Goal: Task Accomplishment & Management: Use online tool/utility

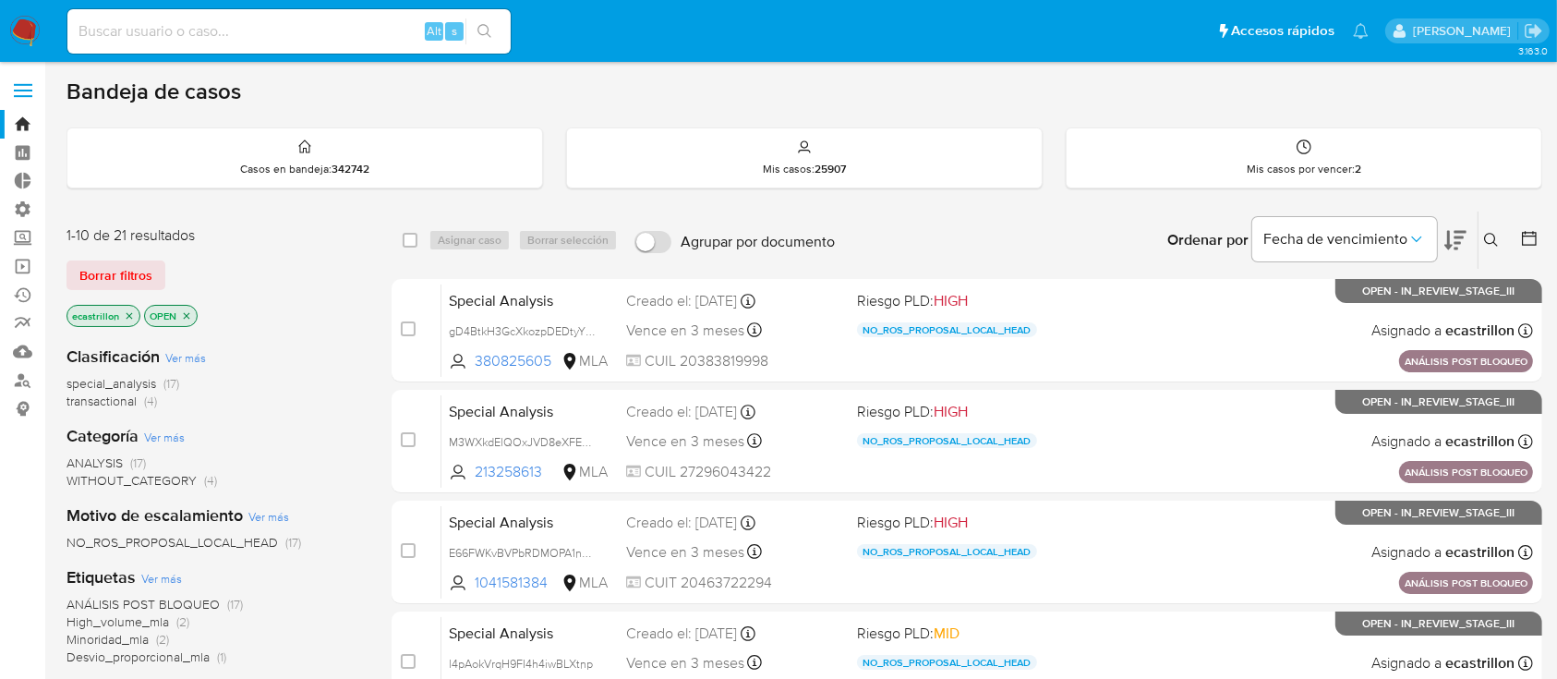
click at [18, 90] on span at bounding box center [23, 91] width 18 height 3
click at [0, 0] on input "checkbox" at bounding box center [0, 0] width 0 height 0
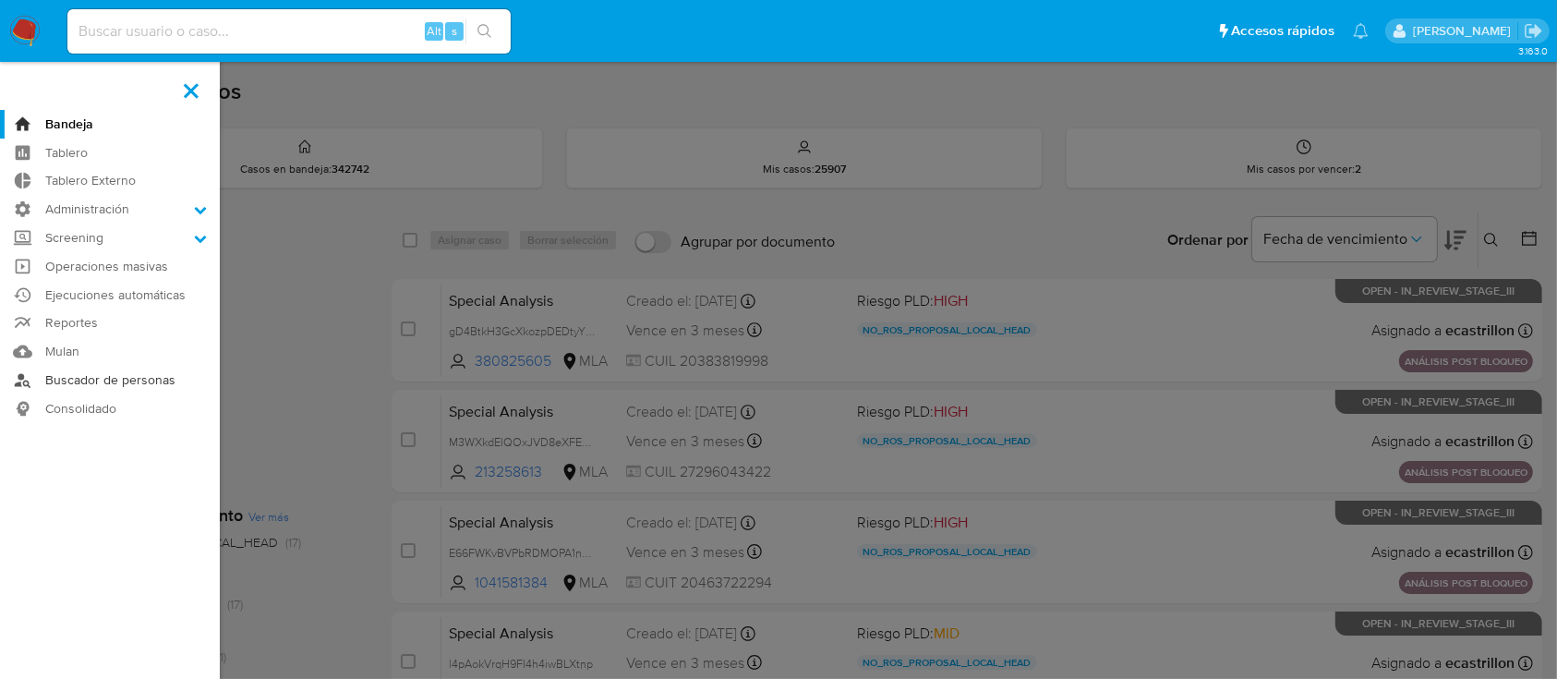
click at [92, 375] on link "Buscador de personas" at bounding box center [110, 380] width 220 height 29
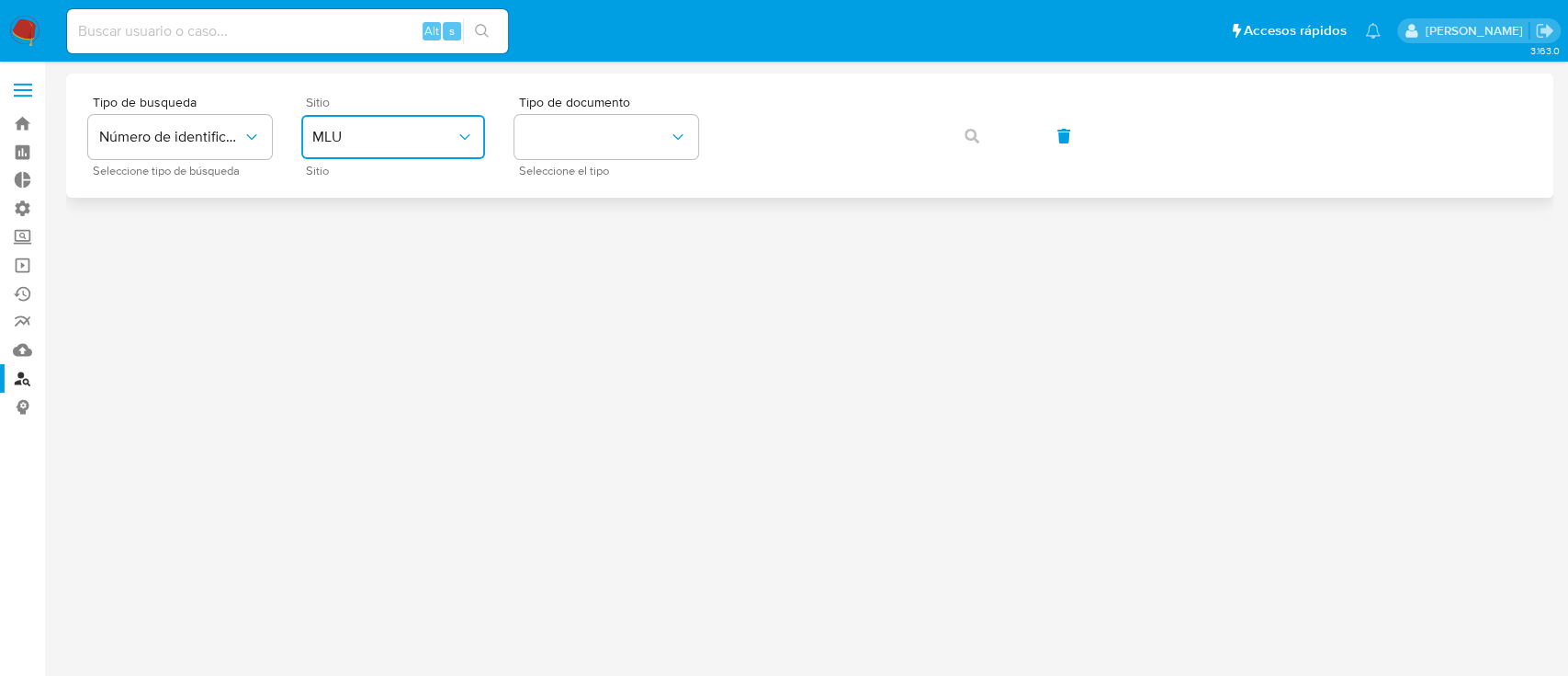
click at [348, 136] on span "MLU" at bounding box center [384, 136] width 143 height 18
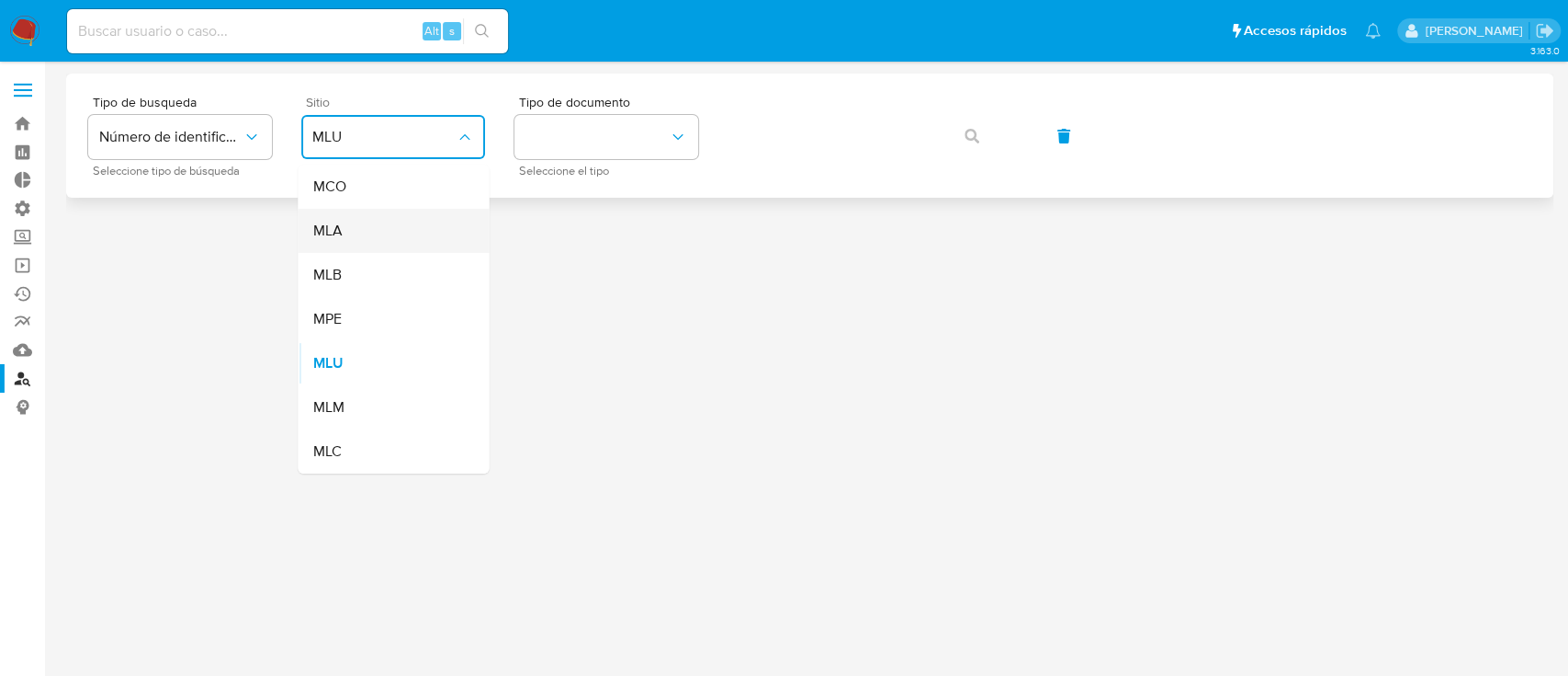
click at [420, 222] on div "MLA" at bounding box center [387, 231] width 150 height 44
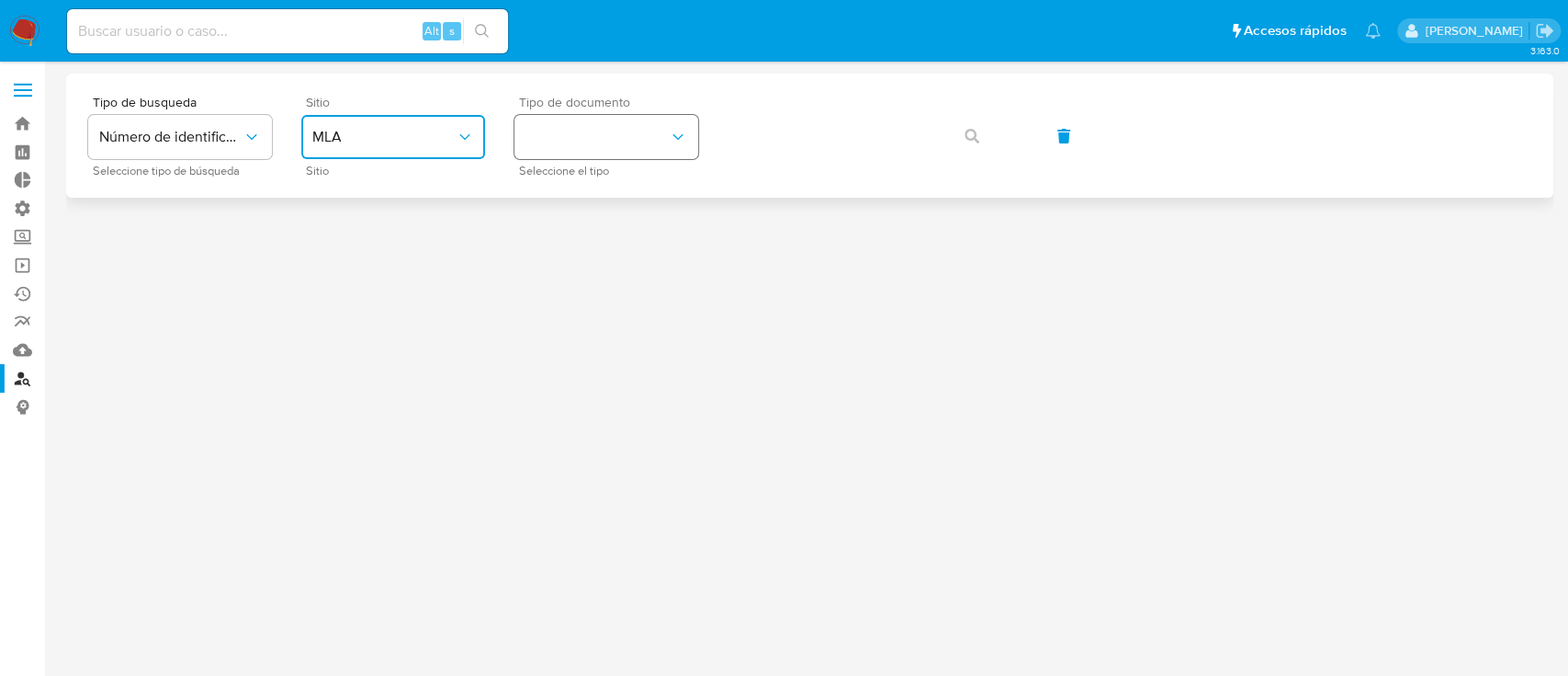
click at [576, 144] on button "identificationType" at bounding box center [606, 136] width 184 height 44
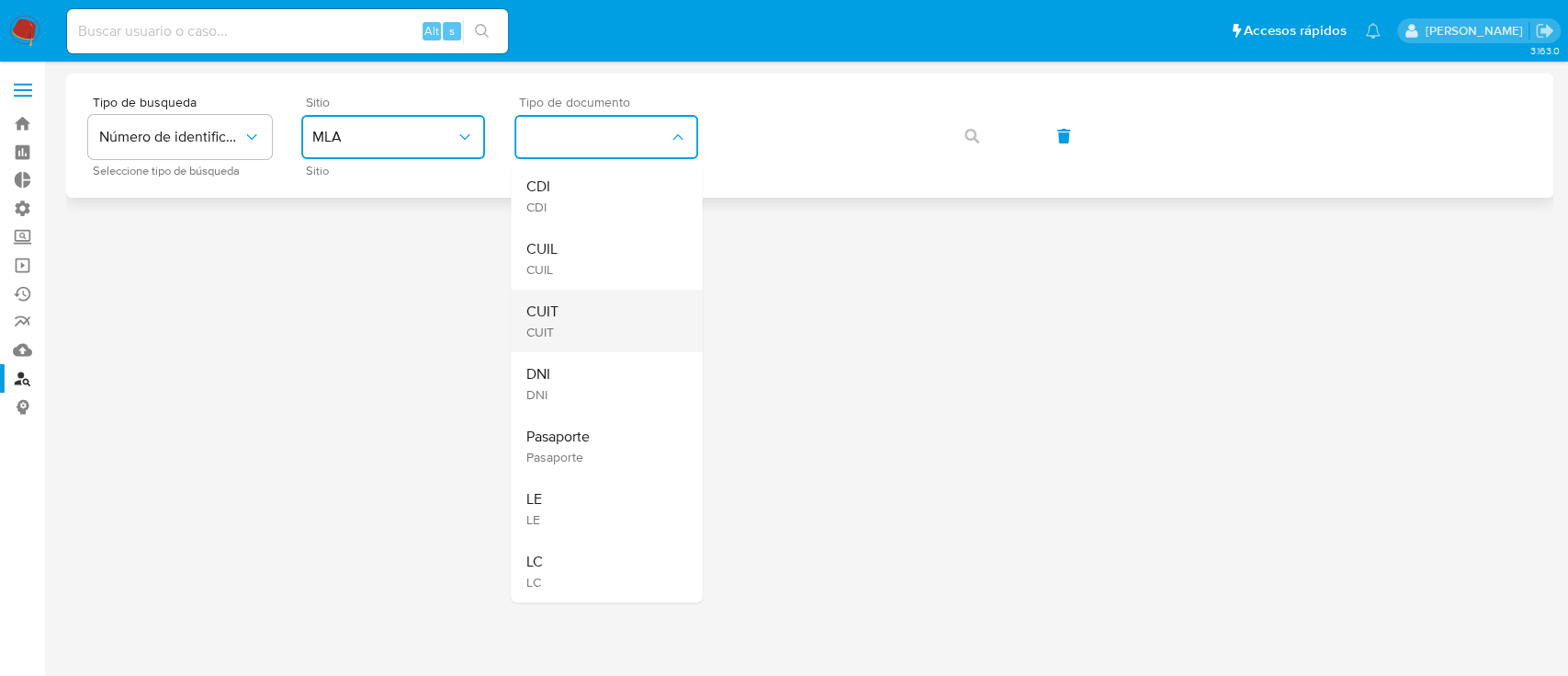
click at [586, 323] on div "CUIT CUIT" at bounding box center [600, 321] width 150 height 63
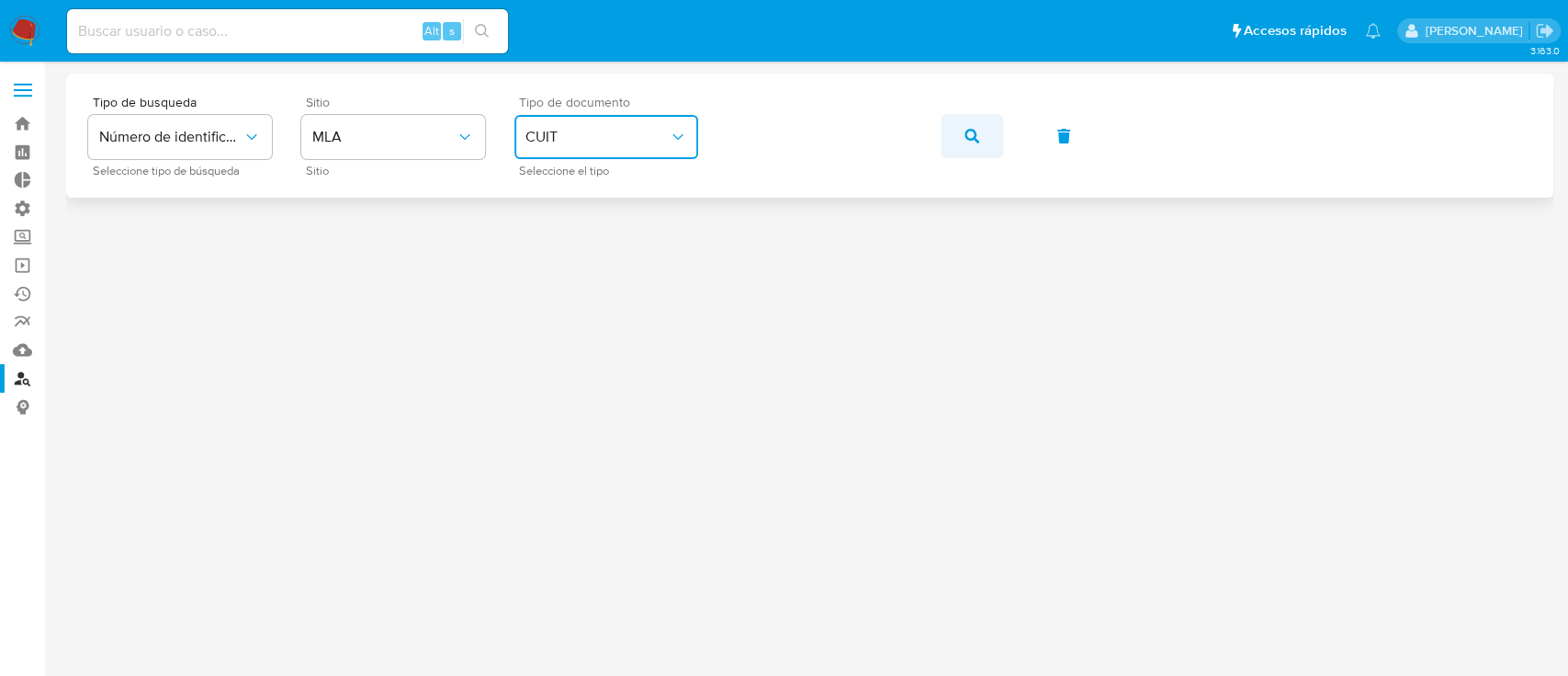
click at [963, 136] on button "button" at bounding box center [972, 136] width 63 height 44
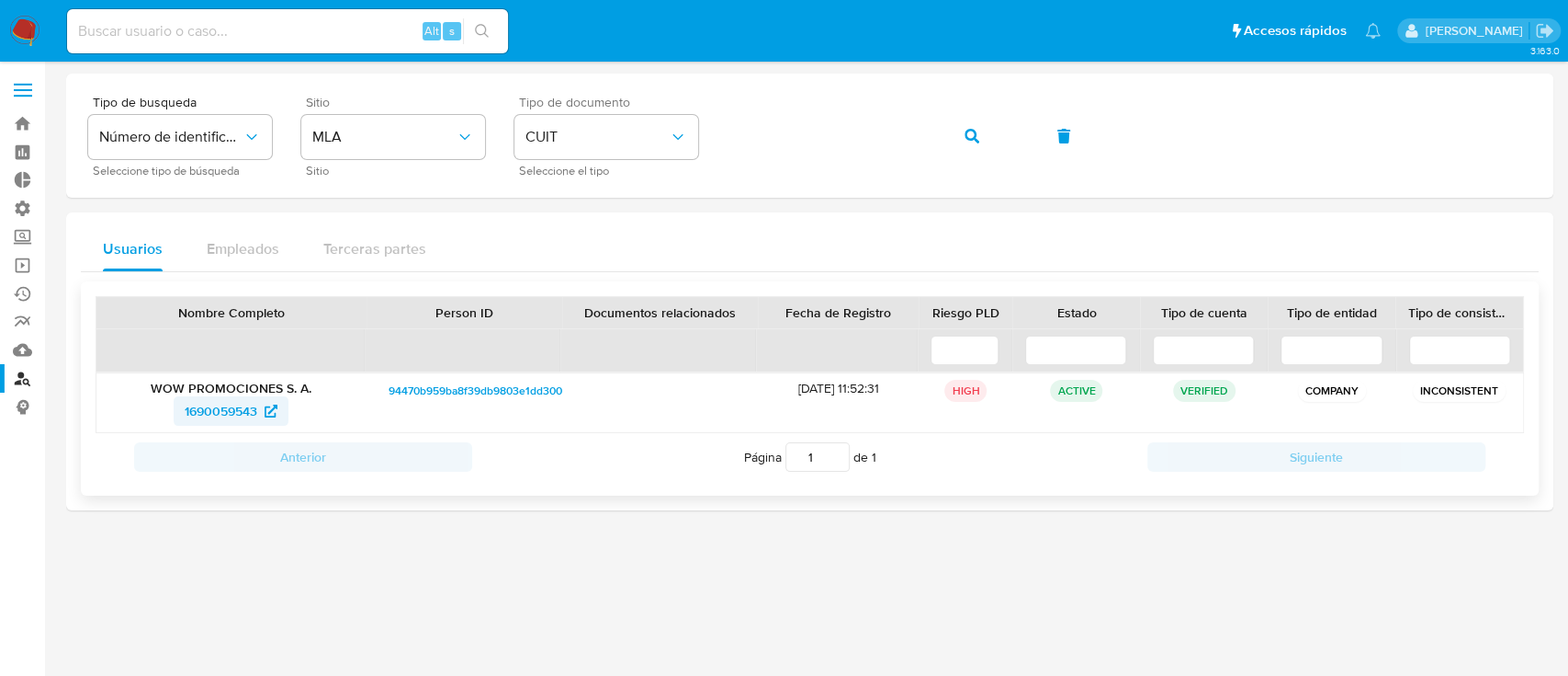
click at [221, 414] on span "1690059543" at bounding box center [221, 411] width 73 height 30
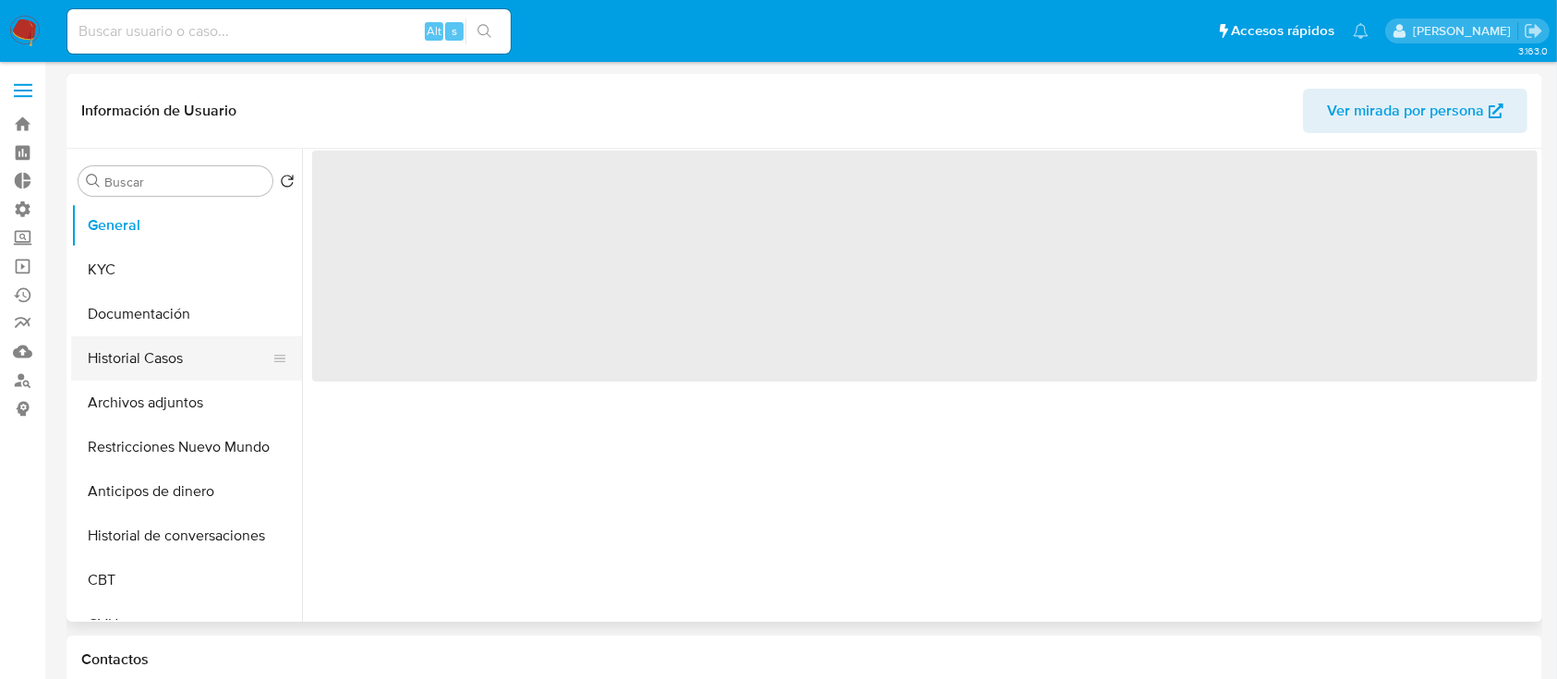
click at [154, 351] on button "Historial Casos" at bounding box center [179, 358] width 216 height 44
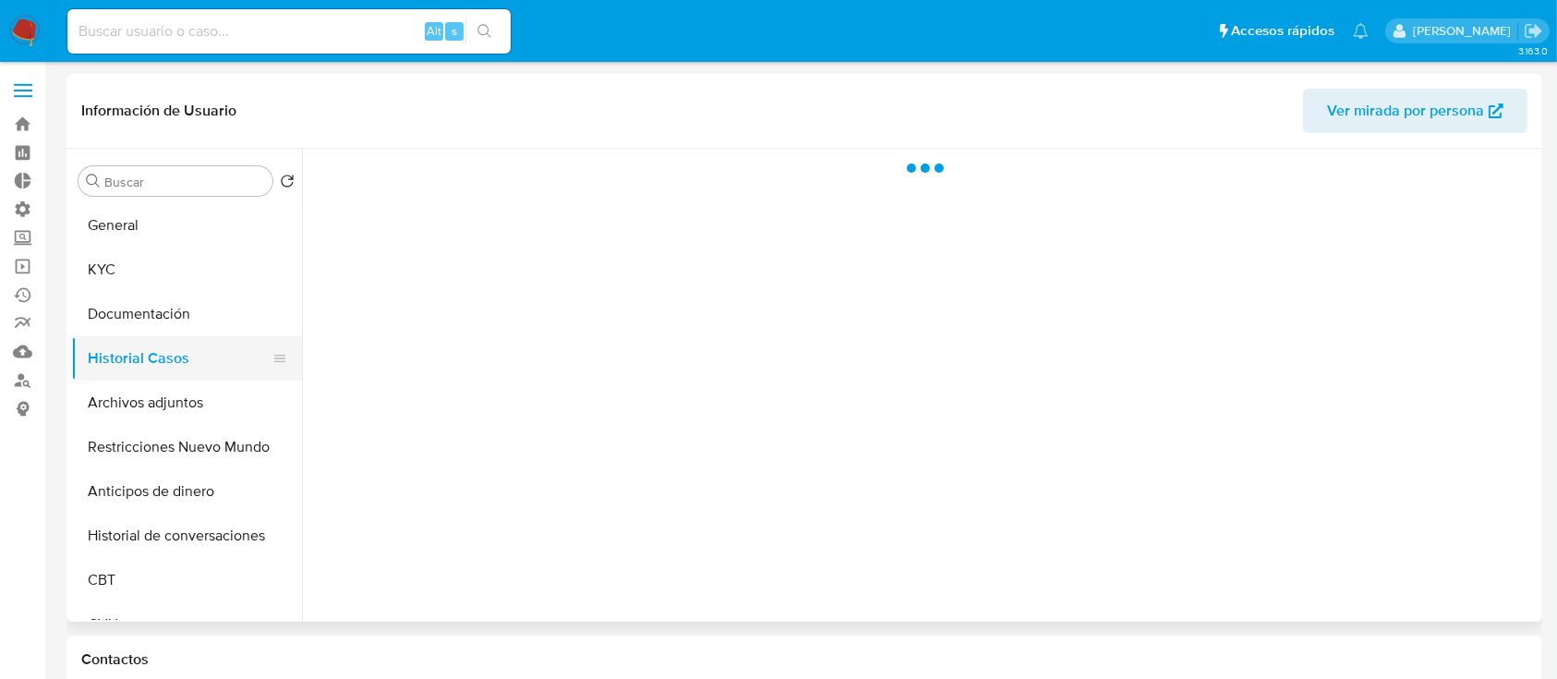
select select "10"
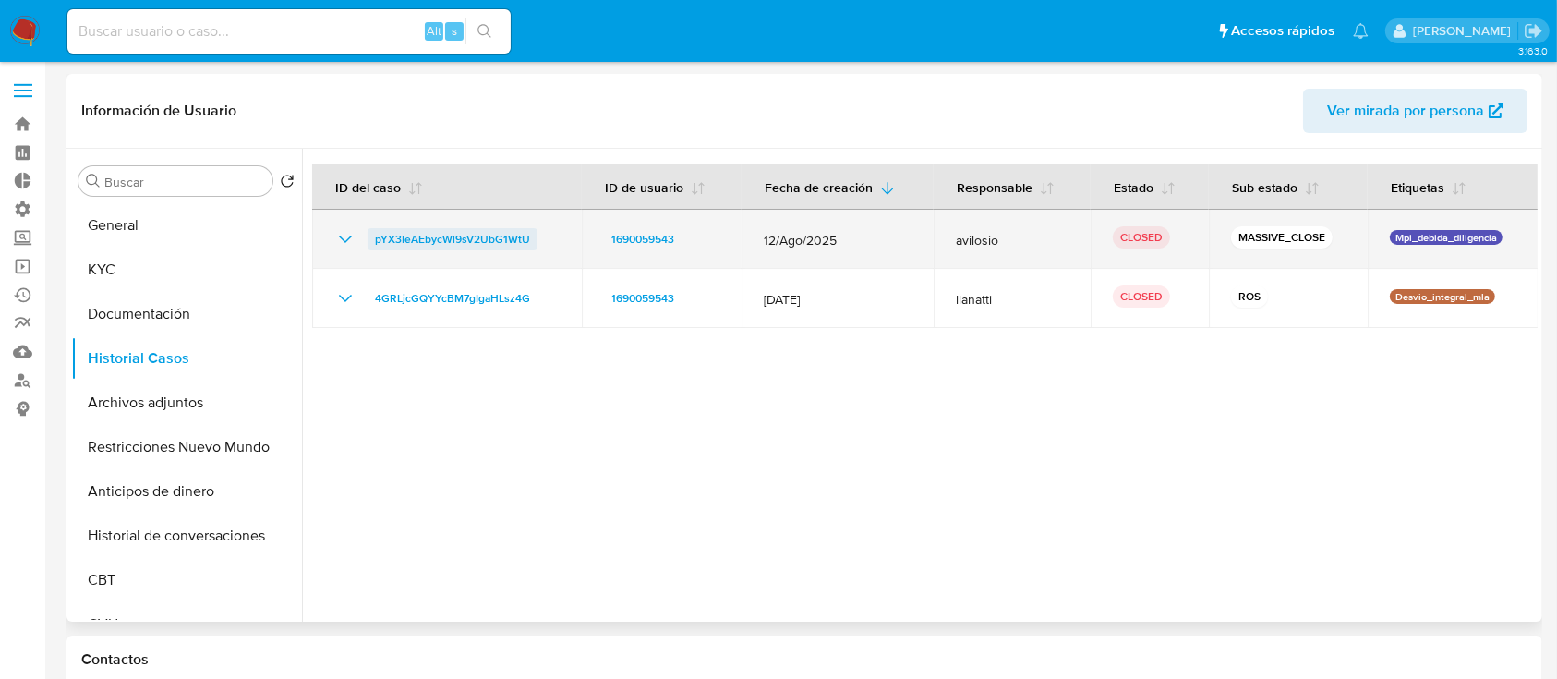
click at [461, 242] on span "pYX3IeAEbycWl9sV2UbG1WtU" at bounding box center [452, 239] width 155 height 22
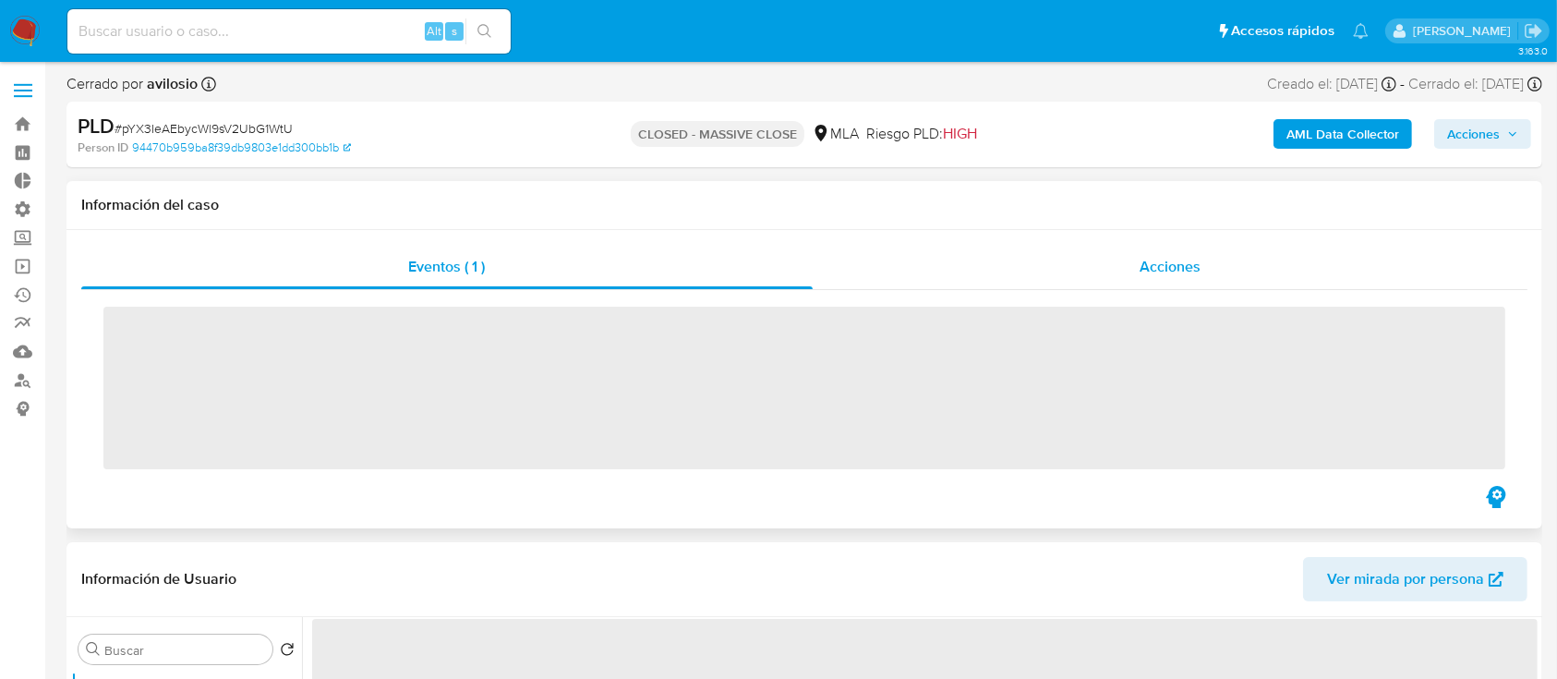
click at [1207, 271] on div "Acciones" at bounding box center [1171, 267] width 716 height 44
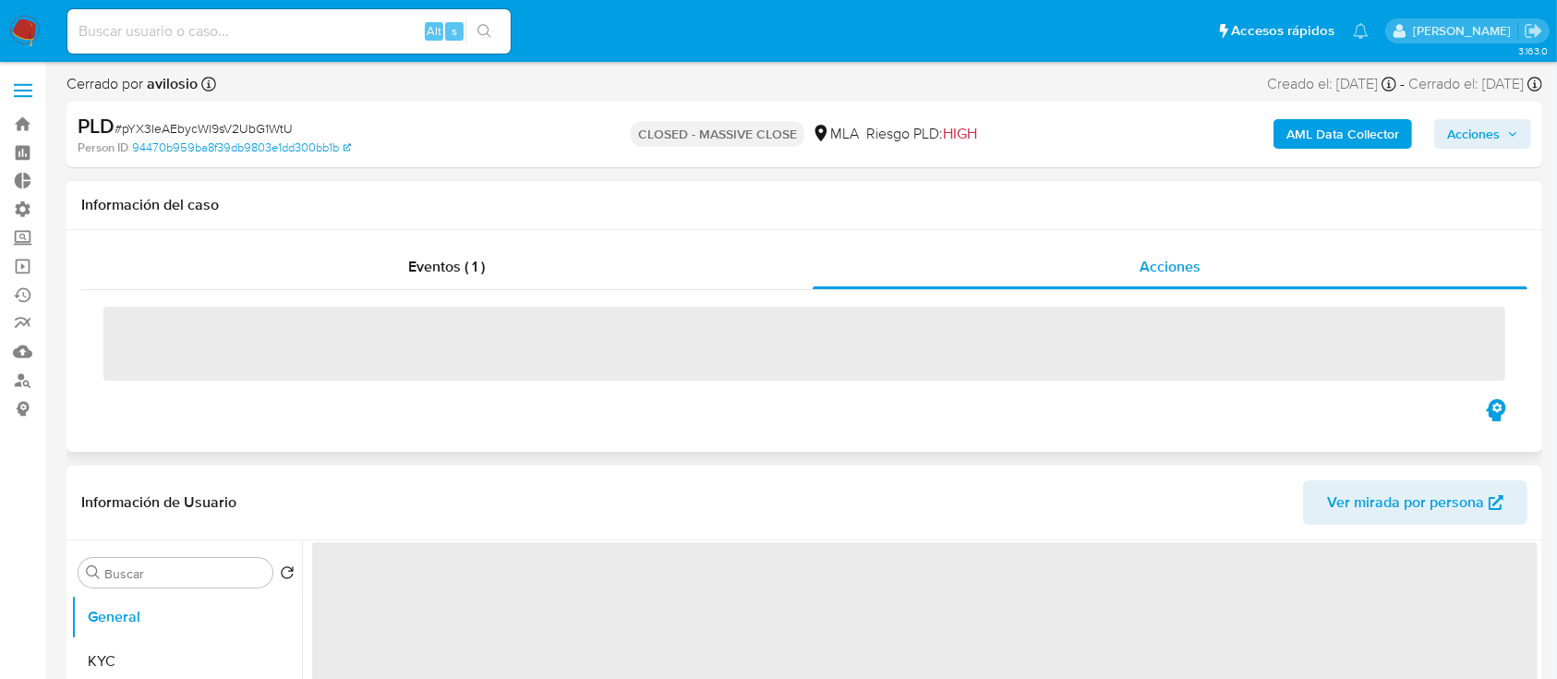
select select "10"
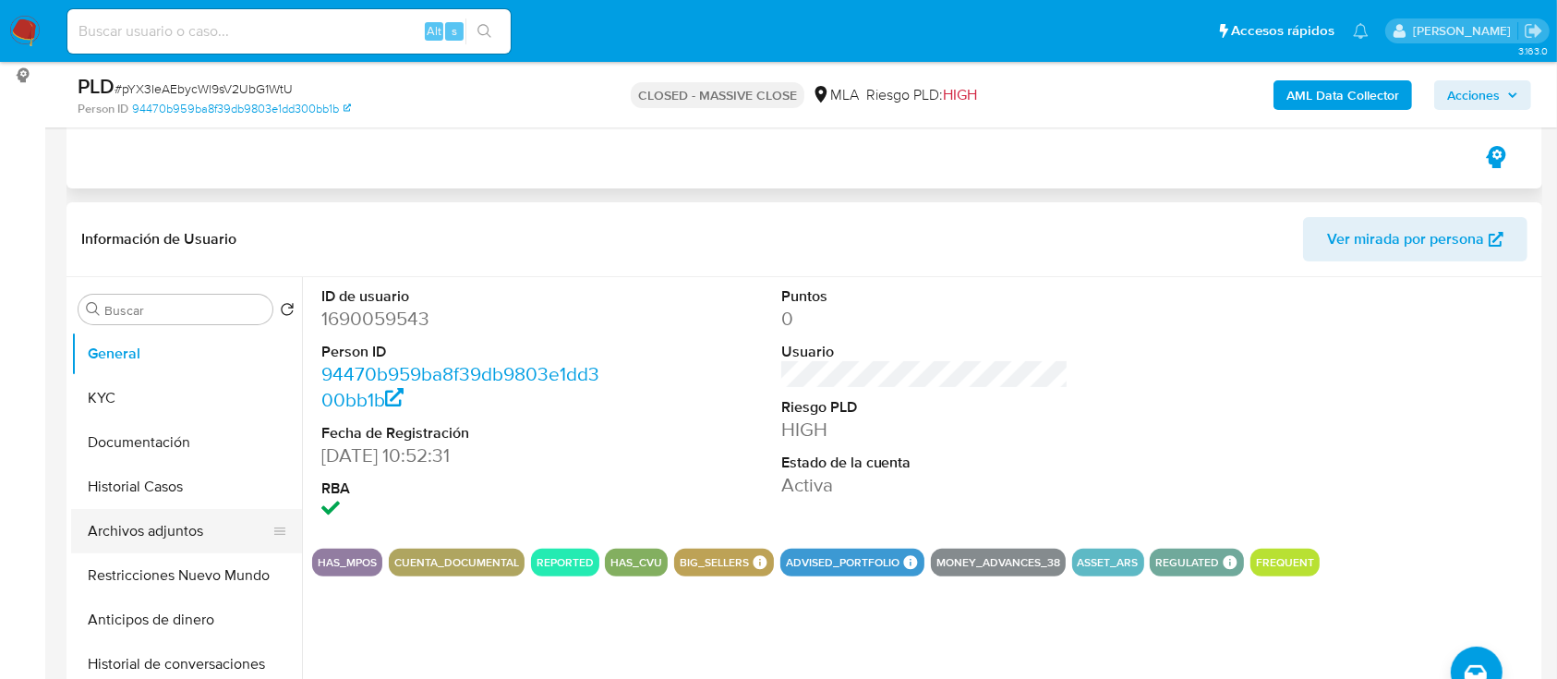
scroll to position [334, 0]
click at [127, 484] on button "Historial Casos" at bounding box center [179, 486] width 216 height 44
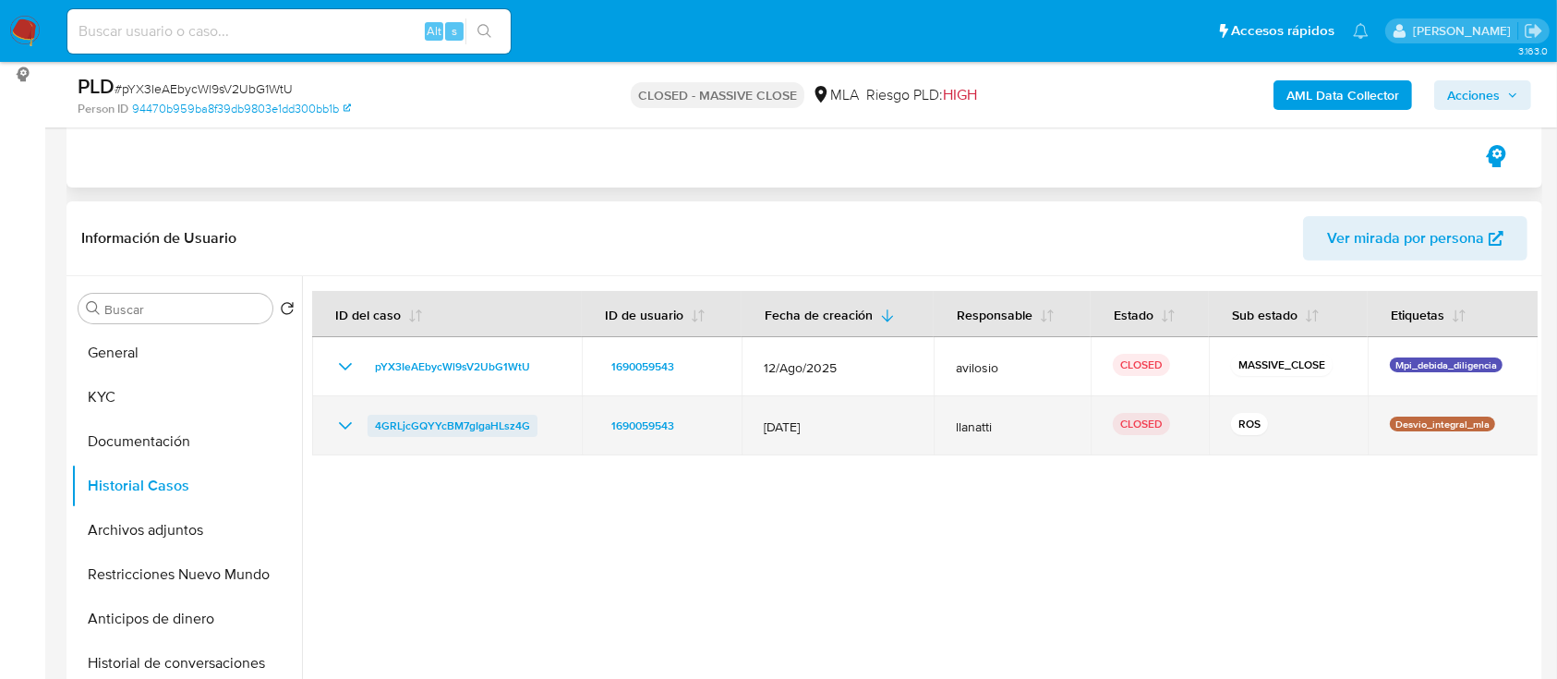
click at [461, 422] on span "4GRLjcGQYYcBM7gIgaHLsz4G" at bounding box center [452, 426] width 155 height 22
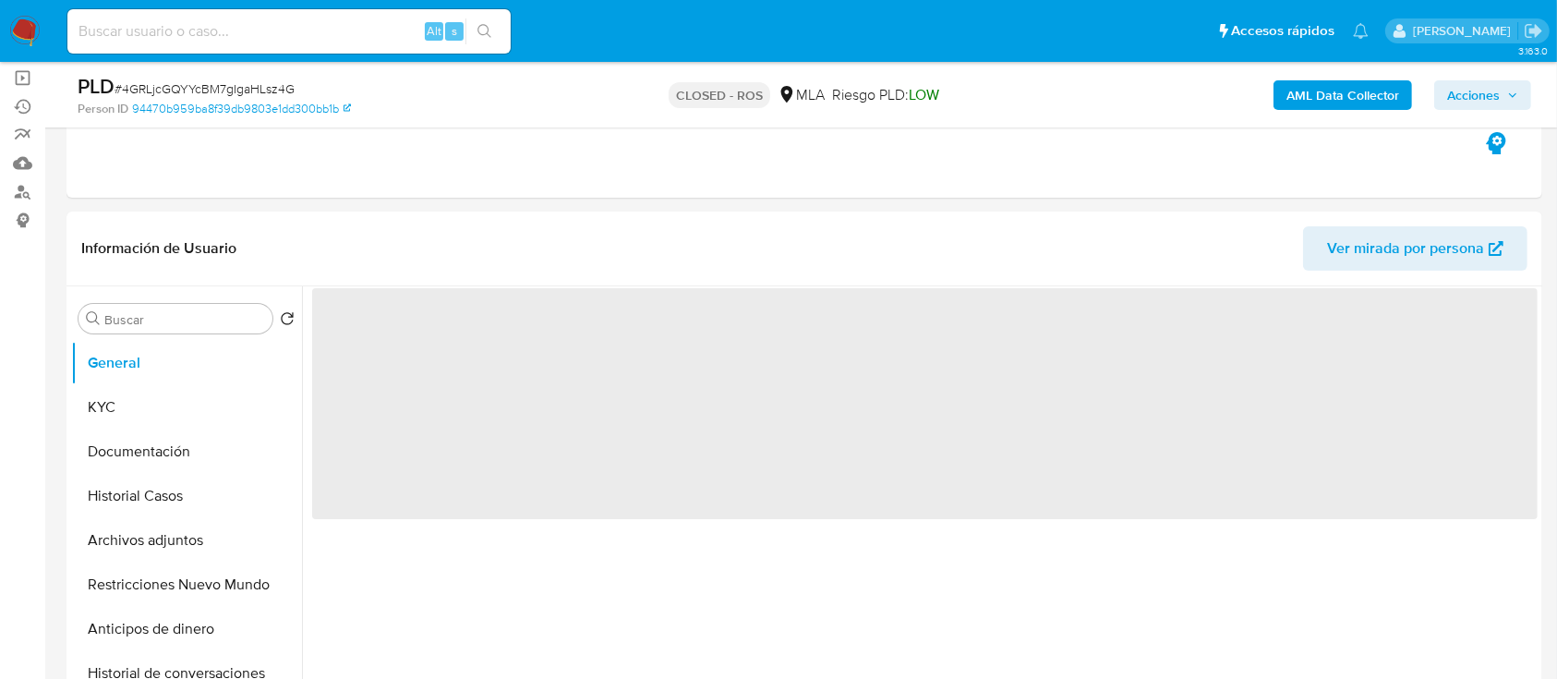
scroll to position [189, 0]
select select "10"
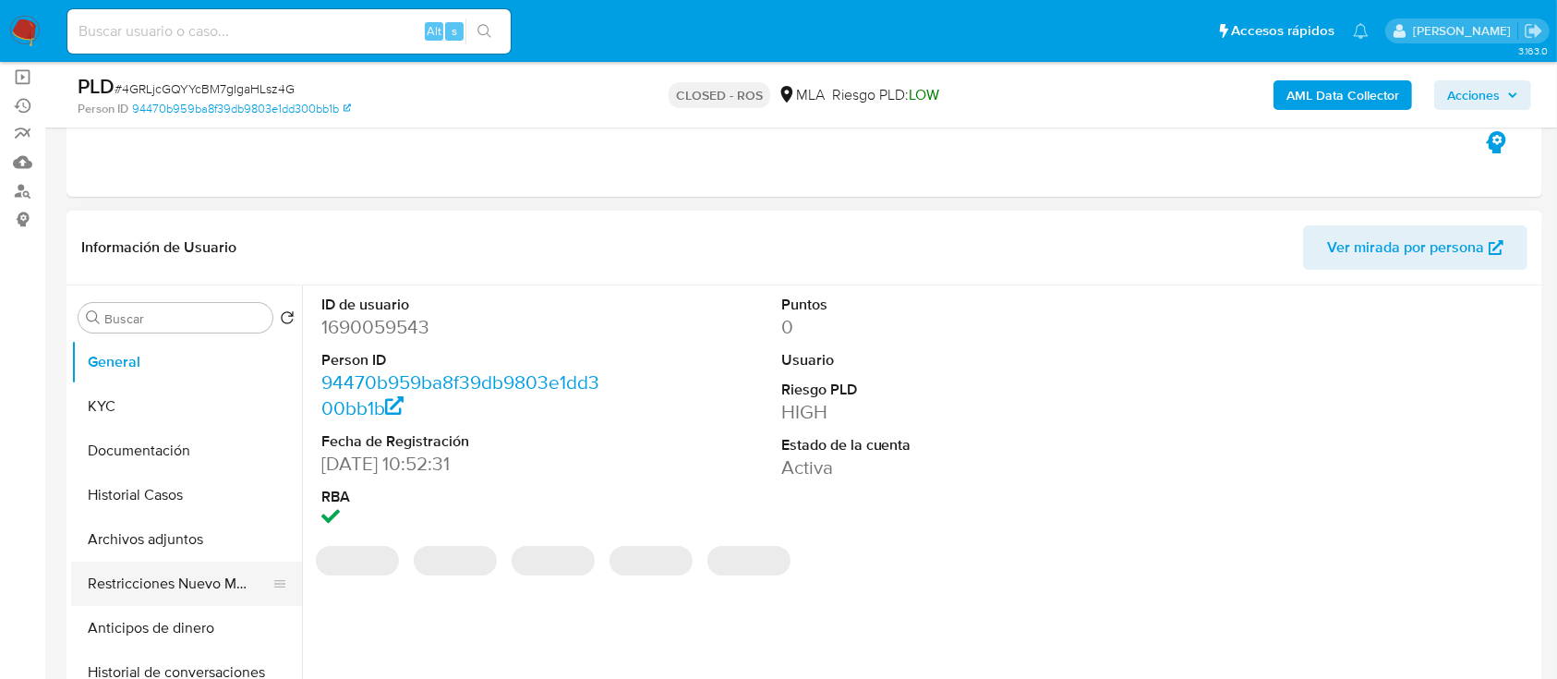
click at [100, 568] on button "Restricciones Nuevo Mundo" at bounding box center [179, 583] width 216 height 44
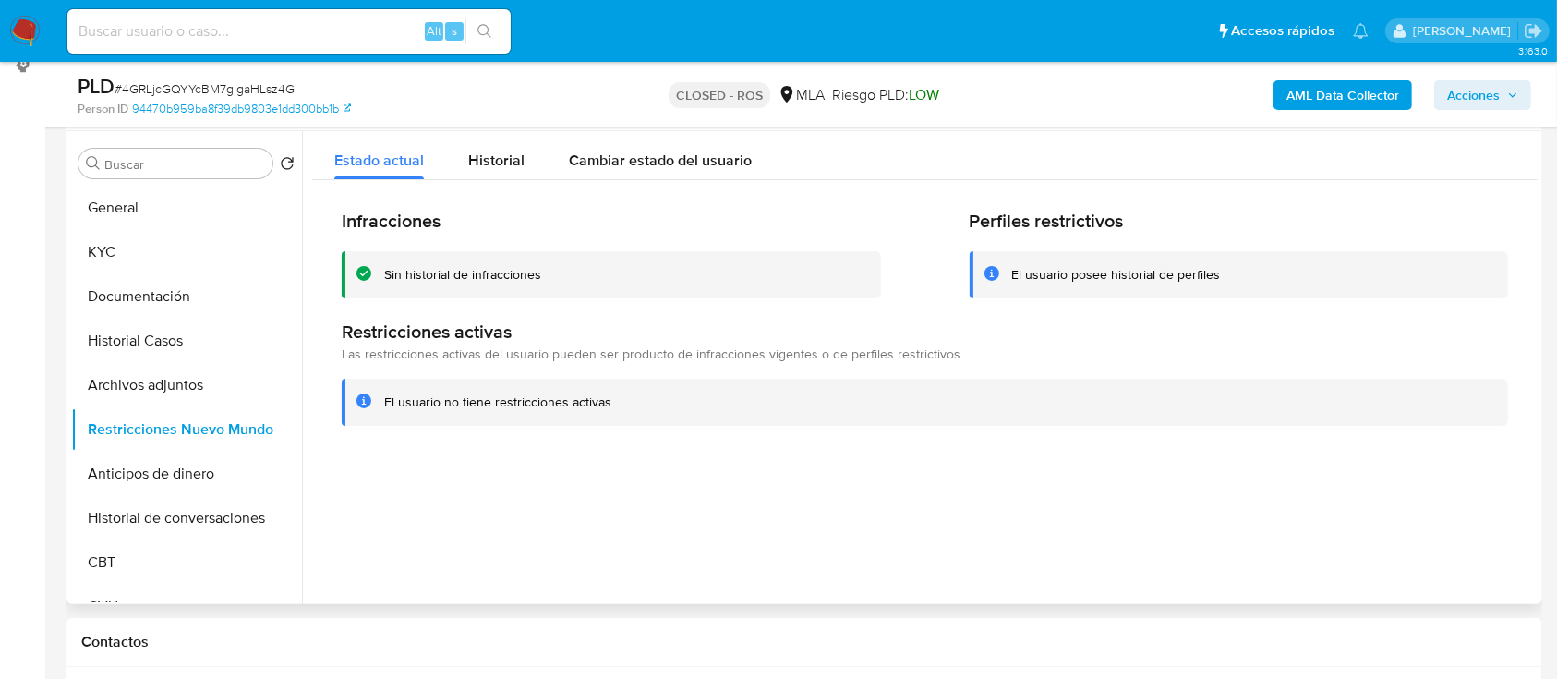
scroll to position [342, 0]
click at [96, 380] on button "Archivos adjuntos" at bounding box center [179, 387] width 216 height 44
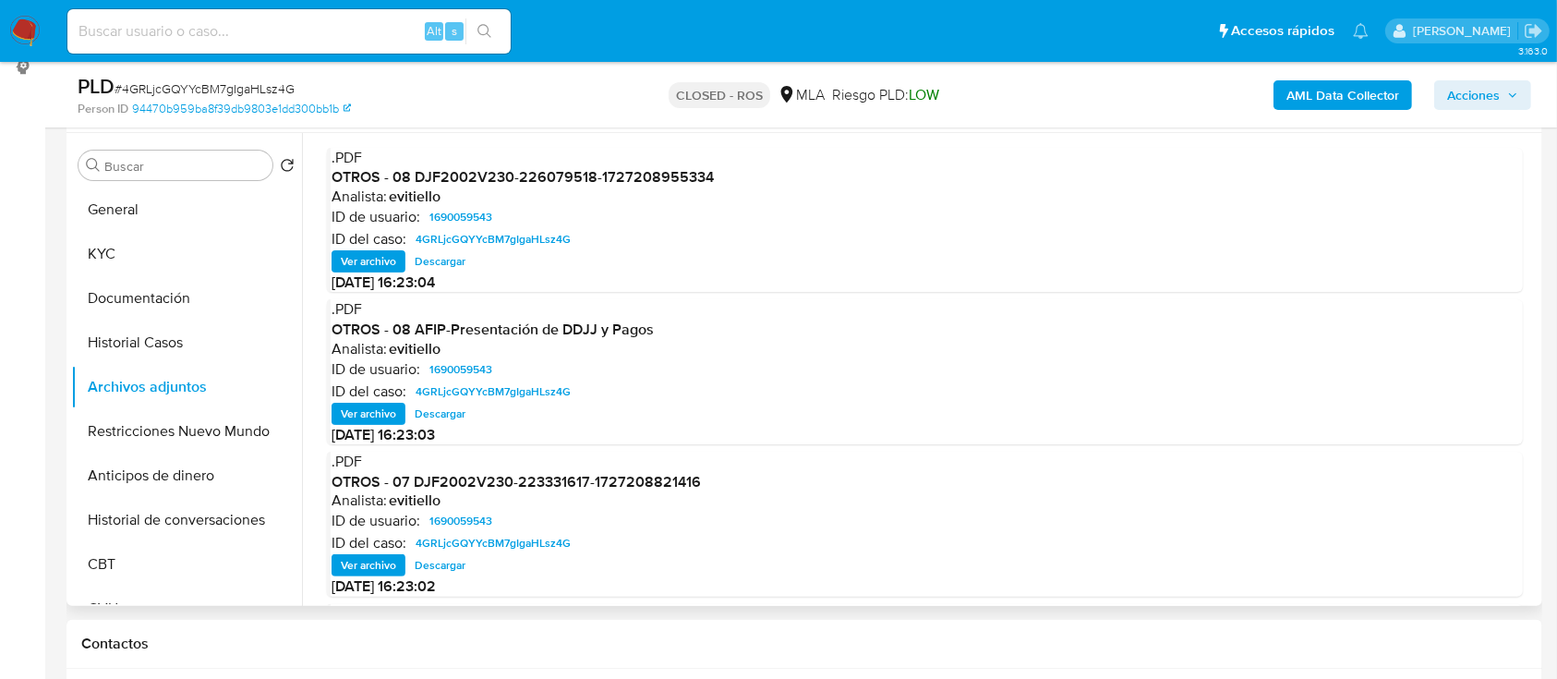
scroll to position [155, 0]
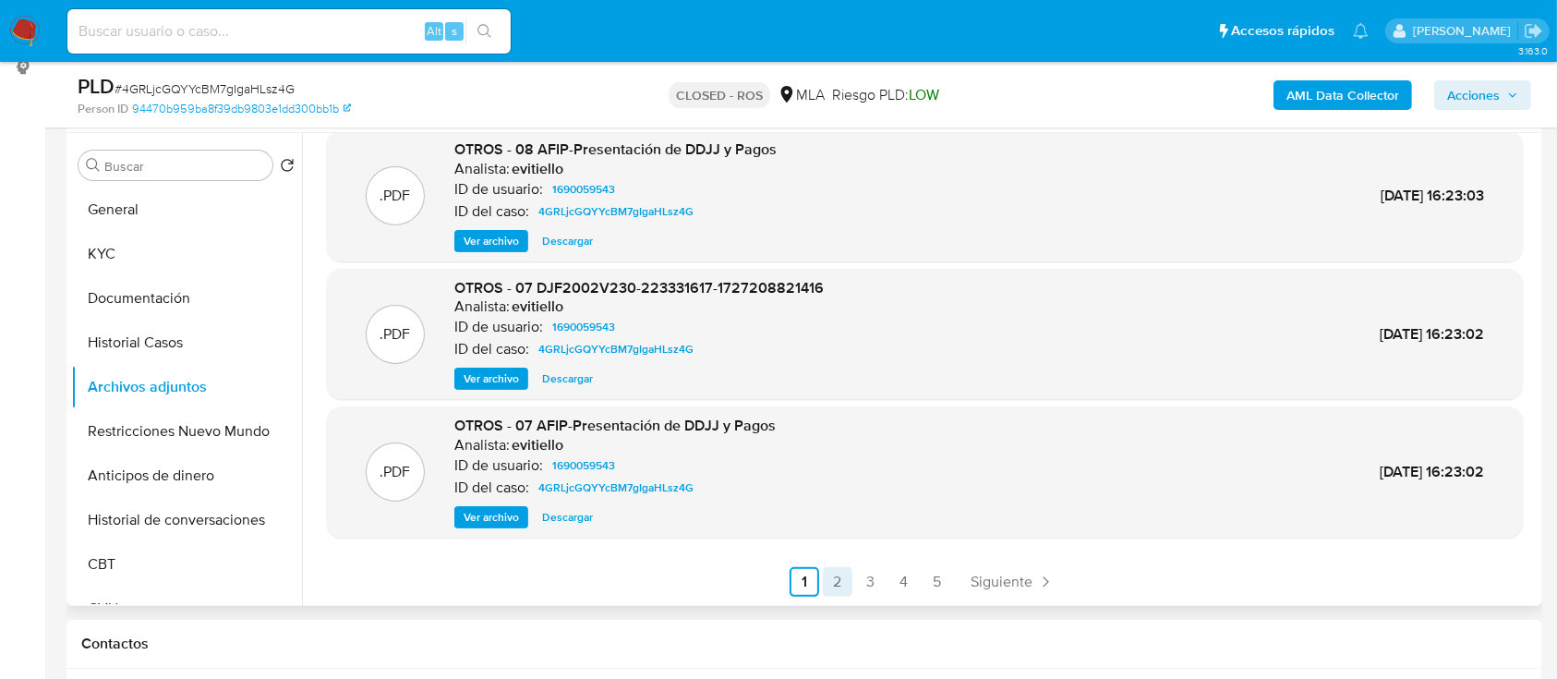
click at [842, 577] on link "2" at bounding box center [838, 582] width 30 height 30
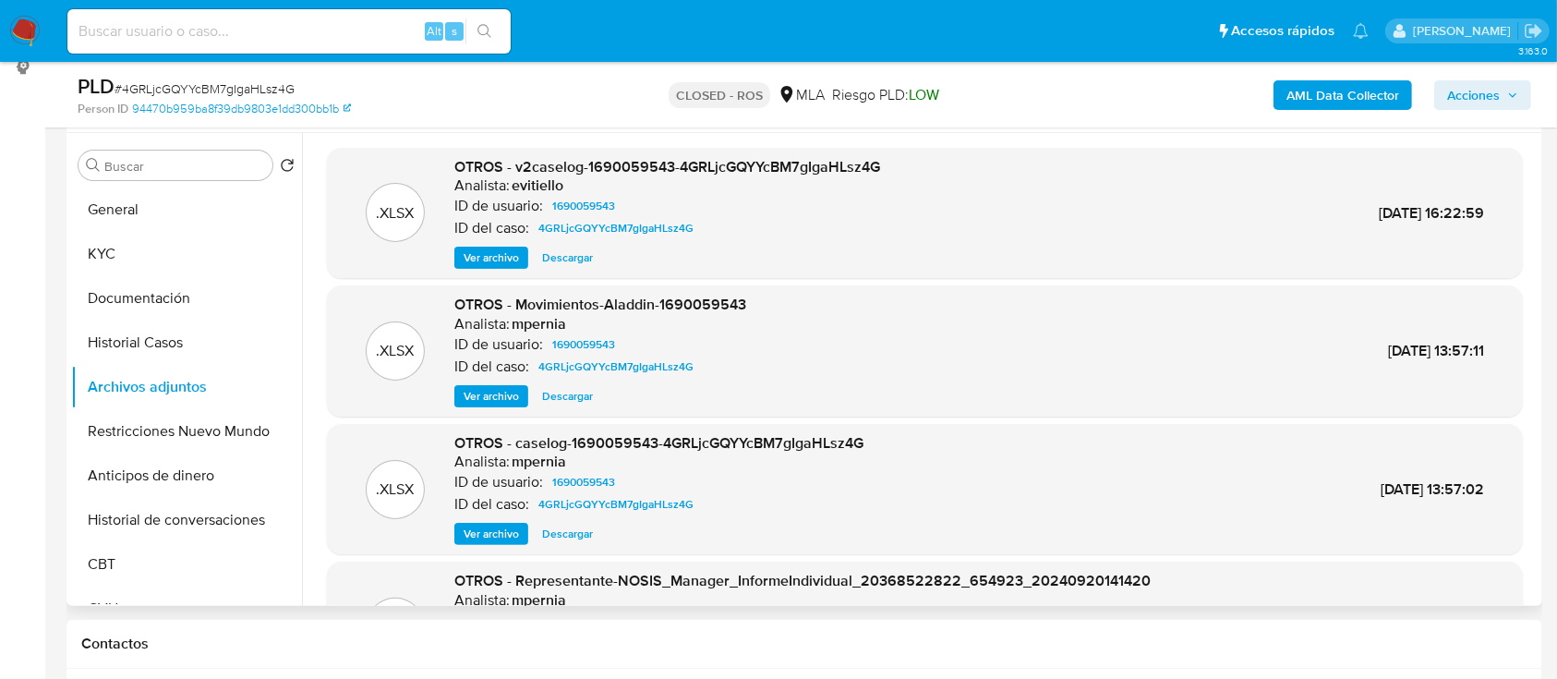
click at [506, 259] on span "Ver archivo" at bounding box center [491, 257] width 55 height 18
click at [505, 257] on span "Ver archivo" at bounding box center [491, 257] width 55 height 18
click at [495, 267] on span "Ver archivo" at bounding box center [491, 257] width 55 height 18
click at [569, 253] on span "Descargar" at bounding box center [567, 257] width 51 height 18
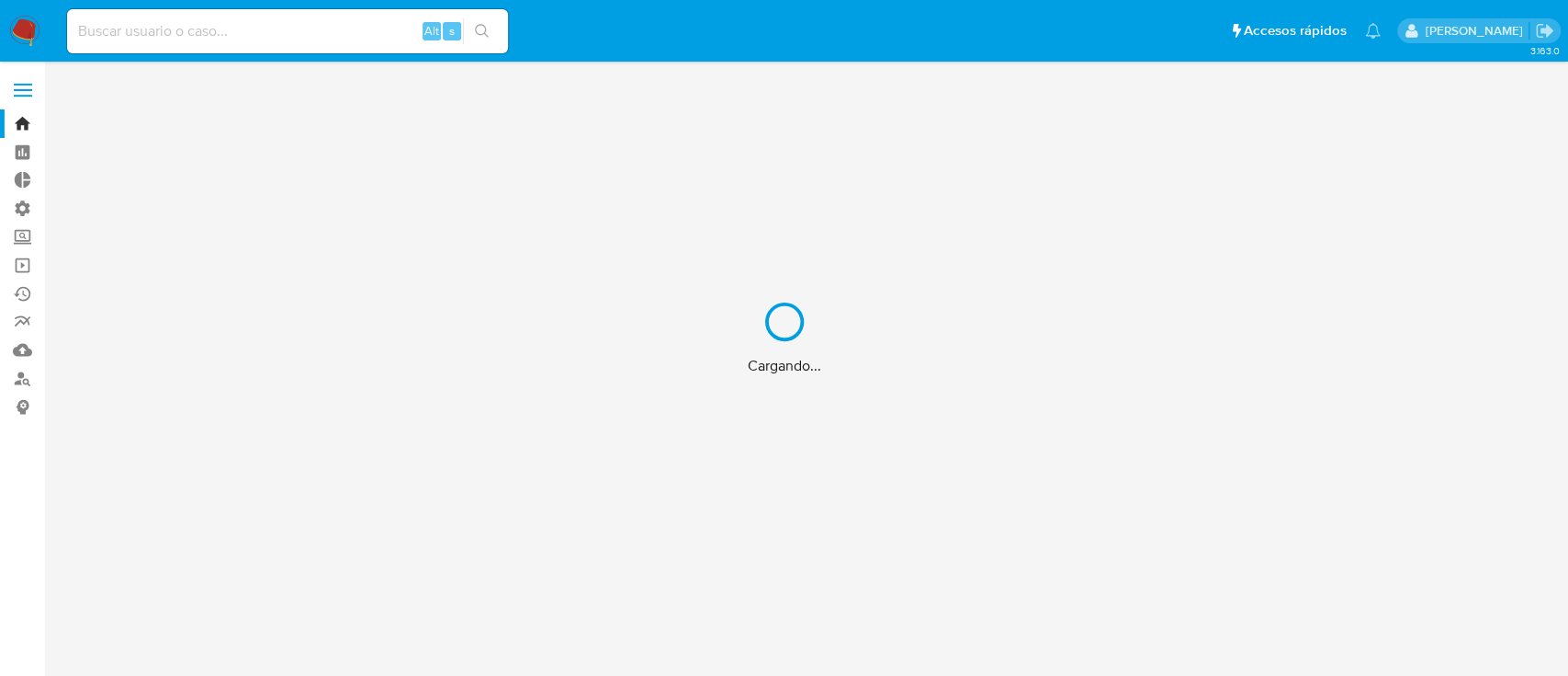
click at [18, 82] on div "Cargando..." at bounding box center [784, 338] width 1568 height 676
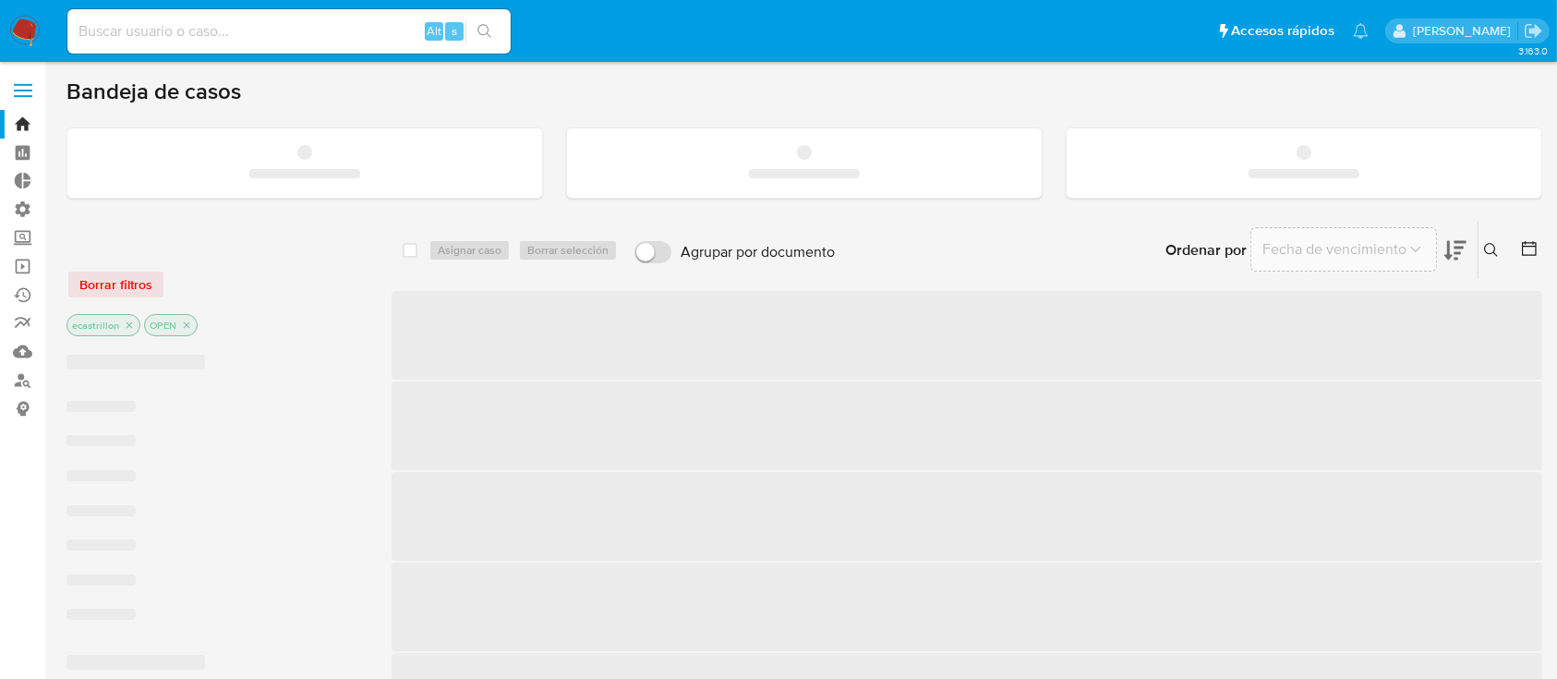
click at [18, 82] on label at bounding box center [23, 90] width 46 height 39
click at [0, 0] on input "checkbox" at bounding box center [0, 0] width 0 height 0
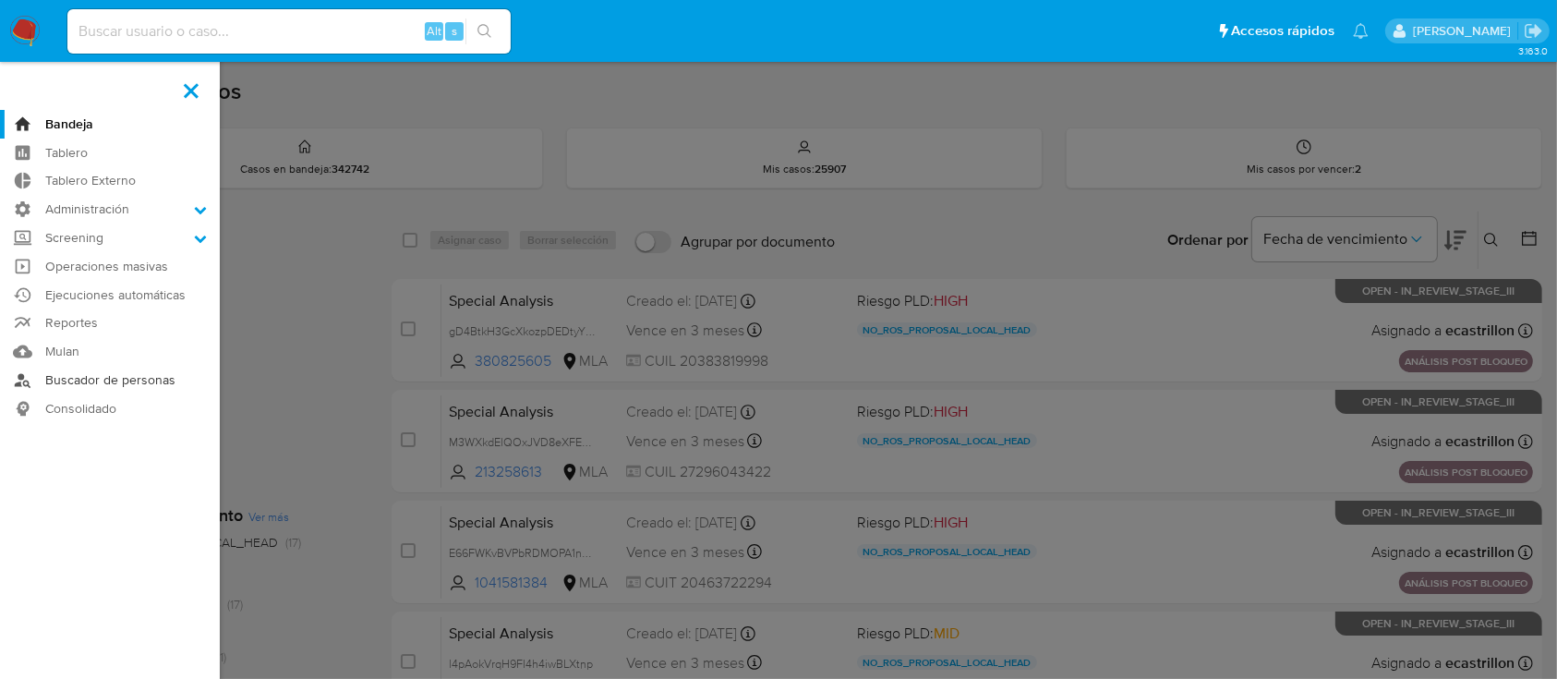
click at [103, 382] on link "Buscador de personas" at bounding box center [110, 380] width 220 height 29
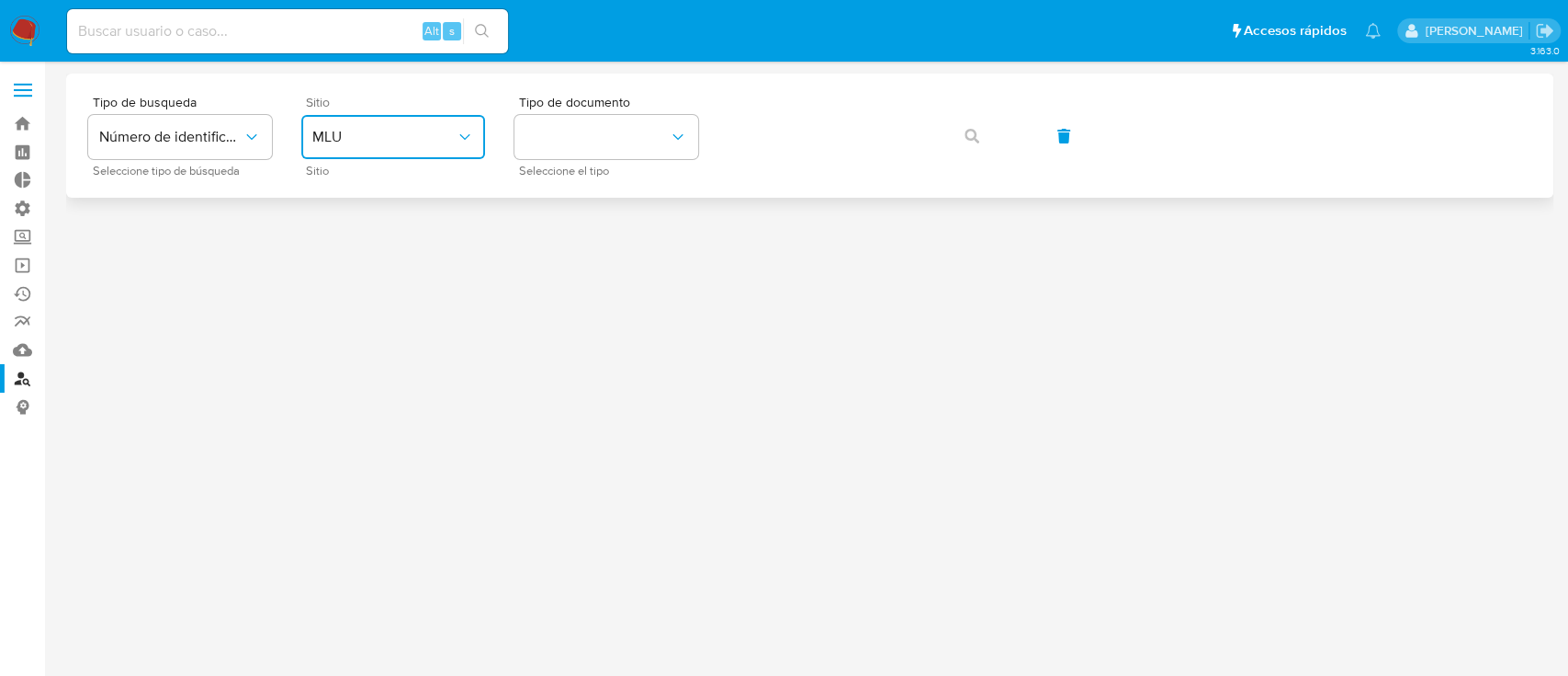
click at [390, 145] on span "MLU" at bounding box center [384, 136] width 143 height 18
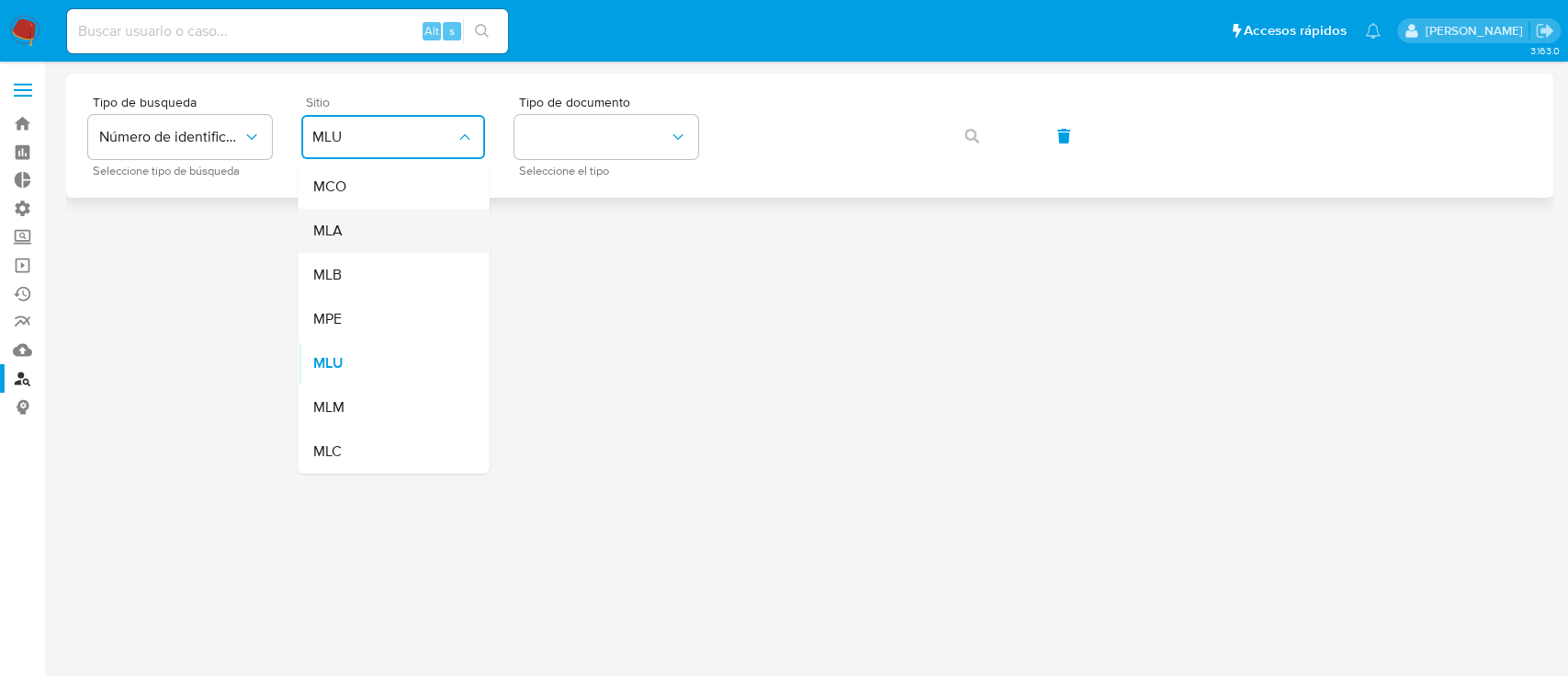
click at [419, 237] on div "MLA" at bounding box center [387, 231] width 150 height 44
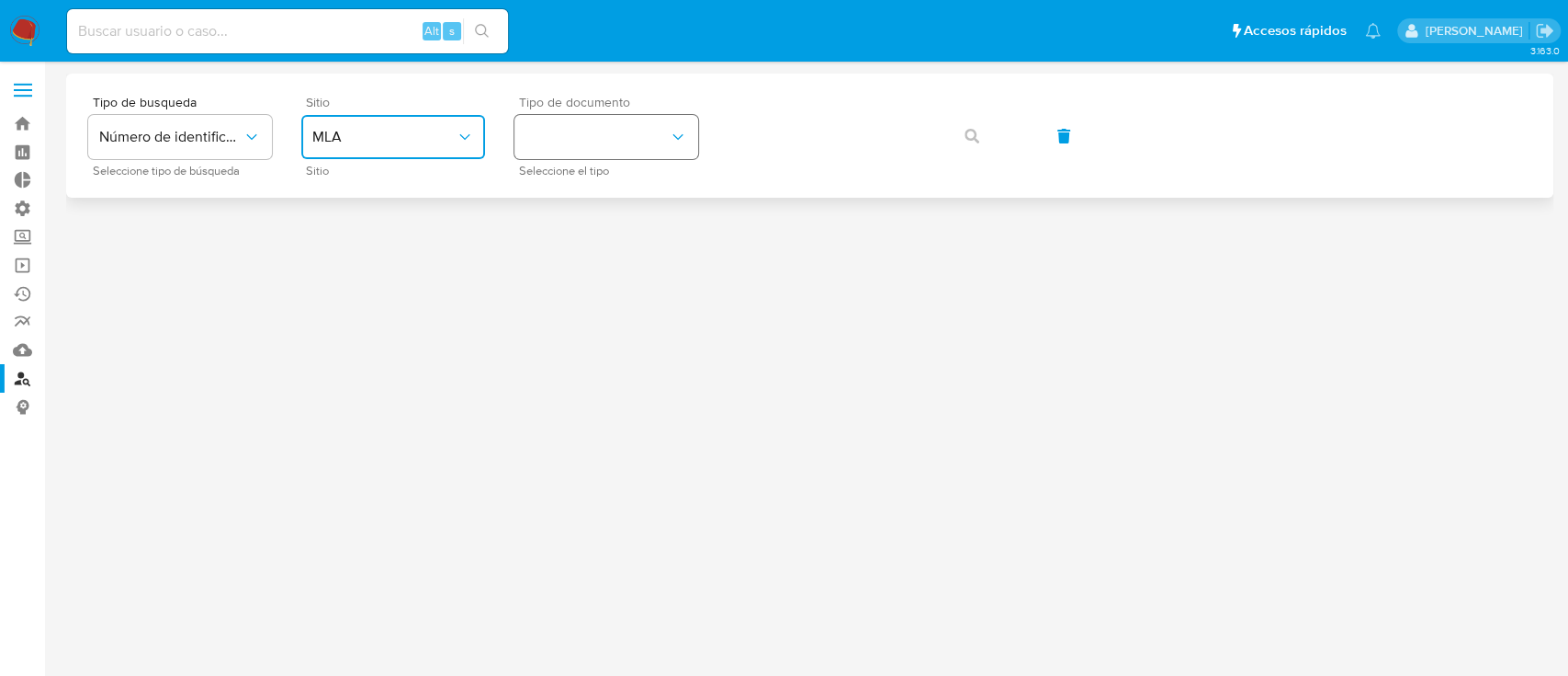
click at [558, 138] on button "identificationType" at bounding box center [606, 136] width 184 height 44
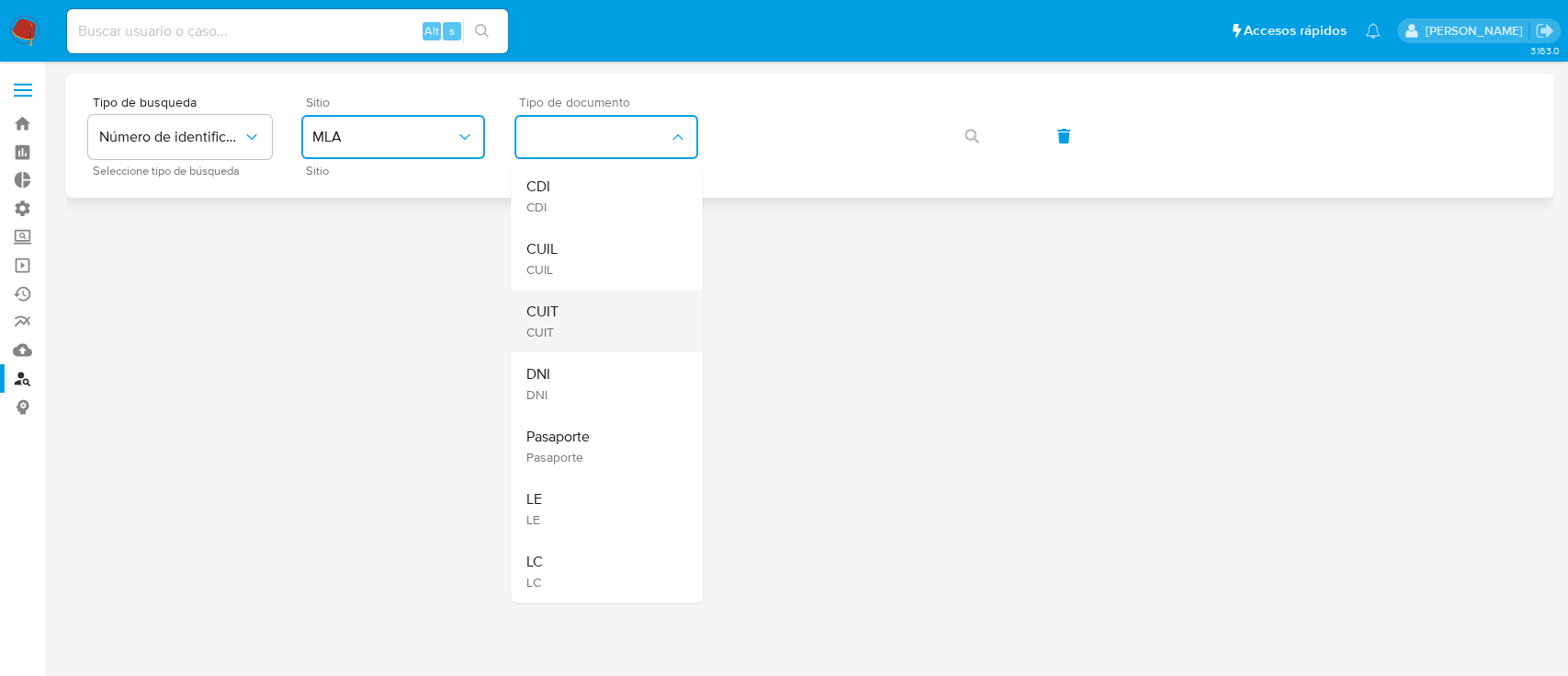
click at [595, 322] on div "CUIT CUIT" at bounding box center [600, 321] width 150 height 63
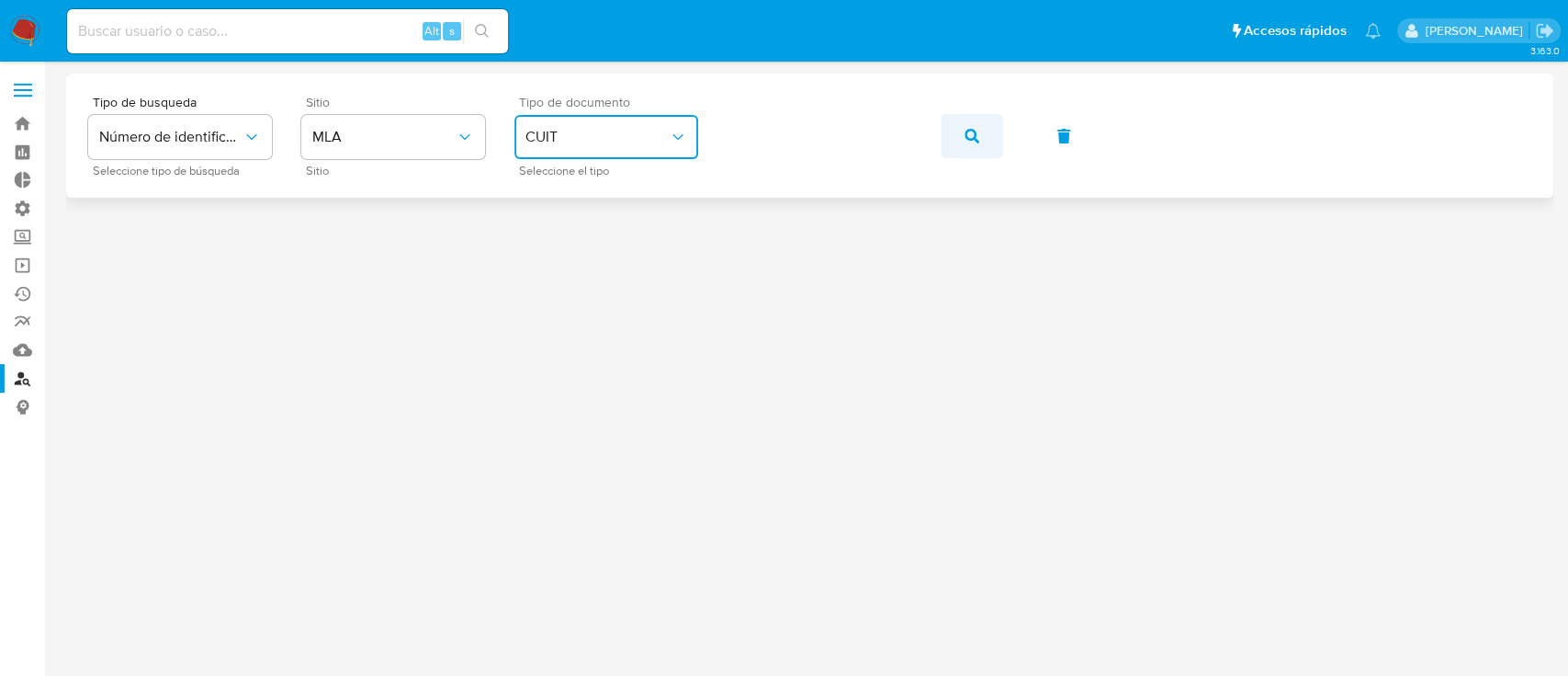
click at [988, 141] on button "button" at bounding box center [972, 136] width 63 height 44
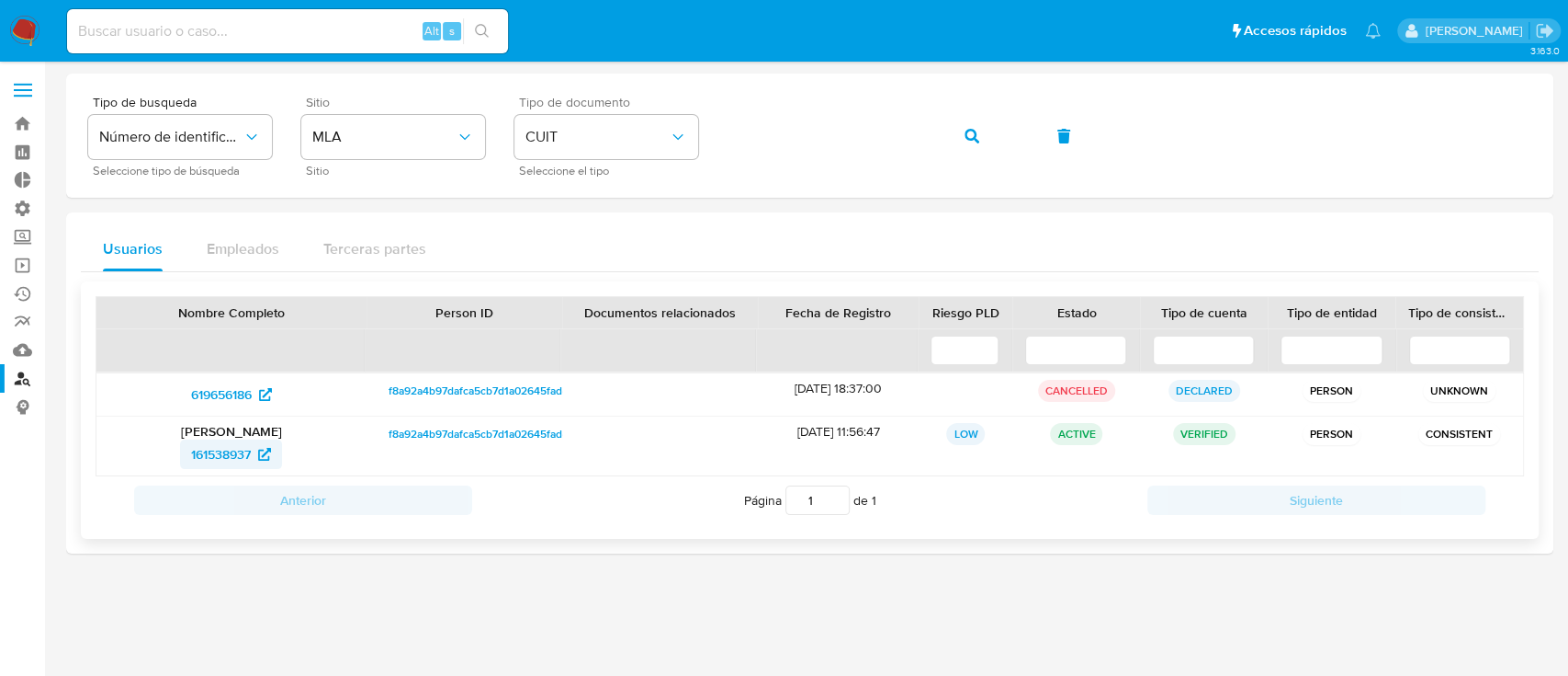
click at [250, 452] on span "161538937" at bounding box center [221, 454] width 60 height 30
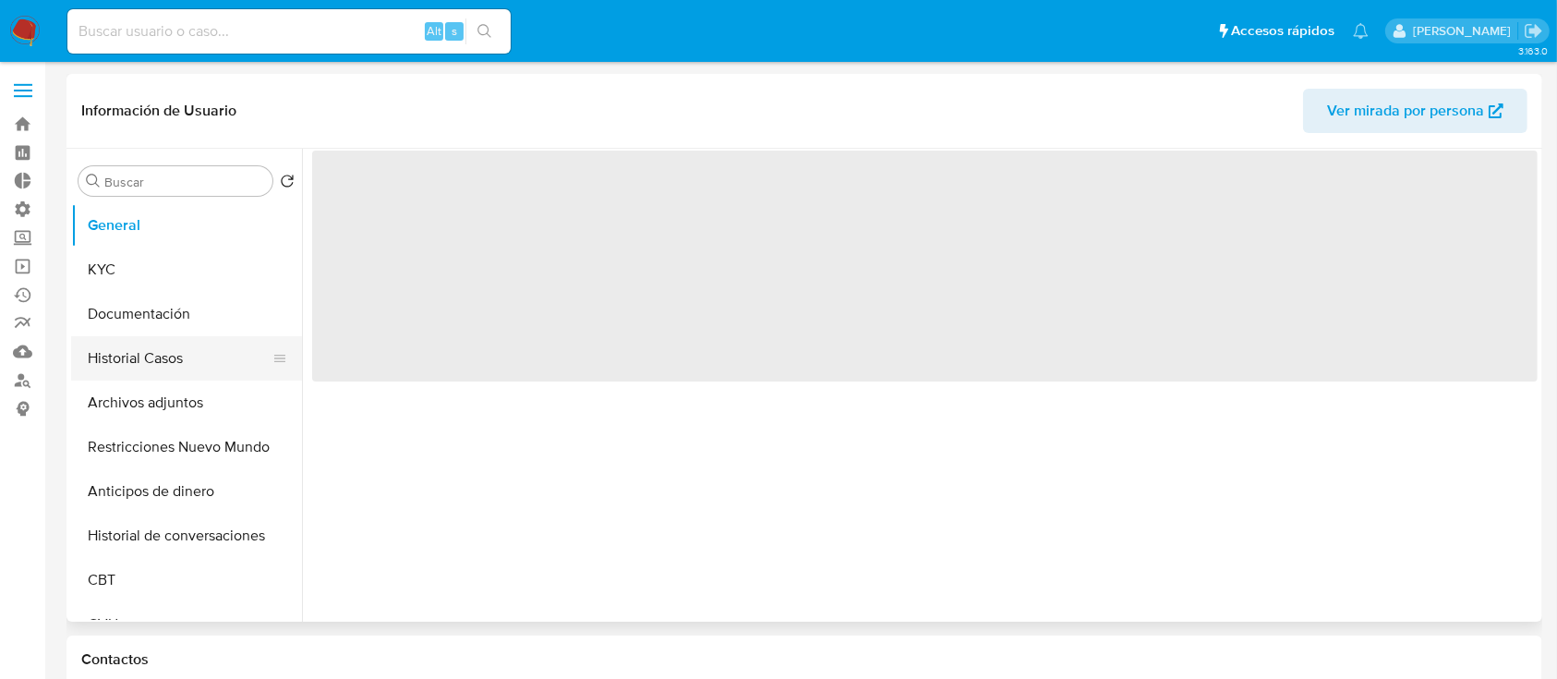
click at [177, 350] on button "Historial Casos" at bounding box center [179, 358] width 216 height 44
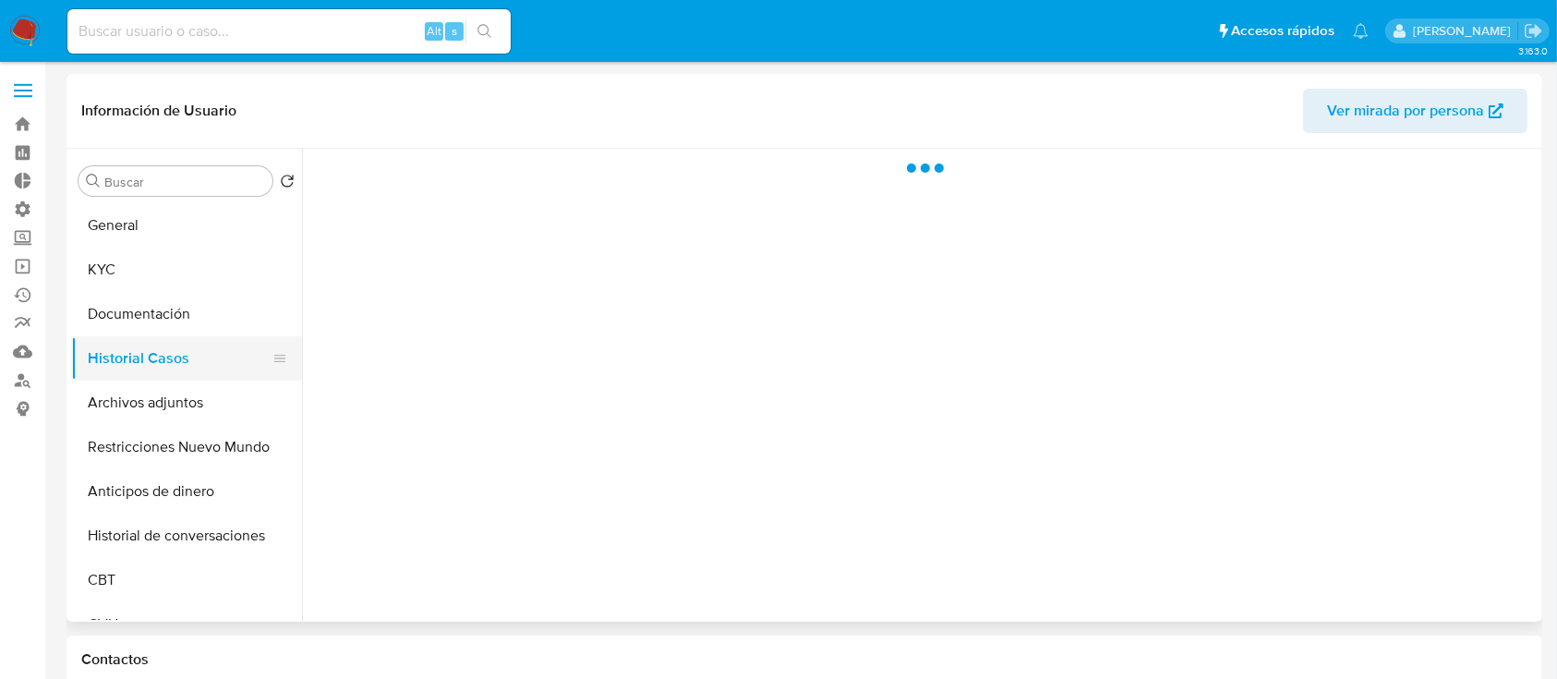
select select "10"
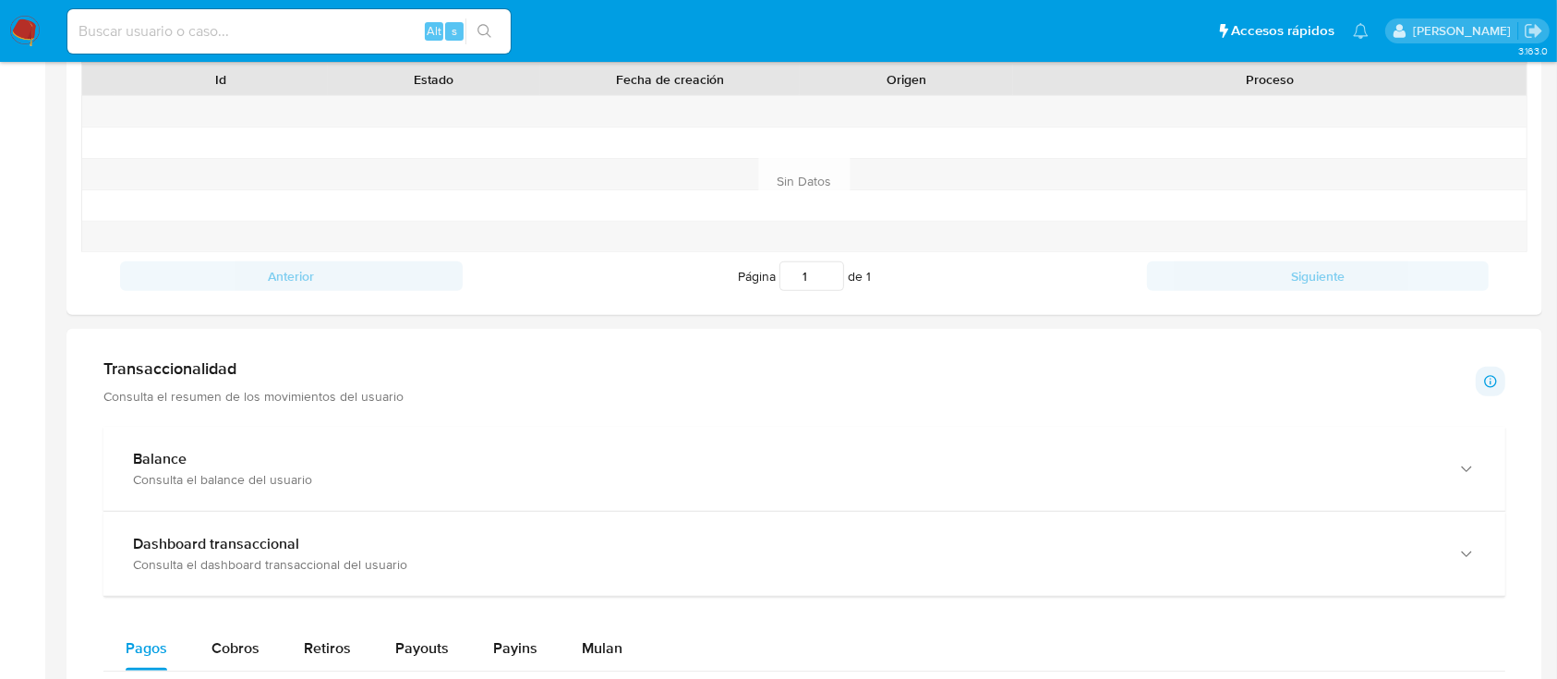
scroll to position [658, 0]
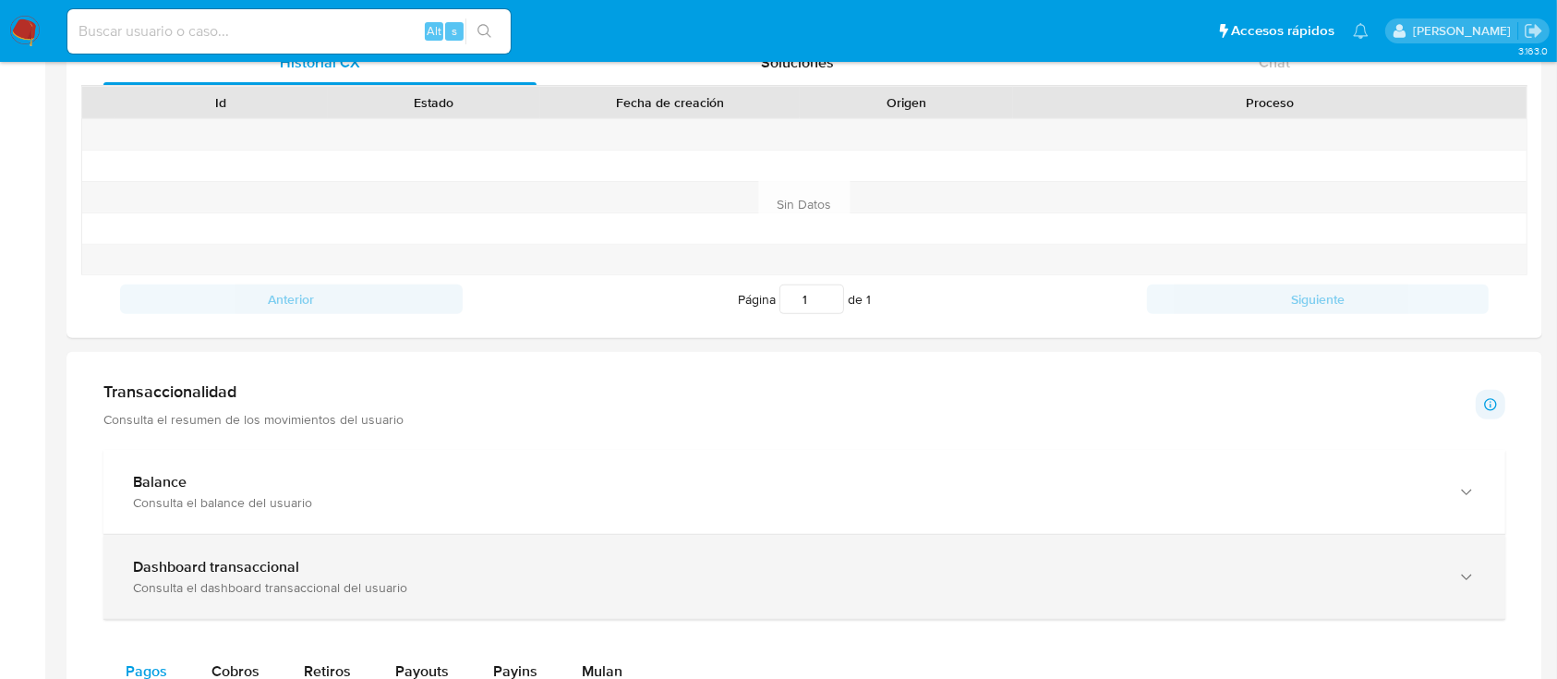
click at [414, 582] on div "Consulta el dashboard transaccional del usuario" at bounding box center [786, 587] width 1306 height 17
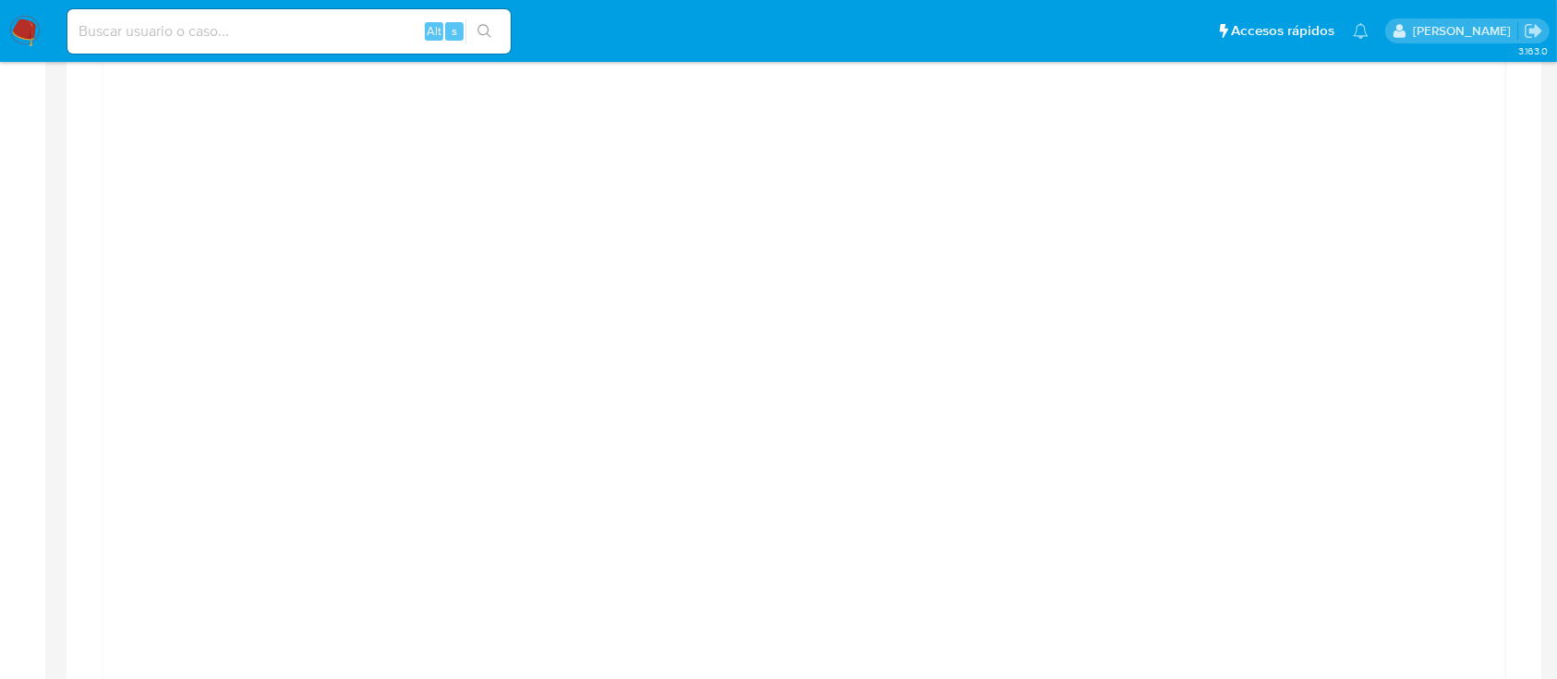
scroll to position [1203, 0]
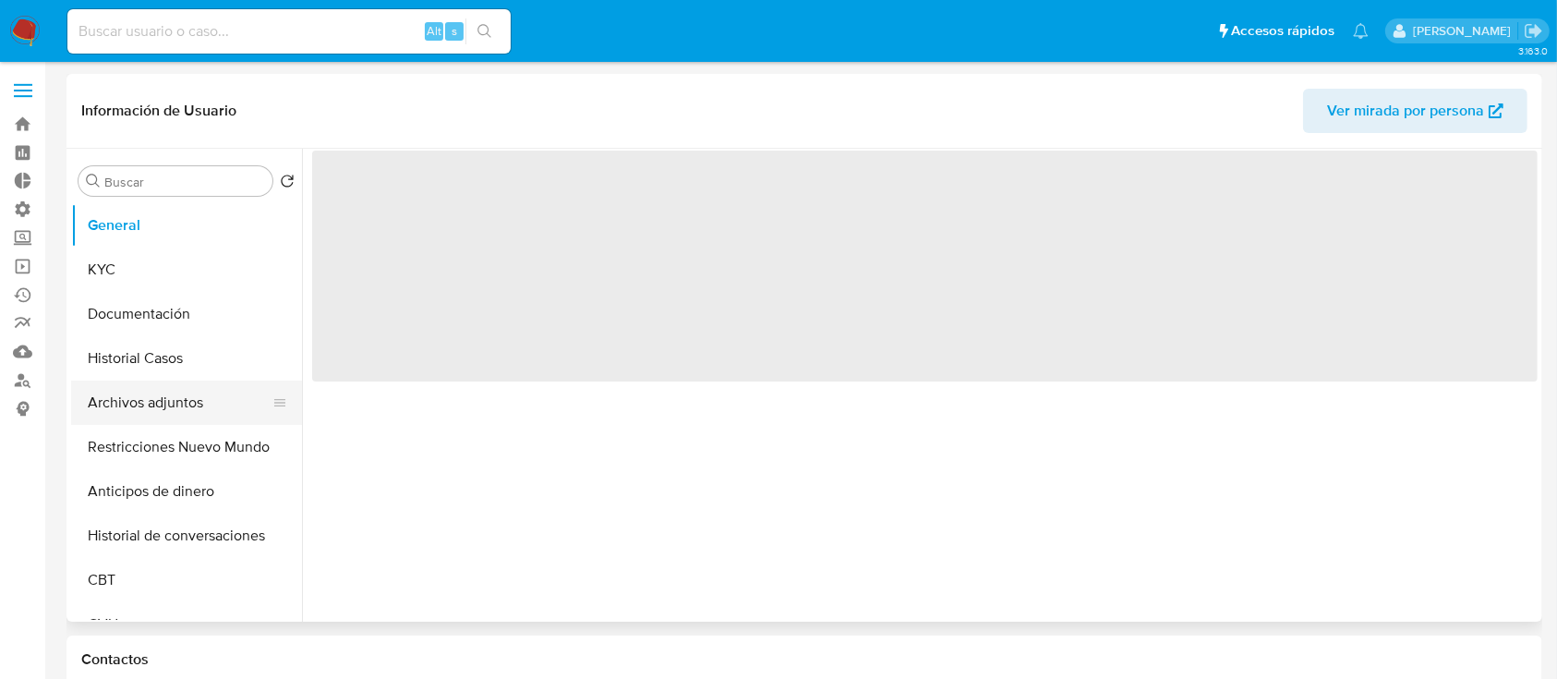
select select "10"
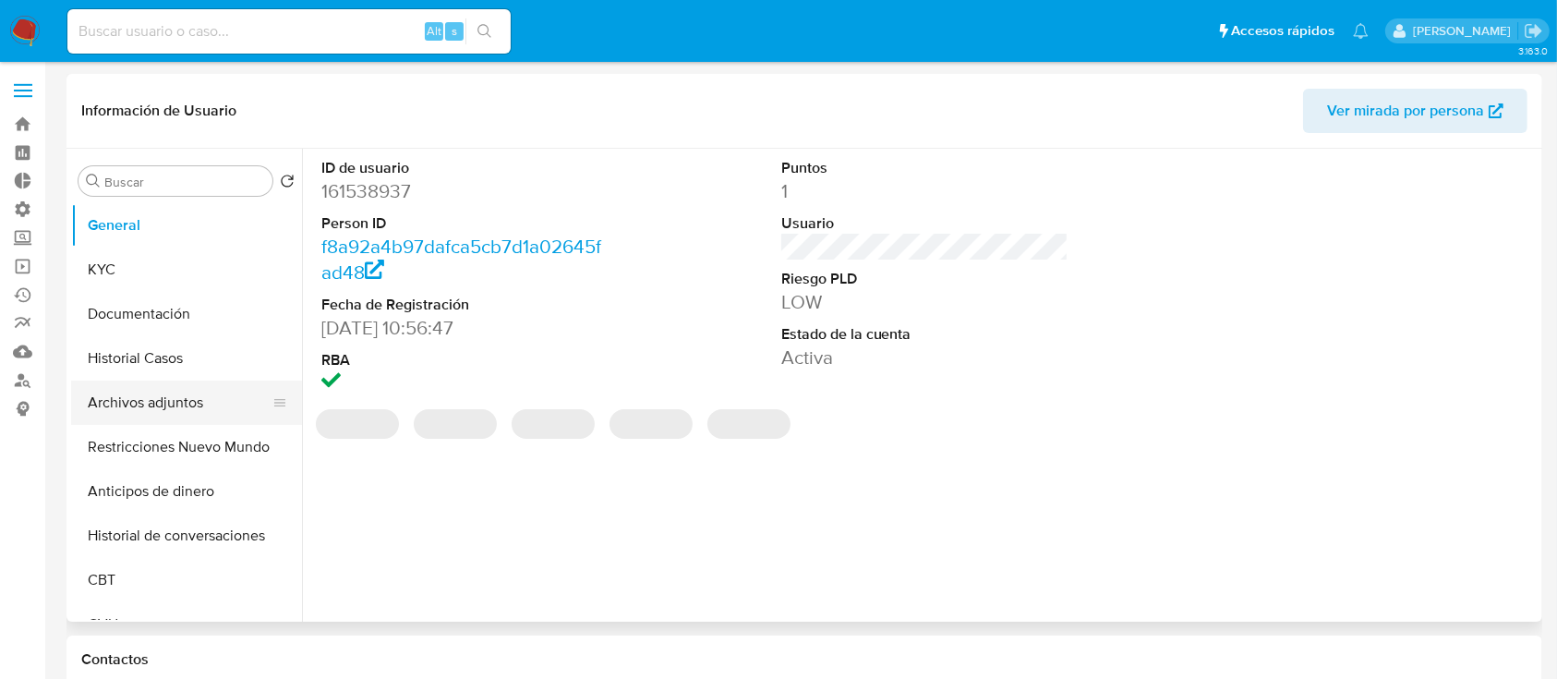
click at [166, 406] on button "Archivos adjuntos" at bounding box center [179, 402] width 216 height 44
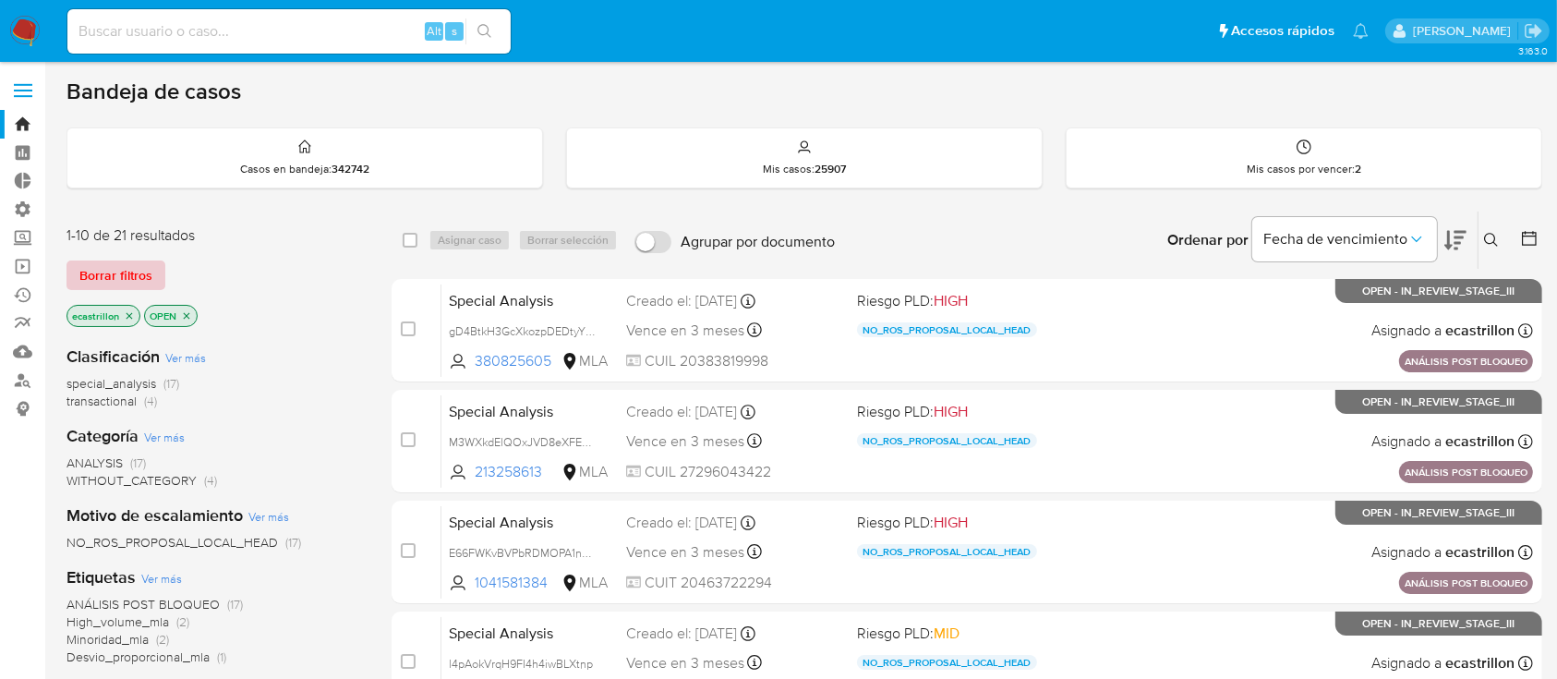
click at [114, 276] on span "Borrar filtros" at bounding box center [115, 275] width 73 height 26
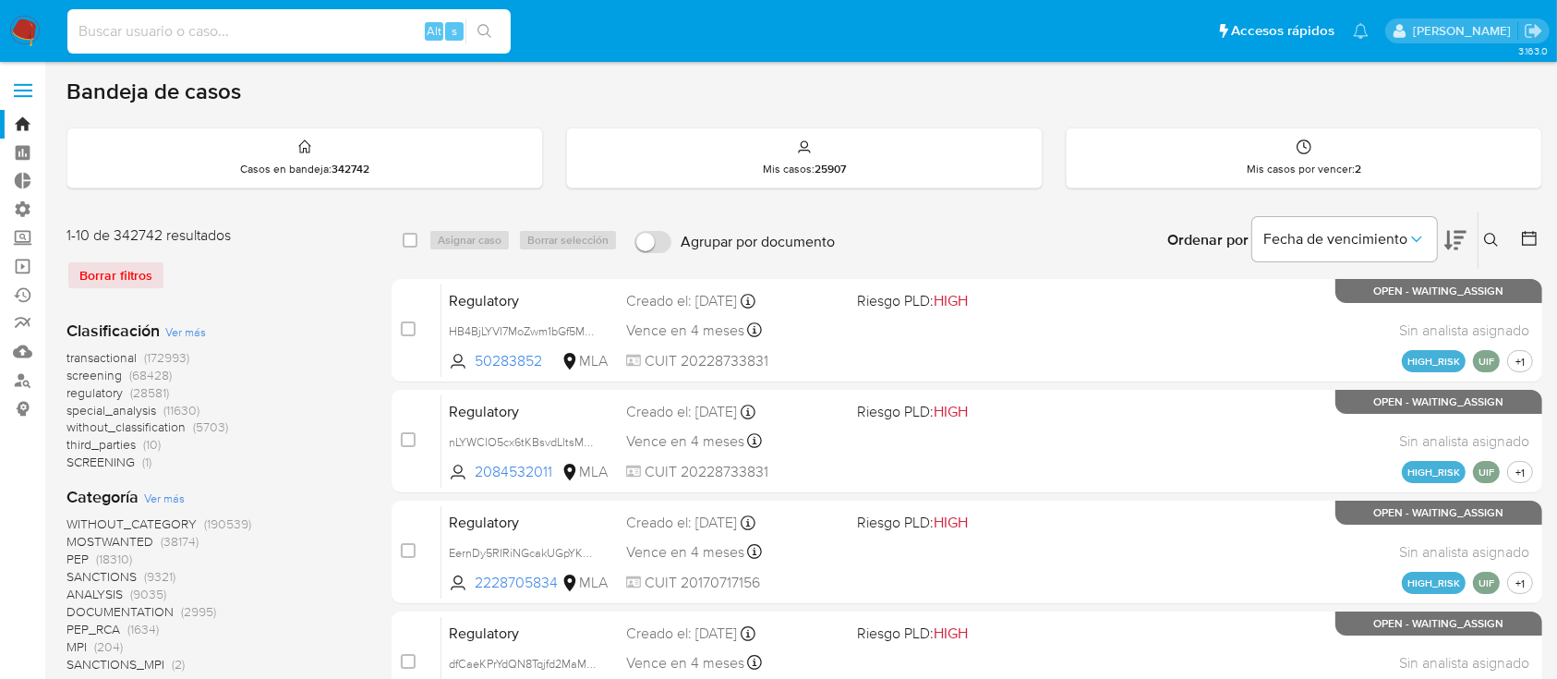
click at [208, 30] on input at bounding box center [288, 31] width 443 height 24
paste input "2182816674"
type input "2182816674"
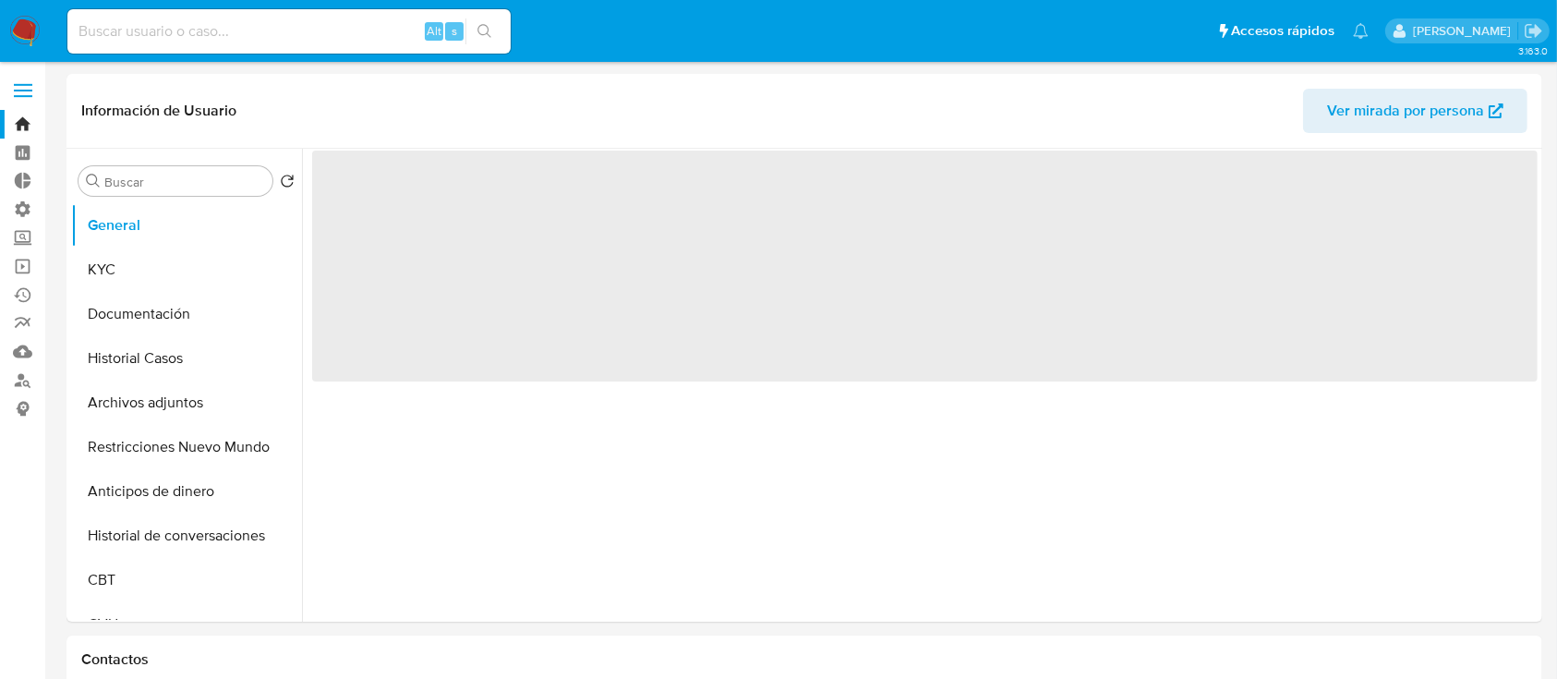
select select "10"
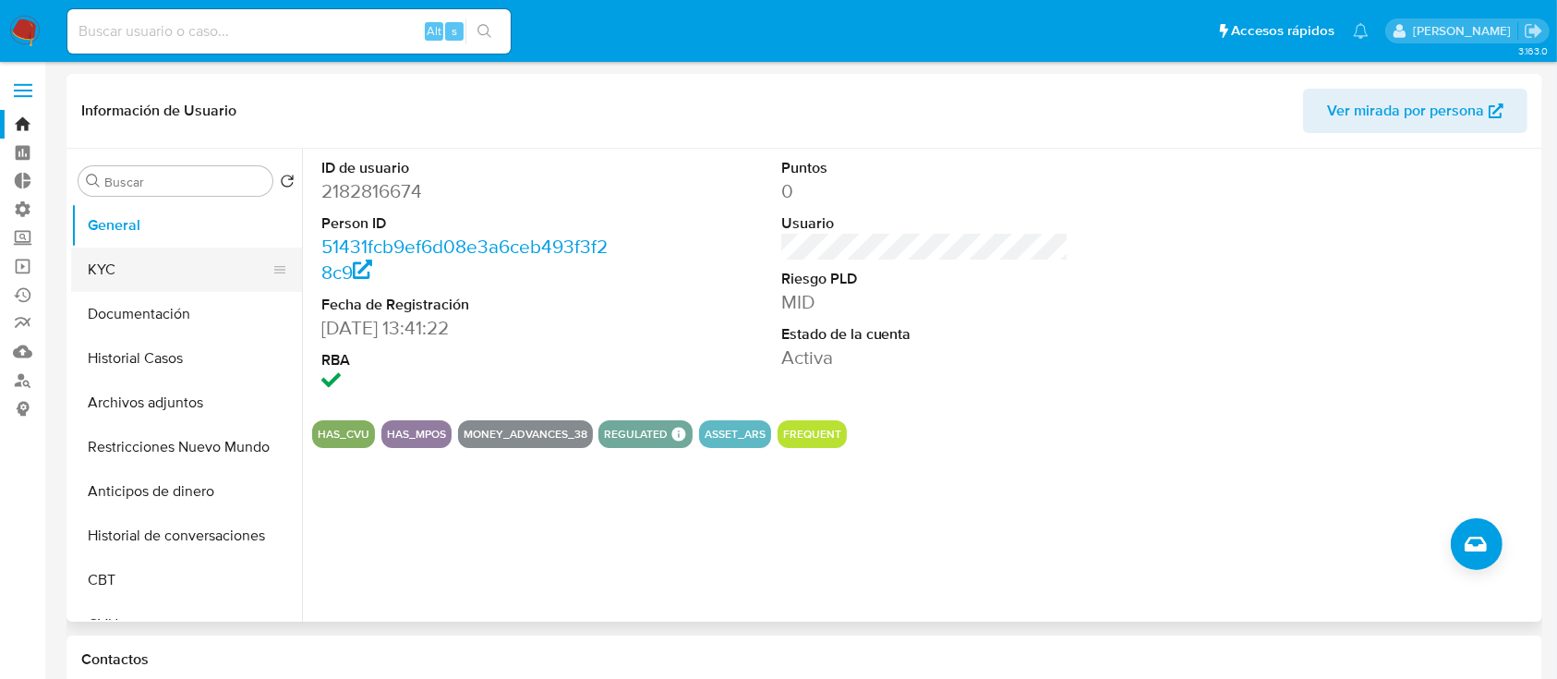
click at [181, 277] on button "KYC" at bounding box center [179, 269] width 216 height 44
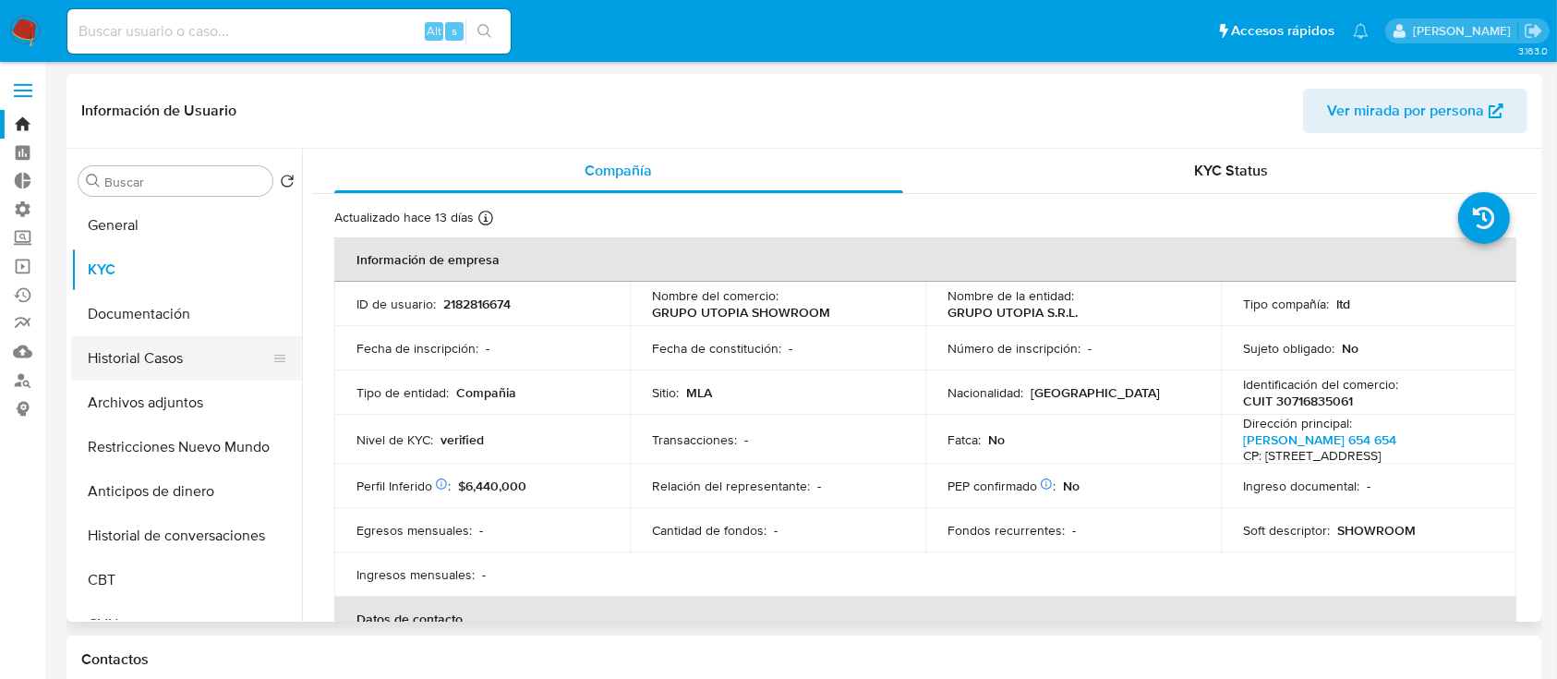
click at [194, 347] on button "Historial Casos" at bounding box center [179, 358] width 216 height 44
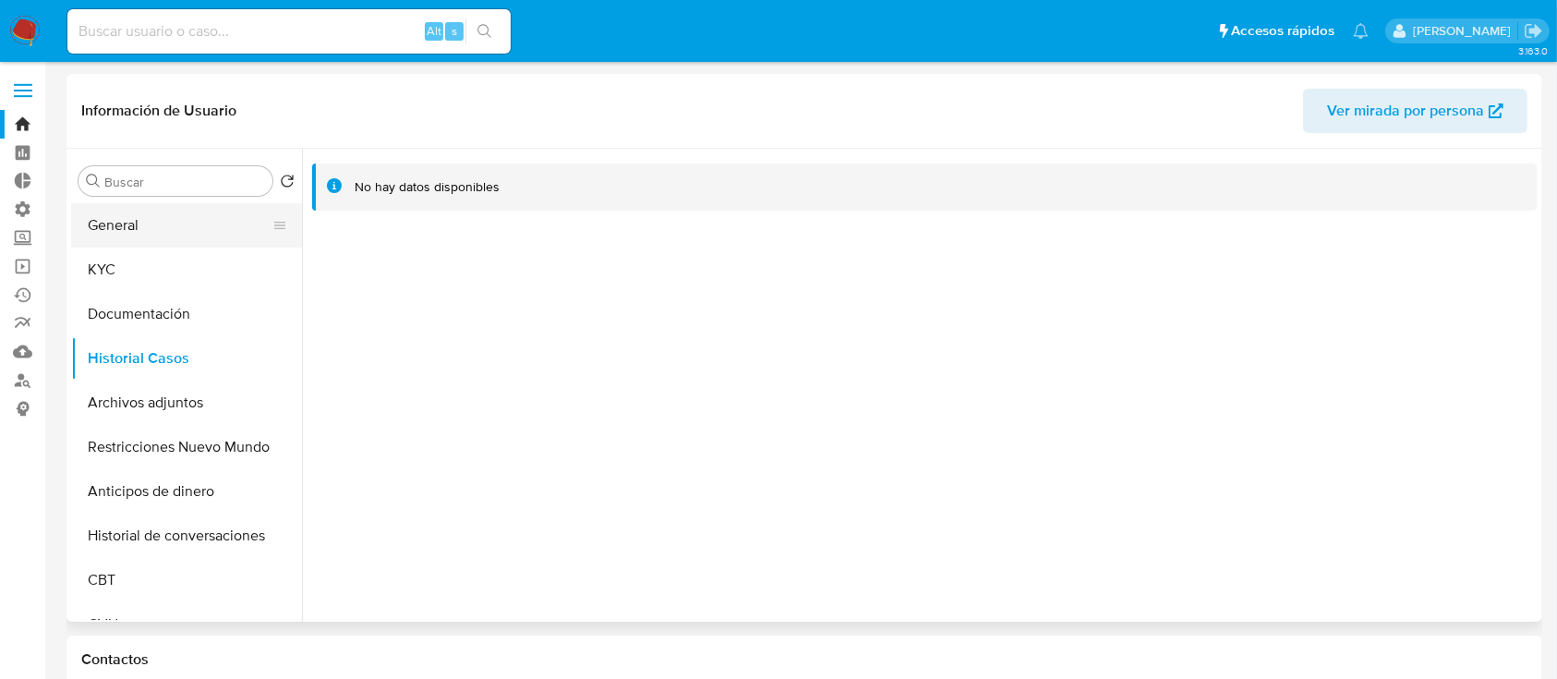
click at [168, 239] on button "General" at bounding box center [179, 225] width 216 height 44
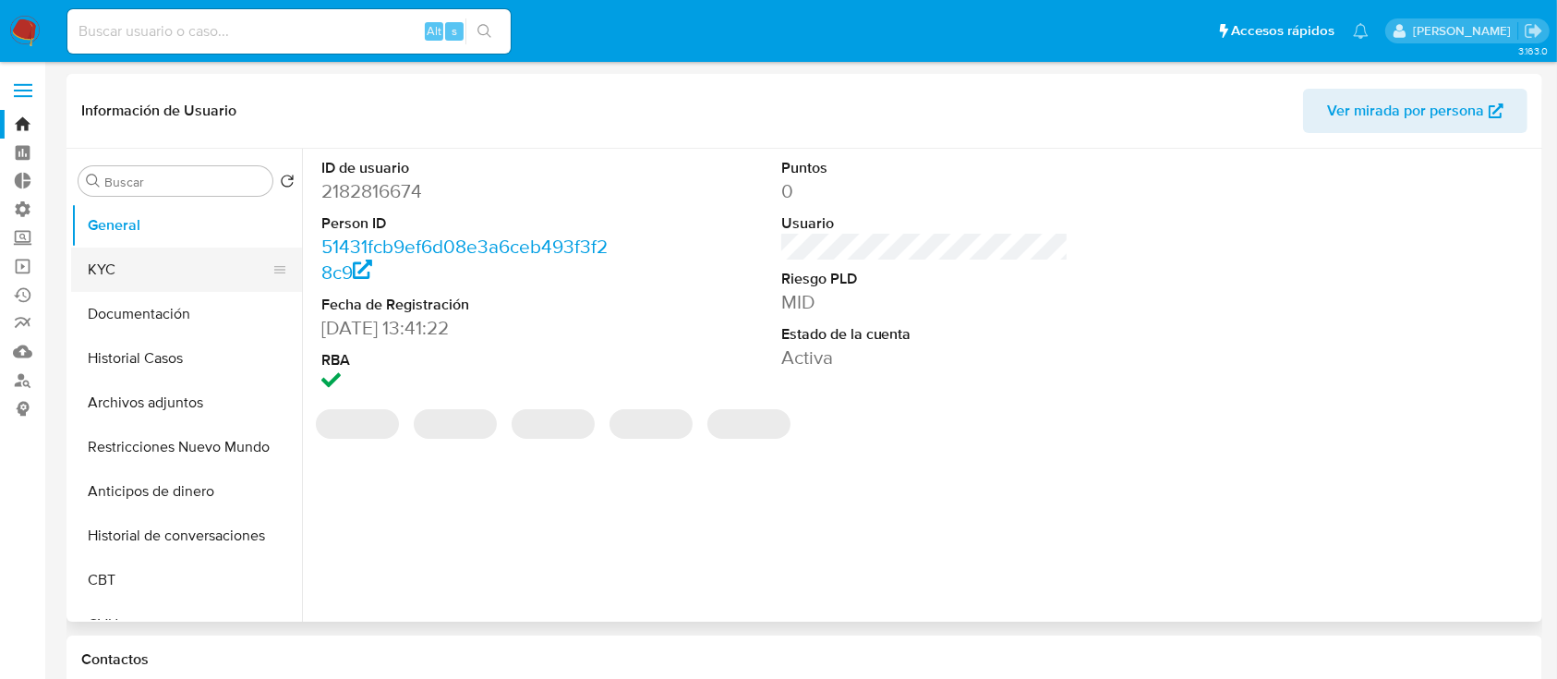
click at [170, 254] on button "KYC" at bounding box center [179, 269] width 216 height 44
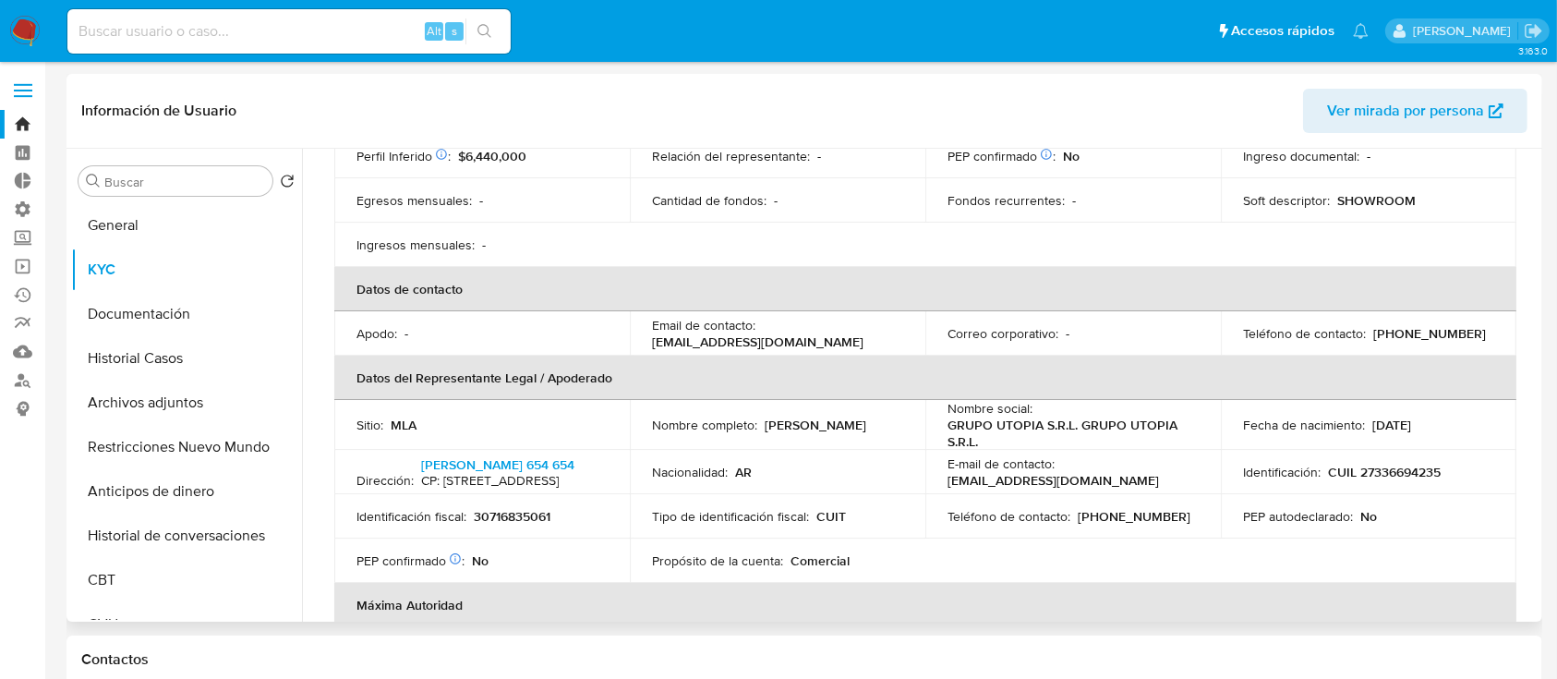
scroll to position [381, 0]
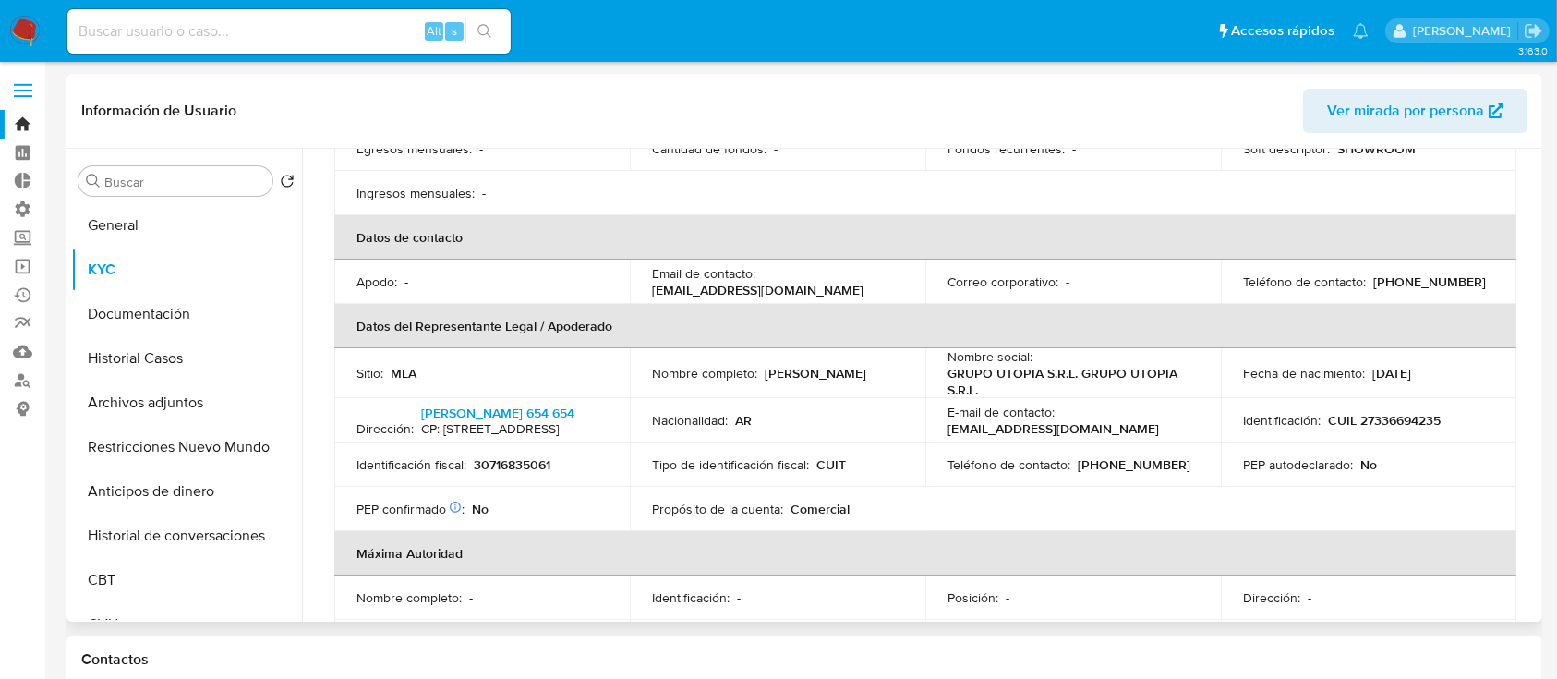
click at [1400, 442] on td "Identificación : CUIL 27336694235" at bounding box center [1368, 420] width 295 height 44
click at [1417, 428] on p "CUIL 27336694235" at bounding box center [1384, 420] width 113 height 17
copy p "27336694235"
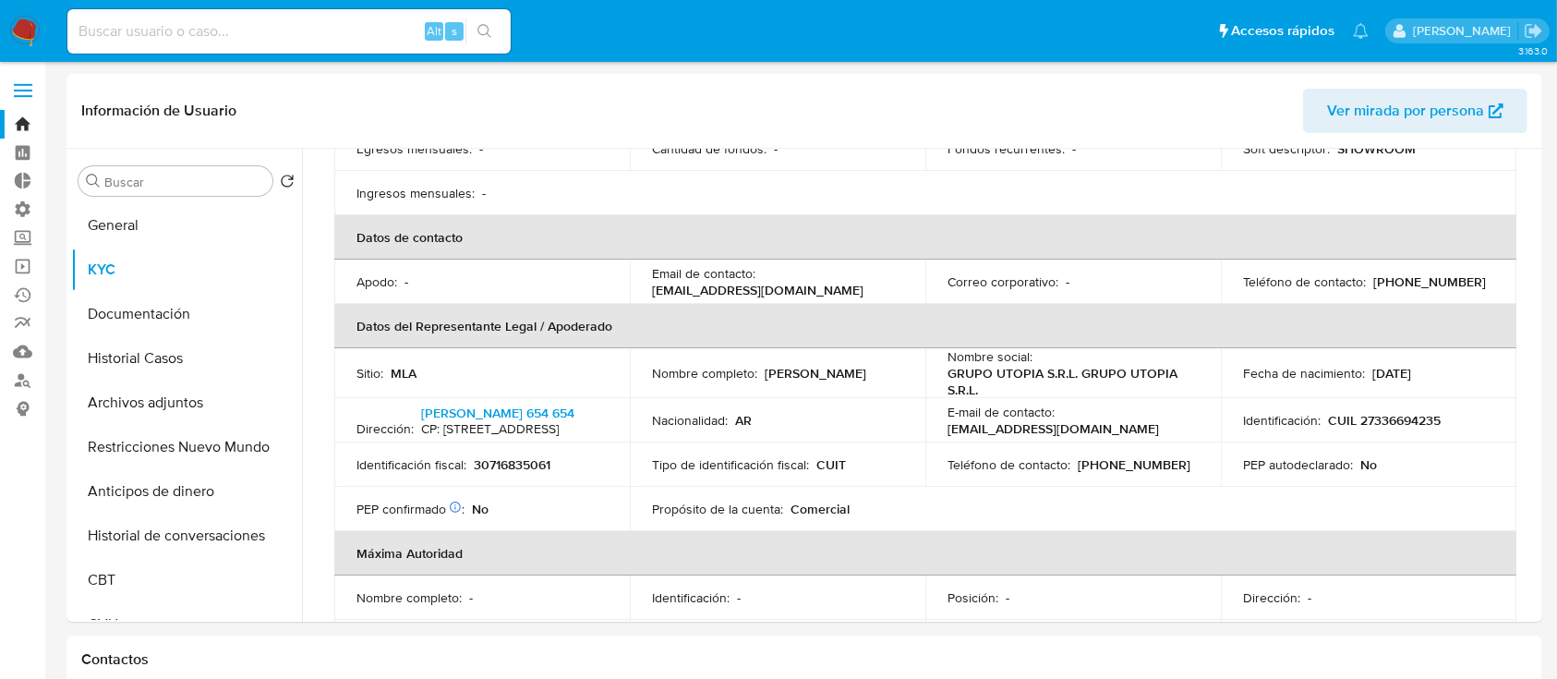
click at [384, 37] on input at bounding box center [288, 31] width 443 height 24
paste input "24321670"
type input "24321670"
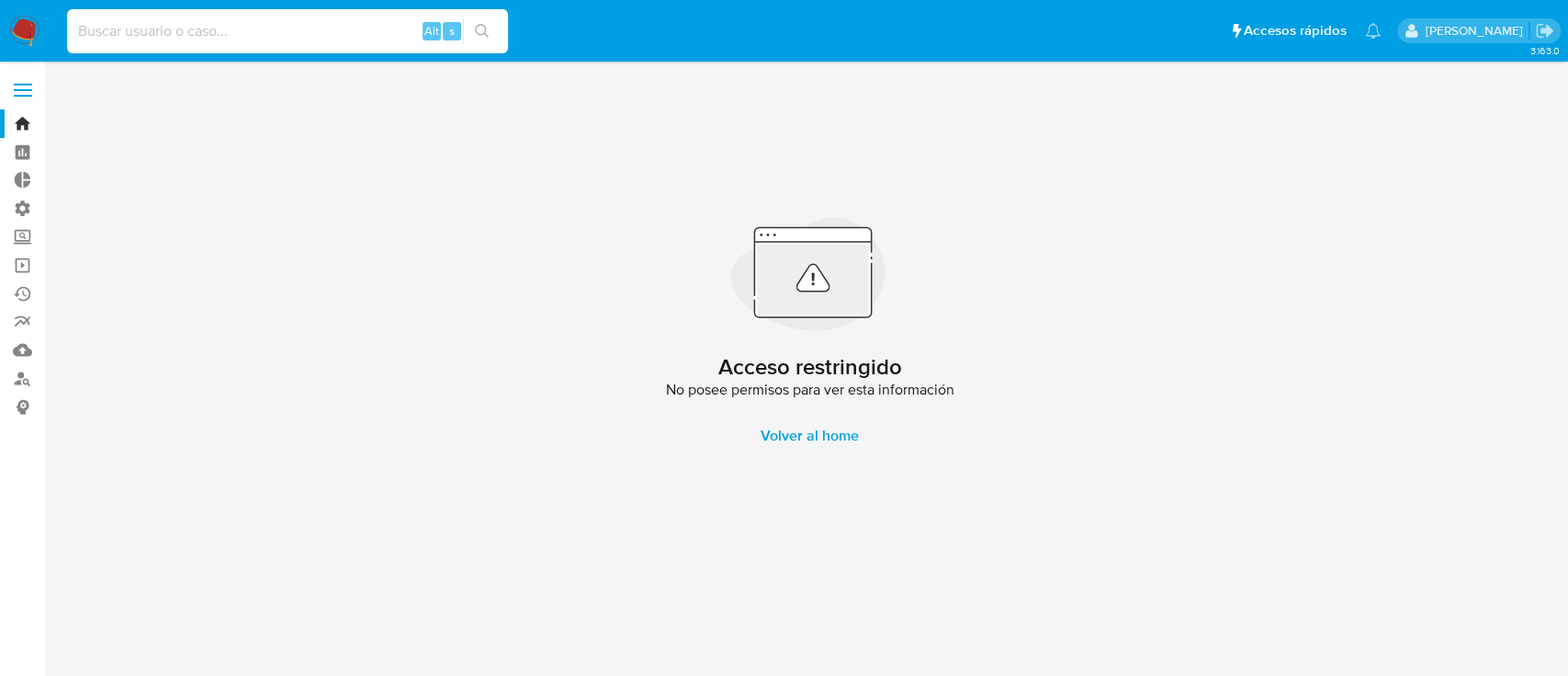
click at [345, 34] on input at bounding box center [287, 31] width 441 height 24
paste input "2202497688"
type input "2202497688"
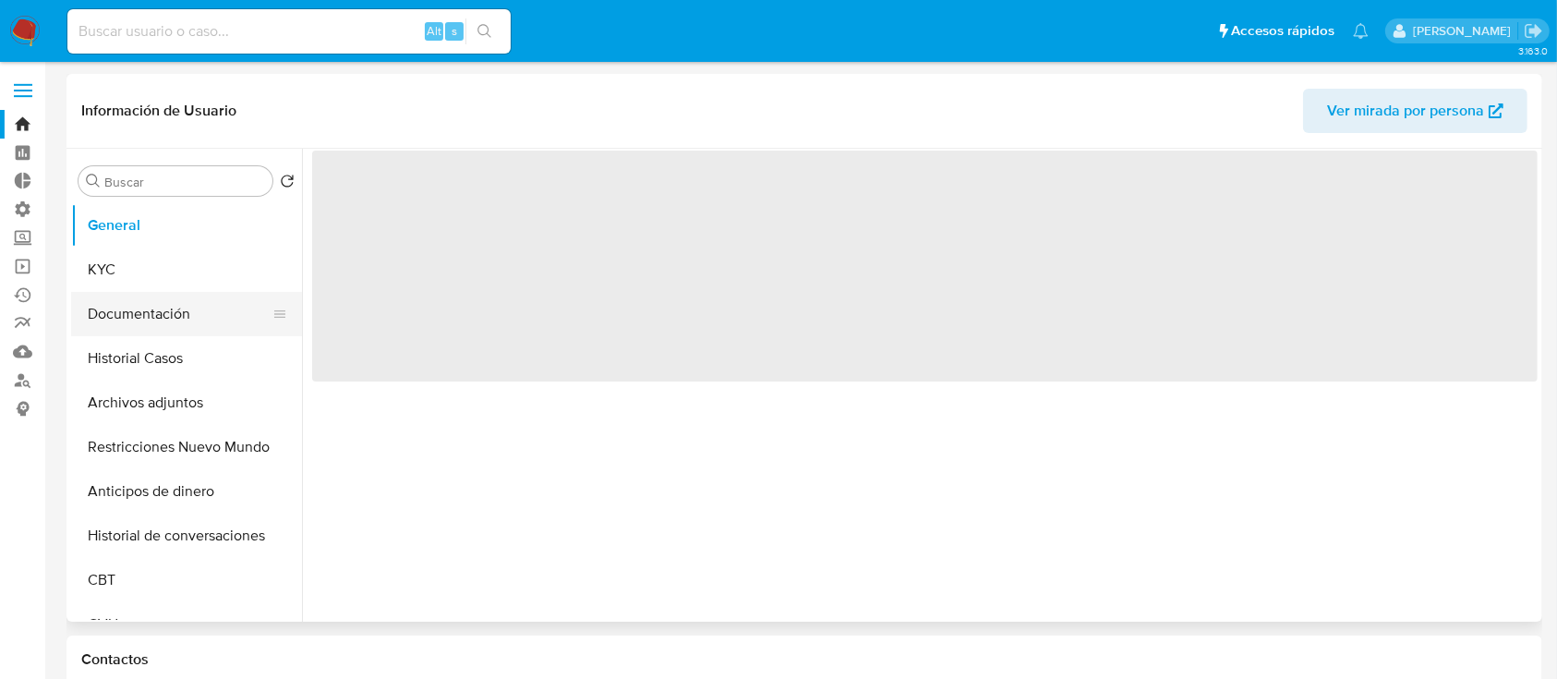
select select "10"
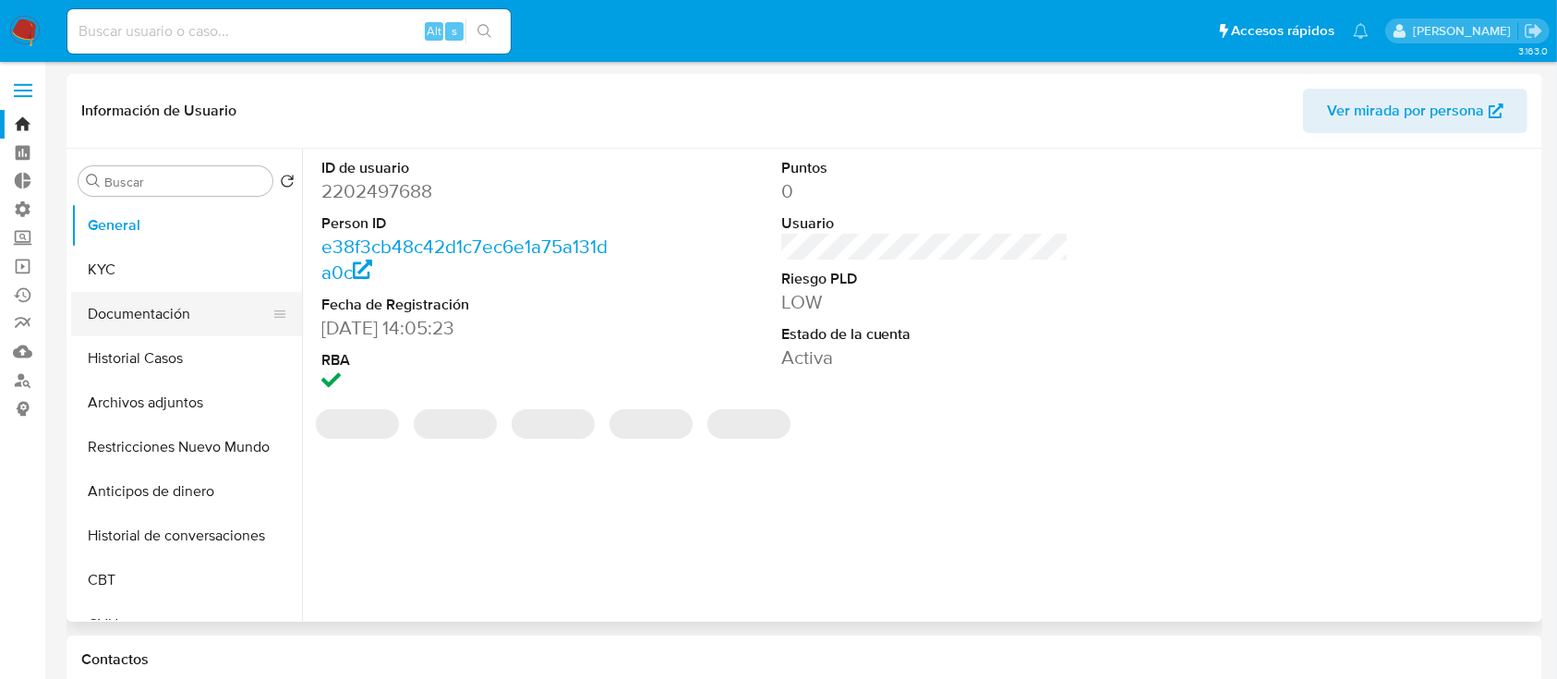
click at [131, 317] on button "Documentación" at bounding box center [179, 314] width 216 height 44
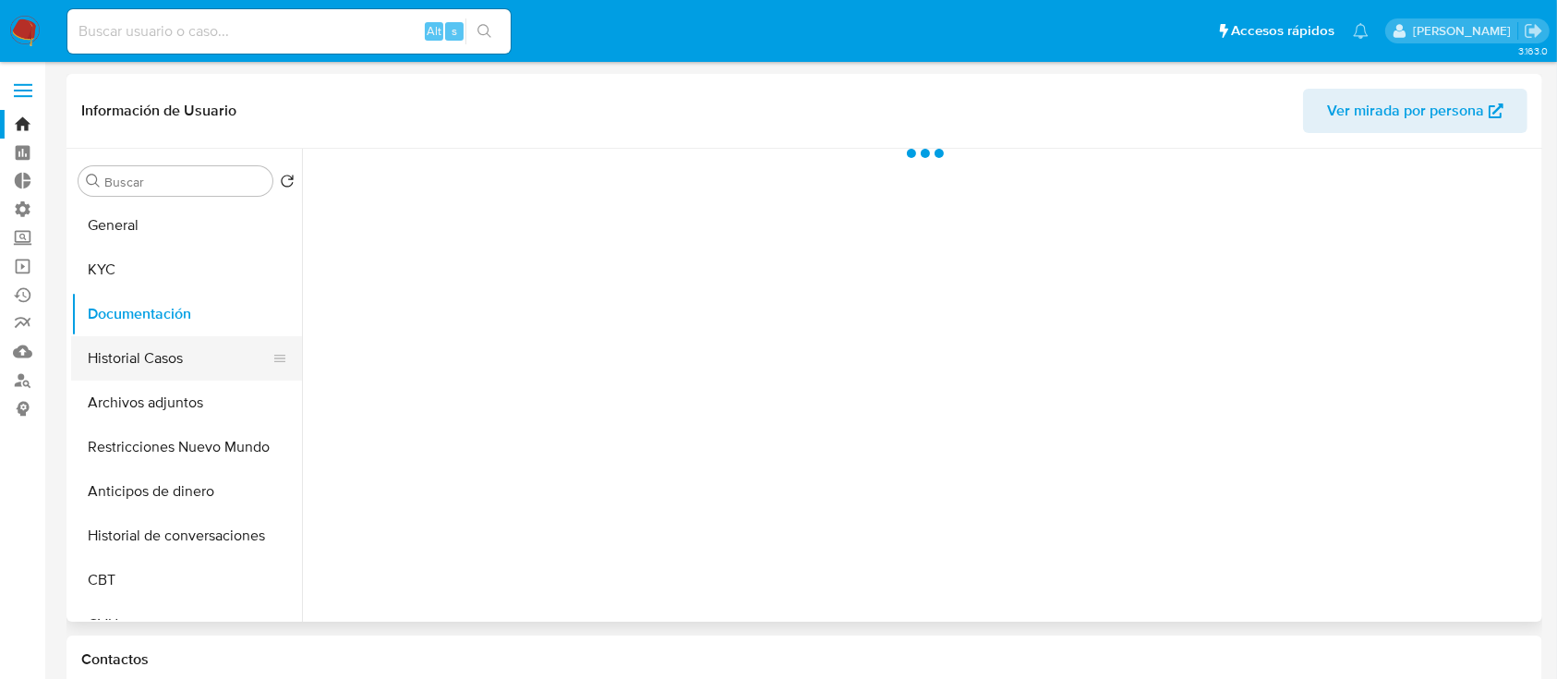
click at [141, 356] on button "Historial Casos" at bounding box center [179, 358] width 216 height 44
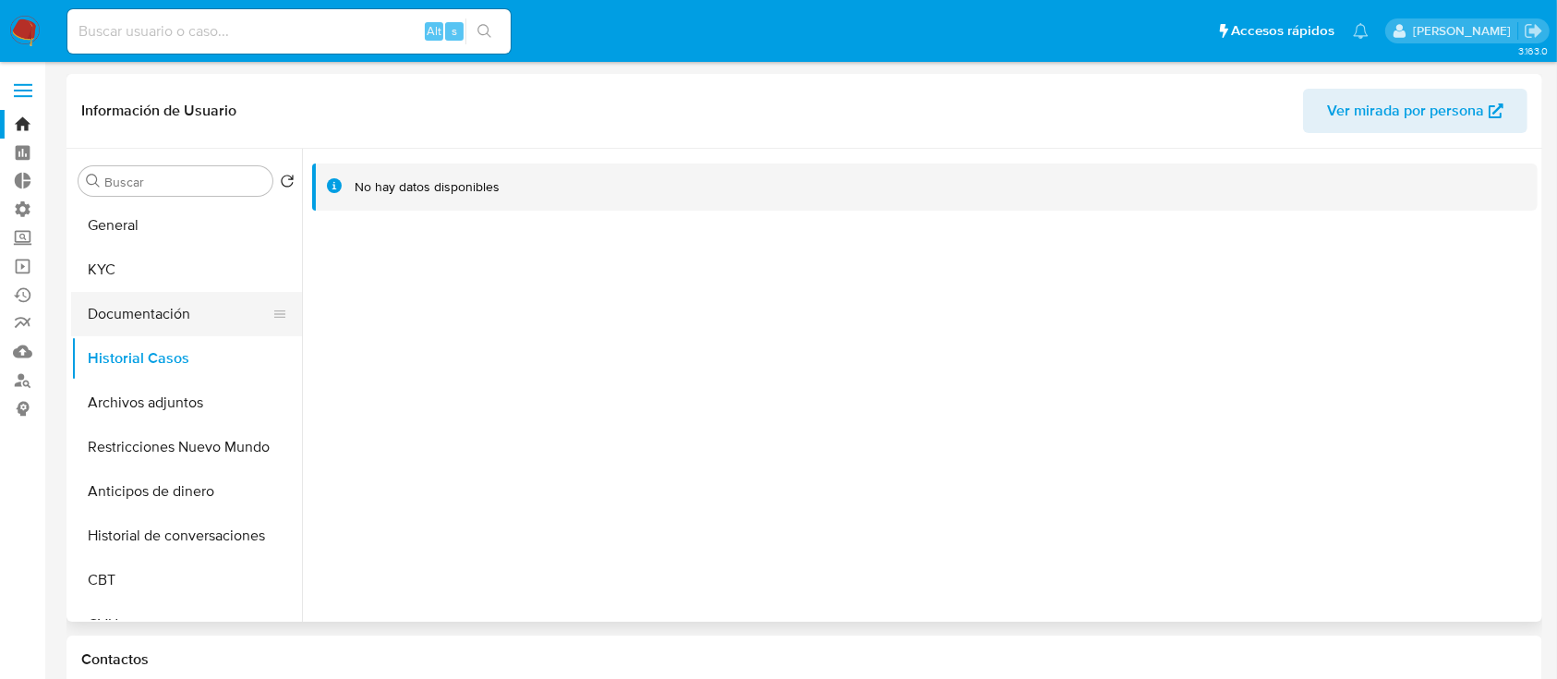
click at [127, 316] on button "Documentación" at bounding box center [179, 314] width 216 height 44
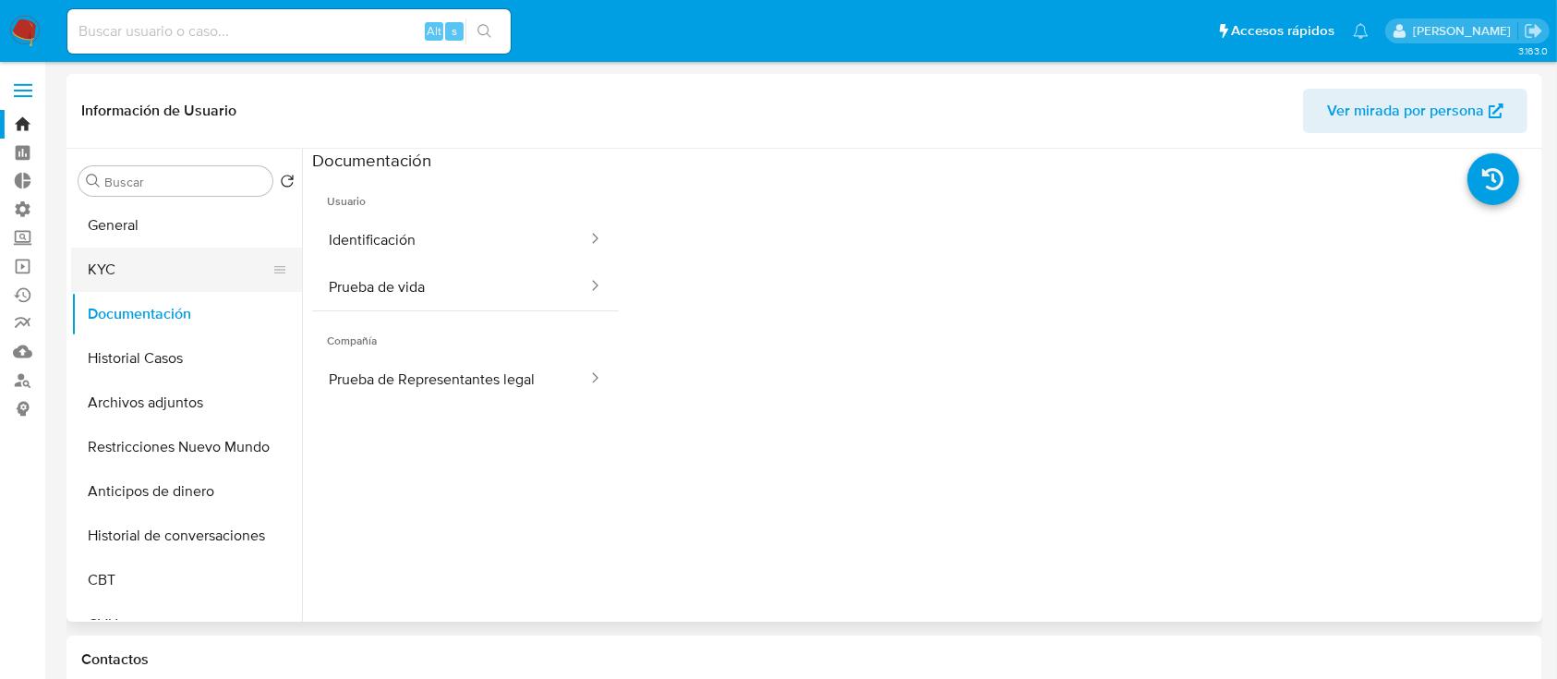
click at [125, 276] on button "KYC" at bounding box center [179, 269] width 216 height 44
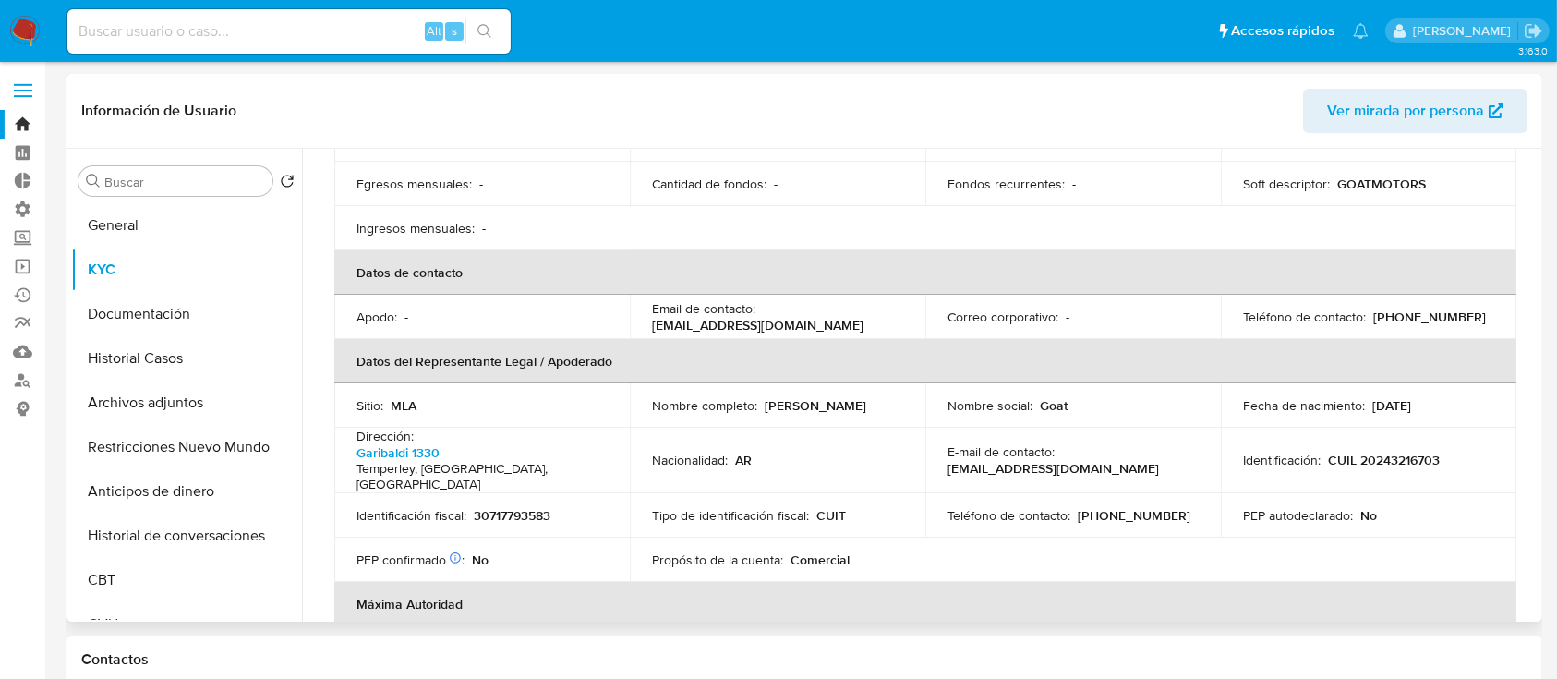
scroll to position [364, 0]
click at [1378, 451] on p "CUIL 20243216703" at bounding box center [1384, 459] width 112 height 17
copy p "20243216703"
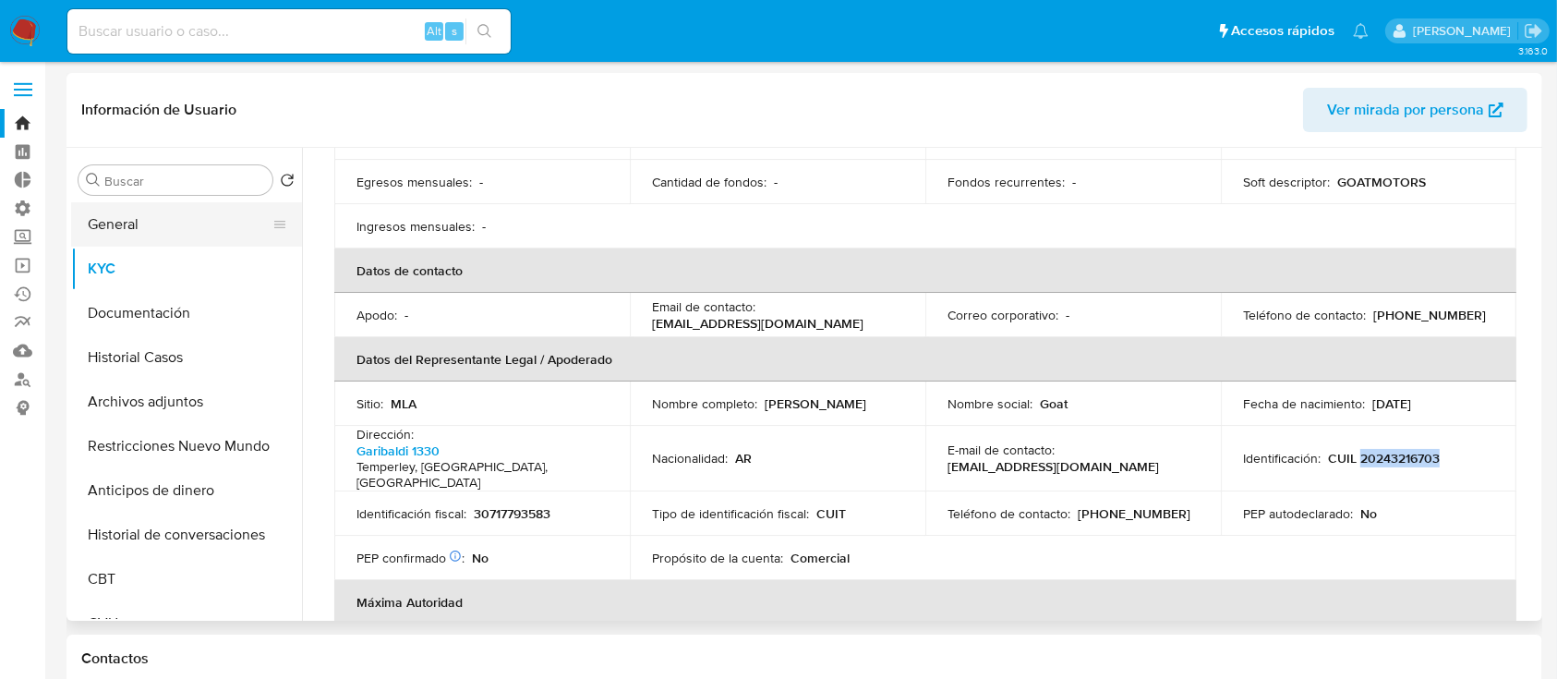
click at [150, 206] on button "General" at bounding box center [179, 224] width 216 height 44
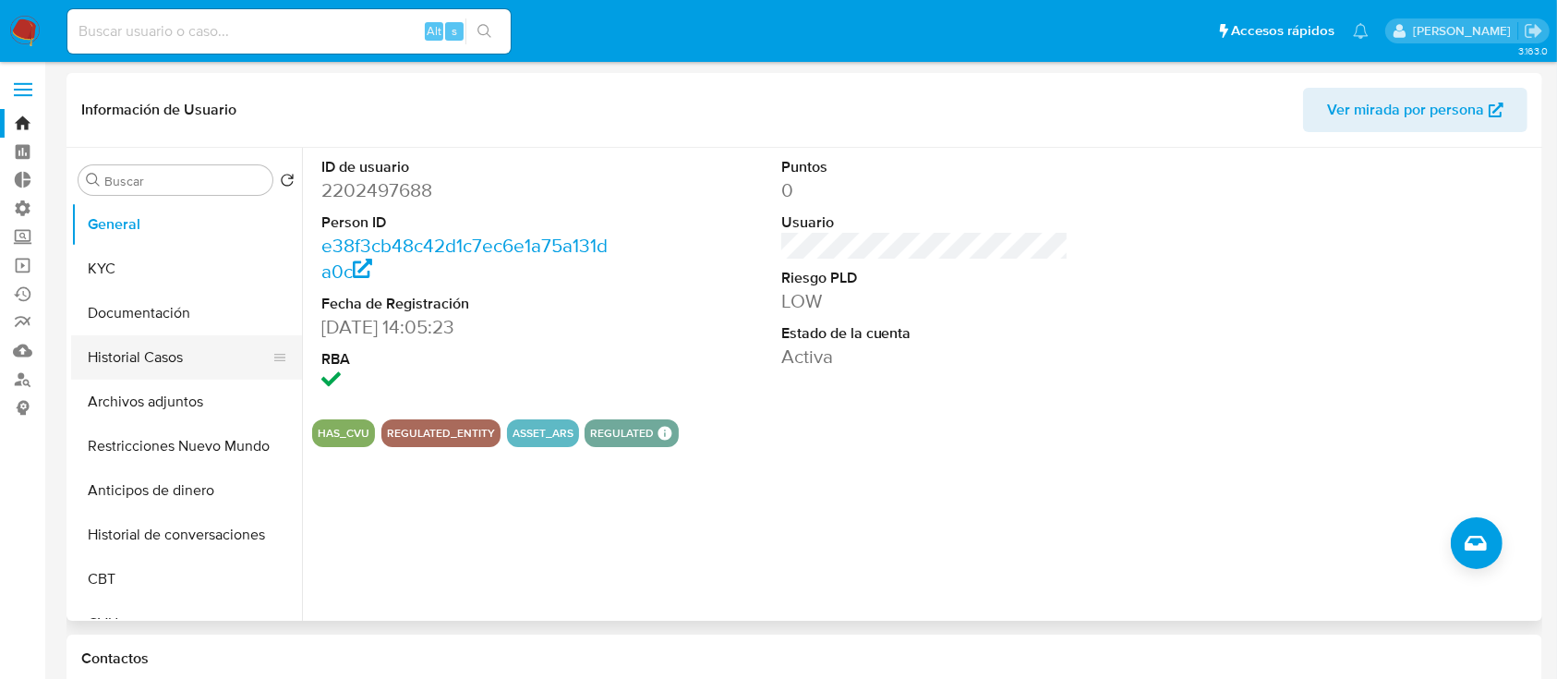
click at [106, 356] on button "Historial Casos" at bounding box center [179, 357] width 216 height 44
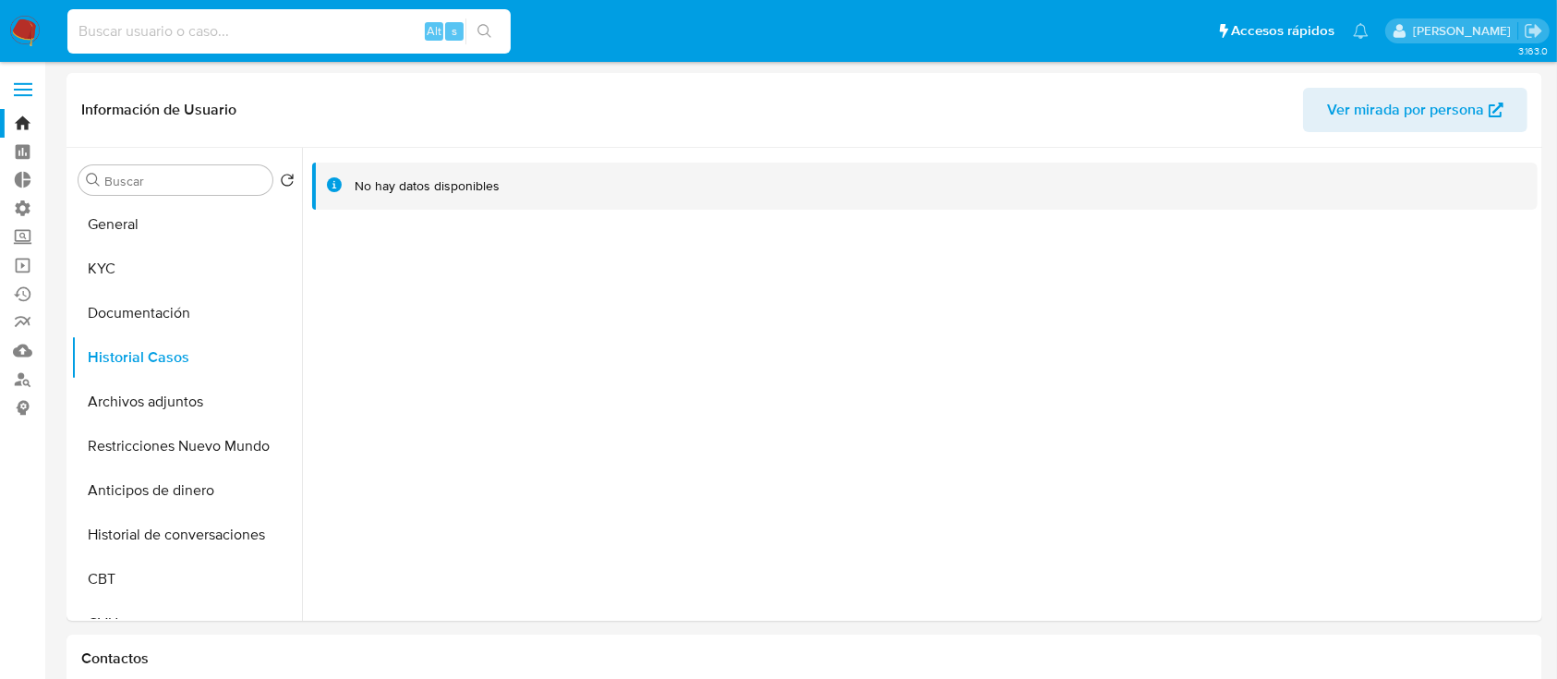
click at [280, 32] on input at bounding box center [288, 31] width 443 height 24
paste input "23803632"
type input "23803632"
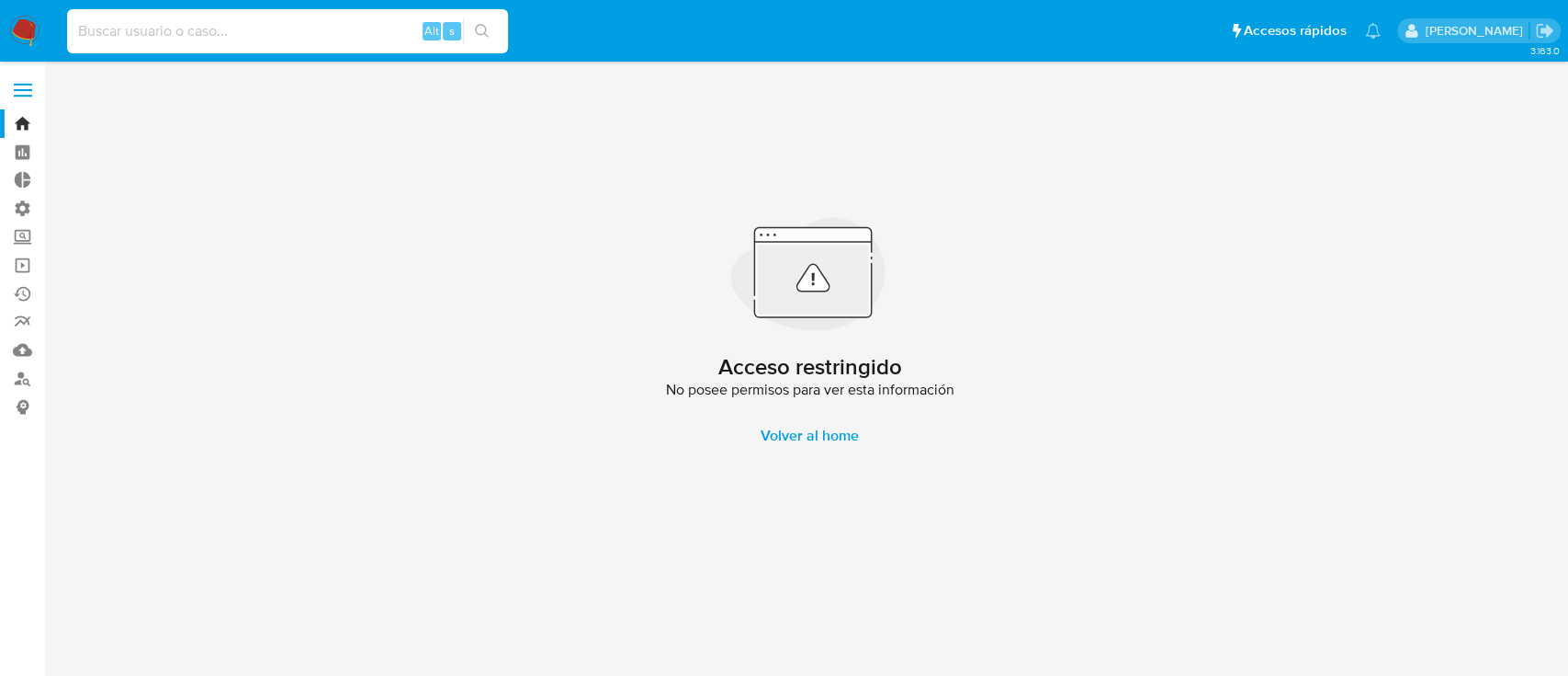
click at [270, 29] on input at bounding box center [287, 31] width 441 height 24
paste input "2560697769"
type input "2560697769"
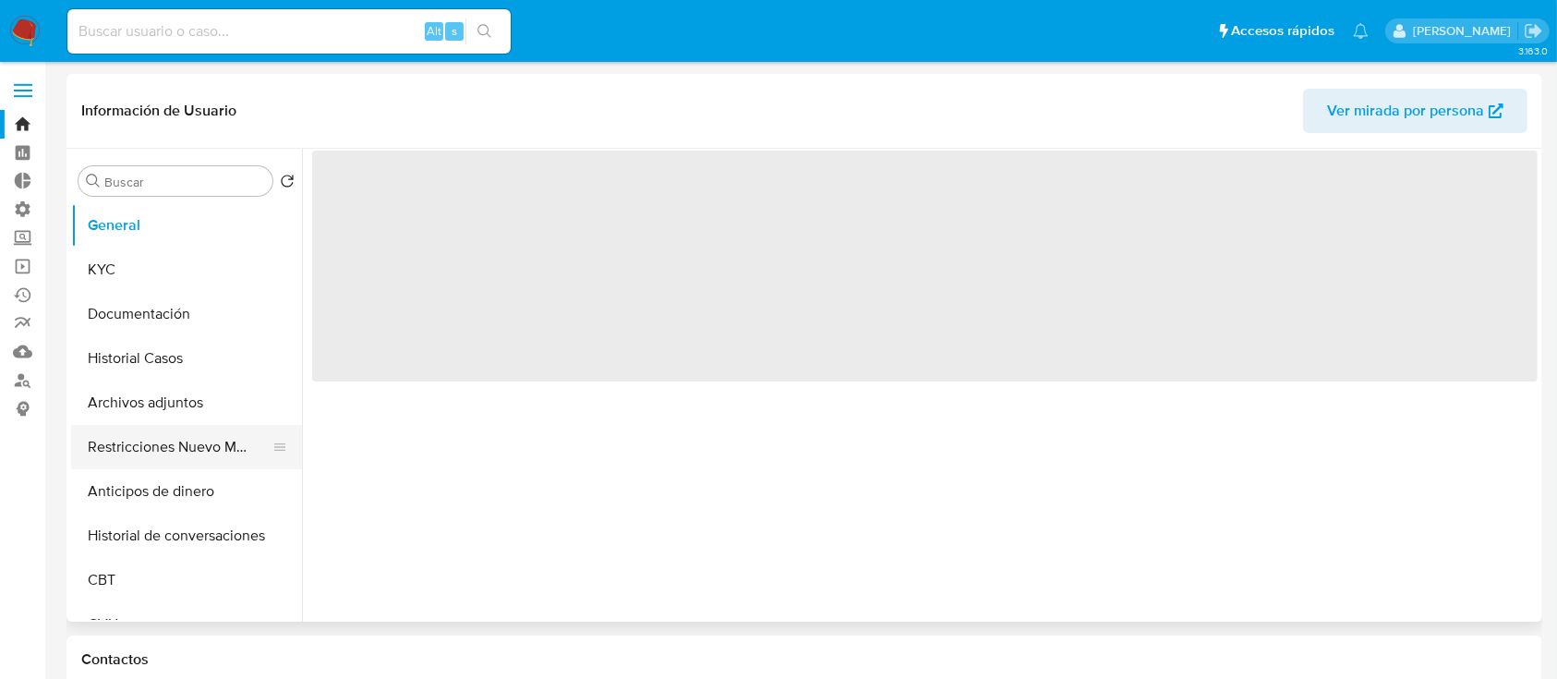
click at [153, 425] on button "Restricciones Nuevo Mundo" at bounding box center [179, 447] width 216 height 44
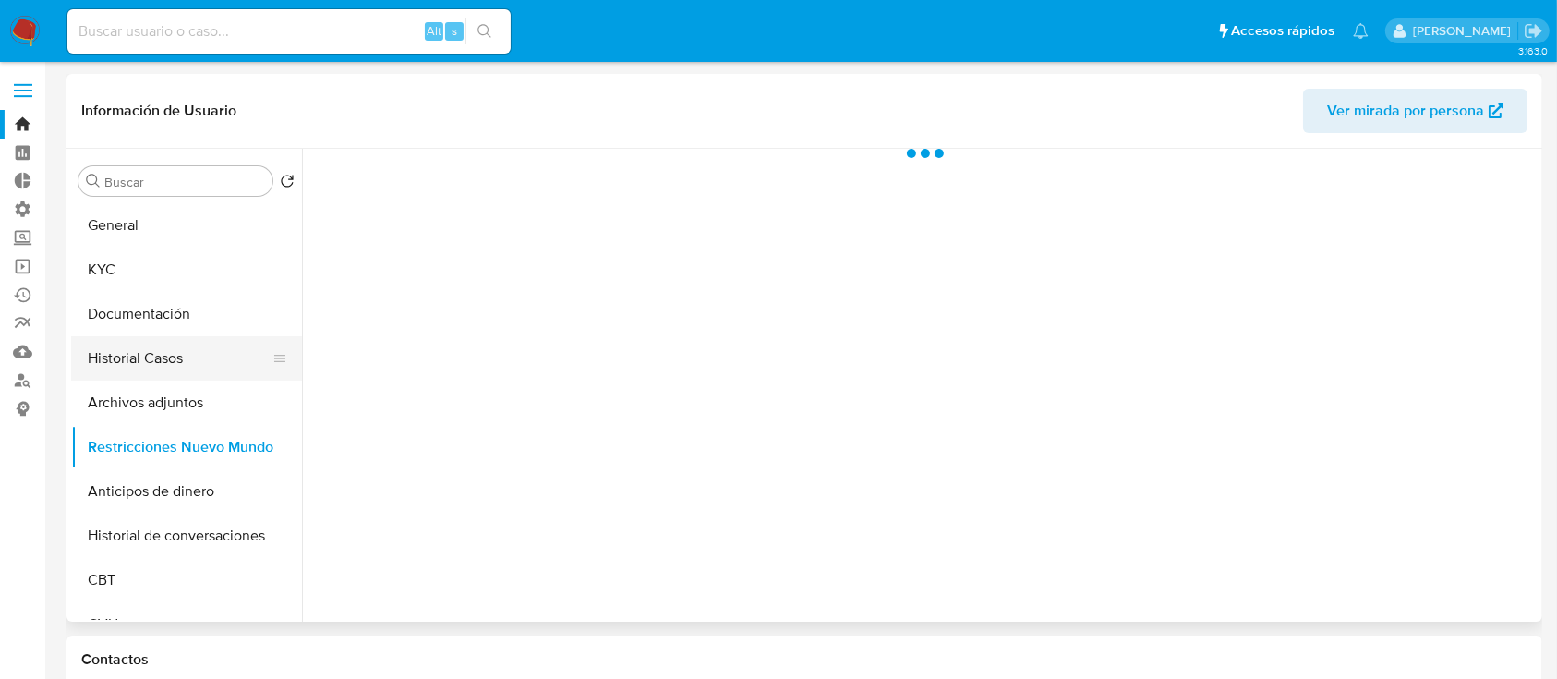
select select "10"
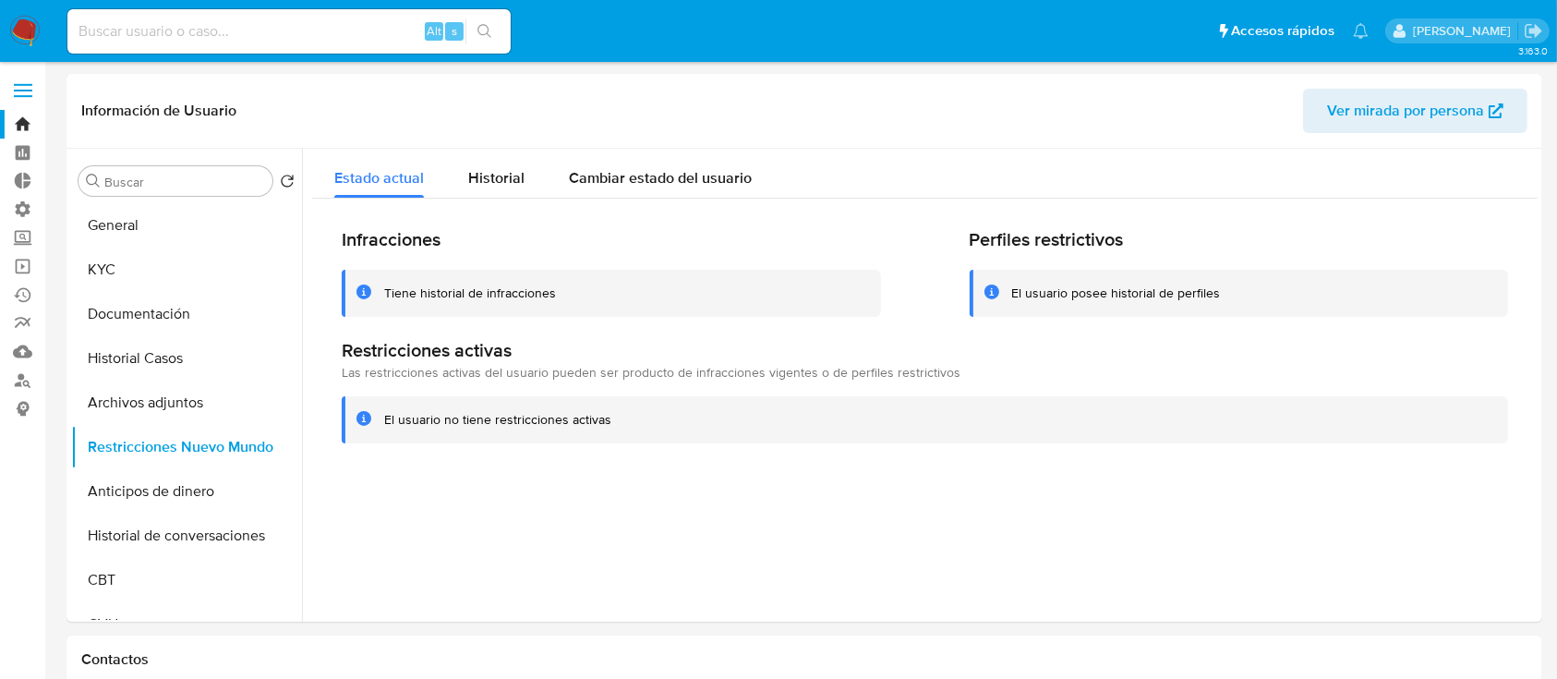
click at [15, 79] on label at bounding box center [23, 90] width 46 height 39
click at [0, 0] on input "checkbox" at bounding box center [0, 0] width 0 height 0
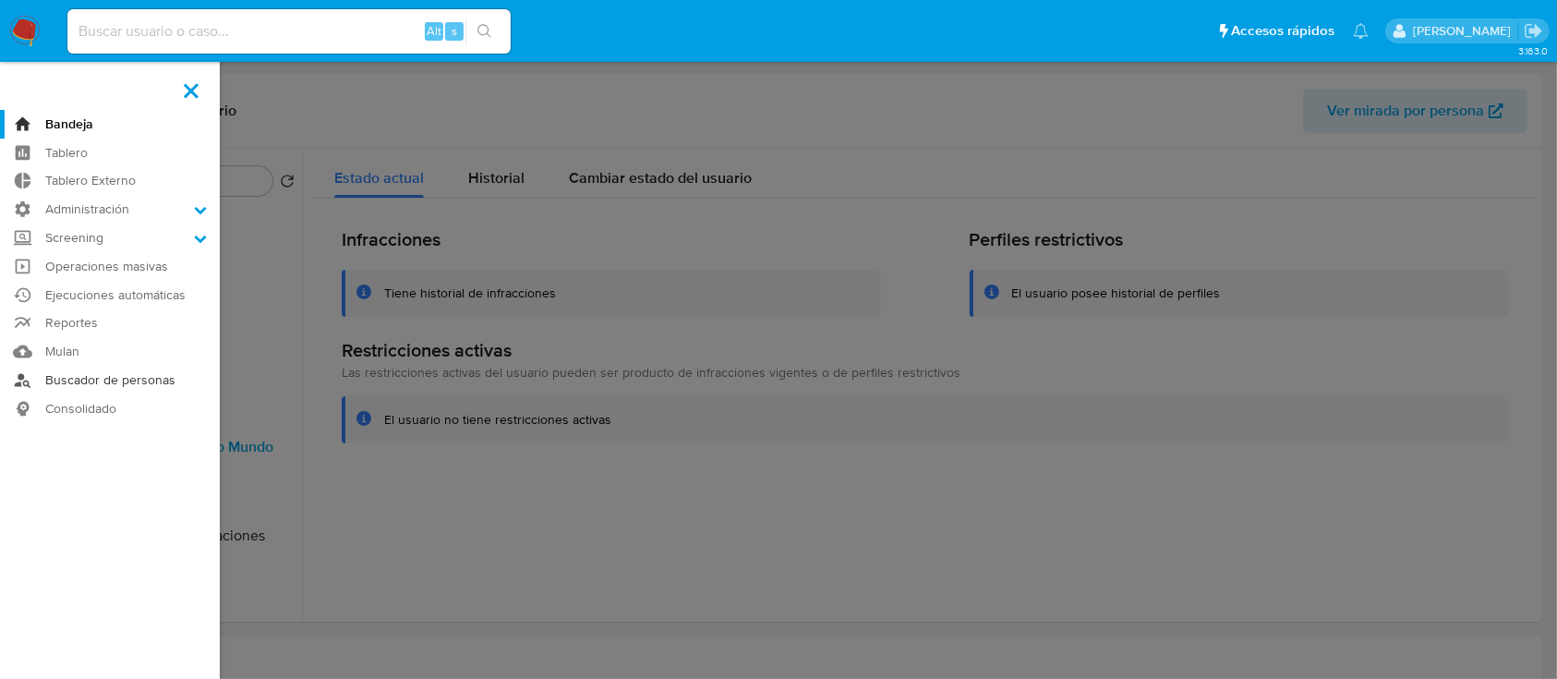
click at [63, 380] on link "Buscador de personas" at bounding box center [110, 380] width 220 height 29
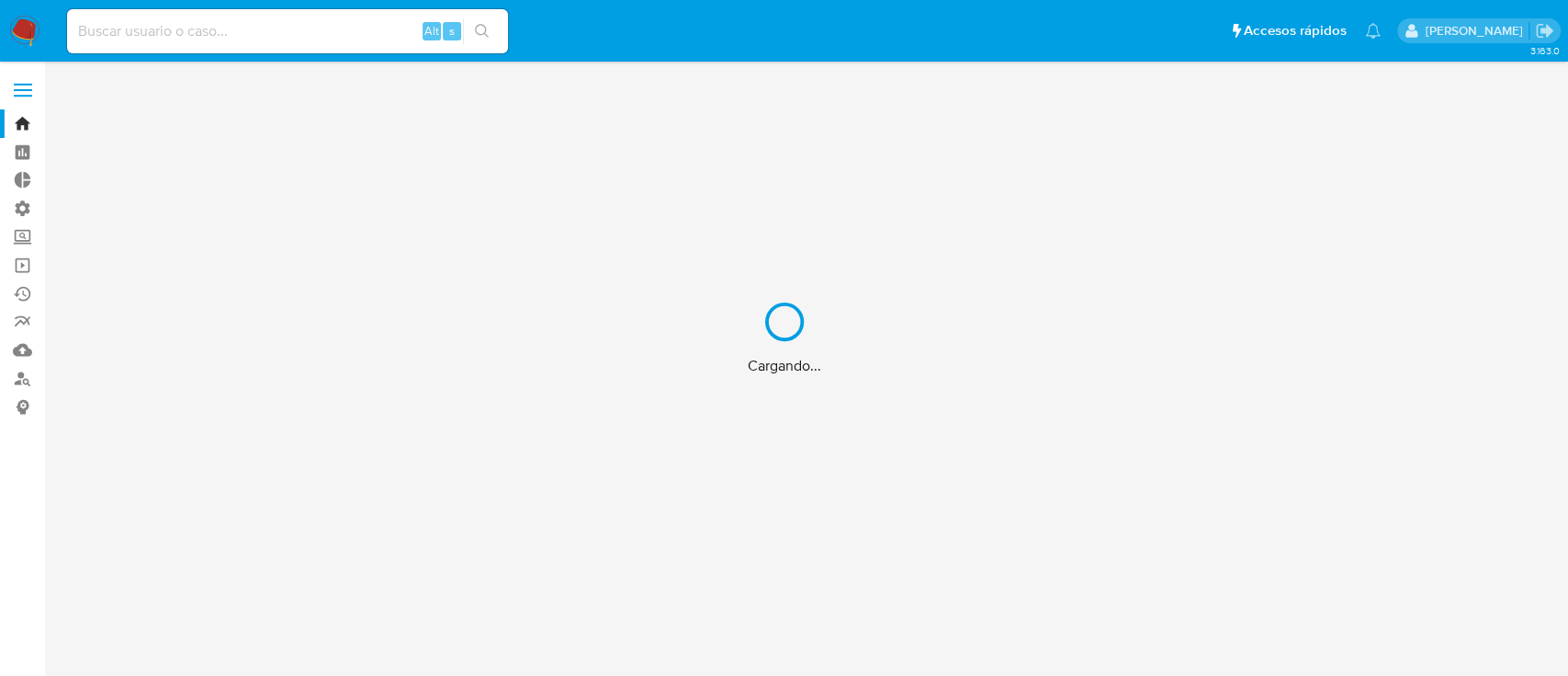
click at [19, 91] on div "Cargando..." at bounding box center [784, 338] width 1568 height 676
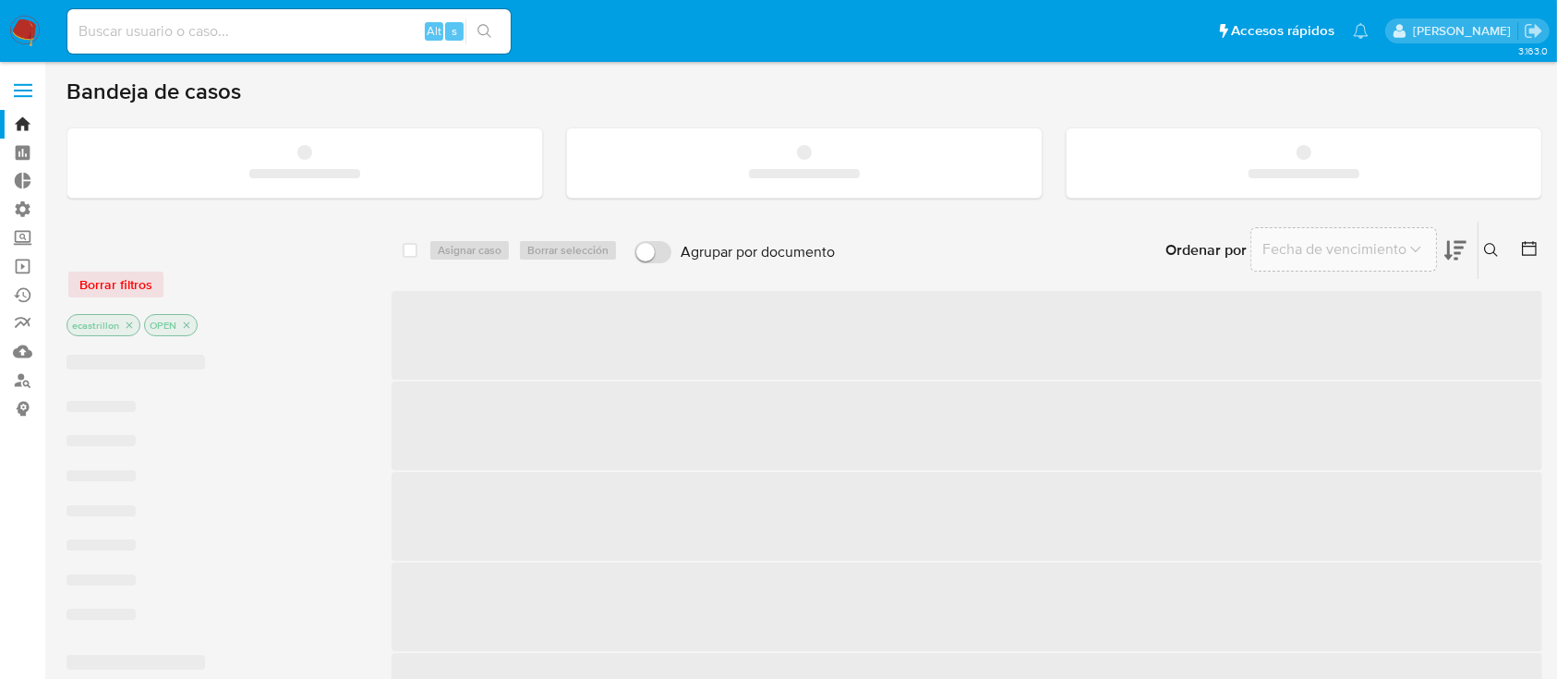
click at [19, 91] on span at bounding box center [23, 91] width 18 height 3
click at [0, 0] on input "checkbox" at bounding box center [0, 0] width 0 height 0
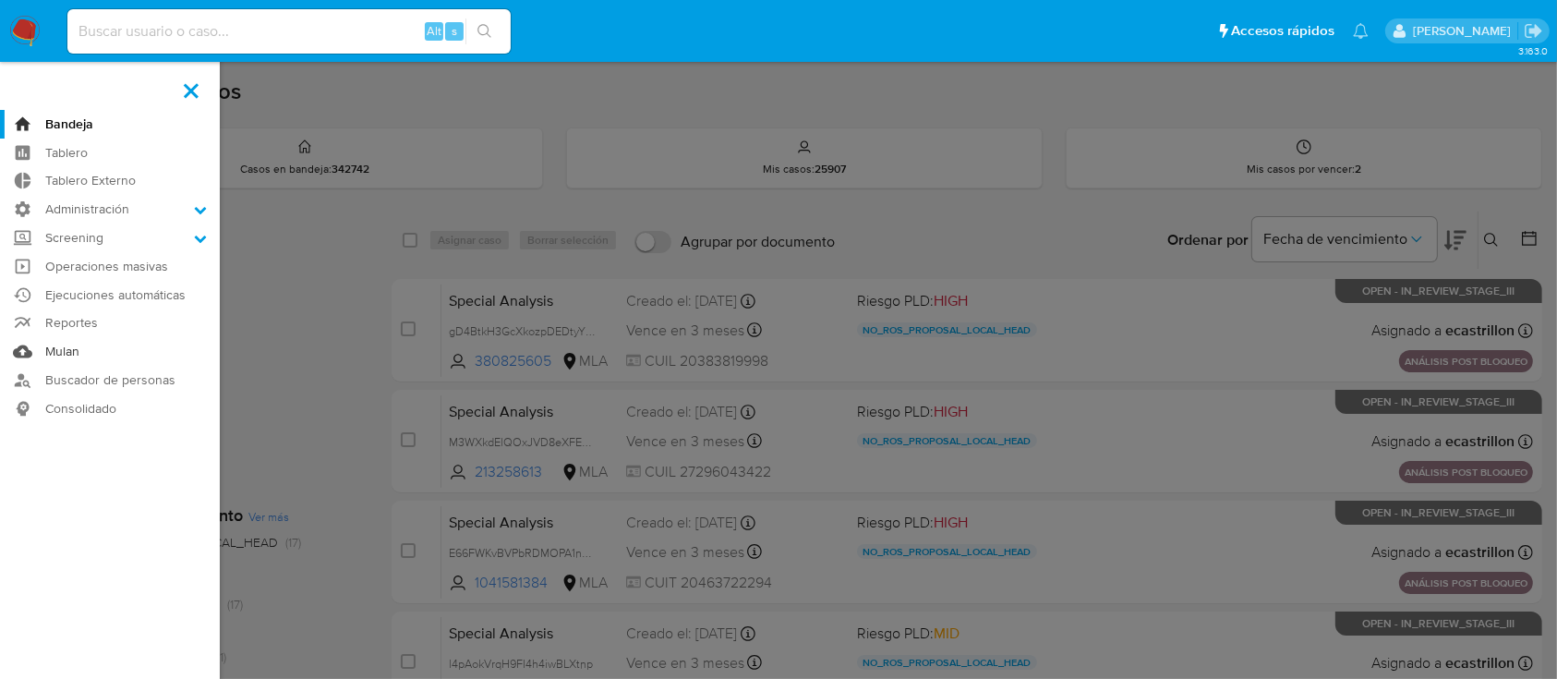
click at [118, 361] on link "Mulan" at bounding box center [110, 351] width 220 height 29
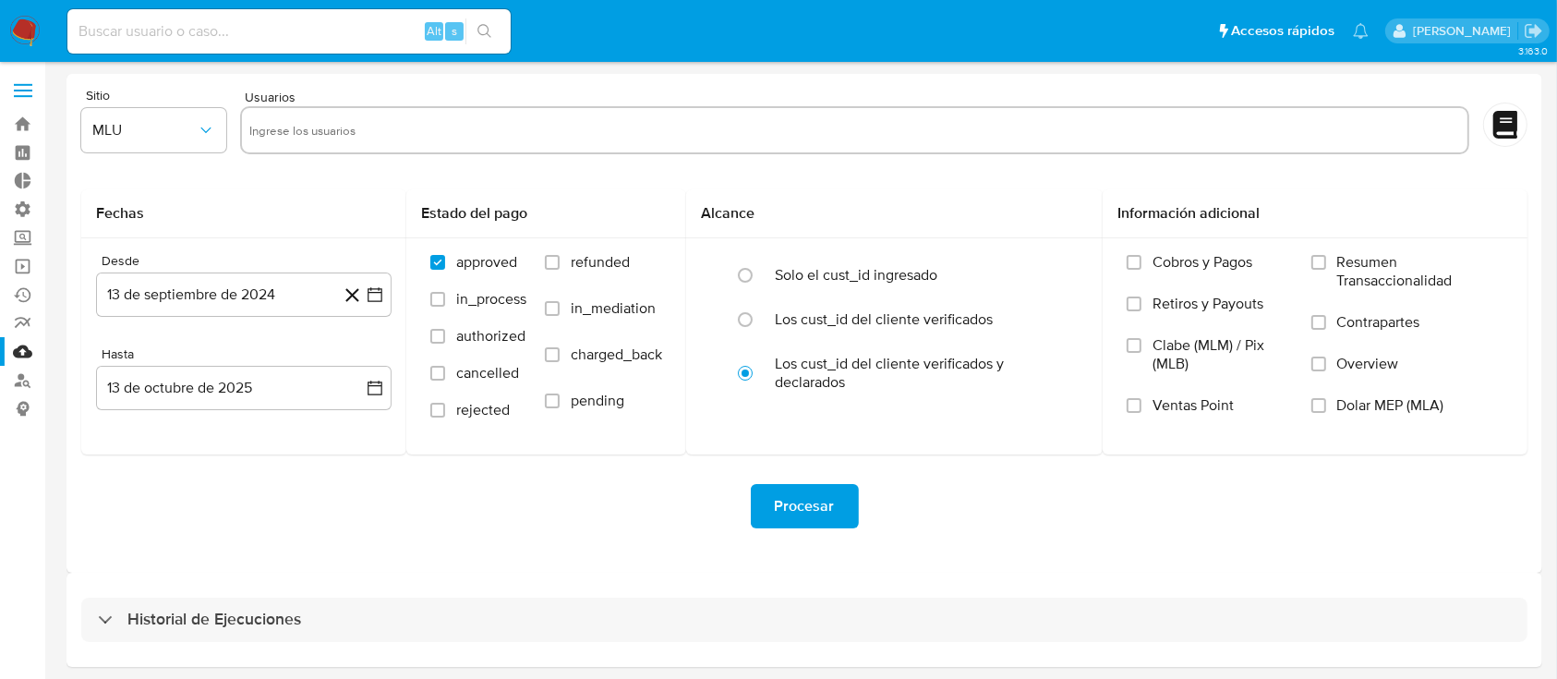
click at [22, 86] on label at bounding box center [23, 90] width 46 height 39
click at [0, 0] on input "checkbox" at bounding box center [0, 0] width 0 height 0
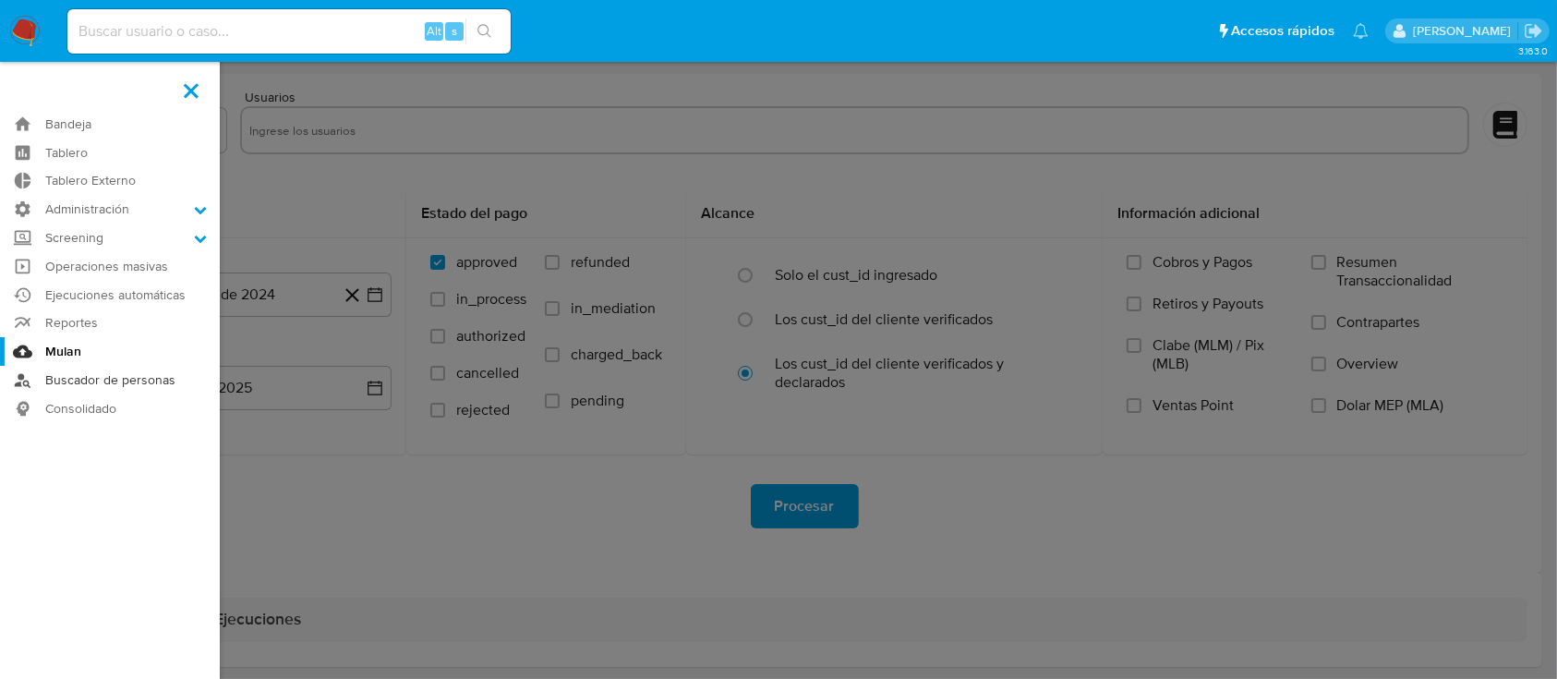
click at [122, 380] on link "Buscador de personas" at bounding box center [110, 380] width 220 height 29
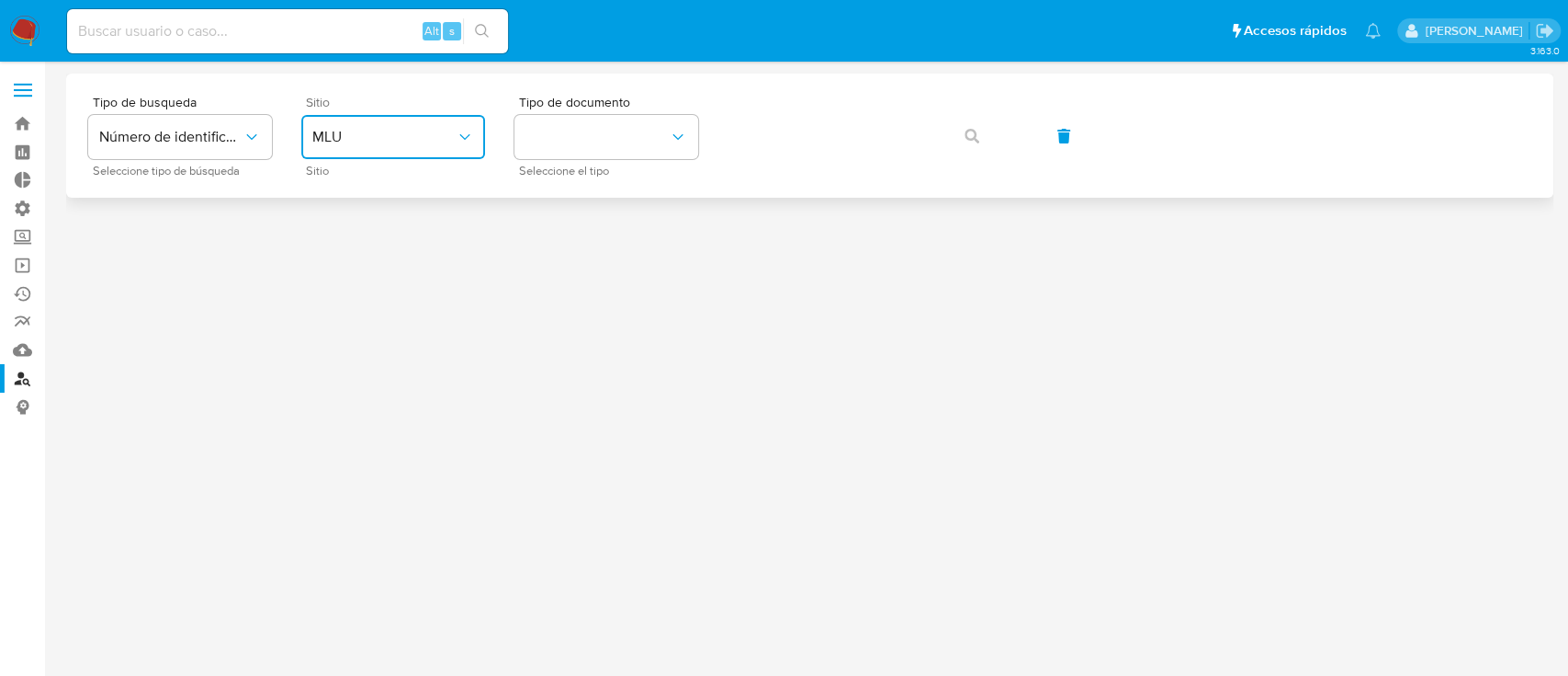
click at [371, 131] on span "MLU" at bounding box center [384, 136] width 143 height 18
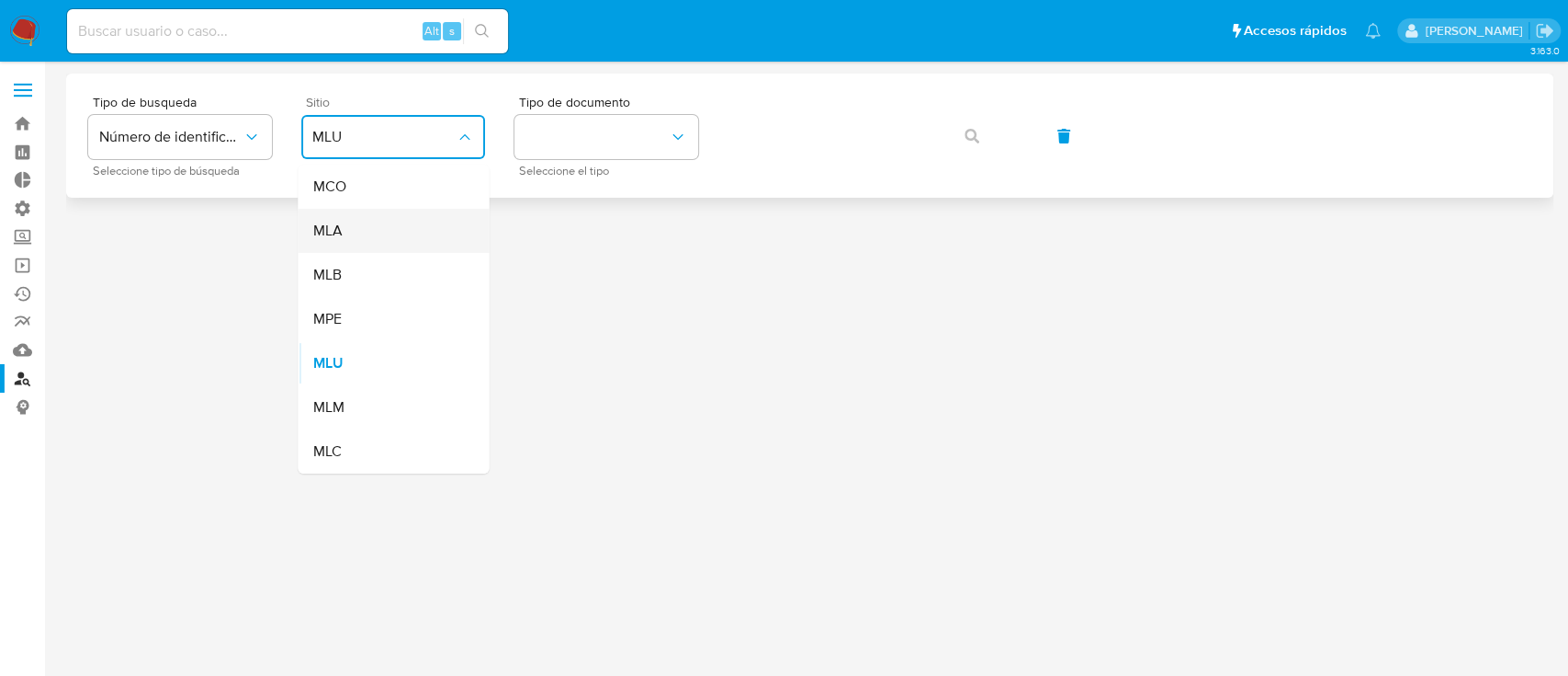
click at [383, 217] on div "MLA" at bounding box center [387, 231] width 150 height 44
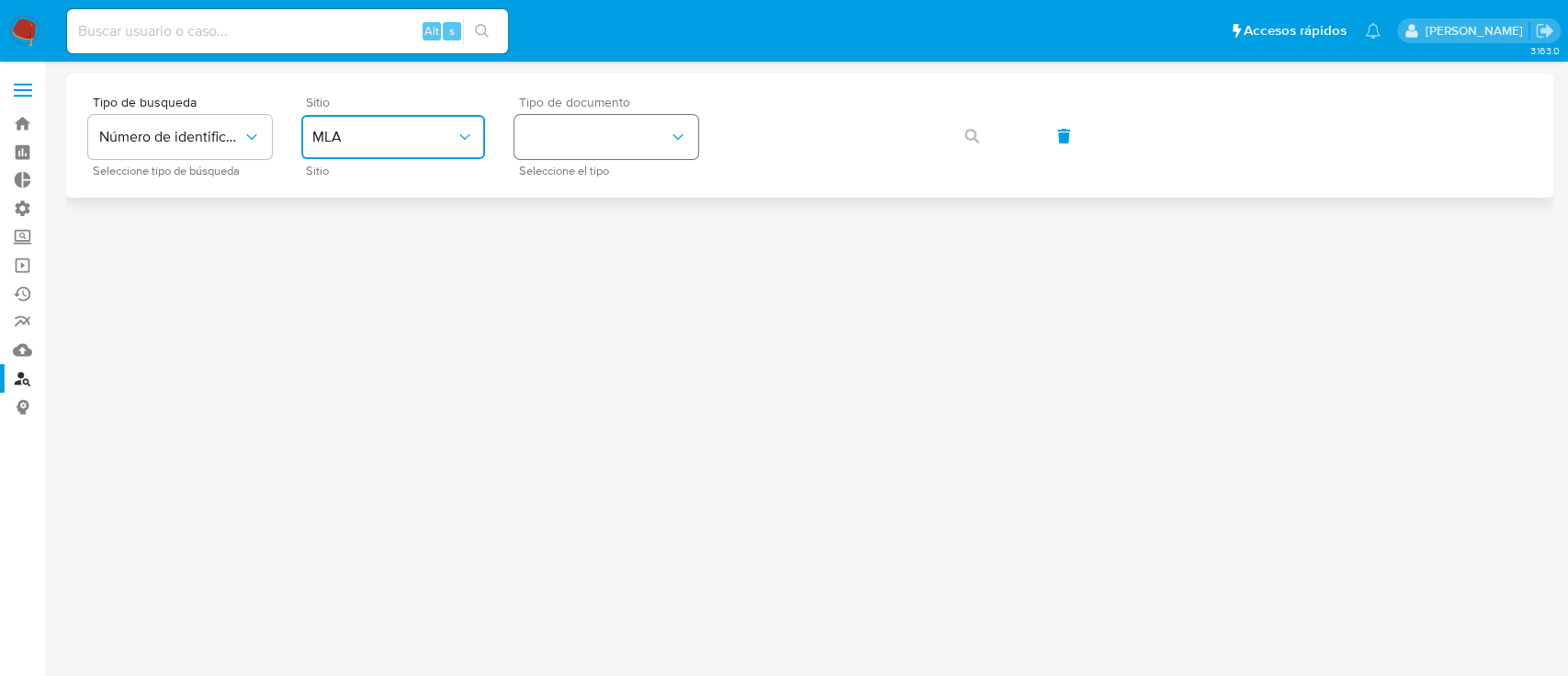
click at [566, 127] on button "identificationType" at bounding box center [606, 136] width 184 height 44
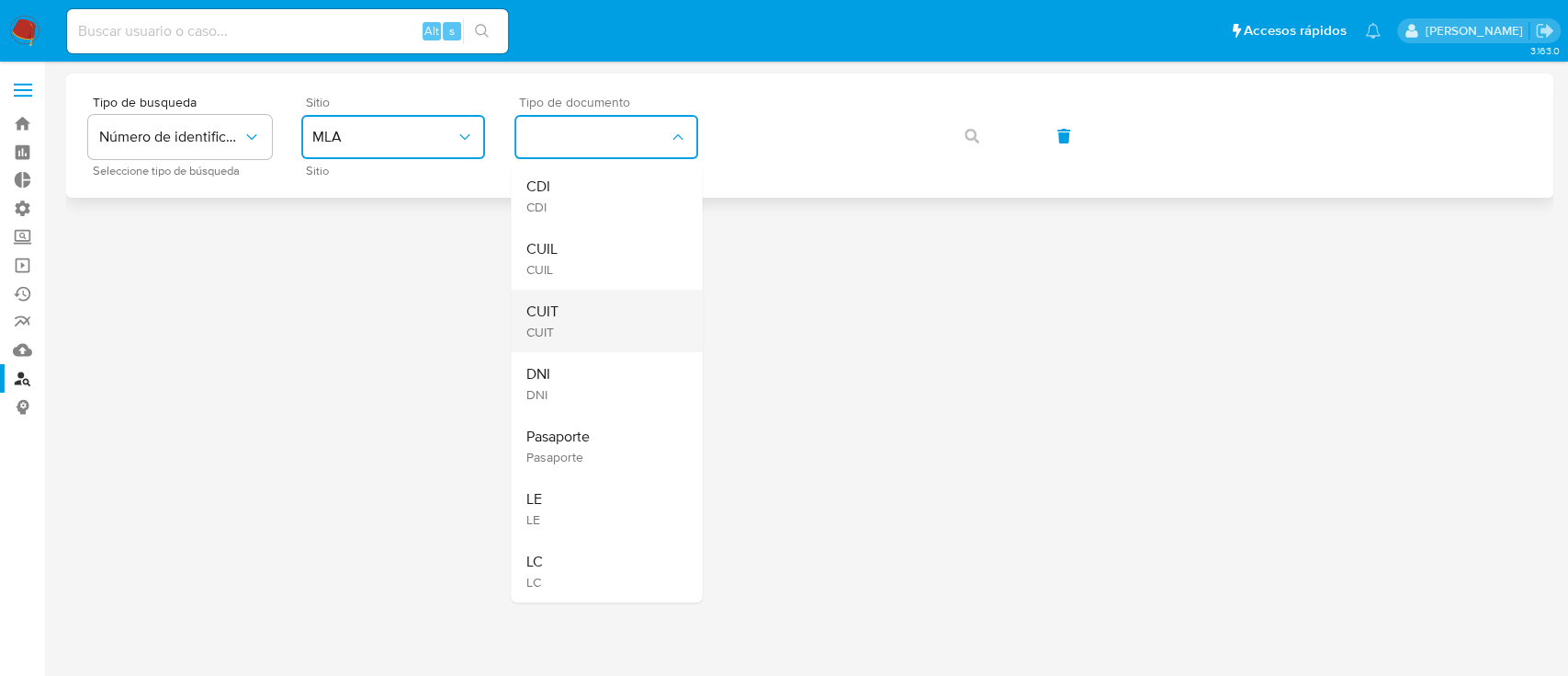
click at [580, 330] on div "CUIT CUIT" at bounding box center [600, 321] width 150 height 63
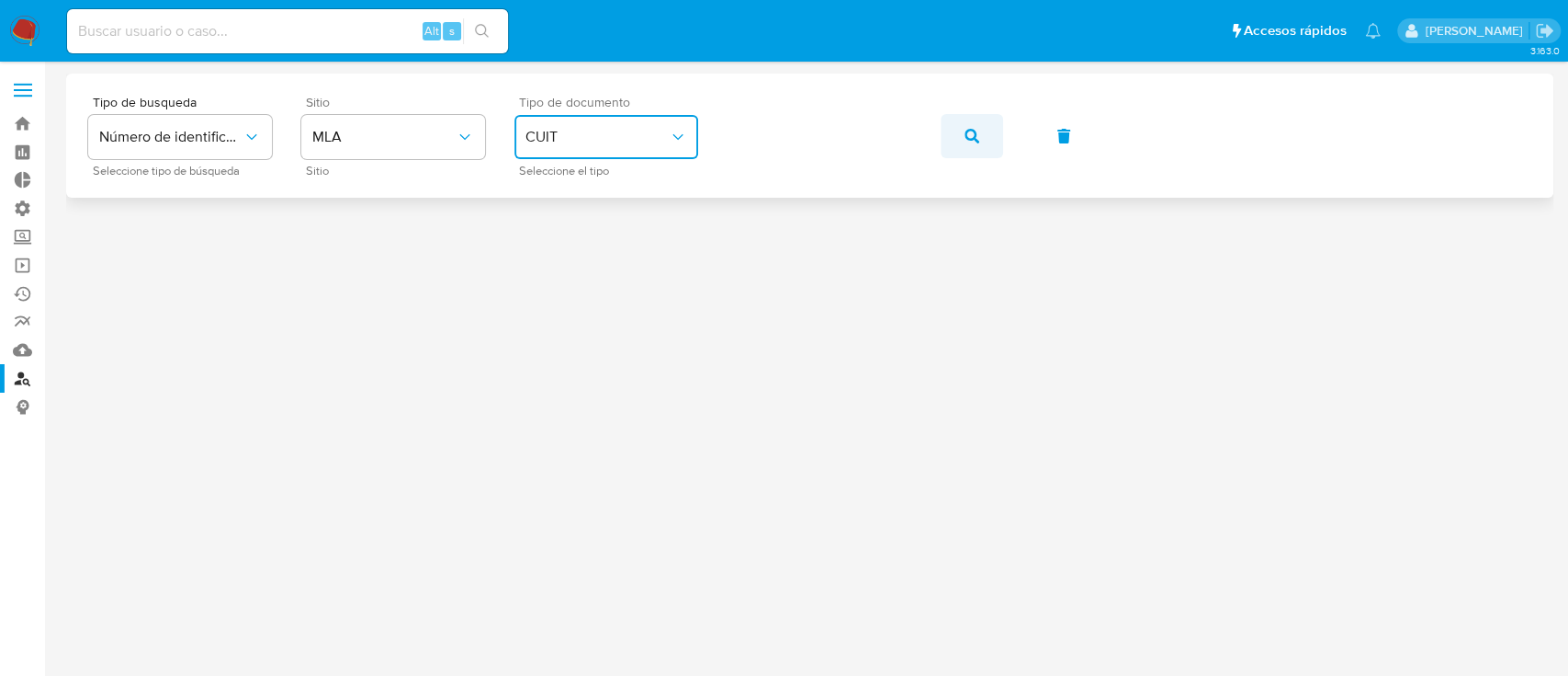
click at [988, 127] on button "button" at bounding box center [972, 136] width 63 height 44
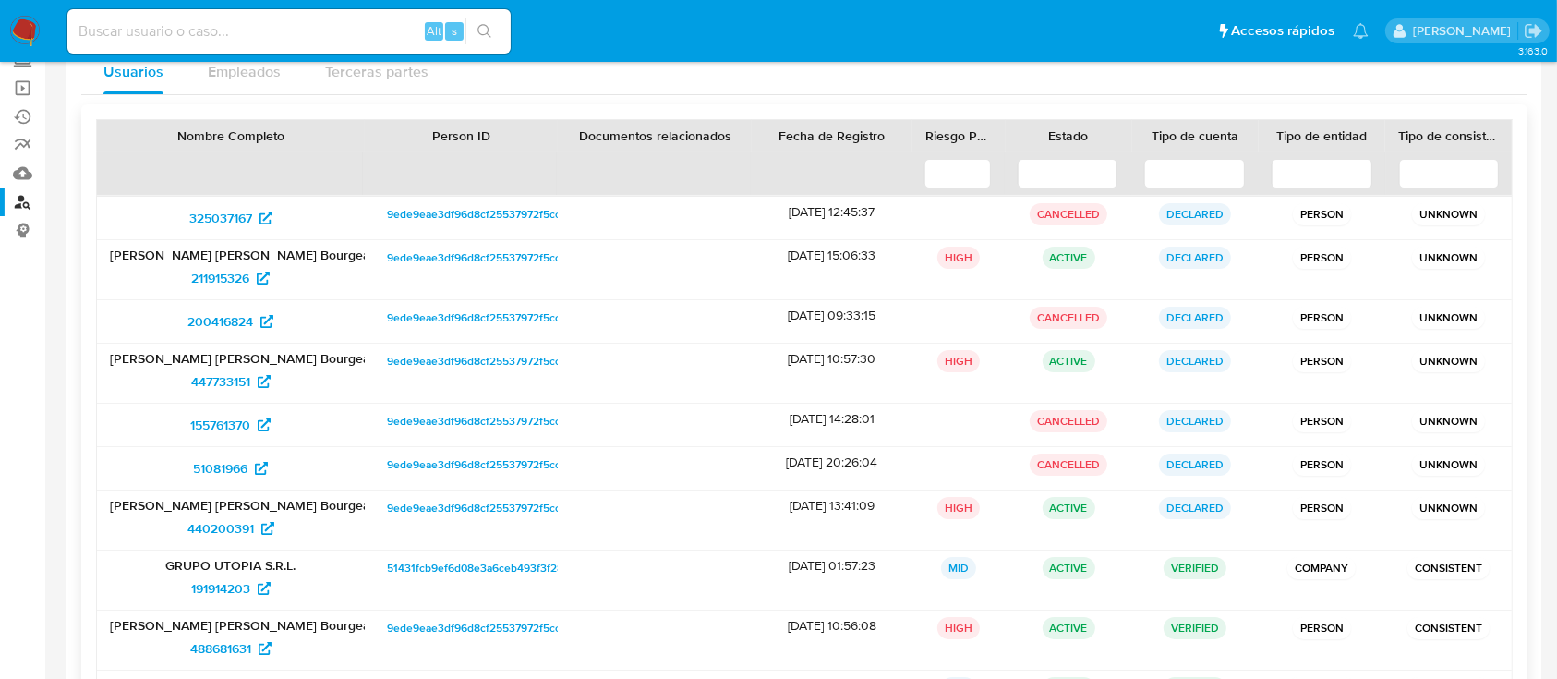
scroll to position [177, 0]
click at [438, 213] on span "9ede9eae3df96d8cf25537972f5cc73f" at bounding box center [481, 215] width 189 height 22
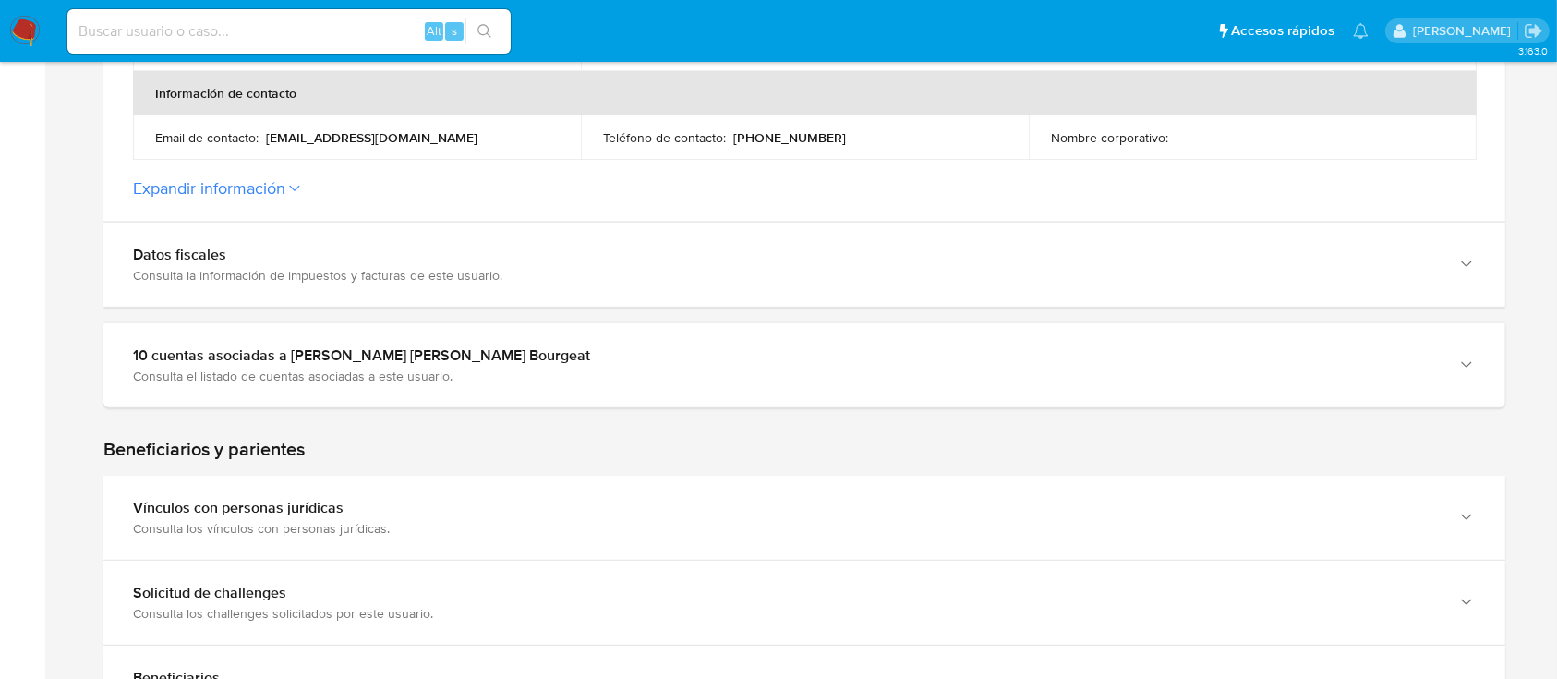
scroll to position [683, 0]
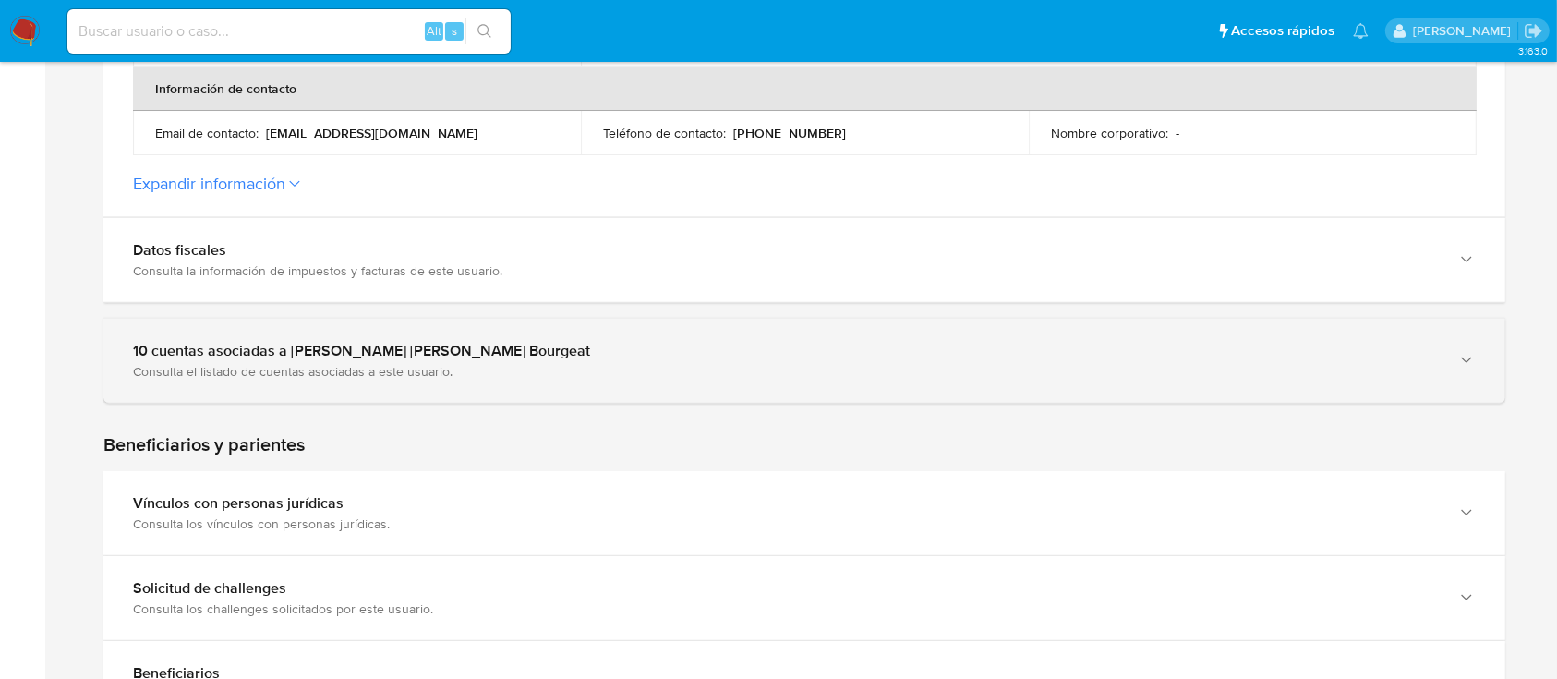
click at [260, 368] on div "Consulta el listado de cuentas asociadas a este usuario." at bounding box center [786, 371] width 1306 height 17
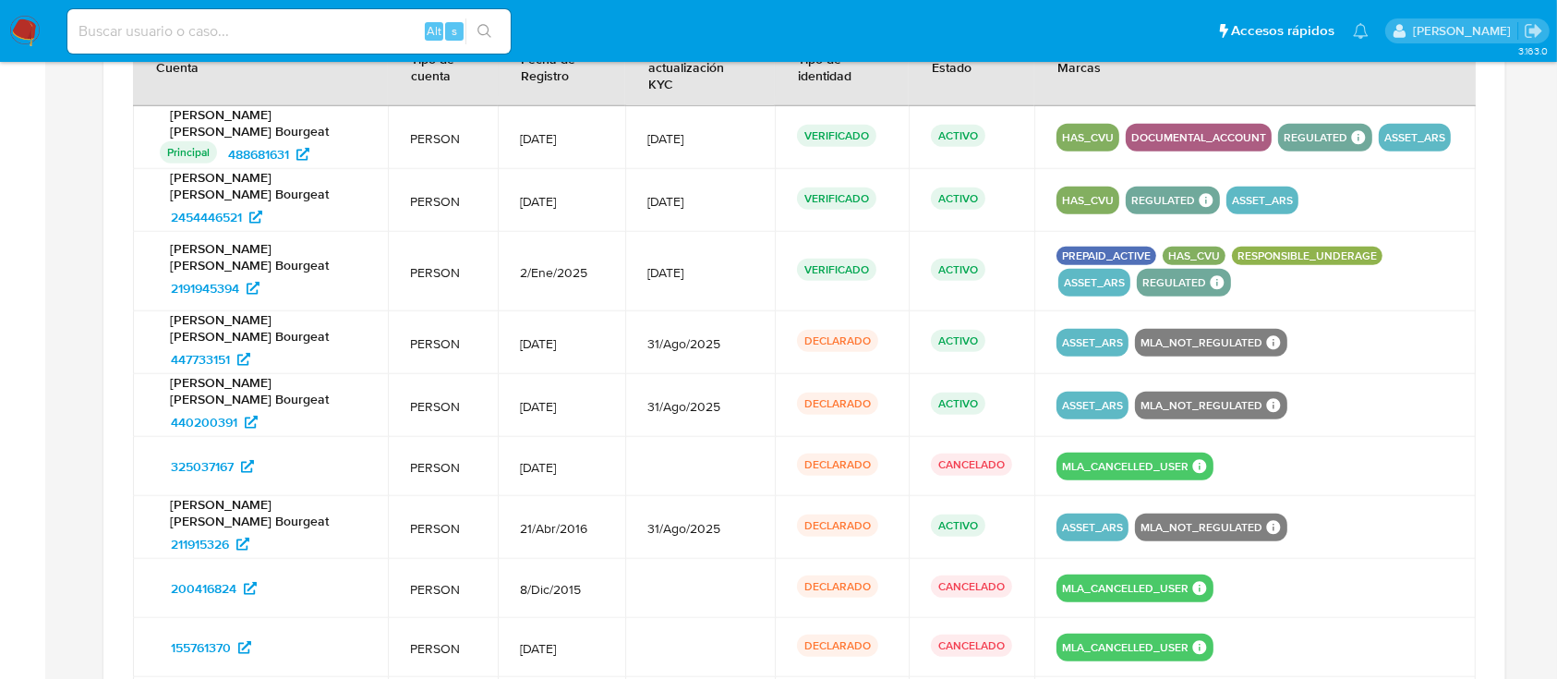
scroll to position [1071, 0]
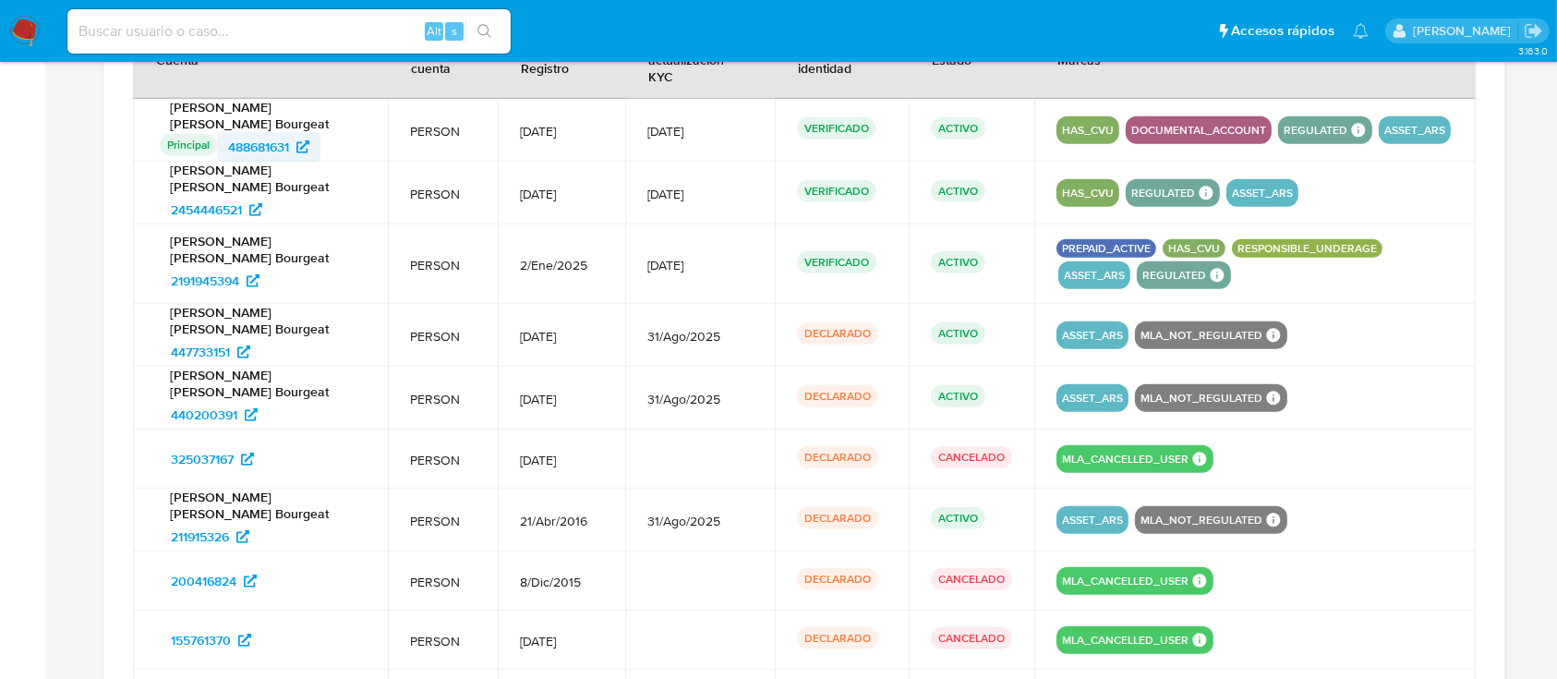
click at [257, 132] on span "488681631" at bounding box center [258, 147] width 61 height 30
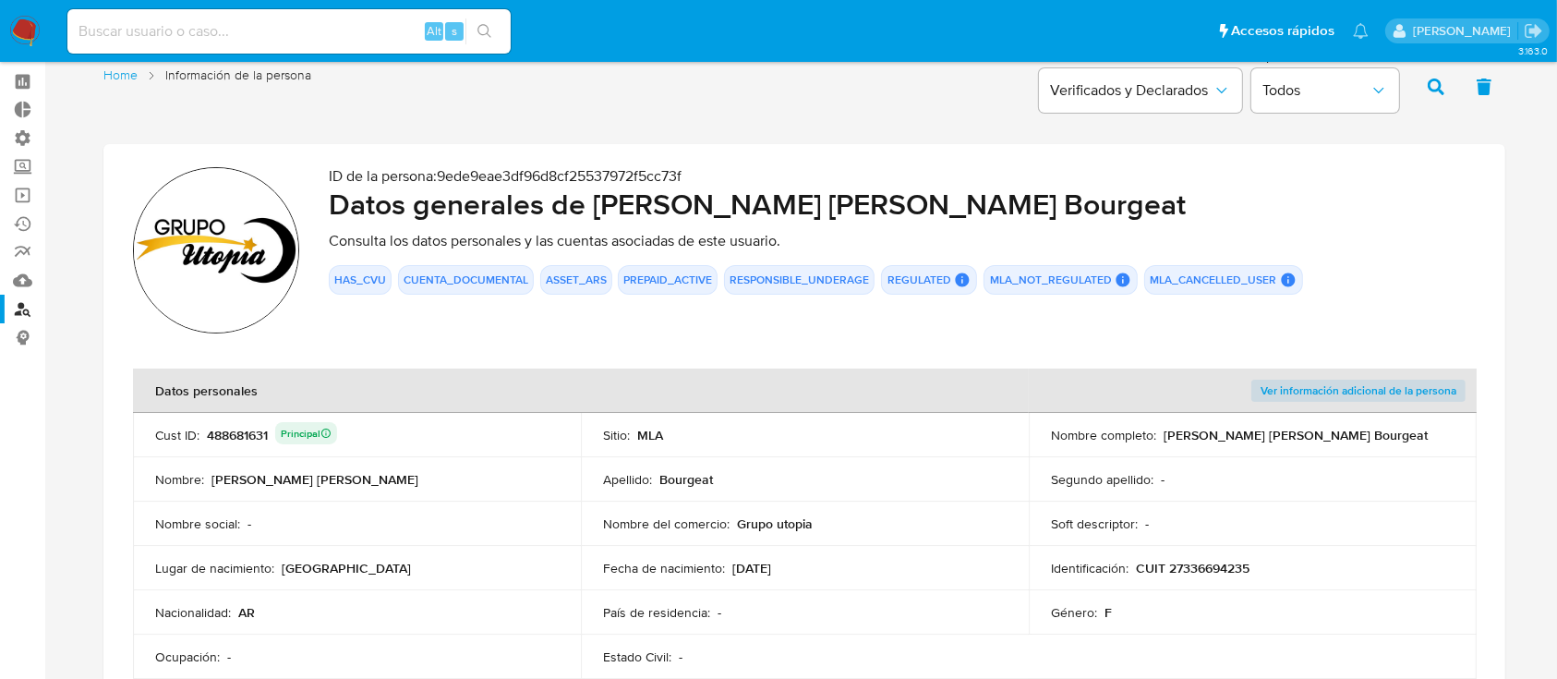
scroll to position [0, 0]
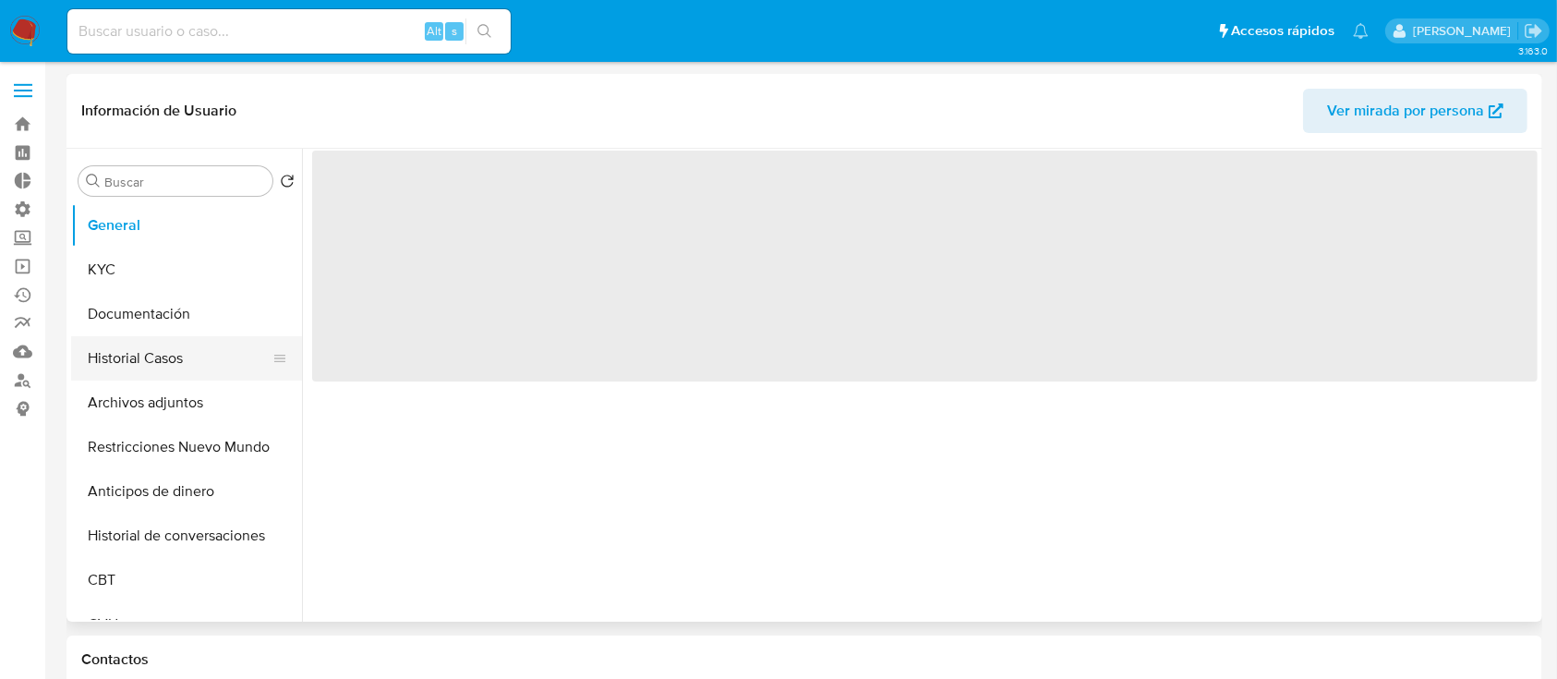
click at [140, 352] on button "Historial Casos" at bounding box center [179, 358] width 216 height 44
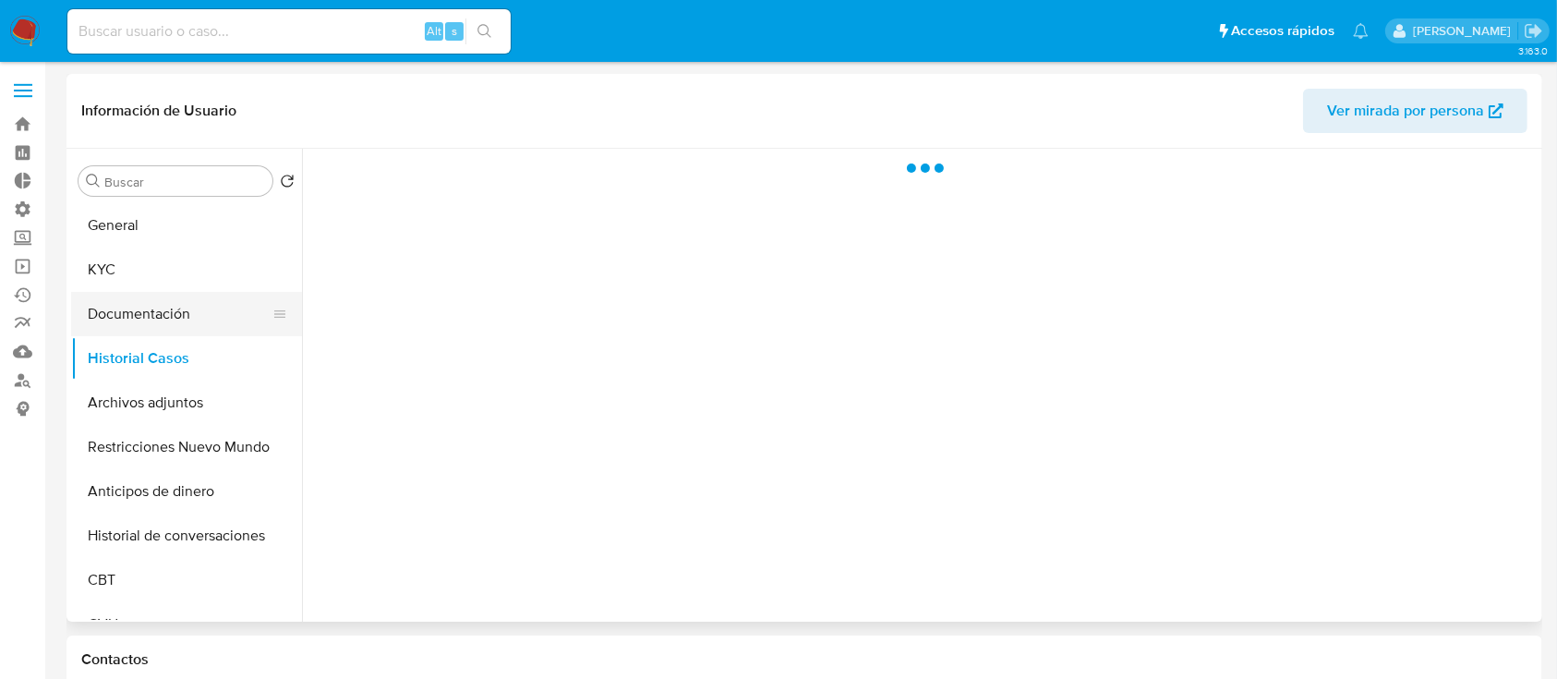
select select "10"
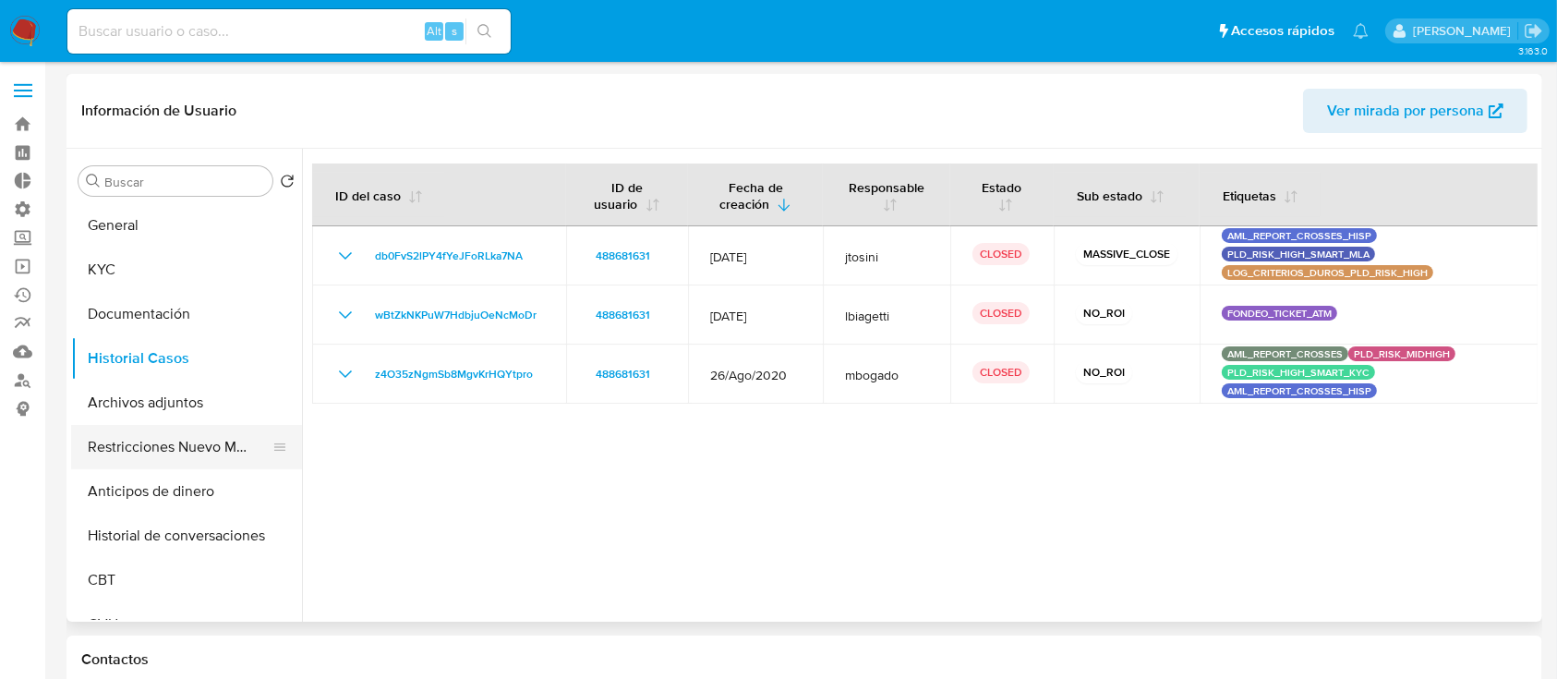
click at [173, 433] on button "Restricciones Nuevo Mundo" at bounding box center [179, 447] width 216 height 44
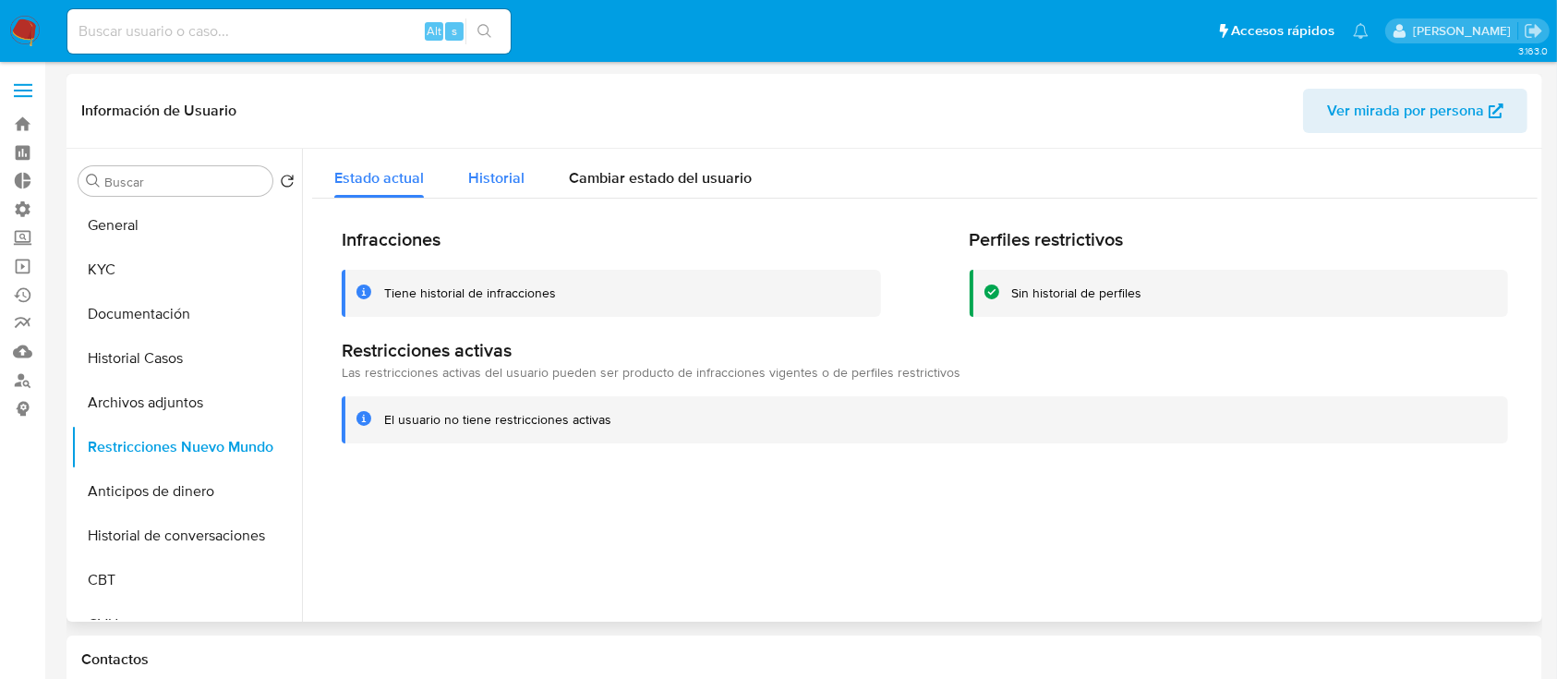
click at [504, 180] on span "Historial" at bounding box center [496, 177] width 56 height 21
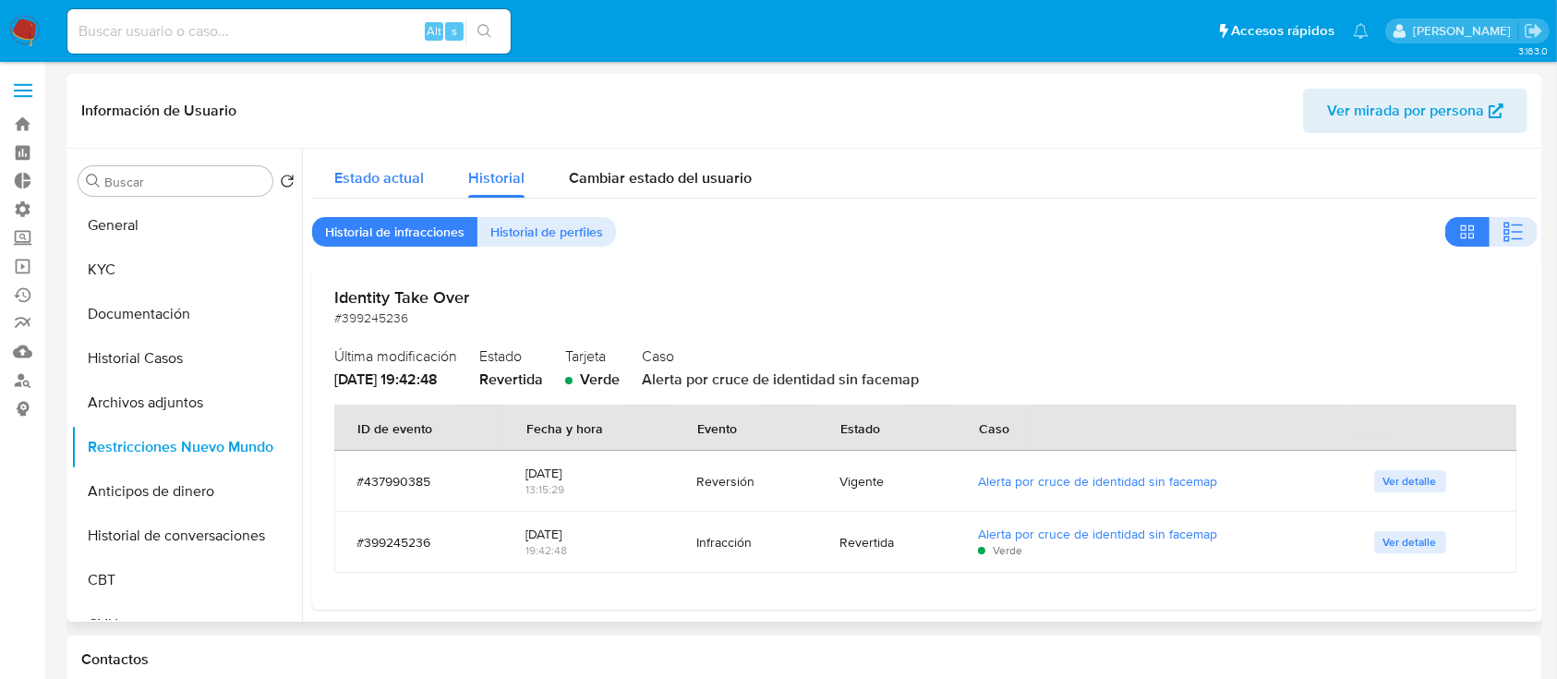
click at [386, 180] on span "Estado actual" at bounding box center [379, 177] width 90 height 21
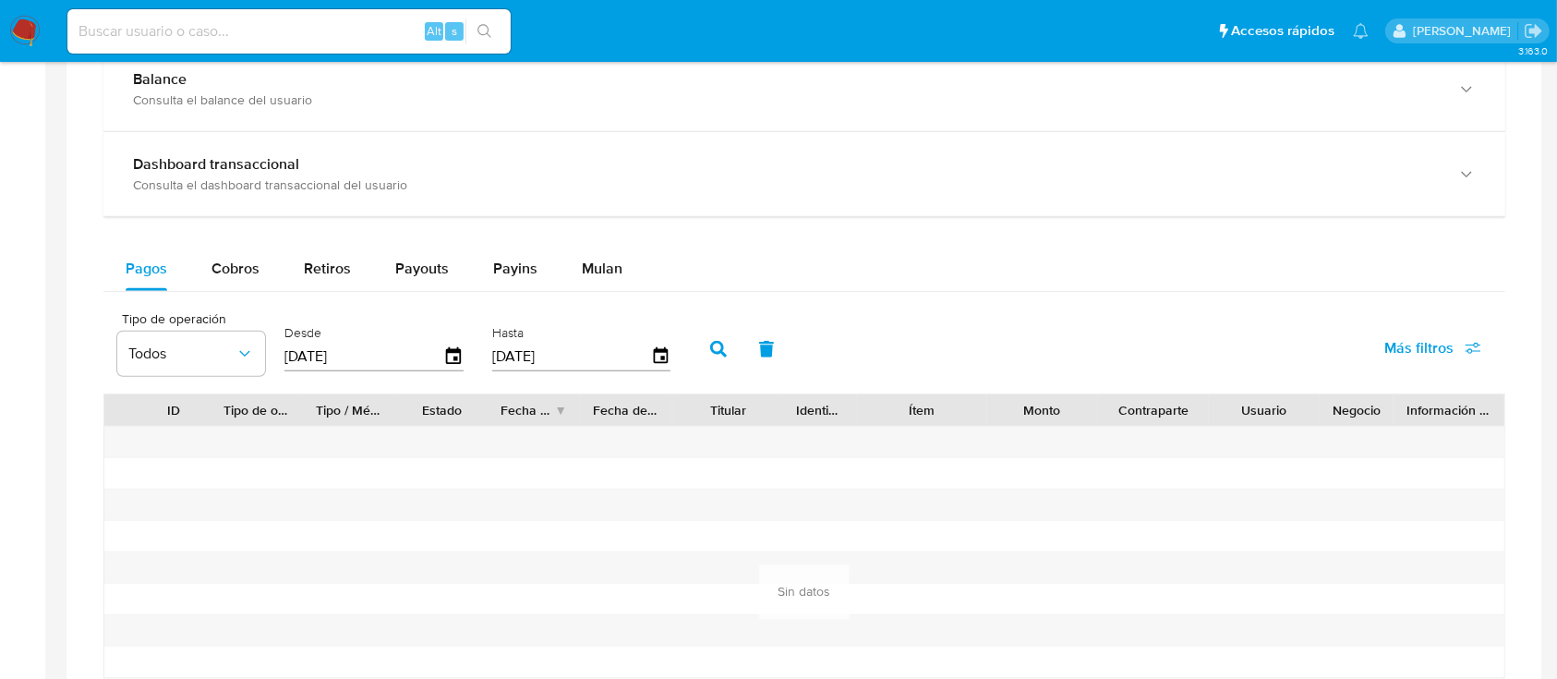
scroll to position [1071, 0]
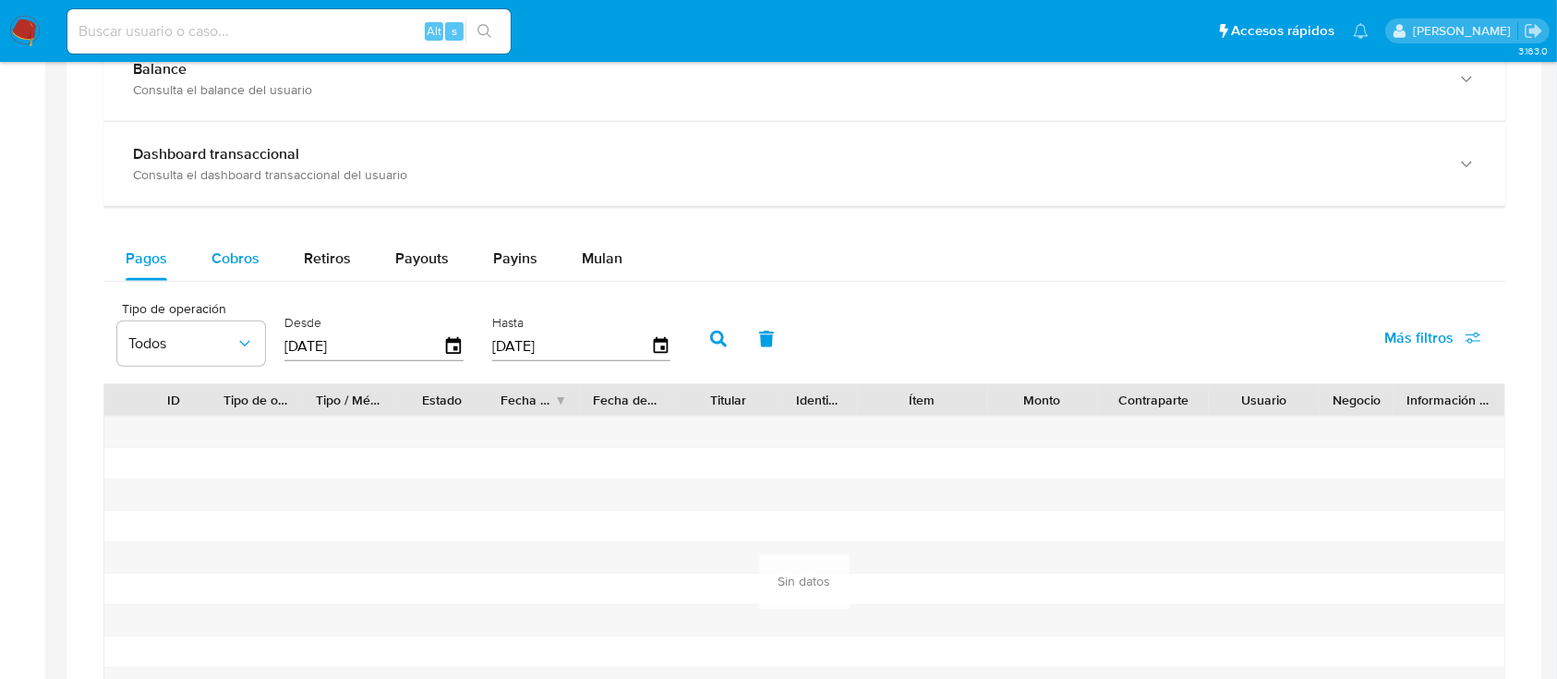
click at [250, 235] on div "Balance Consulta el balance del usuario Dashboard transaccional Consulta el das…" at bounding box center [804, 408] width 1402 height 742
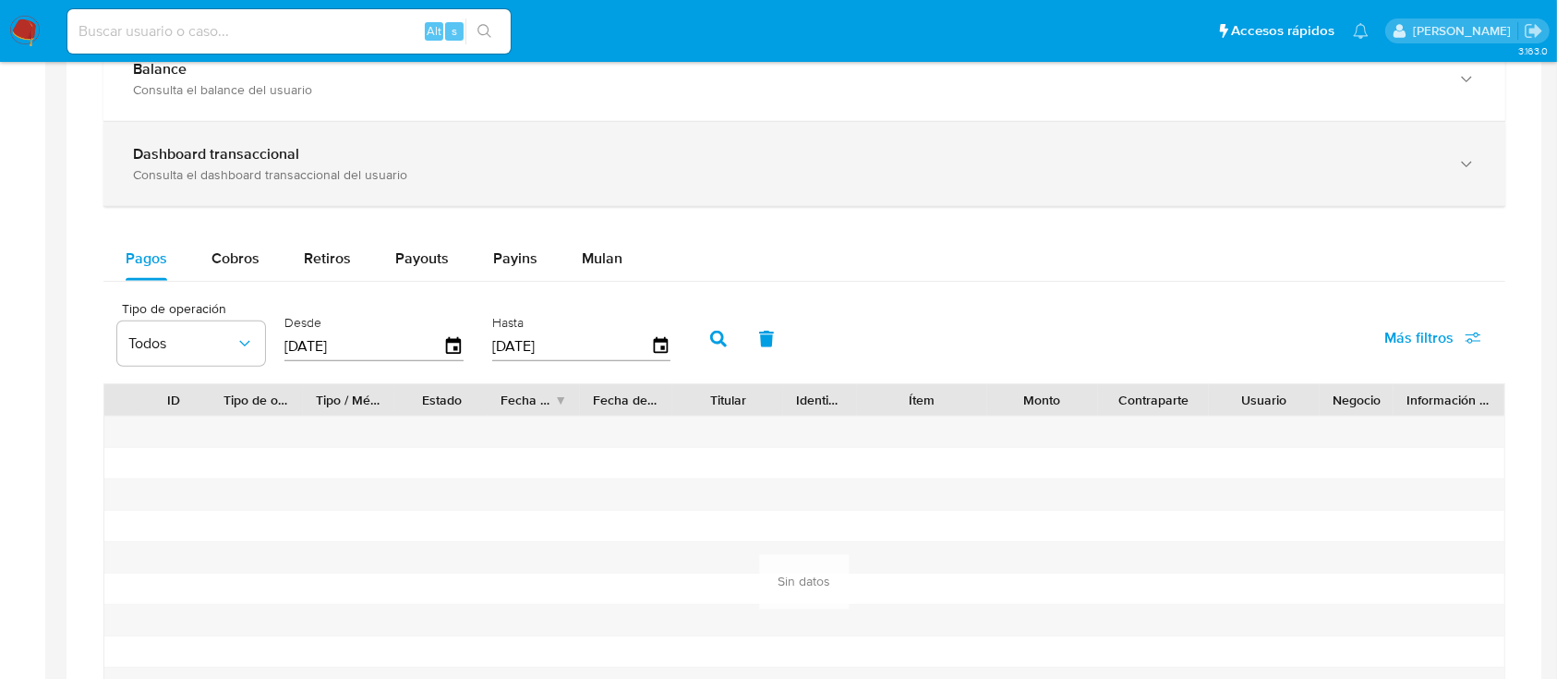
click at [273, 177] on div "Consulta el dashboard transaccional del usuario" at bounding box center [786, 174] width 1306 height 17
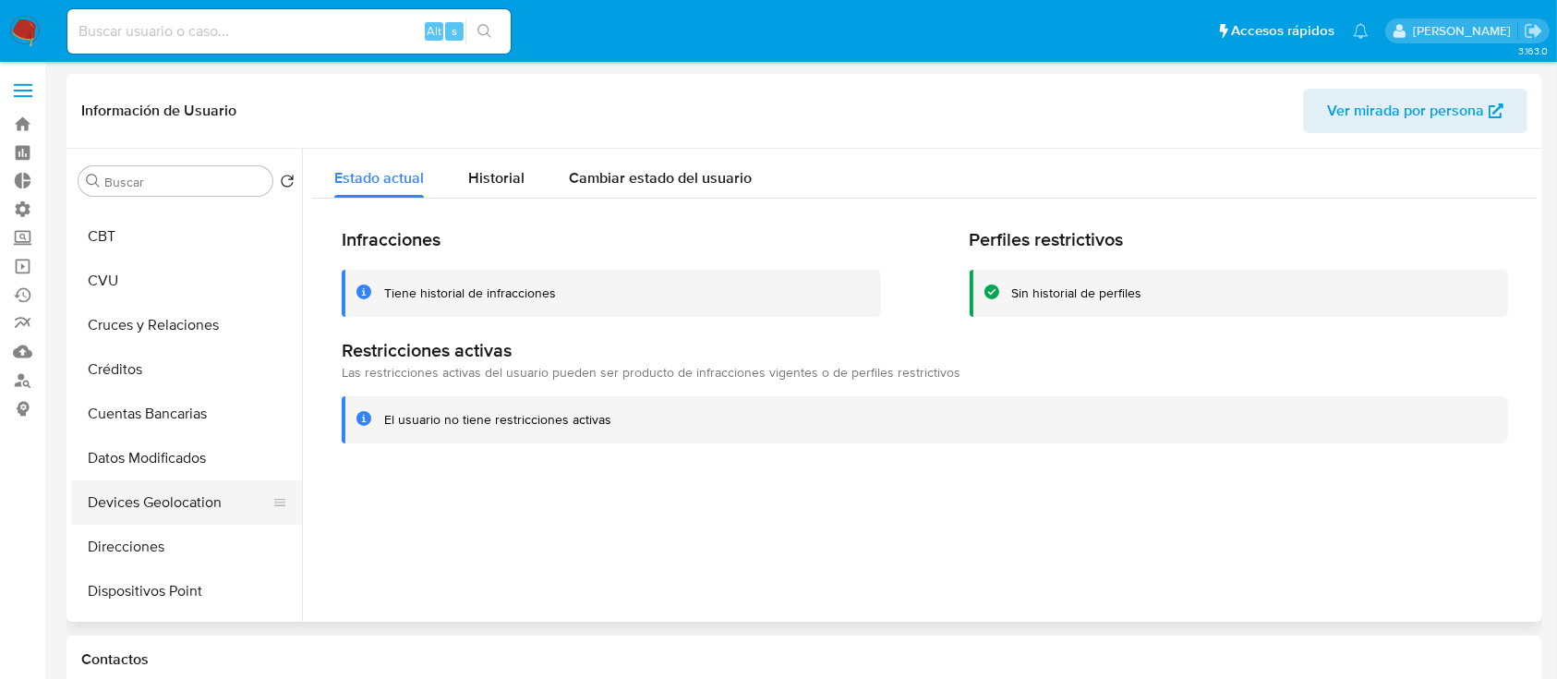
scroll to position [0, 0]
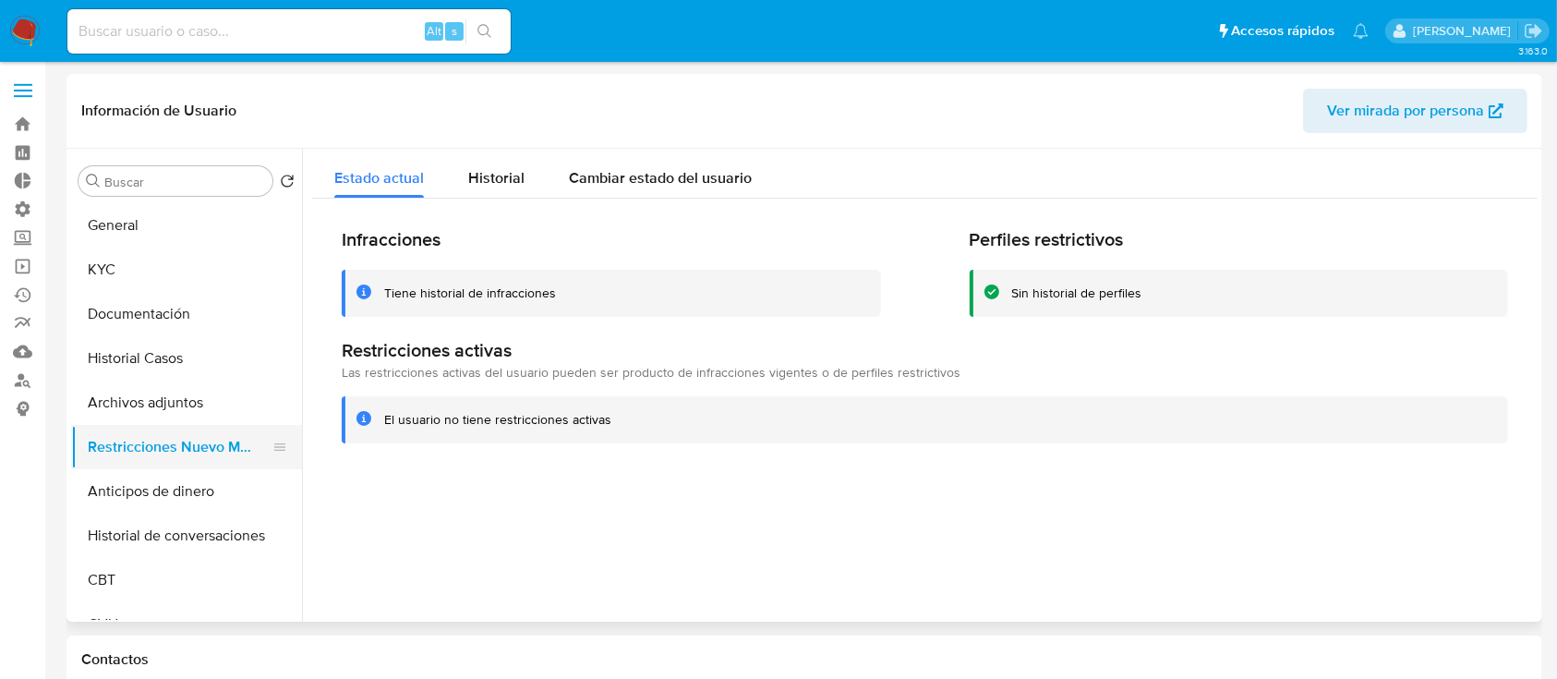
click at [148, 445] on button "Restricciones Nuevo Mundo" at bounding box center [179, 447] width 216 height 44
click at [15, 92] on label at bounding box center [23, 90] width 46 height 39
click at [0, 0] on input "checkbox" at bounding box center [0, 0] width 0 height 0
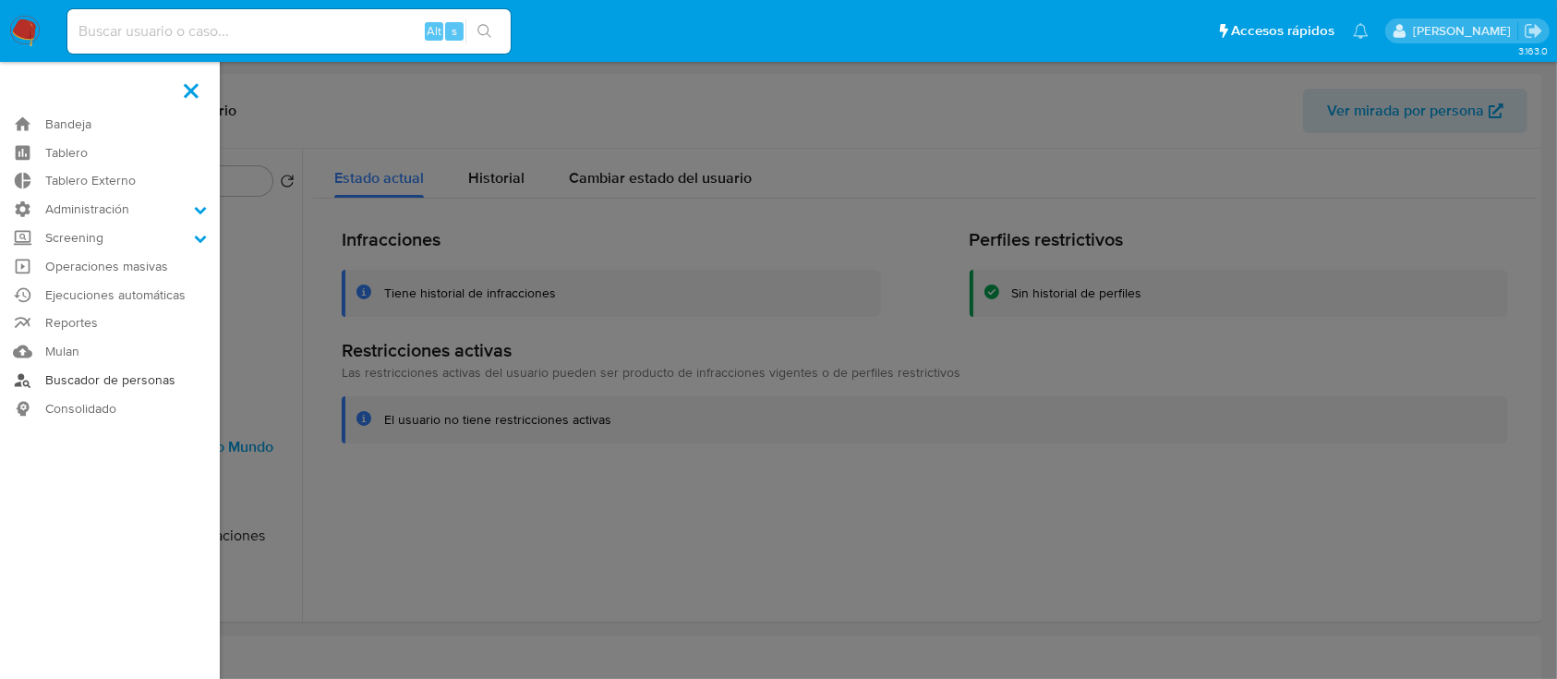
click at [75, 383] on link "Buscador de personas" at bounding box center [110, 380] width 220 height 29
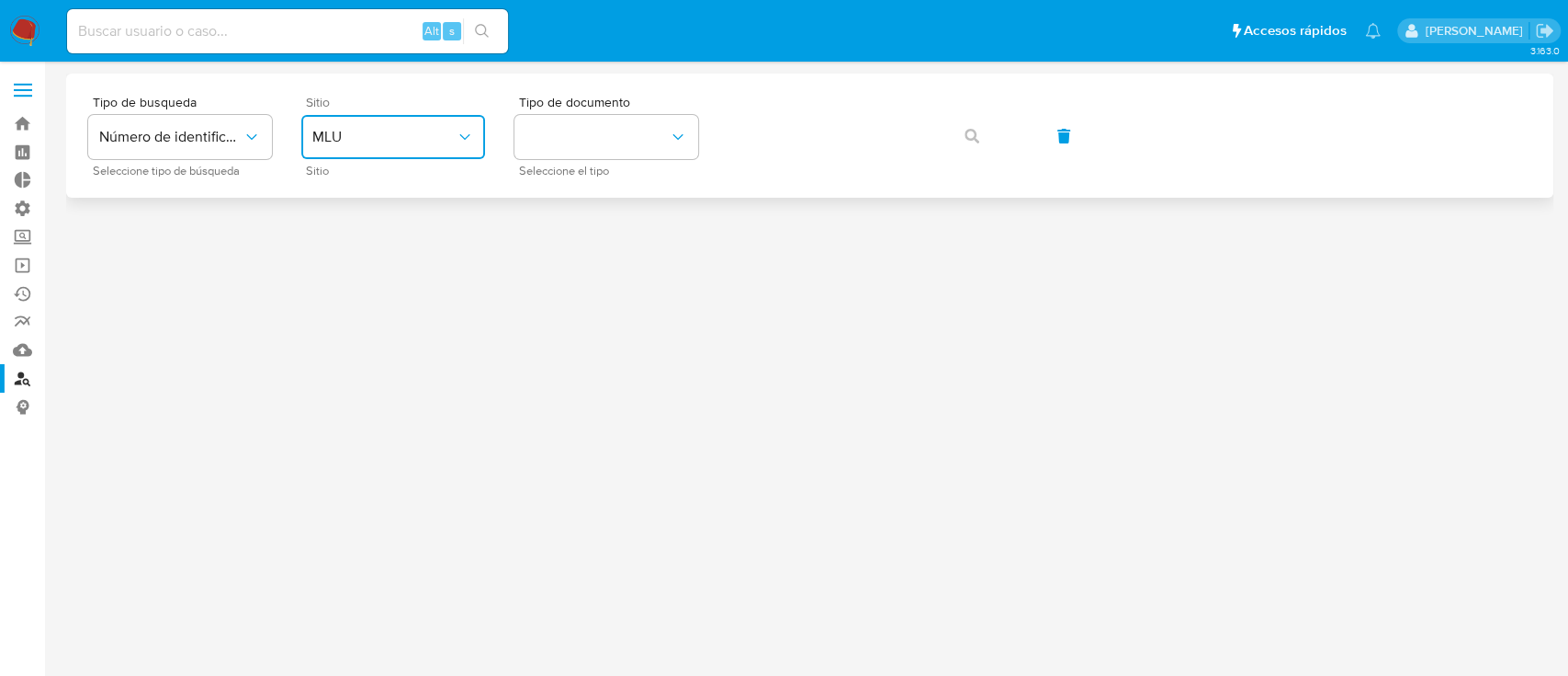
click at [402, 156] on button "MLU" at bounding box center [393, 136] width 184 height 44
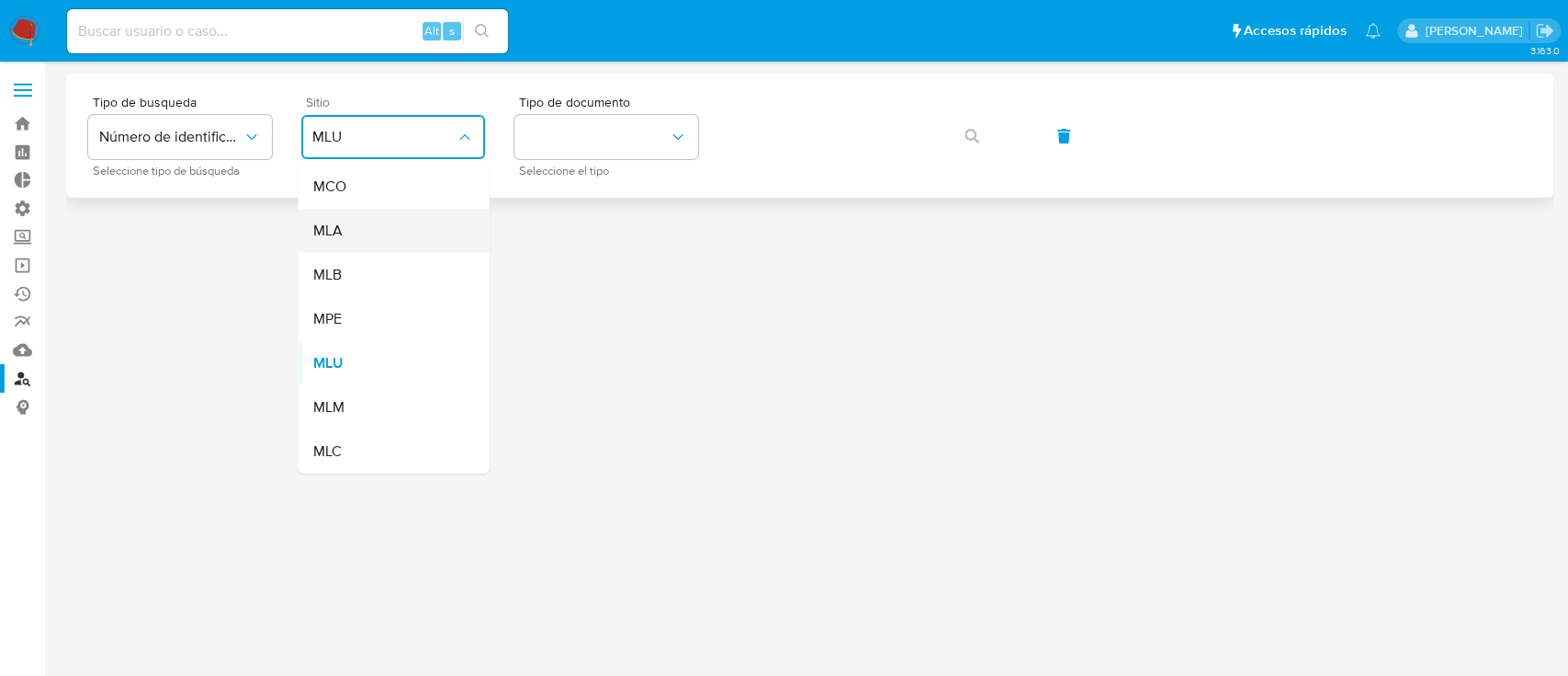
click at [413, 232] on div "MLA" at bounding box center [387, 231] width 150 height 44
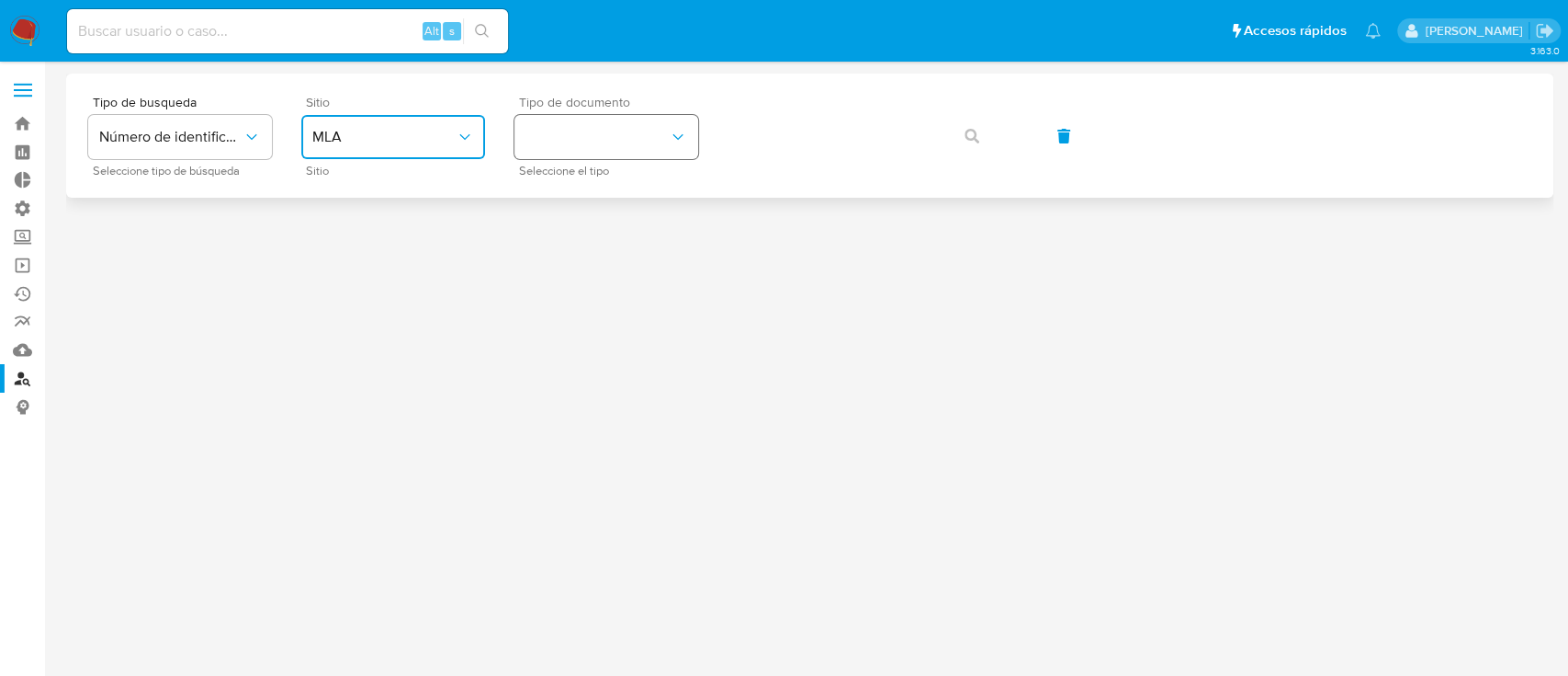
click at [590, 119] on button "identificationType" at bounding box center [606, 136] width 184 height 44
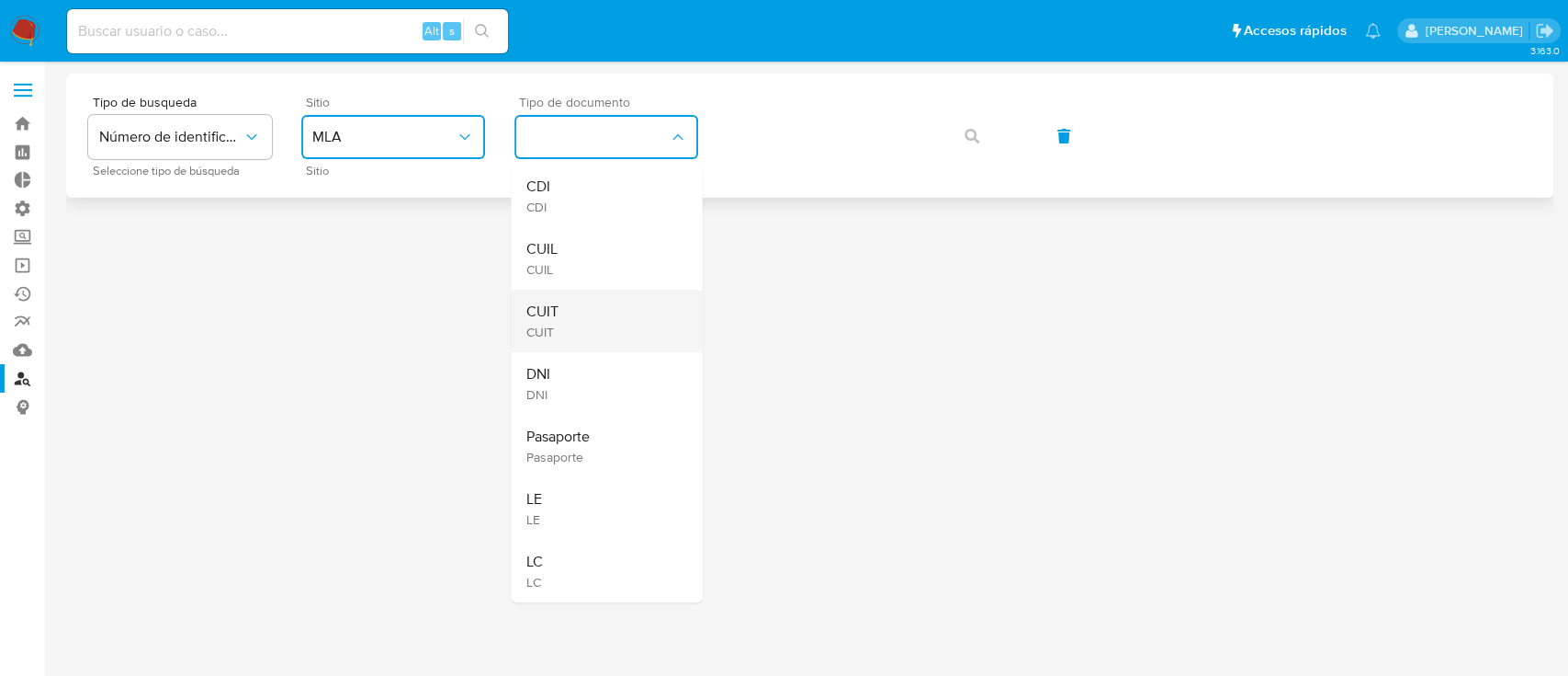
click at [559, 306] on div "CUIT CUIT" at bounding box center [600, 321] width 150 height 63
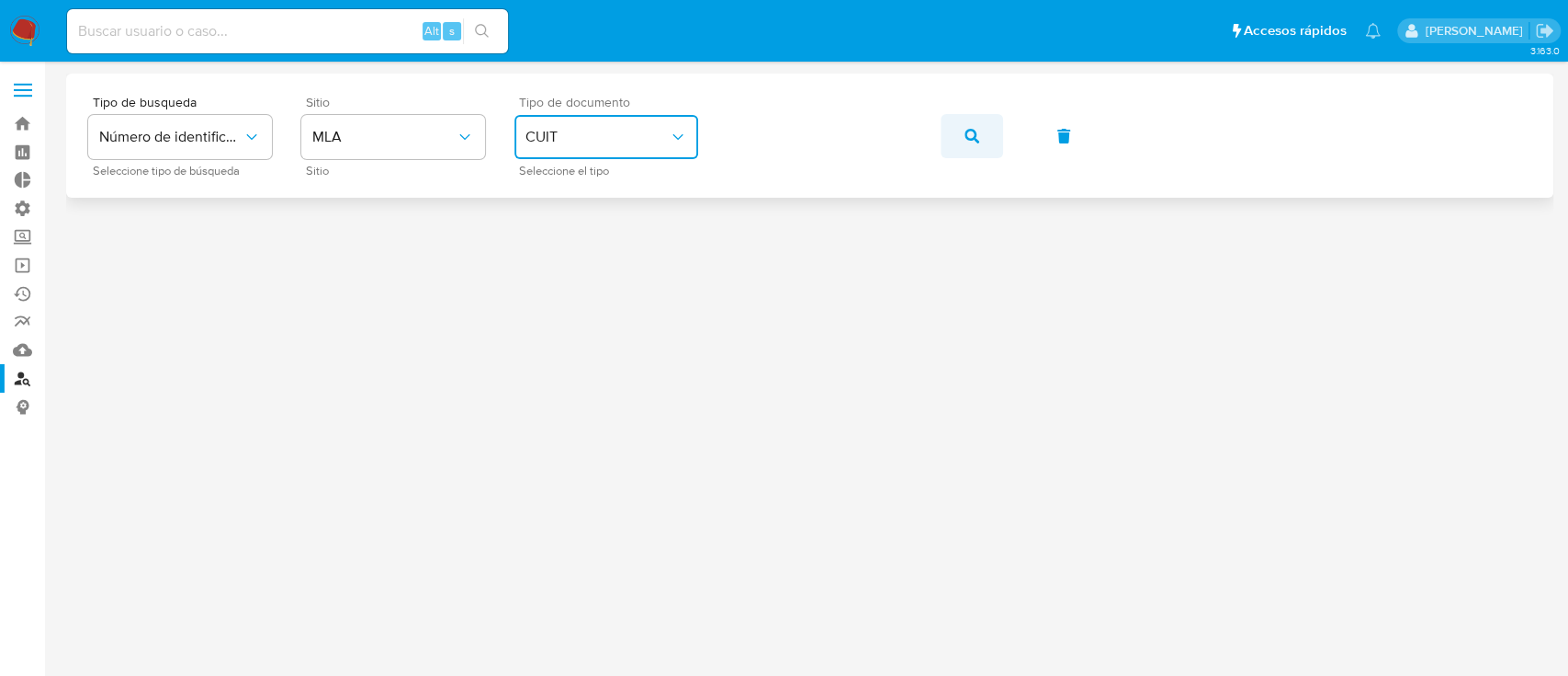
click at [963, 130] on button "button" at bounding box center [972, 136] width 63 height 44
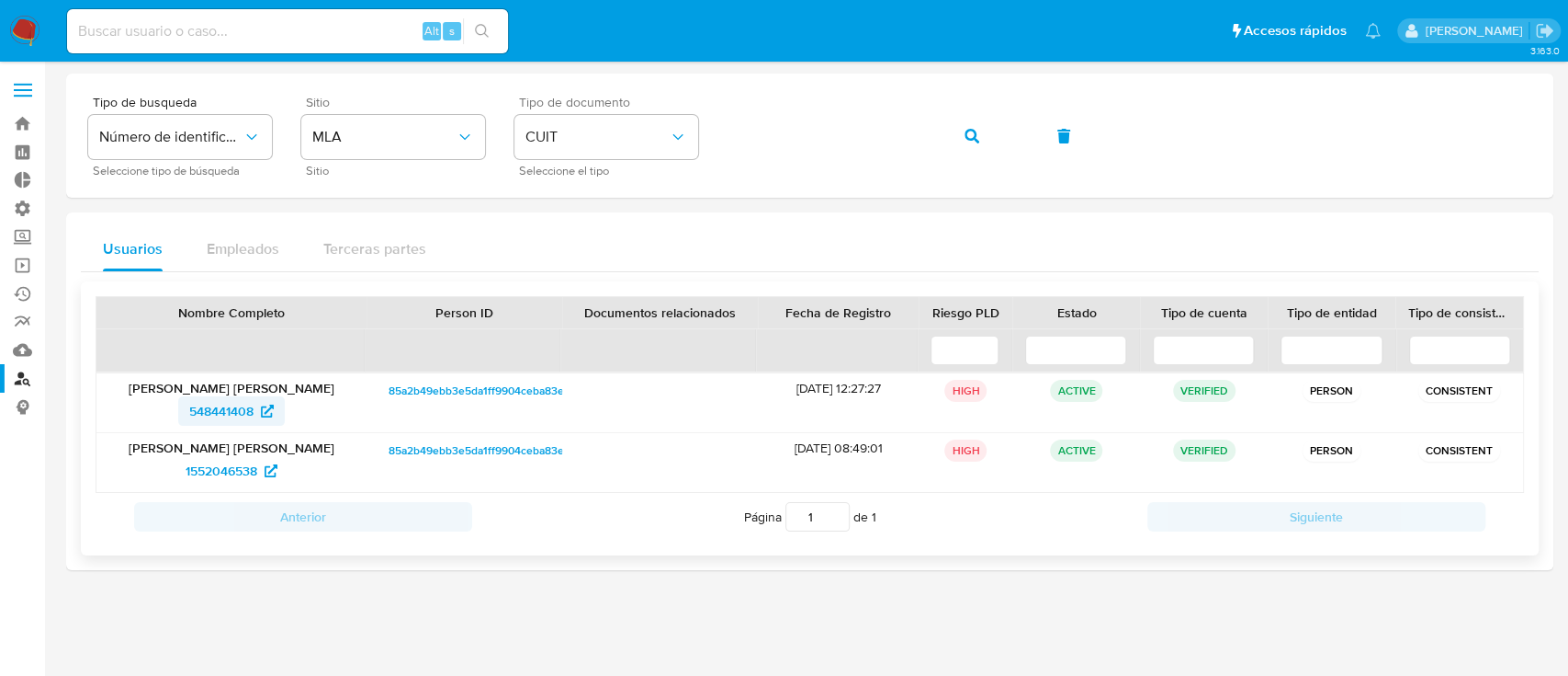
click at [204, 416] on span "548441408" at bounding box center [221, 411] width 65 height 30
click at [256, 467] on span "1552046538" at bounding box center [222, 471] width 72 height 30
click at [241, 412] on span "548441408" at bounding box center [221, 411] width 65 height 30
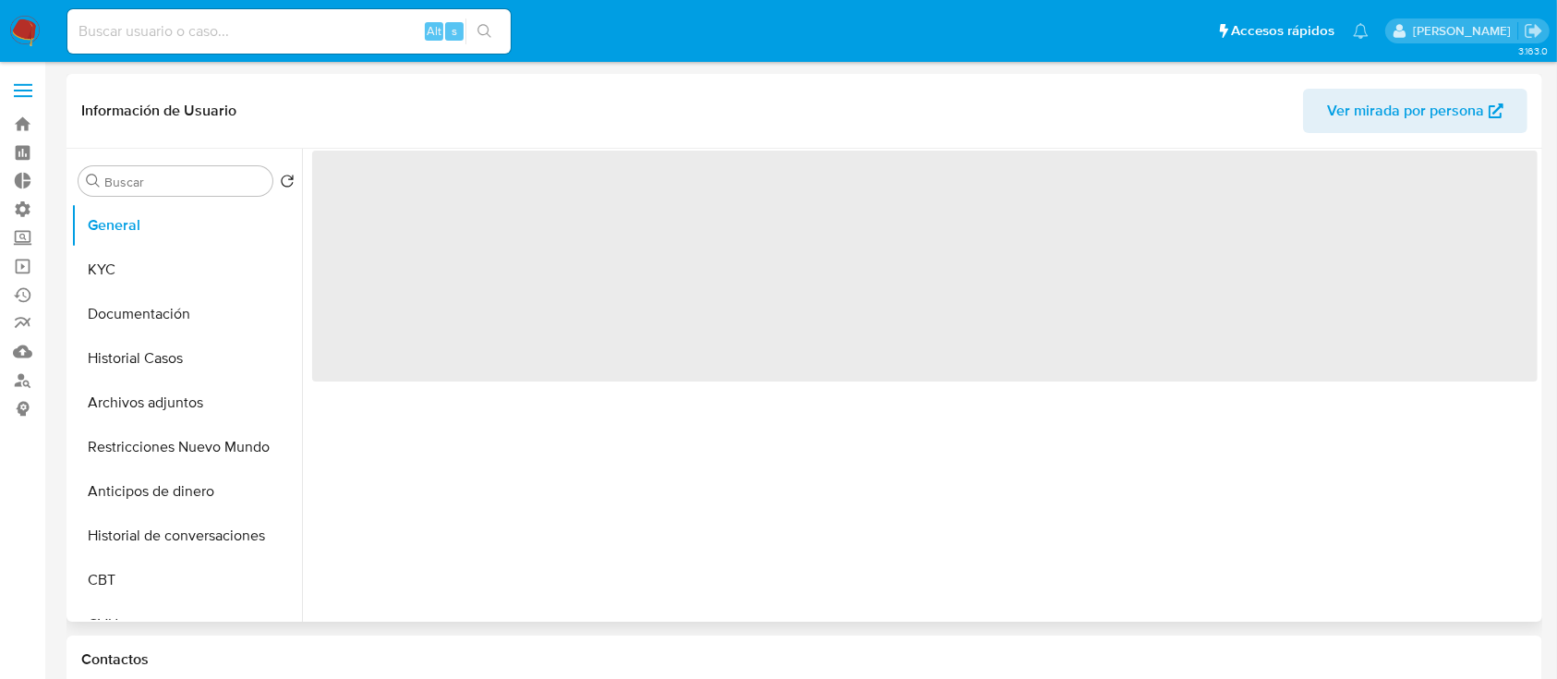
select select "10"
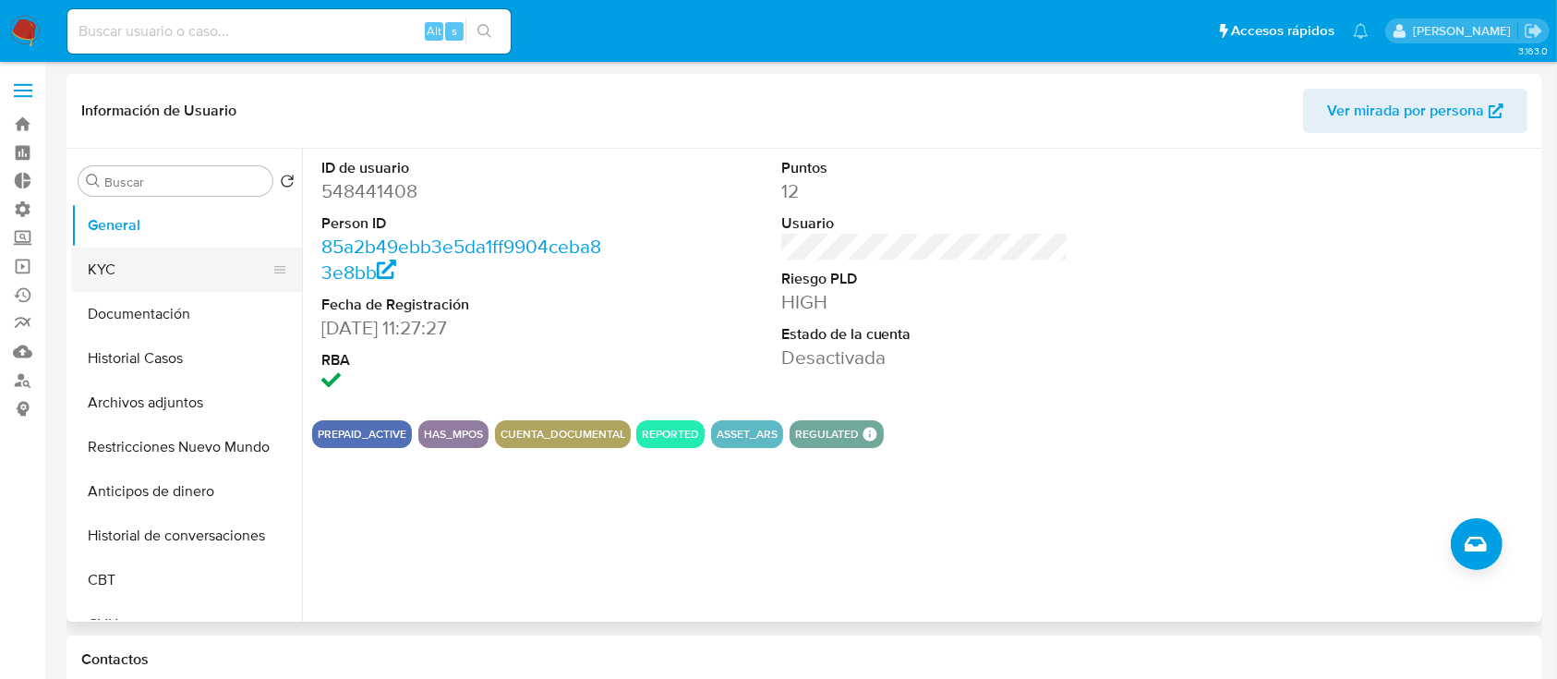
click at [148, 277] on button "KYC" at bounding box center [179, 269] width 216 height 44
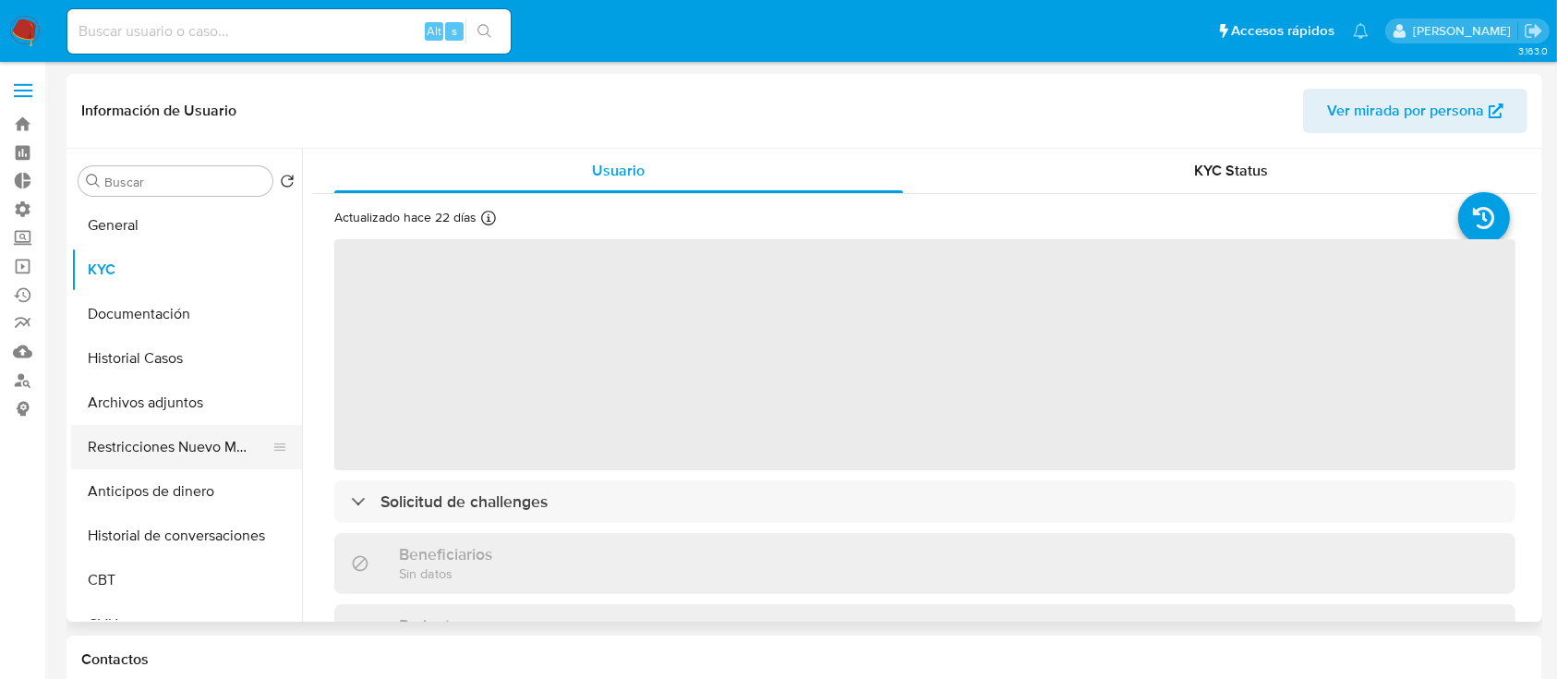
click at [136, 454] on button "Restricciones Nuevo Mundo" at bounding box center [179, 447] width 216 height 44
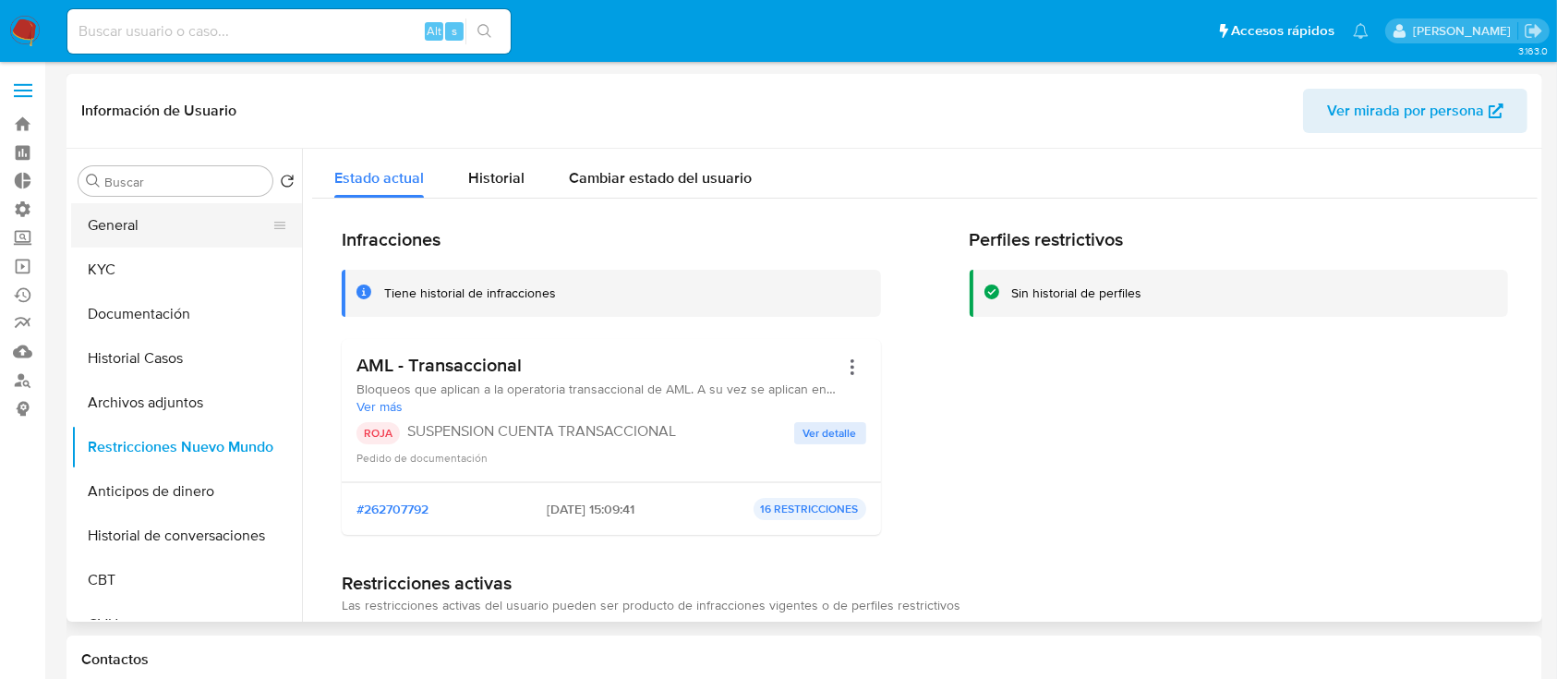
click at [147, 226] on button "General" at bounding box center [179, 225] width 216 height 44
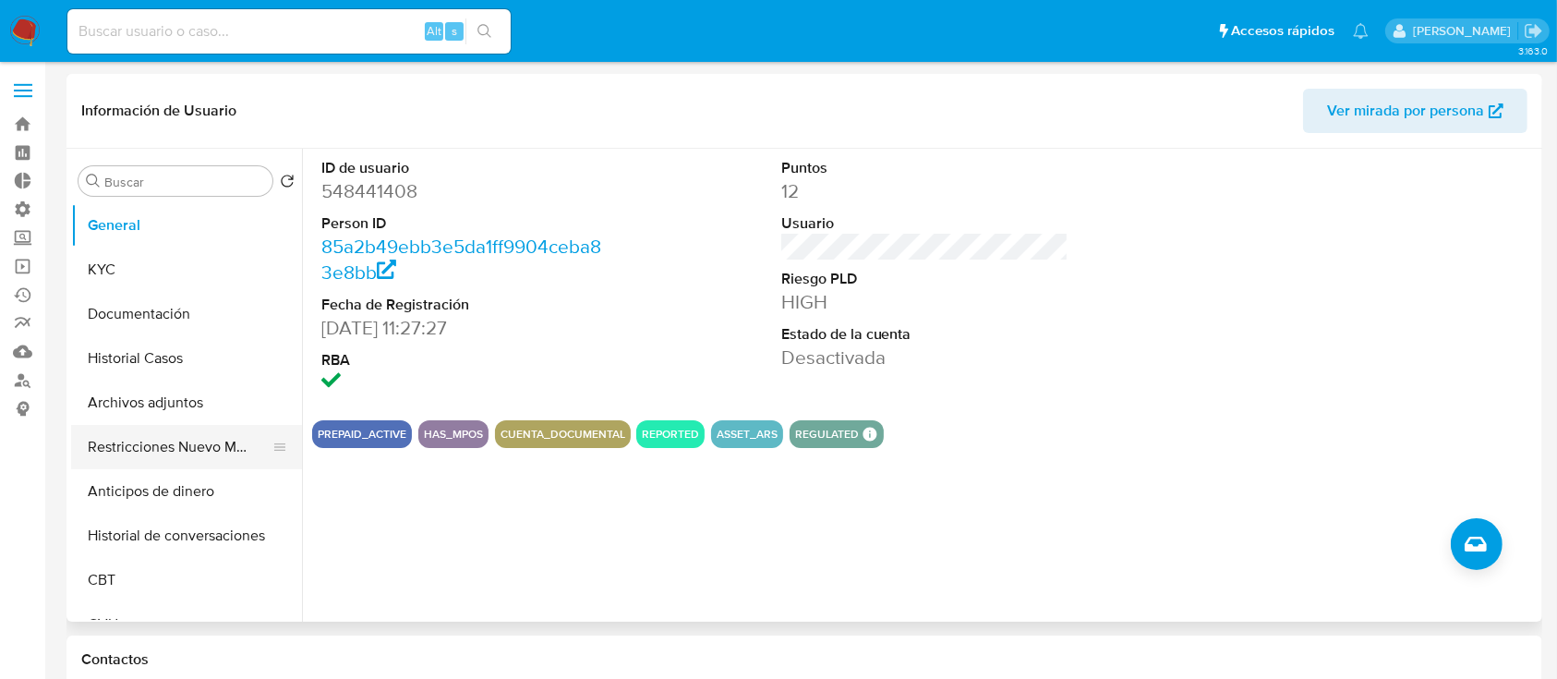
click at [151, 442] on button "Restricciones Nuevo Mundo" at bounding box center [179, 447] width 216 height 44
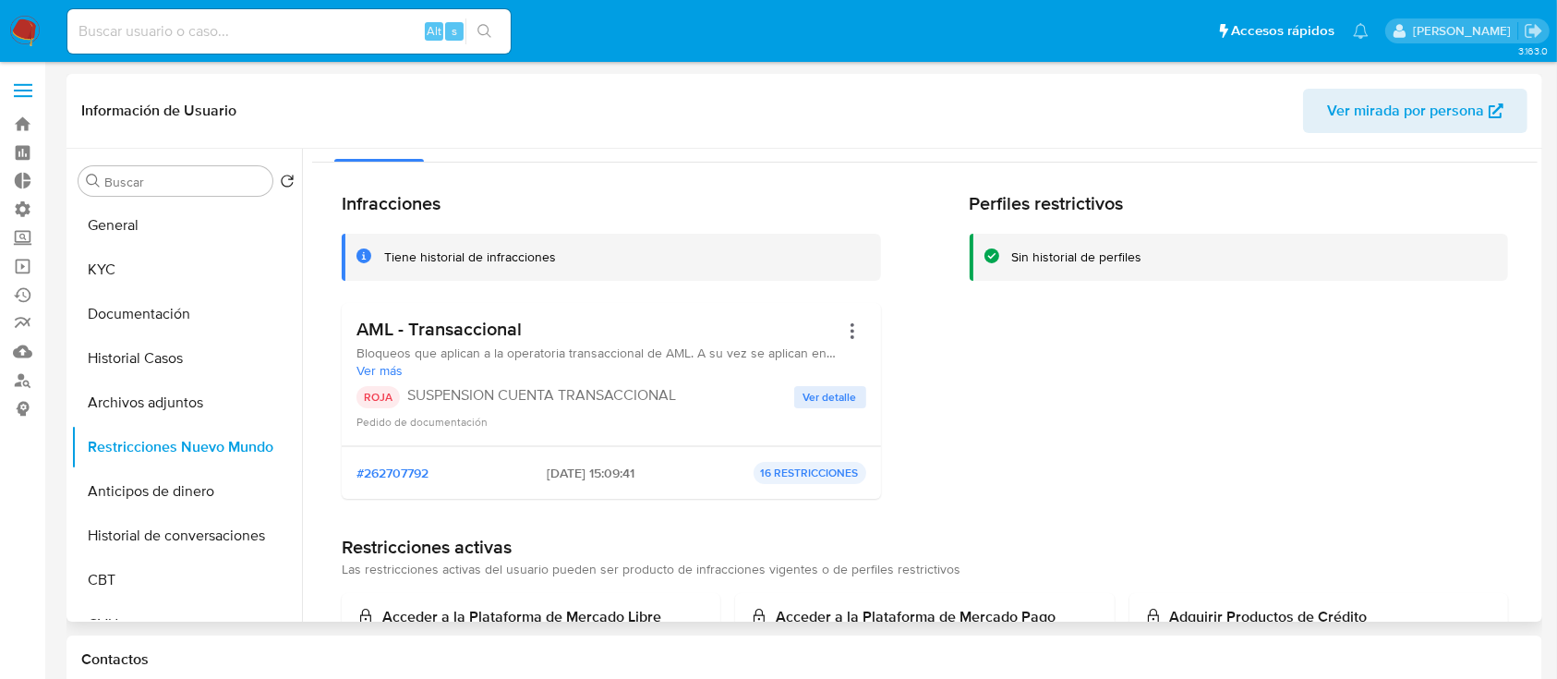
scroll to position [37, 0]
click at [133, 268] on button "KYC" at bounding box center [179, 269] width 216 height 44
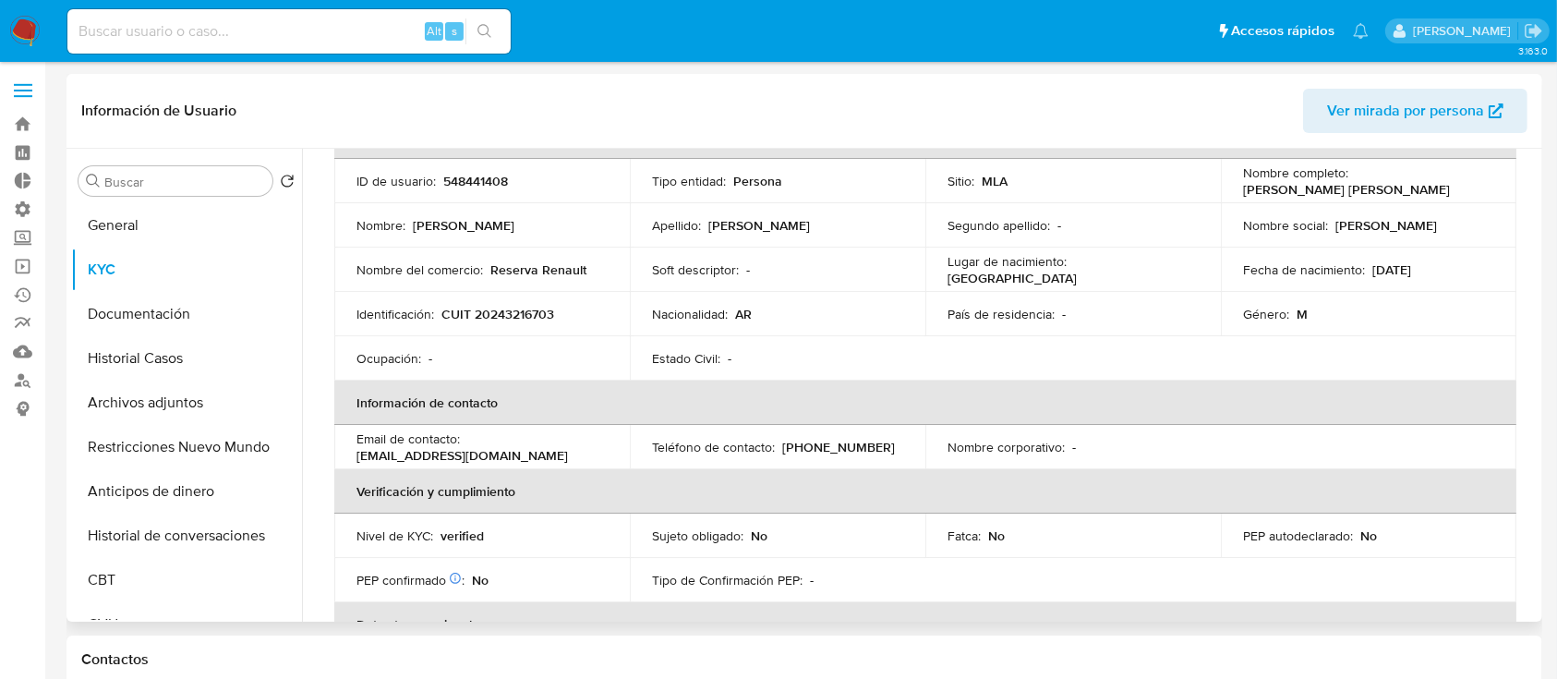
scroll to position [0, 0]
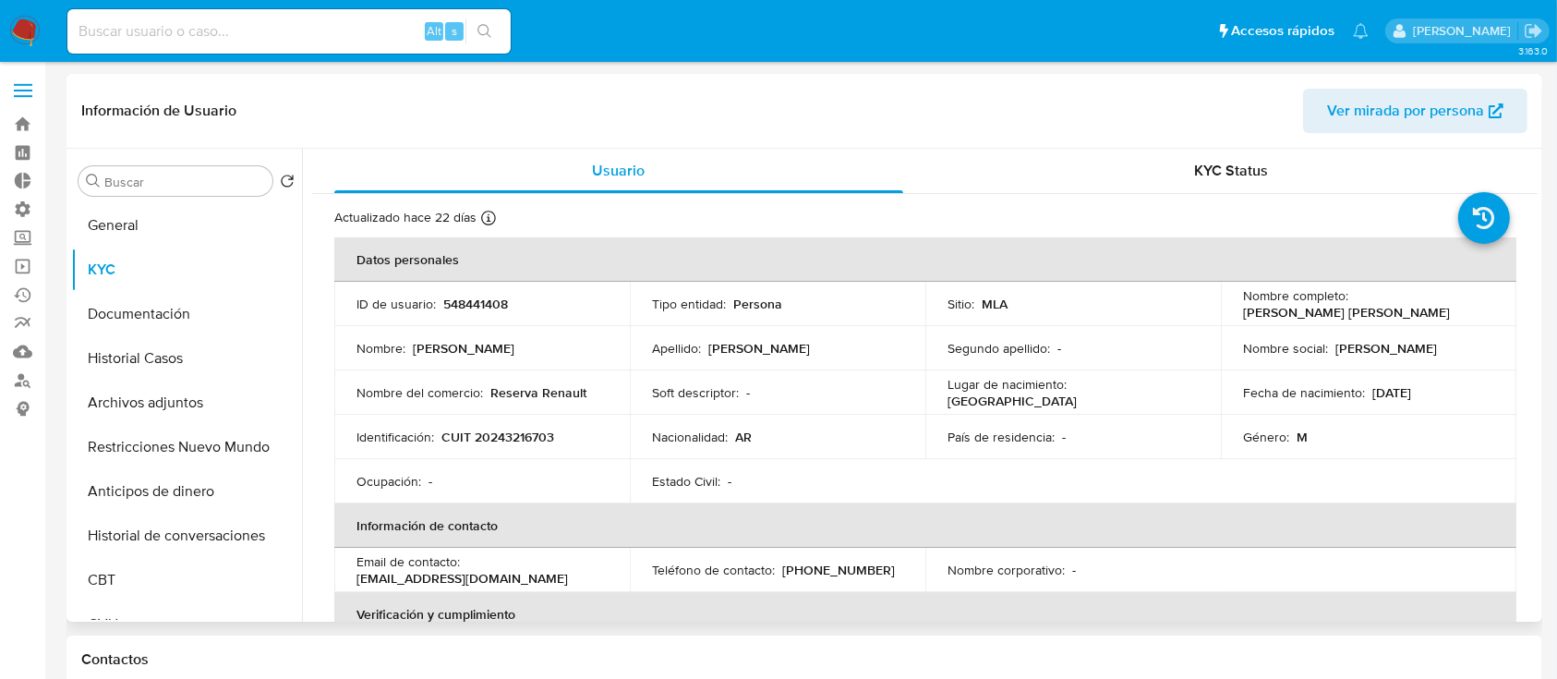
click at [523, 428] on p "CUIT 20243216703" at bounding box center [497, 436] width 113 height 17
copy p "20243216703"
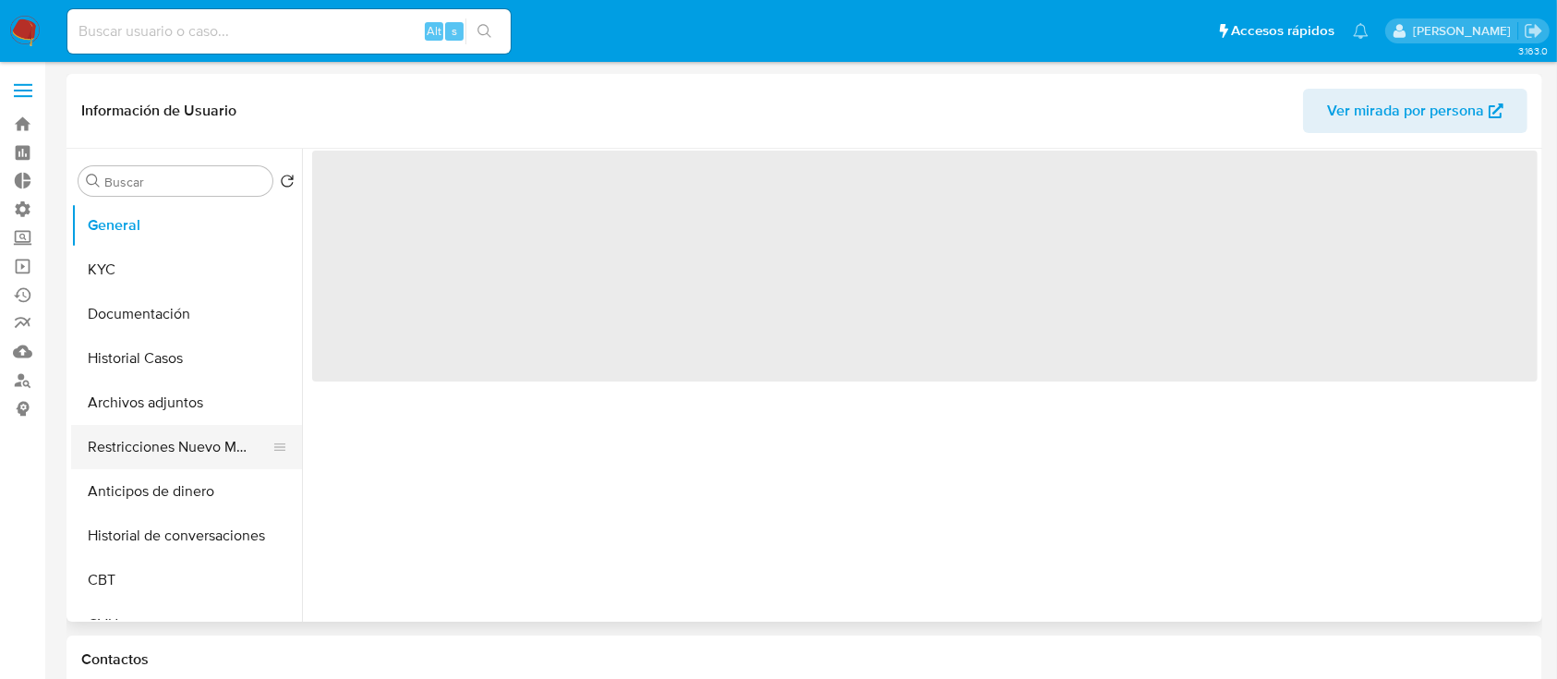
select select "10"
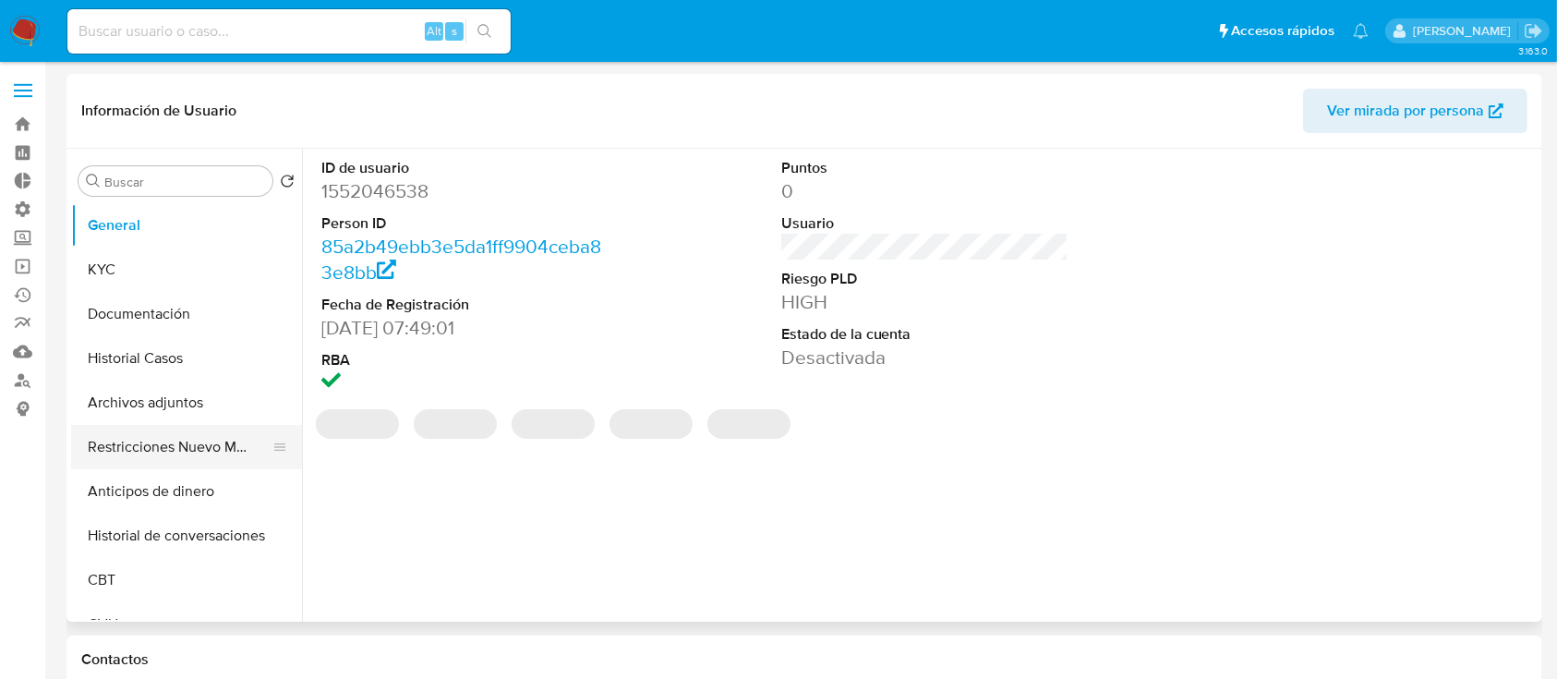
click at [102, 436] on button "Restricciones Nuevo Mundo" at bounding box center [179, 447] width 216 height 44
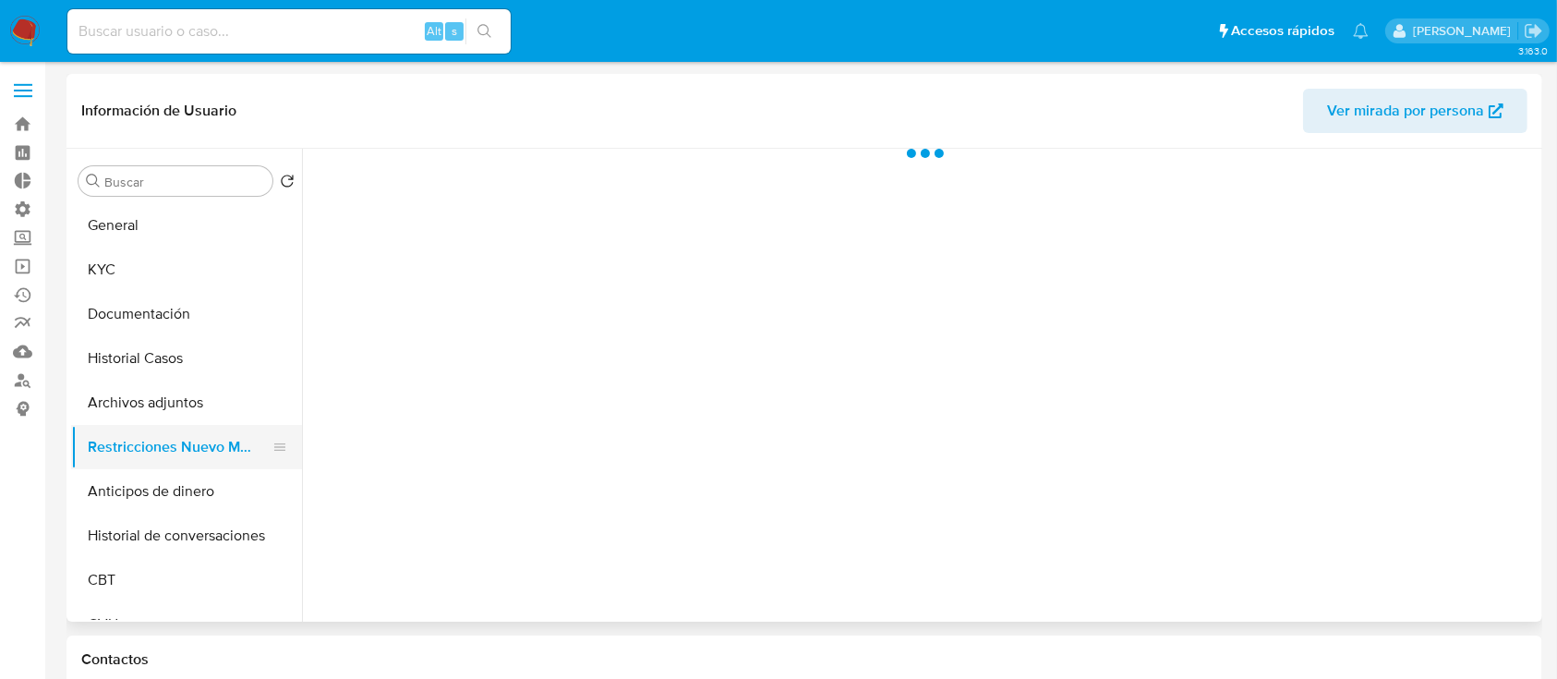
click at [102, 436] on button "Restricciones Nuevo Mundo" at bounding box center [179, 447] width 216 height 44
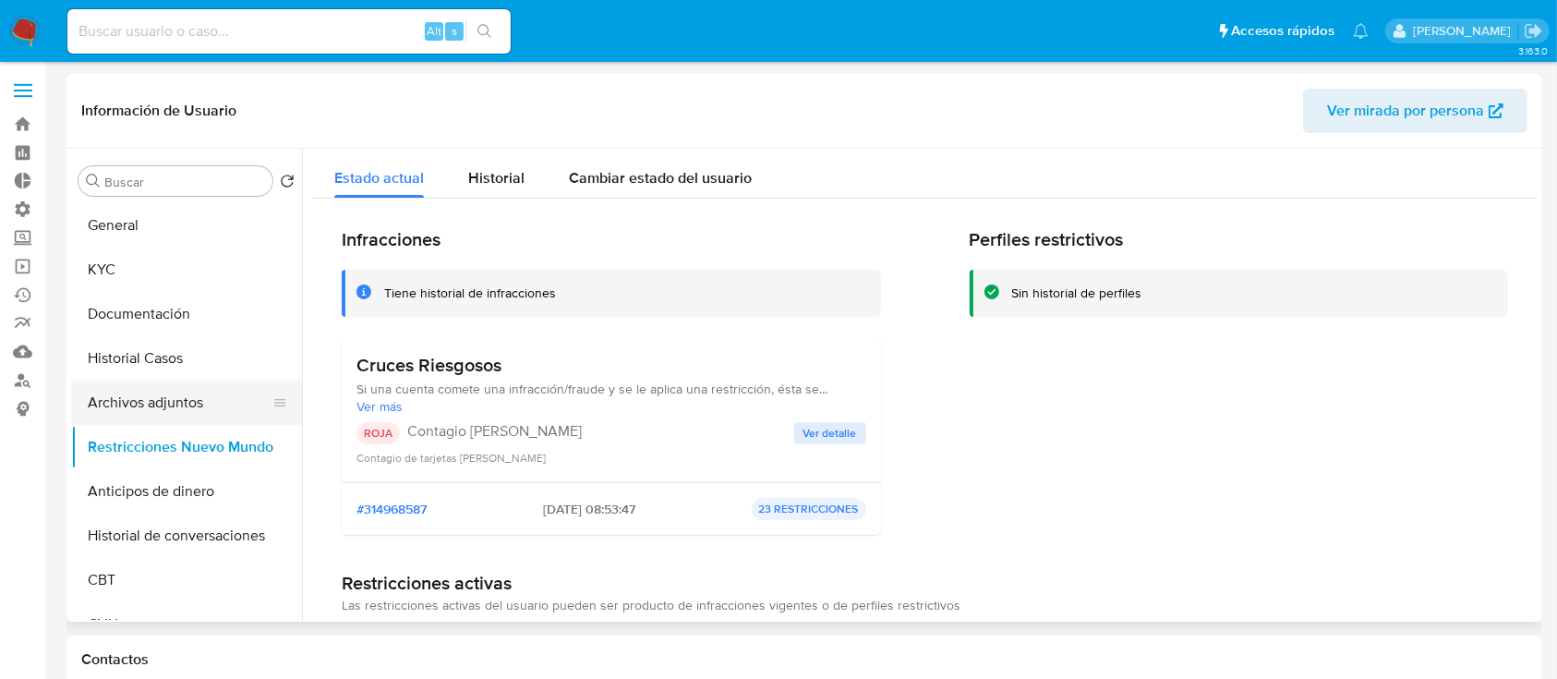
click at [177, 397] on button "Archivos adjuntos" at bounding box center [179, 402] width 216 height 44
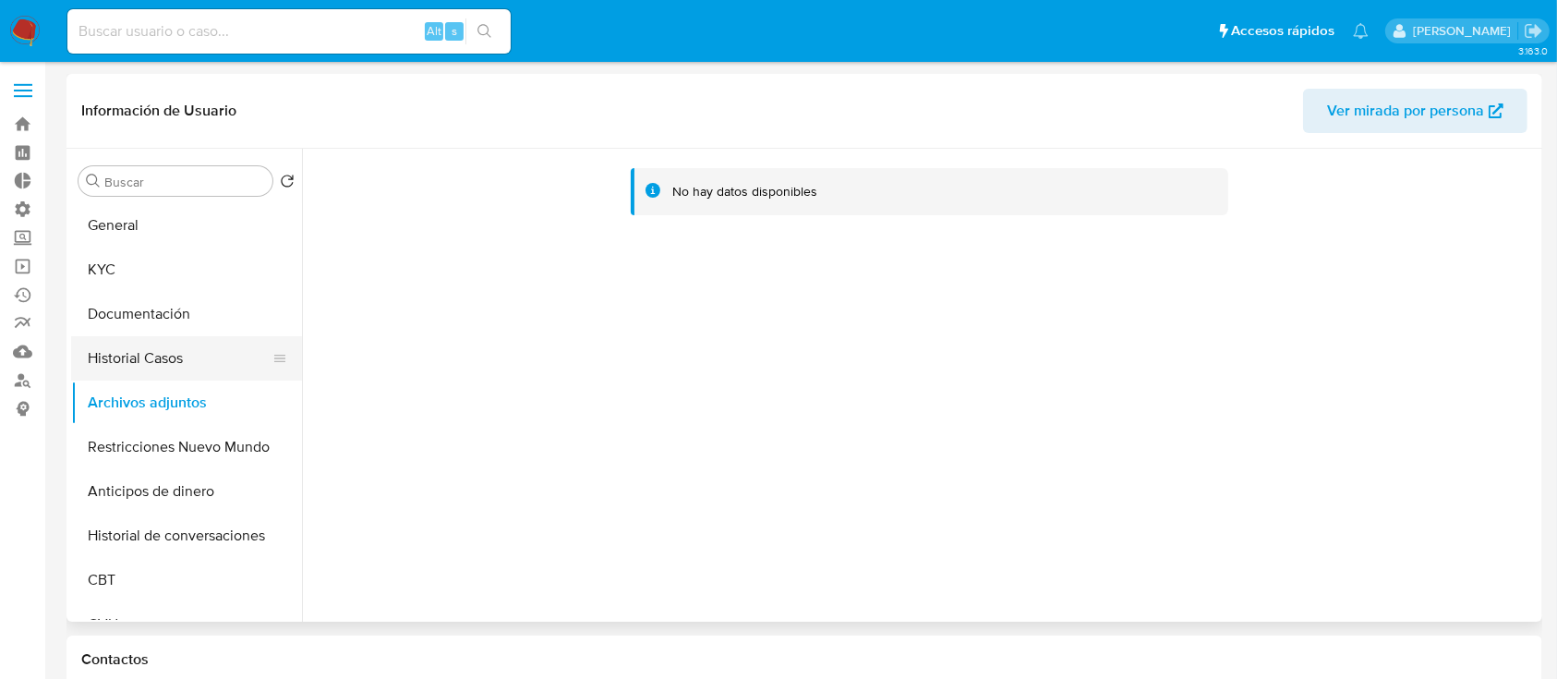
click at [144, 337] on button "Historial Casos" at bounding box center [179, 358] width 216 height 44
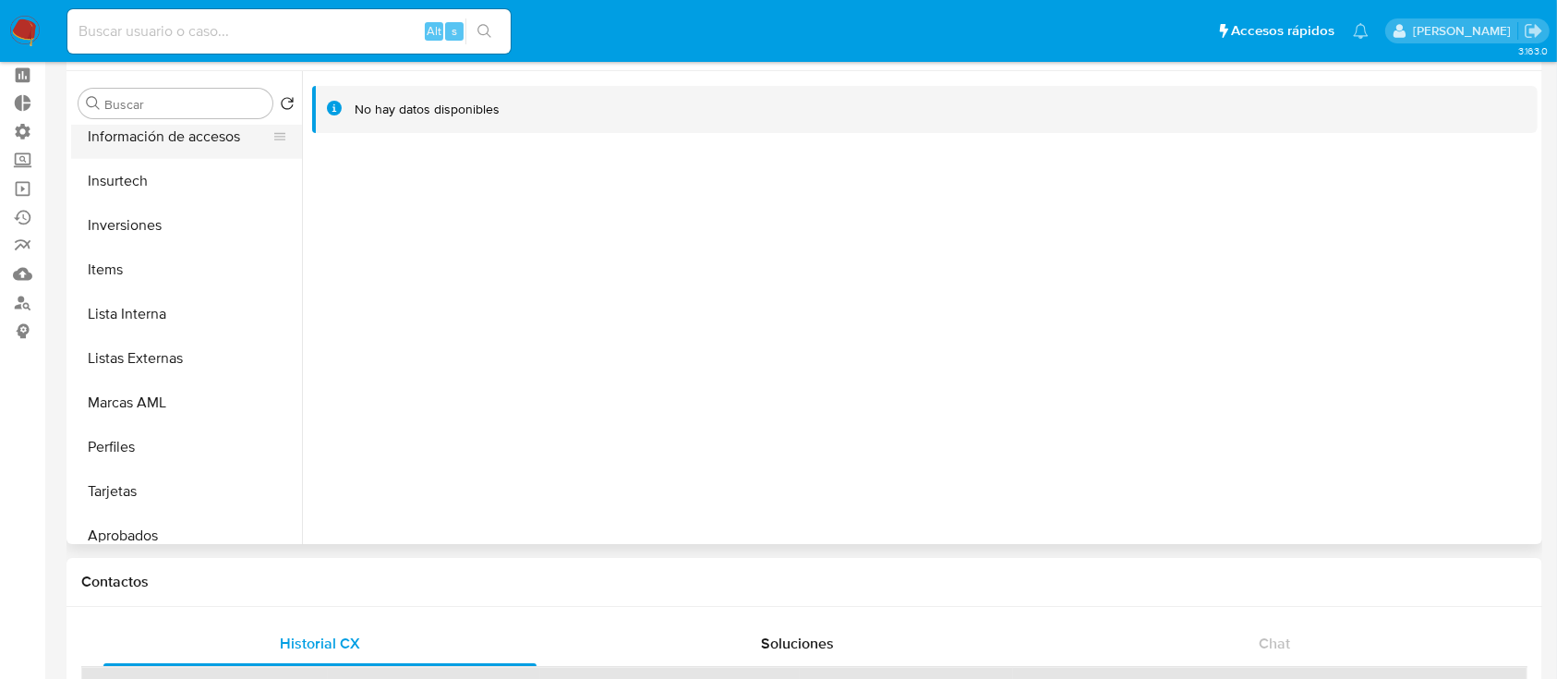
scroll to position [896, 0]
click at [189, 325] on button "Lista Interna" at bounding box center [179, 316] width 216 height 44
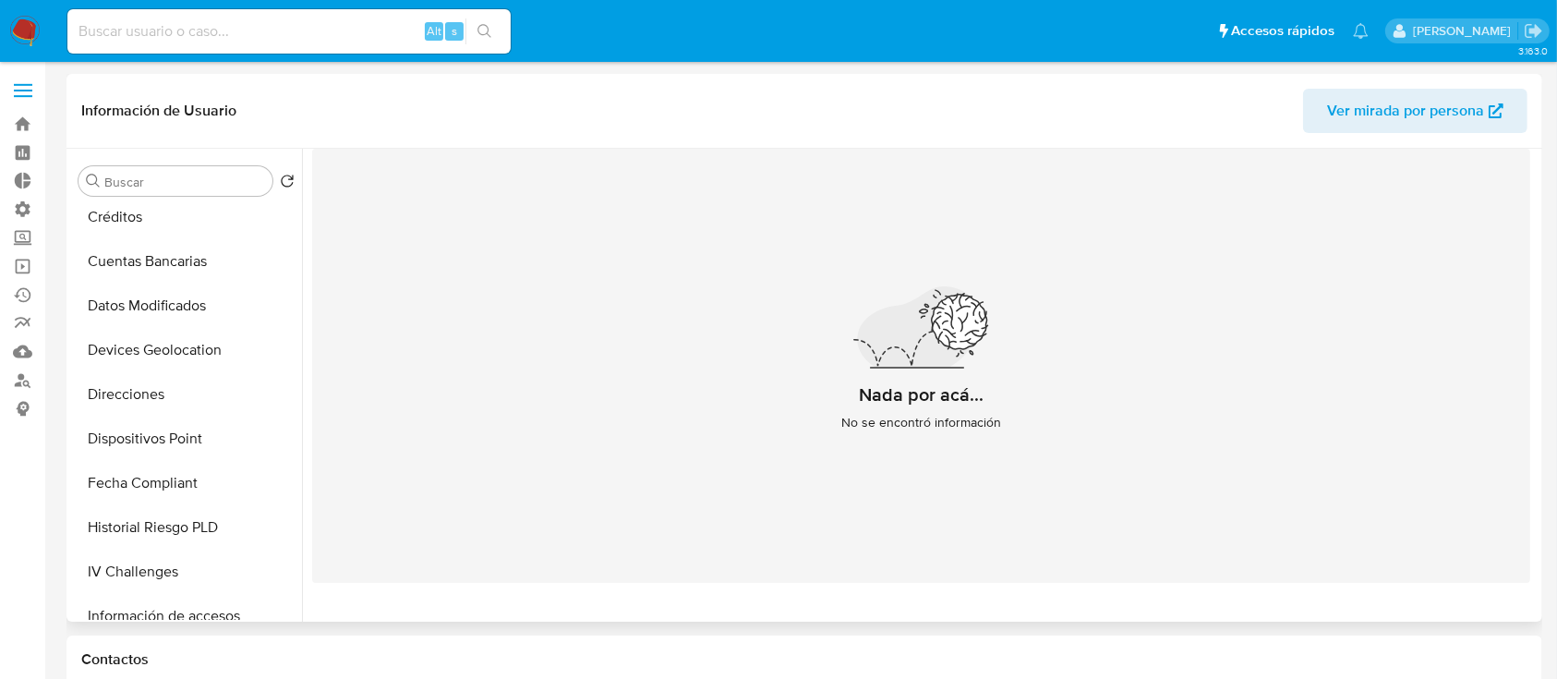
scroll to position [445, 0]
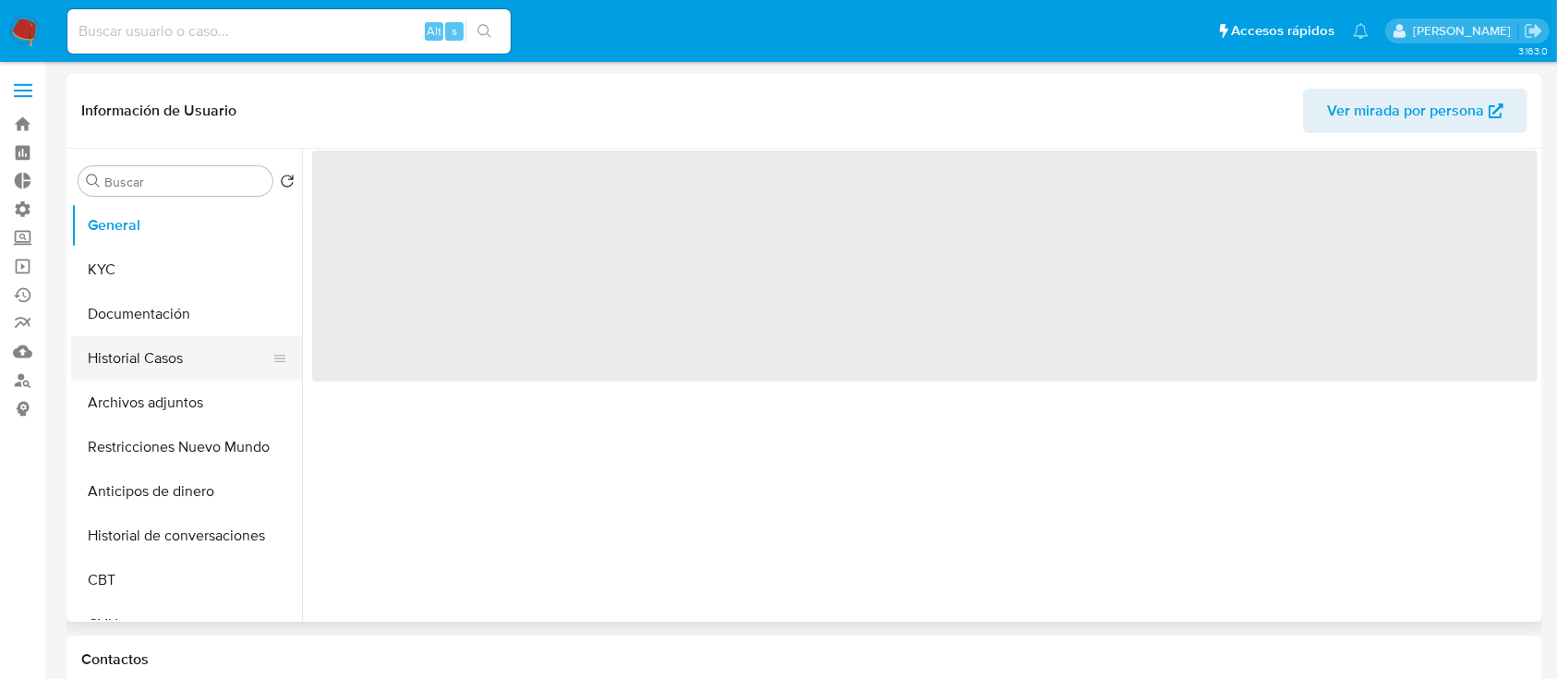
click at [106, 358] on button "Historial Casos" at bounding box center [179, 358] width 216 height 44
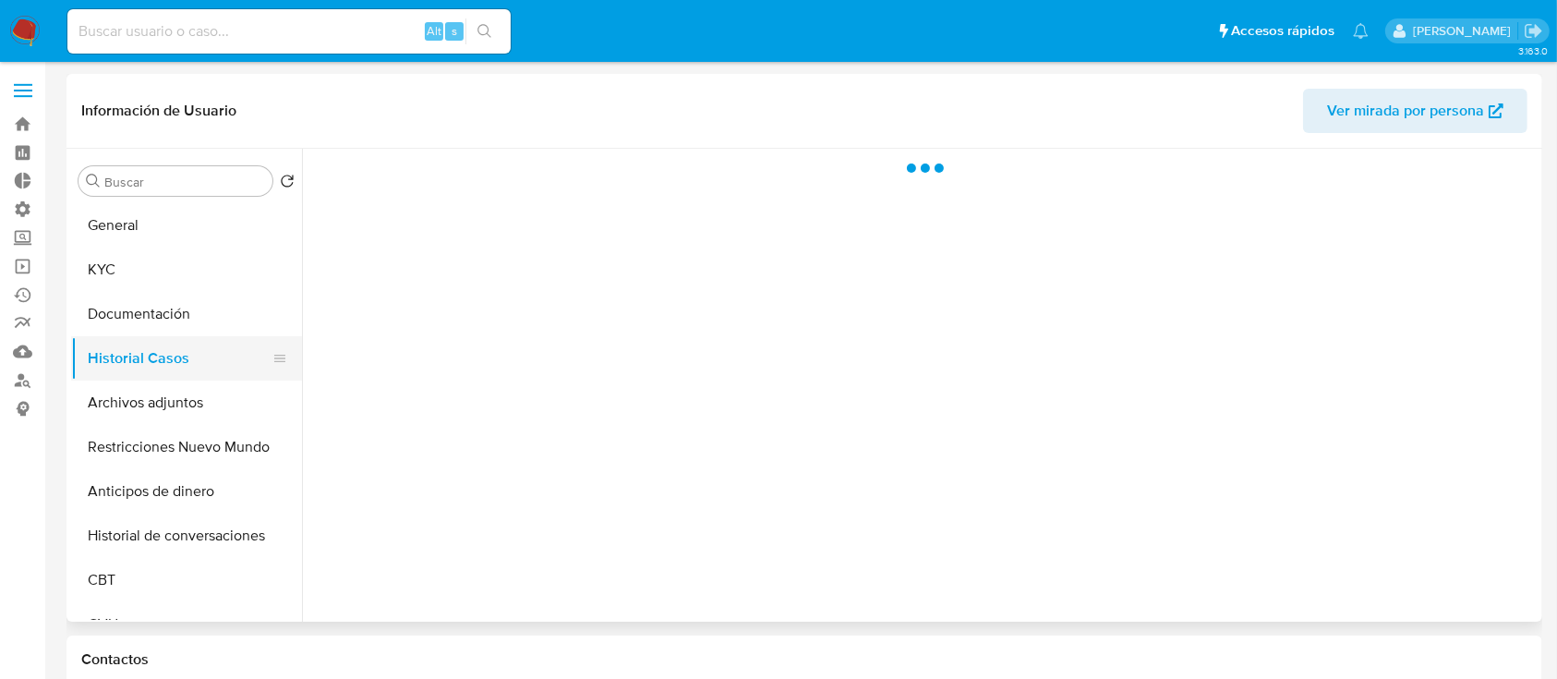
select select "10"
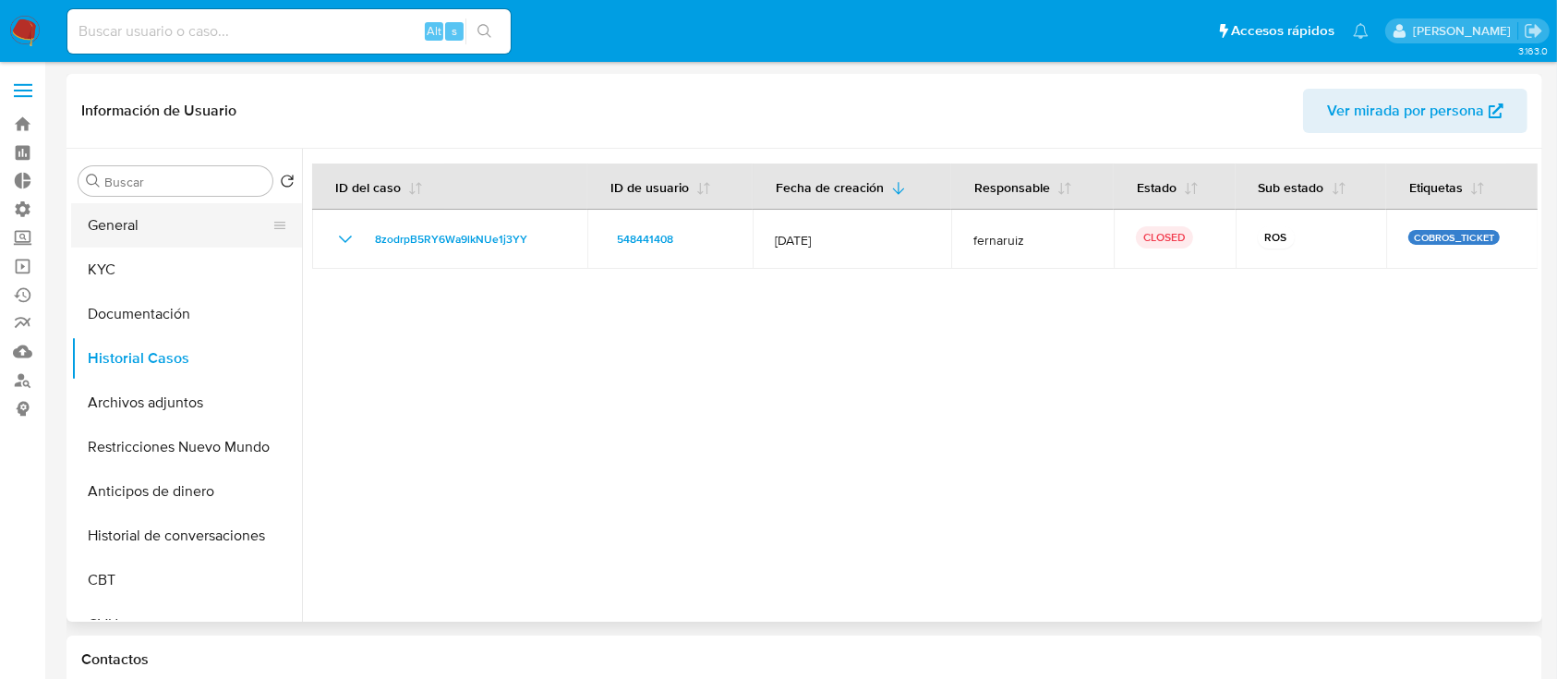
click at [143, 229] on button "General" at bounding box center [179, 225] width 216 height 44
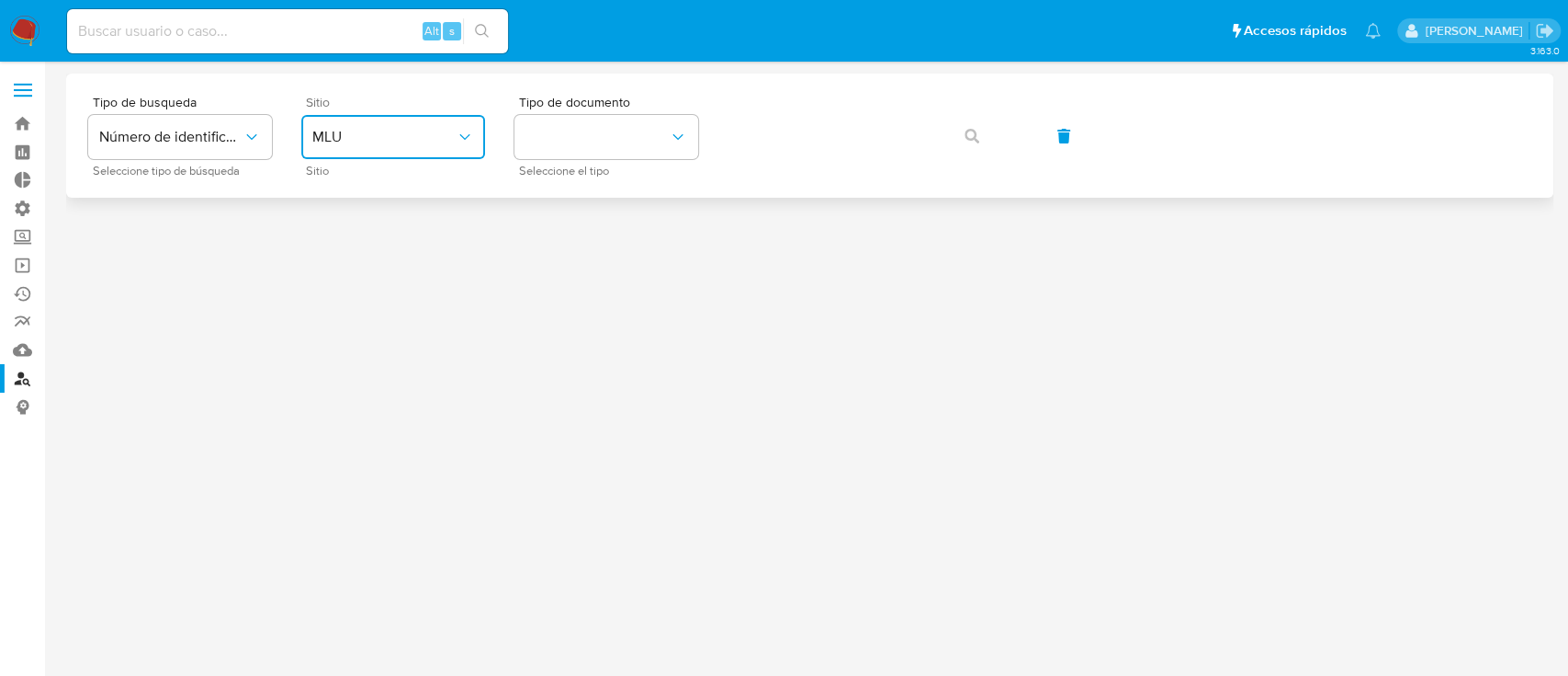
click at [379, 124] on button "MLU" at bounding box center [393, 136] width 184 height 44
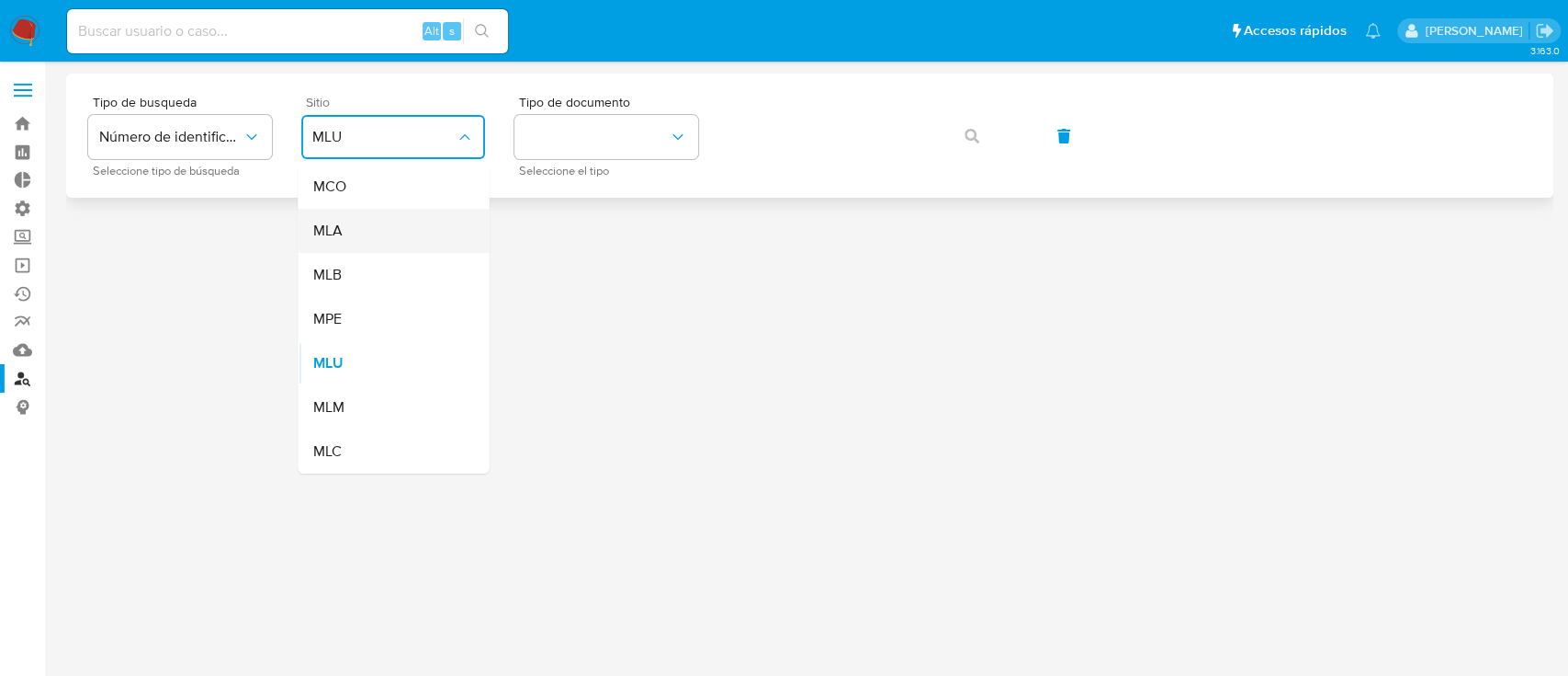
click at [409, 223] on div "MLA" at bounding box center [387, 231] width 150 height 44
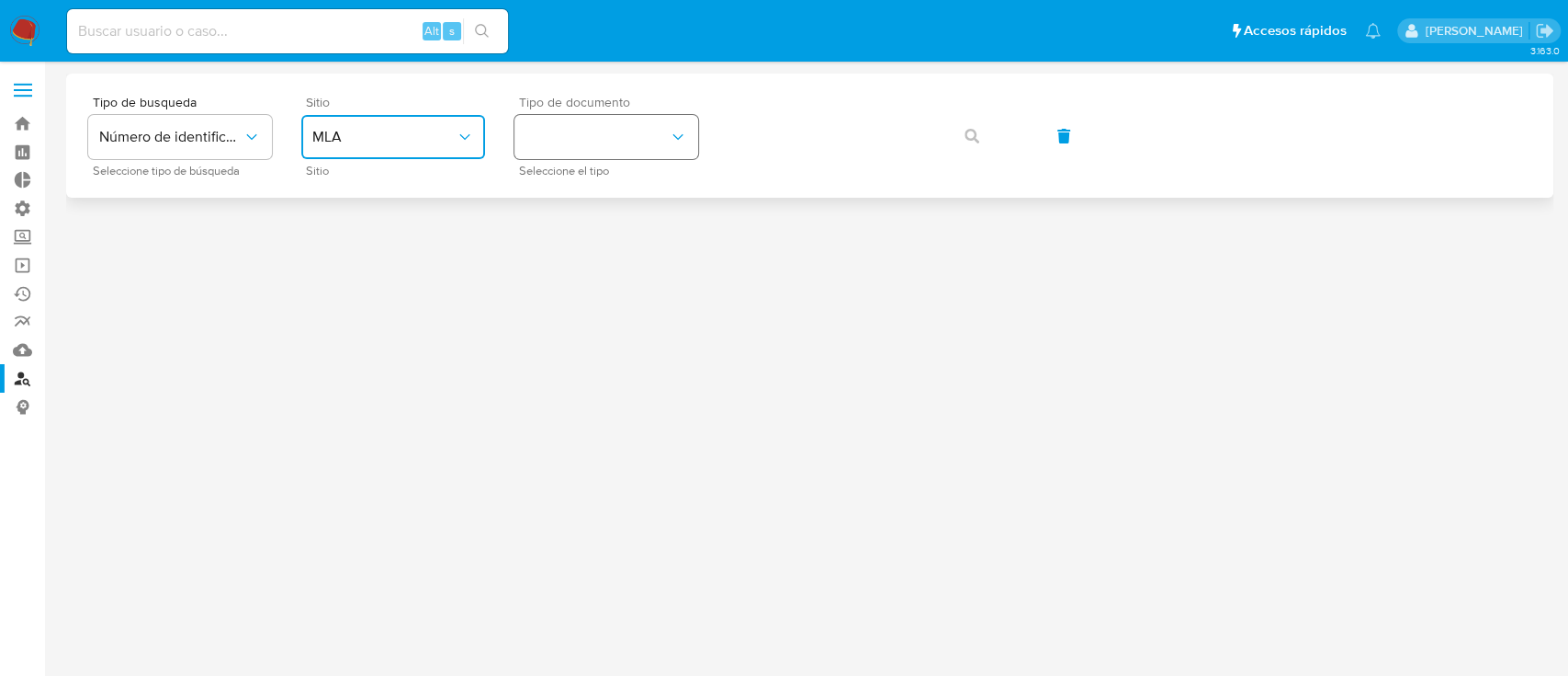
click at [591, 128] on button "identificationType" at bounding box center [606, 136] width 184 height 44
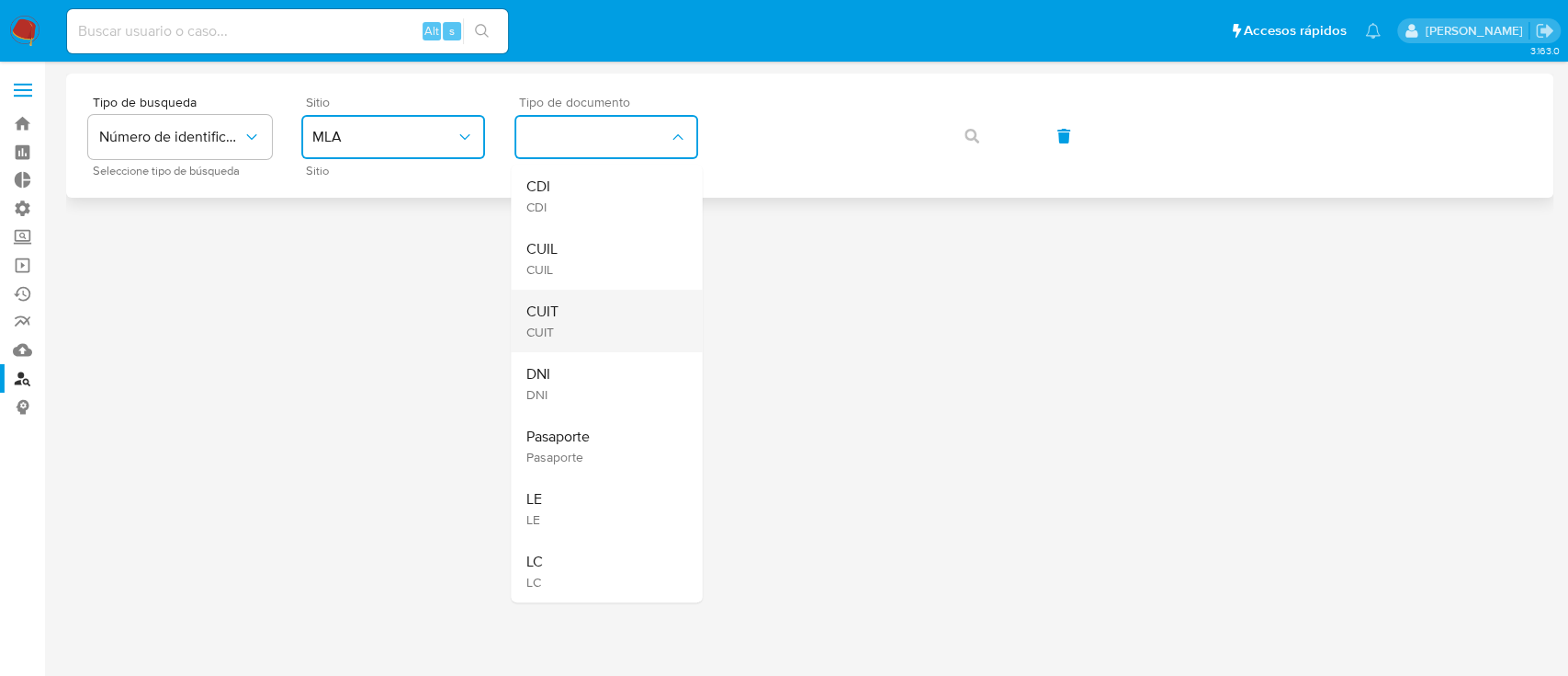
click at [624, 291] on div "CUIT CUIT" at bounding box center [600, 321] width 150 height 63
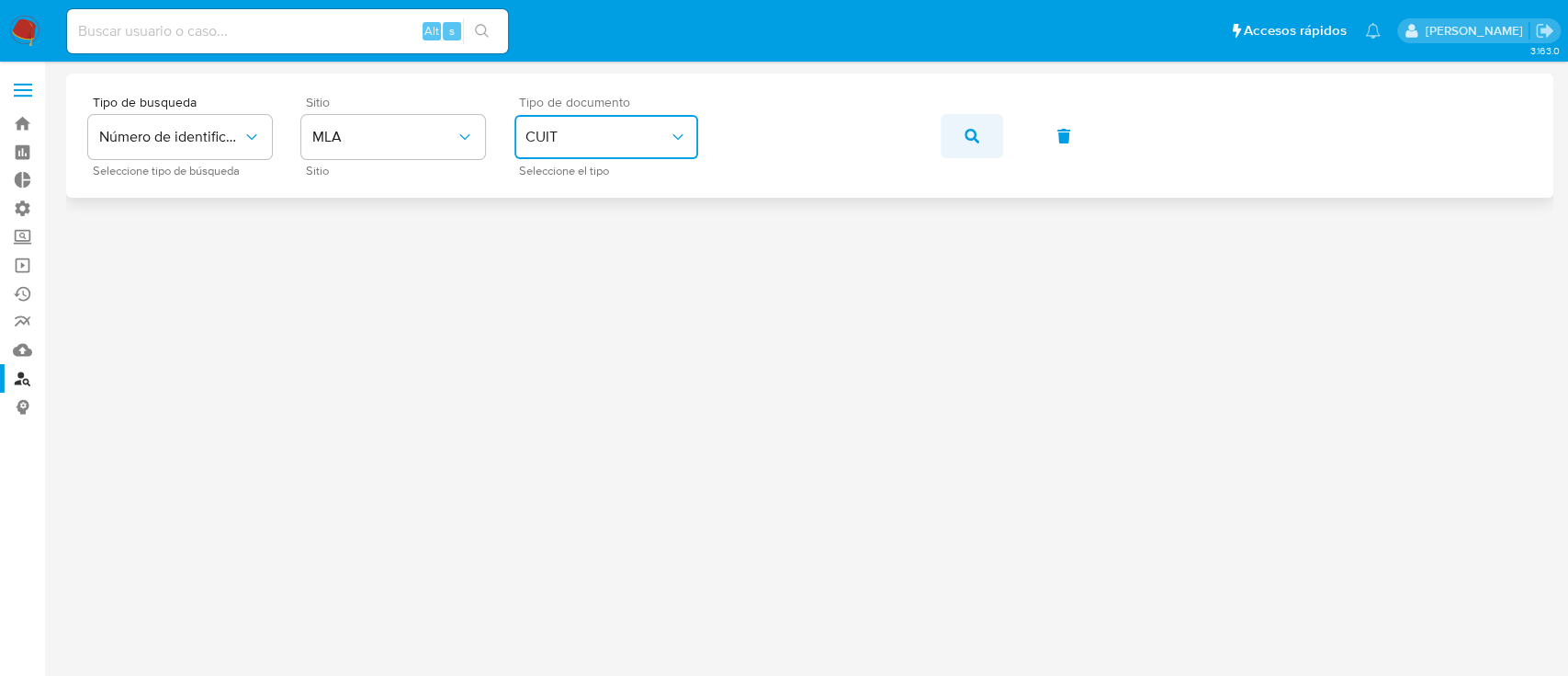
click at [960, 136] on button "button" at bounding box center [972, 136] width 63 height 44
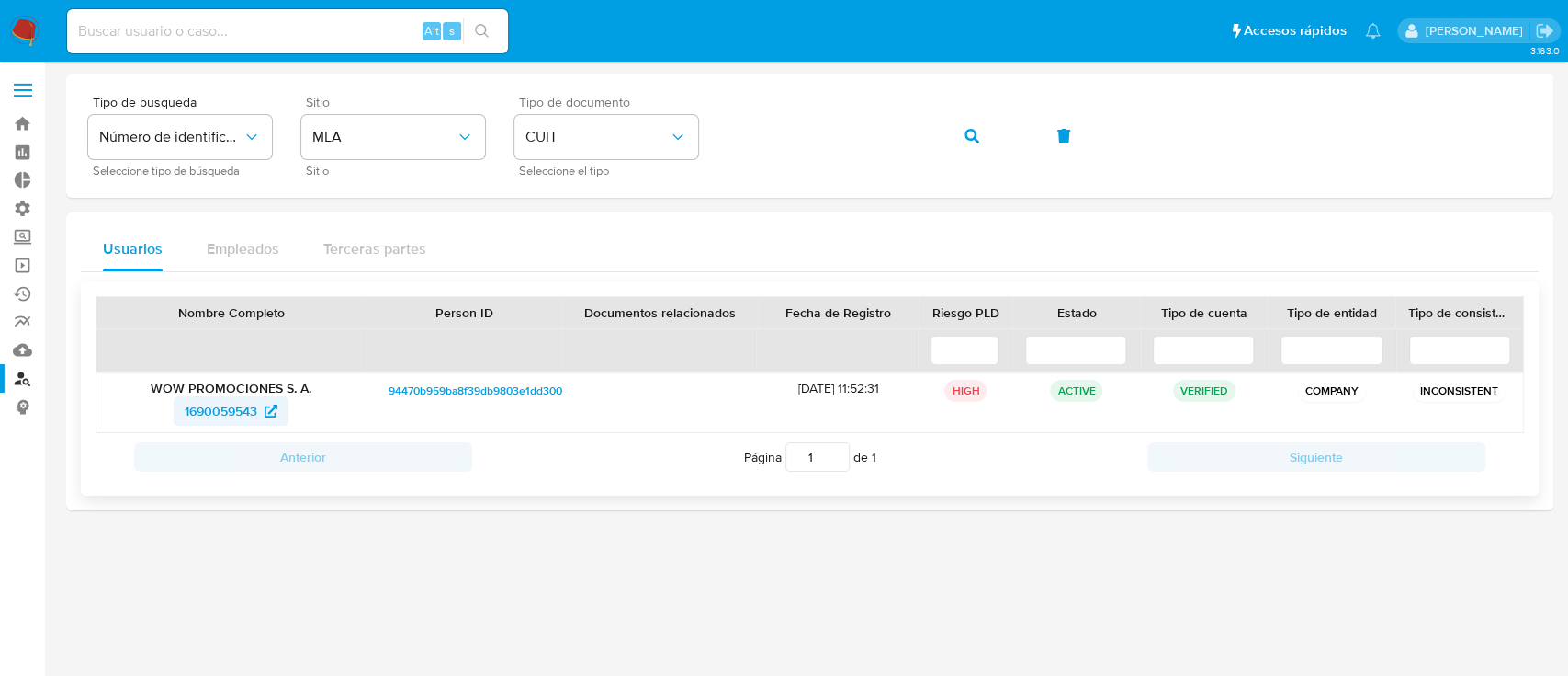
click at [202, 401] on span "1690059543" at bounding box center [221, 411] width 73 height 30
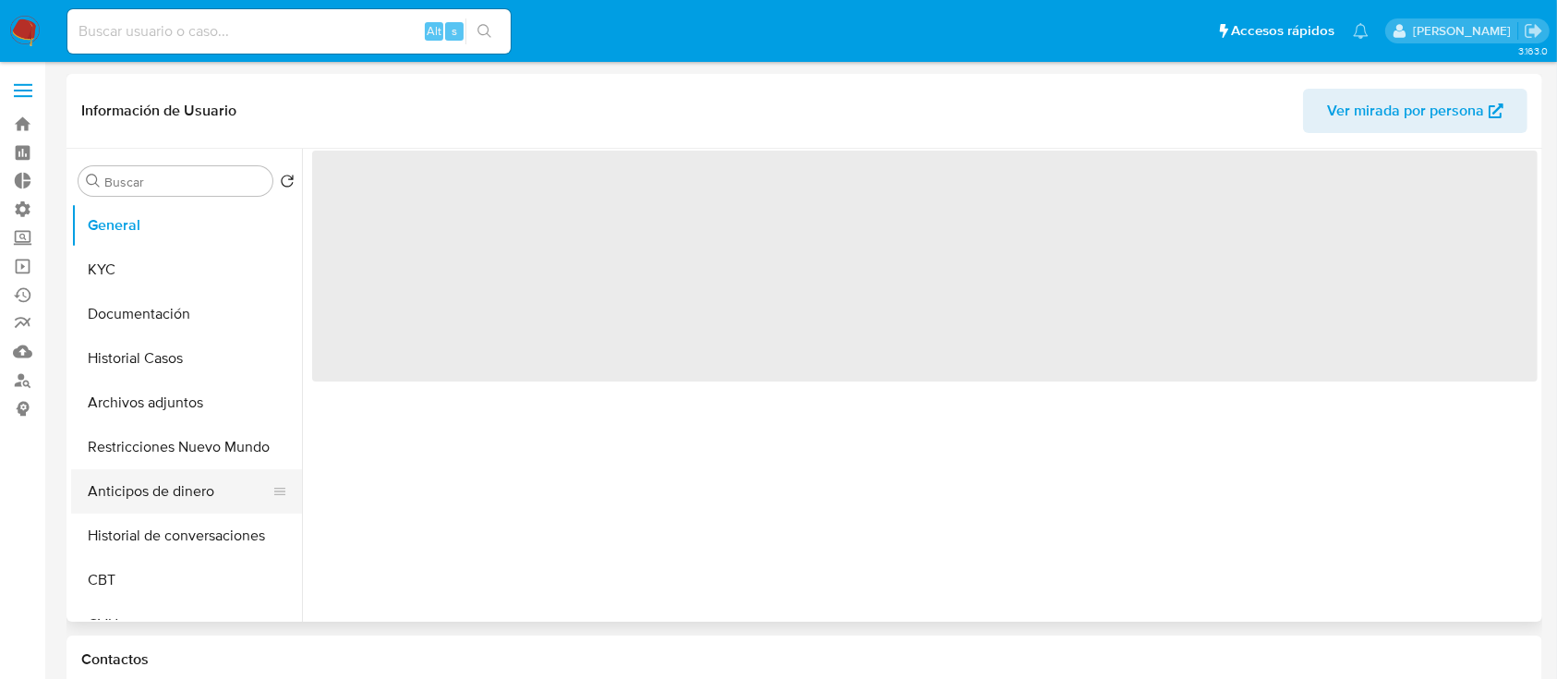
select select "10"
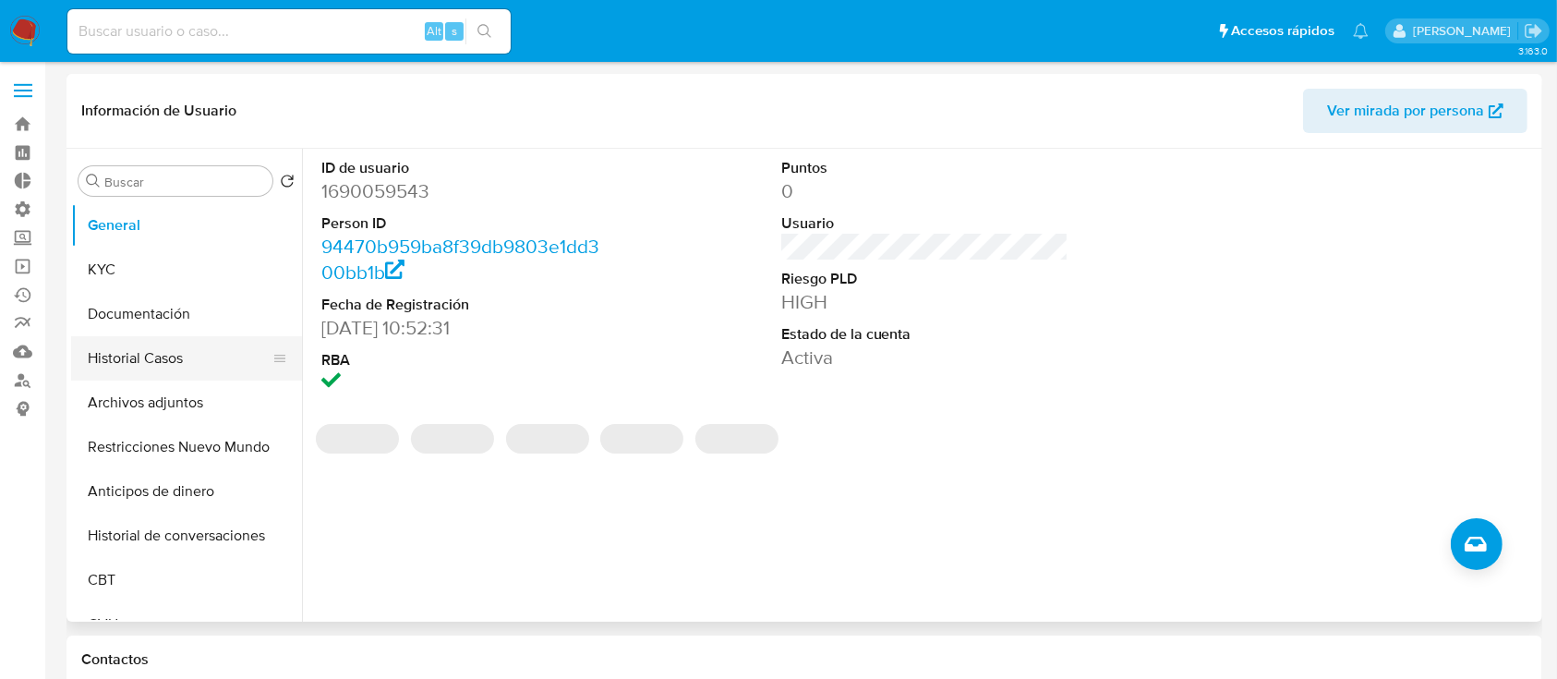
click at [150, 366] on button "Historial Casos" at bounding box center [179, 358] width 216 height 44
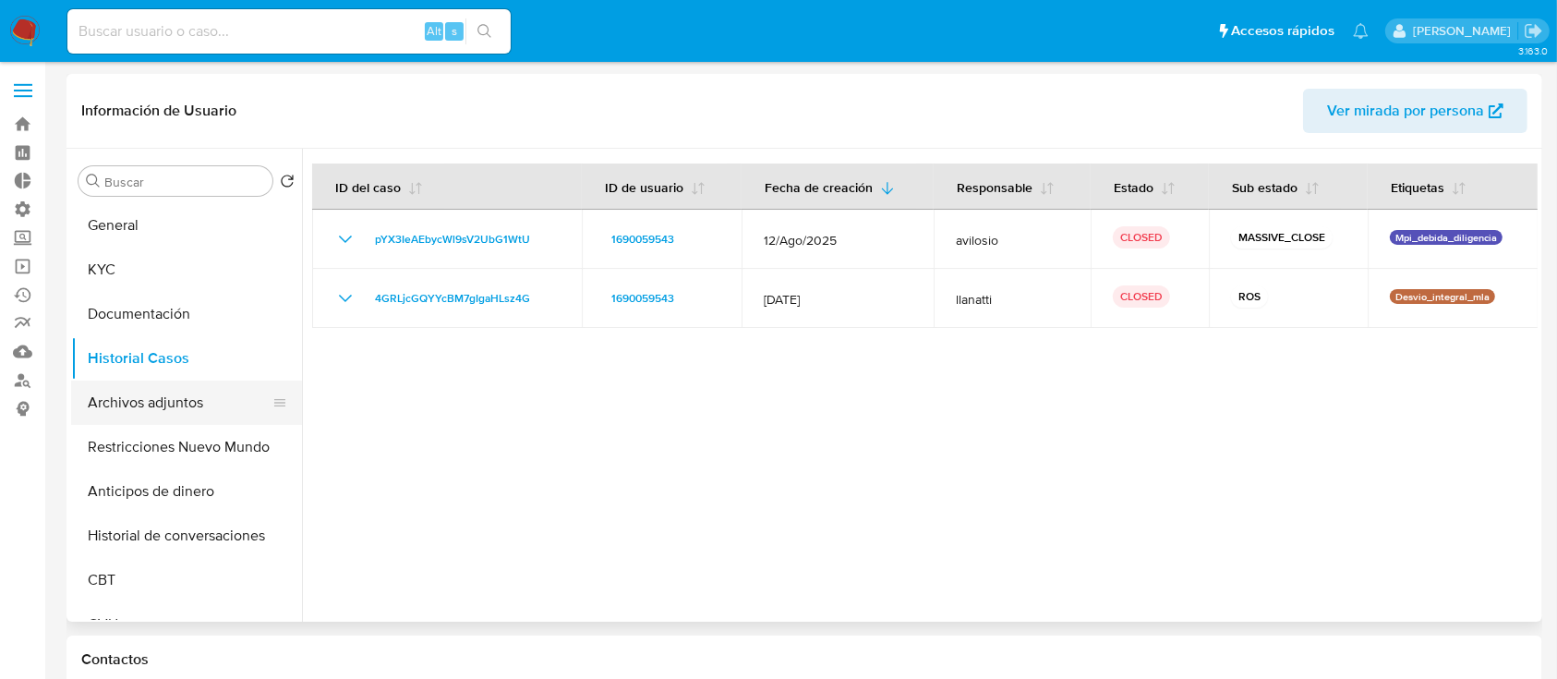
click at [180, 395] on button "Archivos adjuntos" at bounding box center [179, 402] width 216 height 44
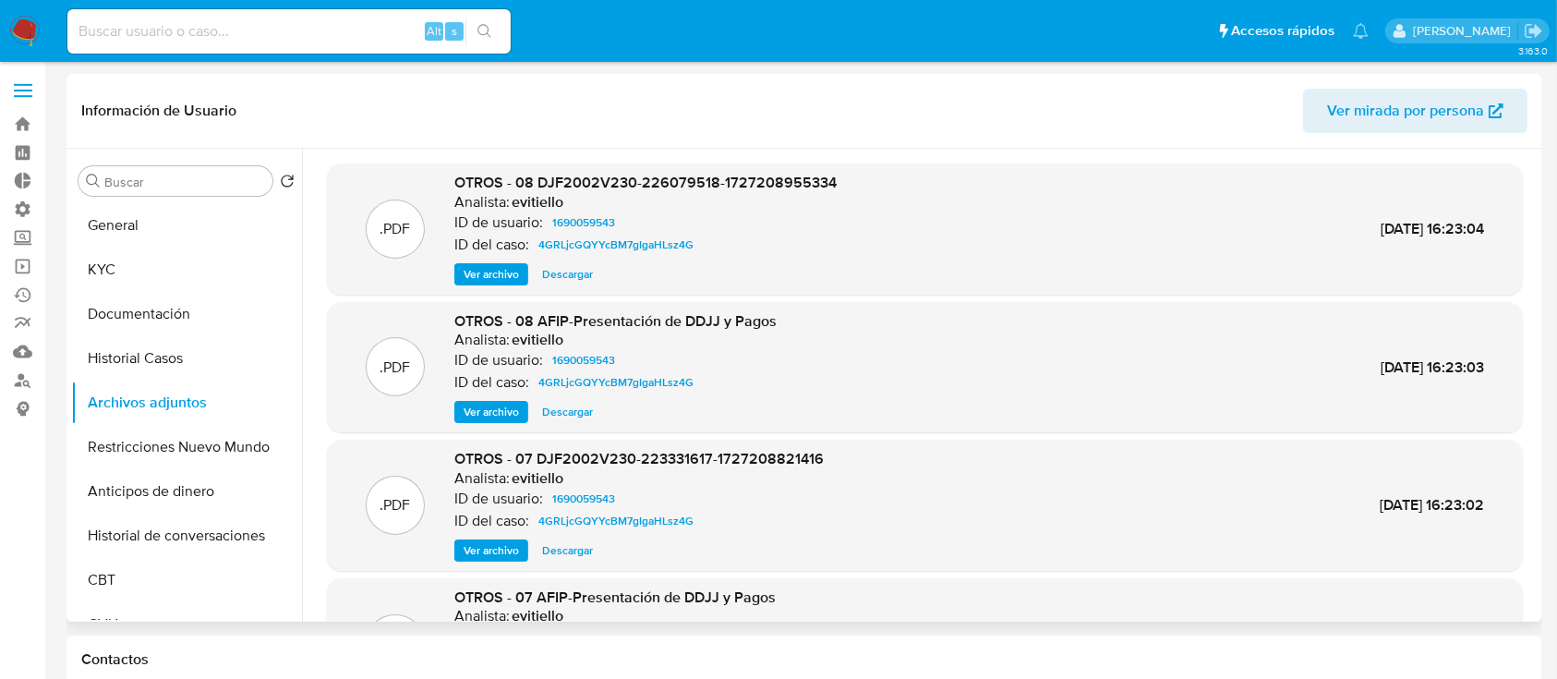
click at [537, 259] on div "OTROS - 08 DJF2002V230-226079518-1727208955334 Analista: evitiello ID de usuari…" at bounding box center [645, 229] width 382 height 113
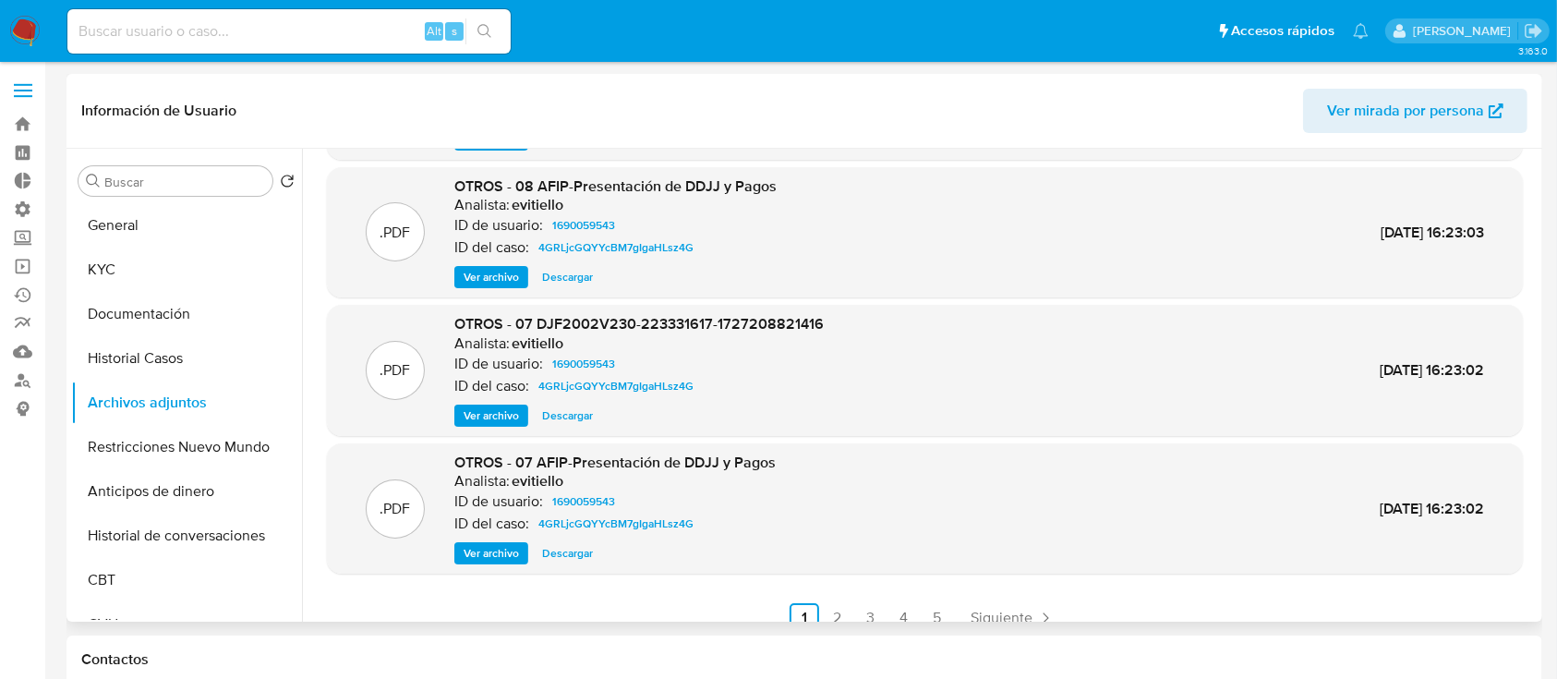
scroll to position [155, 0]
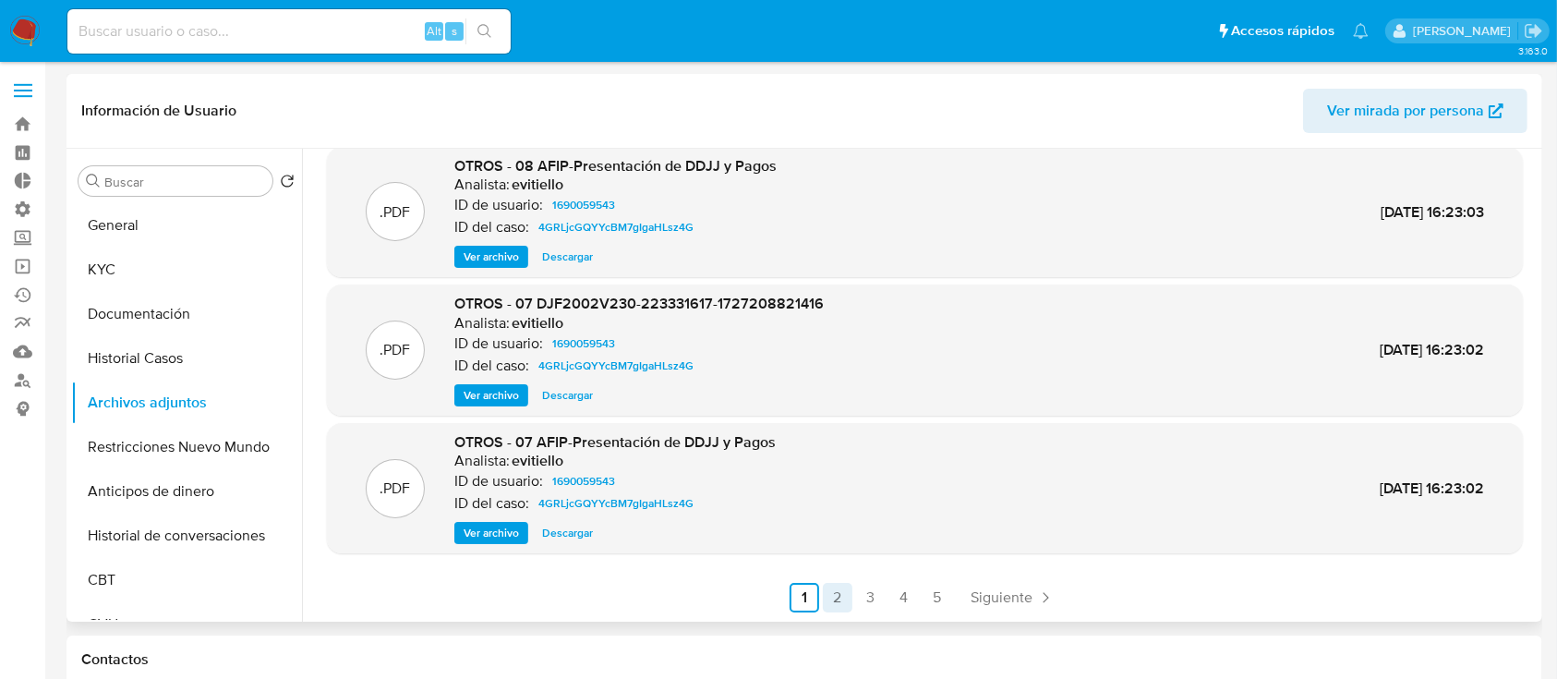
click at [825, 586] on link "2" at bounding box center [838, 598] width 30 height 30
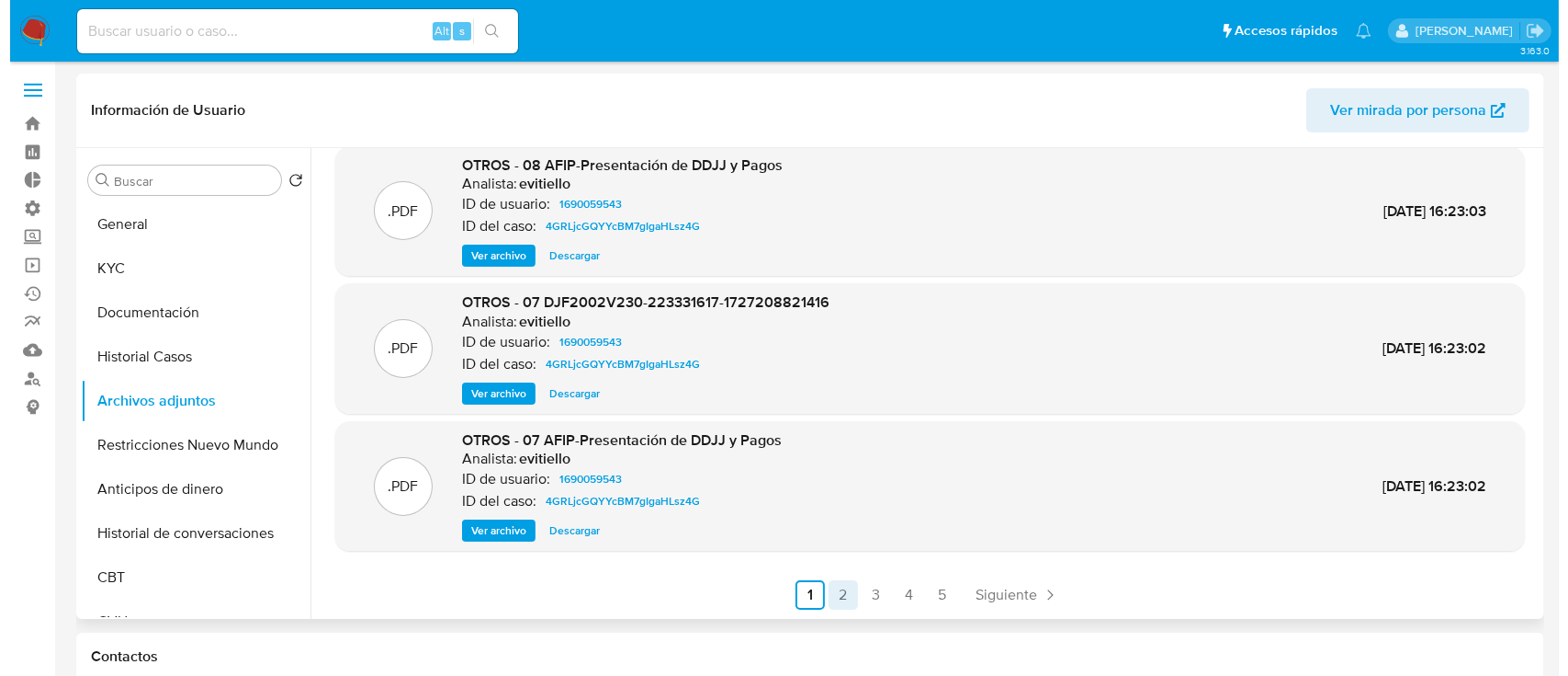
scroll to position [0, 0]
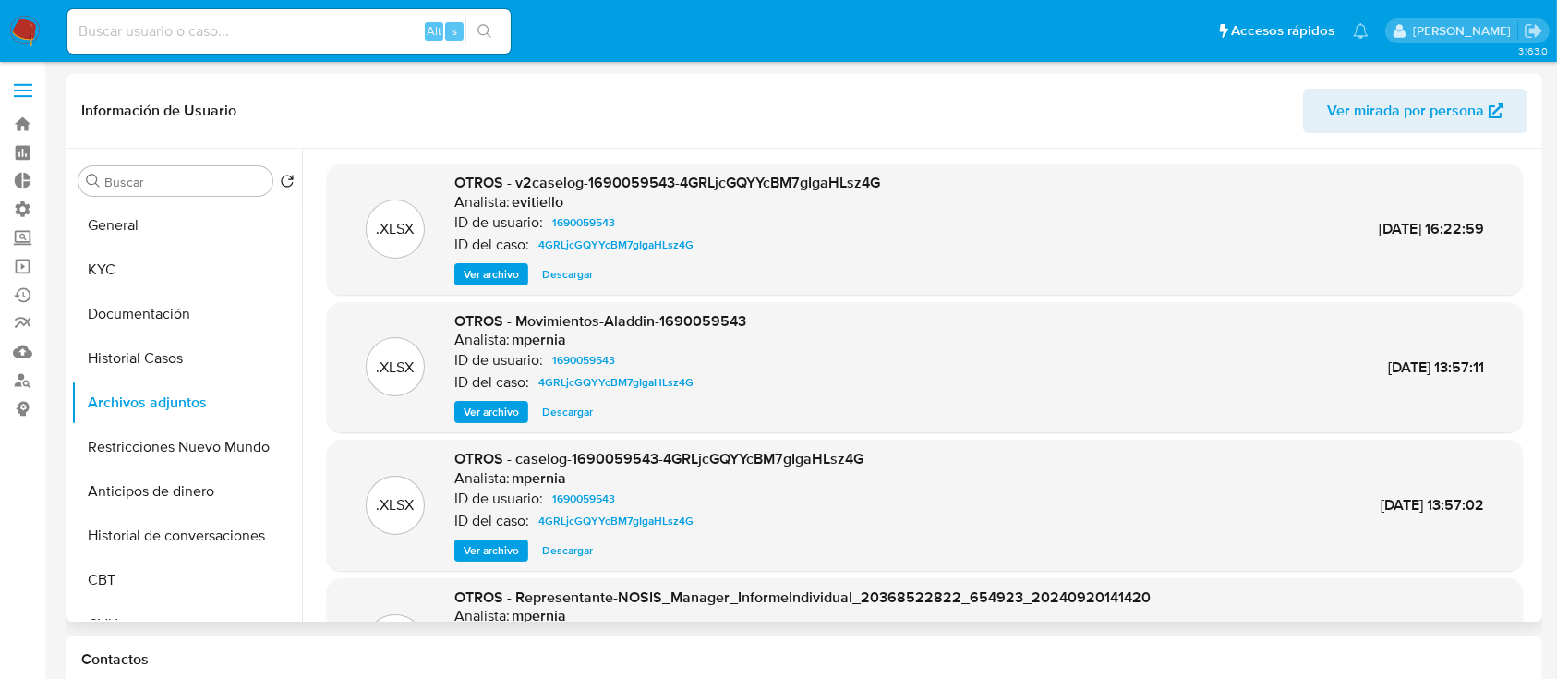
click at [480, 283] on span "Ver archivo" at bounding box center [491, 274] width 55 height 18
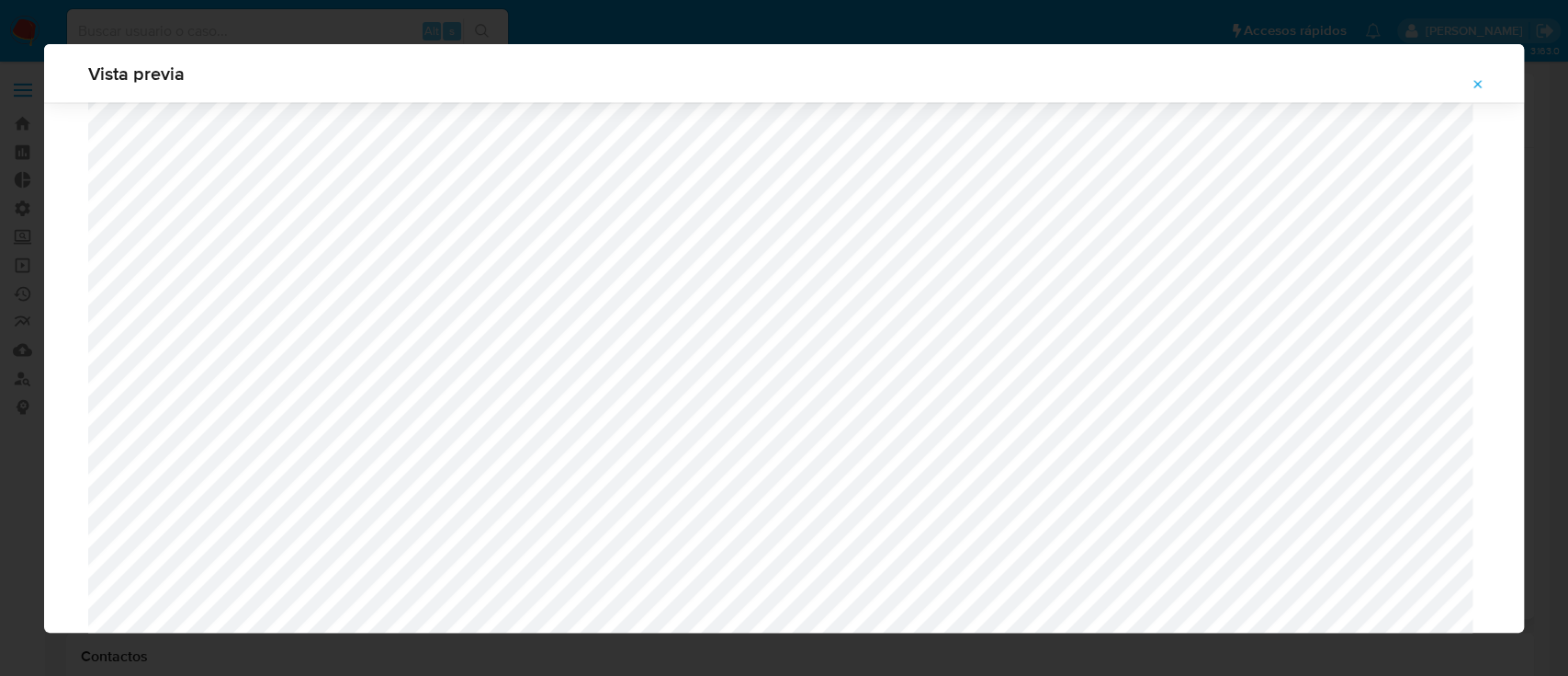
scroll to position [2468, 0]
click at [1477, 85] on icon "Attachment preview" at bounding box center [1478, 84] width 8 height 8
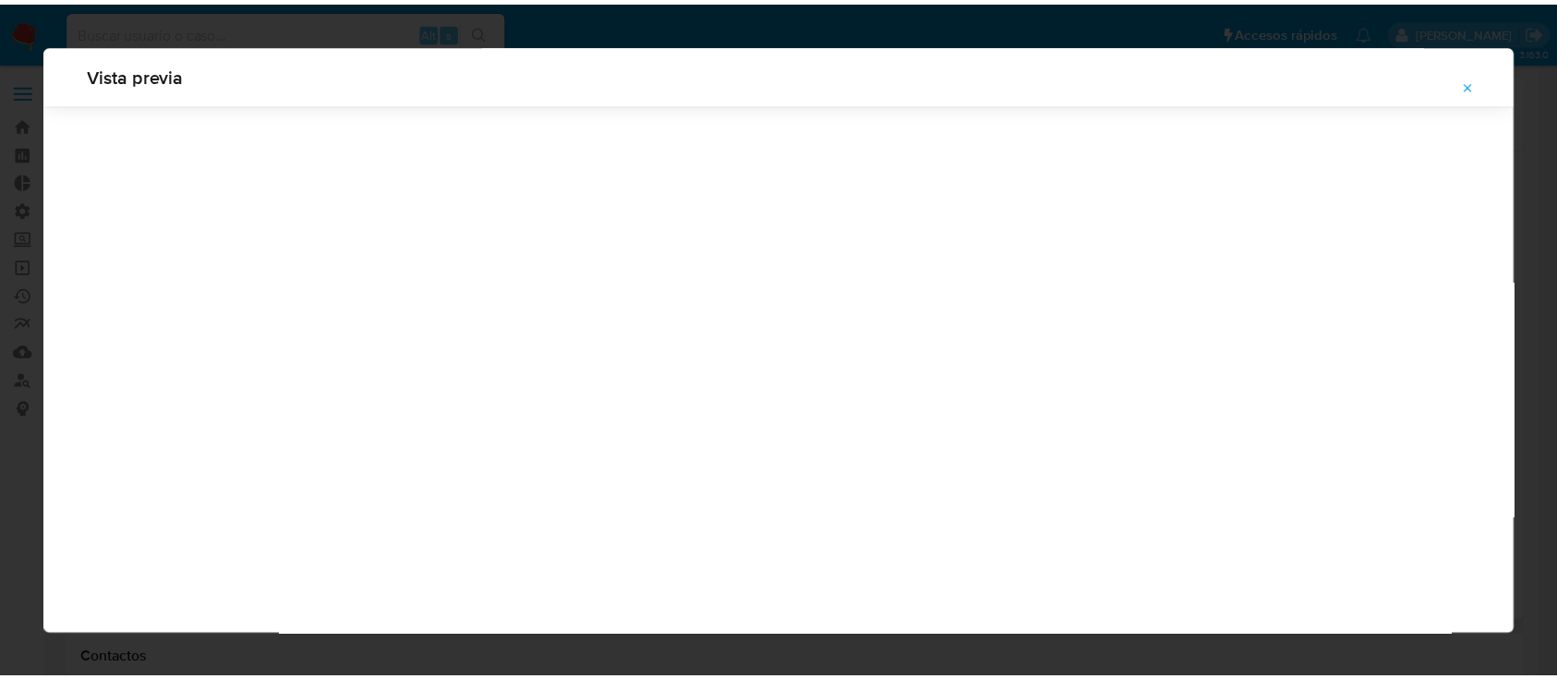
scroll to position [59, 0]
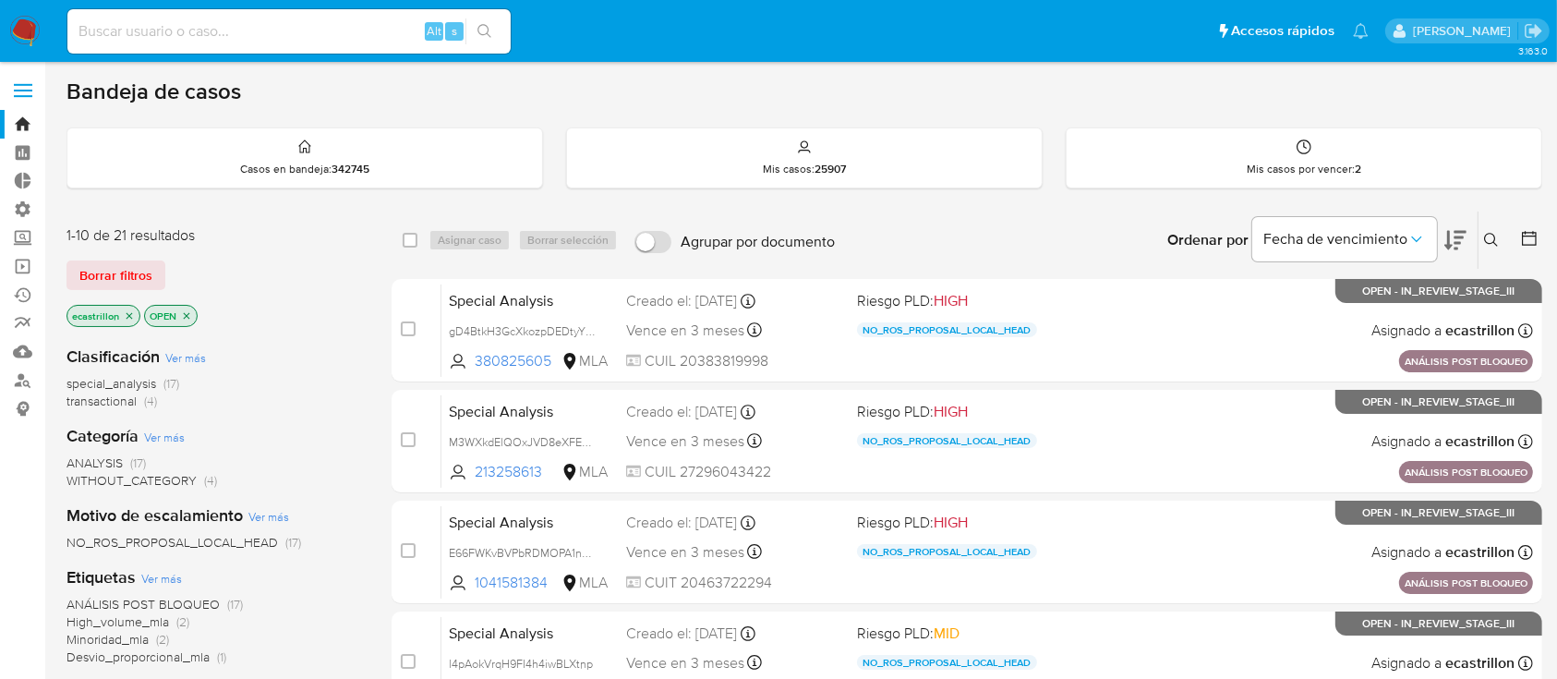
click at [346, 44] on div "Alt s" at bounding box center [288, 31] width 443 height 44
click at [347, 38] on input at bounding box center [288, 31] width 443 height 24
paste input "237908197"
type input "237908197"
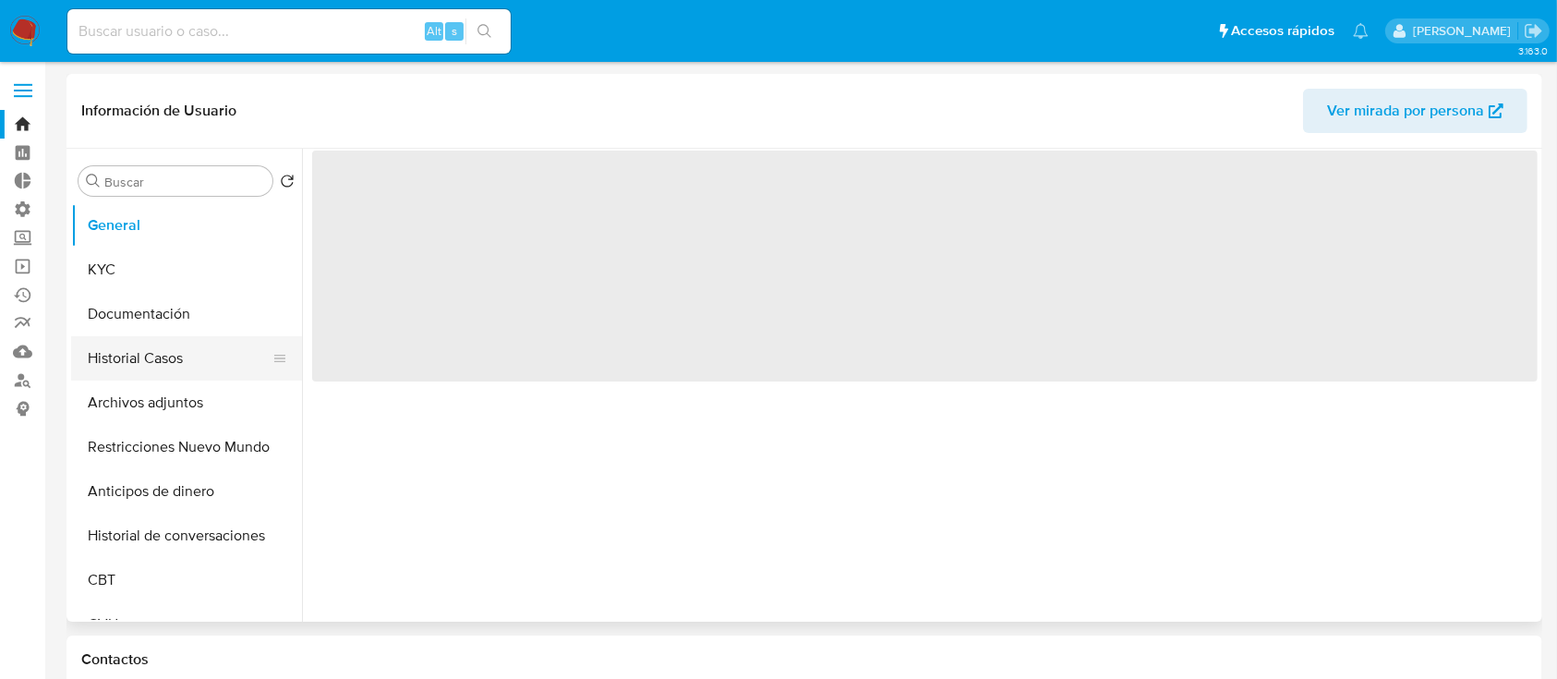
select select "10"
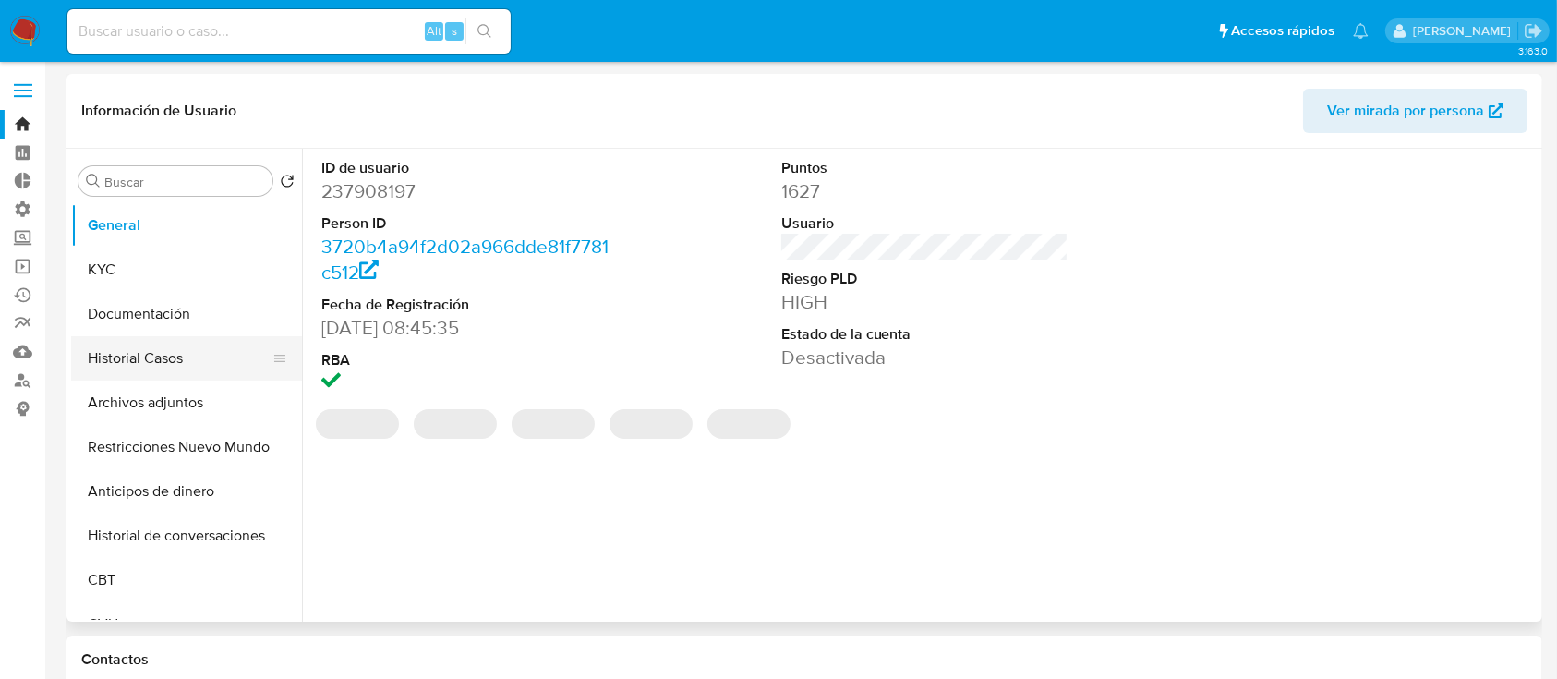
click at [120, 342] on button "Historial Casos" at bounding box center [179, 358] width 216 height 44
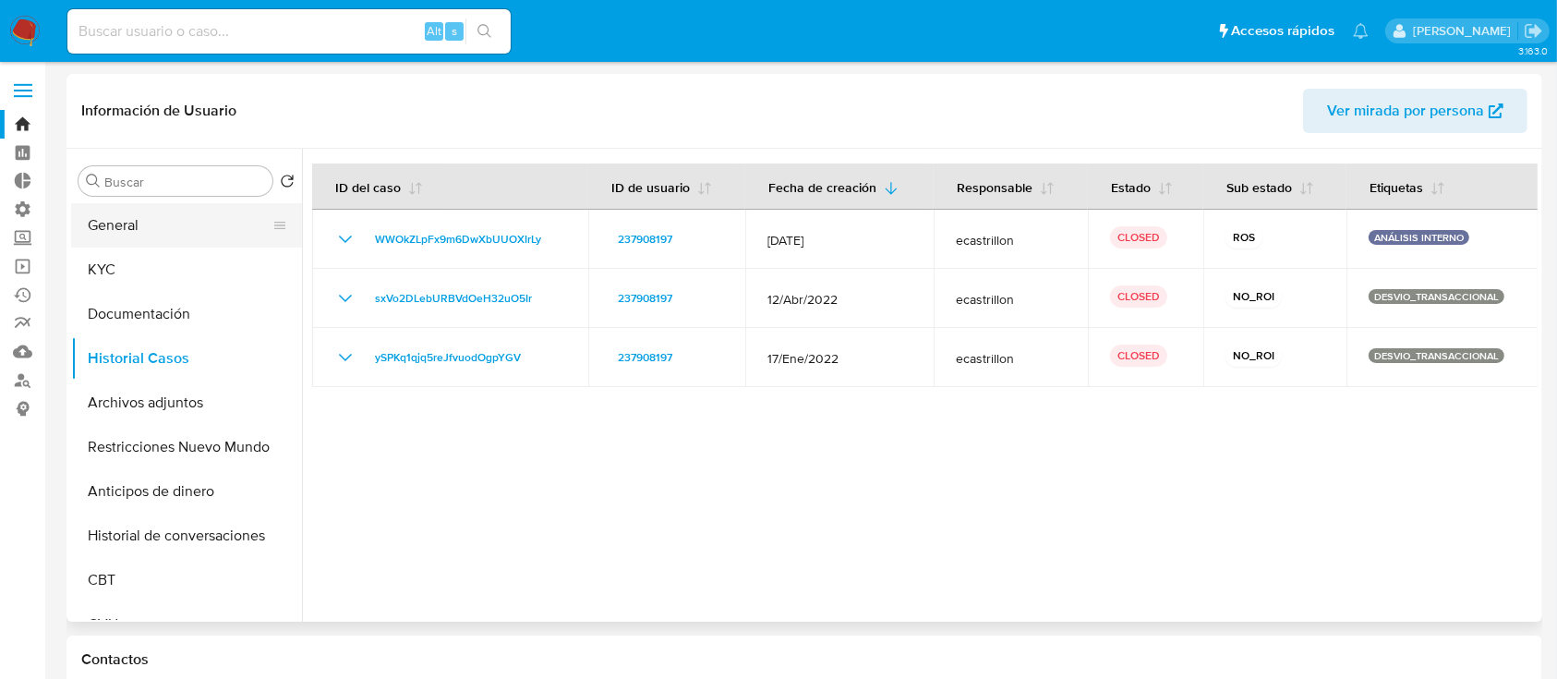
click at [218, 233] on button "General" at bounding box center [179, 225] width 216 height 44
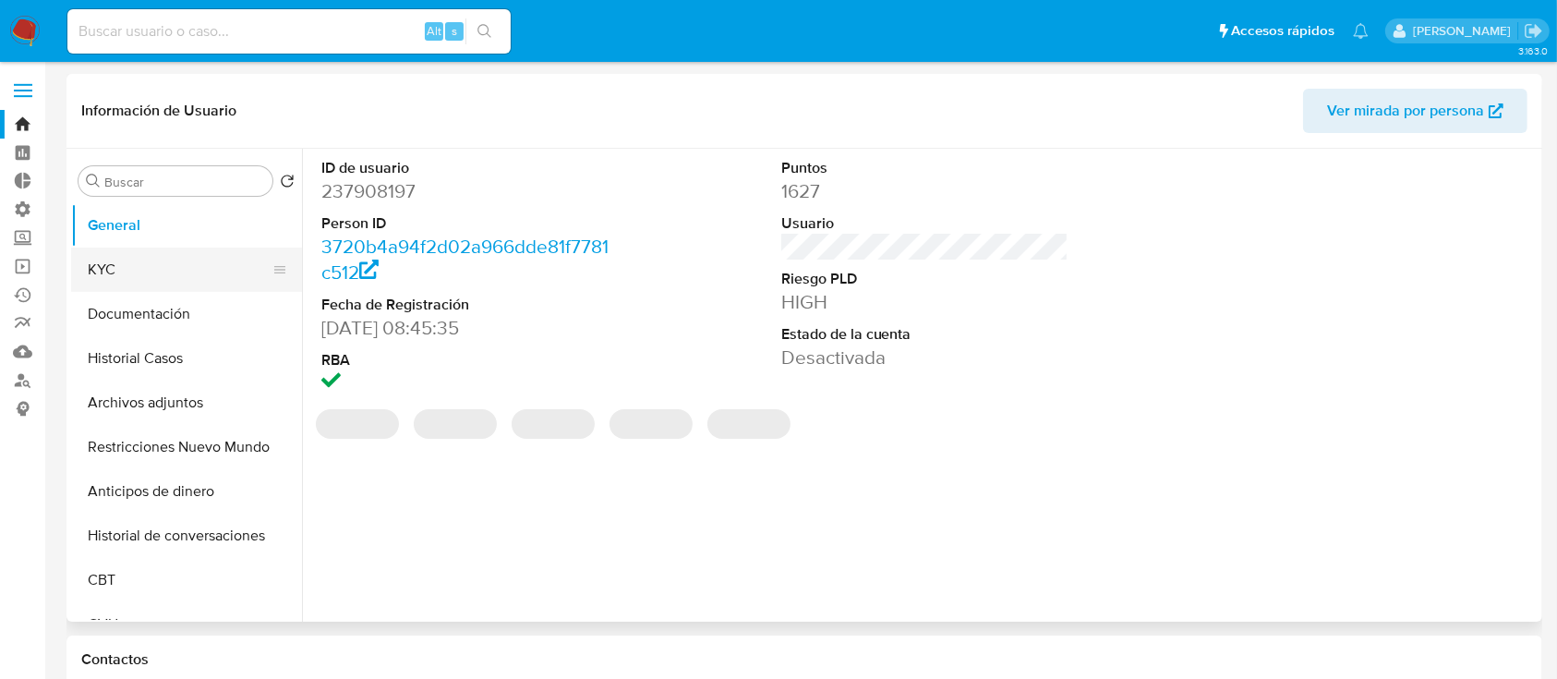
click at [217, 266] on button "KYC" at bounding box center [179, 269] width 216 height 44
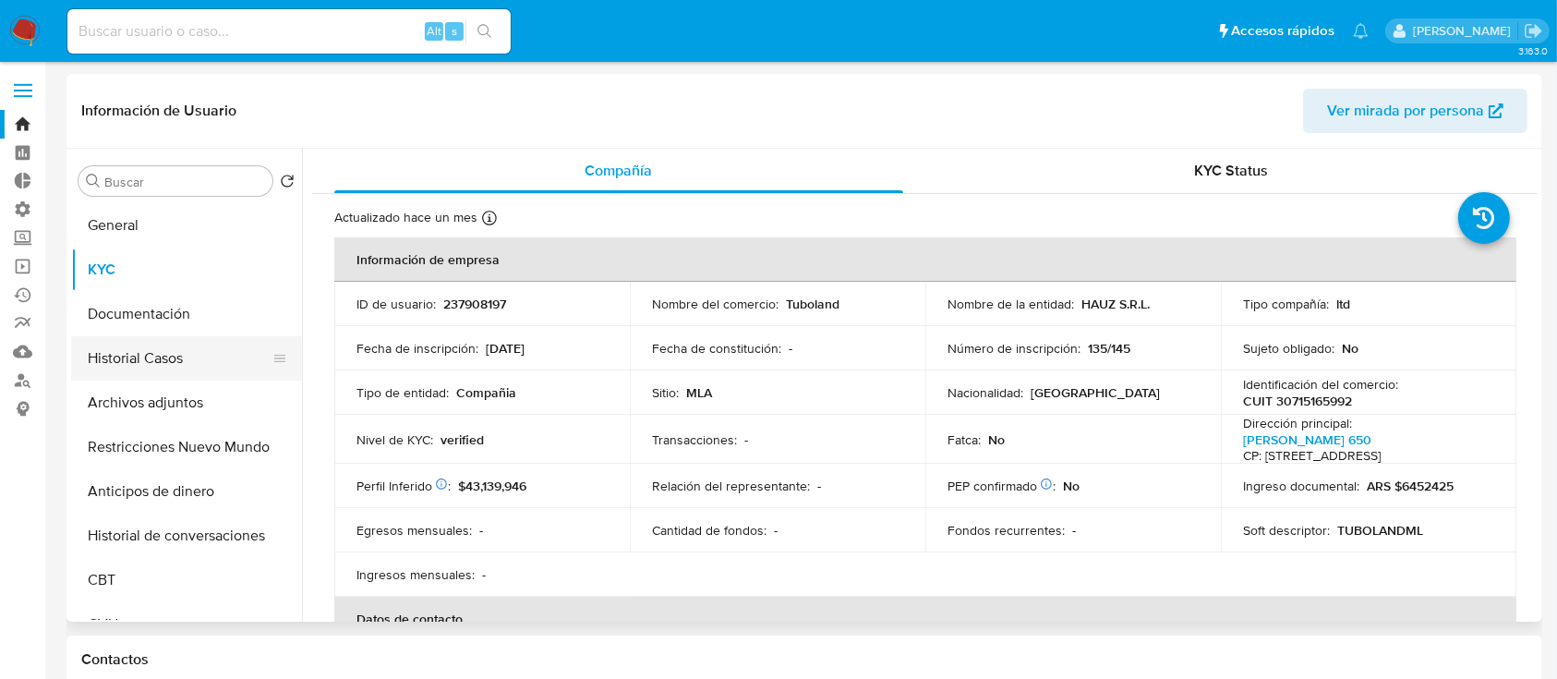
click at [199, 339] on button "Historial Casos" at bounding box center [179, 358] width 216 height 44
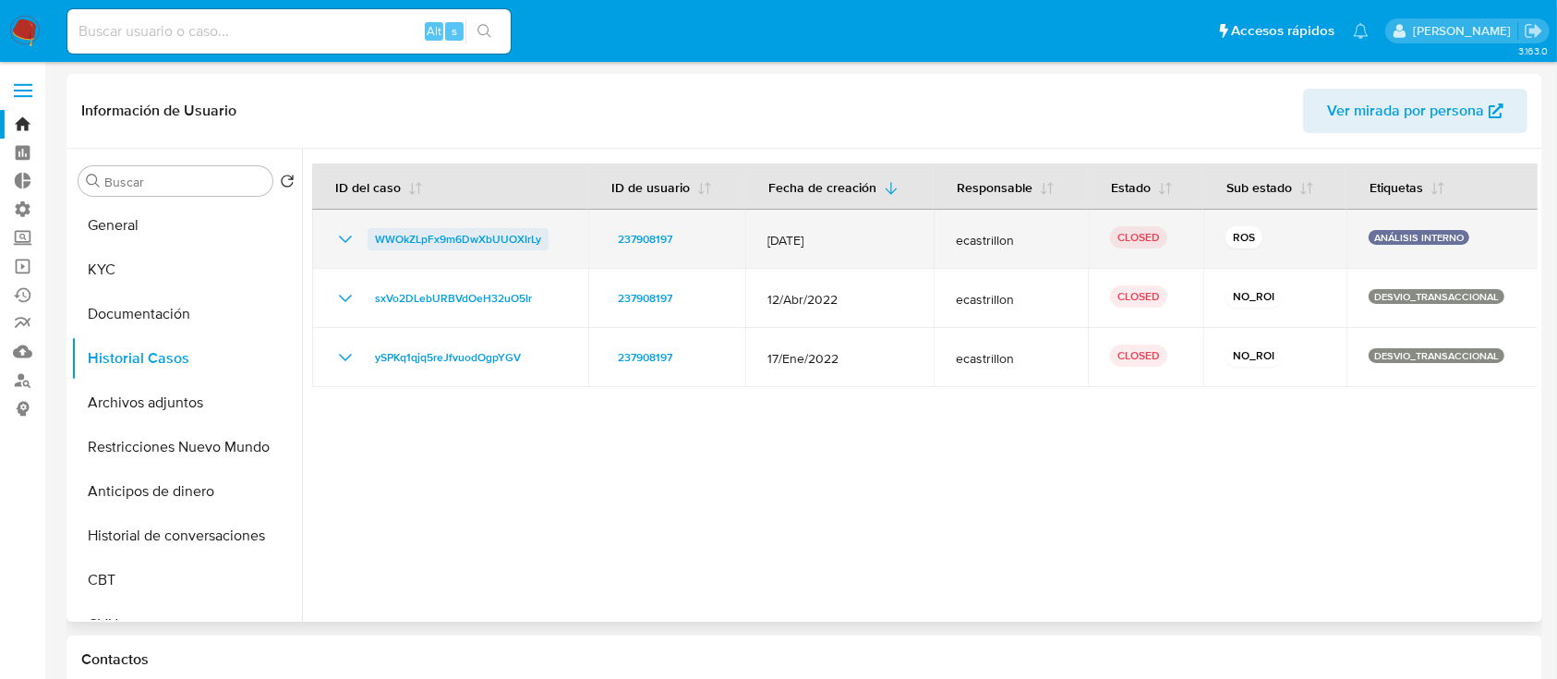
click at [467, 233] on span "WWOkZLpFx9m6DwXbUUOXIrLy" at bounding box center [458, 239] width 166 height 22
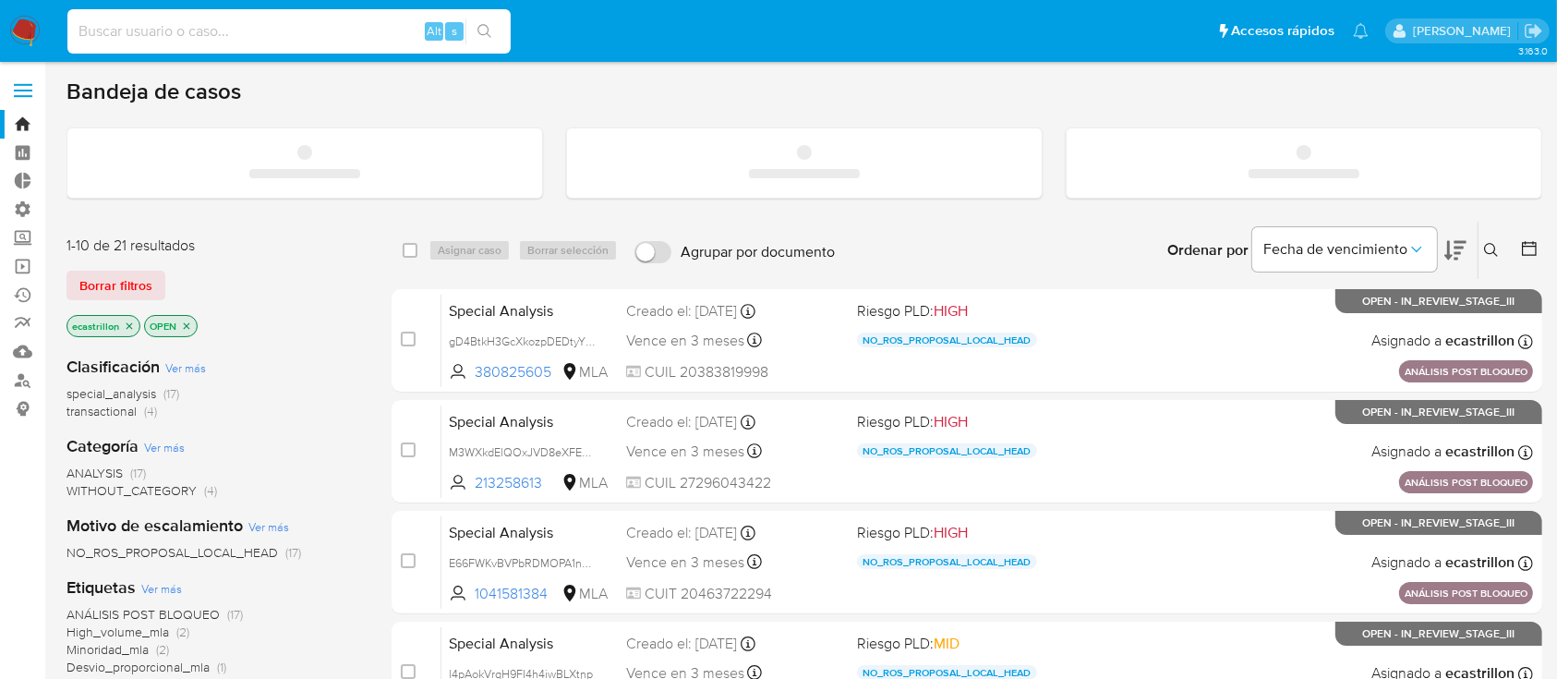
click at [290, 36] on input at bounding box center [288, 31] width 443 height 24
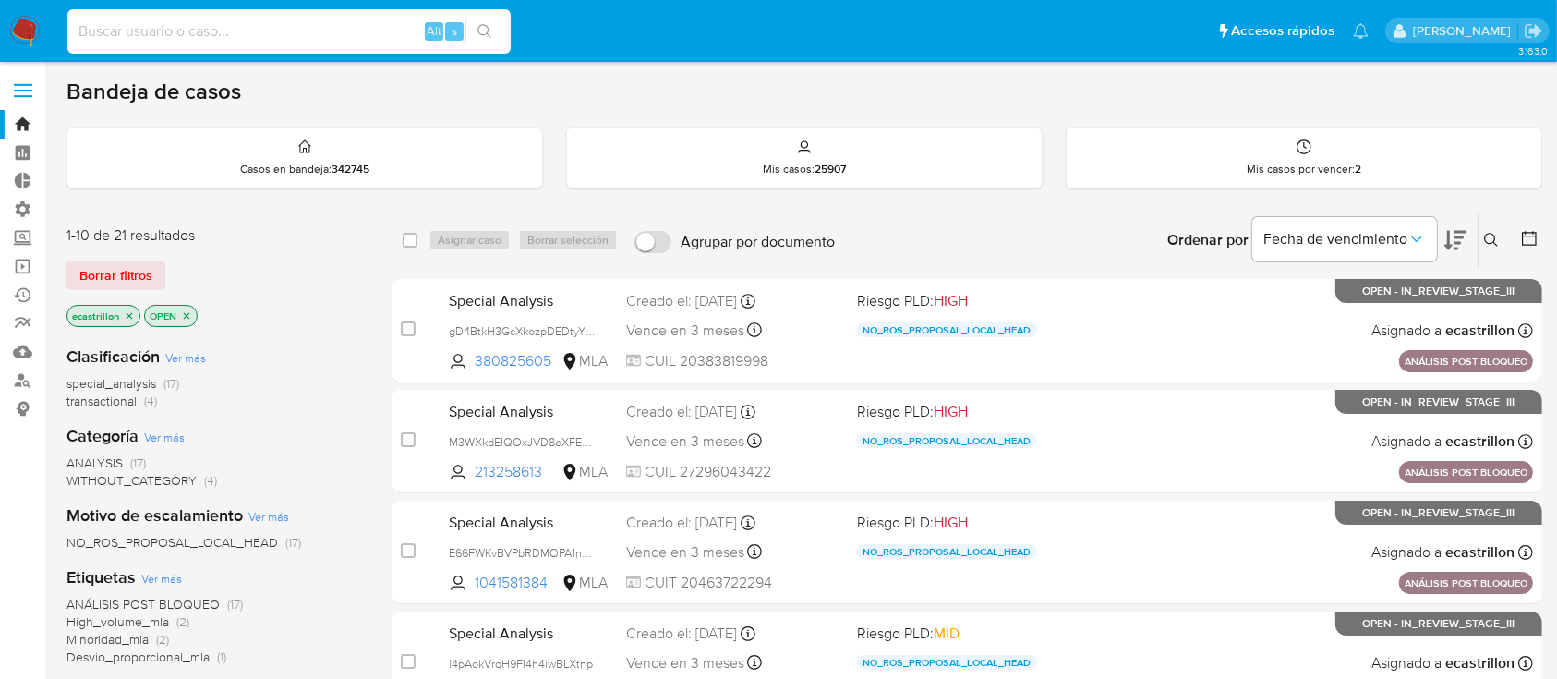
paste input "1107100021"
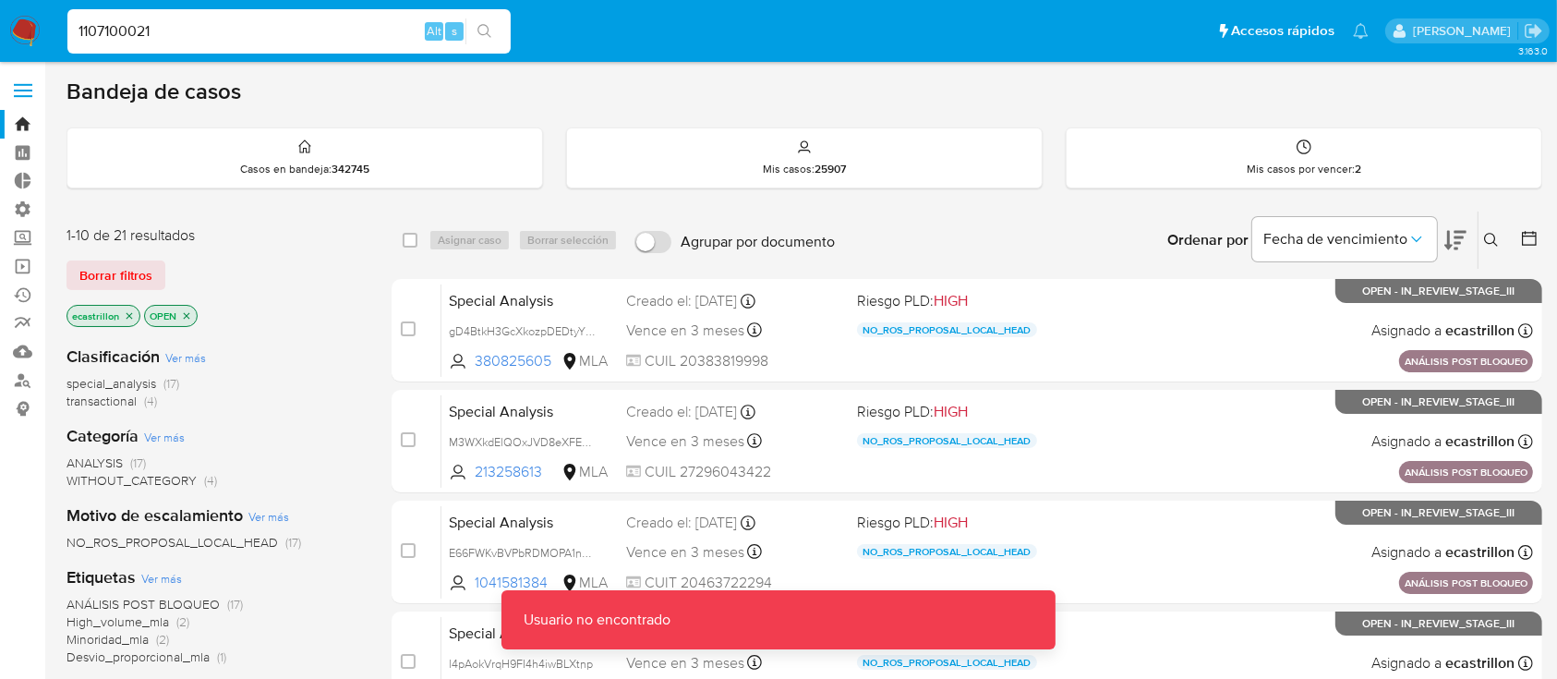
click at [290, 36] on input "1107100021" at bounding box center [288, 31] width 443 height 24
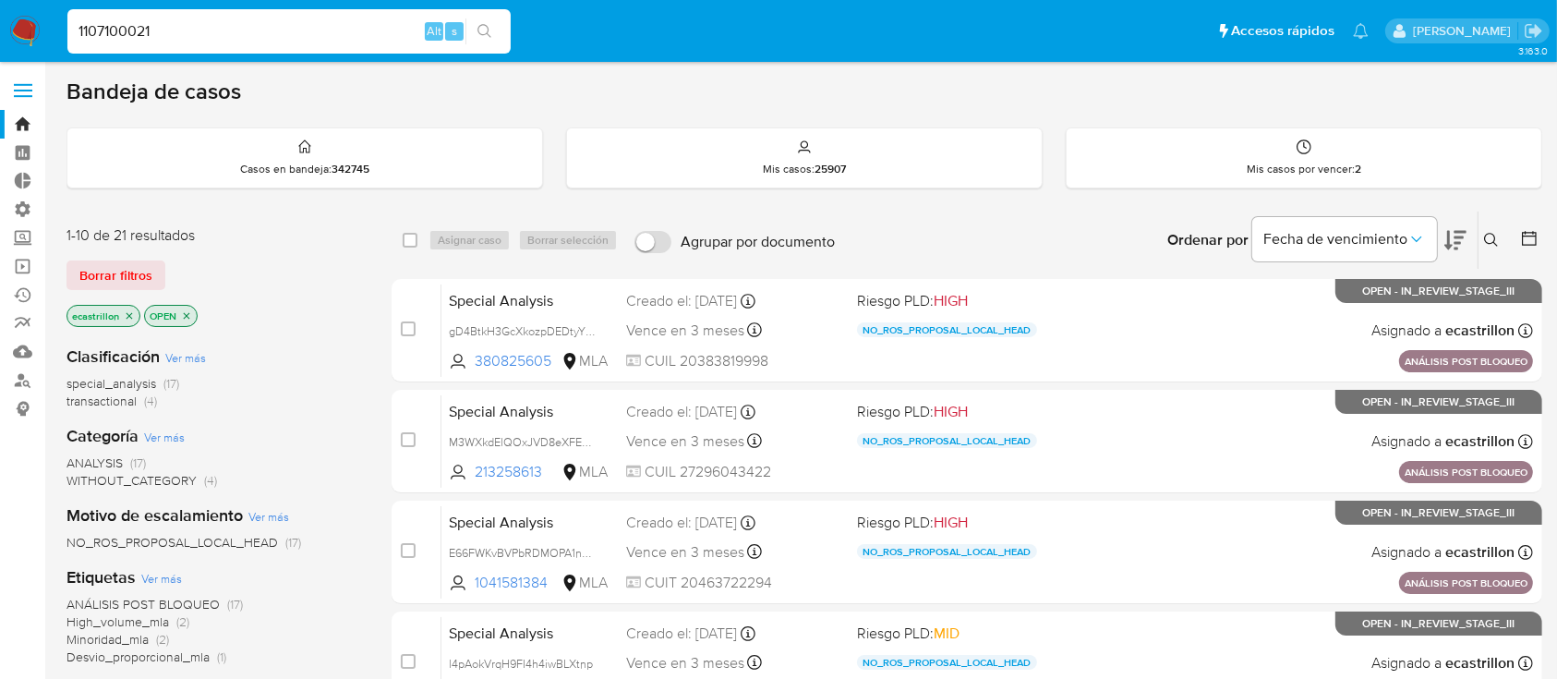
type input "1107100021"
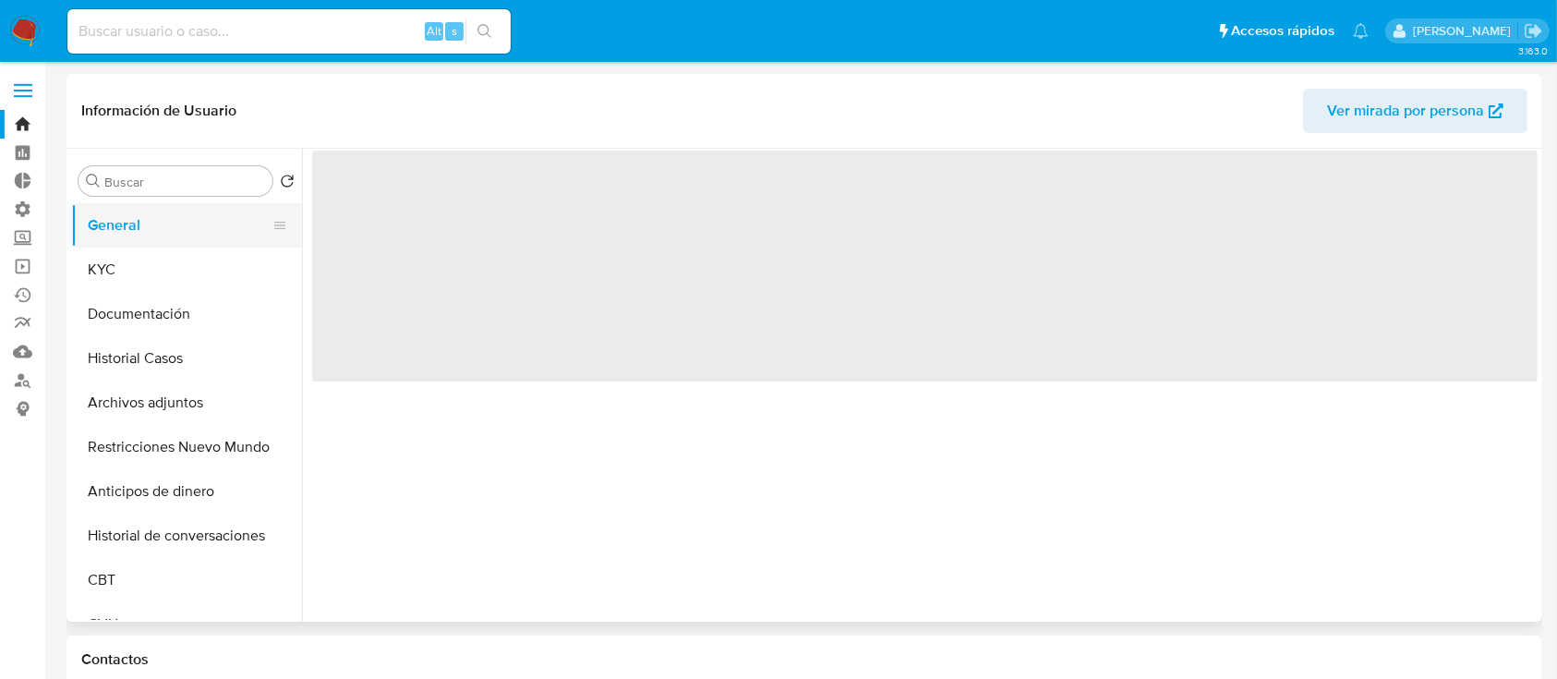
select select "10"
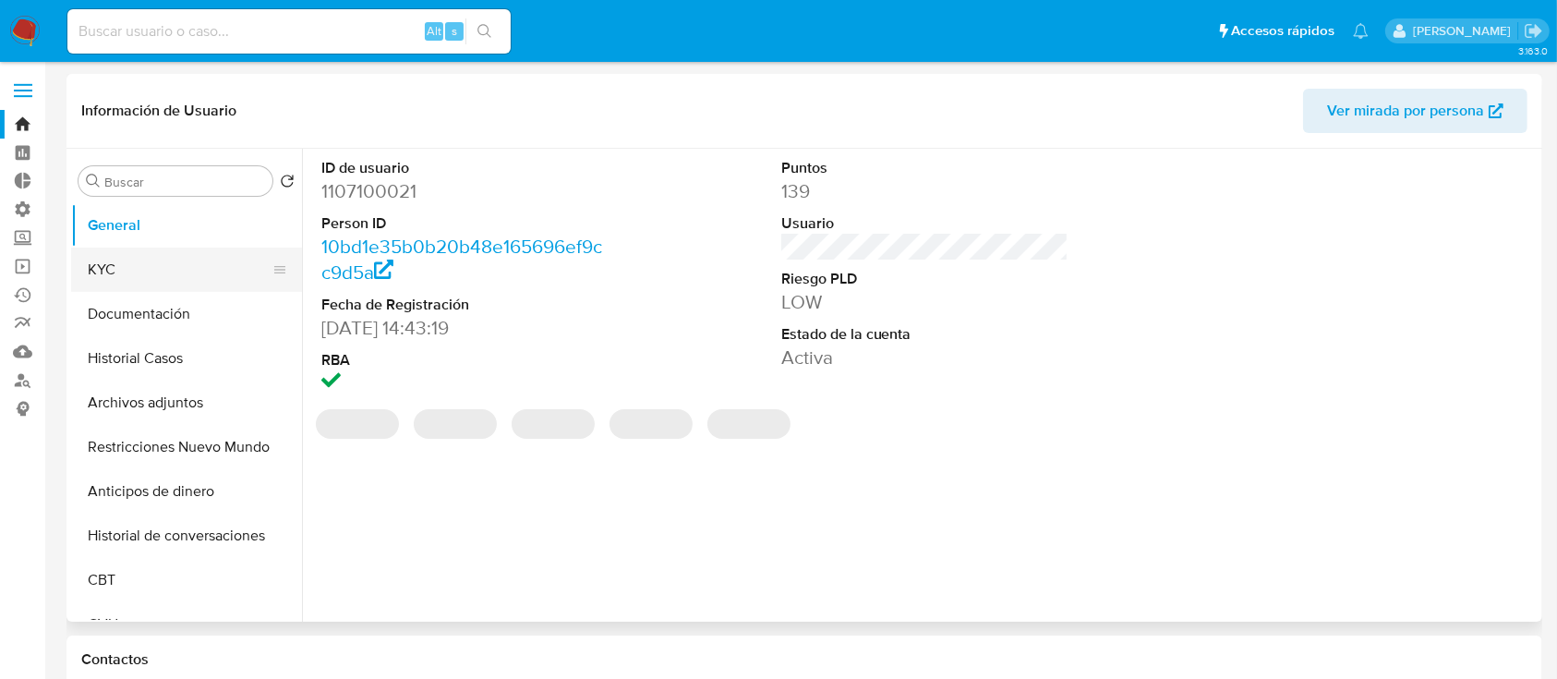
click at [143, 247] on button "KYC" at bounding box center [179, 269] width 216 height 44
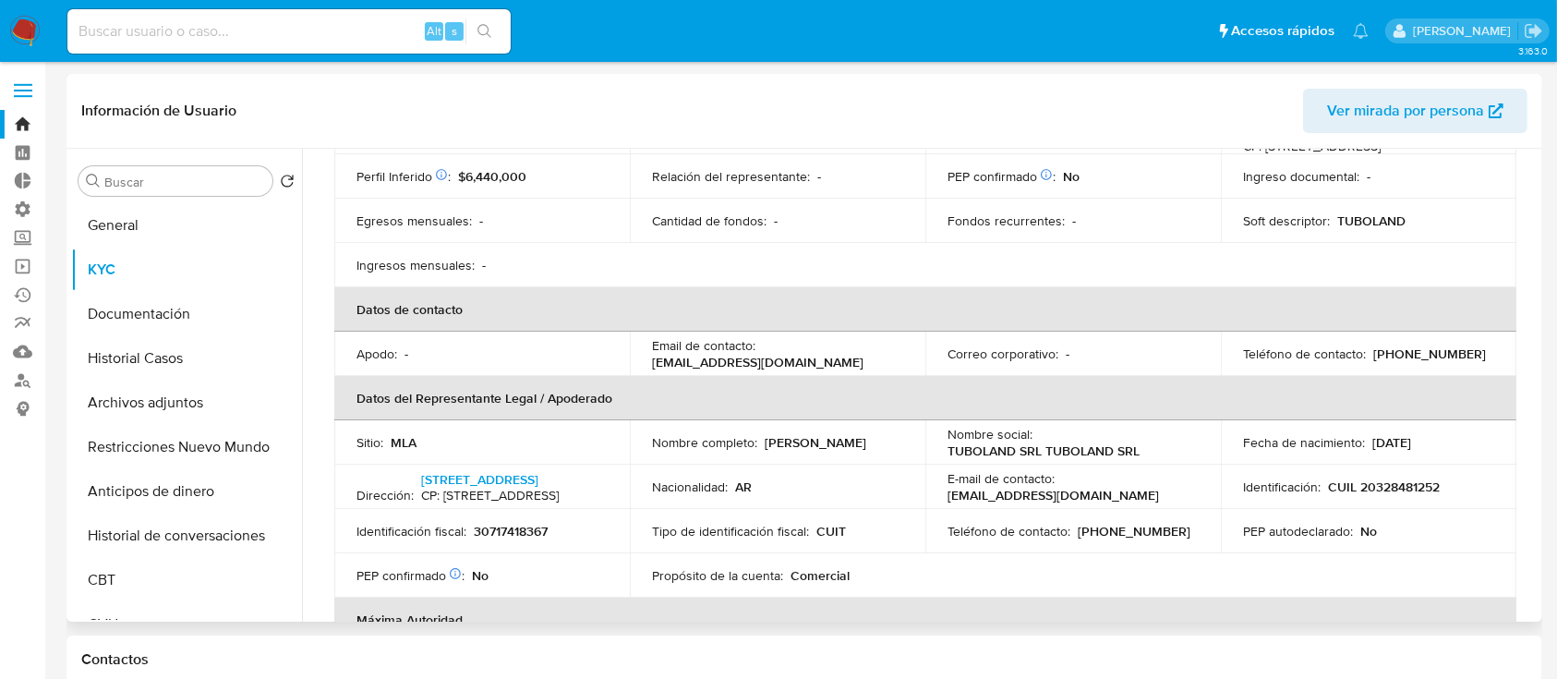
scroll to position [310, 0]
click at [115, 364] on button "Historial Casos" at bounding box center [179, 358] width 216 height 44
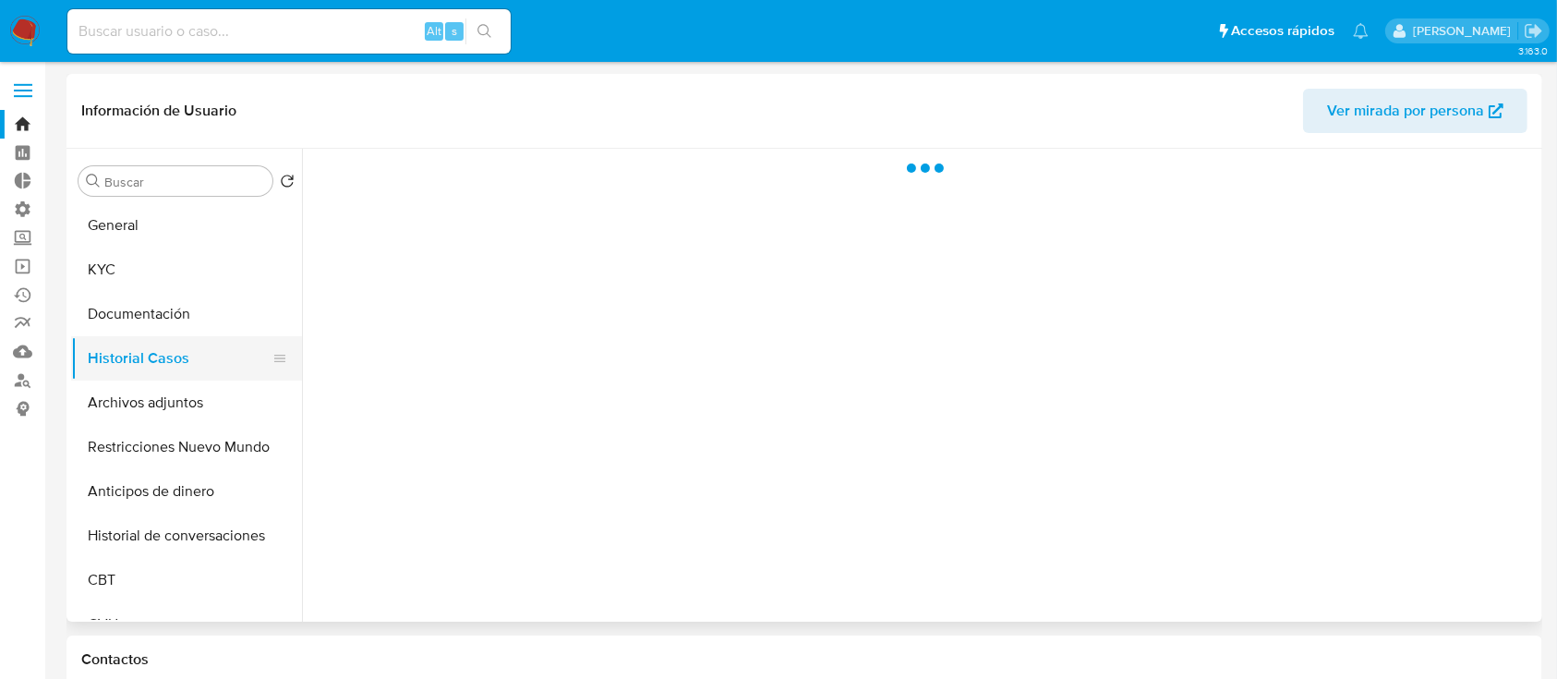
scroll to position [0, 0]
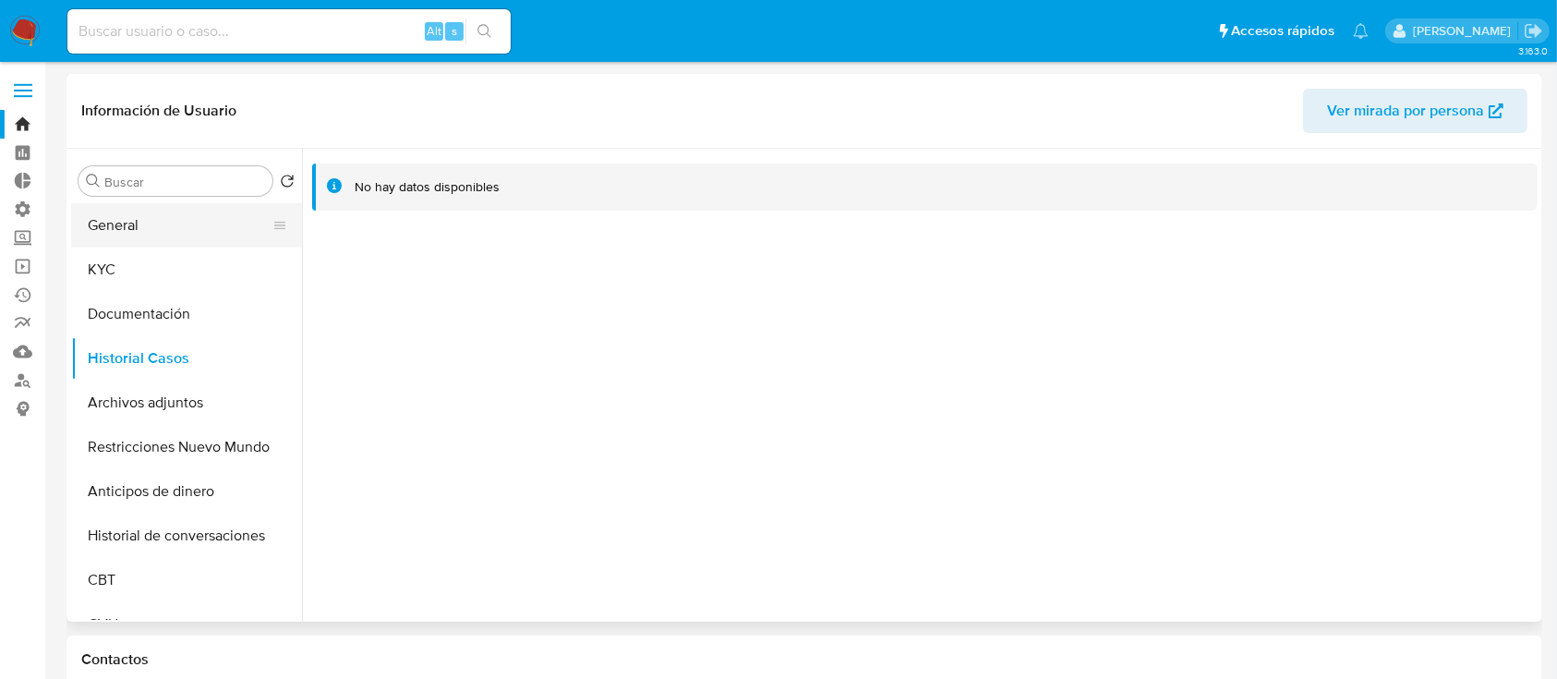
click at [169, 223] on button "General" at bounding box center [179, 225] width 216 height 44
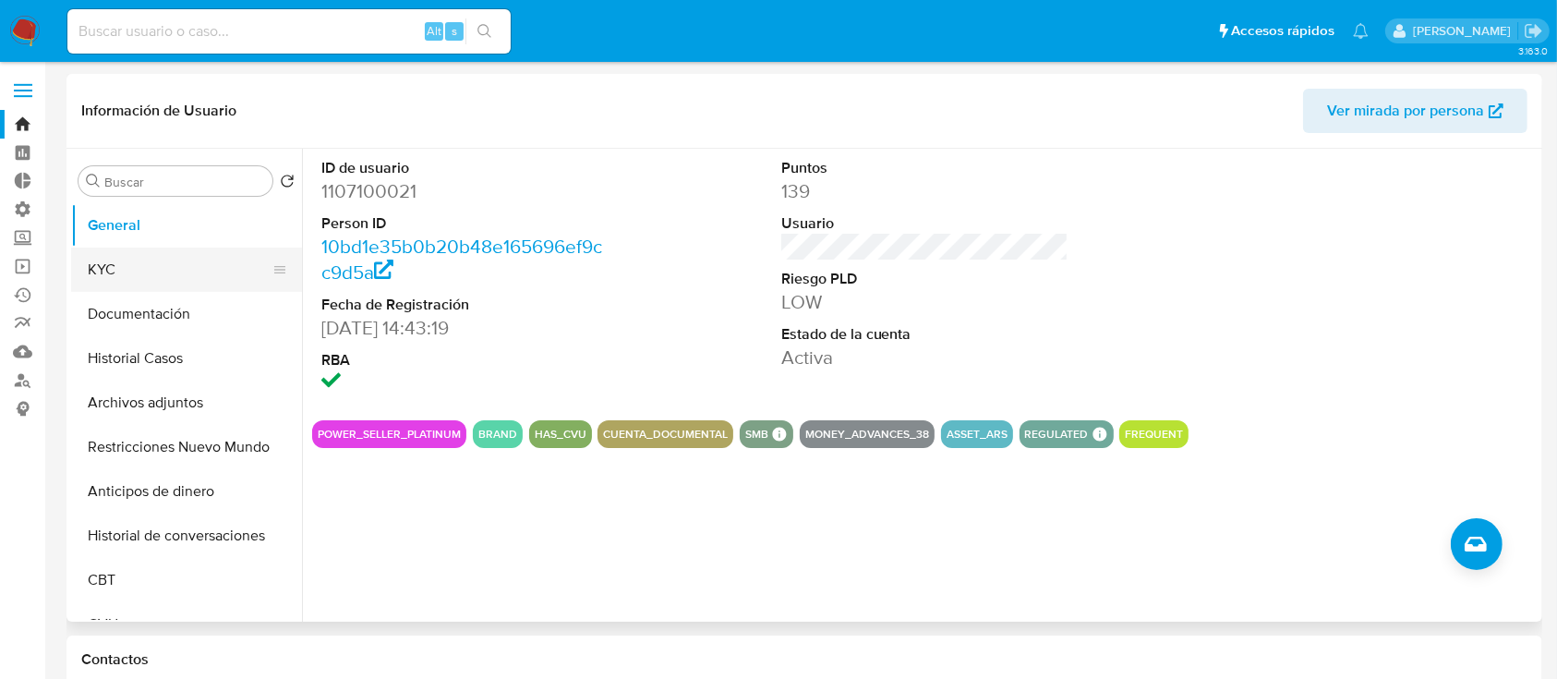
click at [81, 270] on button "KYC" at bounding box center [179, 269] width 216 height 44
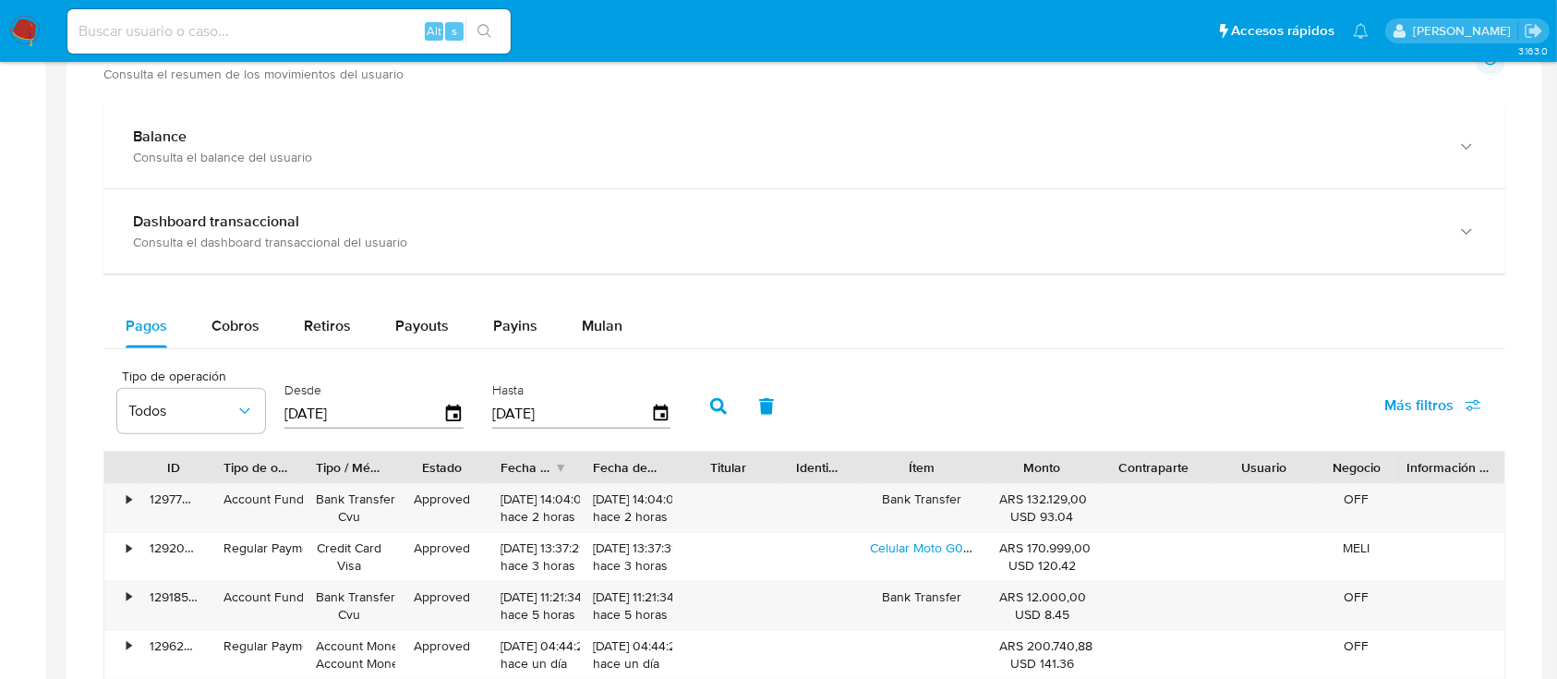
scroll to position [831, 0]
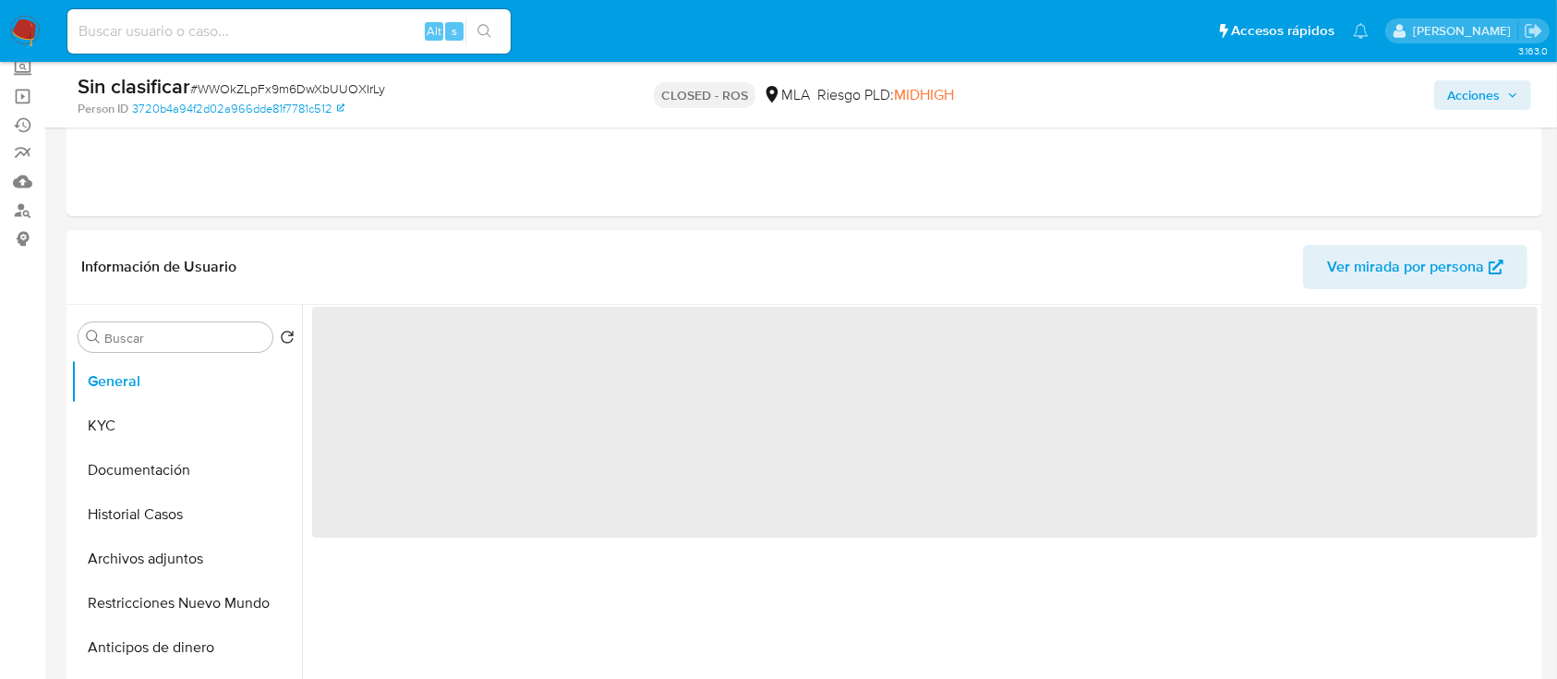
scroll to position [171, 0]
select select "10"
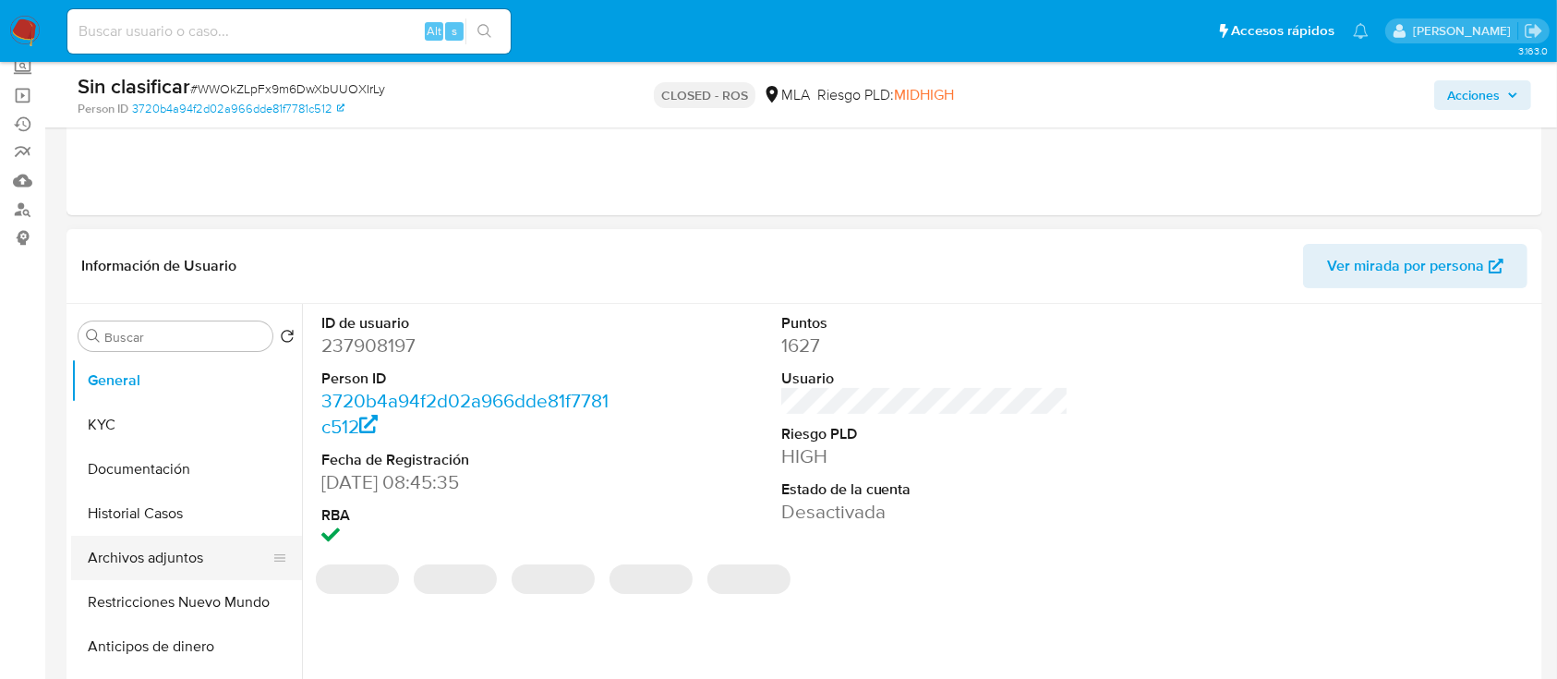
click at [139, 537] on button "Archivos adjuntos" at bounding box center [179, 558] width 216 height 44
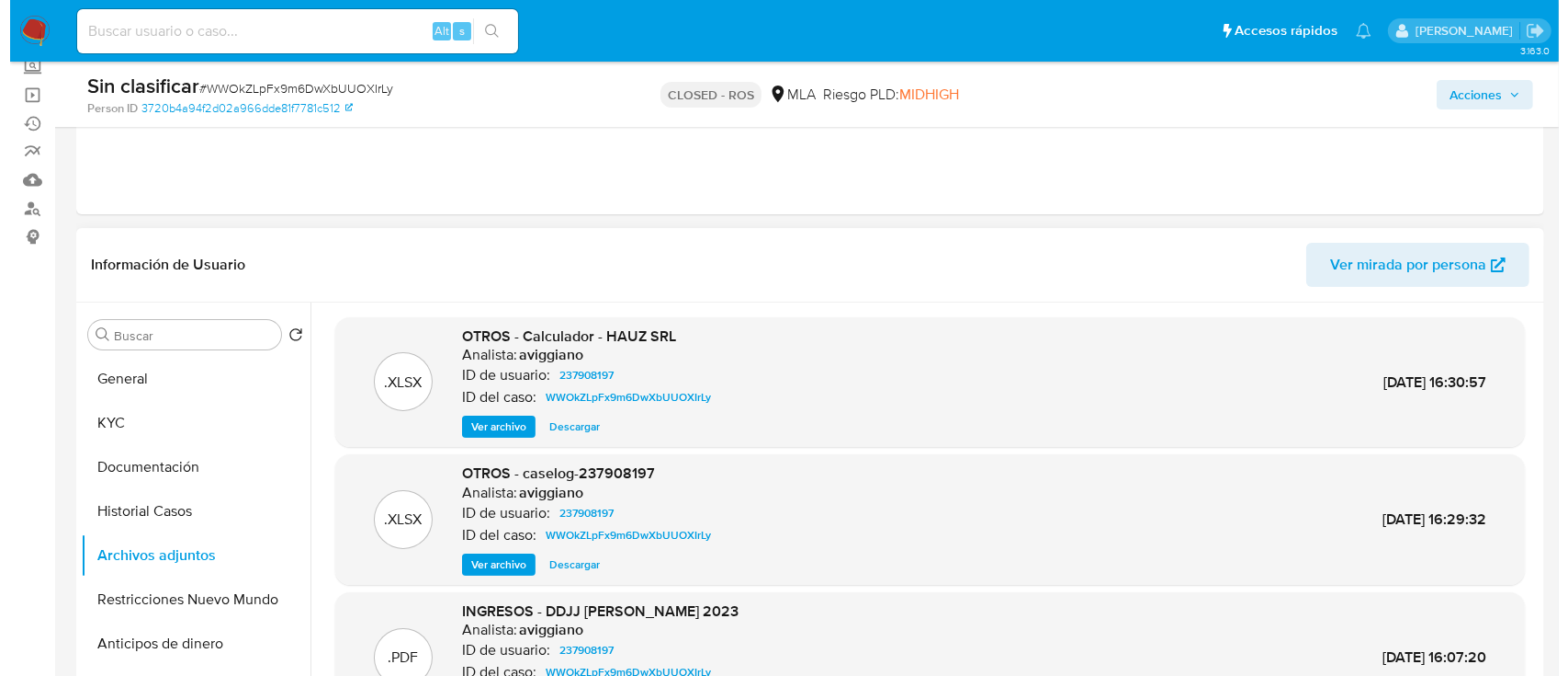
scroll to position [42, 0]
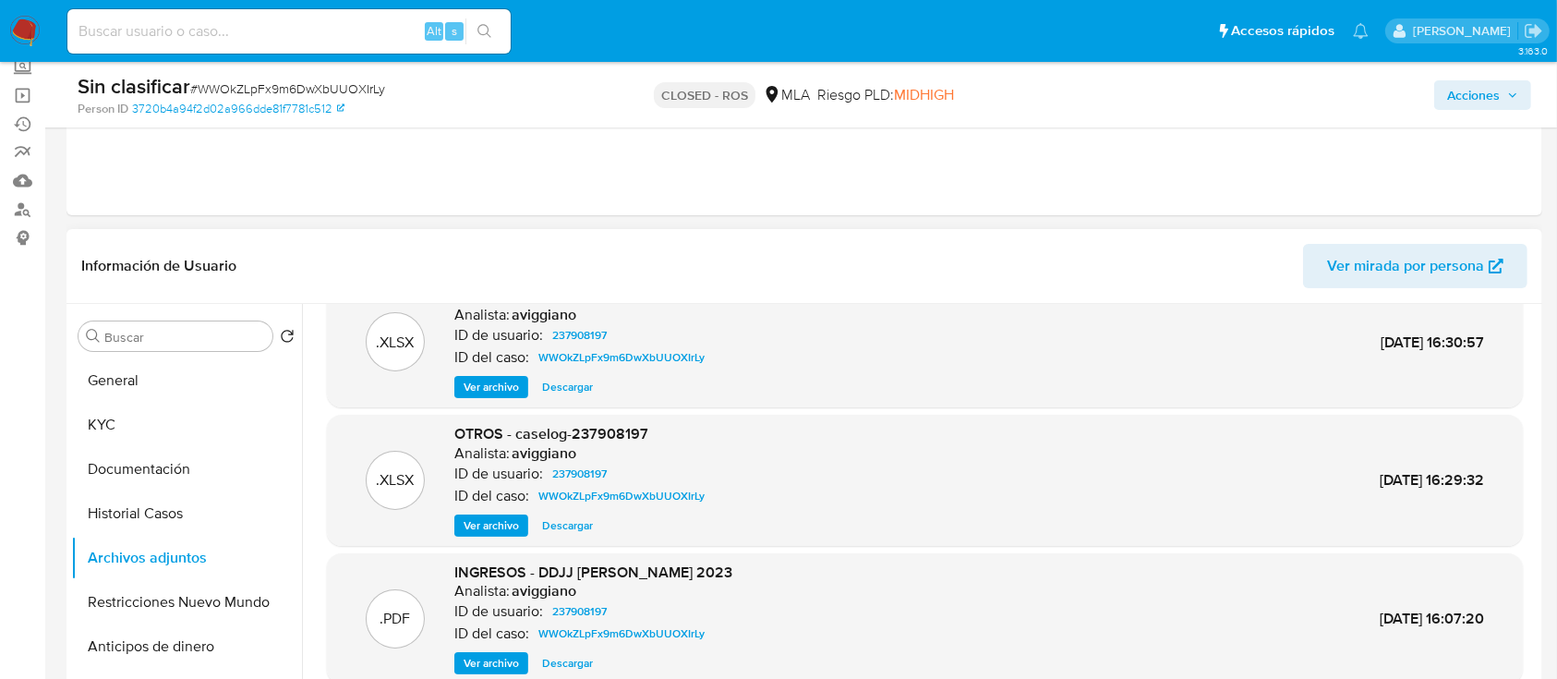
click at [458, 519] on button "Ver archivo" at bounding box center [491, 525] width 74 height 22
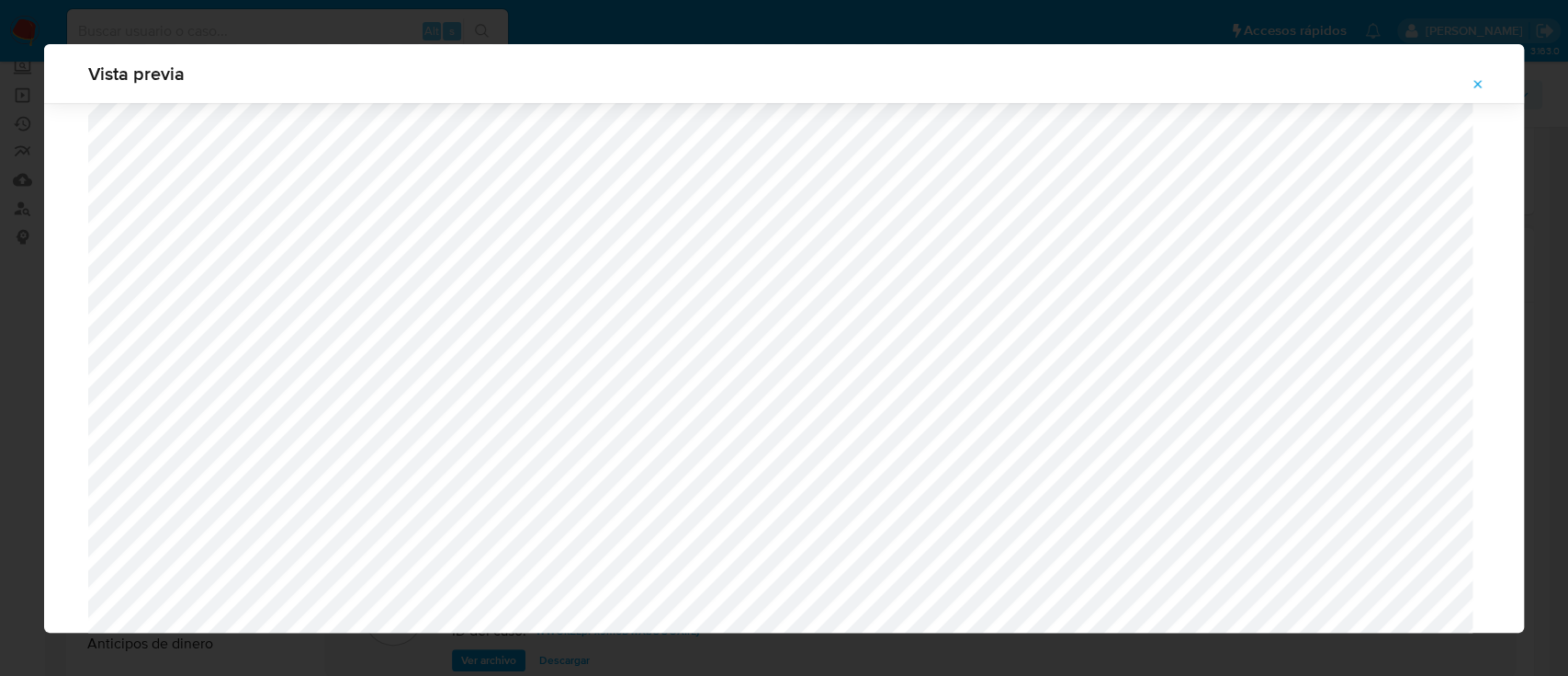
scroll to position [1615, 0]
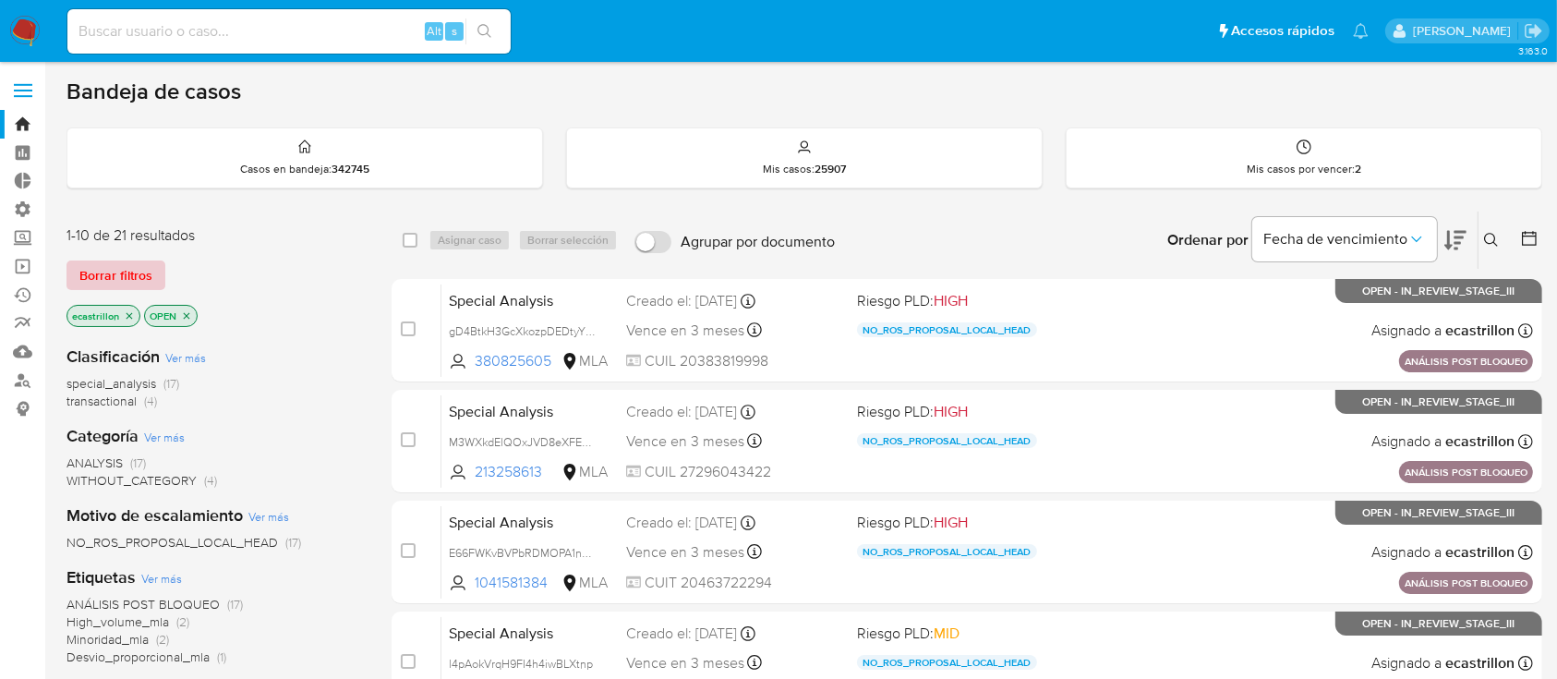
click at [115, 283] on span "Borrar filtros" at bounding box center [115, 275] width 73 height 26
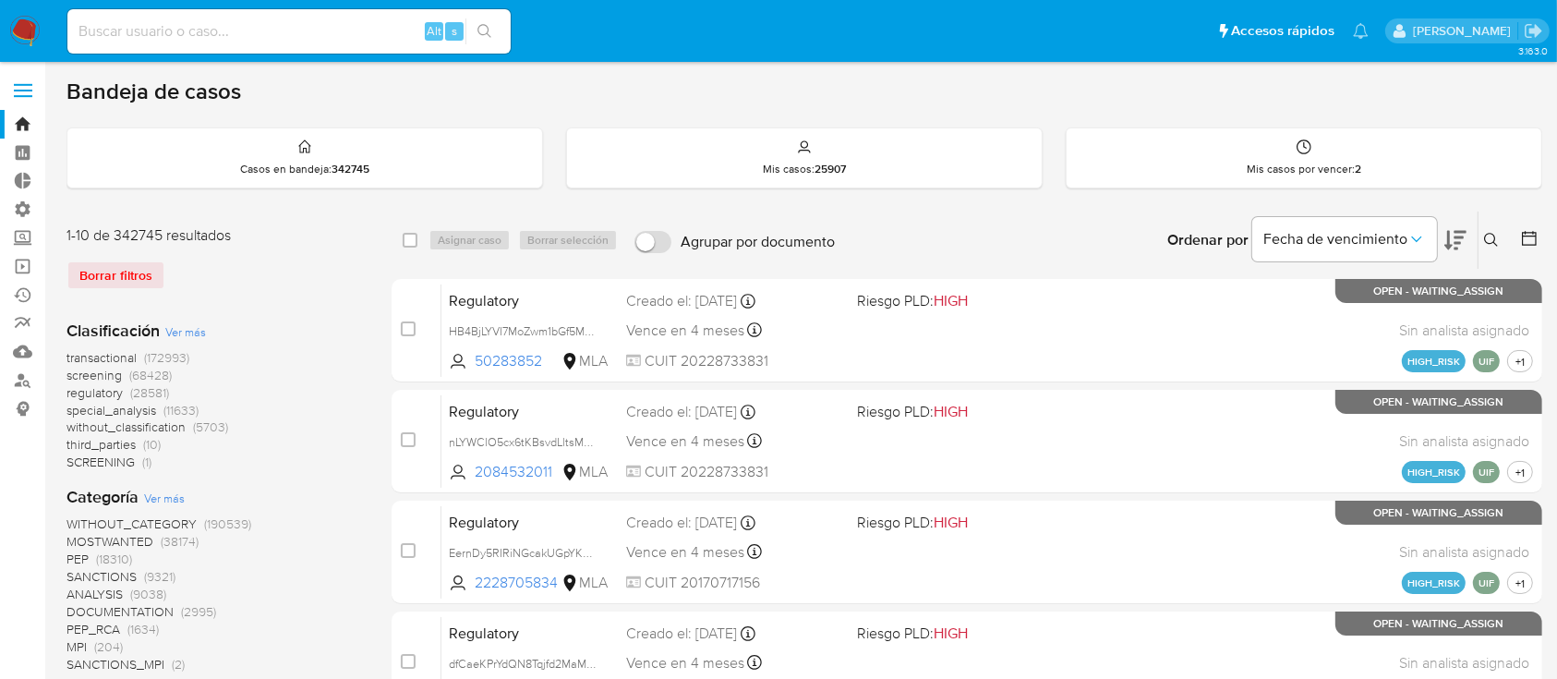
click at [1488, 236] on icon at bounding box center [1491, 240] width 15 height 15
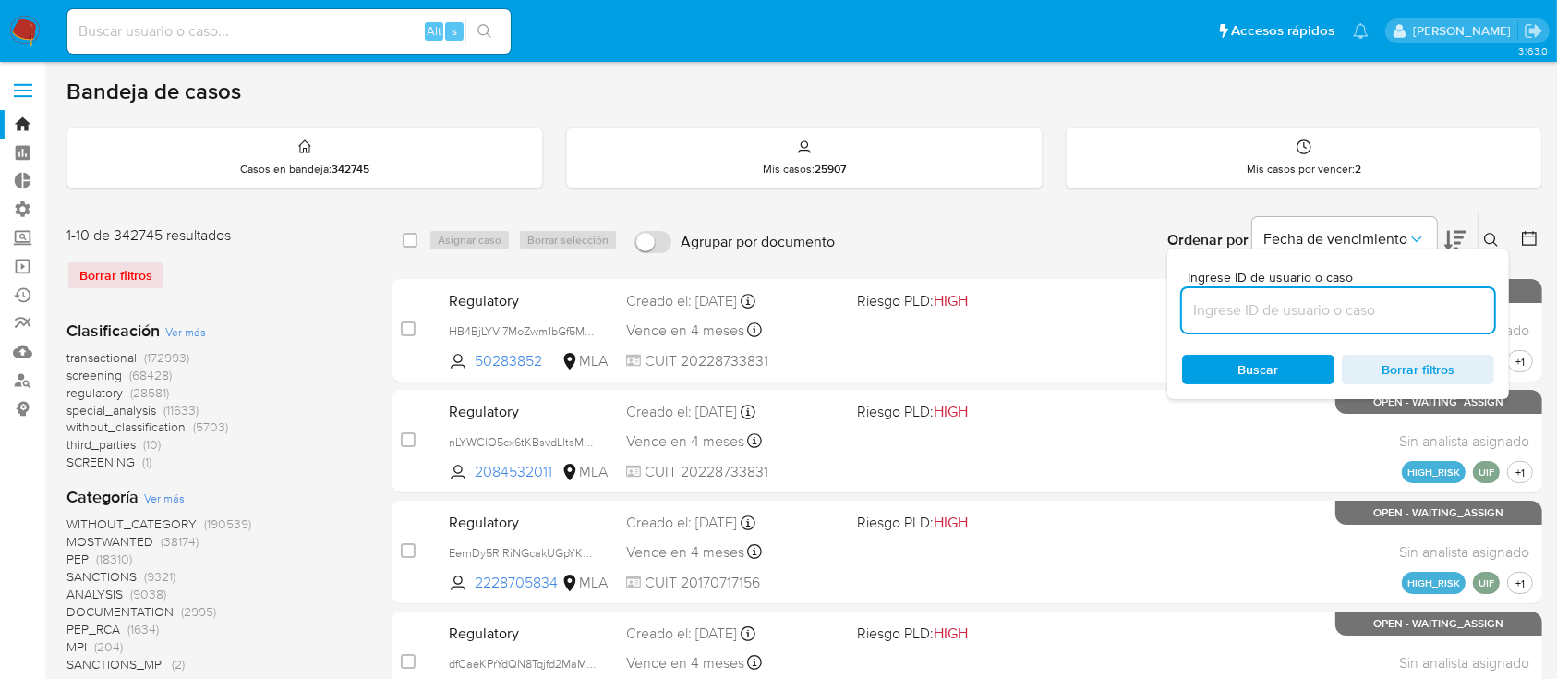
click at [1382, 307] on input at bounding box center [1338, 310] width 312 height 24
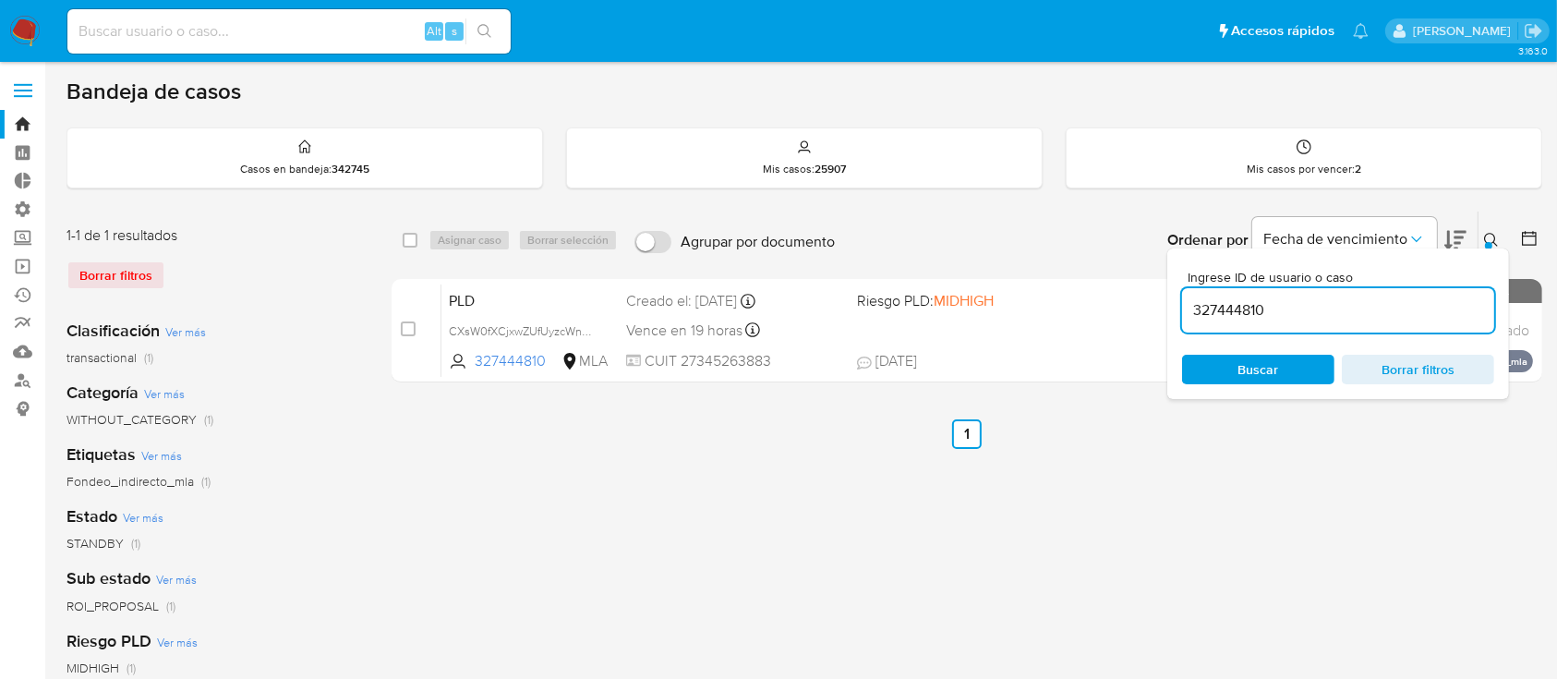
click at [1492, 239] on icon at bounding box center [1491, 240] width 15 height 15
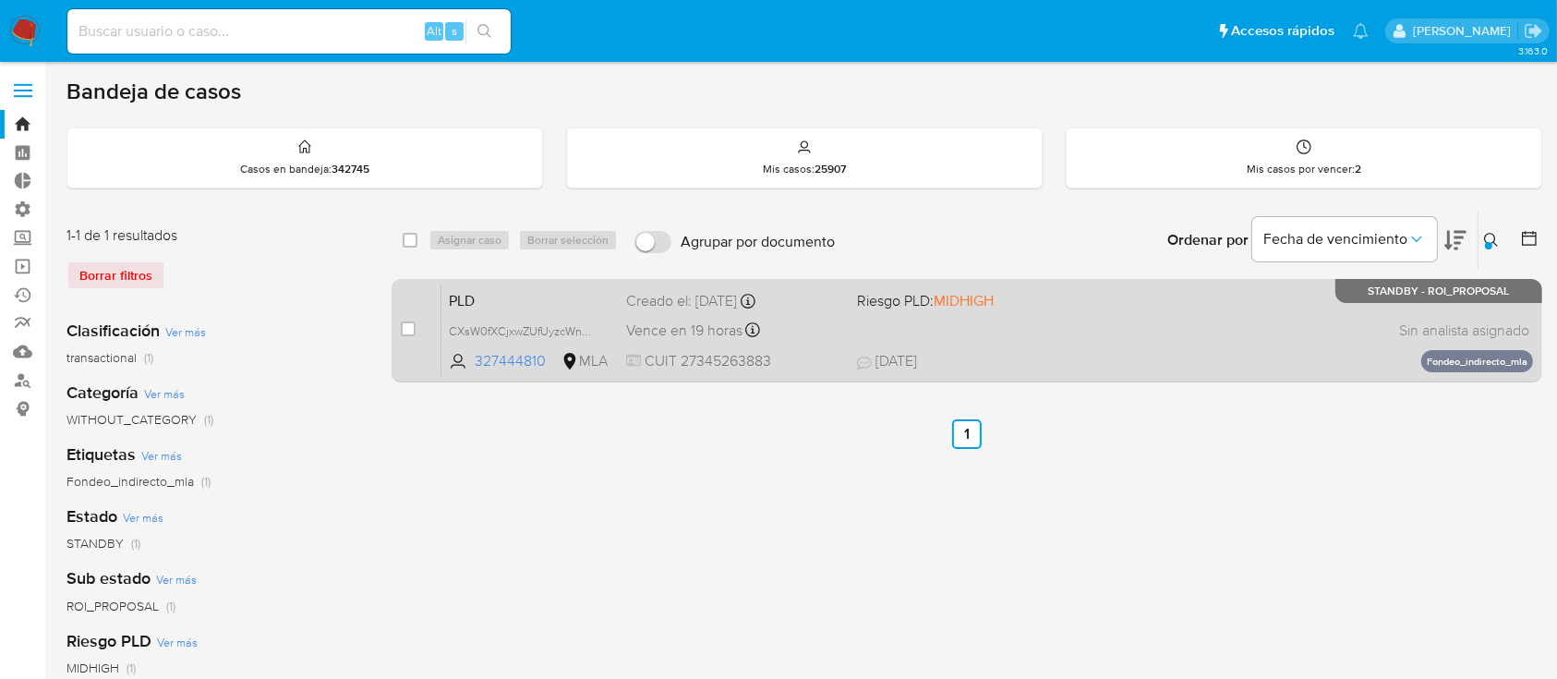
click at [1285, 354] on span "[DATE] [DATE] 12:41" at bounding box center [1080, 361] width 446 height 20
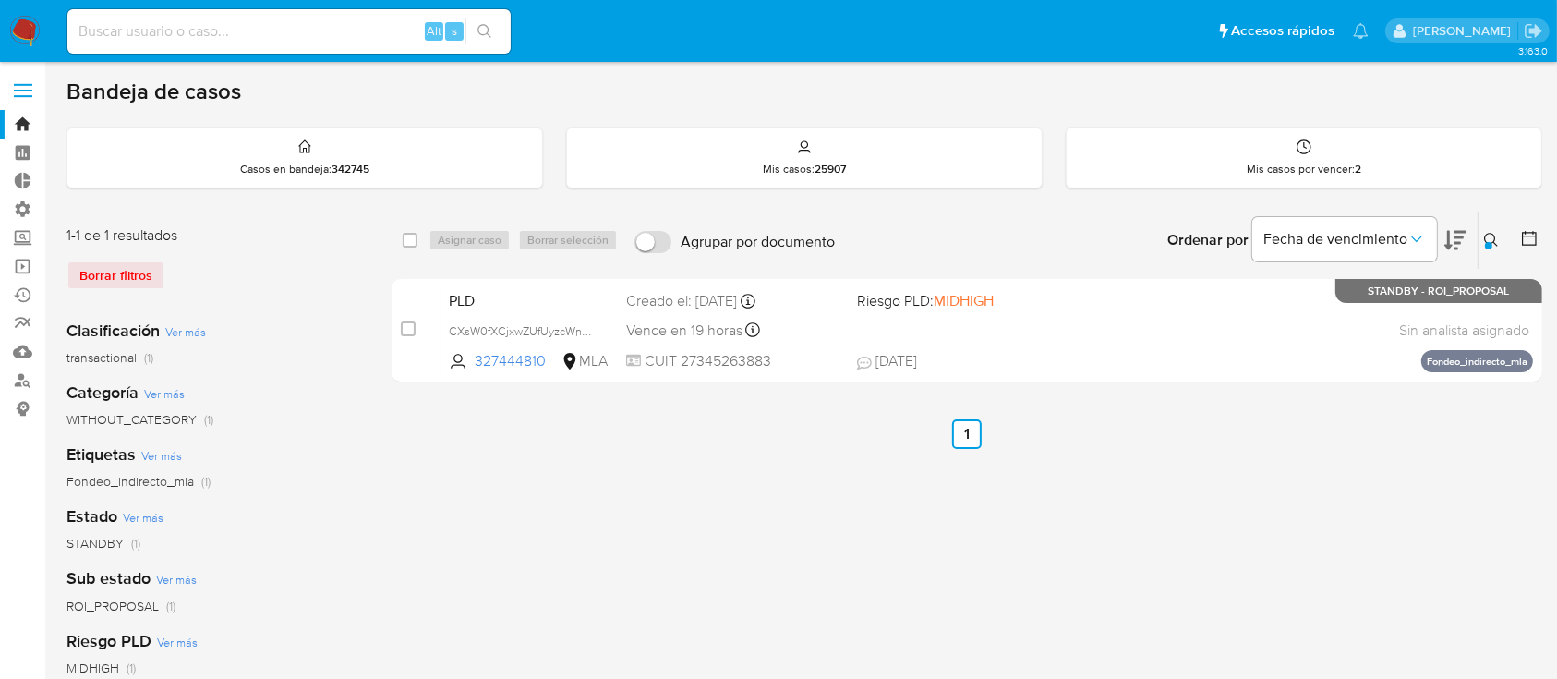
click at [1482, 240] on button at bounding box center [1493, 240] width 30 height 22
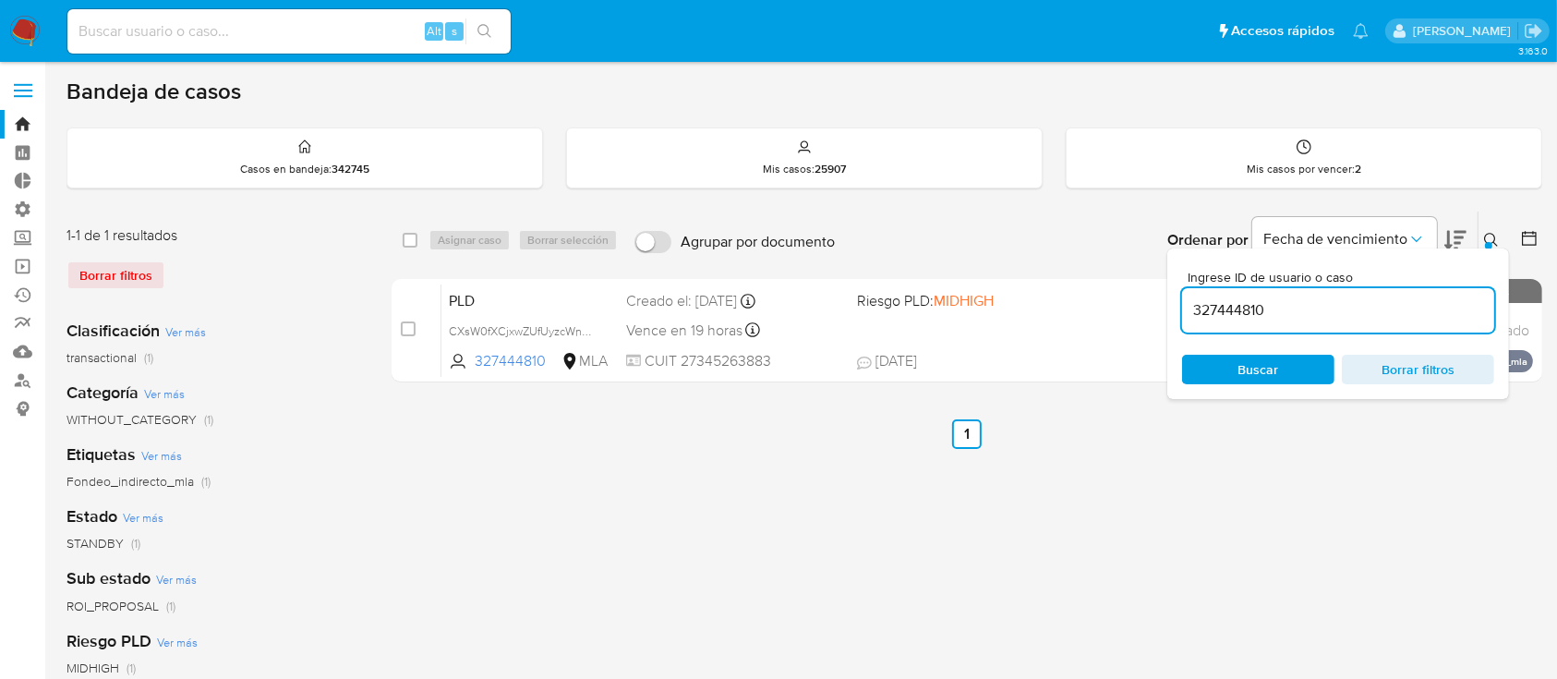
click at [1432, 299] on input "327444810" at bounding box center [1338, 310] width 312 height 24
type input "330732174"
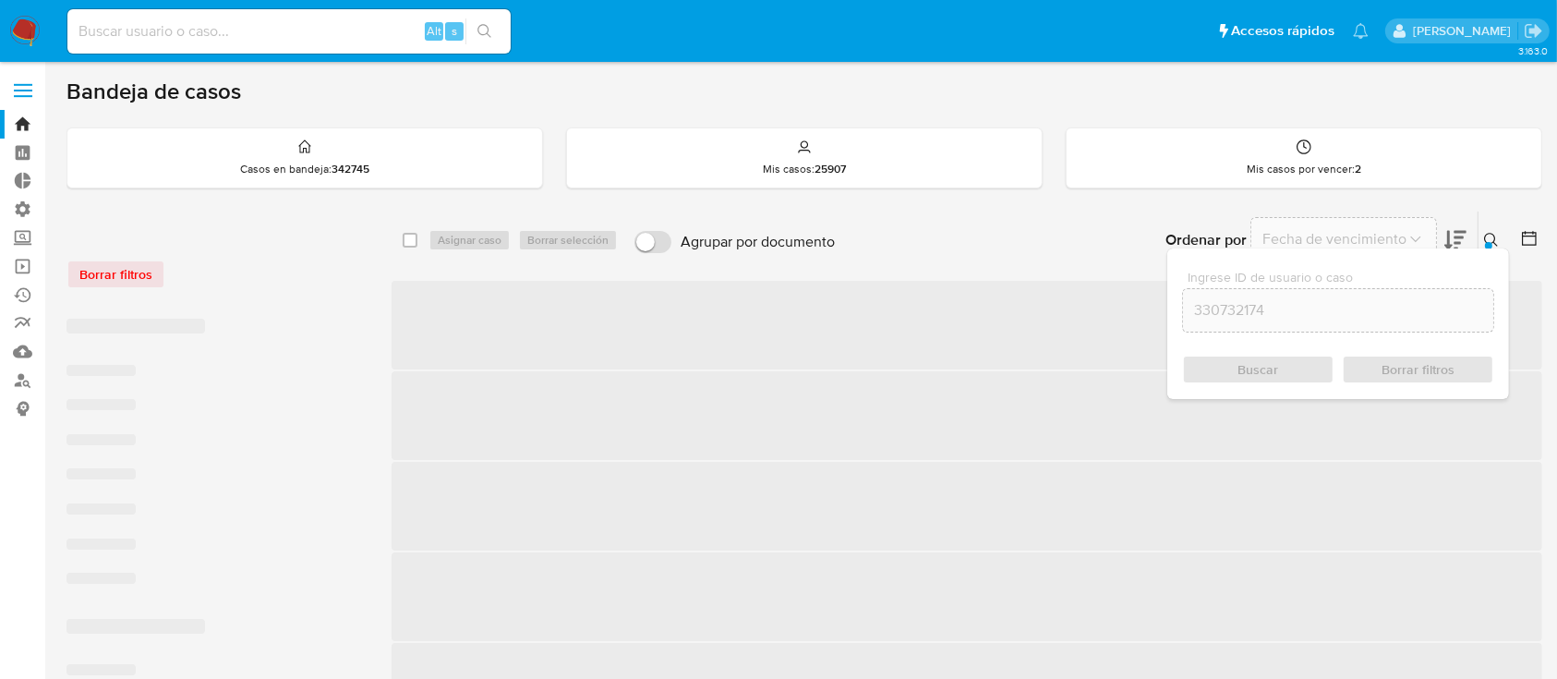
click at [1497, 229] on button at bounding box center [1493, 240] width 30 height 22
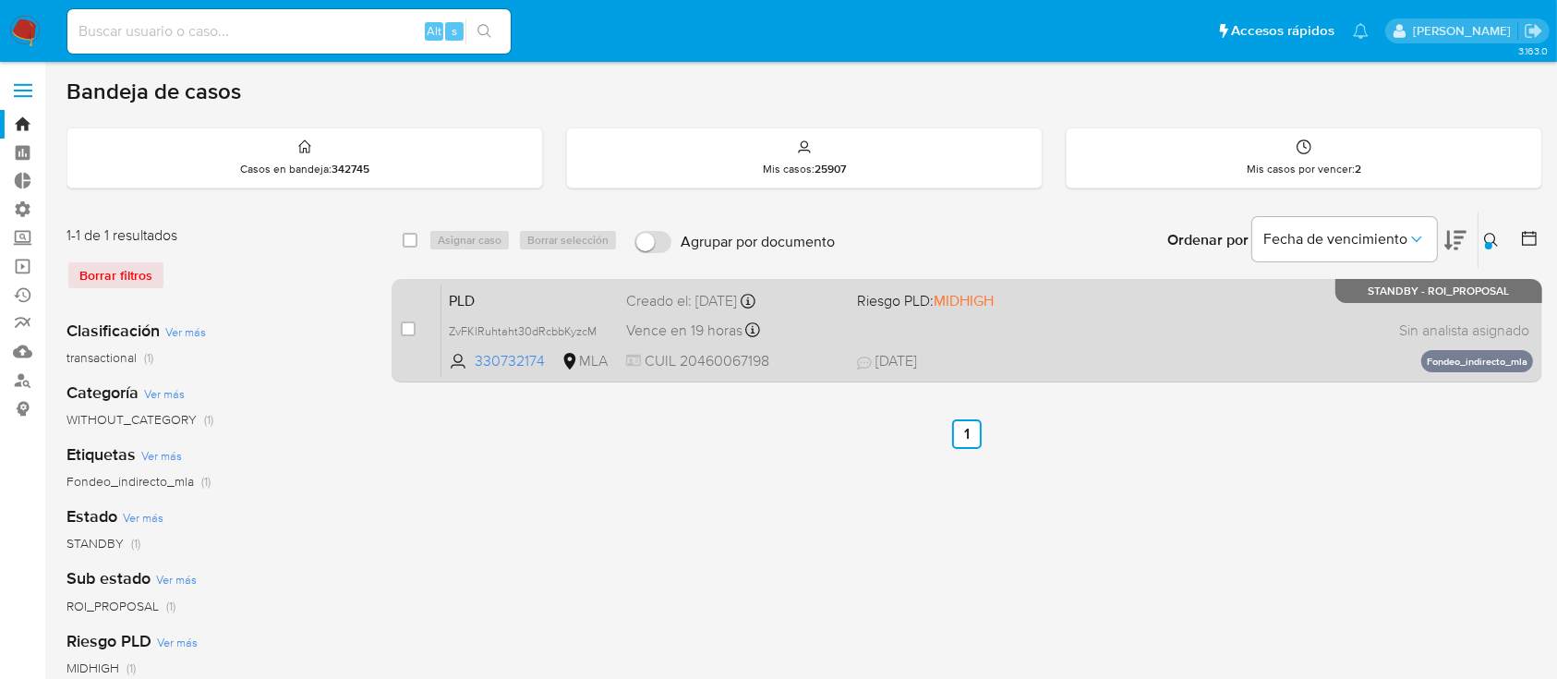
click at [1367, 320] on div "PLD ZvFKlRuhtaht30dRcbbKyzcM 330732174 MLA Riesgo PLD: MIDHIGH Creado el: [DATE…" at bounding box center [986, 329] width 1091 height 93
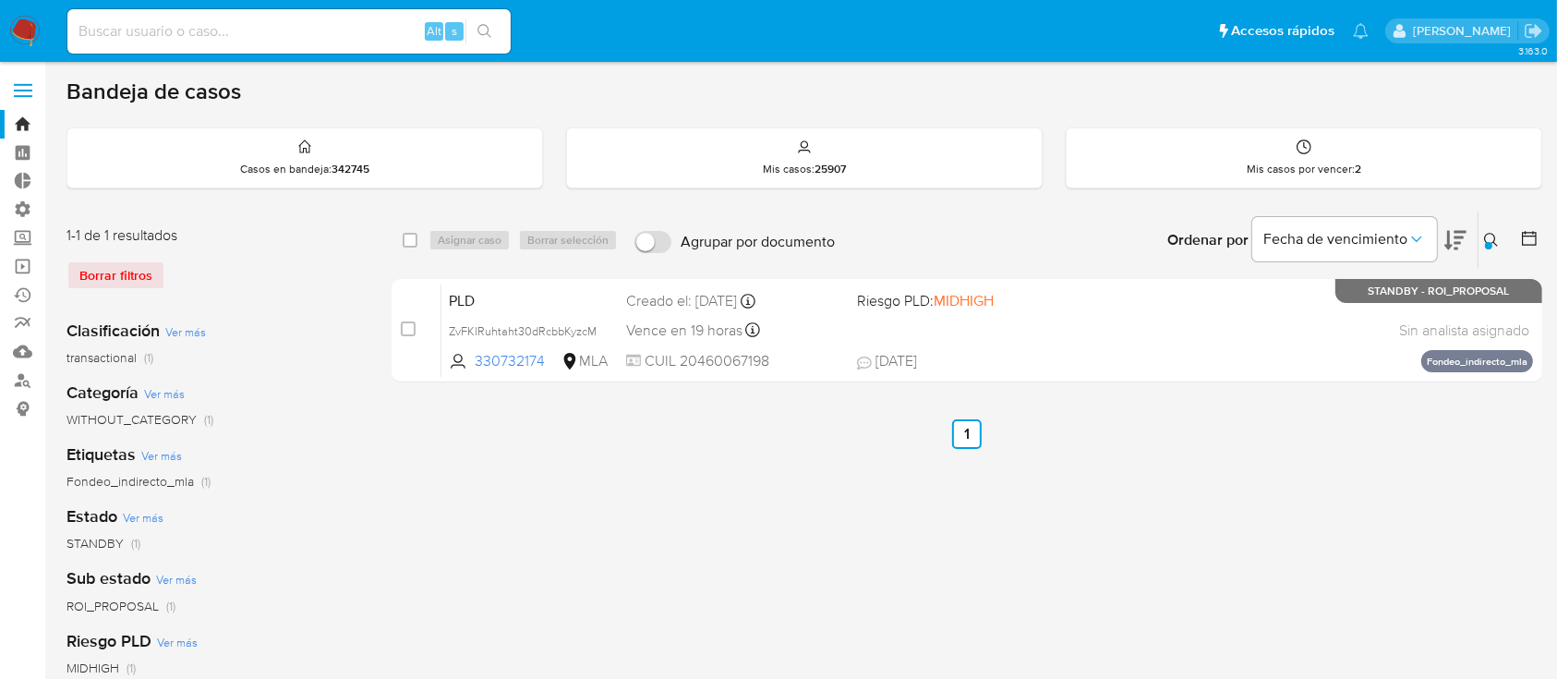
click at [245, 33] on input at bounding box center [288, 31] width 443 height 24
paste input "2084105861"
type input "2084105861"
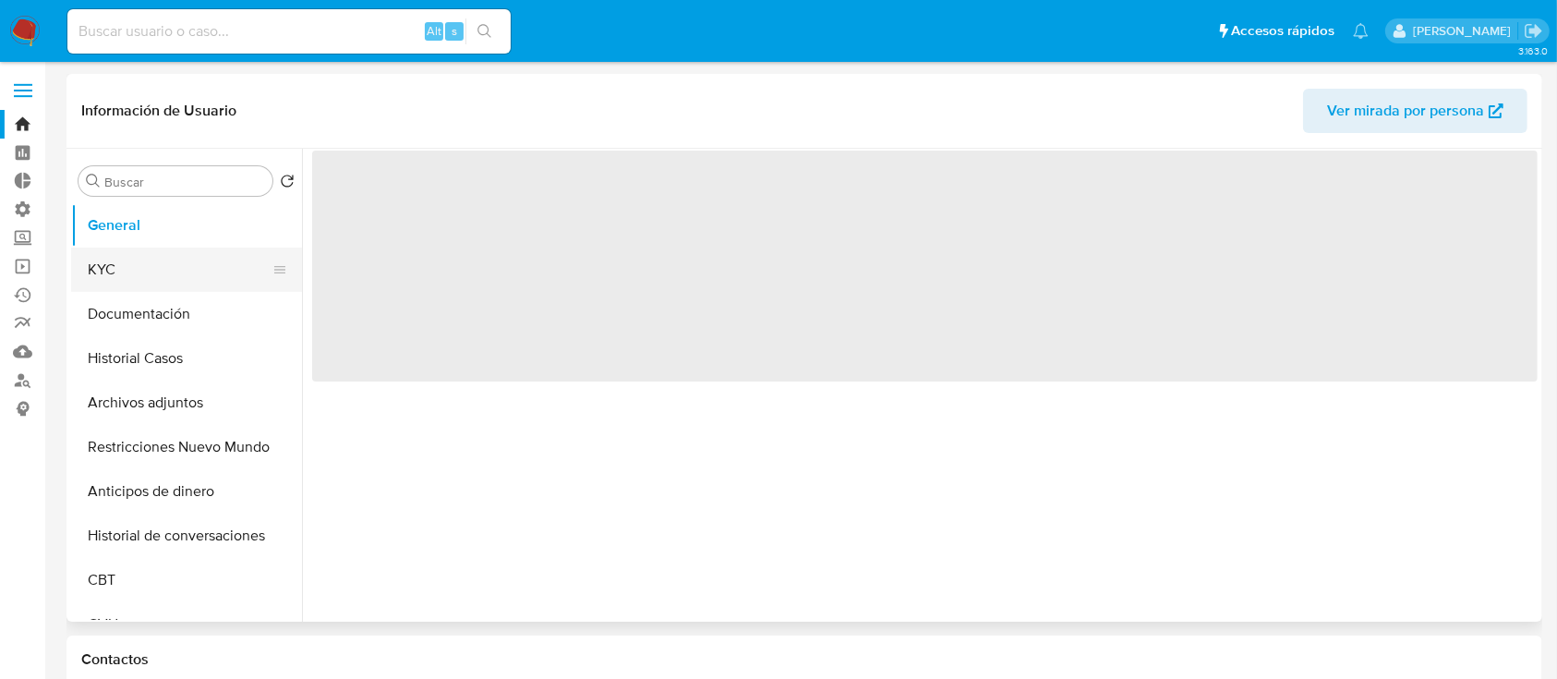
select select "10"
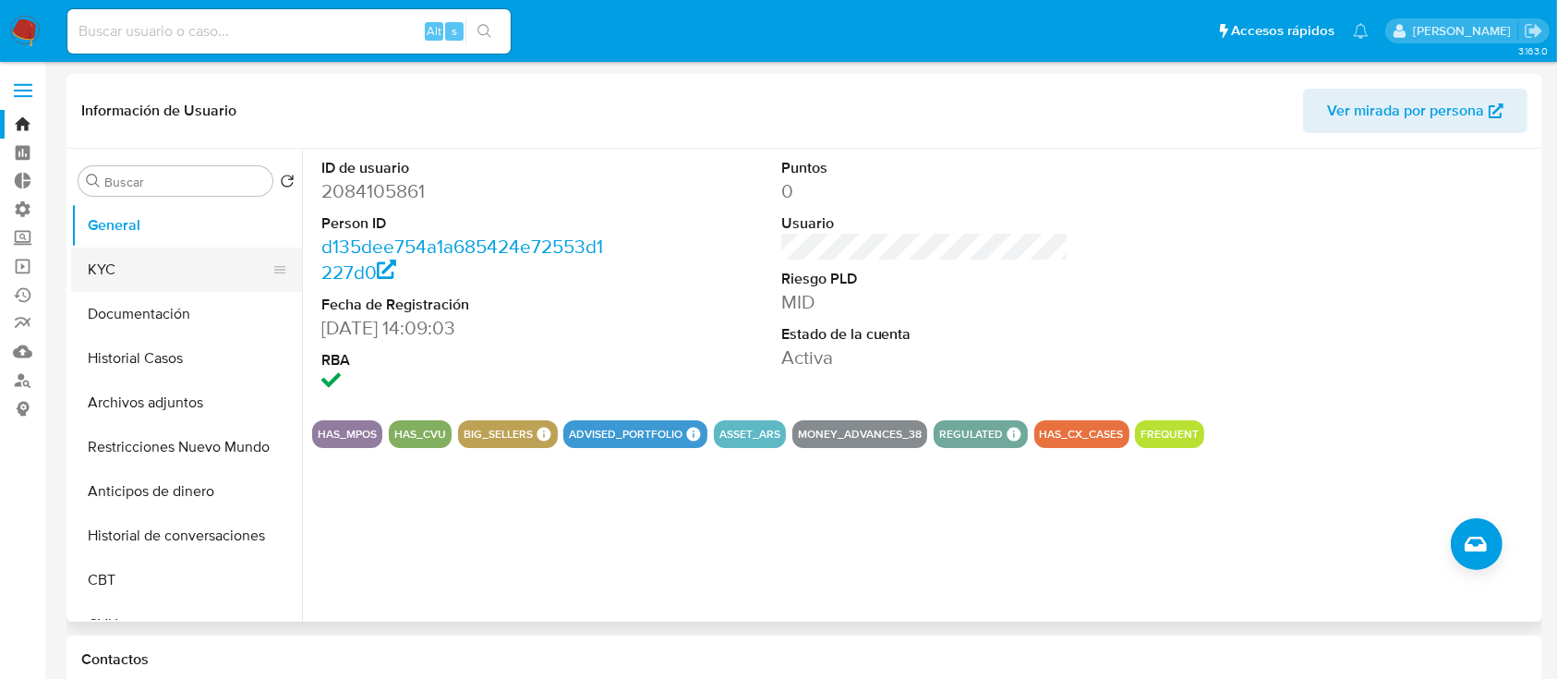
click at [218, 283] on button "KYC" at bounding box center [179, 269] width 216 height 44
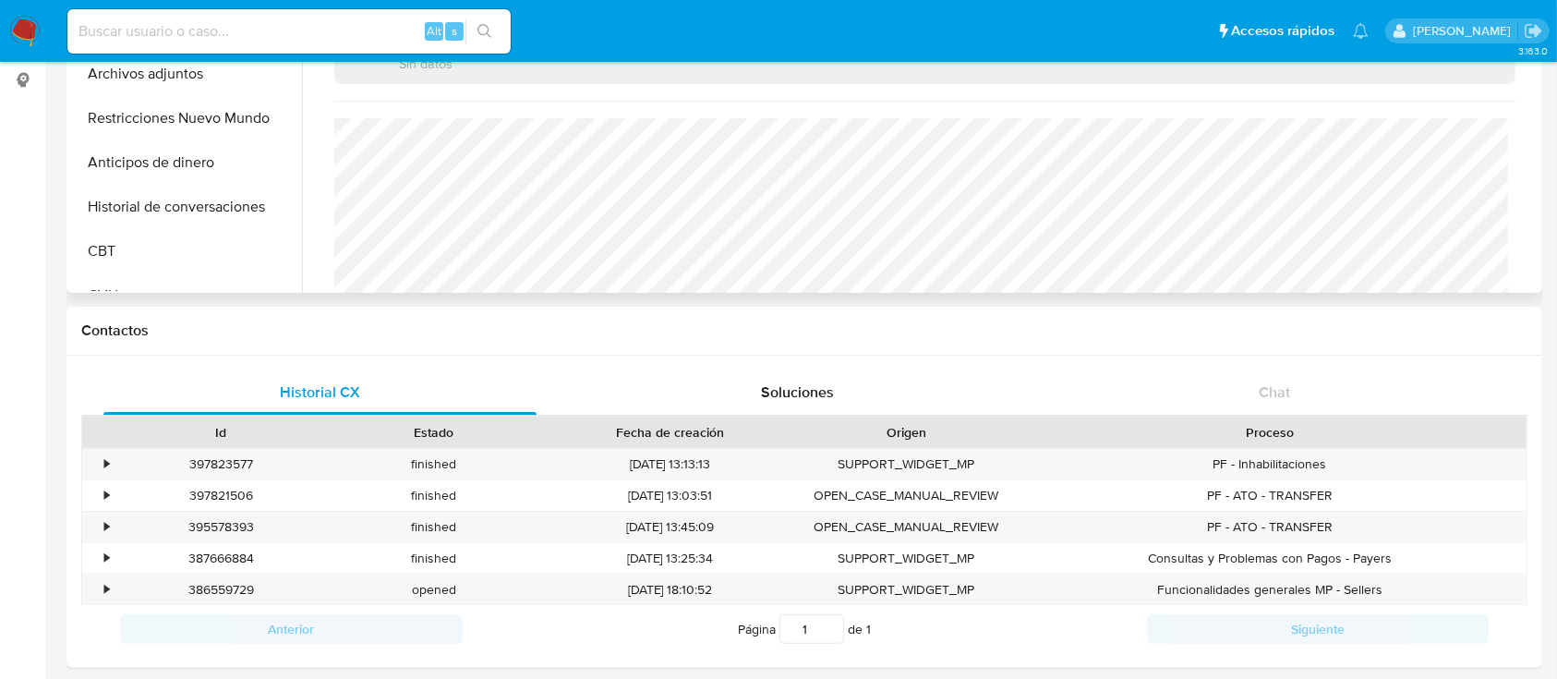
scroll to position [330, 0]
click at [288, 25] on input at bounding box center [288, 31] width 443 height 24
paste input "2084105861"
type input "2084105861"
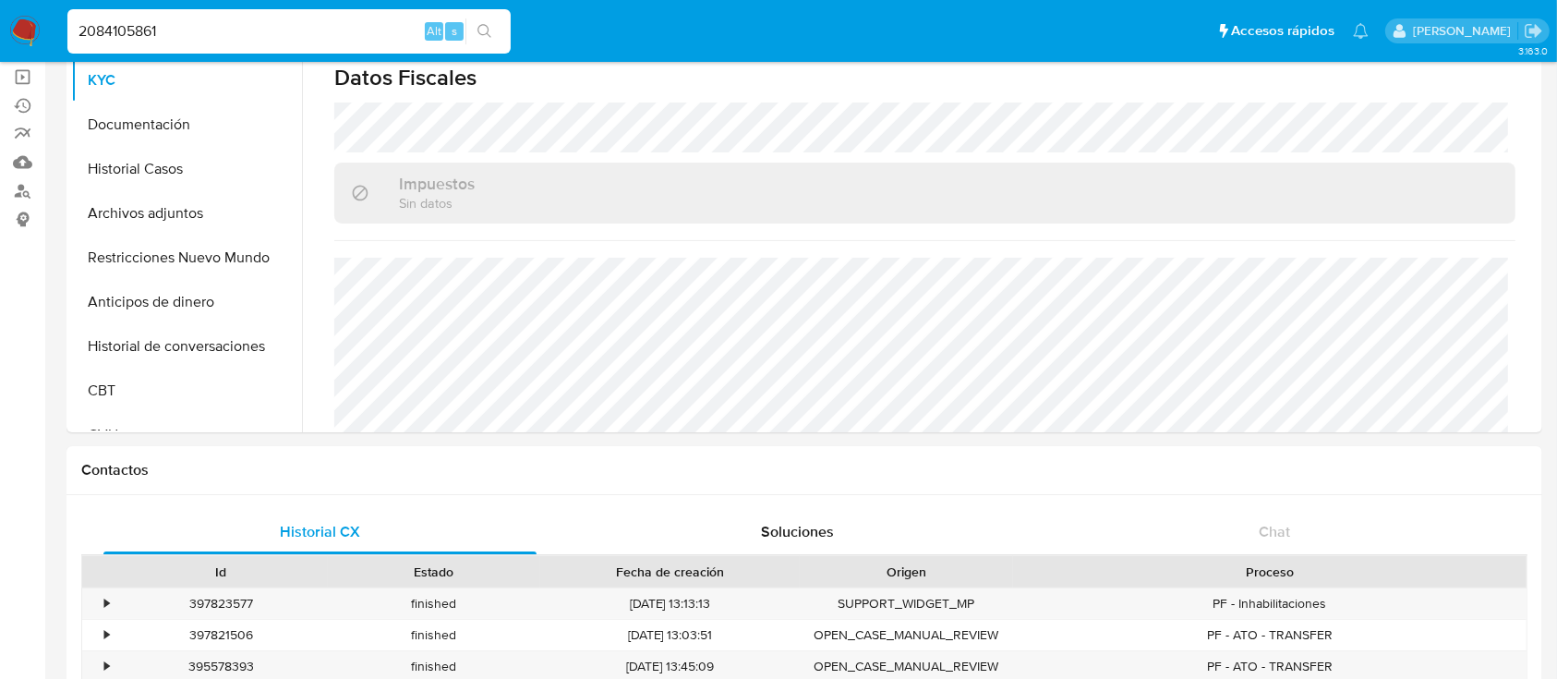
scroll to position [185, 0]
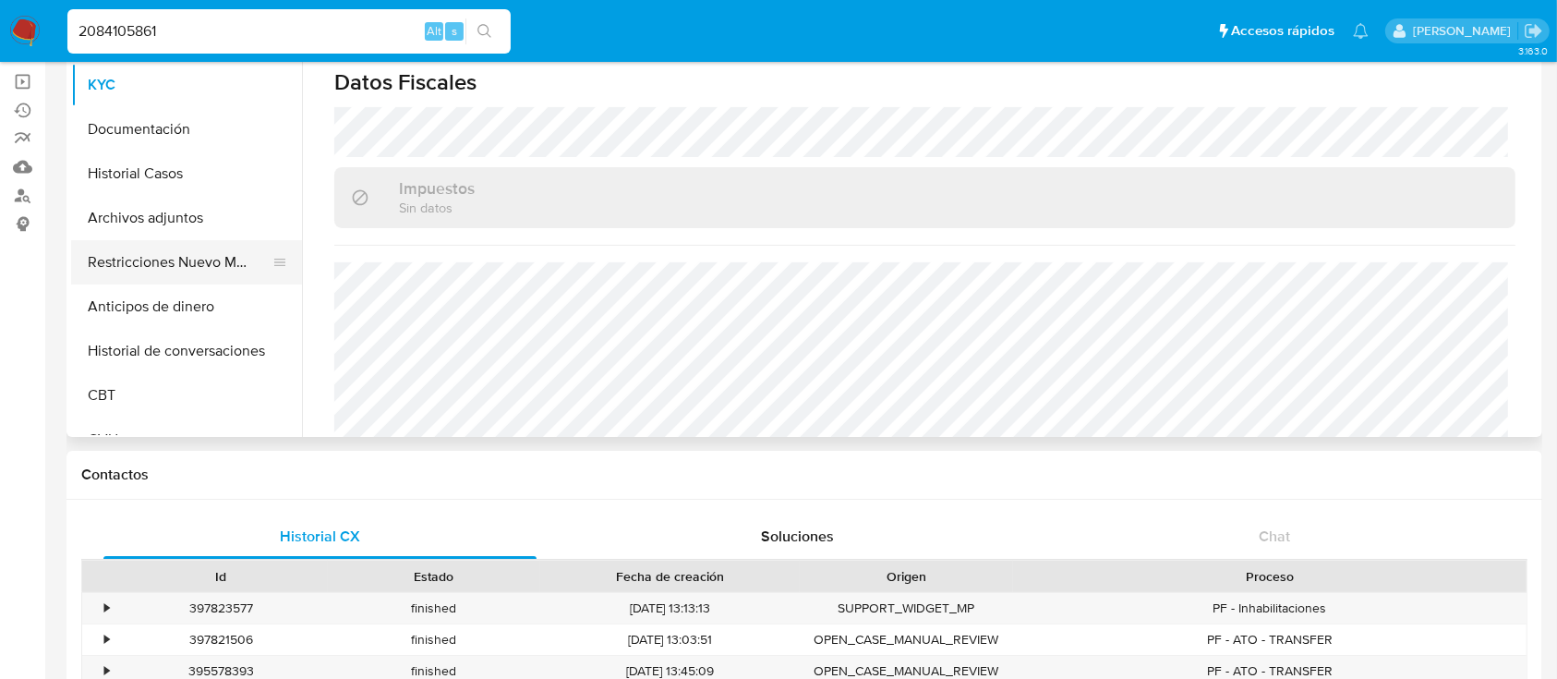
click at [151, 265] on button "Restricciones Nuevo Mundo" at bounding box center [179, 262] width 216 height 44
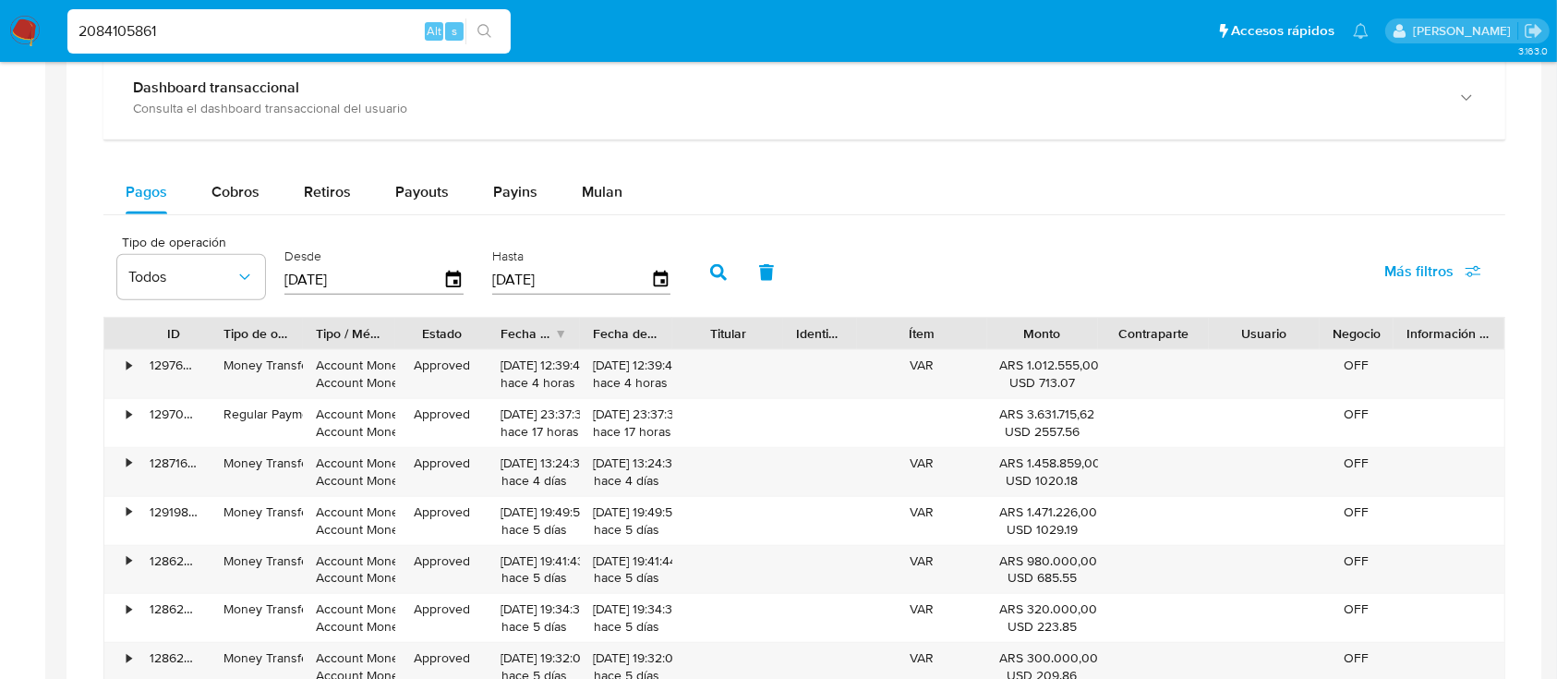
scroll to position [1137, 0]
click at [232, 218] on div "Pagos Cobros Retiros Payouts Payins Mulan Tipo de operación Todos Desde 16/07/2…" at bounding box center [804, 529] width 1402 height 717
click at [260, 182] on button "Cobros" at bounding box center [235, 193] width 92 height 44
select select "10"
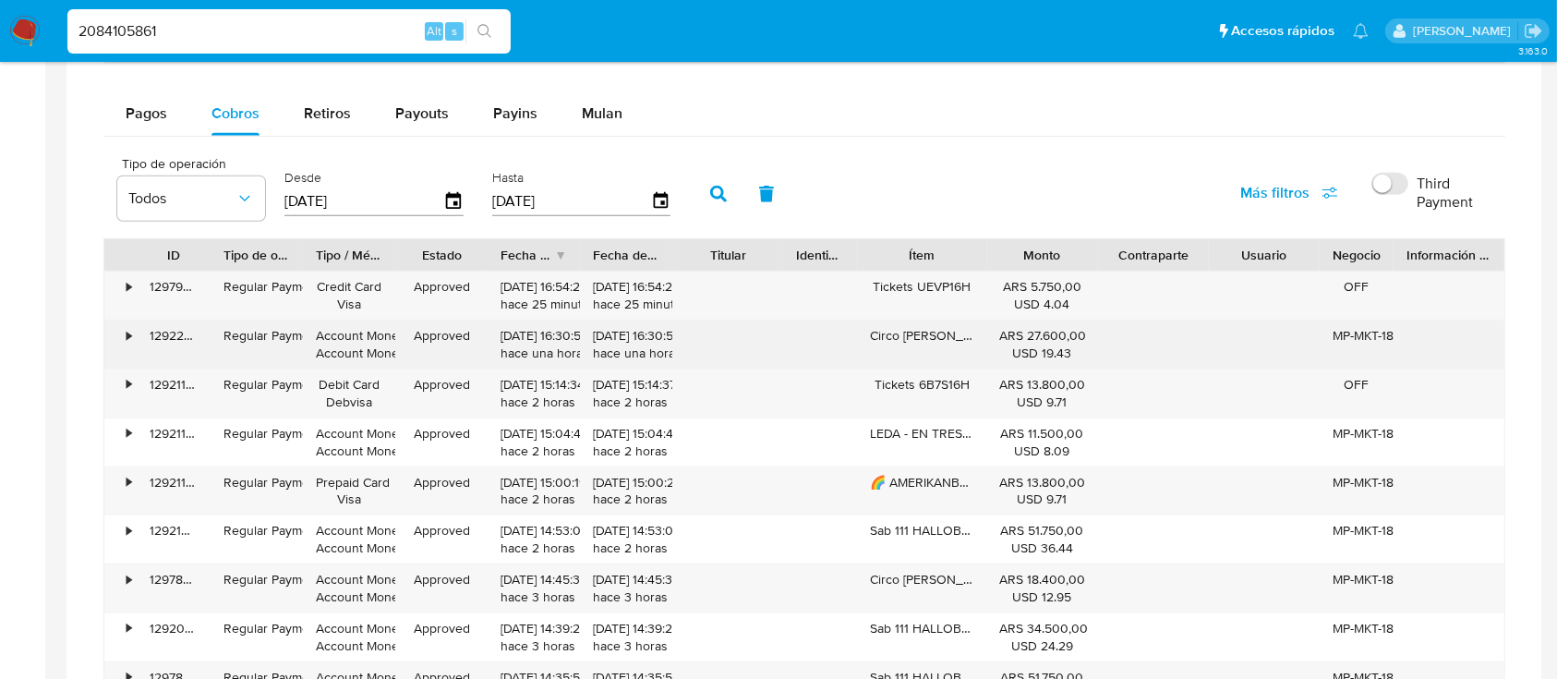
scroll to position [1255, 0]
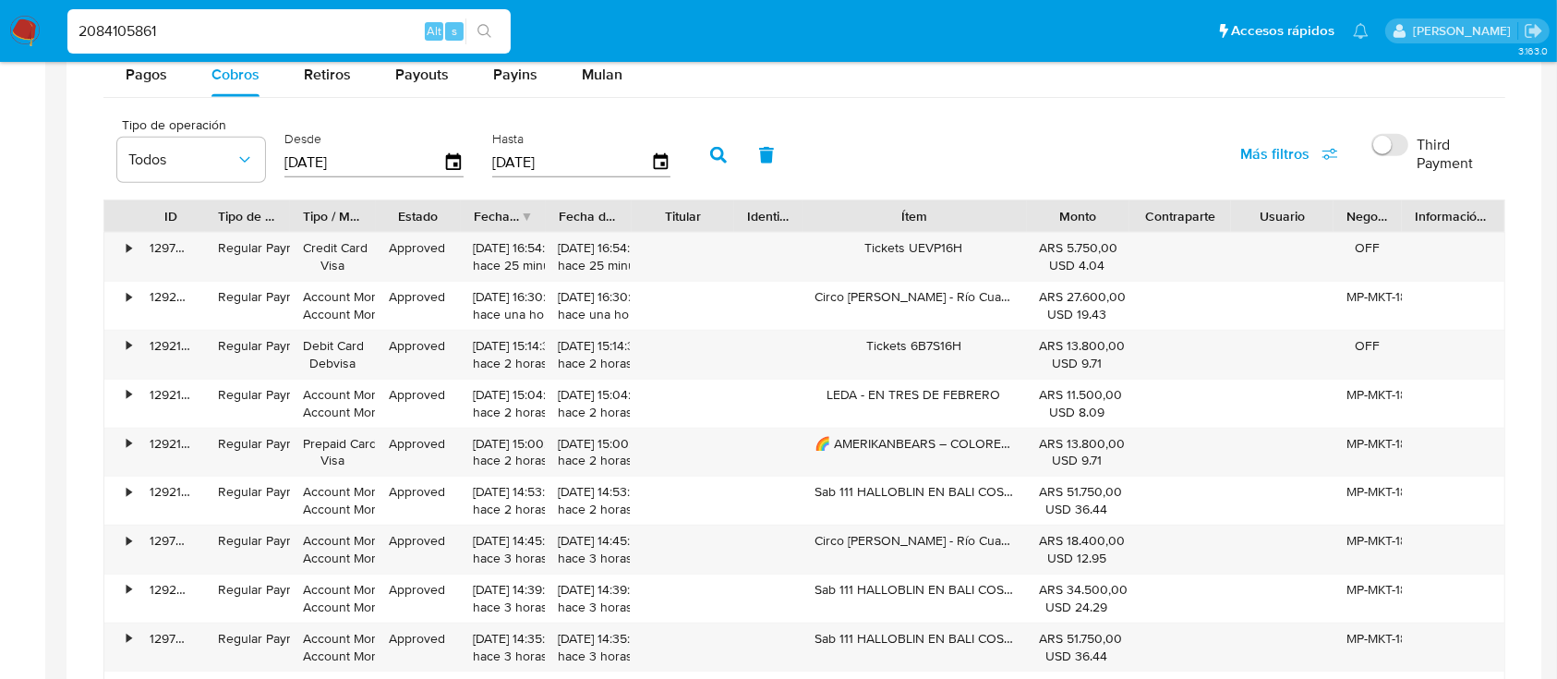
drag, startPoint x: 984, startPoint y: 217, endPoint x: 1085, endPoint y: 210, distance: 100.9
click at [1085, 210] on div "ID Tipo de operación Tipo / Método Estado Fecha de creación Fecha de aprobación…" at bounding box center [804, 215] width 1400 height 31
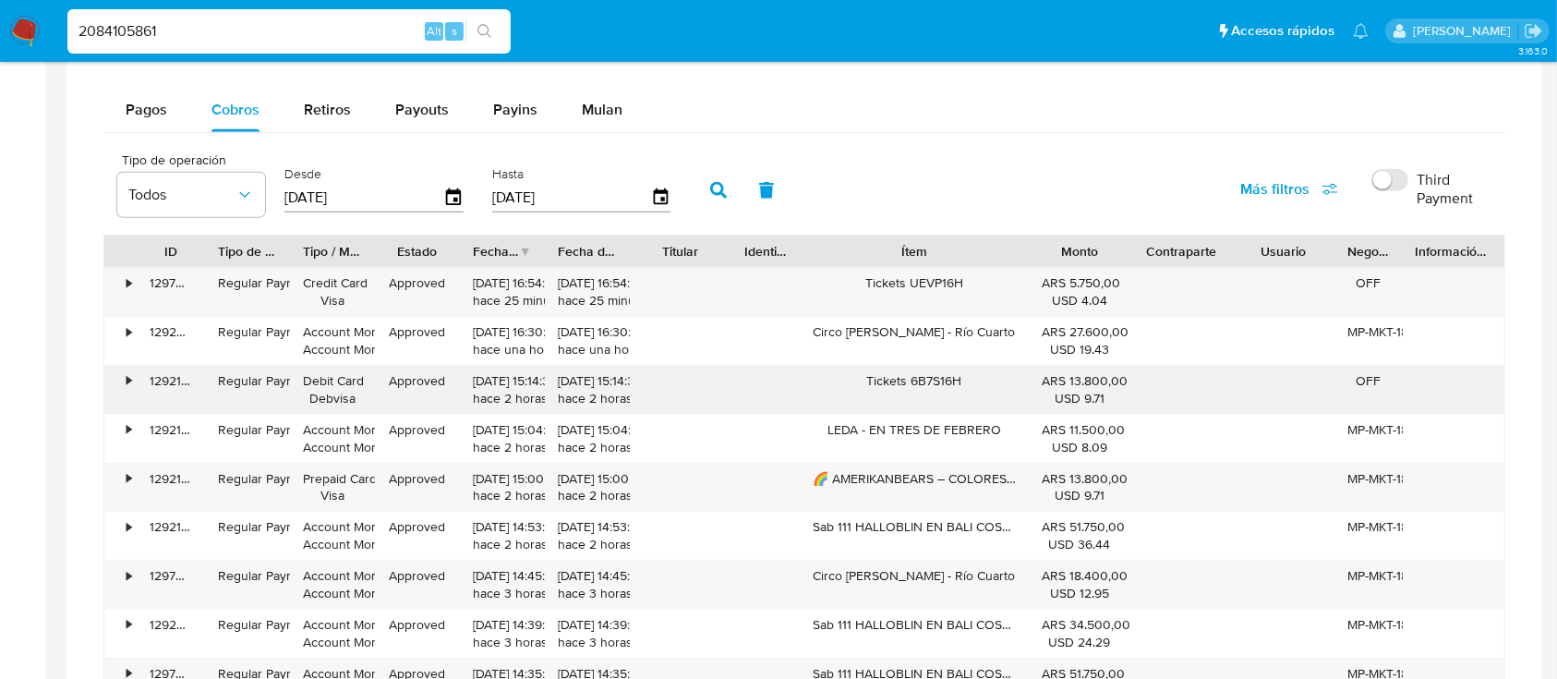
scroll to position [1216, 0]
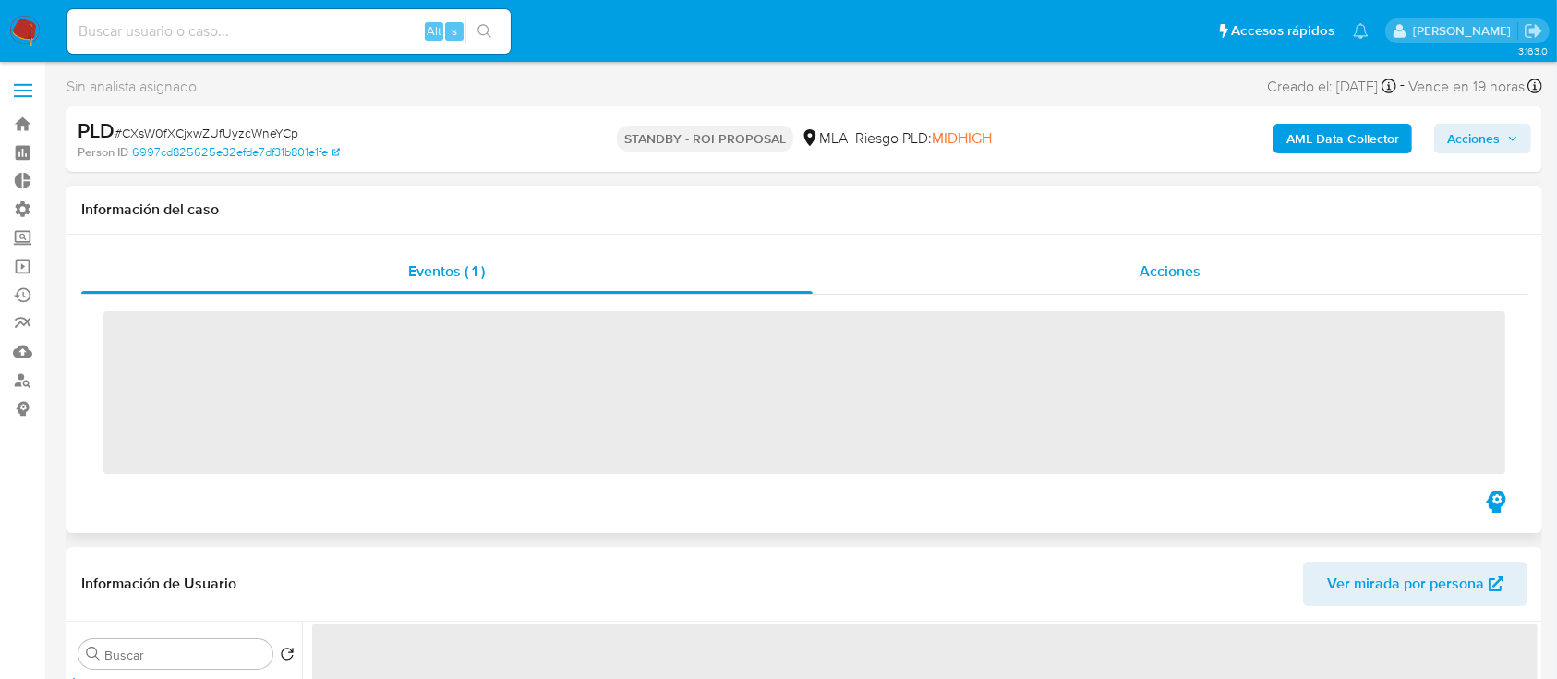
click at [1137, 283] on div "Acciones" at bounding box center [1171, 271] width 716 height 44
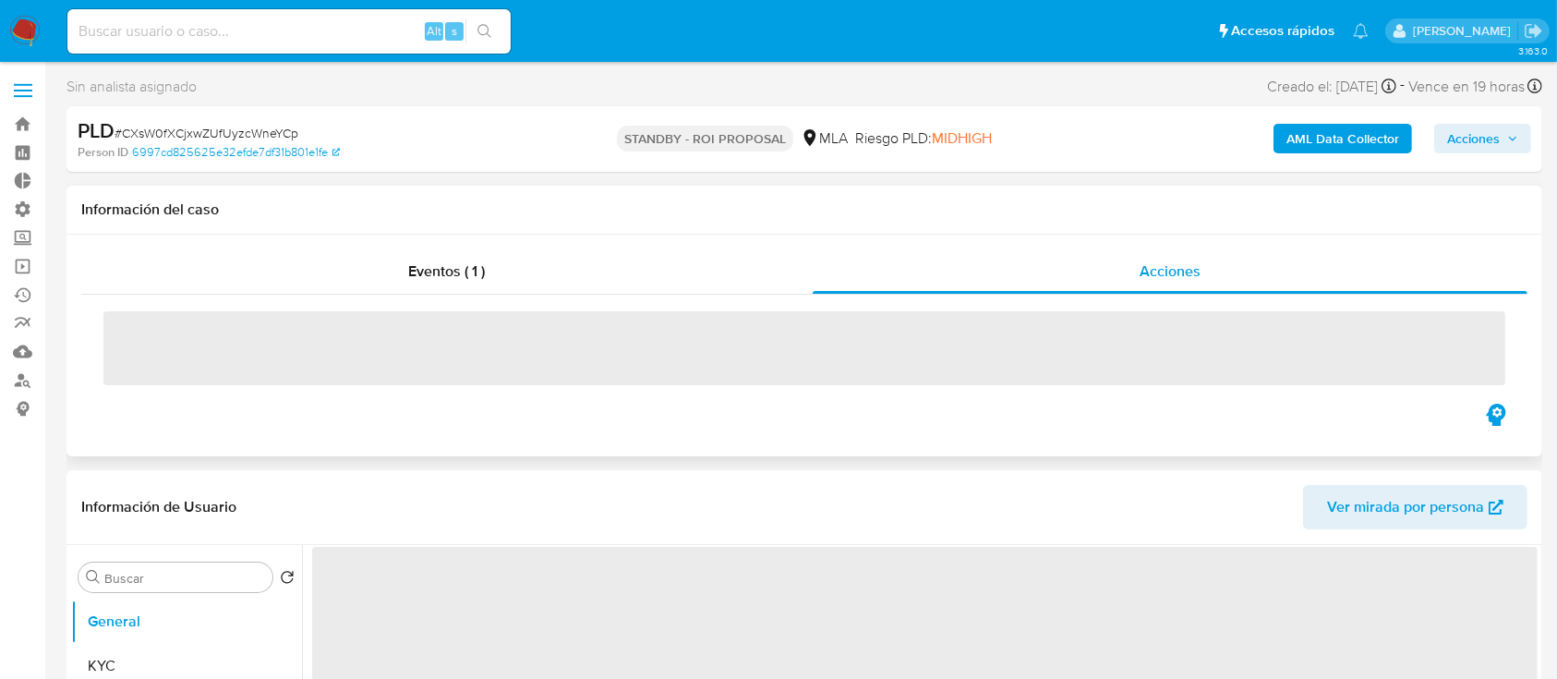
select select "10"
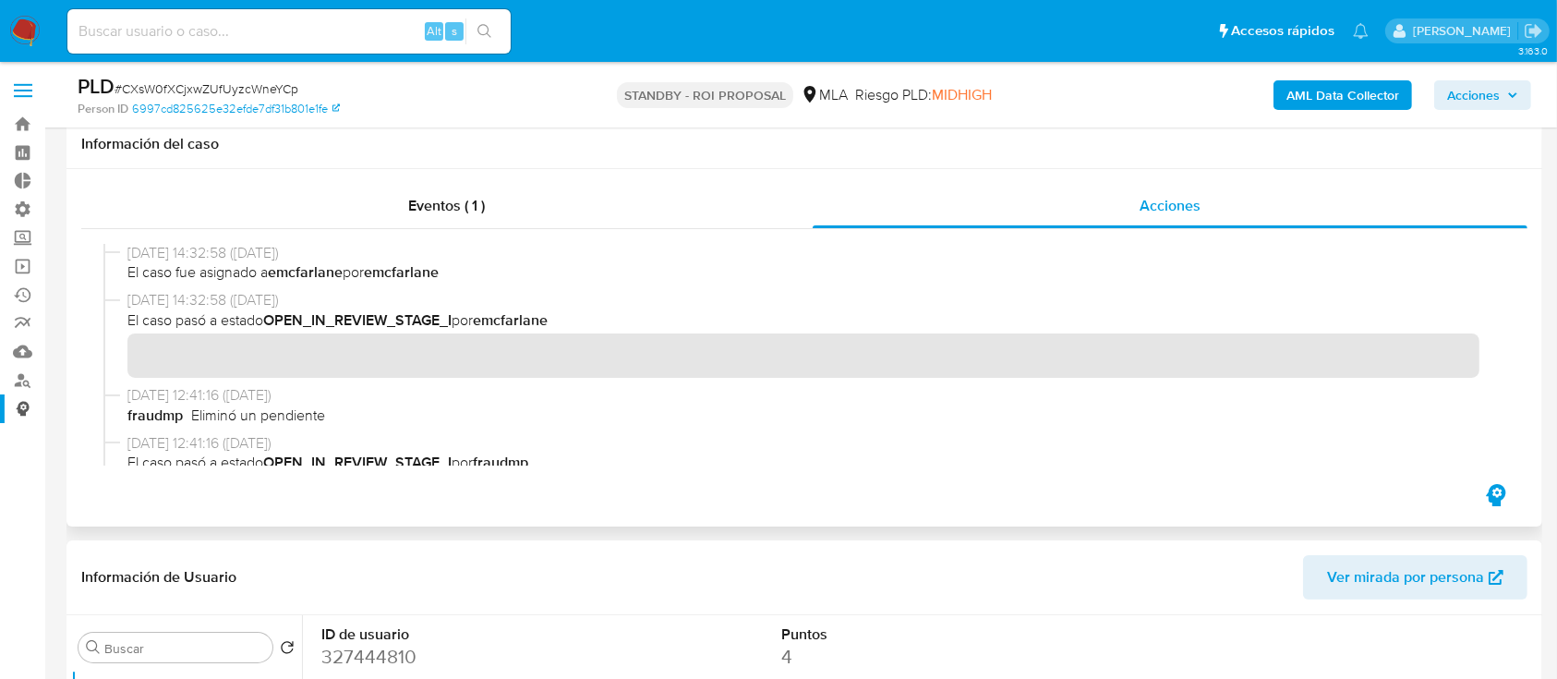
scroll to position [295, 0]
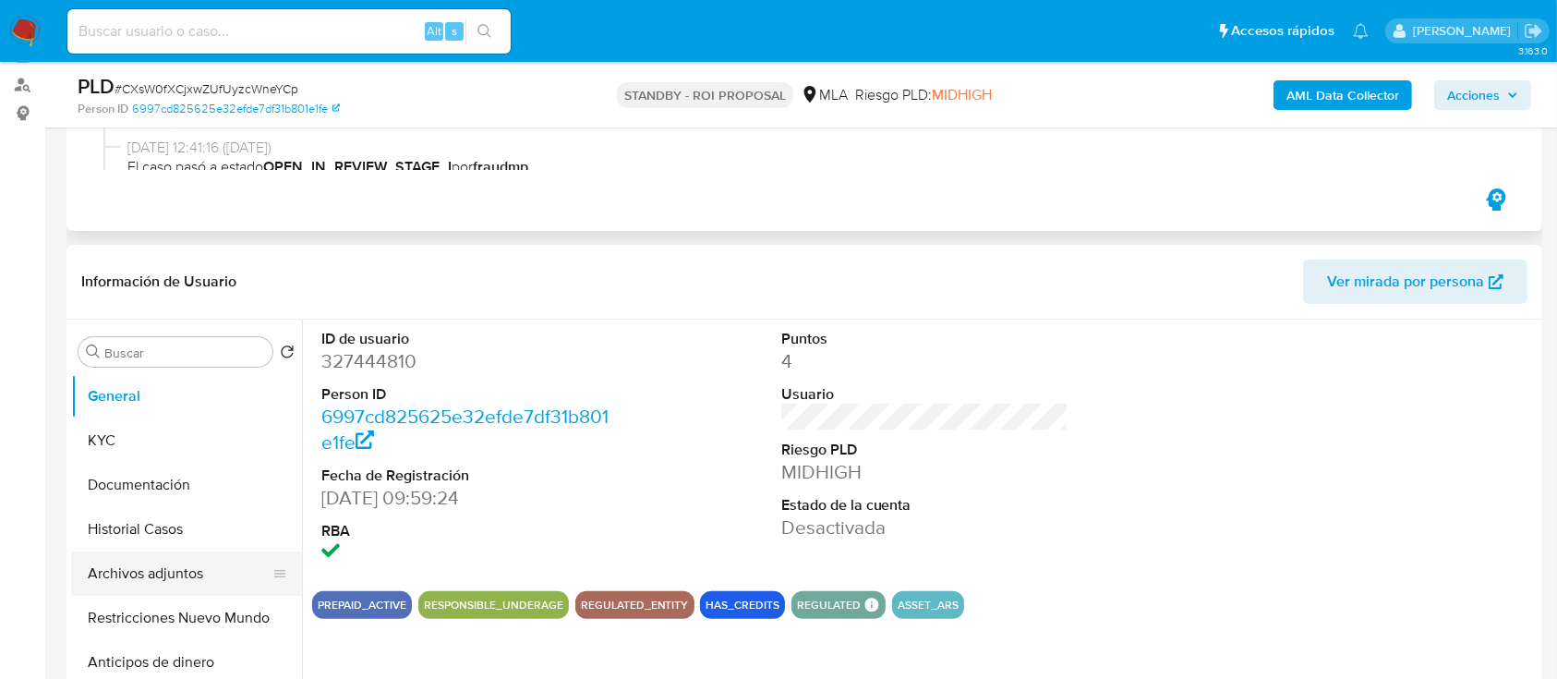
click at [116, 561] on button "Archivos adjuntos" at bounding box center [179, 573] width 216 height 44
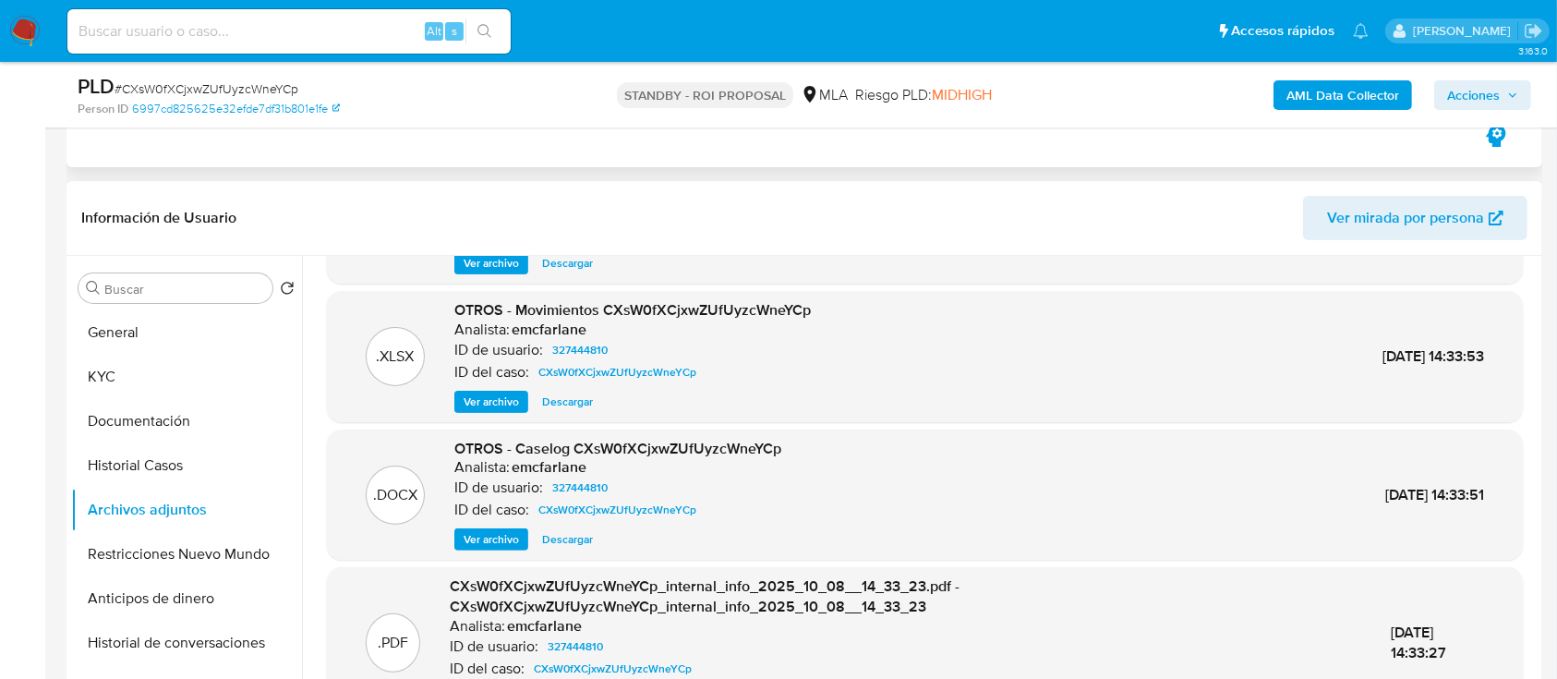
scroll to position [118, 0]
click at [561, 531] on span "Descargar" at bounding box center [567, 538] width 51 height 18
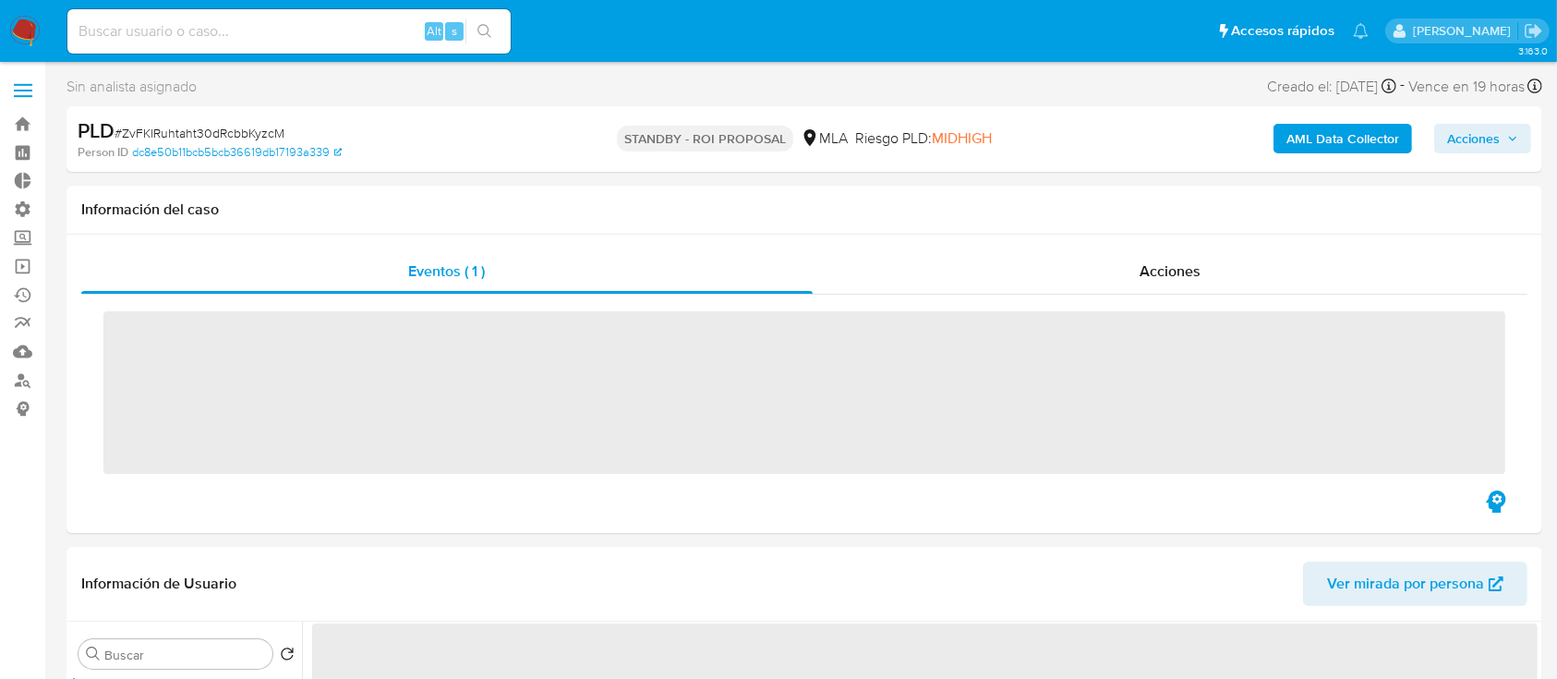
click at [1204, 285] on div "Acciones" at bounding box center [1171, 271] width 716 height 44
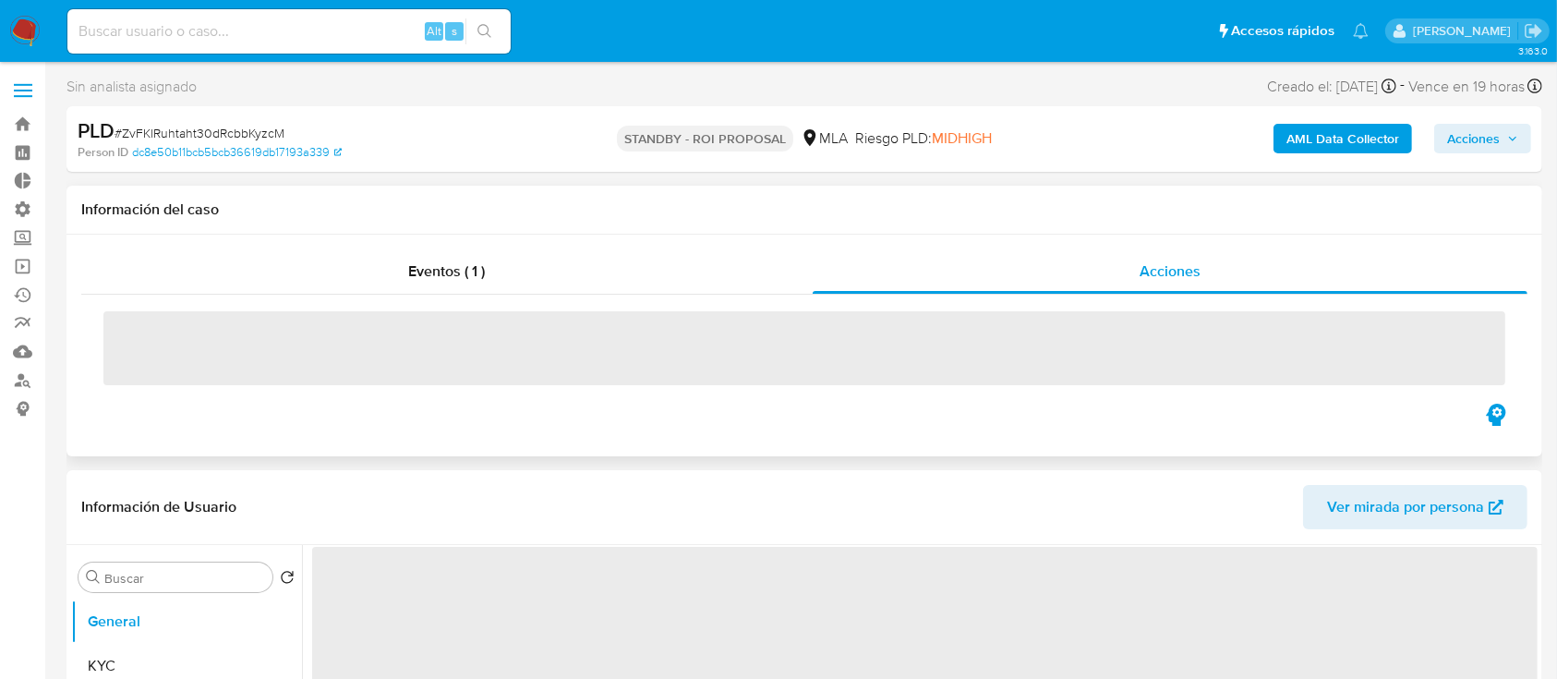
select select "10"
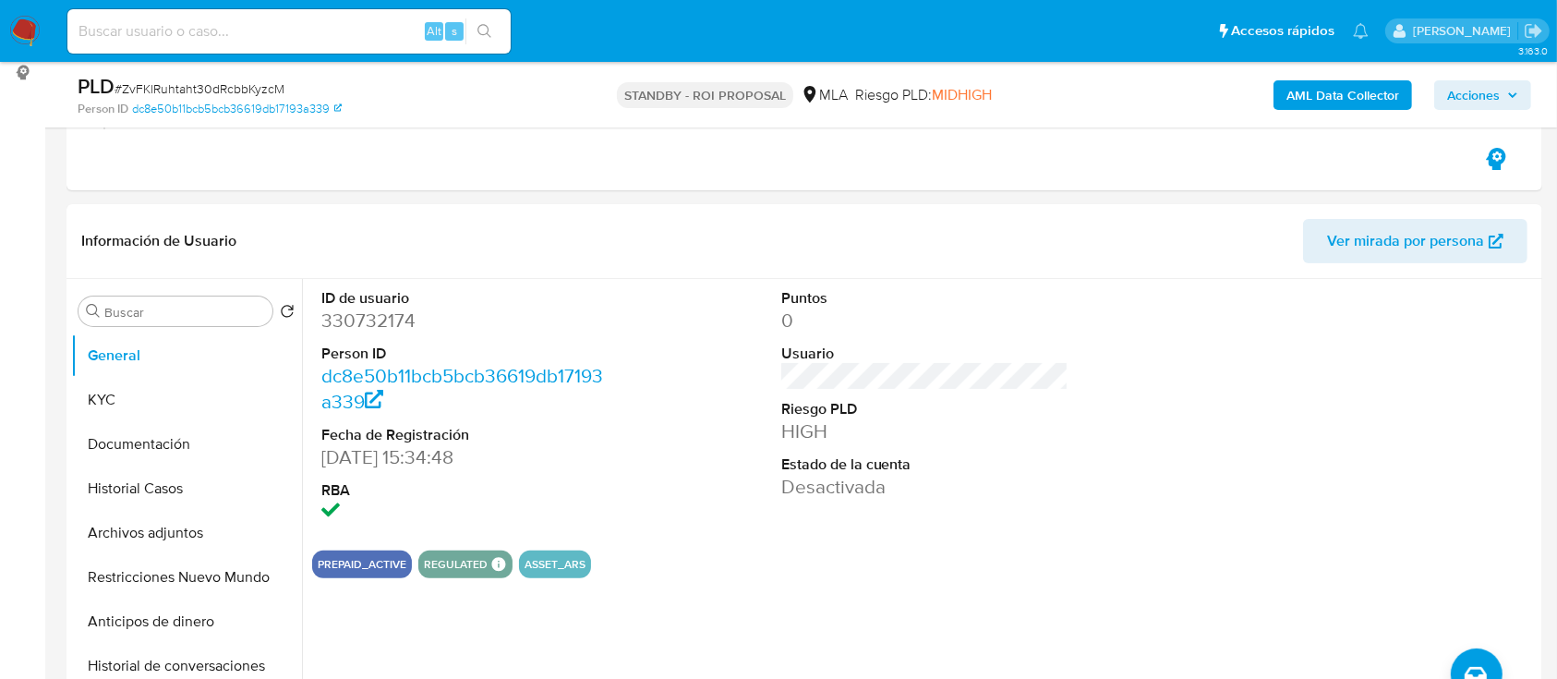
scroll to position [363, 0]
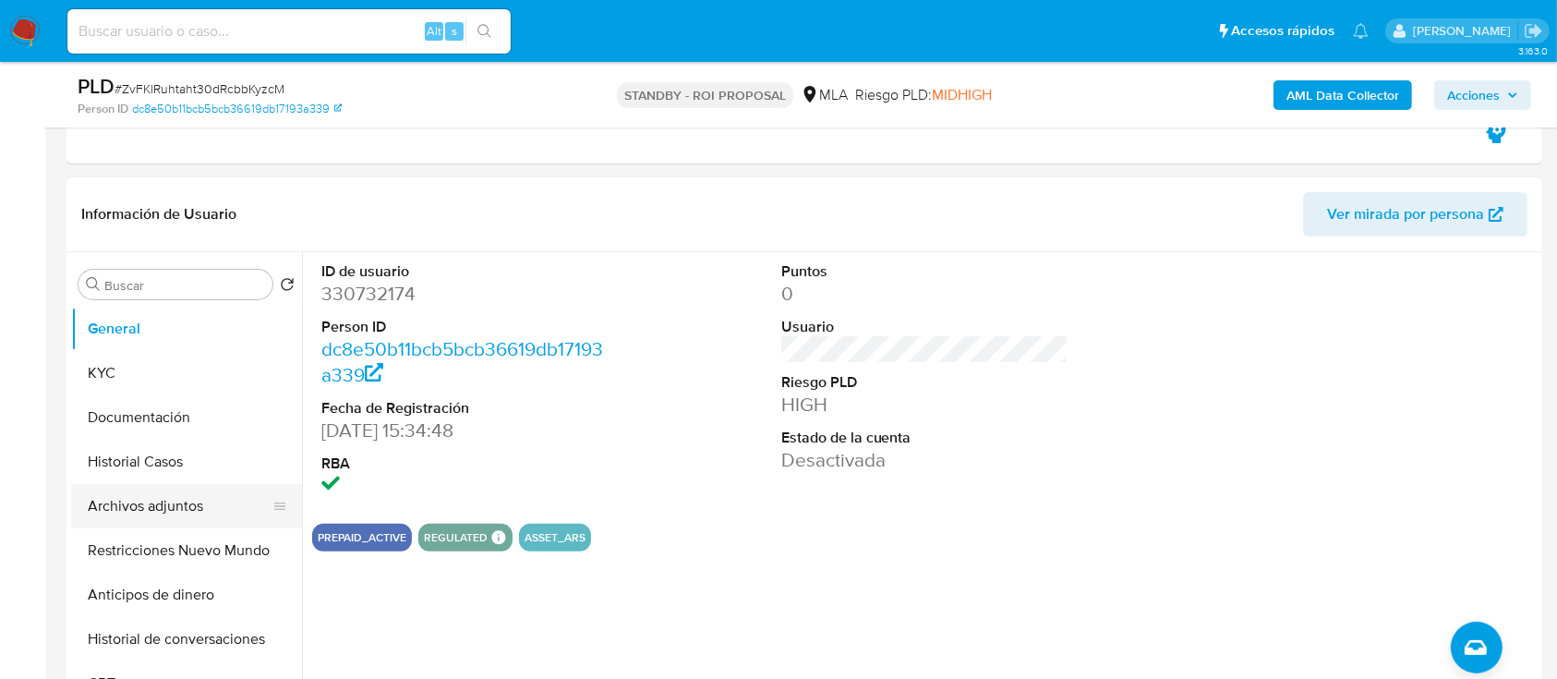
click at [161, 499] on button "Archivos adjuntos" at bounding box center [179, 506] width 216 height 44
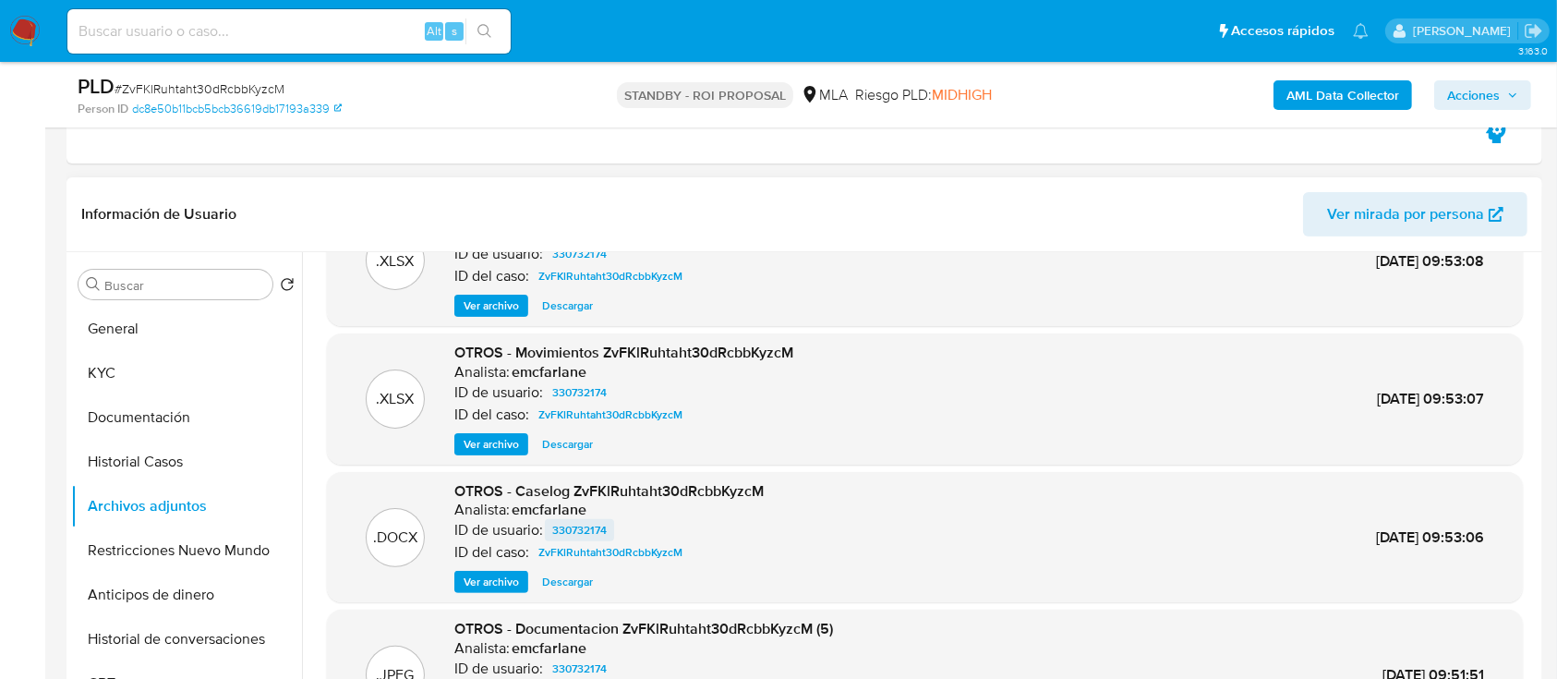
scroll to position [71, 0]
click at [560, 578] on span "Descargar" at bounding box center [567, 582] width 51 height 18
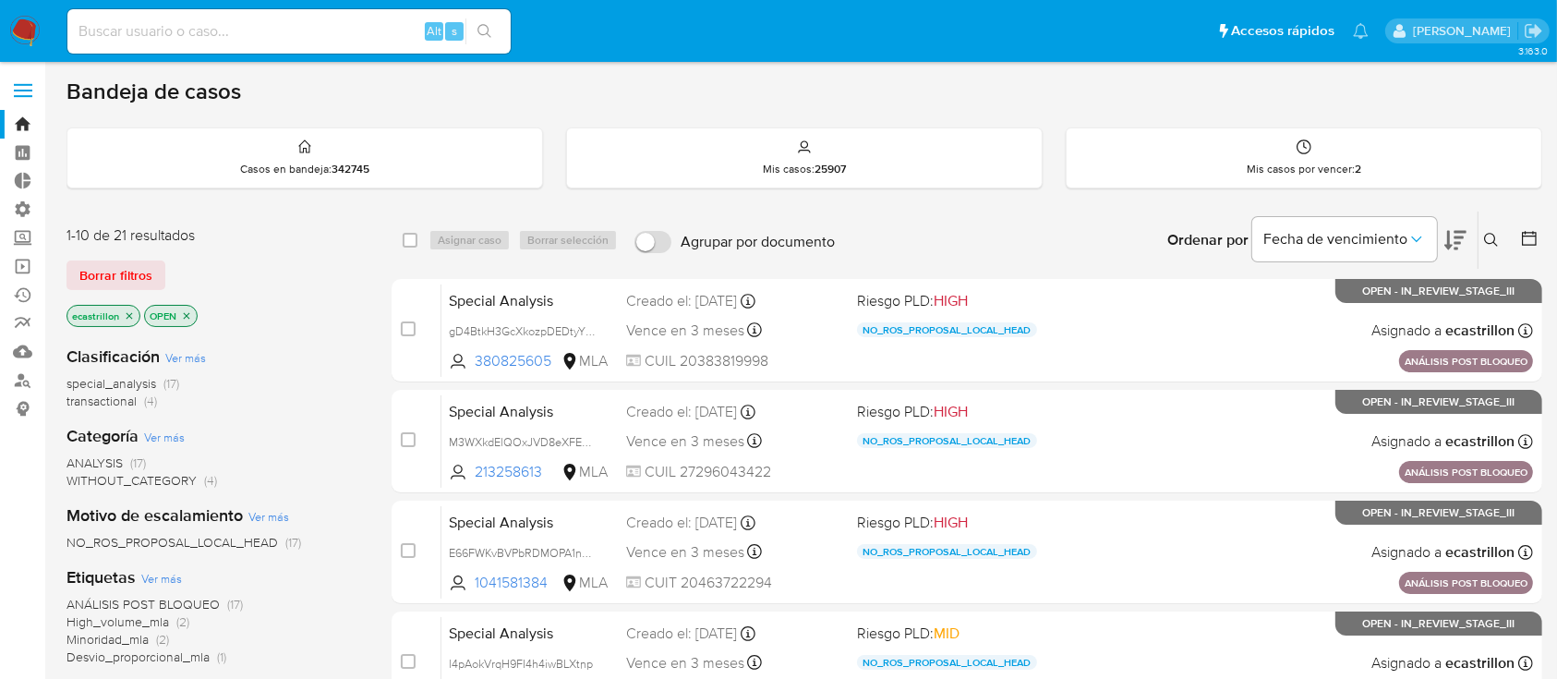
click at [752, 95] on div "Bandeja de casos" at bounding box center [804, 92] width 1476 height 28
click at [1495, 233] on icon at bounding box center [1491, 240] width 15 height 15
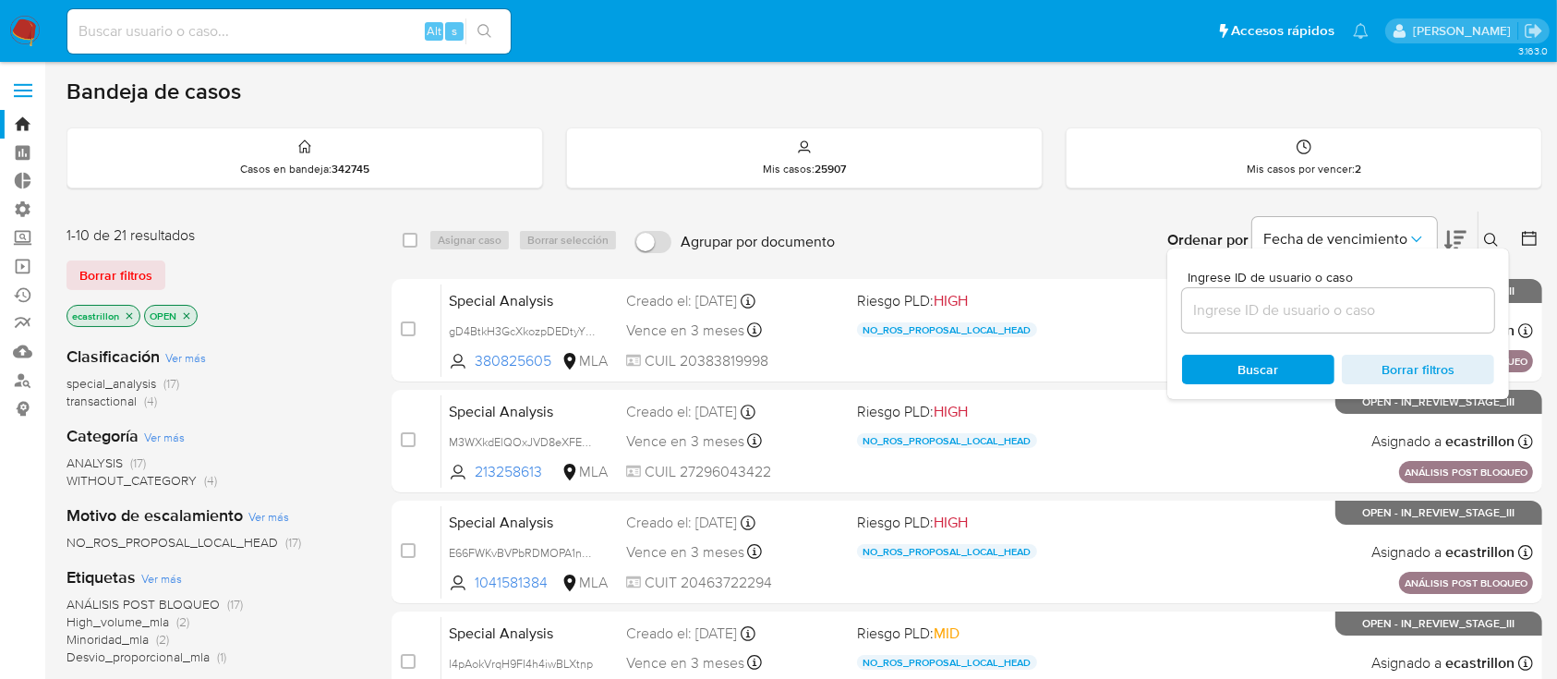
click at [1381, 301] on input at bounding box center [1338, 310] width 312 height 24
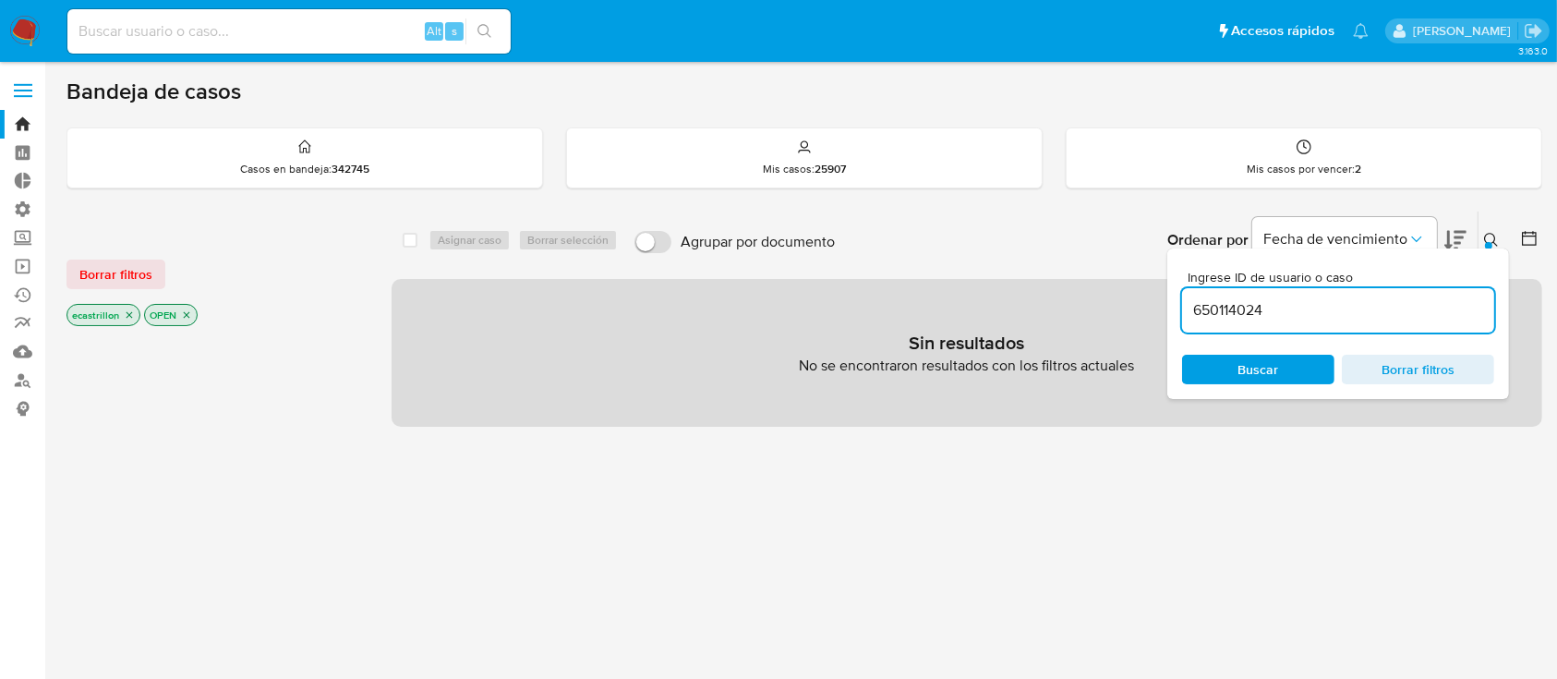
click at [1485, 233] on icon at bounding box center [1491, 240] width 15 height 15
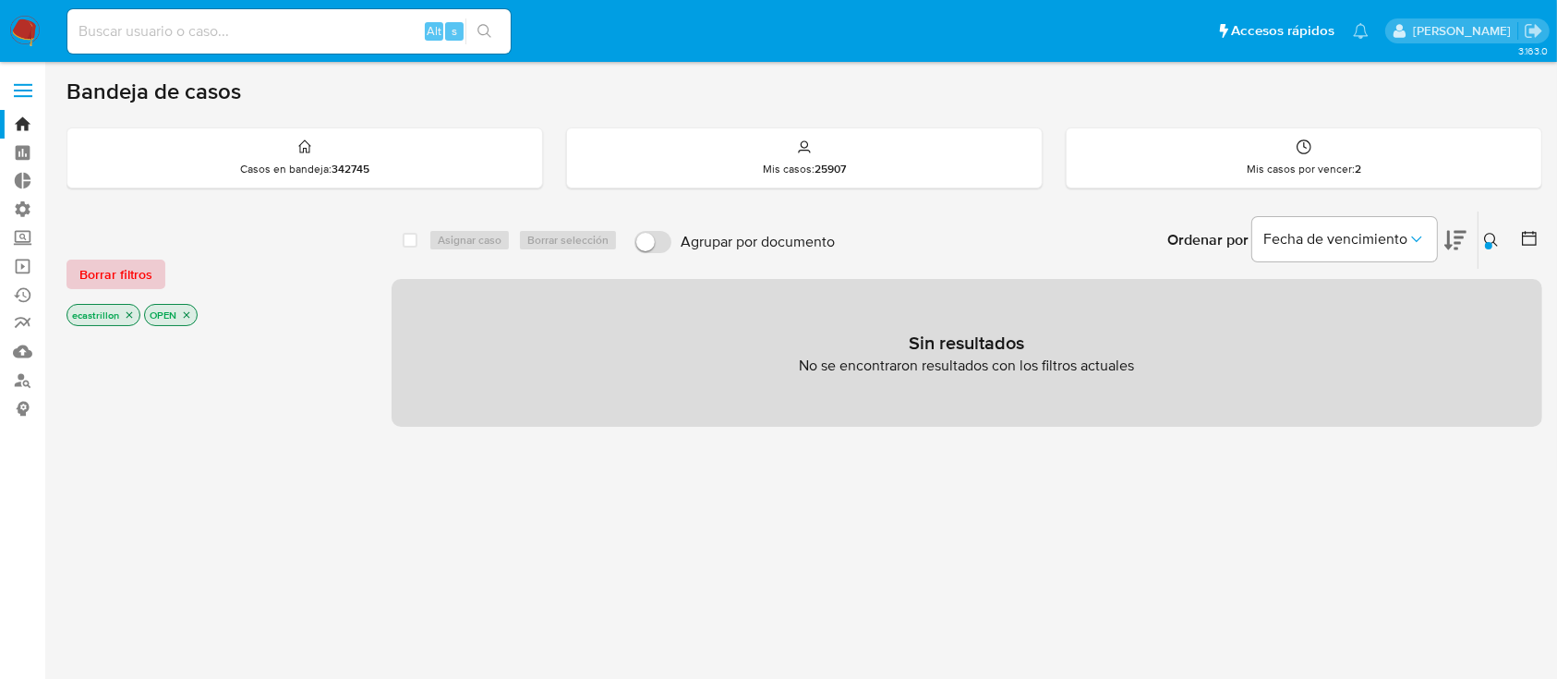
click at [142, 274] on span "Borrar filtros" at bounding box center [115, 274] width 73 height 26
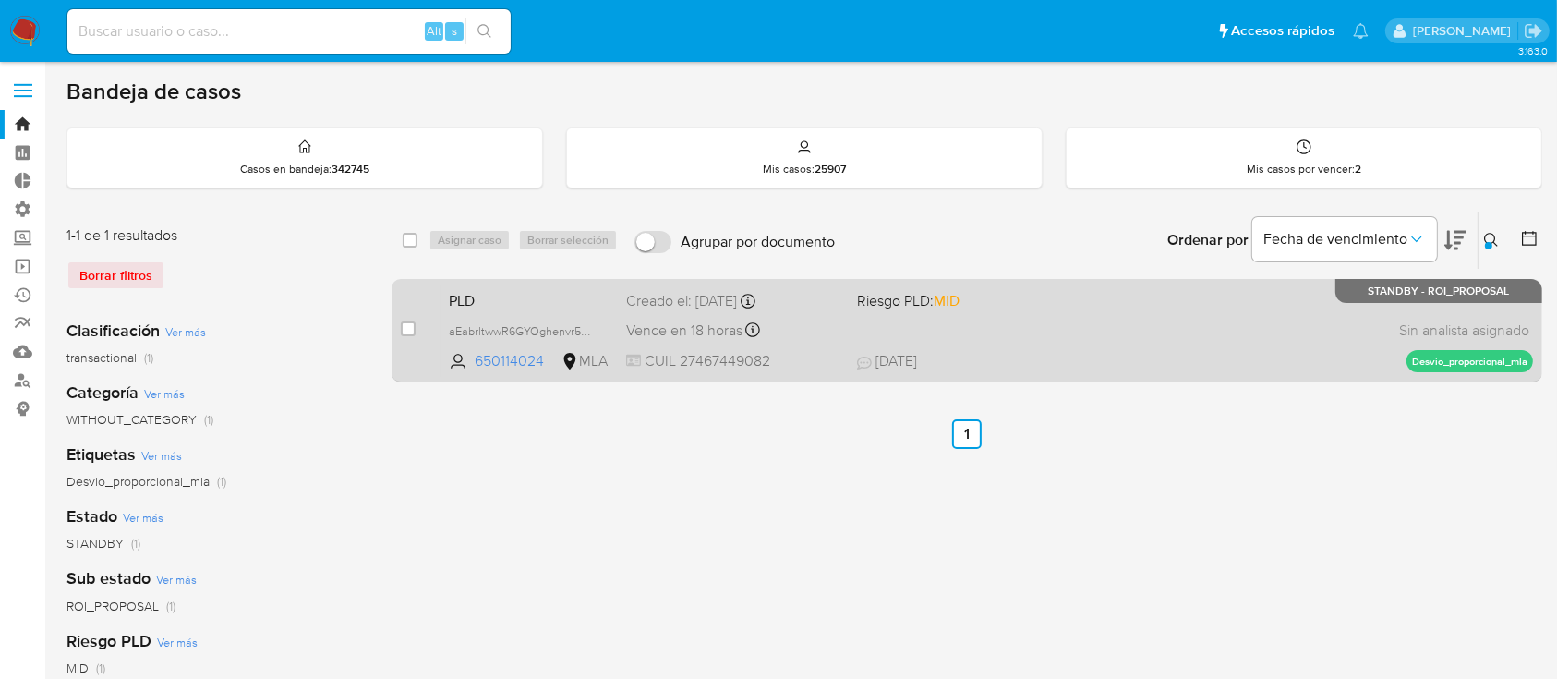
click at [1129, 307] on div "PLD aEabrltwwR6GYOghenvr5pt8 650114024 MLA Riesgo PLD: MID Creado el: 12/08/202…" at bounding box center [986, 329] width 1091 height 93
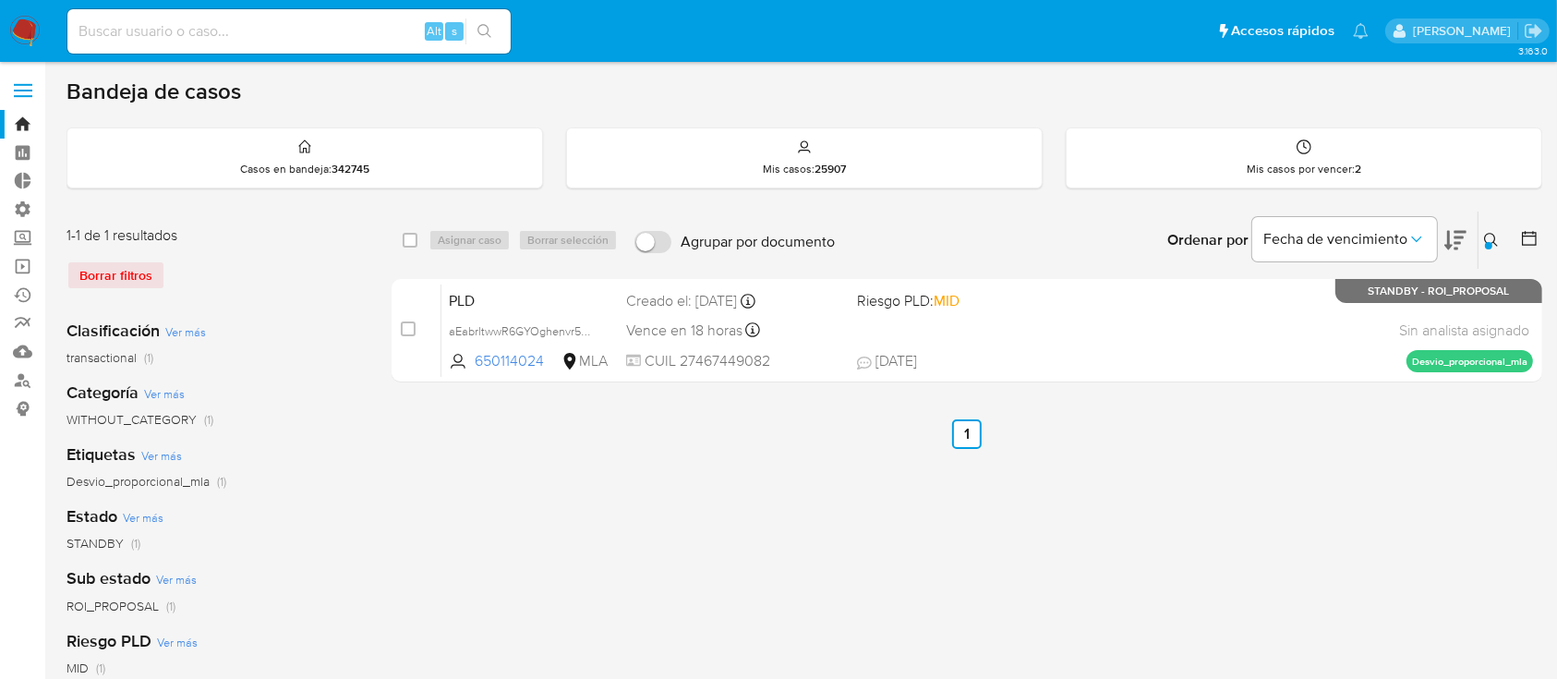
click at [1485, 236] on icon at bounding box center [1491, 240] width 14 height 14
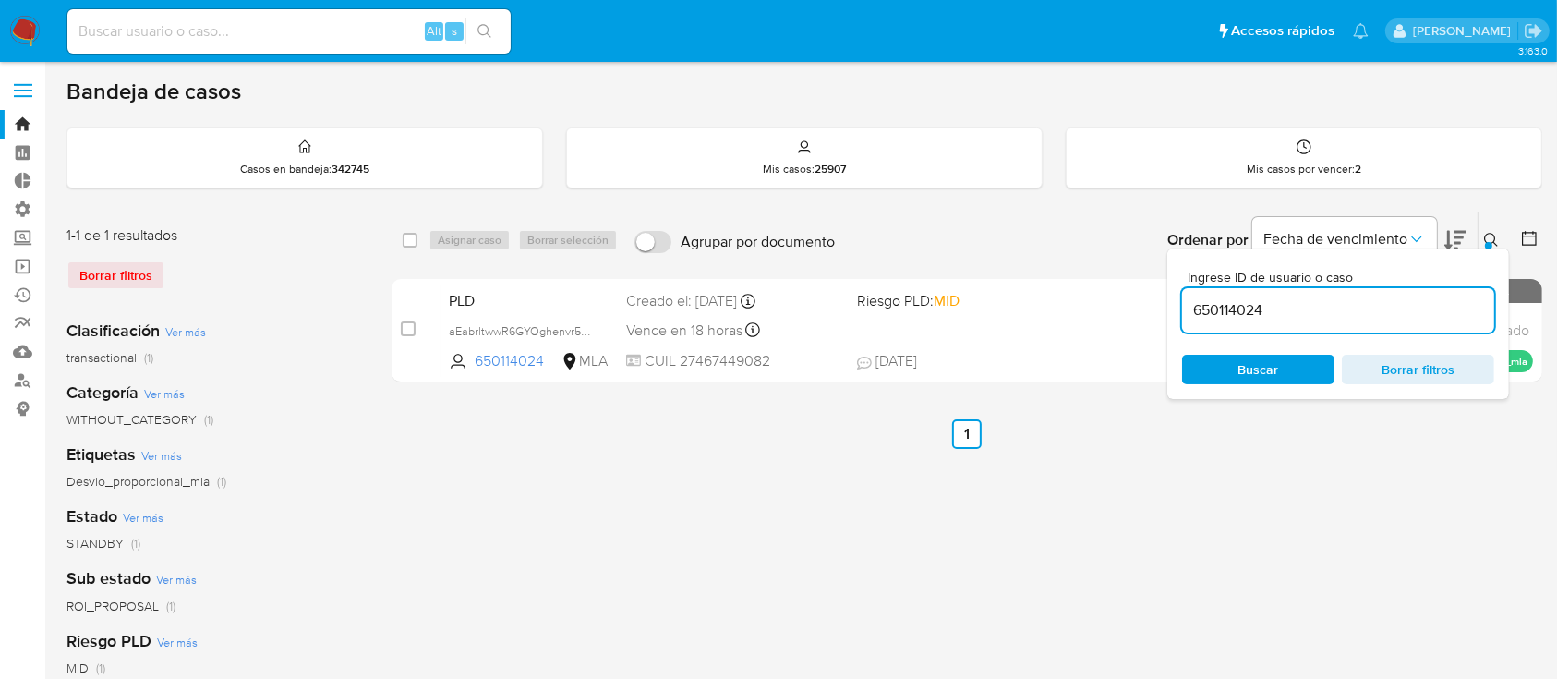
click at [1406, 299] on input "650114024" at bounding box center [1338, 310] width 312 height 24
click at [1489, 236] on icon at bounding box center [1491, 240] width 15 height 15
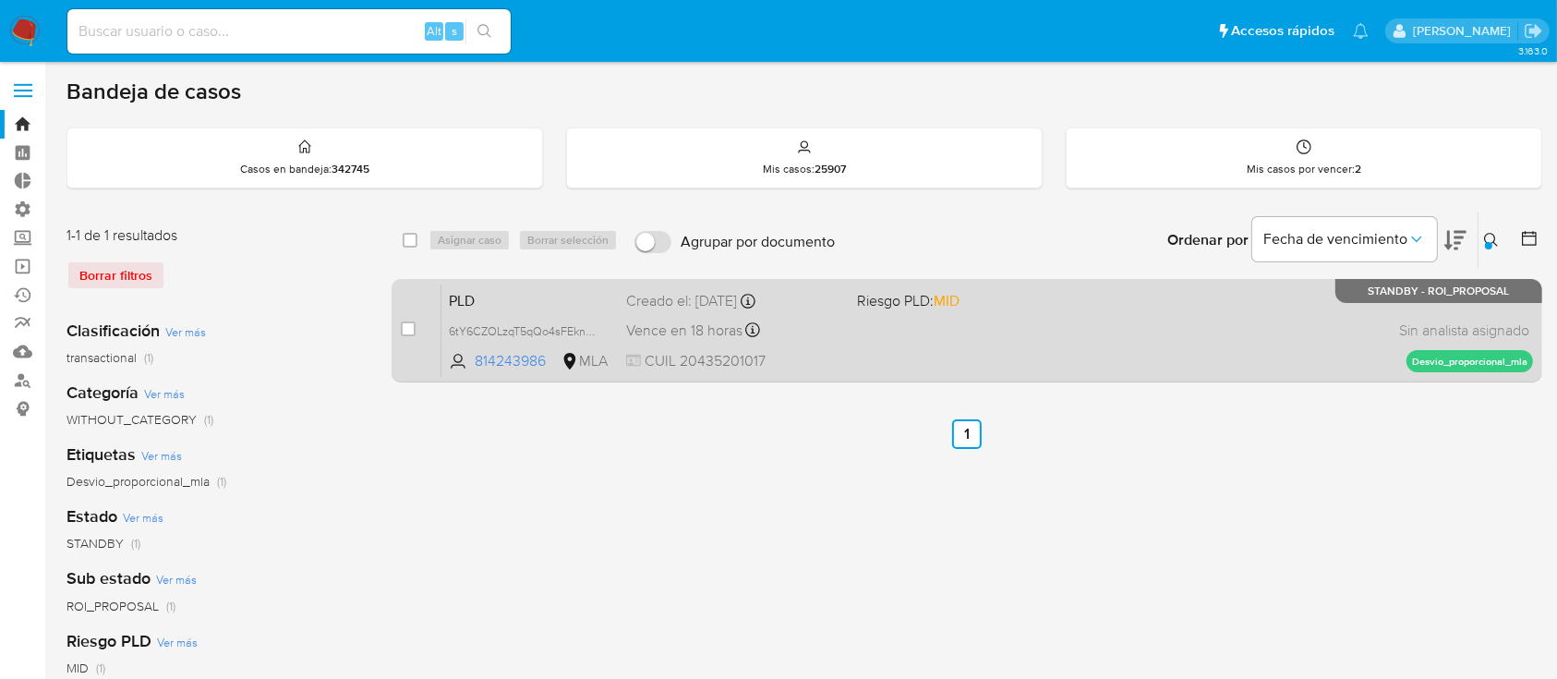
click at [1368, 292] on span "STANDBY - ROI_PROPOSAL" at bounding box center [1438, 291] width 141 height 10
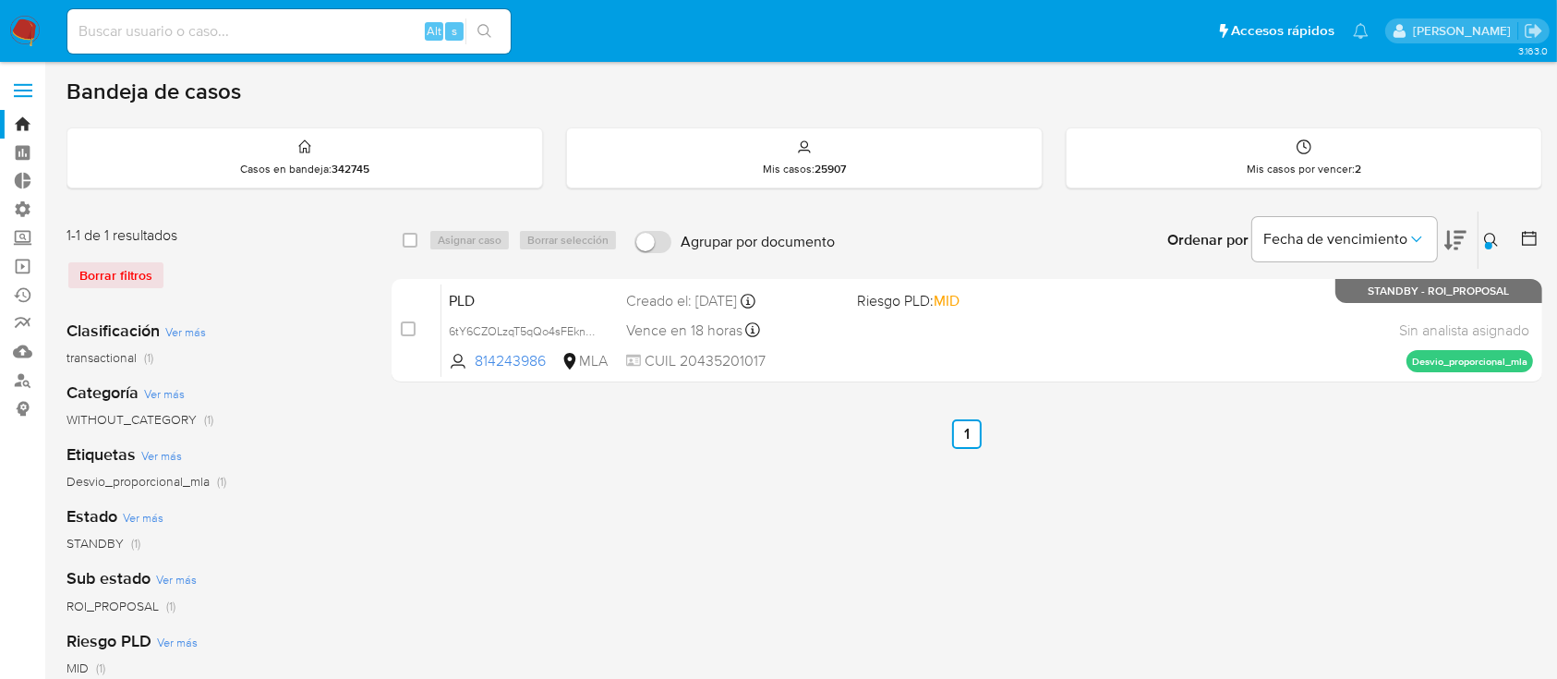
click at [1495, 240] on icon at bounding box center [1491, 240] width 15 height 15
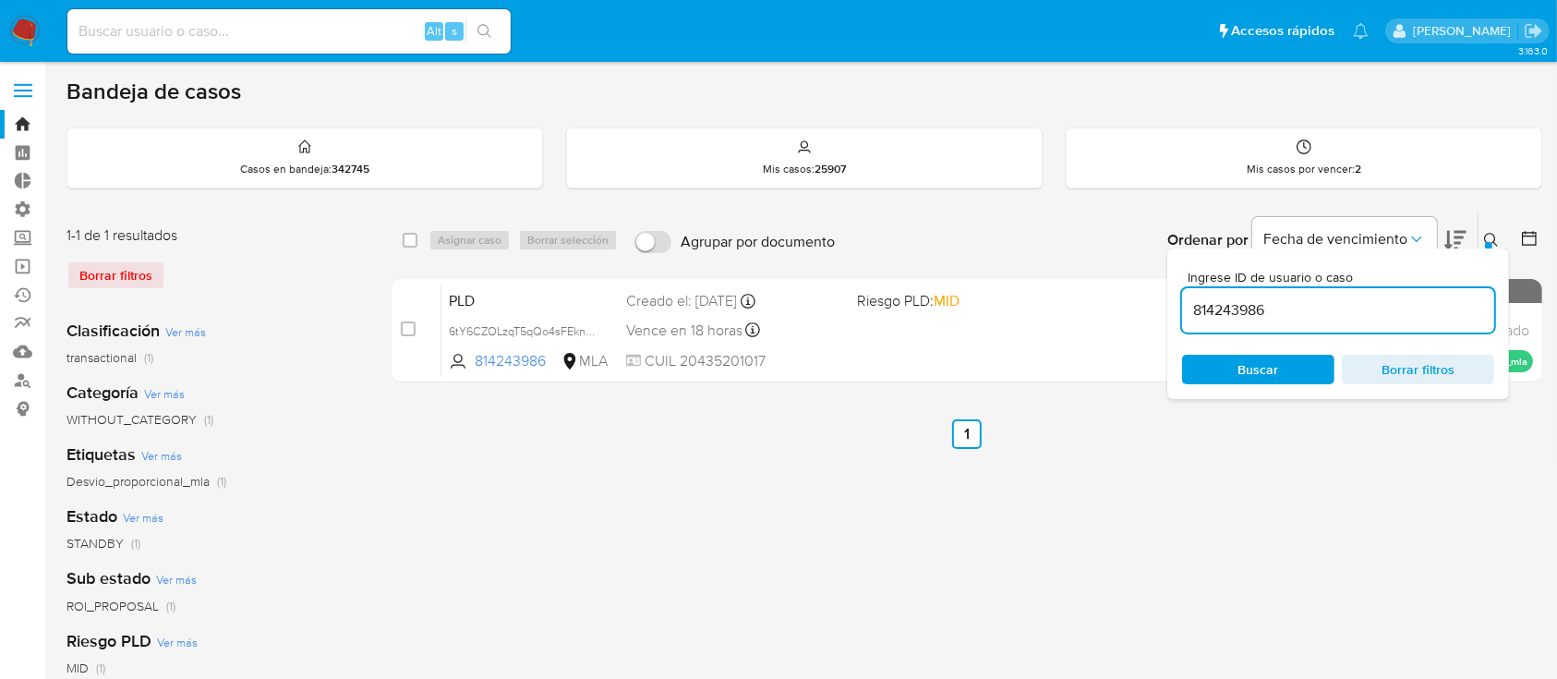
click at [1359, 313] on input "814243986" at bounding box center [1338, 310] width 312 height 24
click at [1490, 233] on icon at bounding box center [1491, 240] width 14 height 14
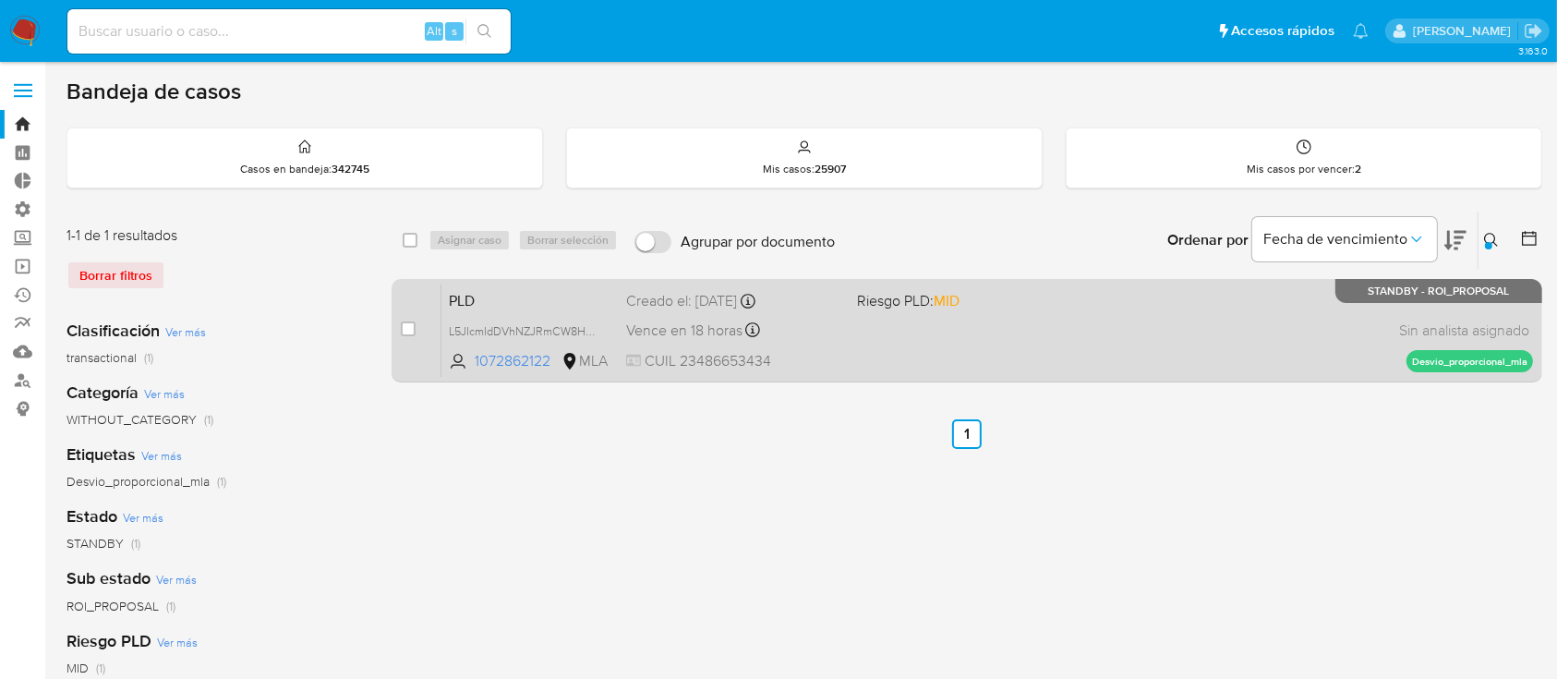
click at [1341, 307] on div "PLD L5JIcmIdDVhNZJRmCW8HPXFQ 1072862122 MLA Riesgo PLD: MID Creado el: 12/08/20…" at bounding box center [986, 329] width 1091 height 93
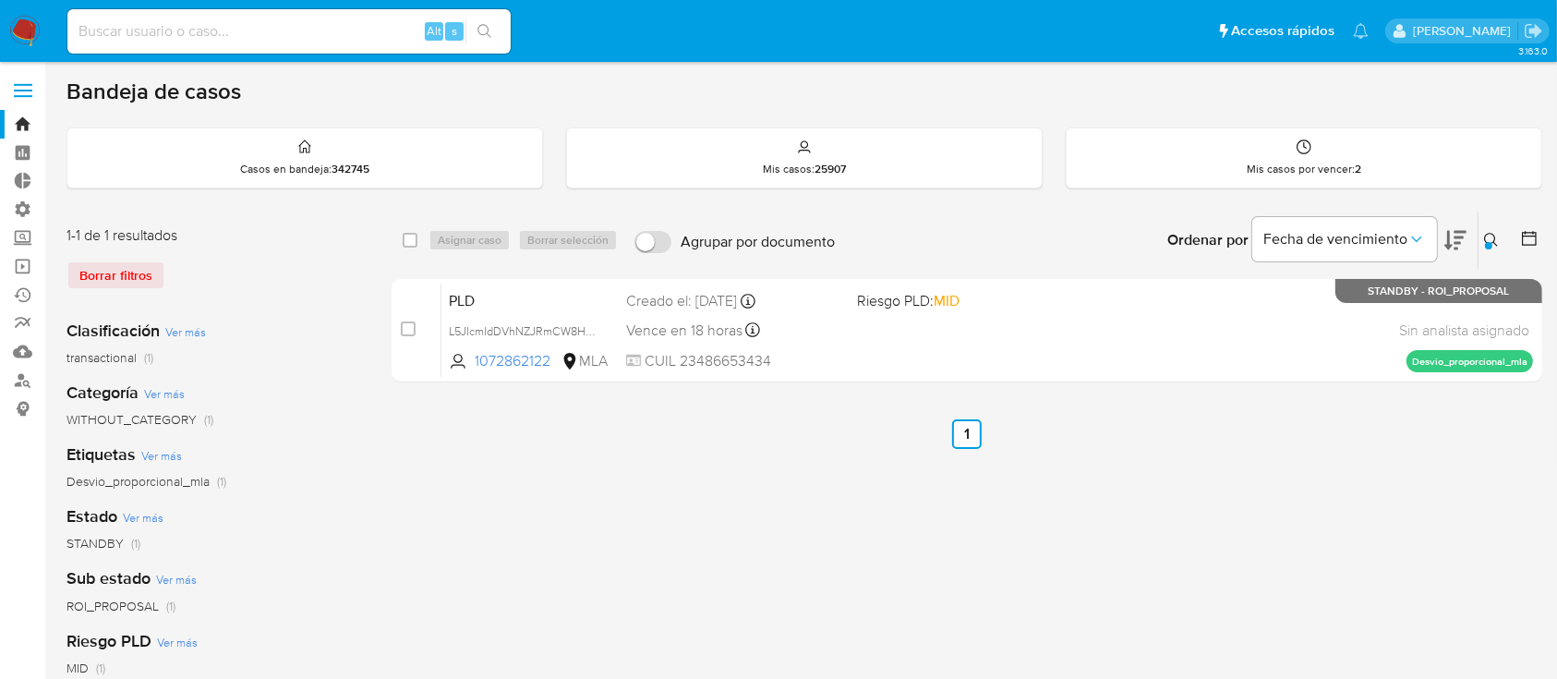
click at [1494, 242] on icon at bounding box center [1491, 240] width 14 height 14
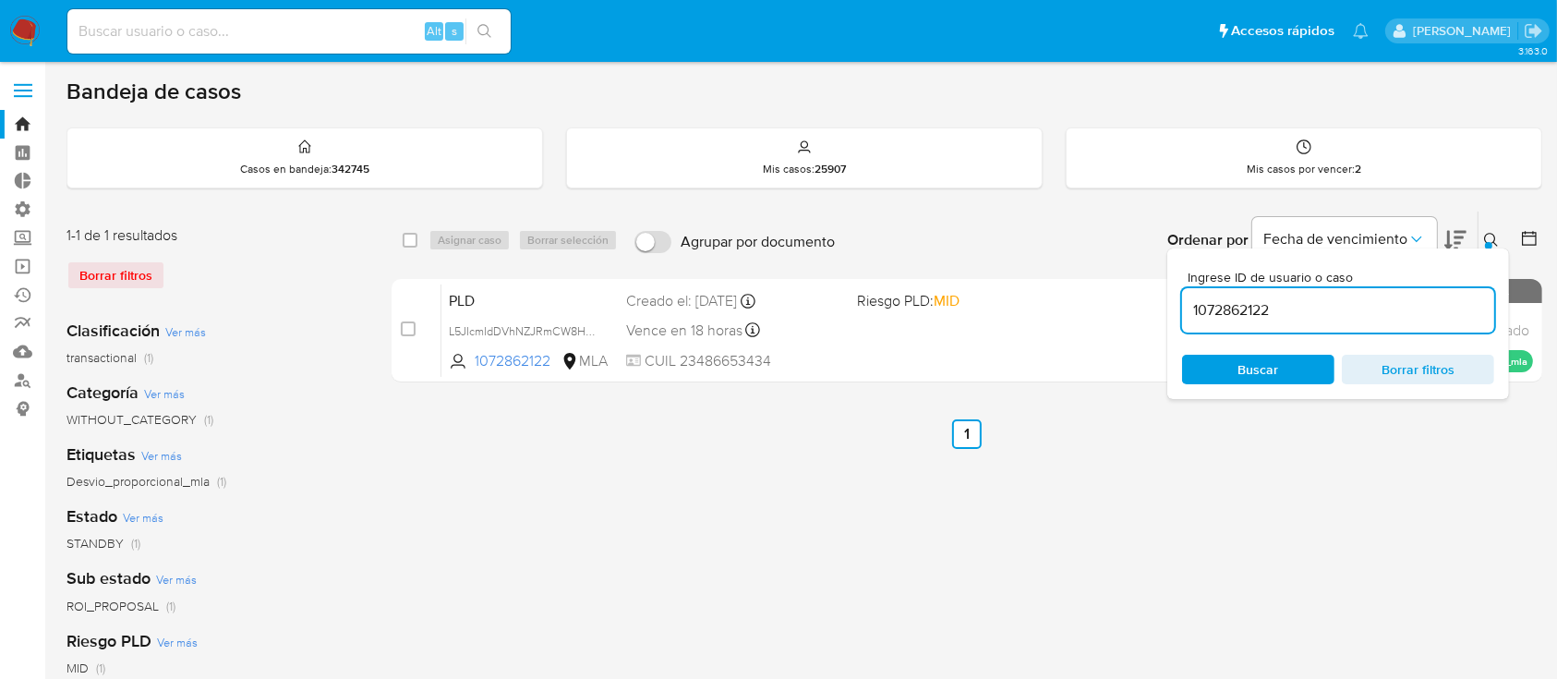
click at [1427, 307] on input "1072862122" at bounding box center [1338, 310] width 312 height 24
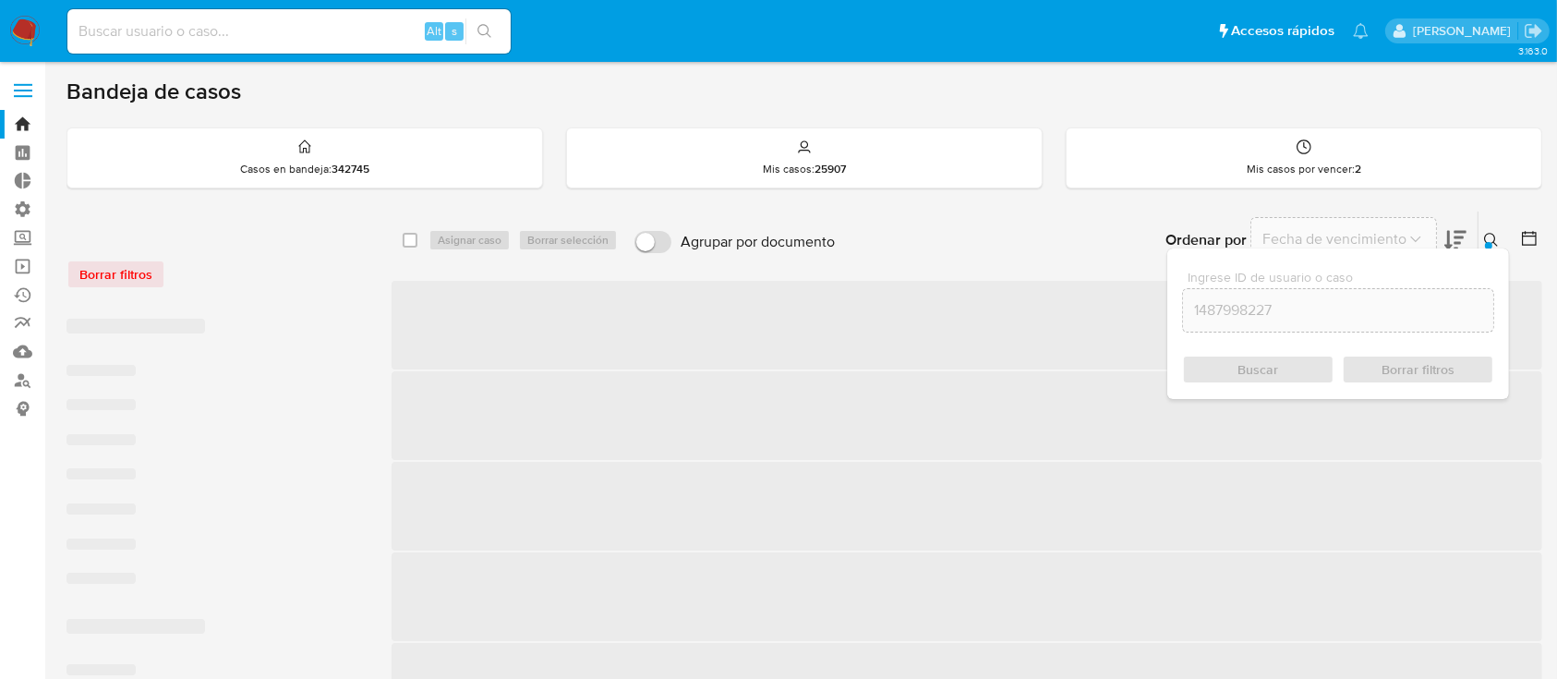
click at [1500, 237] on button at bounding box center [1493, 240] width 30 height 22
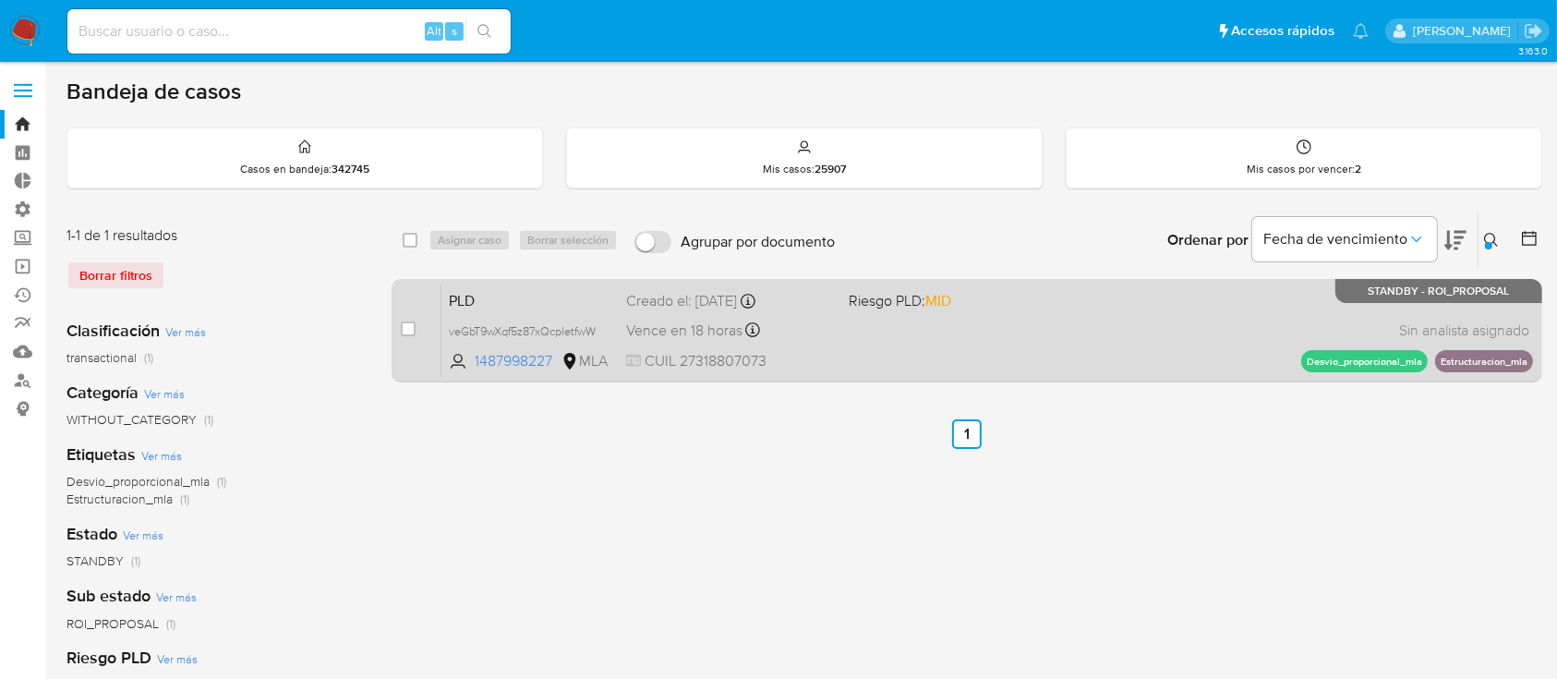
click at [1184, 303] on div "PLD veGbT9wXqf5z87xQcpletfwW 1487998227 MLA Riesgo PLD: MID Creado el: 12/08/20…" at bounding box center [986, 329] width 1091 height 93
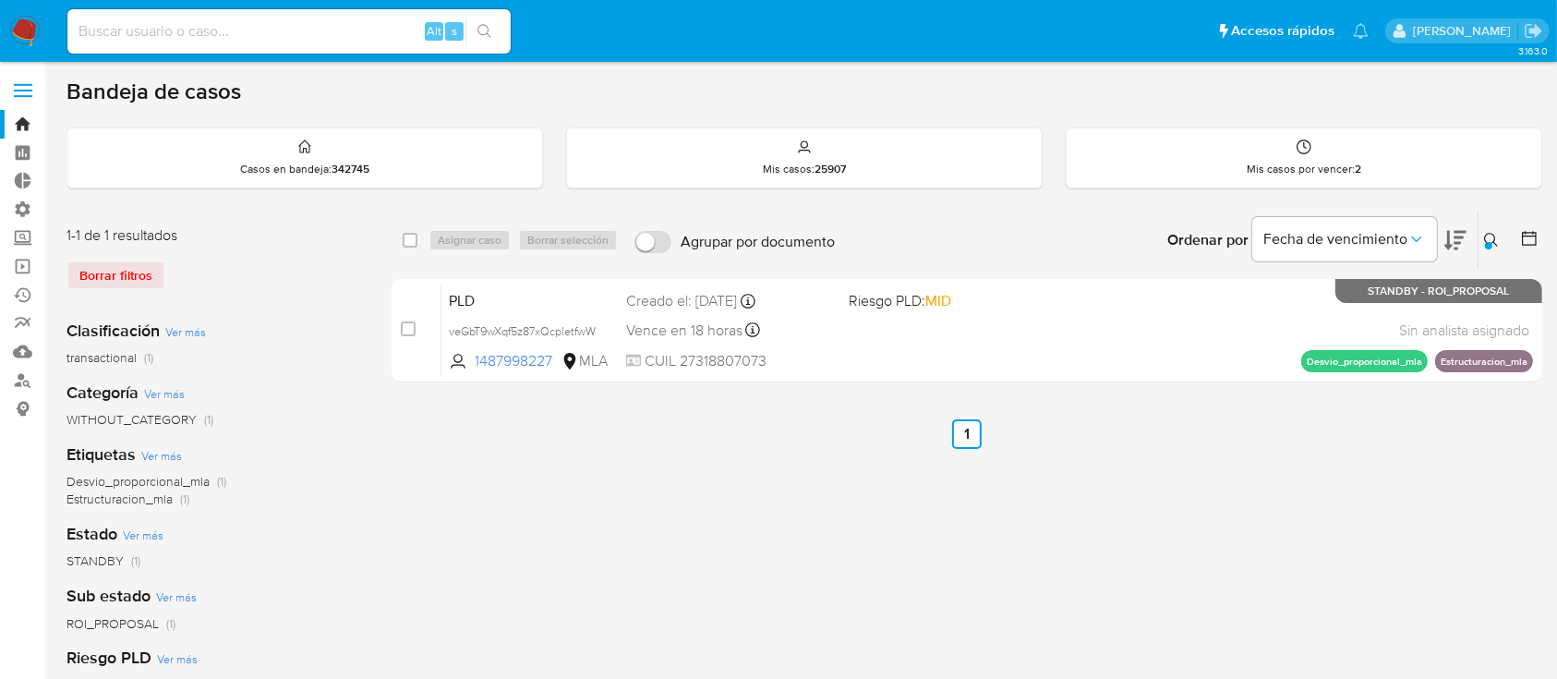
click at [1486, 242] on div at bounding box center [1488, 245] width 7 height 7
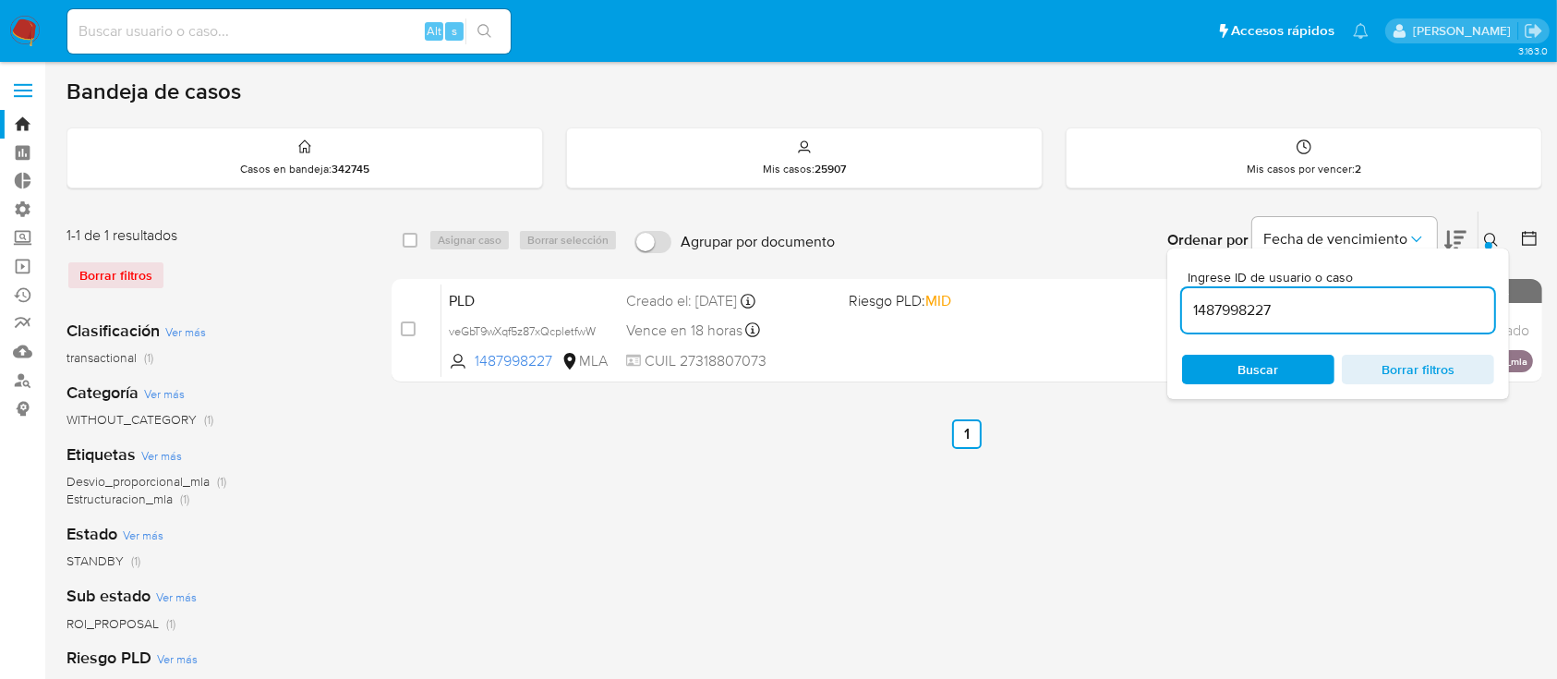
click at [1368, 311] on input "1487998227" at bounding box center [1338, 310] width 312 height 24
click at [1480, 242] on button at bounding box center [1493, 240] width 30 height 22
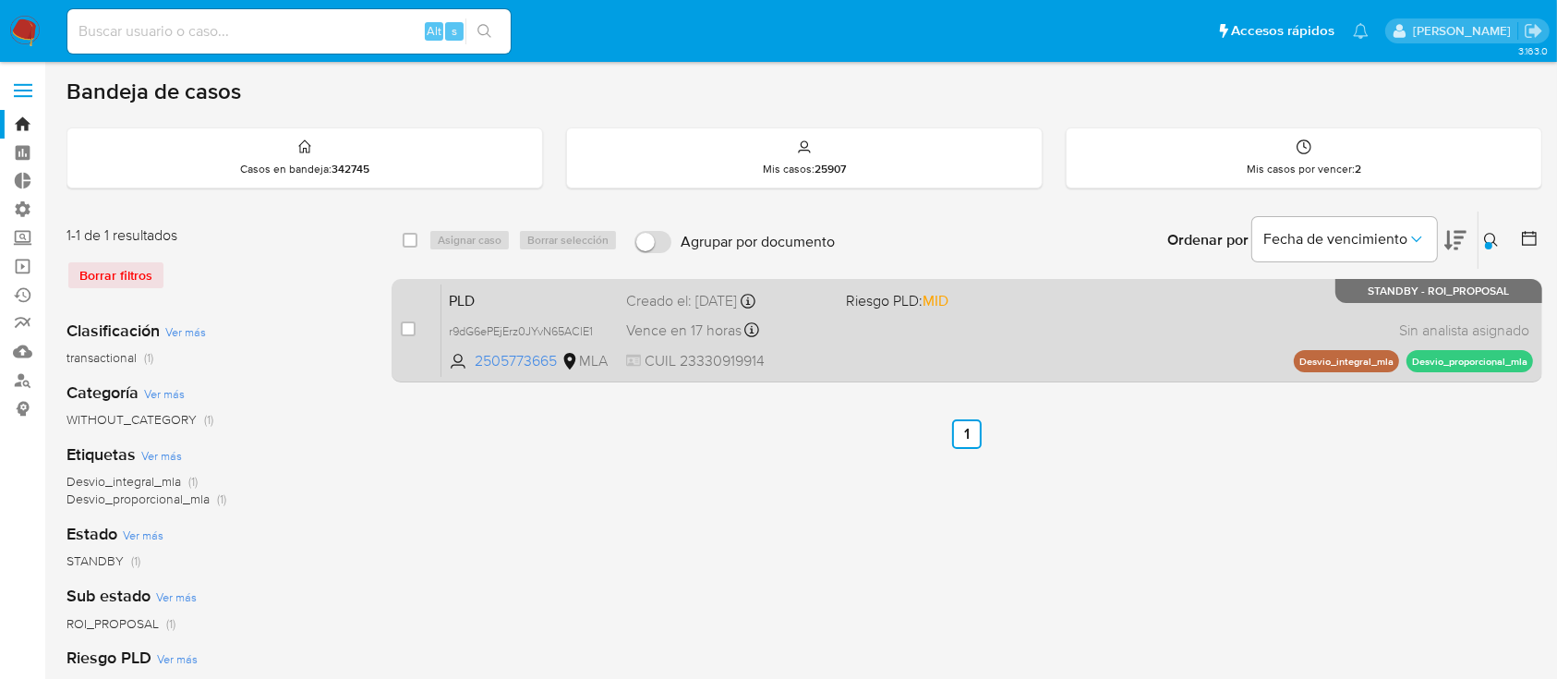
click at [1230, 293] on div "PLD r9dG6ePEjErz0JYvN65AClE1 2505773665 MLA Riesgo PLD: MID Creado el: 12/08/20…" at bounding box center [986, 329] width 1091 height 93
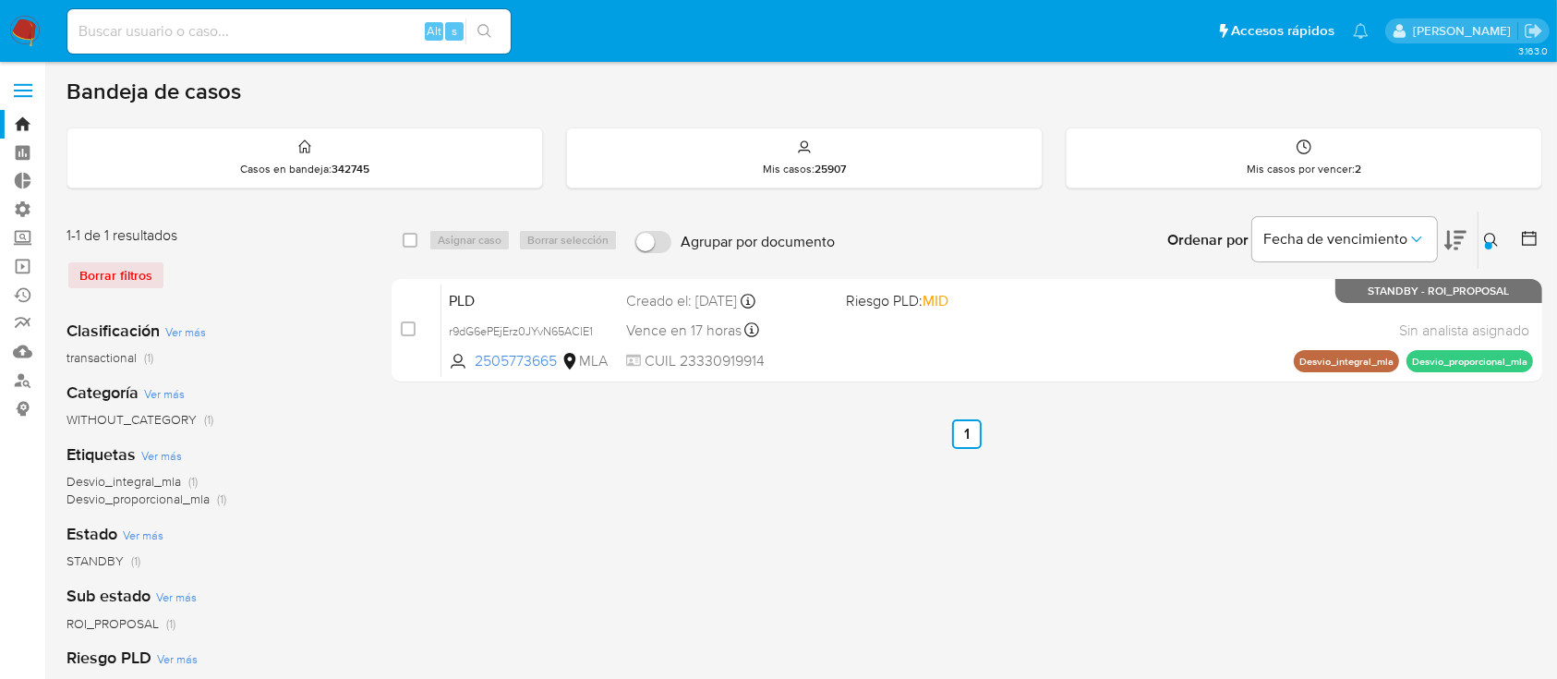
click at [1490, 245] on div at bounding box center [1488, 245] width 7 height 7
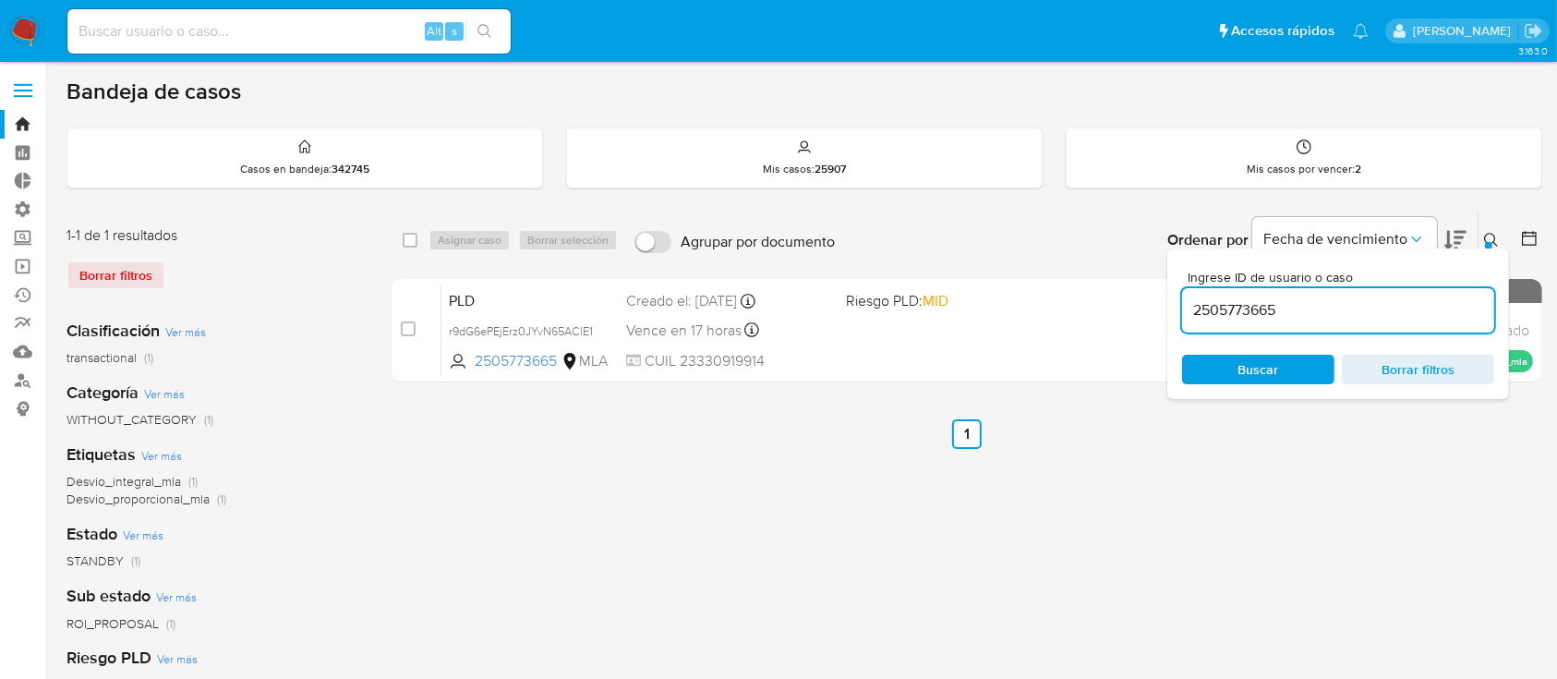
click at [1377, 307] on input "2505773665" at bounding box center [1338, 310] width 312 height 24
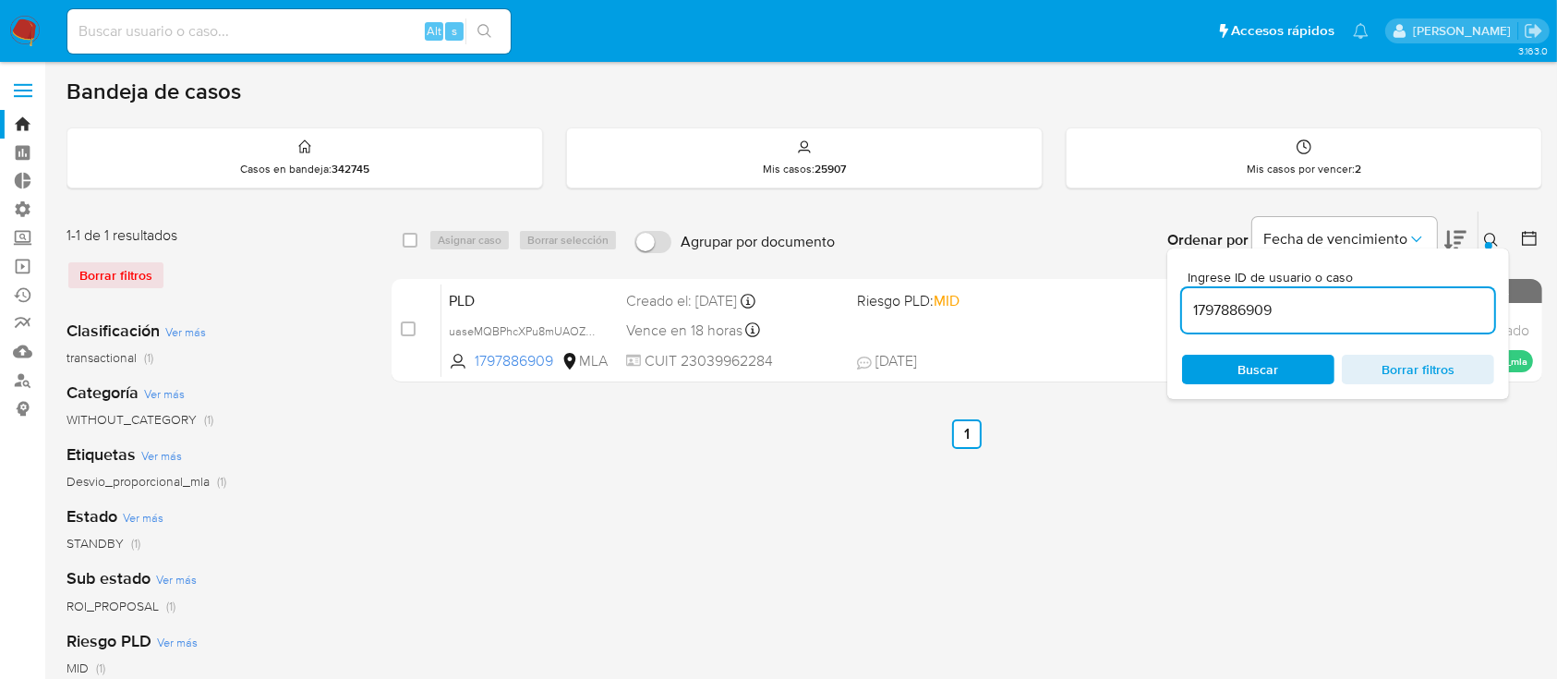
click at [1492, 235] on icon at bounding box center [1491, 240] width 15 height 15
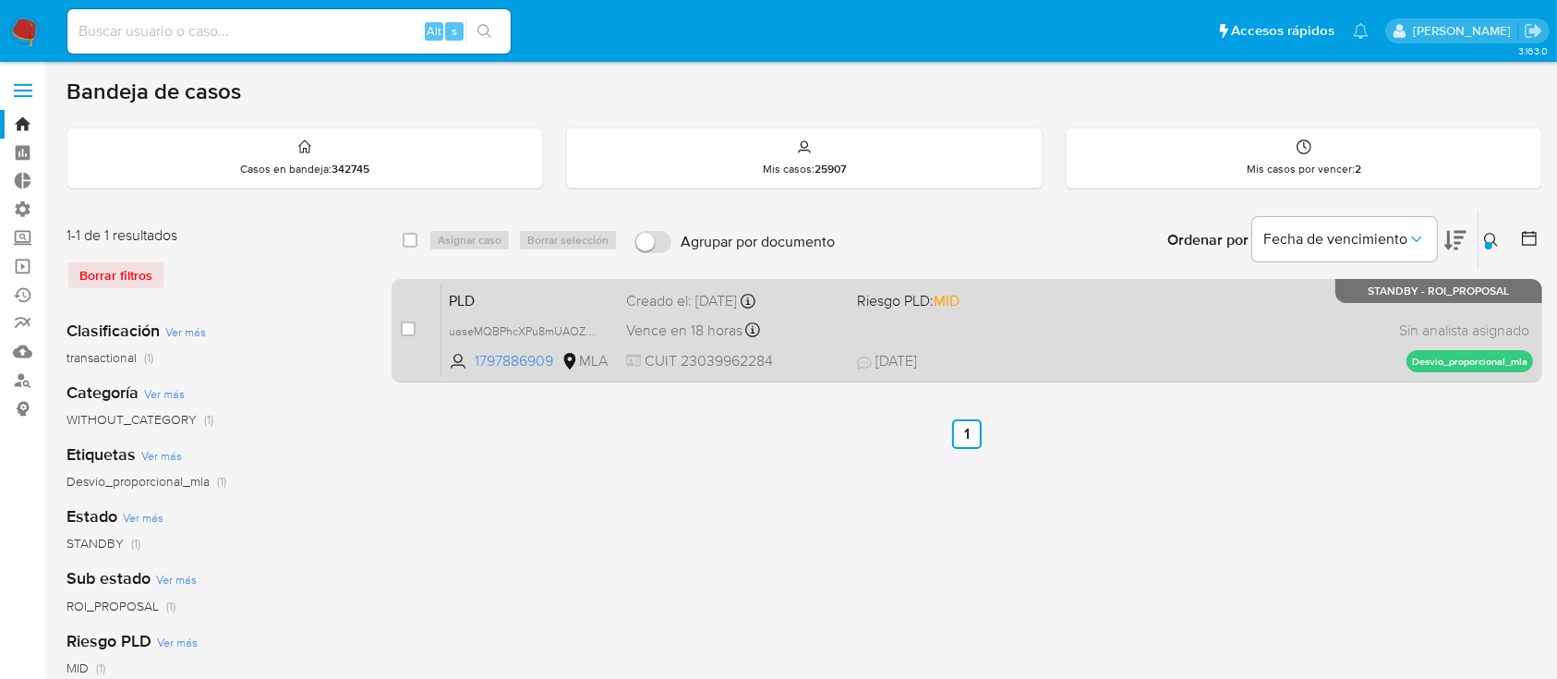
click at [1240, 313] on div "PLD uaseMQBPhcXPu8mUAOZOw7Ql 1797886909 MLA Riesgo PLD: MID Creado el: 12/08/20…" at bounding box center [986, 329] width 1091 height 93
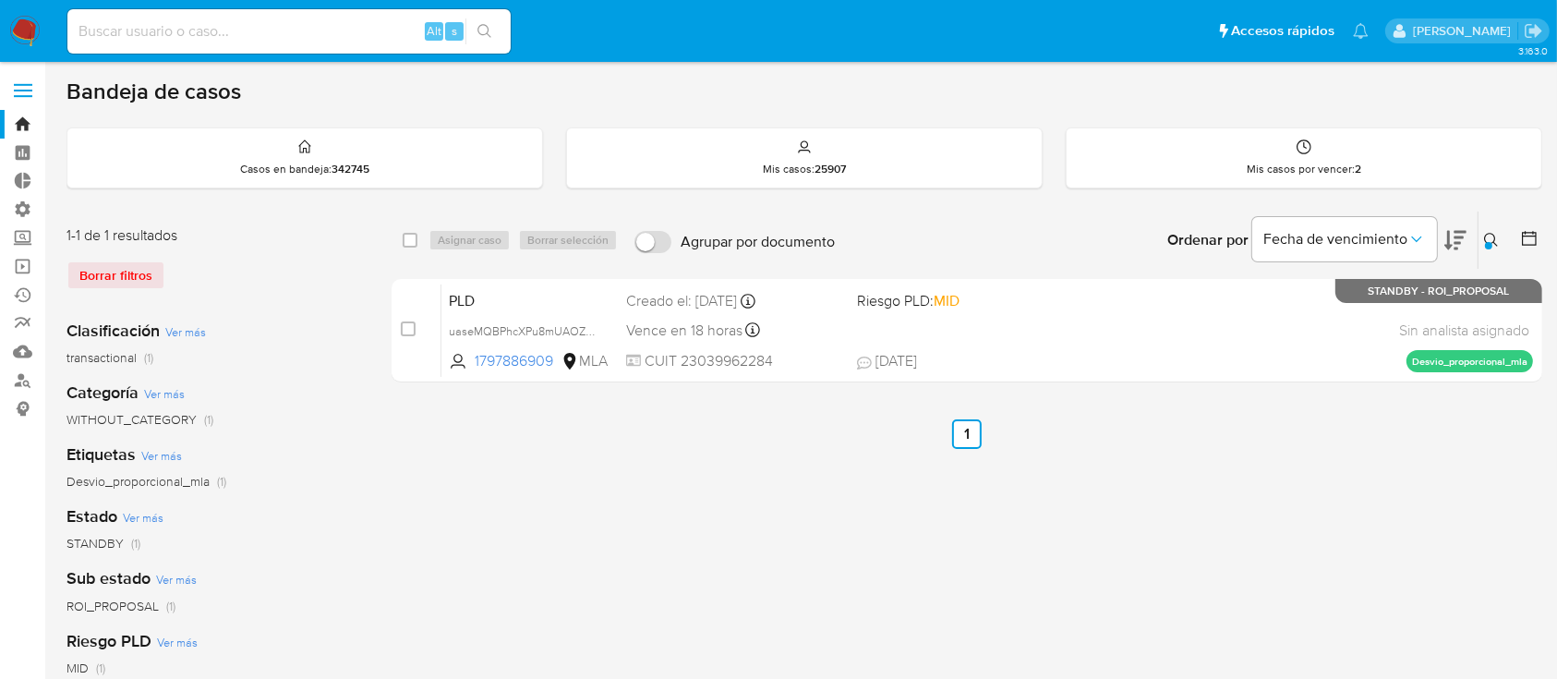
click at [1496, 251] on div "Ingrese ID de usuario o caso 1797886909 Buscar Borrar filtros" at bounding box center [1492, 239] width 31 height 57
click at [1496, 243] on icon at bounding box center [1491, 240] width 14 height 14
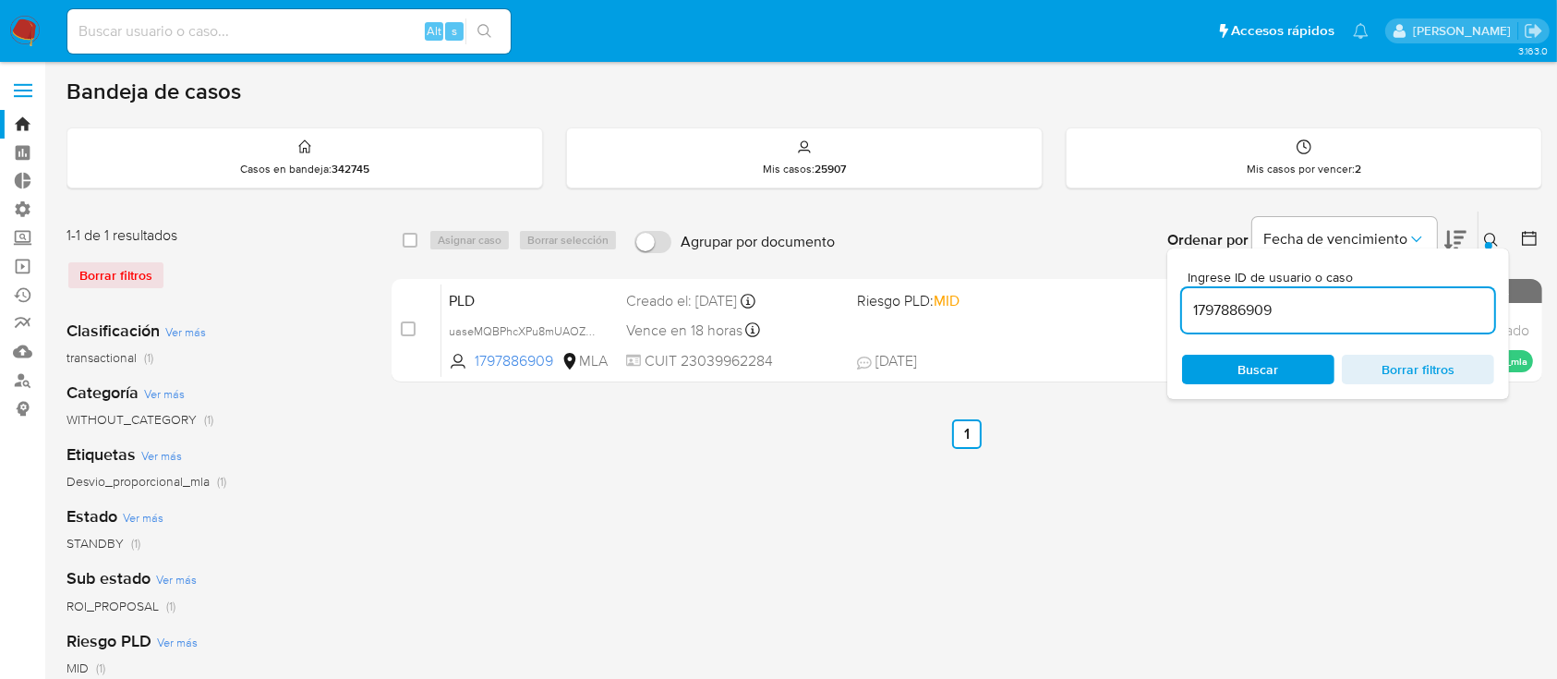
click at [1417, 304] on input "1797886909" at bounding box center [1338, 310] width 312 height 24
click at [1491, 235] on icon at bounding box center [1491, 240] width 15 height 15
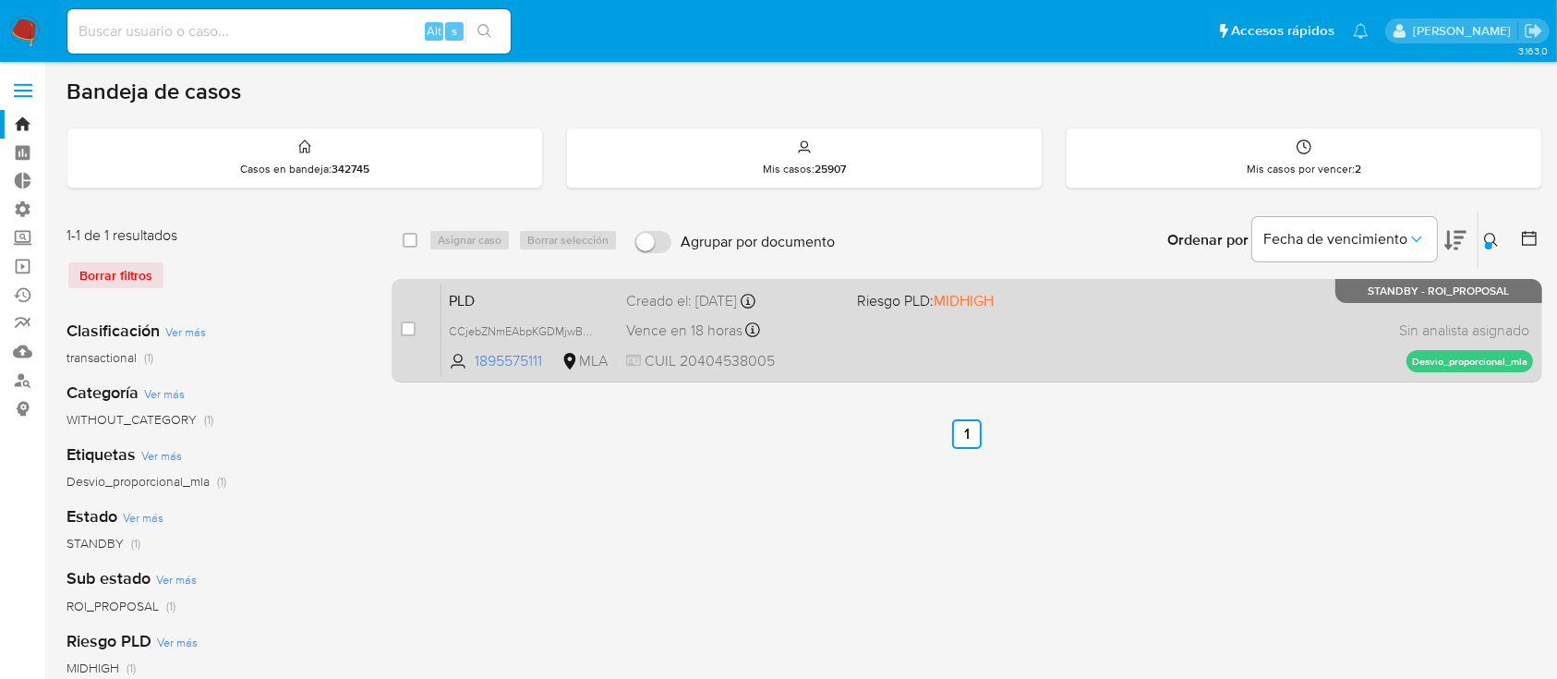
click at [1233, 330] on div "PLD CCjebZNmEAbpKGDMjwBVkMTR 1895575111 MLA Riesgo PLD: MIDHIGH Creado el: 12/0…" at bounding box center [986, 329] width 1091 height 93
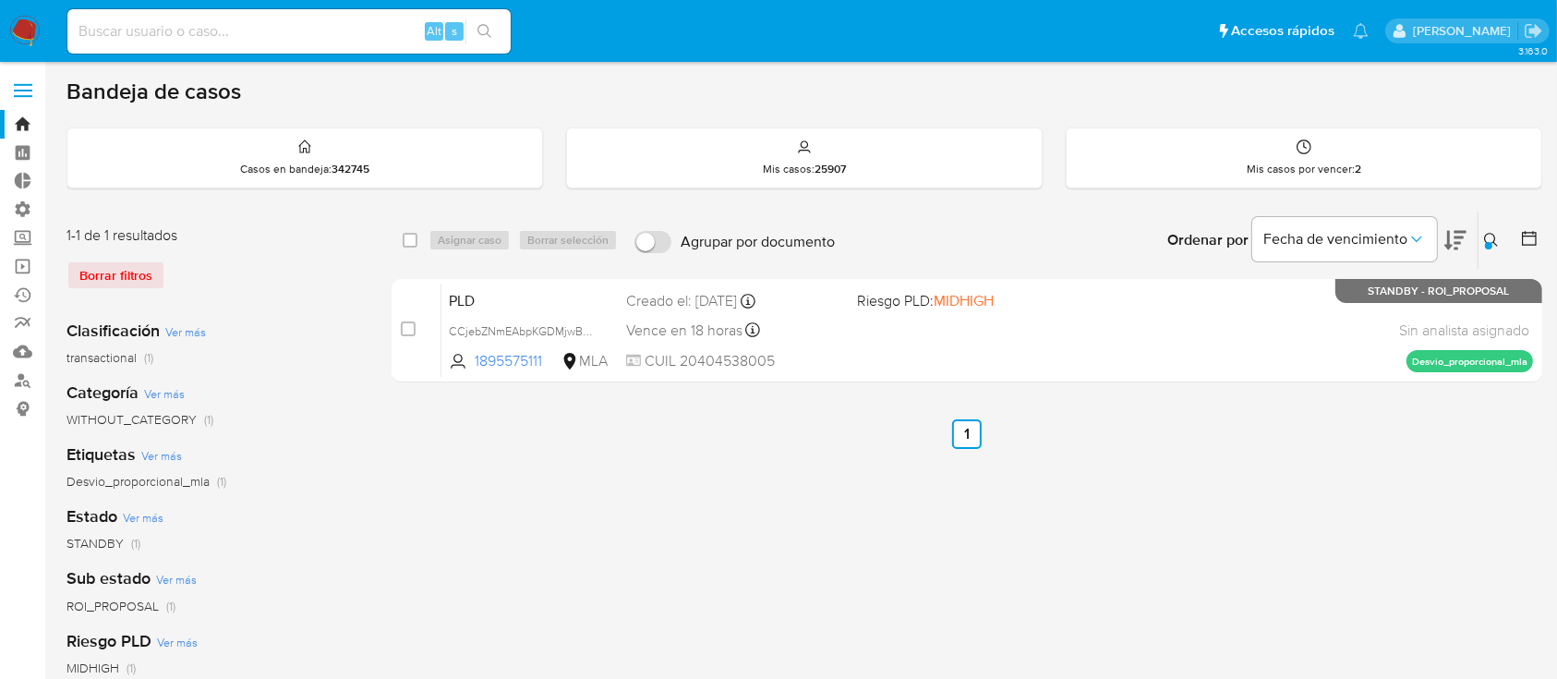
click at [1491, 248] on button at bounding box center [1493, 240] width 30 height 22
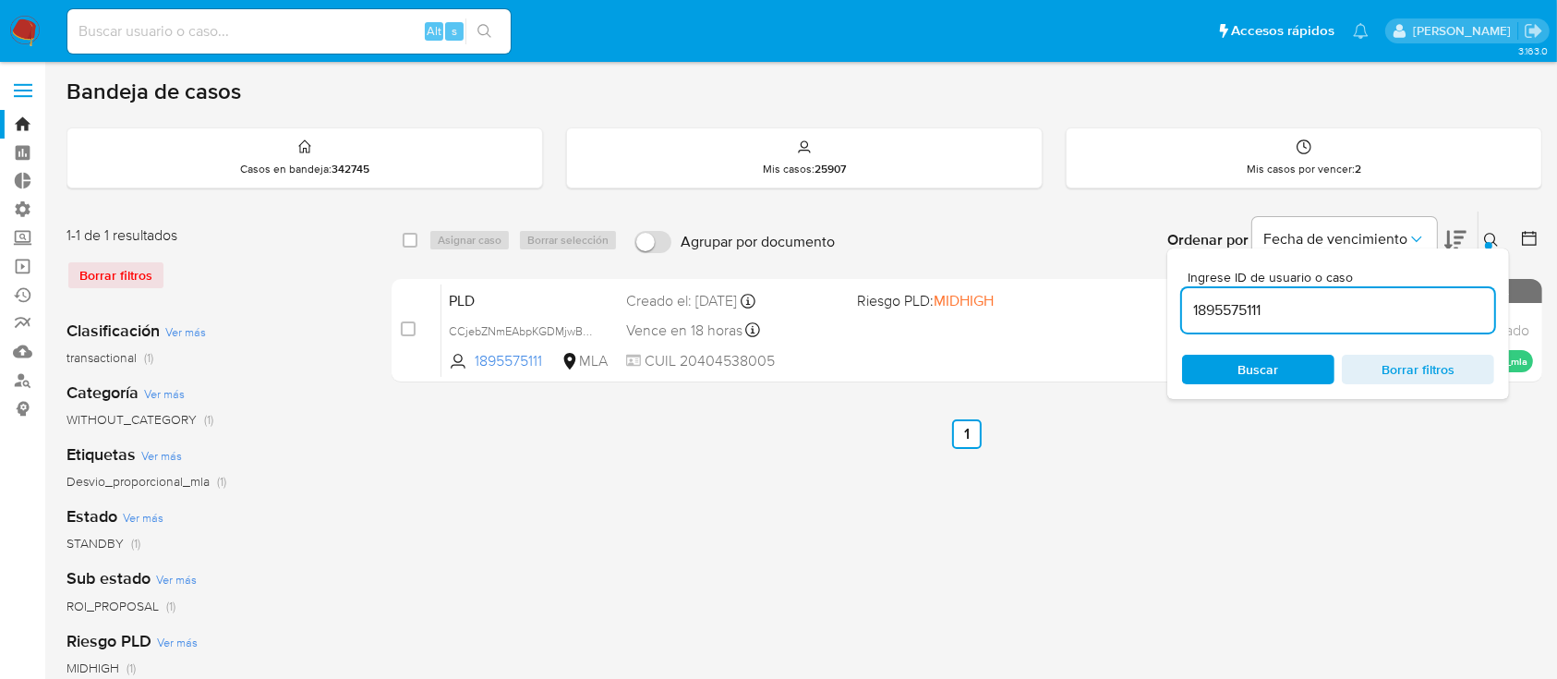
click at [1360, 292] on div "1895575111" at bounding box center [1338, 310] width 312 height 44
click at [1359, 315] on input "1895575111" at bounding box center [1338, 310] width 312 height 24
paste input "2292039300"
click at [1497, 240] on icon at bounding box center [1491, 240] width 15 height 15
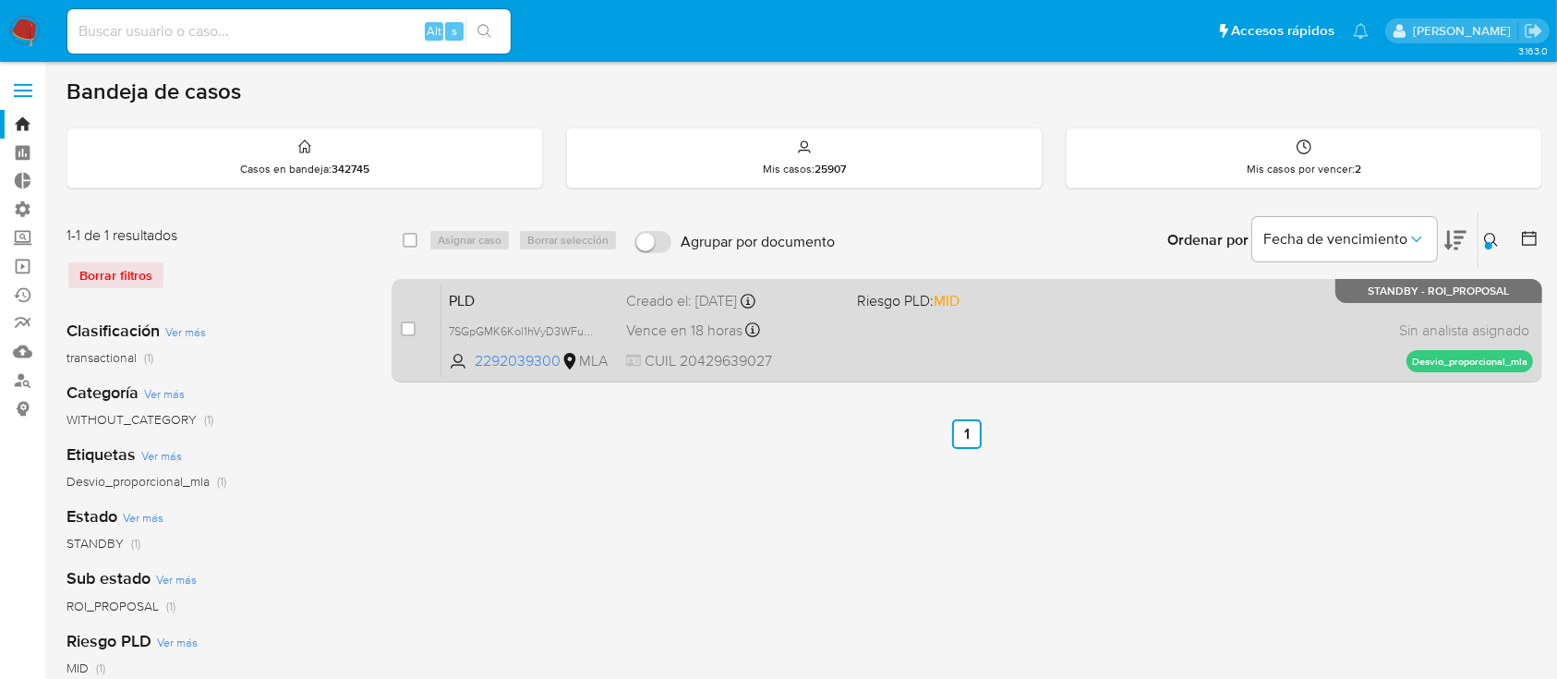
click at [1315, 340] on div "PLD 7SGpGMK6Kol1hVyD3WFuaETx 2292039300 MLA Riesgo PLD: MID Creado el: 12/08/20…" at bounding box center [986, 329] width 1091 height 93
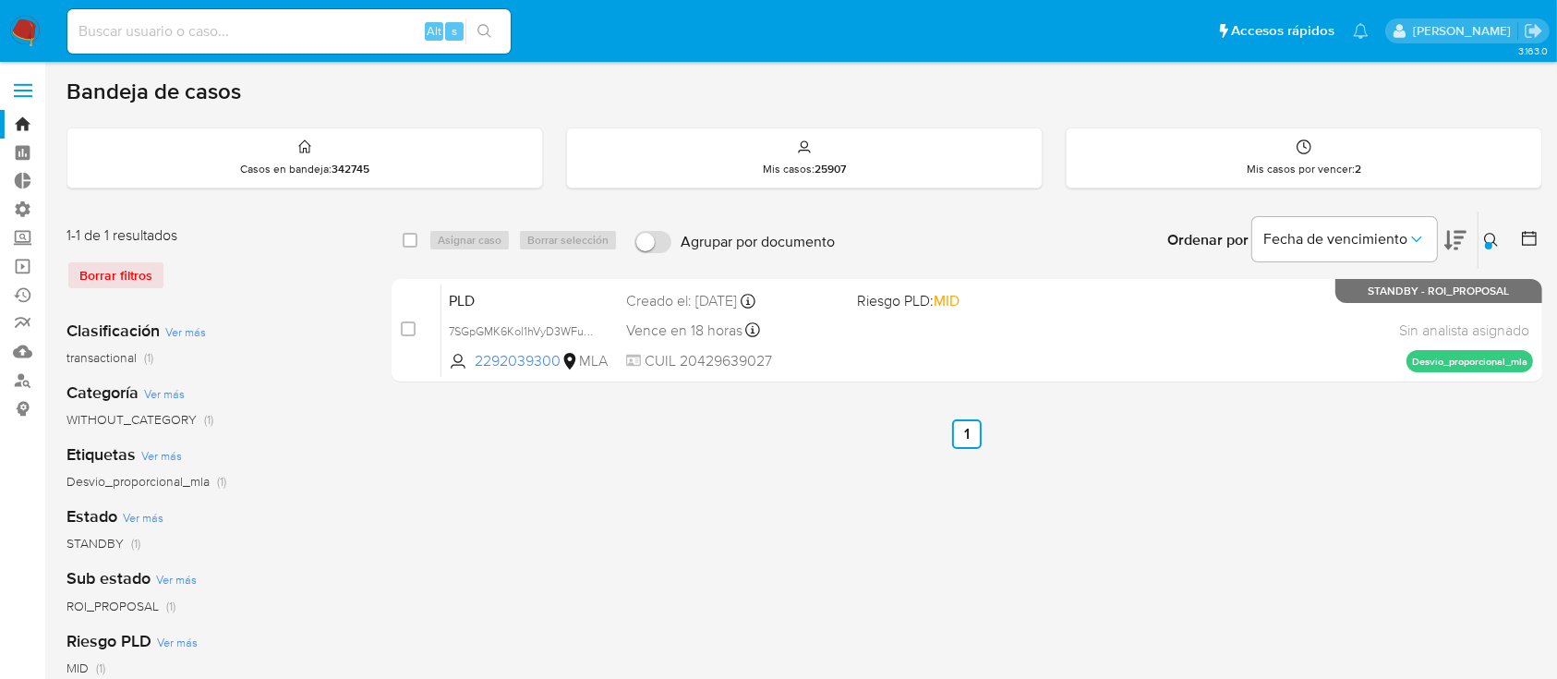
click at [1488, 239] on icon at bounding box center [1491, 240] width 15 height 15
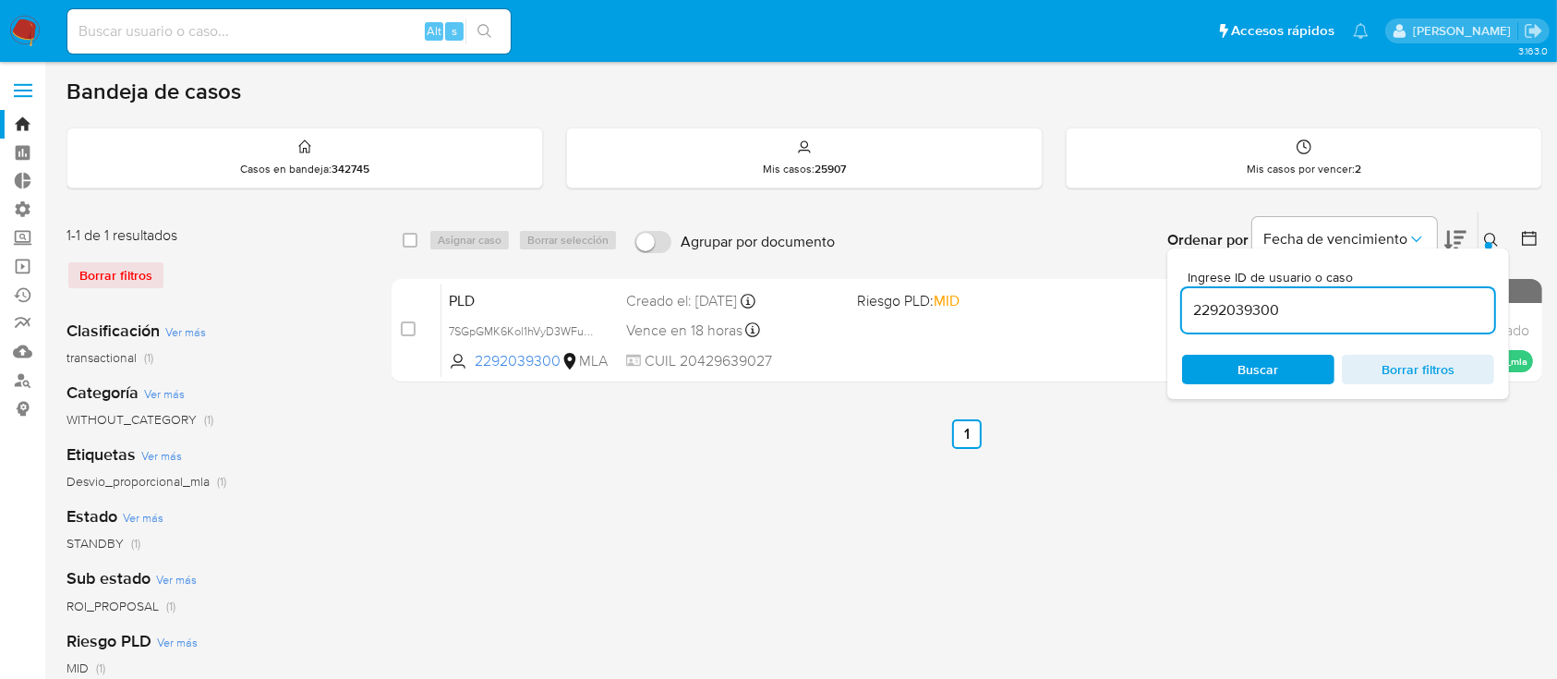
click at [1415, 307] on input "2292039300" at bounding box center [1338, 310] width 312 height 24
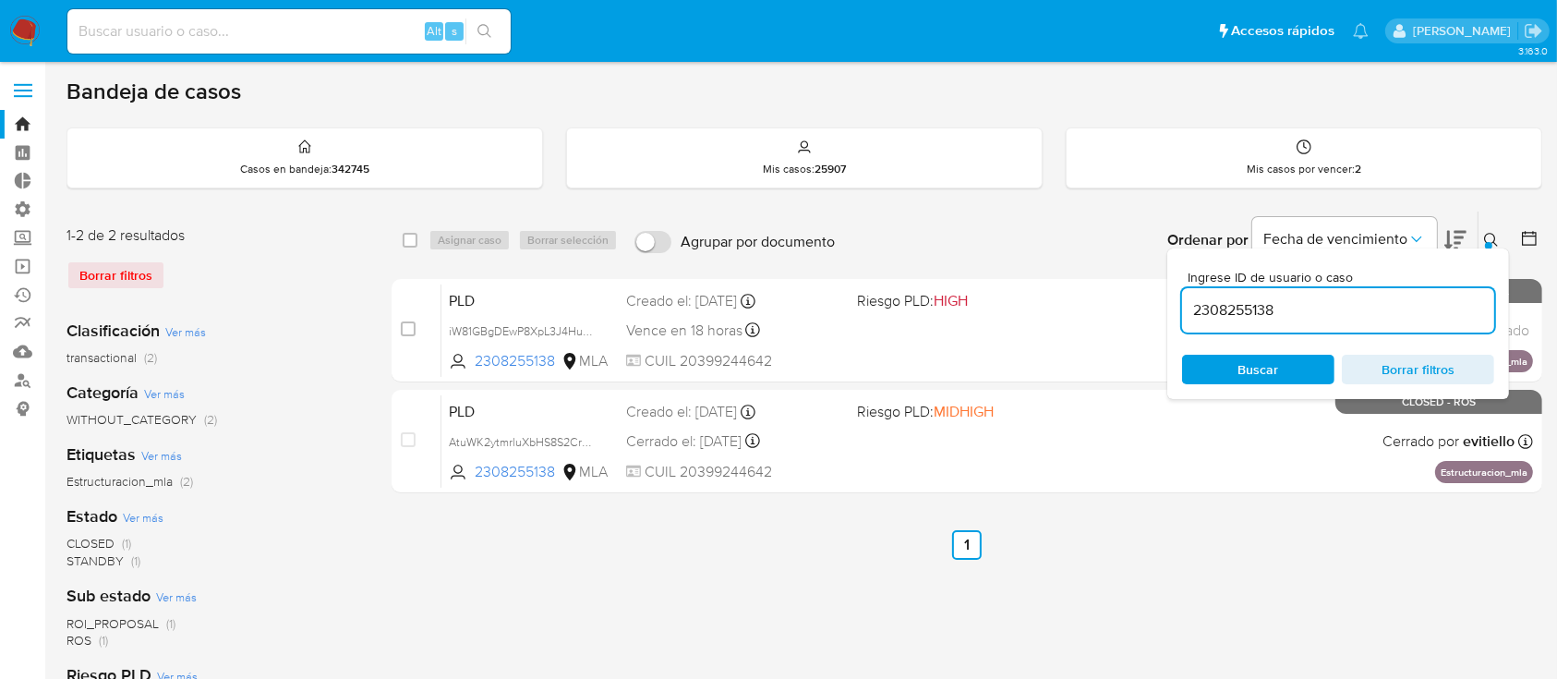
click at [1499, 248] on div "Ingrese ID de usuario o caso 2308255138 Buscar Borrar filtros" at bounding box center [1338, 323] width 342 height 151
click at [1486, 230] on button at bounding box center [1493, 240] width 30 height 22
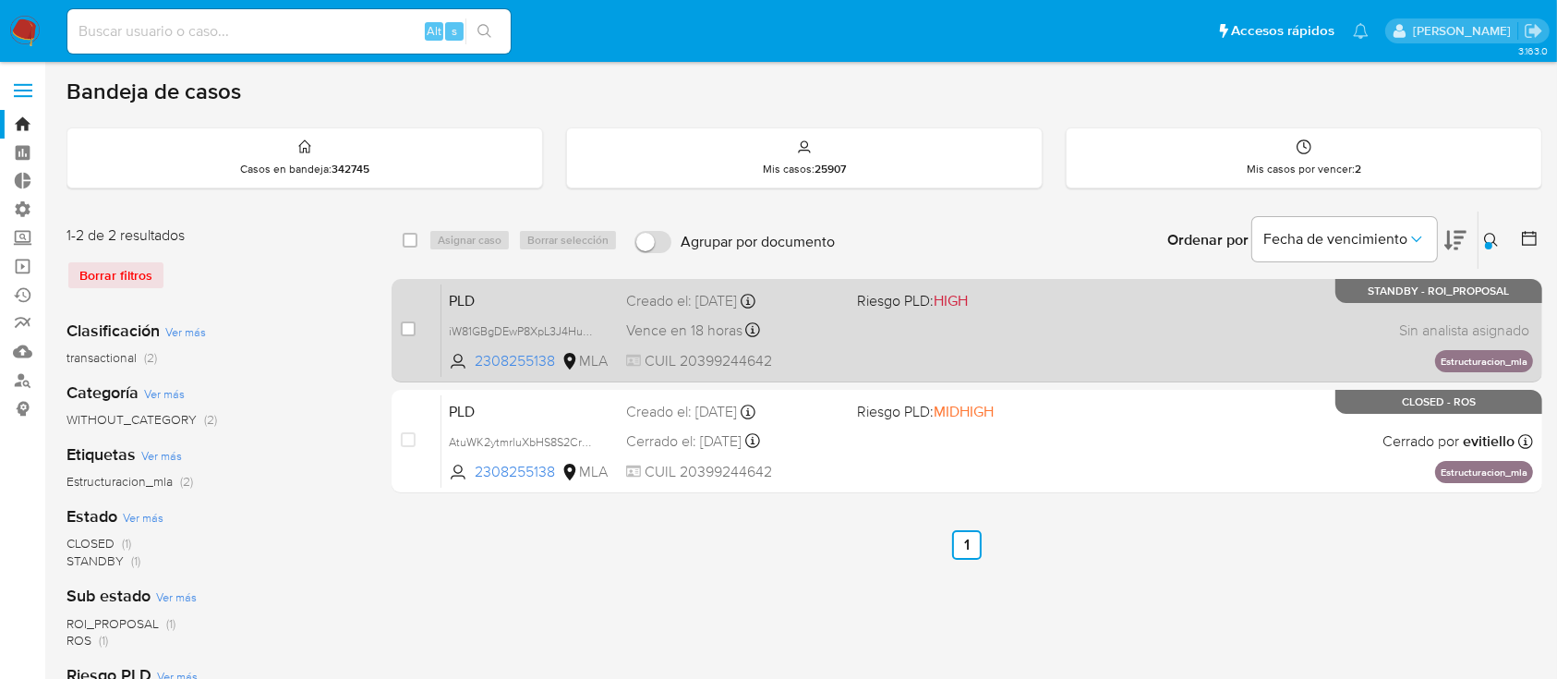
click at [1302, 314] on div "PLD iW81GBgDEwP8XpL3J4Hu3V3d 2308255138 MLA Riesgo PLD: HIGH Creado el: 12/08/2…" at bounding box center [986, 329] width 1091 height 93
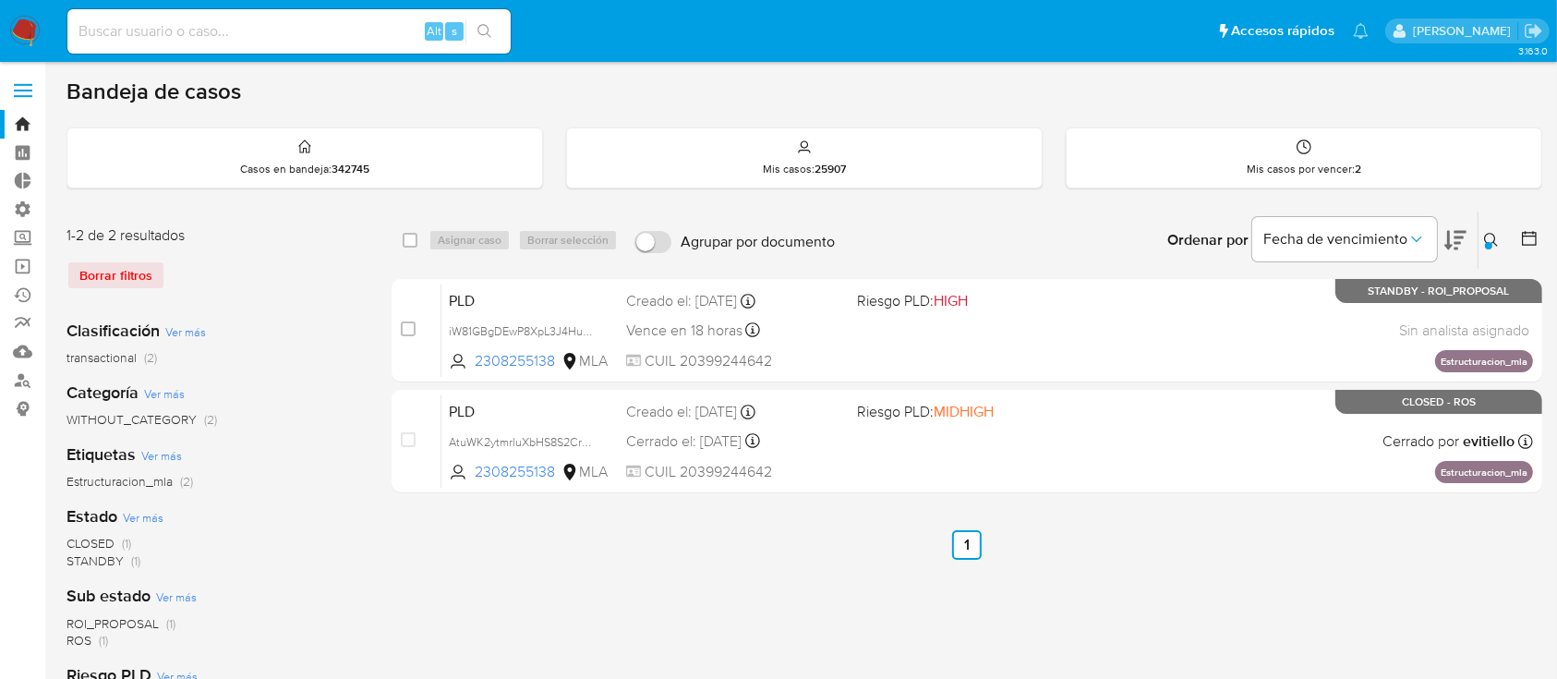
click at [1489, 235] on icon at bounding box center [1491, 240] width 15 height 15
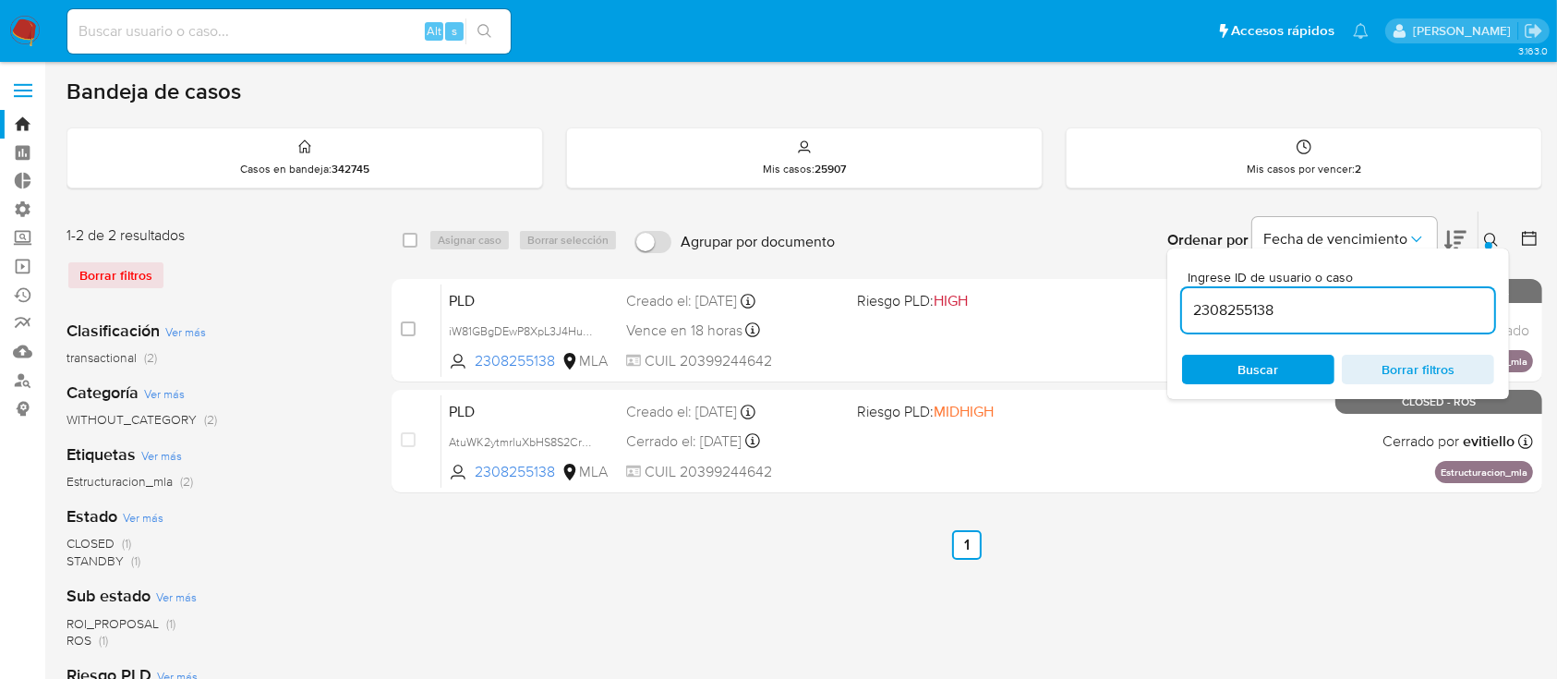
click at [1386, 315] on input "2308255138" at bounding box center [1338, 310] width 312 height 24
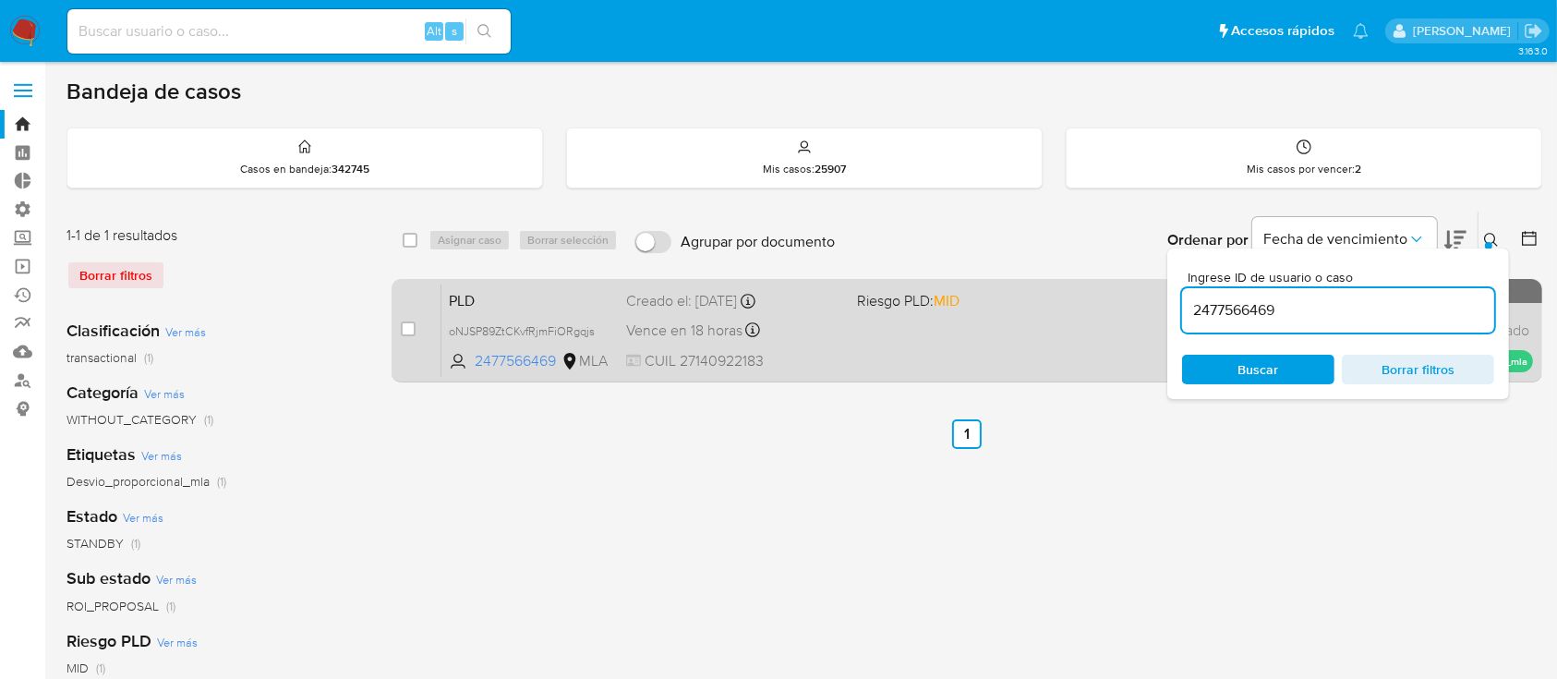
click at [1005, 376] on div "case-item-checkbox No es posible asignar el caso PLD oNJSP89ZtCKvfRjmFiORgqjs 2…" at bounding box center [967, 330] width 1151 height 103
click at [1029, 315] on div "PLD oNJSP89ZtCKvfRjmFiORgqjs 2477566469 MLA Riesgo PLD: MID Creado el: 12/08/20…" at bounding box center [986, 329] width 1091 height 93
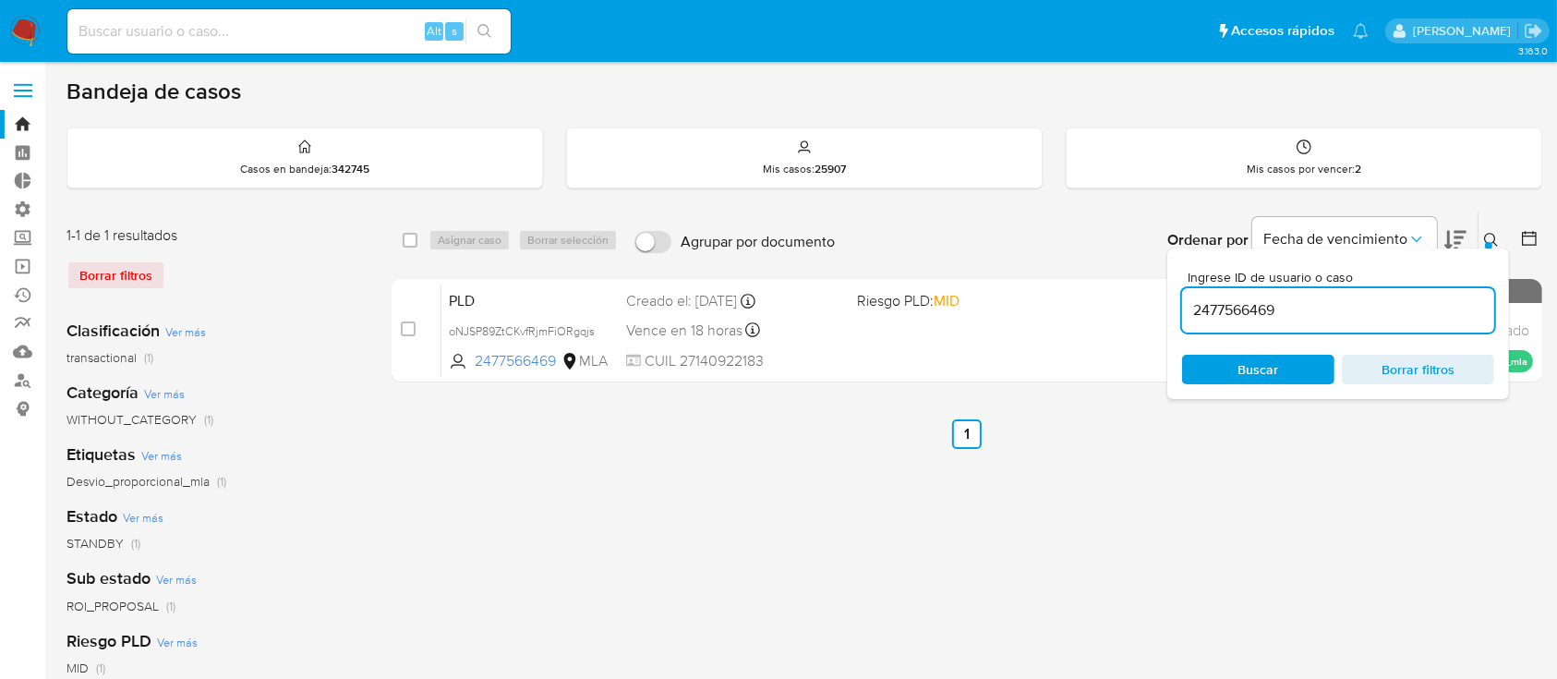
click at [1407, 305] on input "2477566469" at bounding box center [1338, 310] width 312 height 24
paste input "84838204"
click at [1488, 242] on div at bounding box center [1488, 245] width 7 height 7
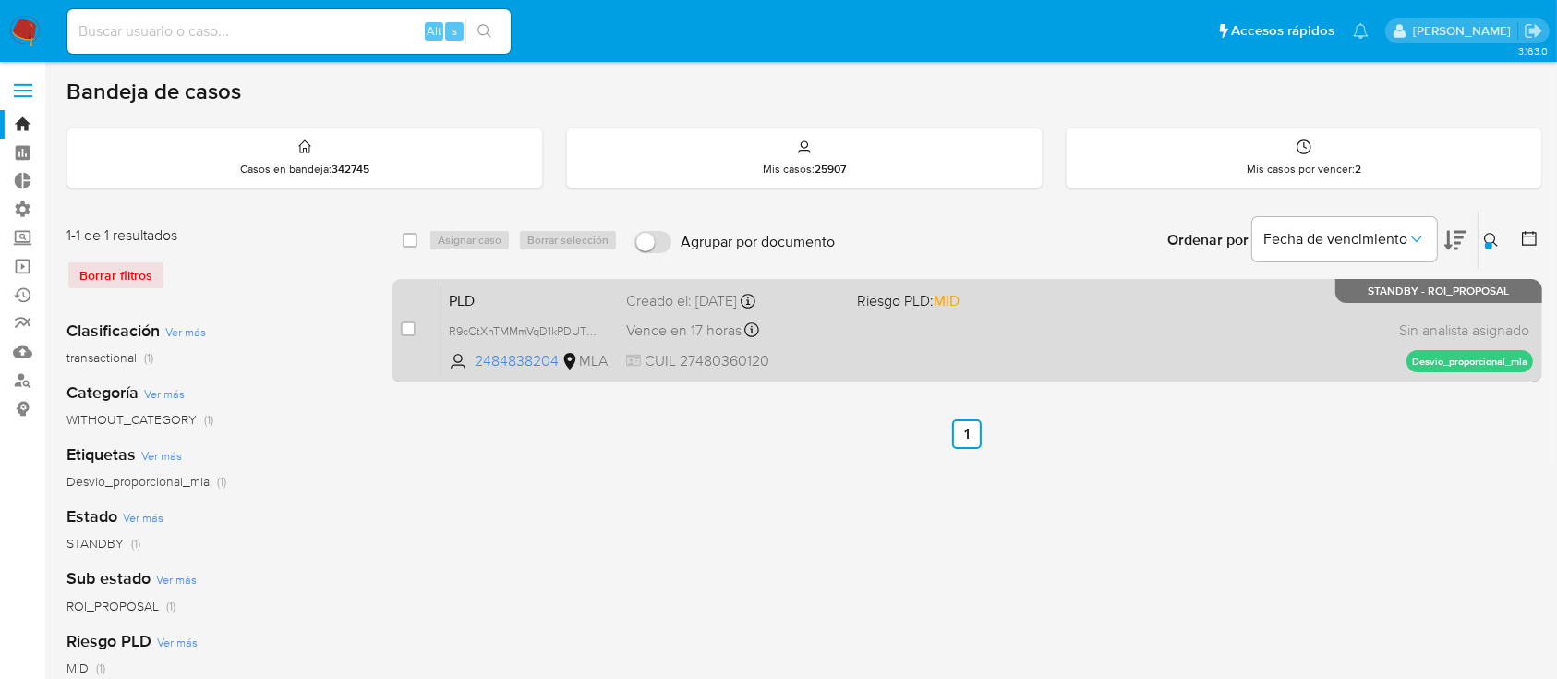
click at [1288, 332] on div "PLD R9cCtXhTMMmVqD1kPDUTRYuj 2484838204 MLA Riesgo PLD: MID Creado el: 12/08/20…" at bounding box center [986, 329] width 1091 height 93
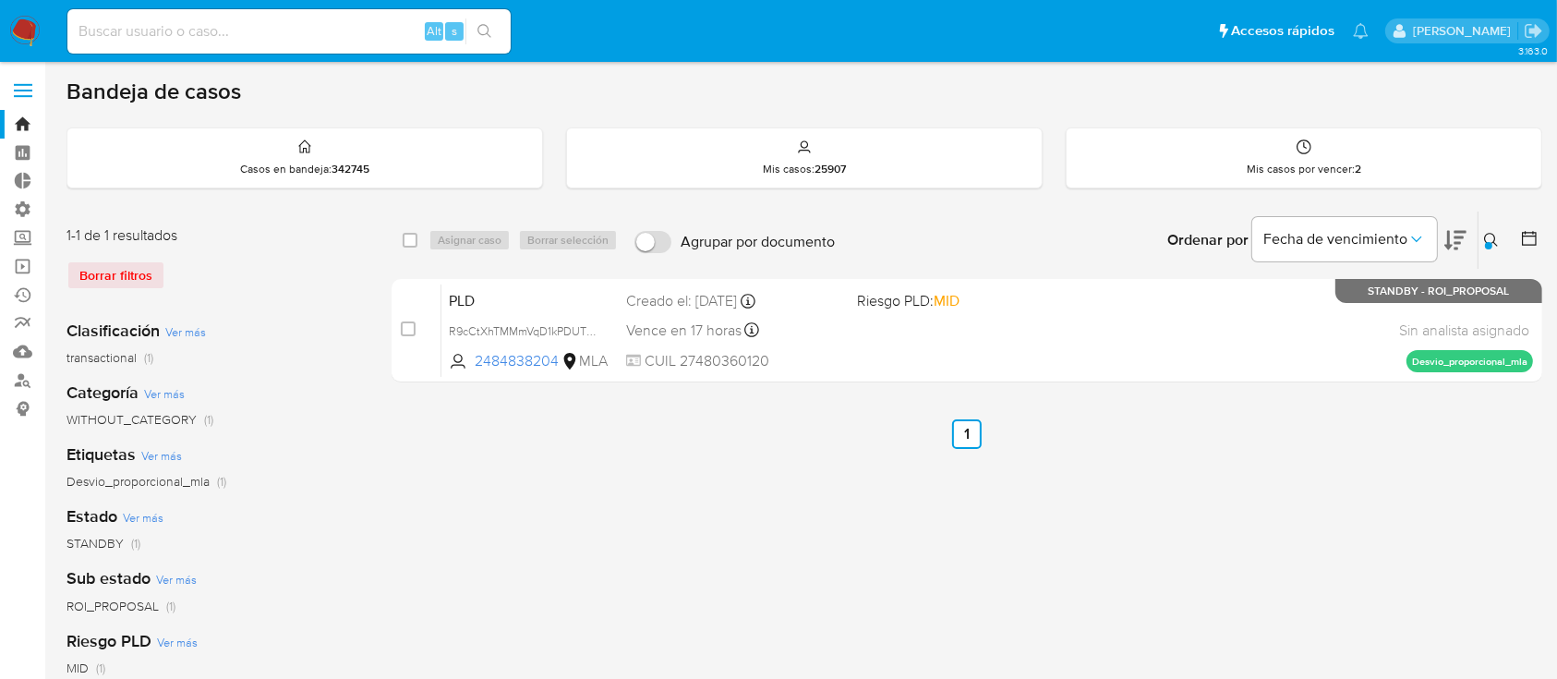
click at [1490, 239] on icon at bounding box center [1491, 240] width 15 height 15
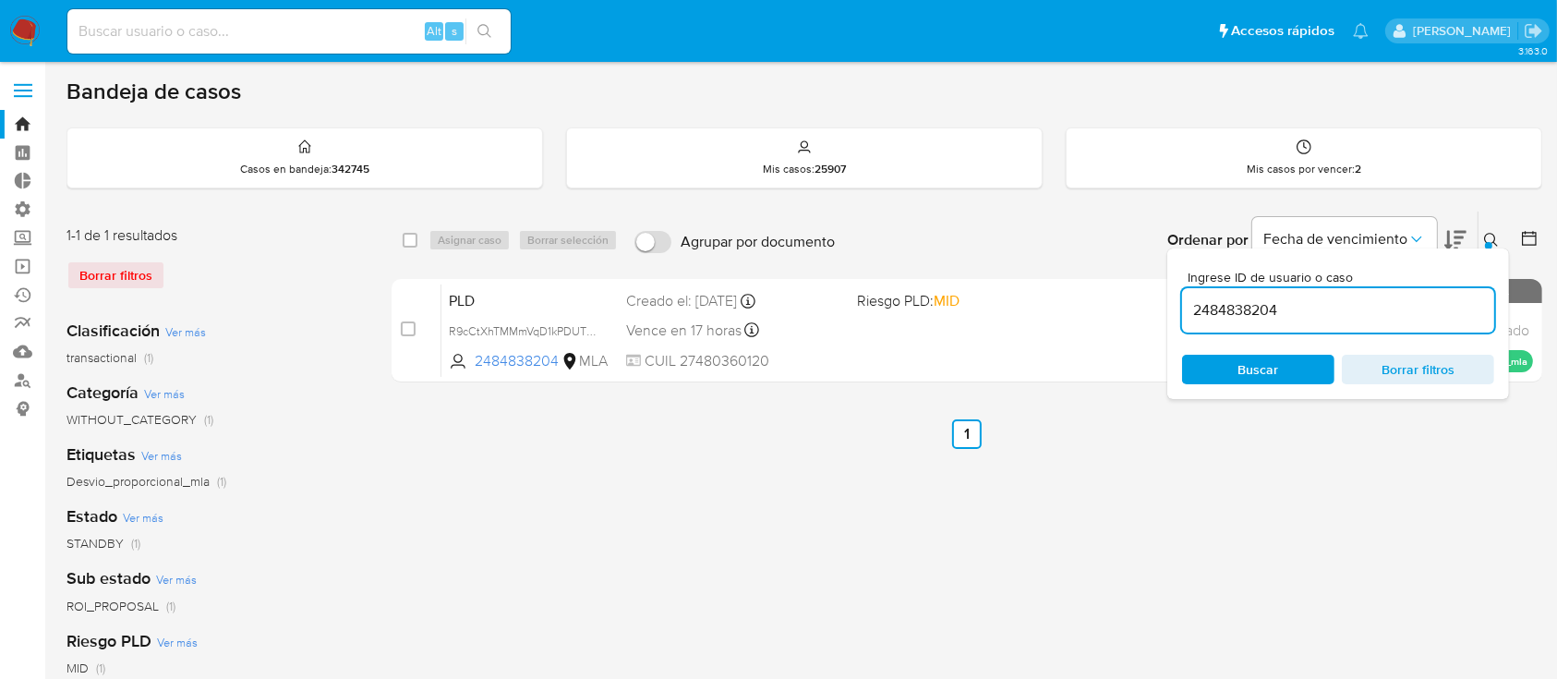
click at [1297, 316] on input "2484838204" at bounding box center [1338, 310] width 312 height 24
type input "2535470862"
click at [1489, 233] on icon at bounding box center [1491, 240] width 15 height 15
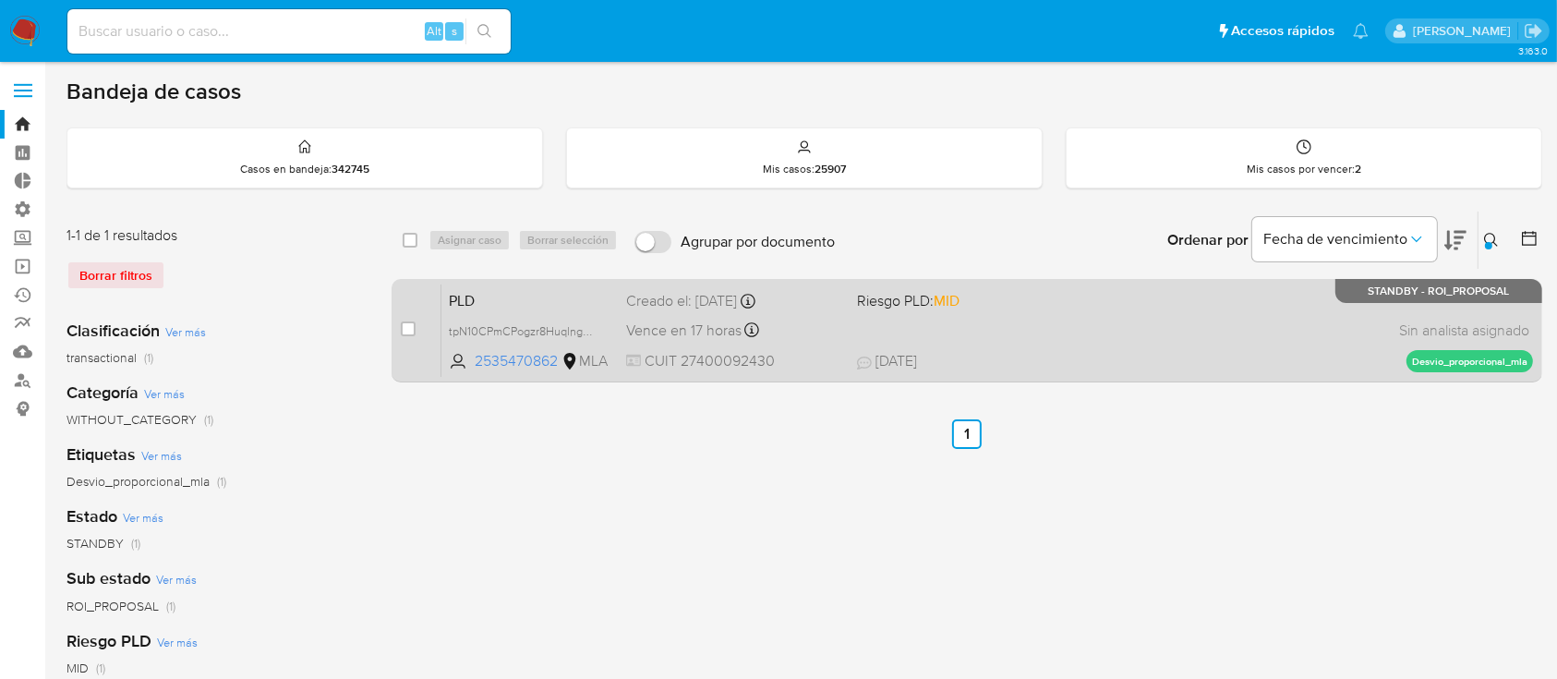
click at [1259, 306] on div "PLD tpN10CPmCPogzr8HuqlngsX5 2535470862 MLA Riesgo PLD: MID Creado el: 12/08/20…" at bounding box center [986, 329] width 1091 height 93
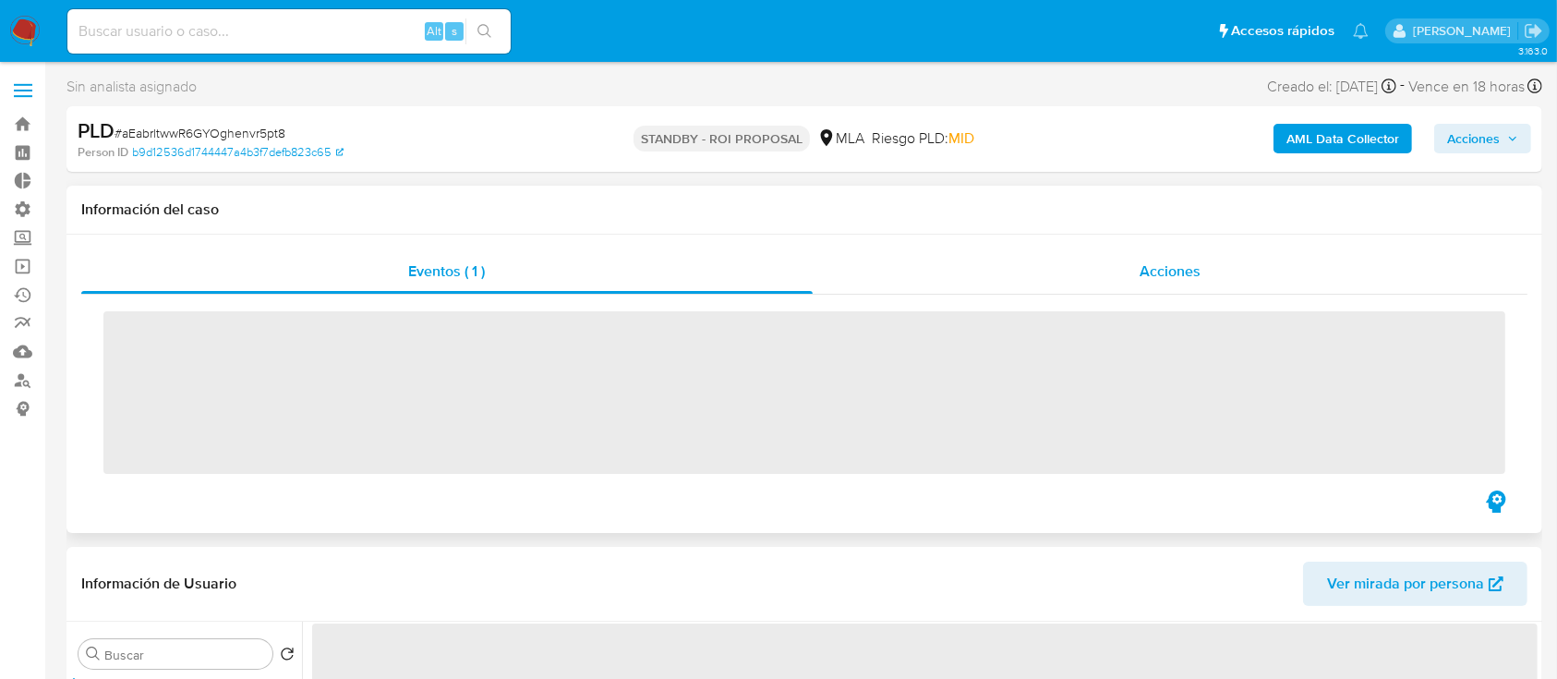
click at [1206, 249] on div "Acciones" at bounding box center [1171, 271] width 716 height 44
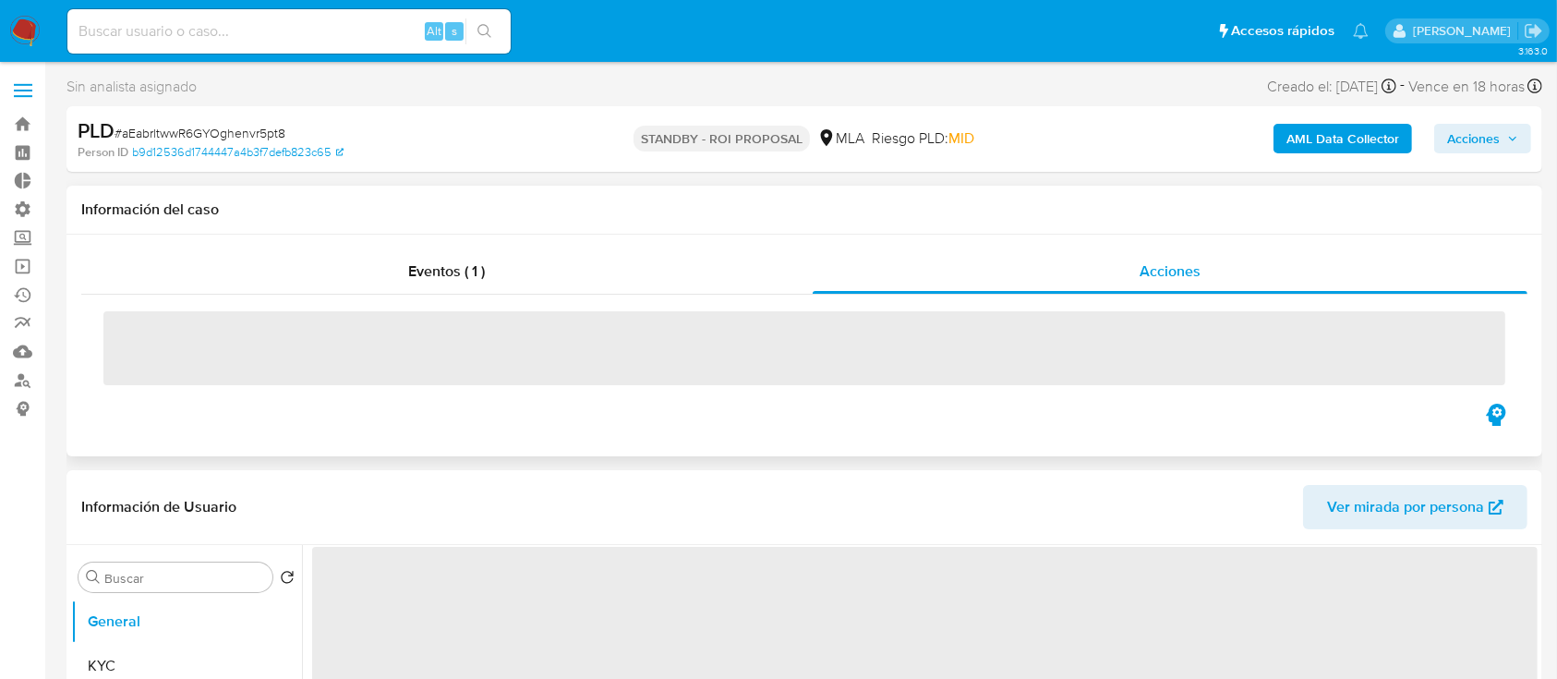
select select "10"
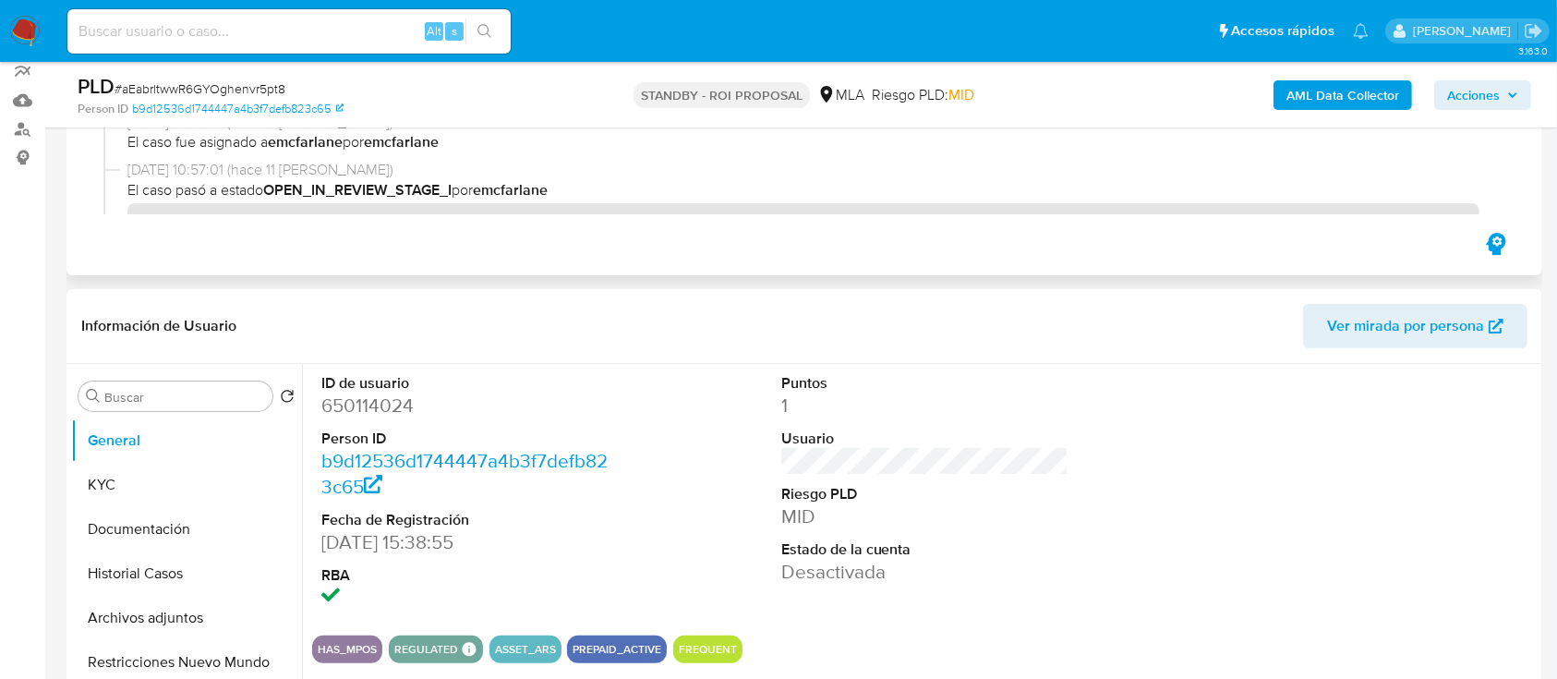
scroll to position [256, 0]
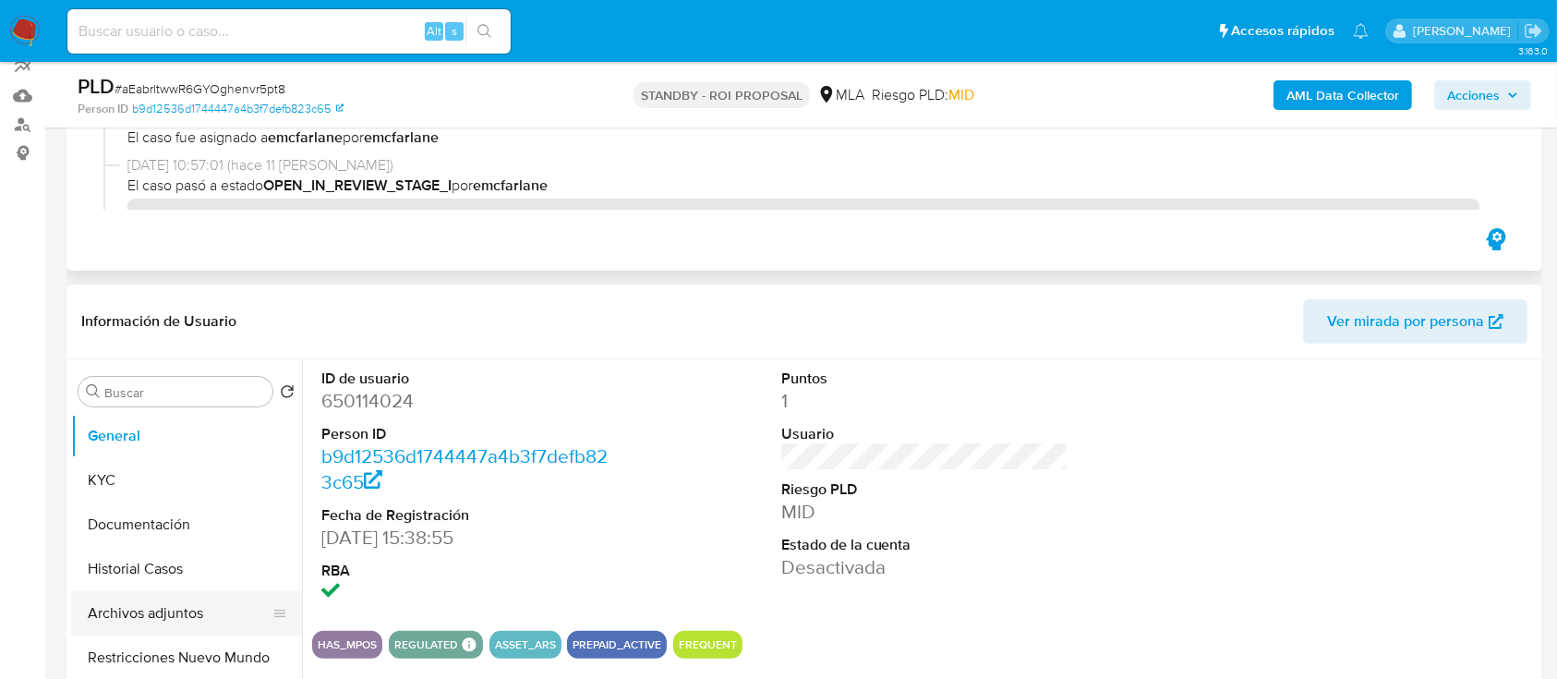
click at [144, 606] on button "Archivos adjuntos" at bounding box center [179, 613] width 216 height 44
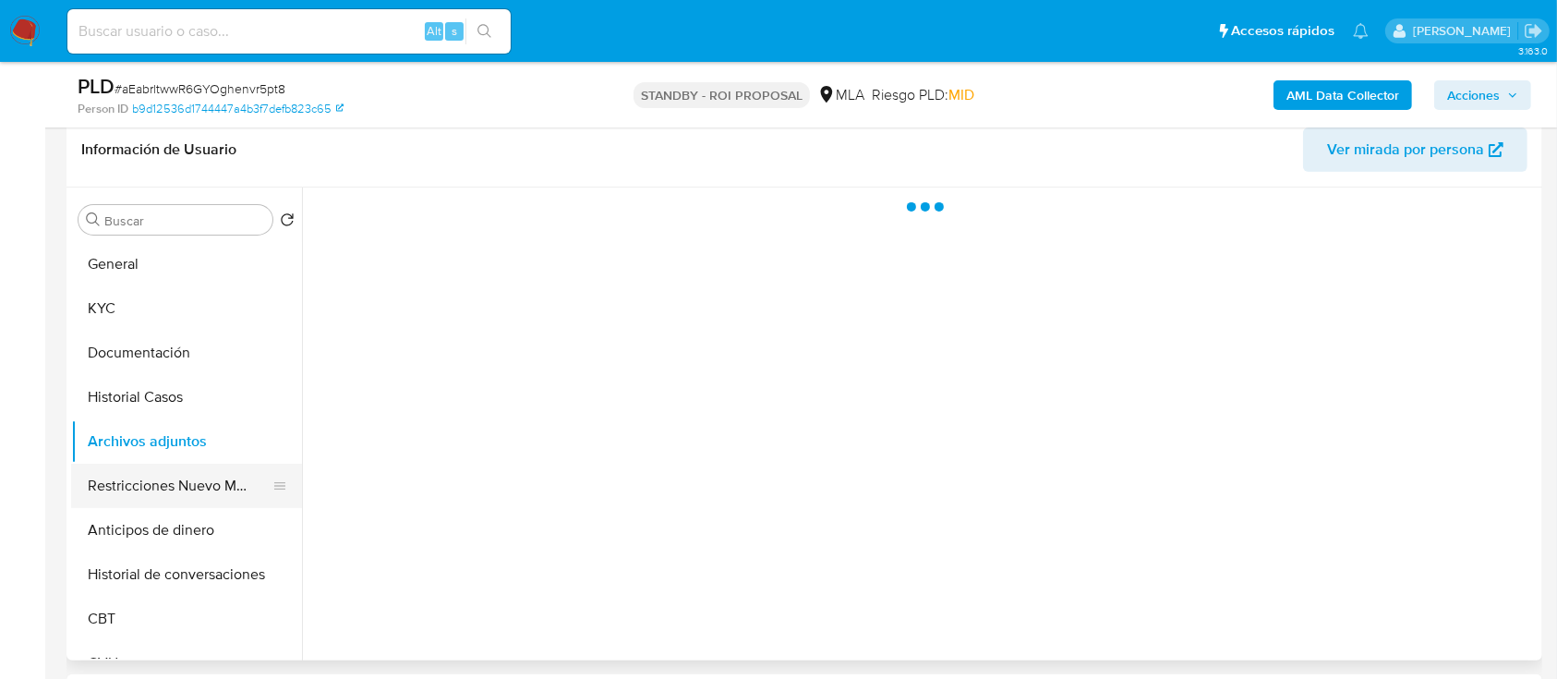
scroll to position [428, 0]
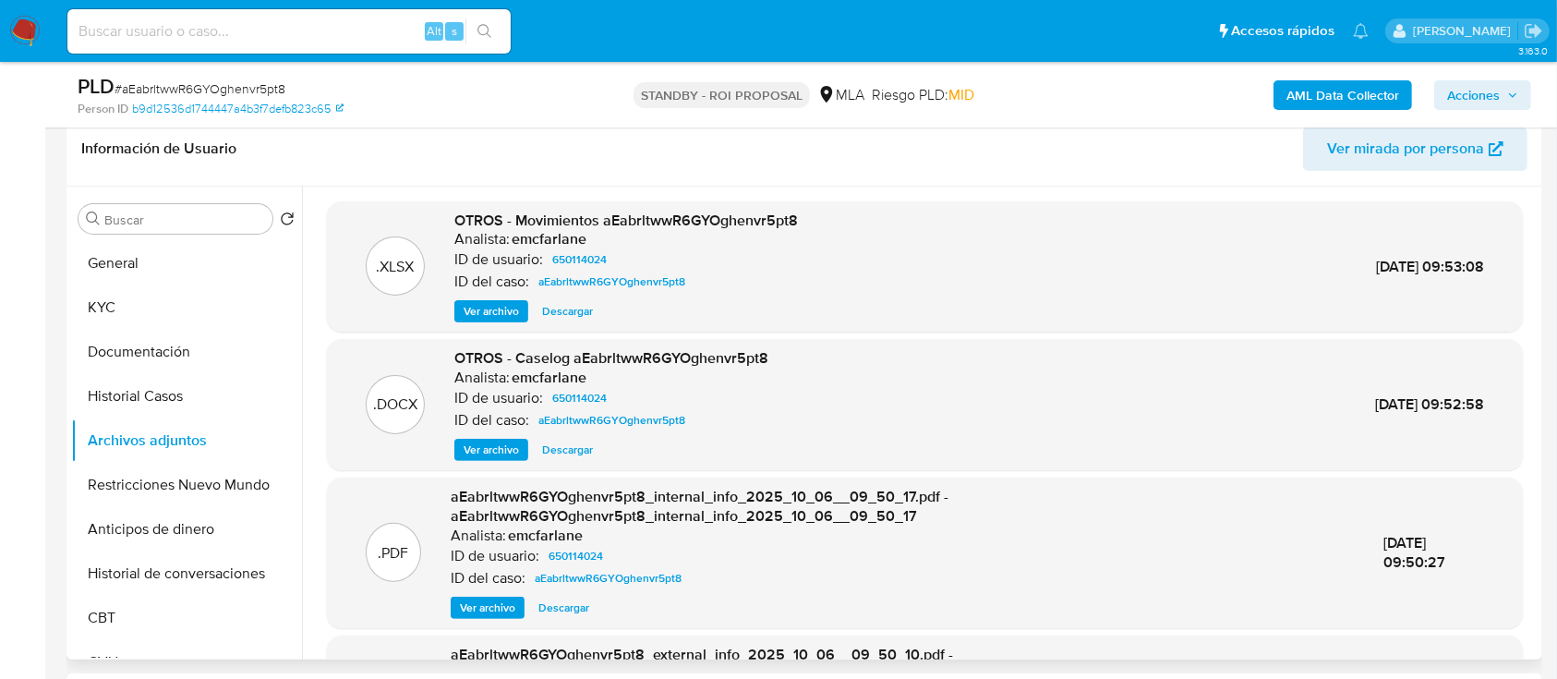
click at [564, 459] on span "Descargar" at bounding box center [567, 449] width 51 height 18
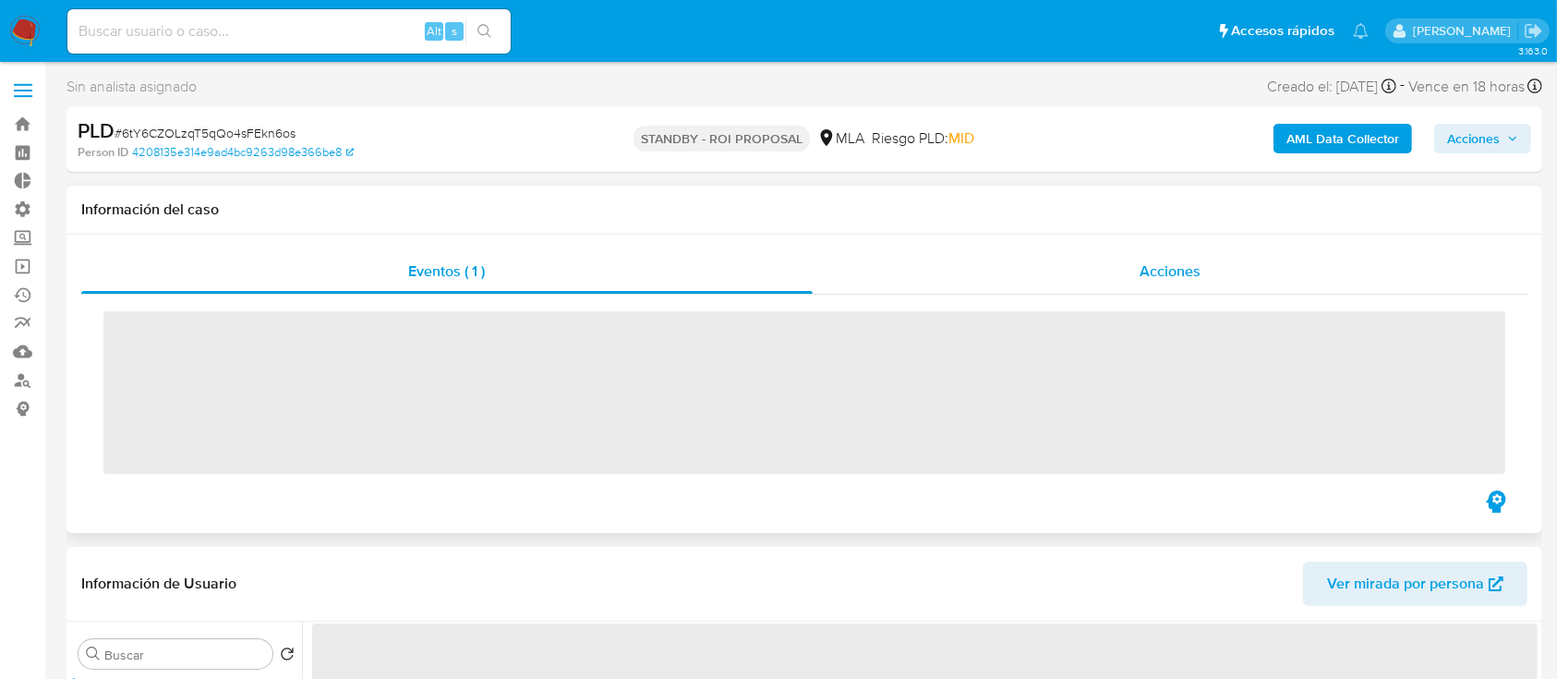
click at [1124, 269] on div "Acciones" at bounding box center [1171, 271] width 716 height 44
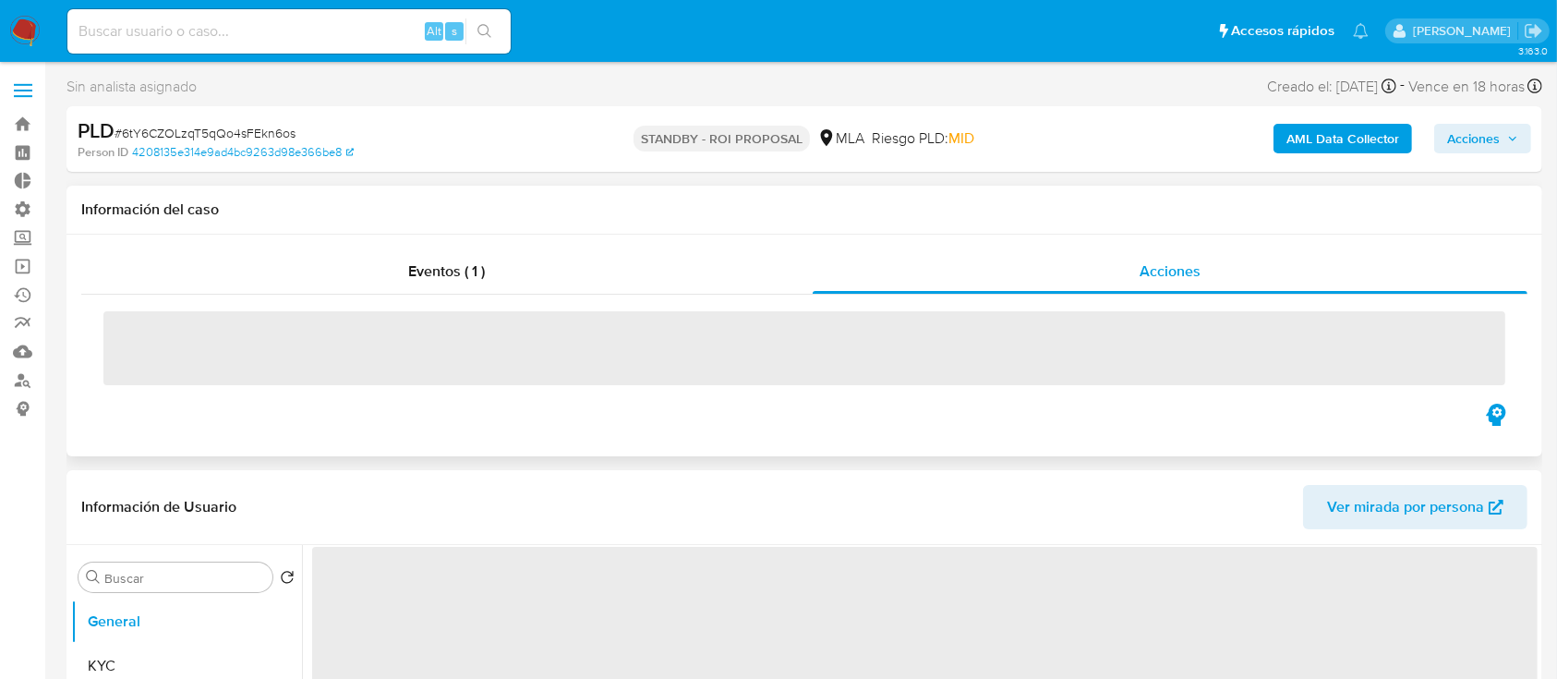
select select "10"
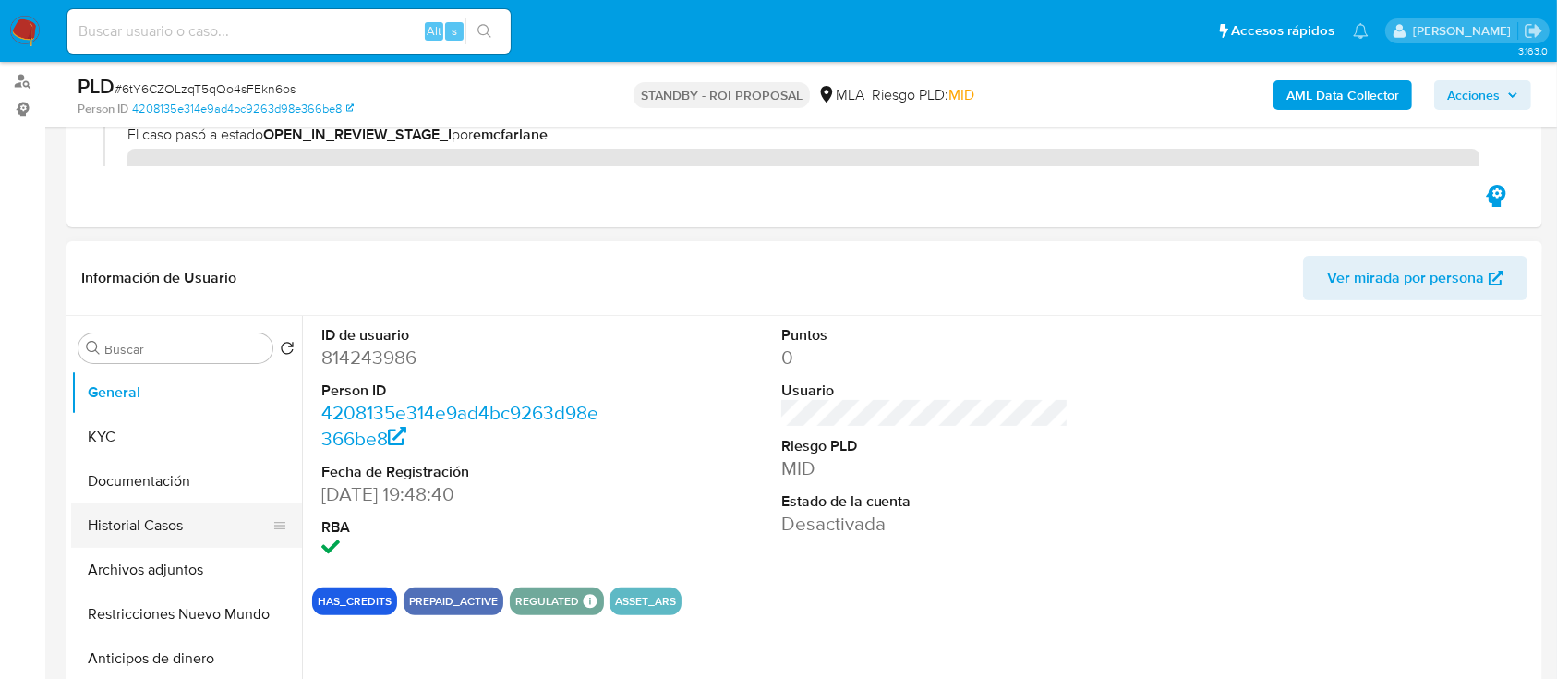
scroll to position [297, 0]
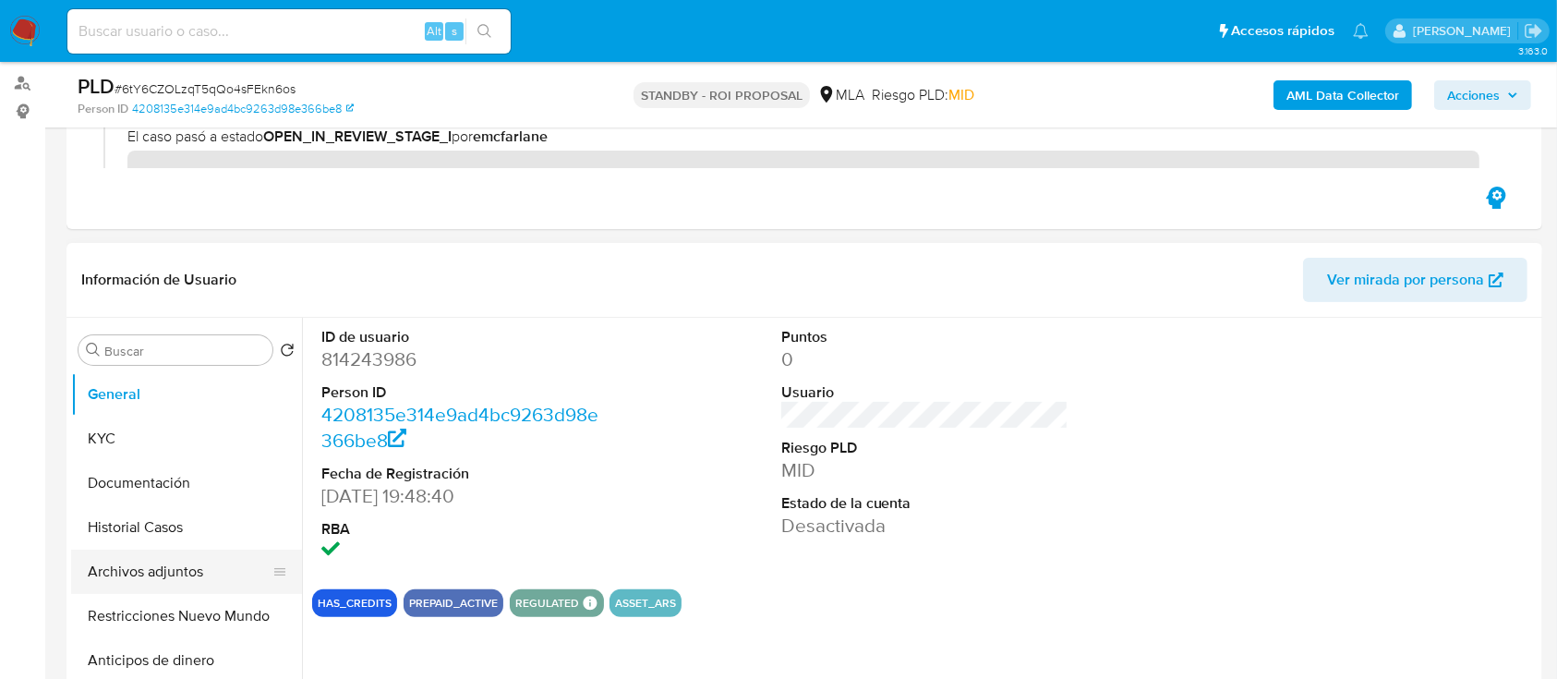
click at [142, 572] on button "Archivos adjuntos" at bounding box center [179, 571] width 216 height 44
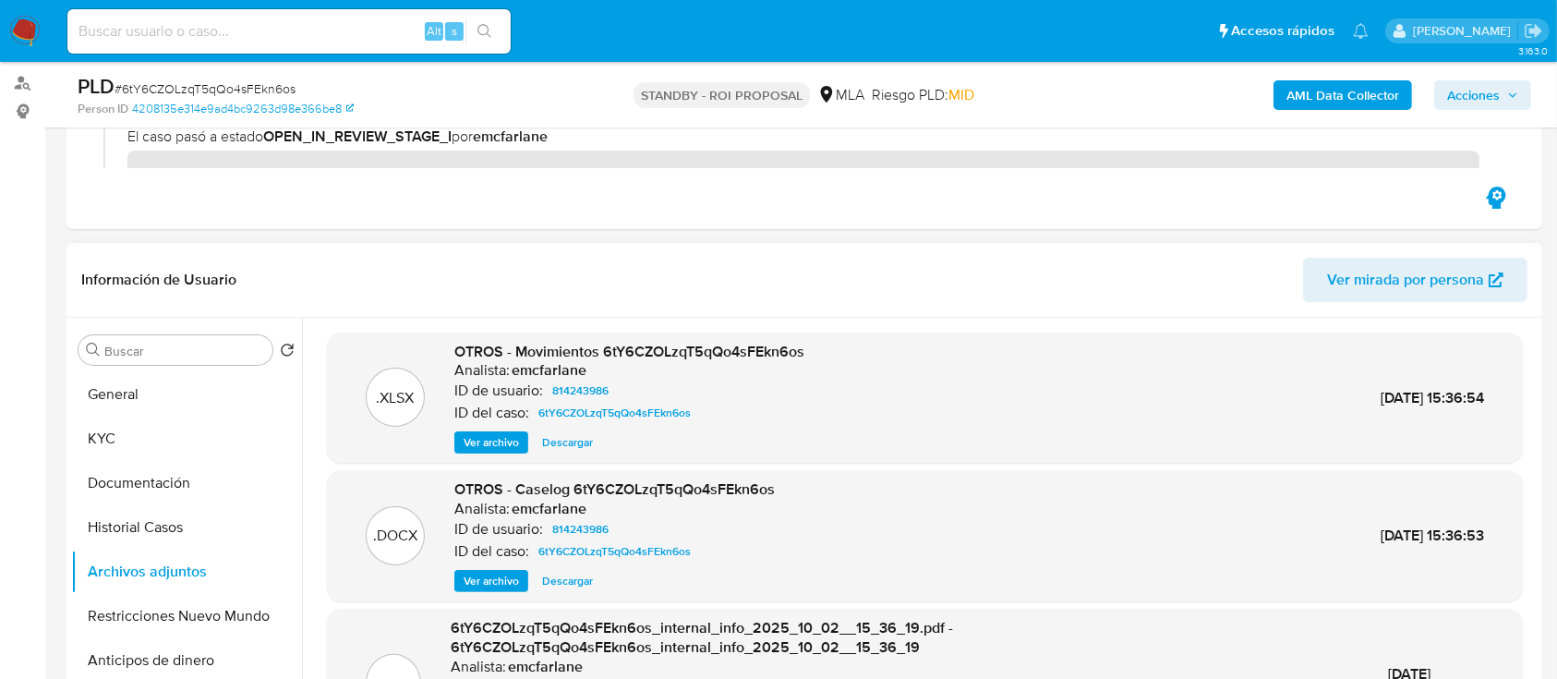
scroll to position [49, 0]
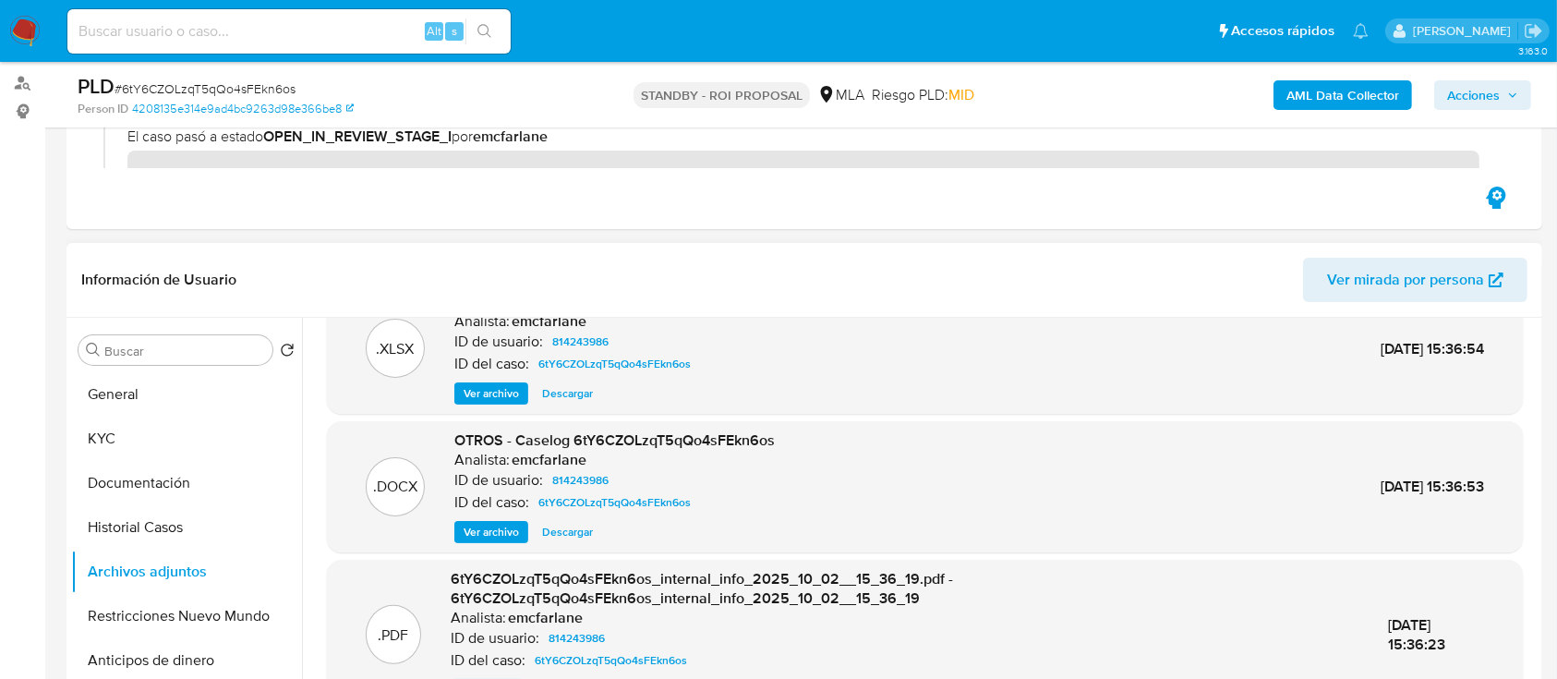
click at [555, 529] on span "Descargar" at bounding box center [567, 532] width 51 height 18
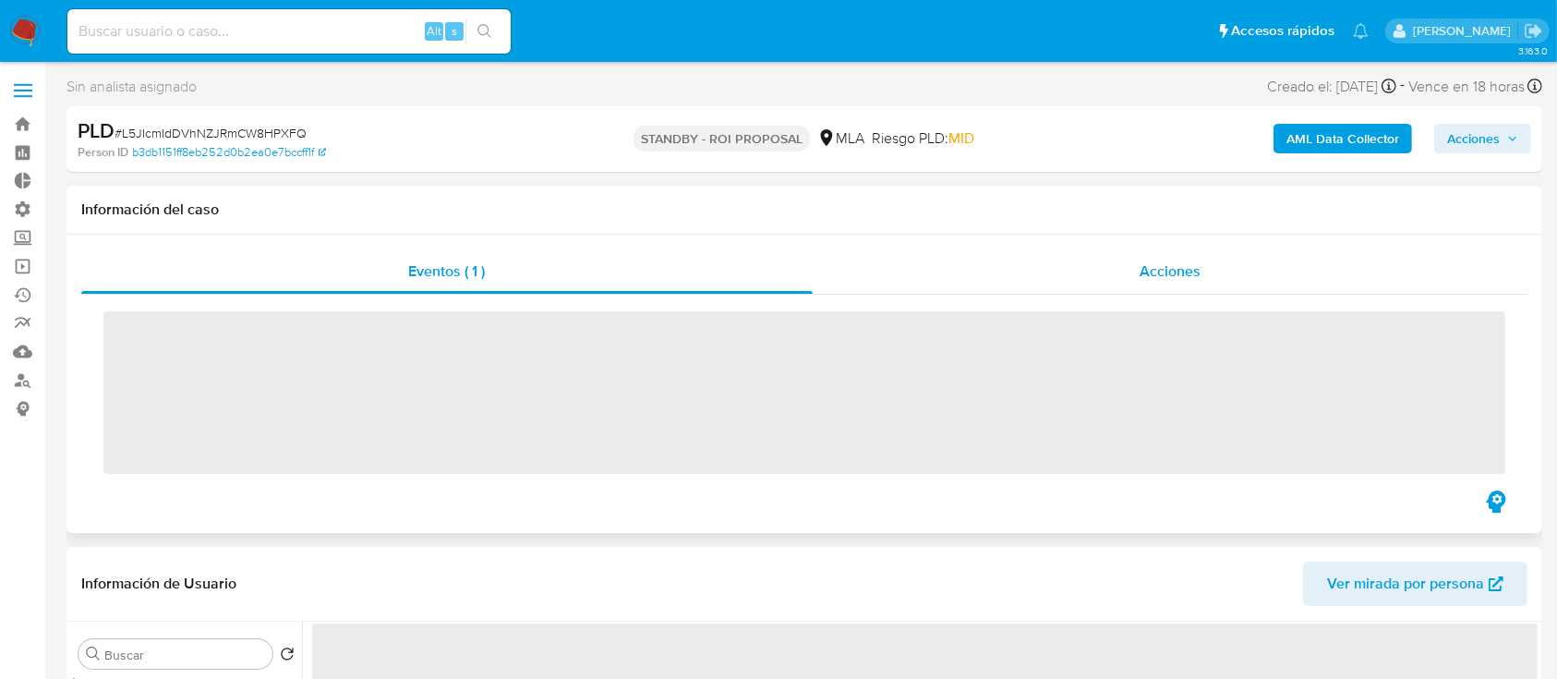
click at [1090, 262] on div "Acciones" at bounding box center [1171, 271] width 716 height 44
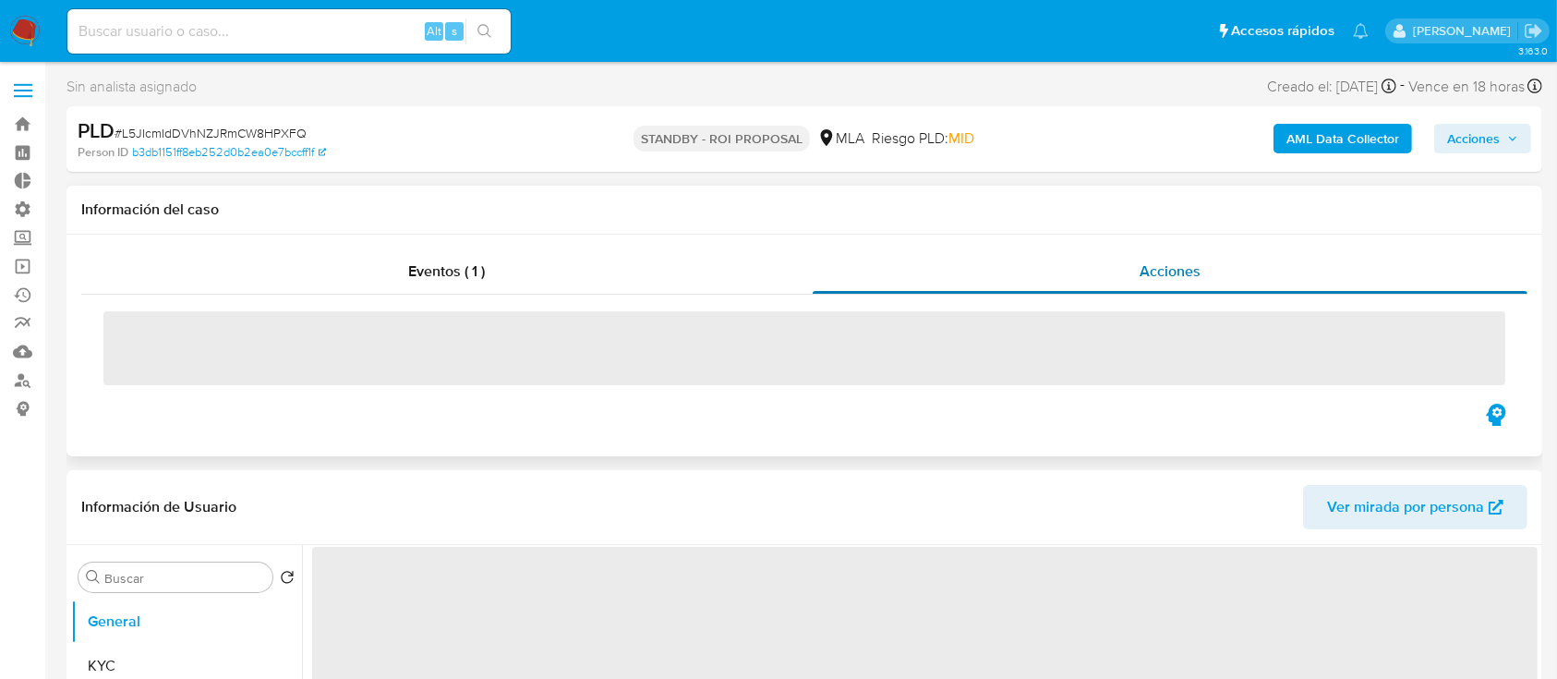
select select "10"
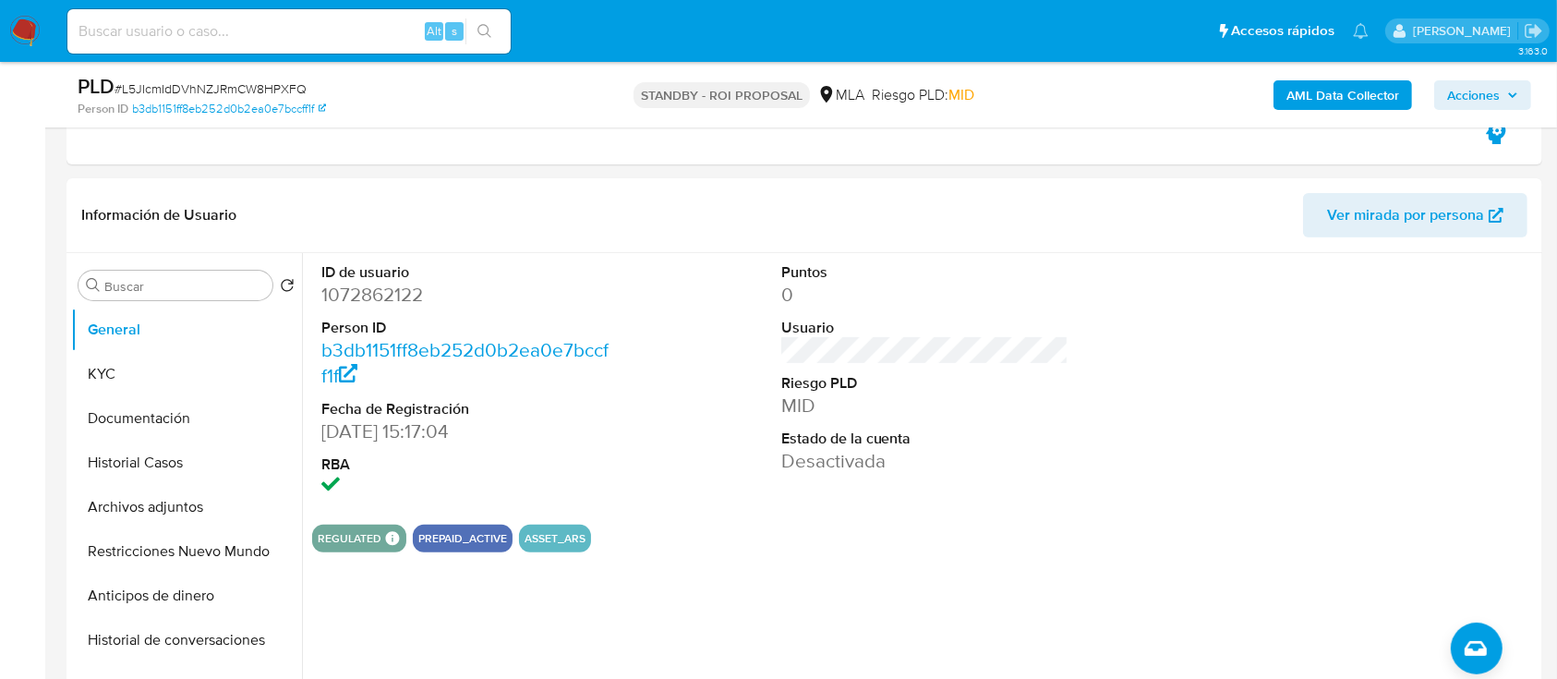
scroll to position [408, 0]
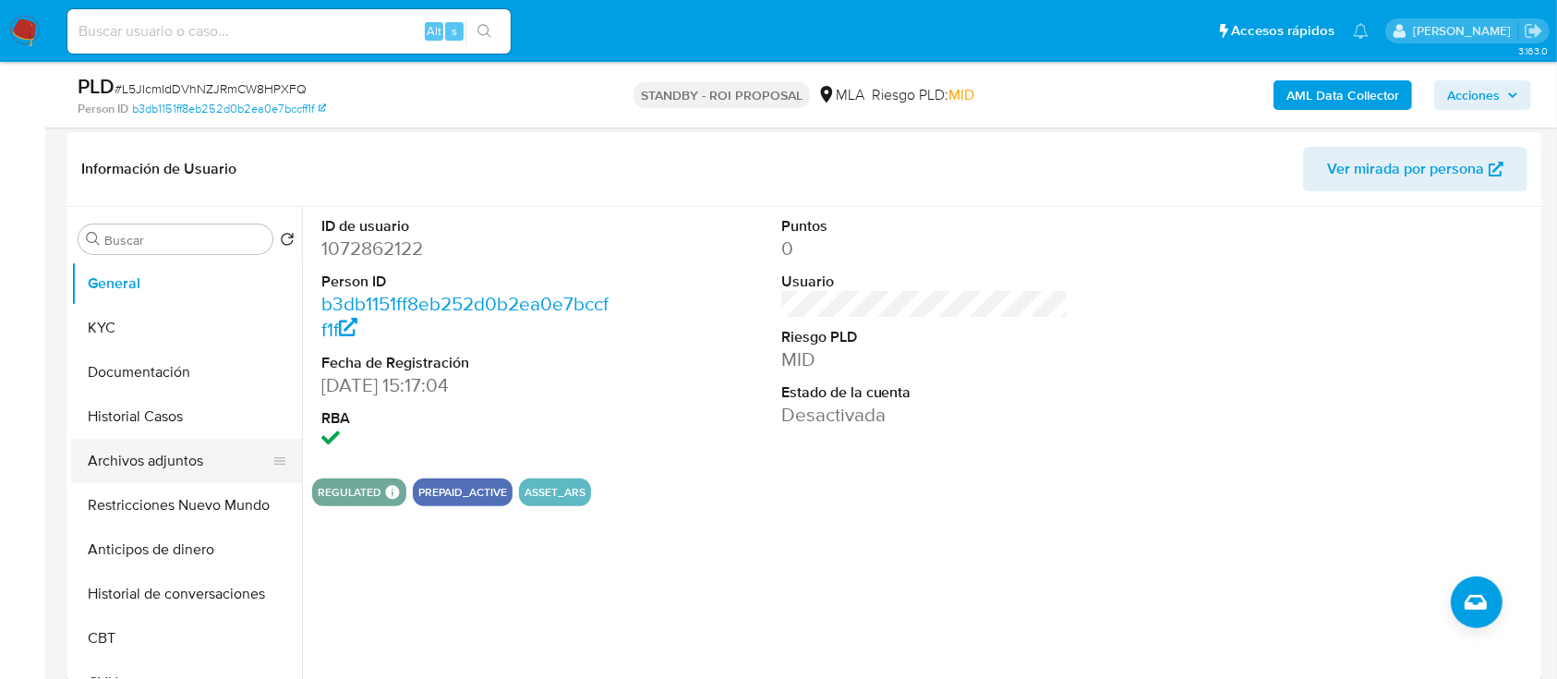
click at [148, 452] on button "Archivos adjuntos" at bounding box center [179, 461] width 216 height 44
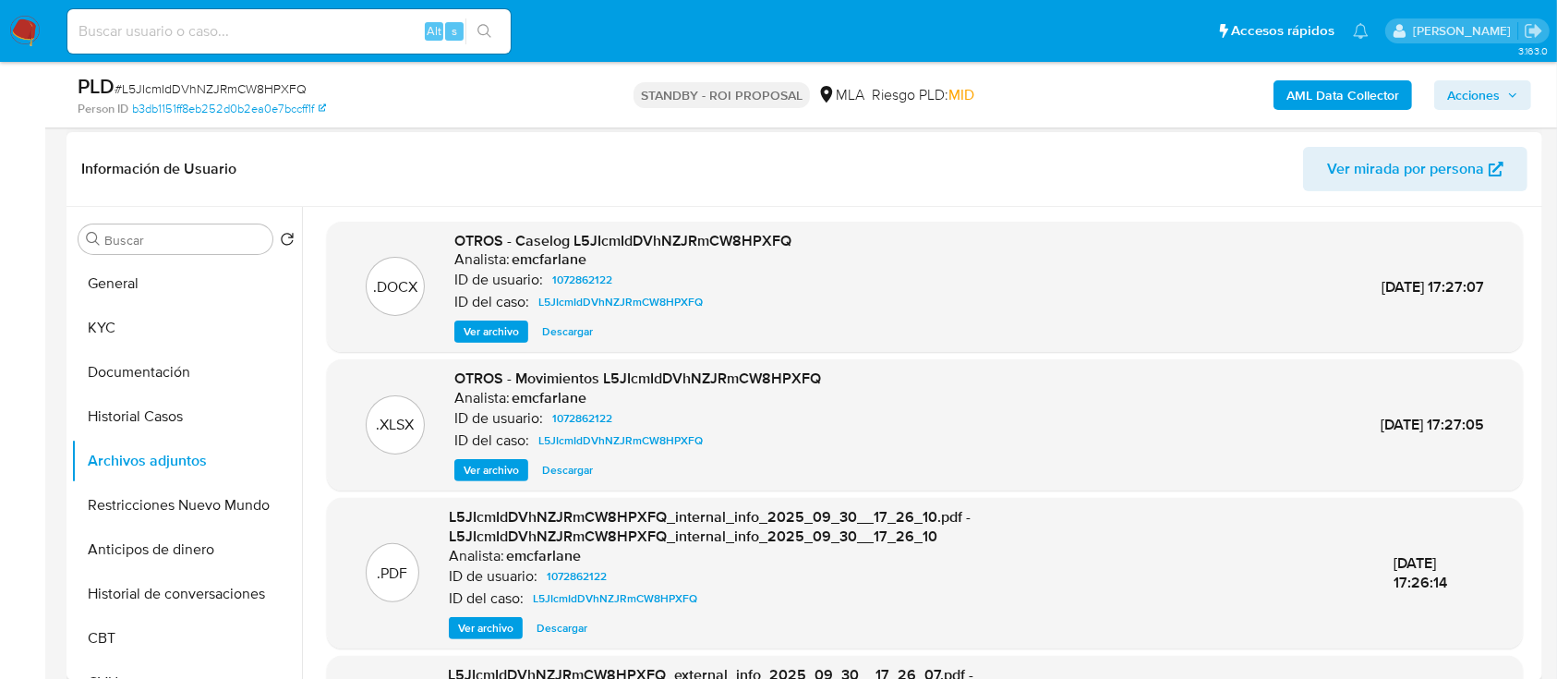
click at [546, 332] on span "Descargar" at bounding box center [567, 331] width 51 height 18
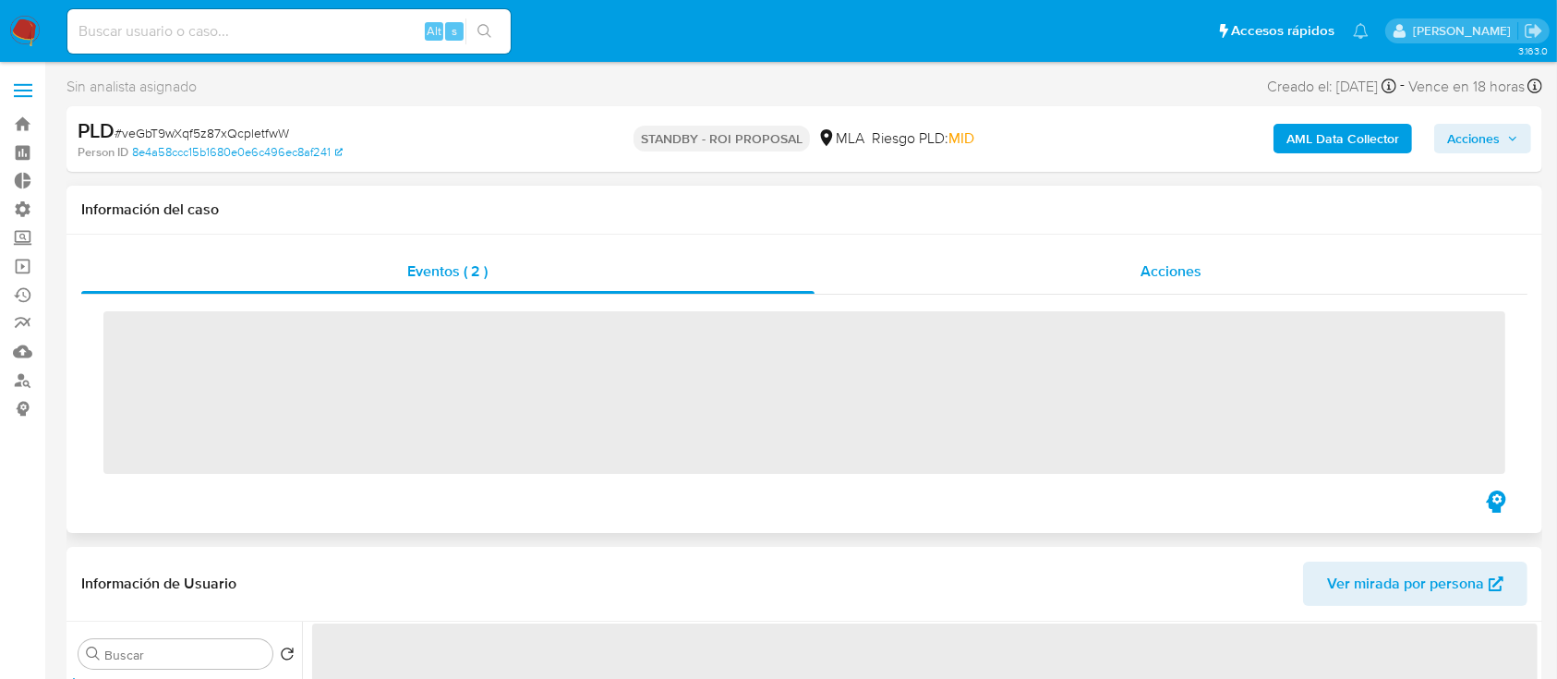
click at [1042, 272] on div "Acciones" at bounding box center [1171, 271] width 714 height 44
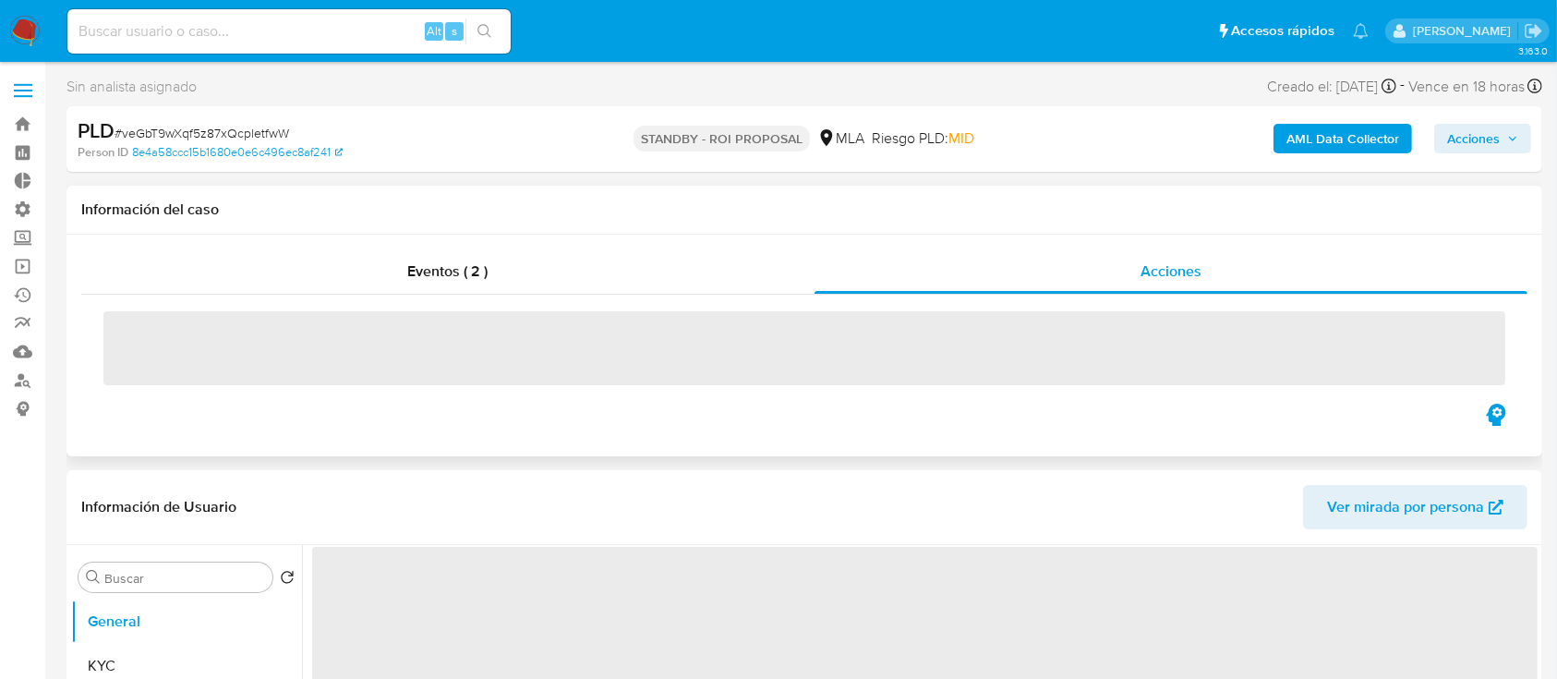
select select "10"
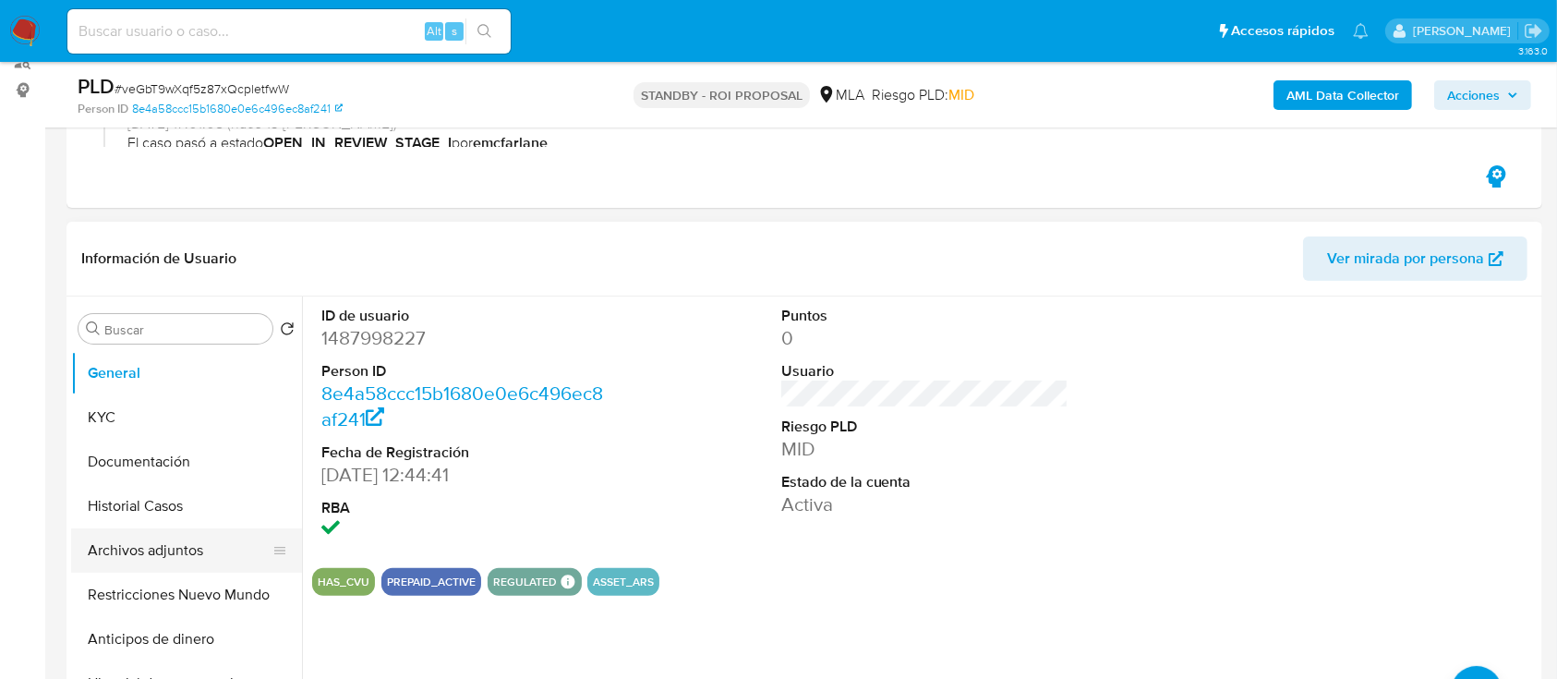
scroll to position [326, 0]
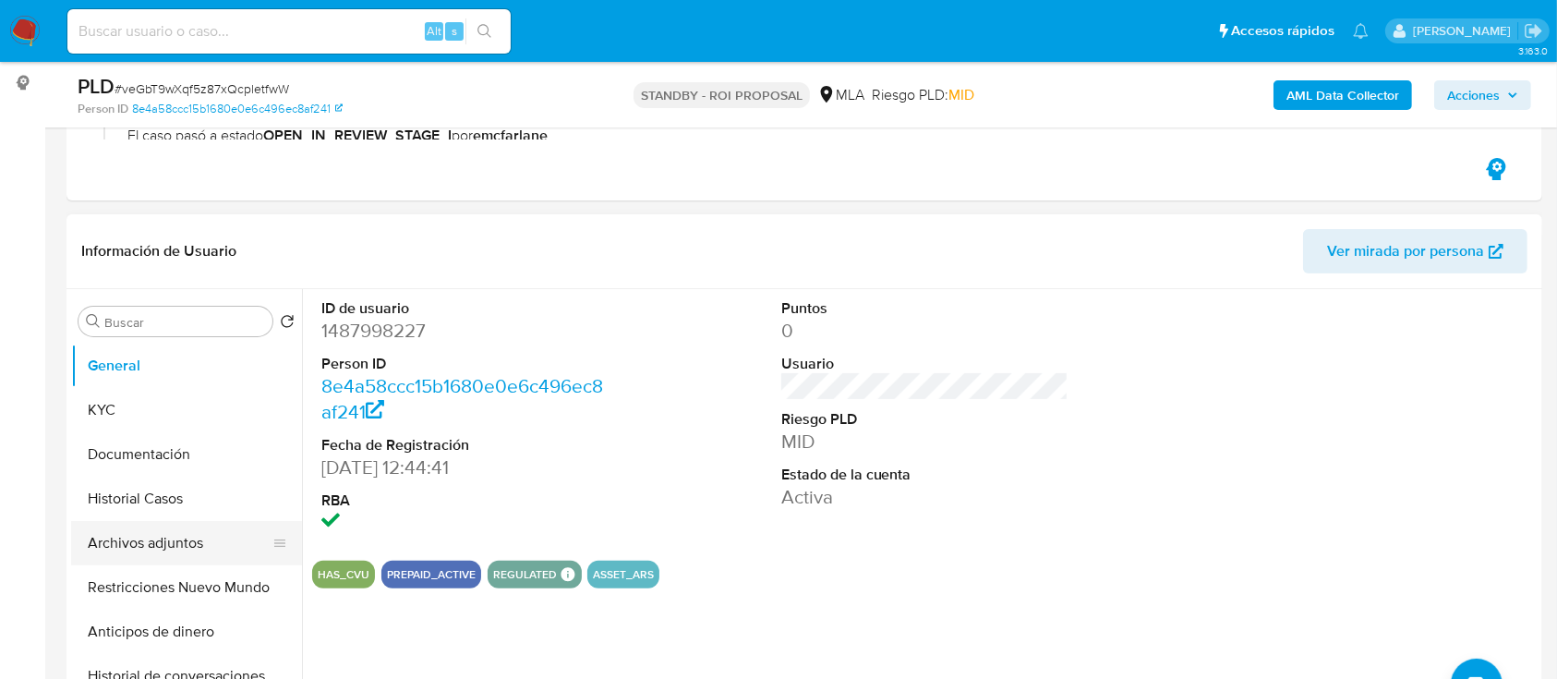
click at [115, 543] on button "Archivos adjuntos" at bounding box center [179, 543] width 216 height 44
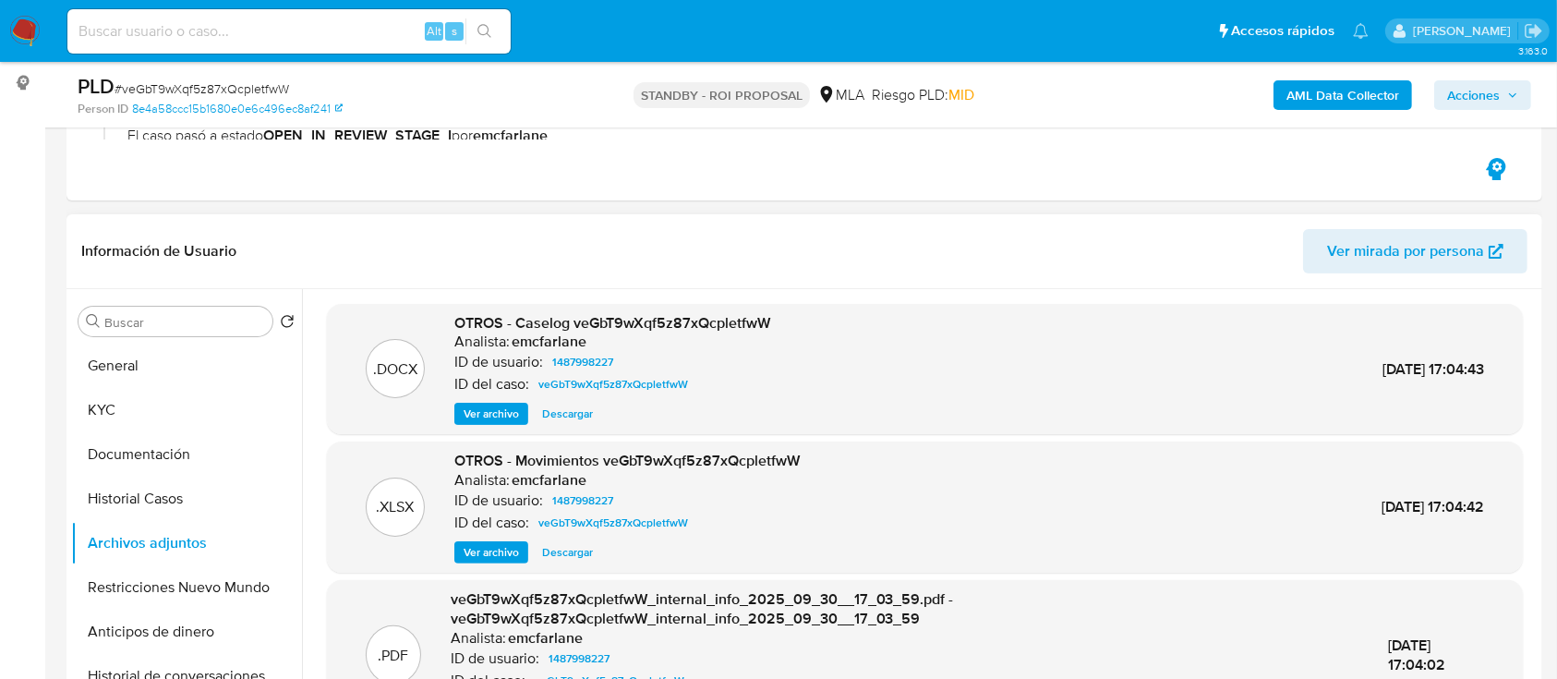
click at [570, 411] on span "Descargar" at bounding box center [567, 413] width 51 height 18
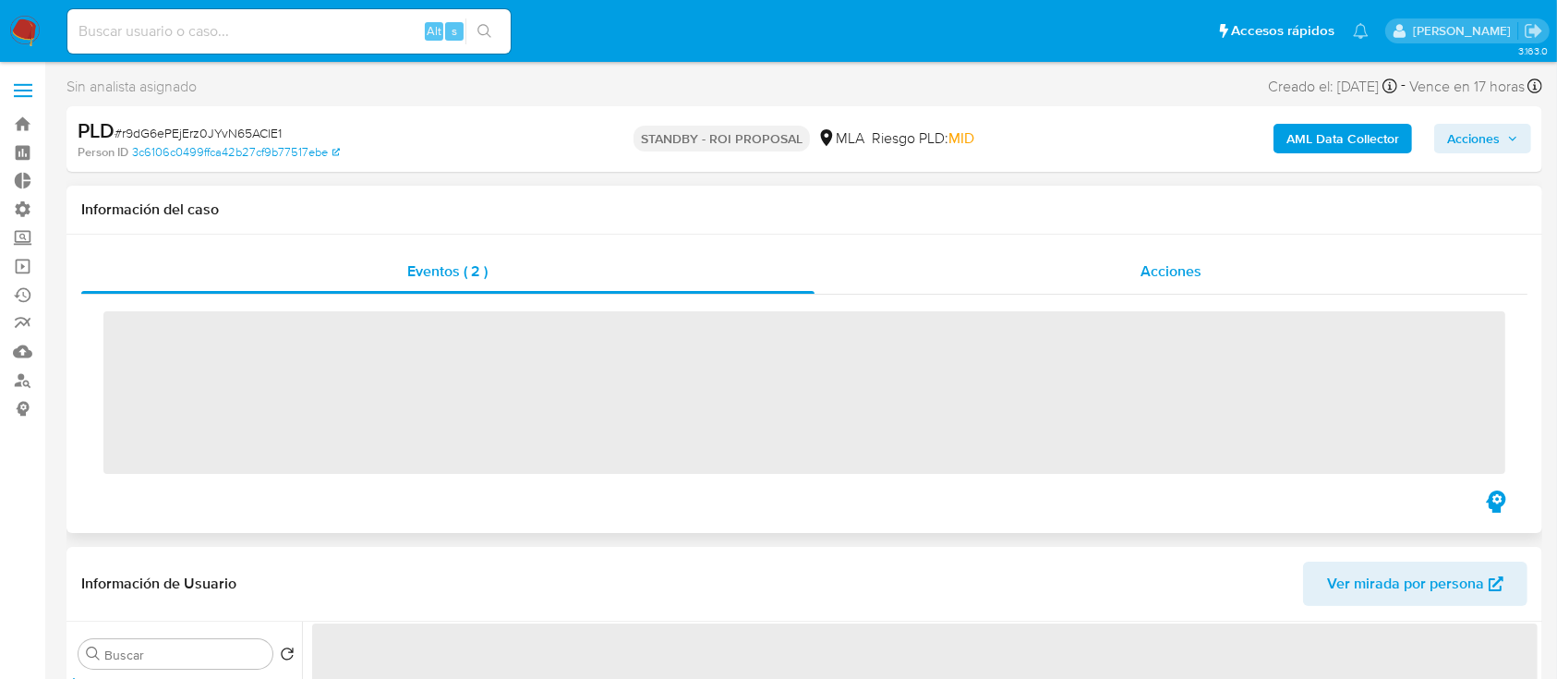
click at [1159, 260] on span "Acciones" at bounding box center [1170, 270] width 61 height 21
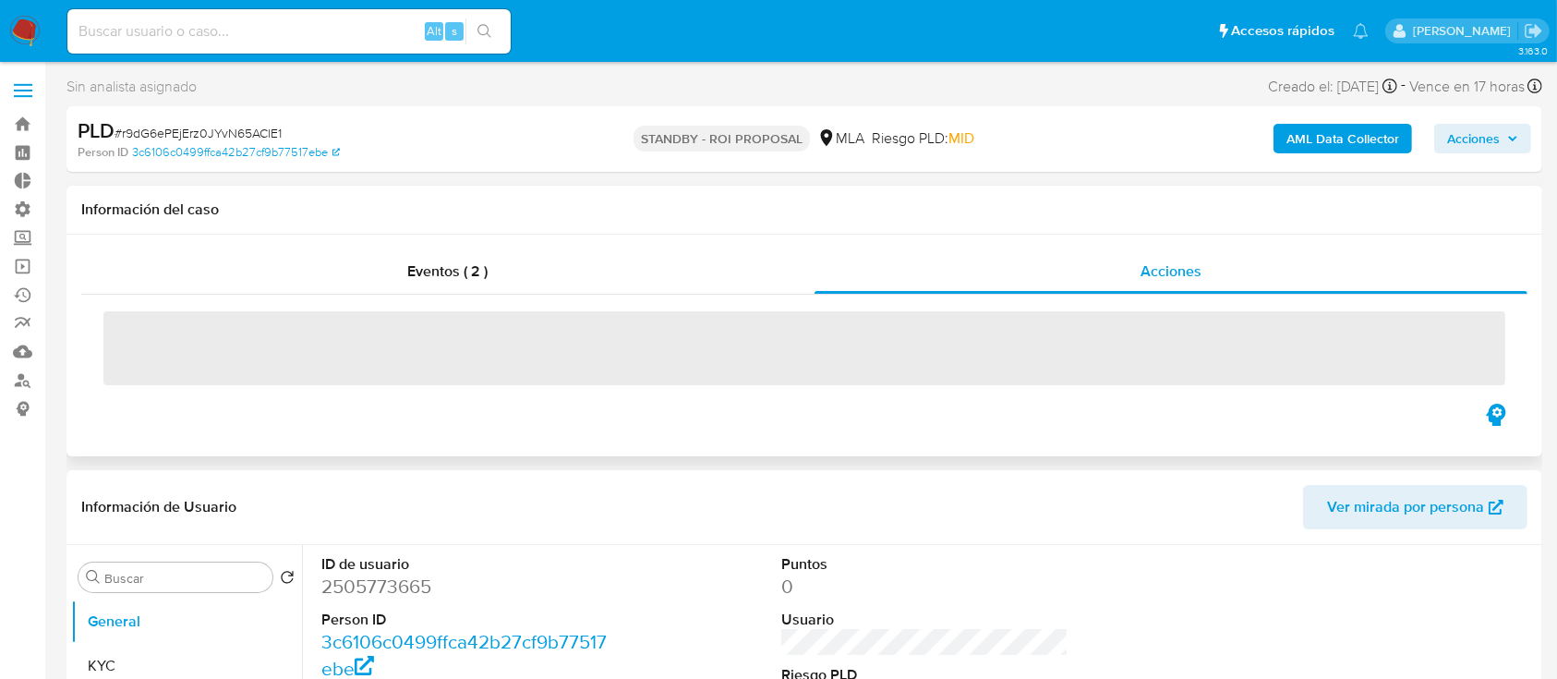
select select "10"
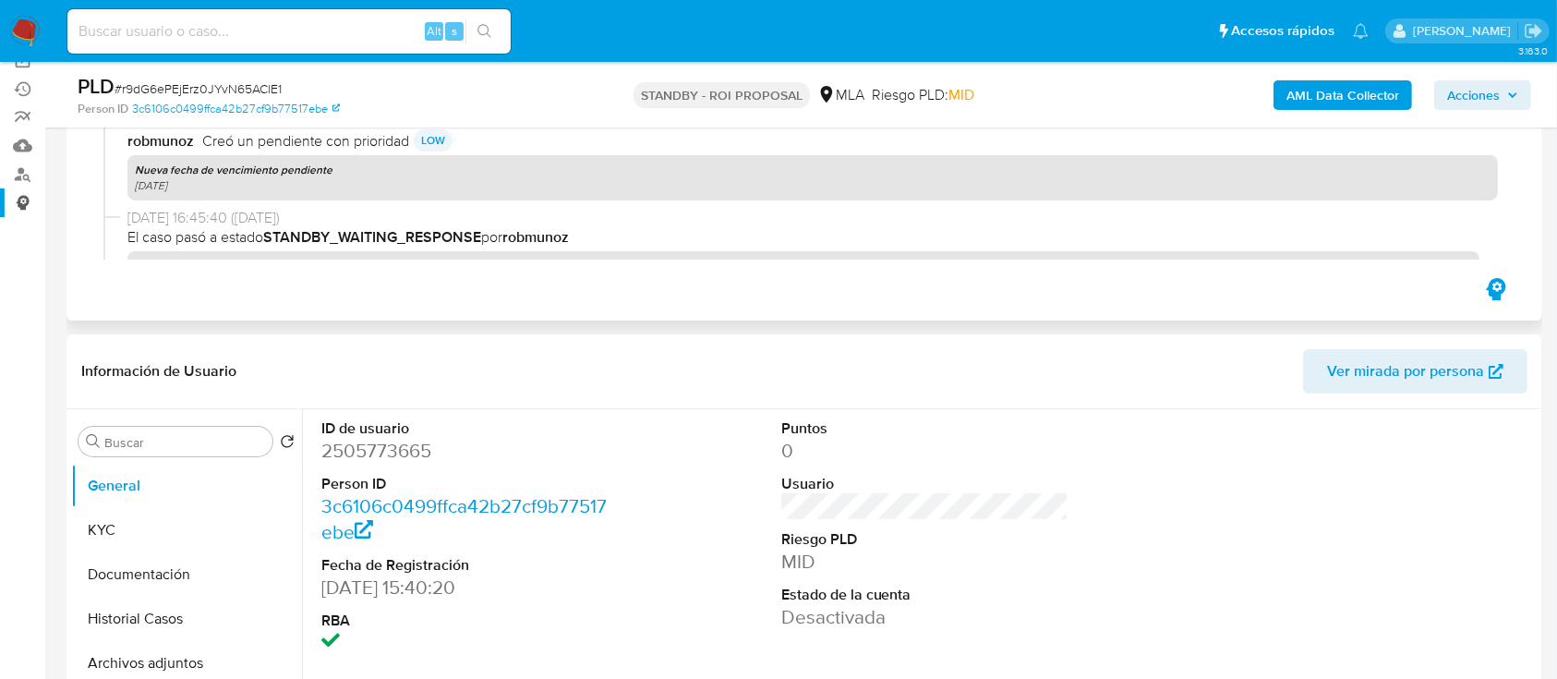
scroll to position [218, 0]
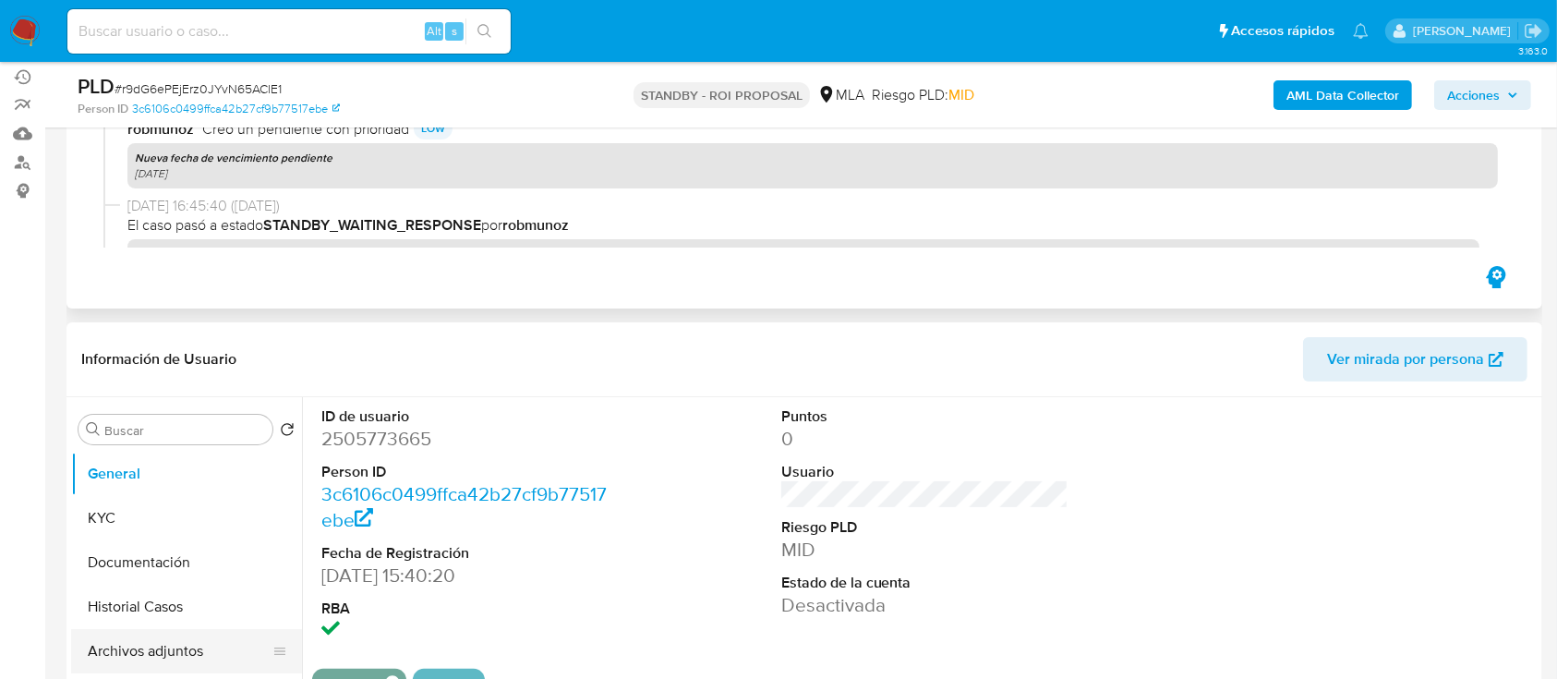
click at [152, 634] on button "Archivos adjuntos" at bounding box center [179, 651] width 216 height 44
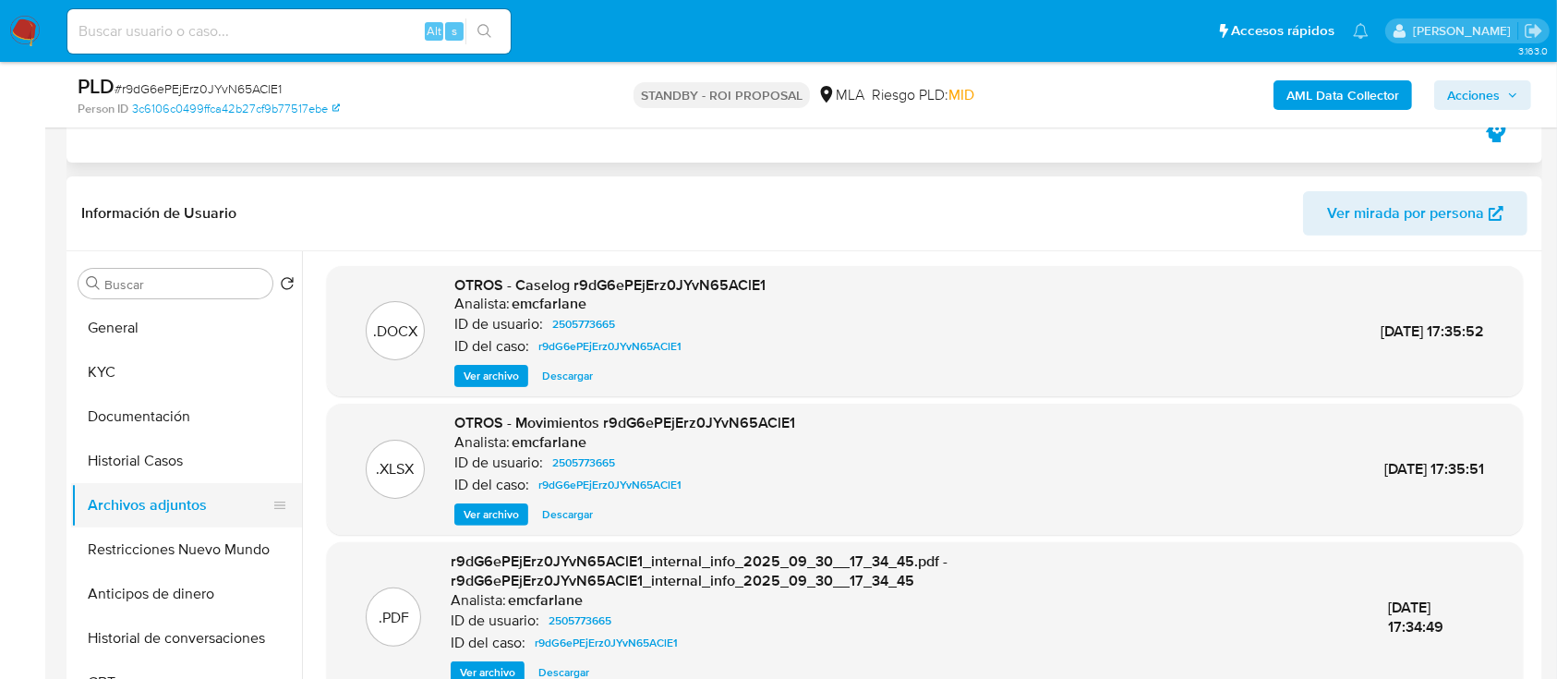
scroll to position [55, 0]
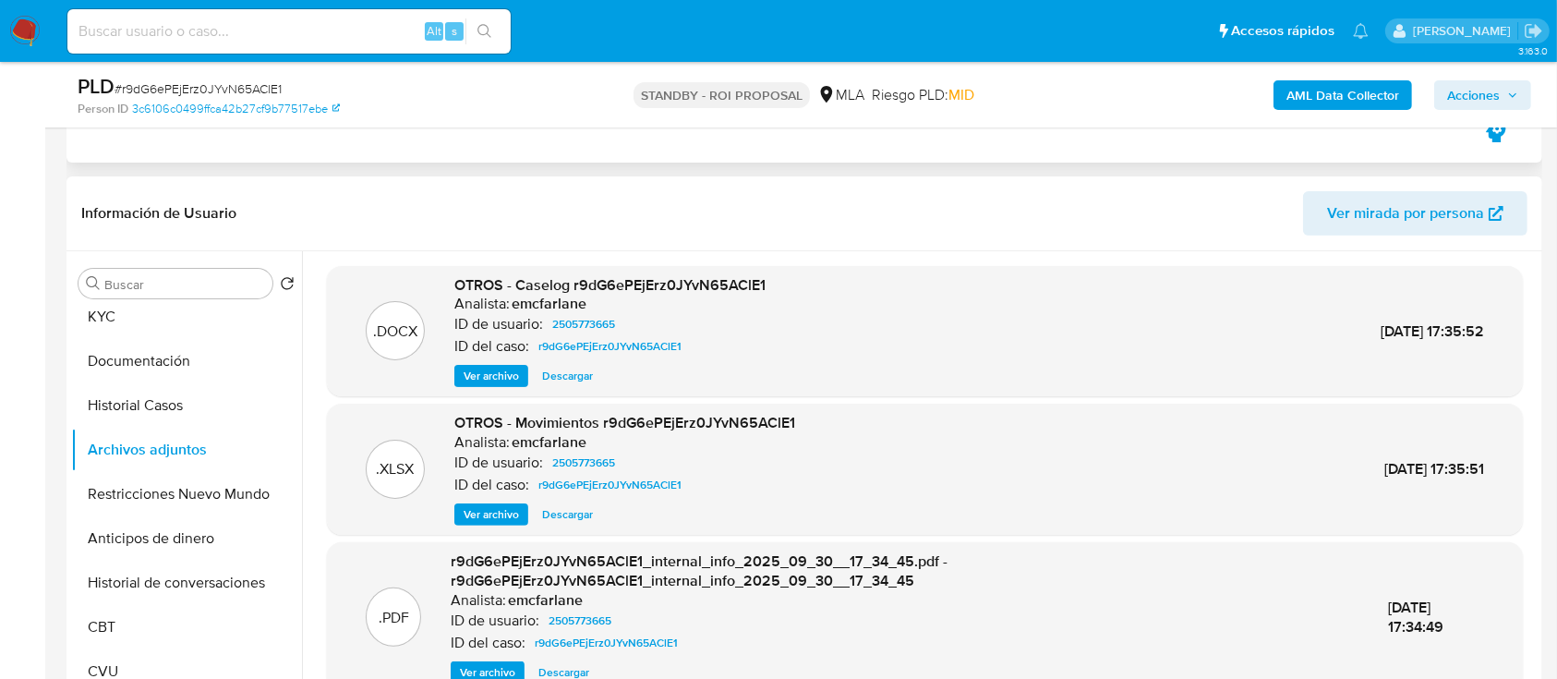
click at [584, 376] on span "Descargar" at bounding box center [567, 376] width 51 height 18
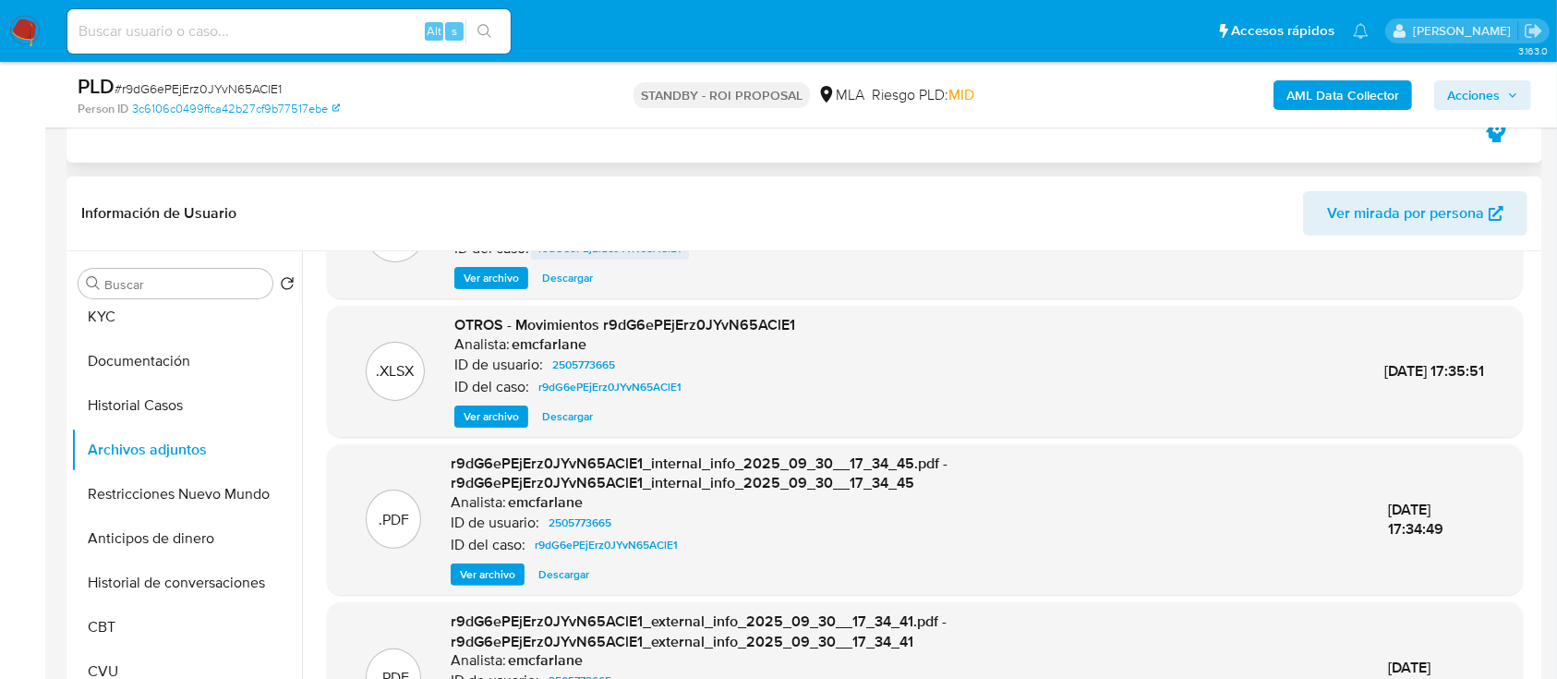
scroll to position [143, 0]
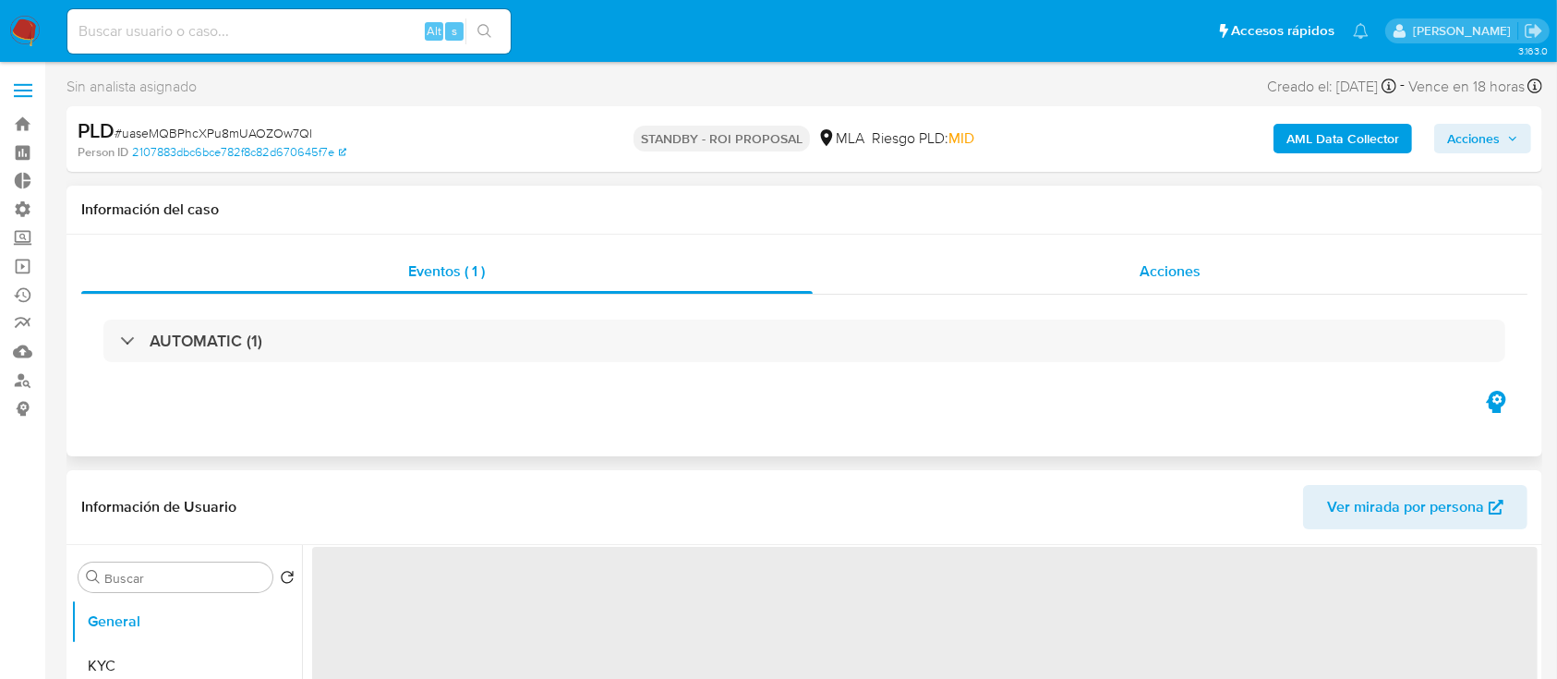
click at [1134, 269] on div "Acciones" at bounding box center [1171, 271] width 716 height 44
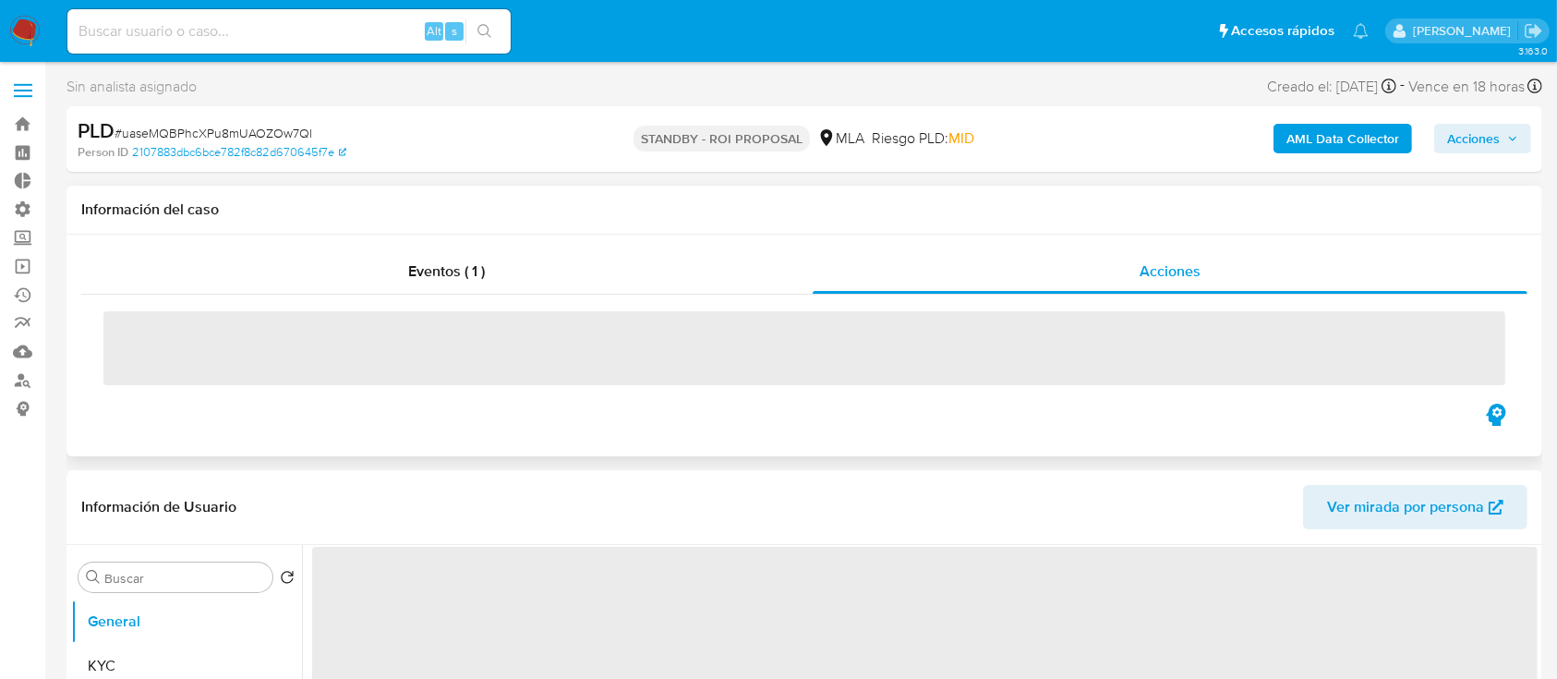
select select "10"
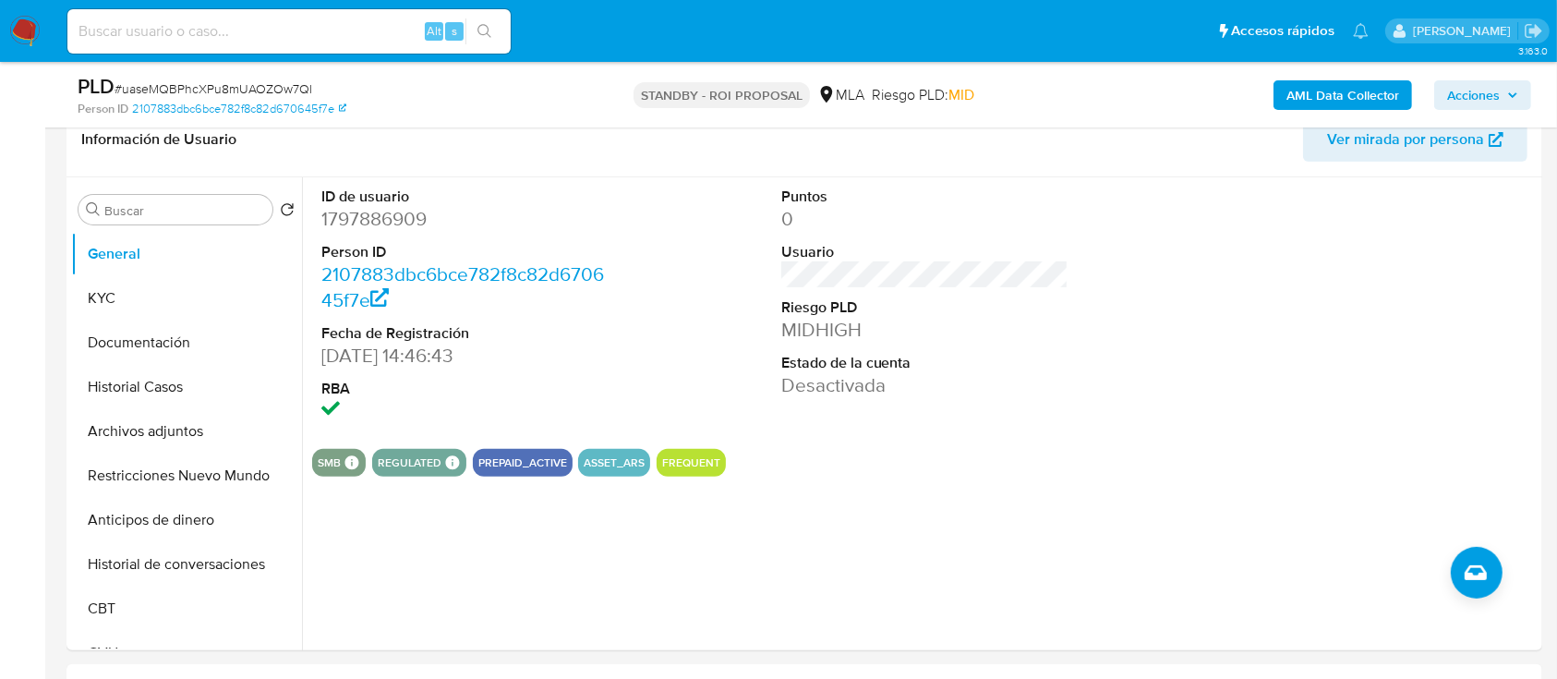
scroll to position [440, 0]
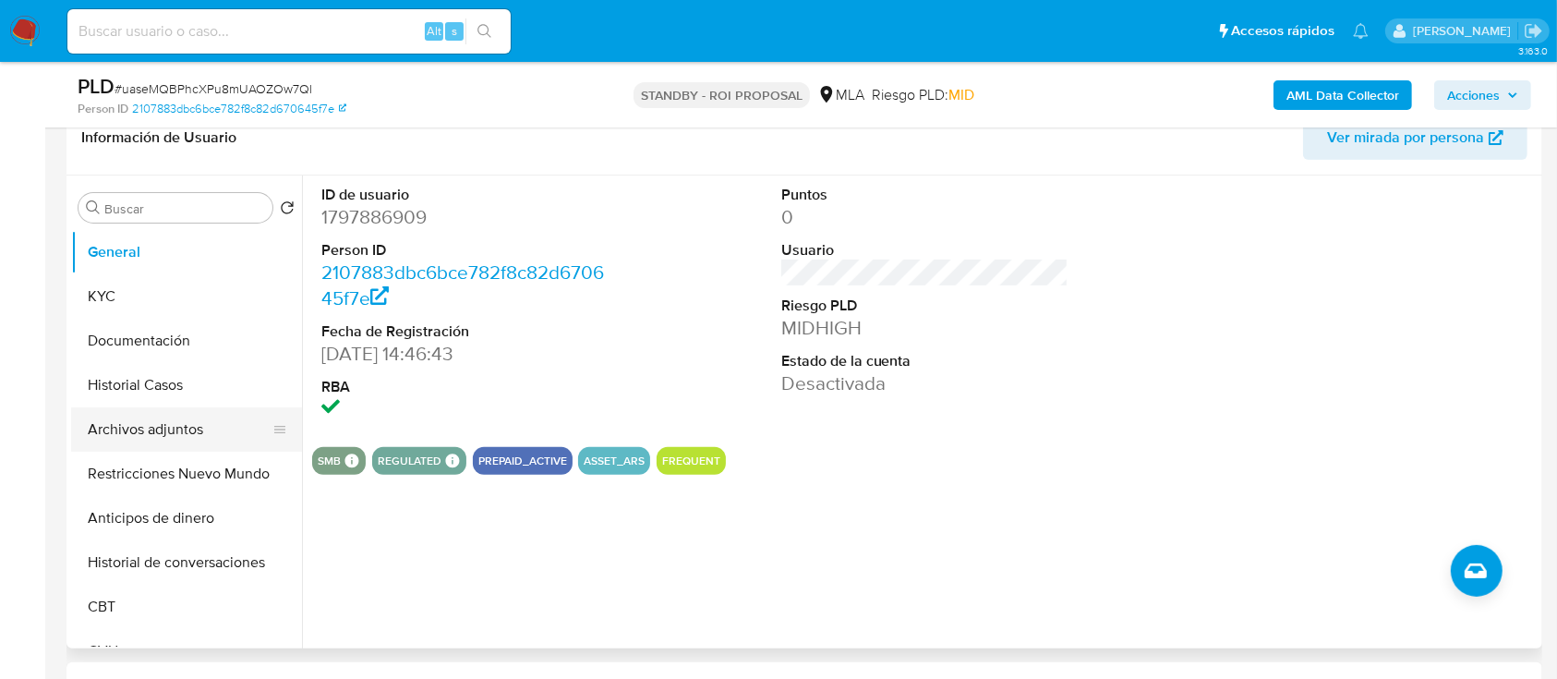
click at [177, 420] on button "Archivos adjuntos" at bounding box center [179, 429] width 216 height 44
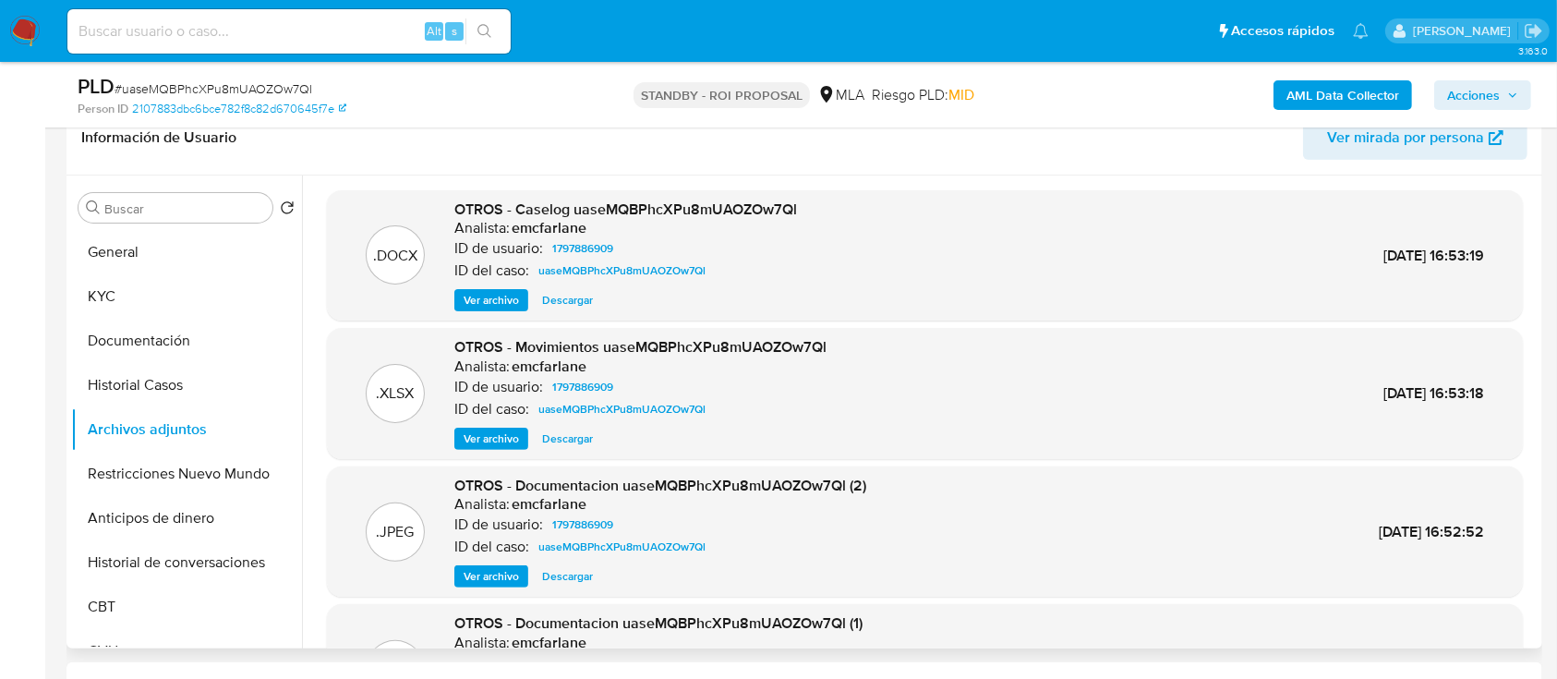
click at [556, 301] on span "Descargar" at bounding box center [567, 300] width 51 height 18
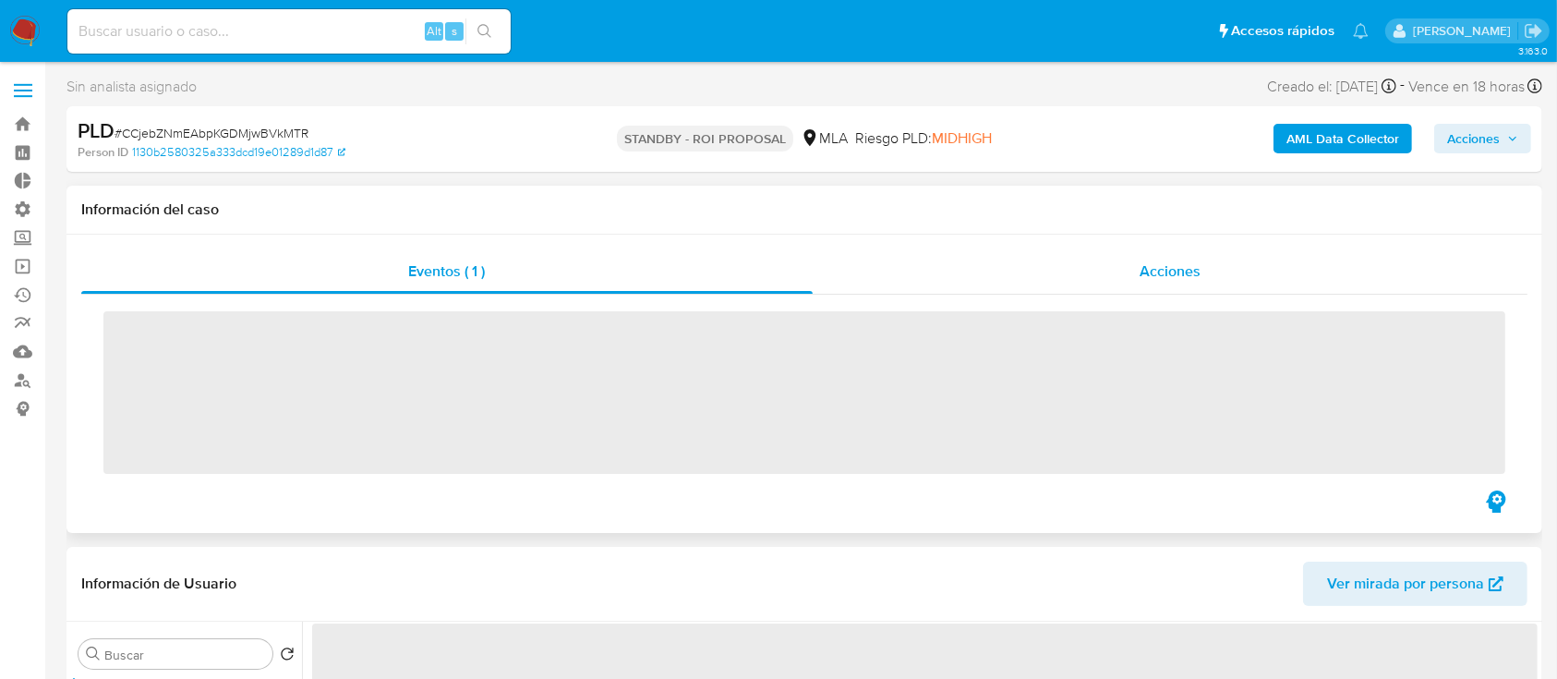
click at [1190, 270] on span "Acciones" at bounding box center [1169, 270] width 61 height 21
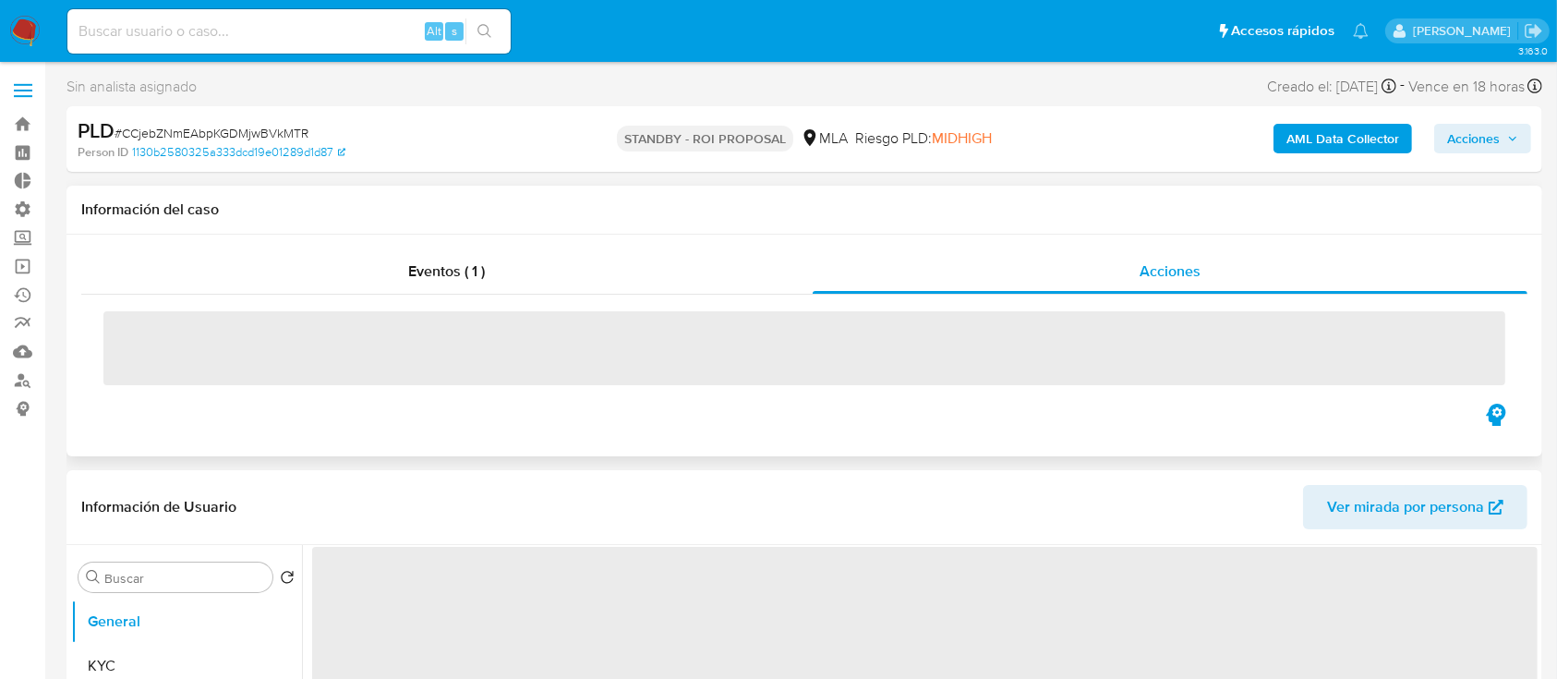
select select "10"
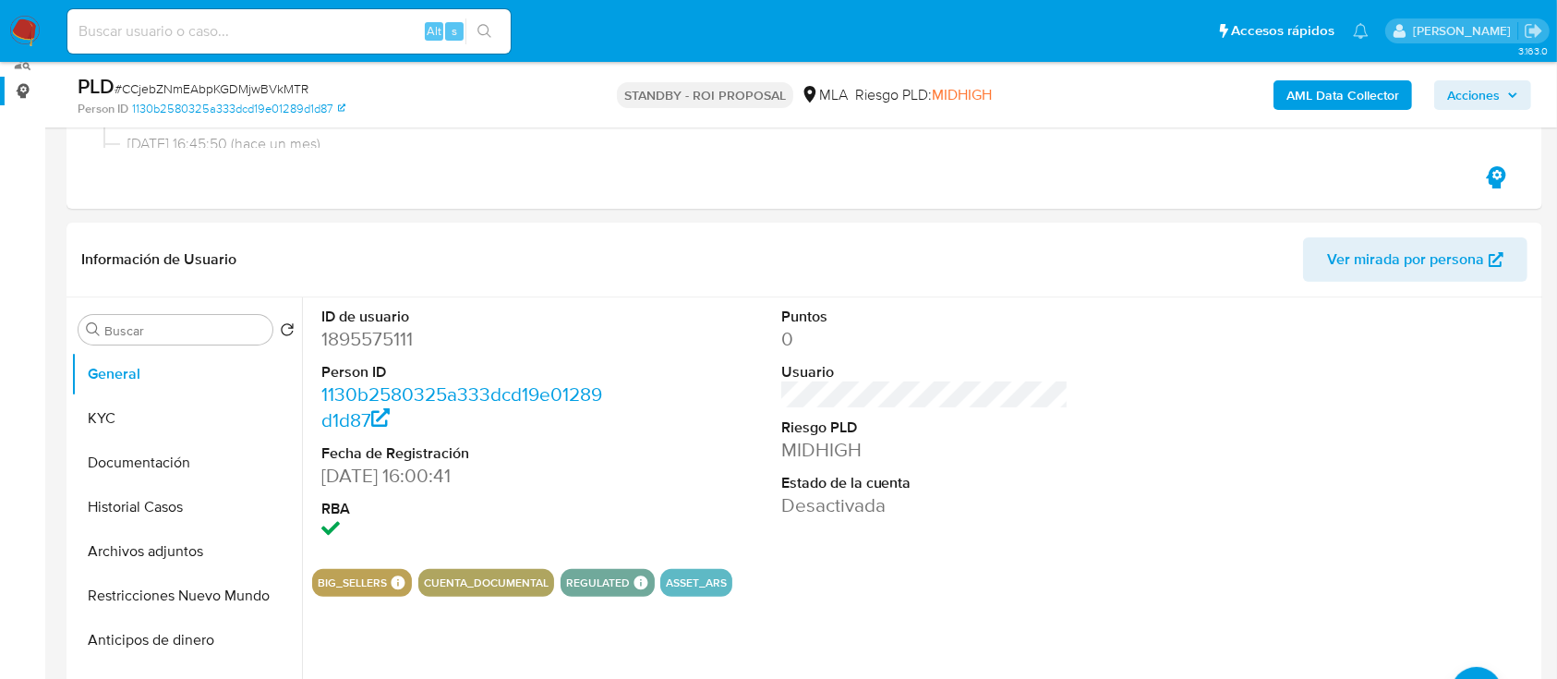
scroll to position [403, 0]
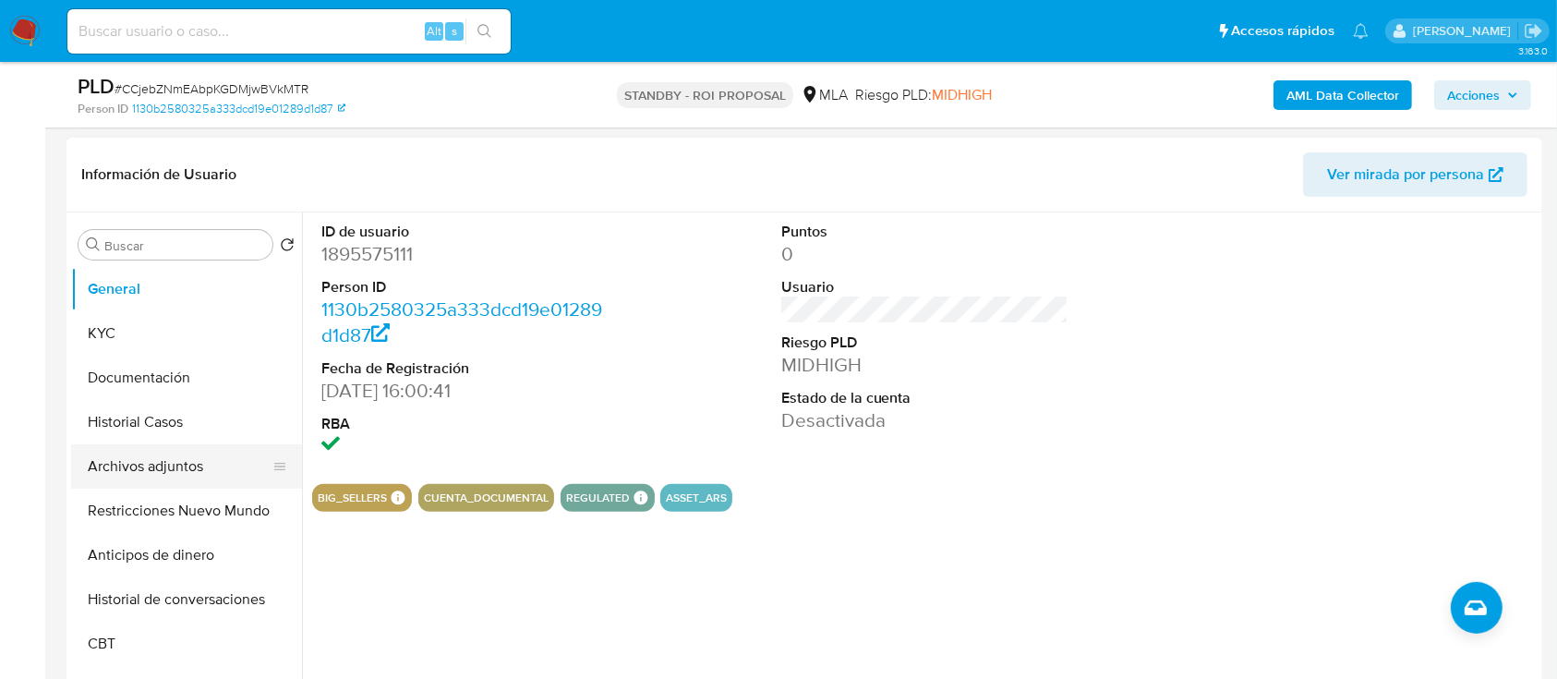
click at [173, 463] on button "Archivos adjuntos" at bounding box center [179, 466] width 216 height 44
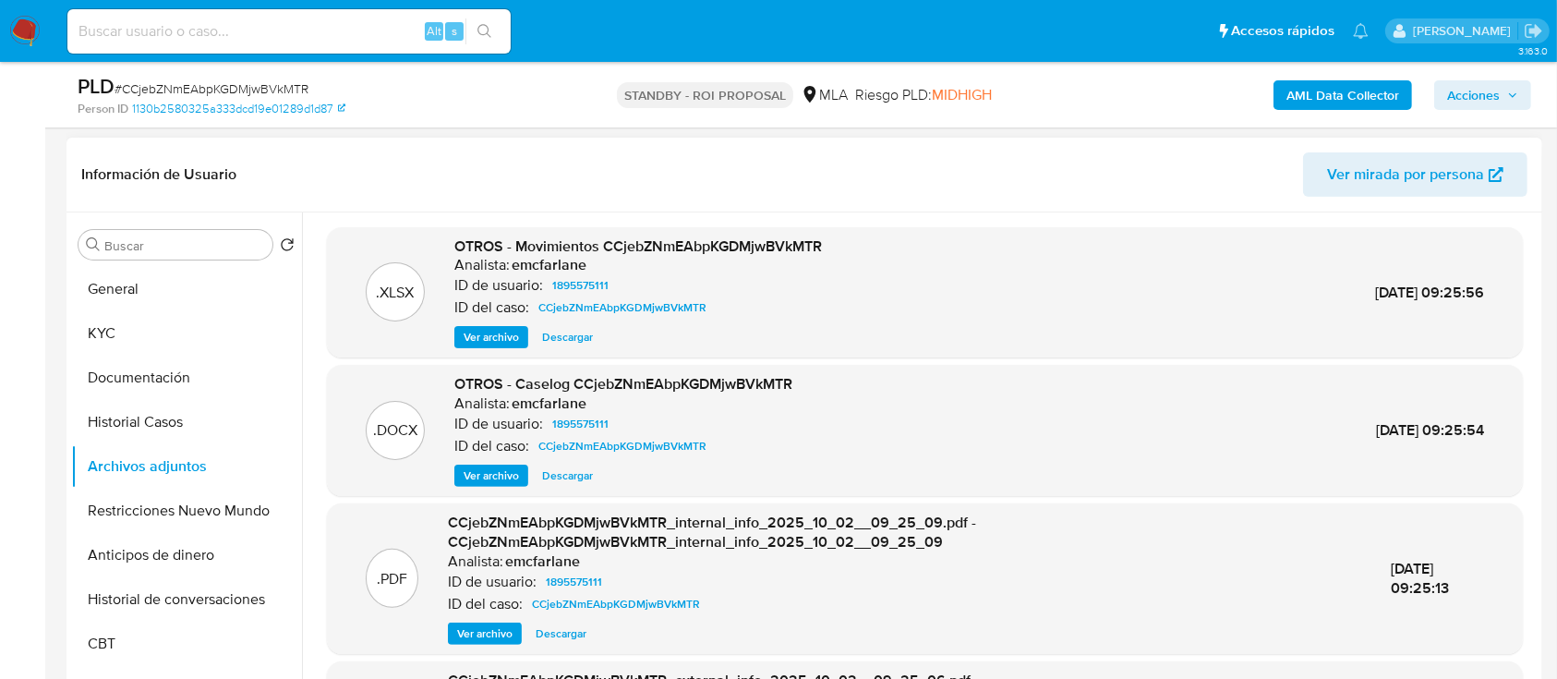
click at [560, 478] on span "Descargar" at bounding box center [567, 475] width 51 height 18
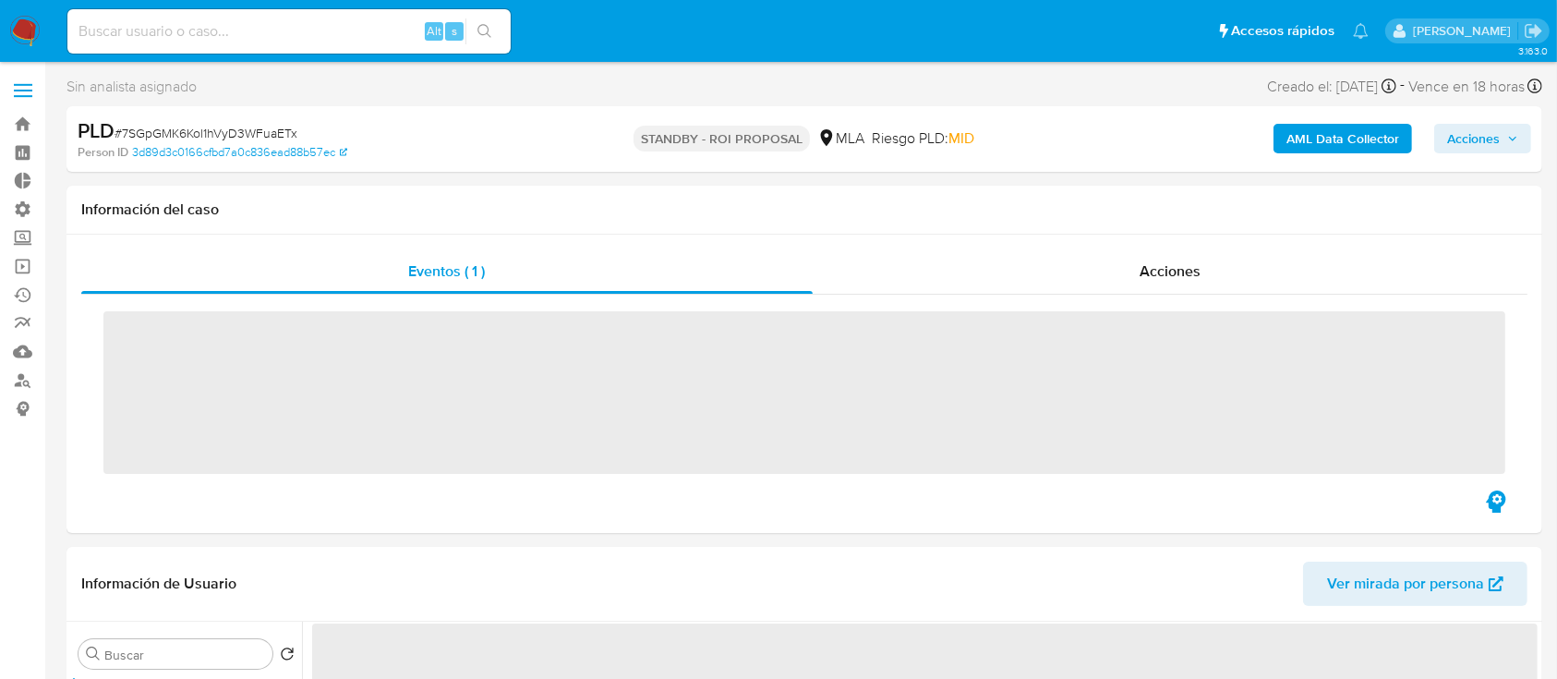
click at [1147, 255] on div "Acciones" at bounding box center [1171, 271] width 716 height 44
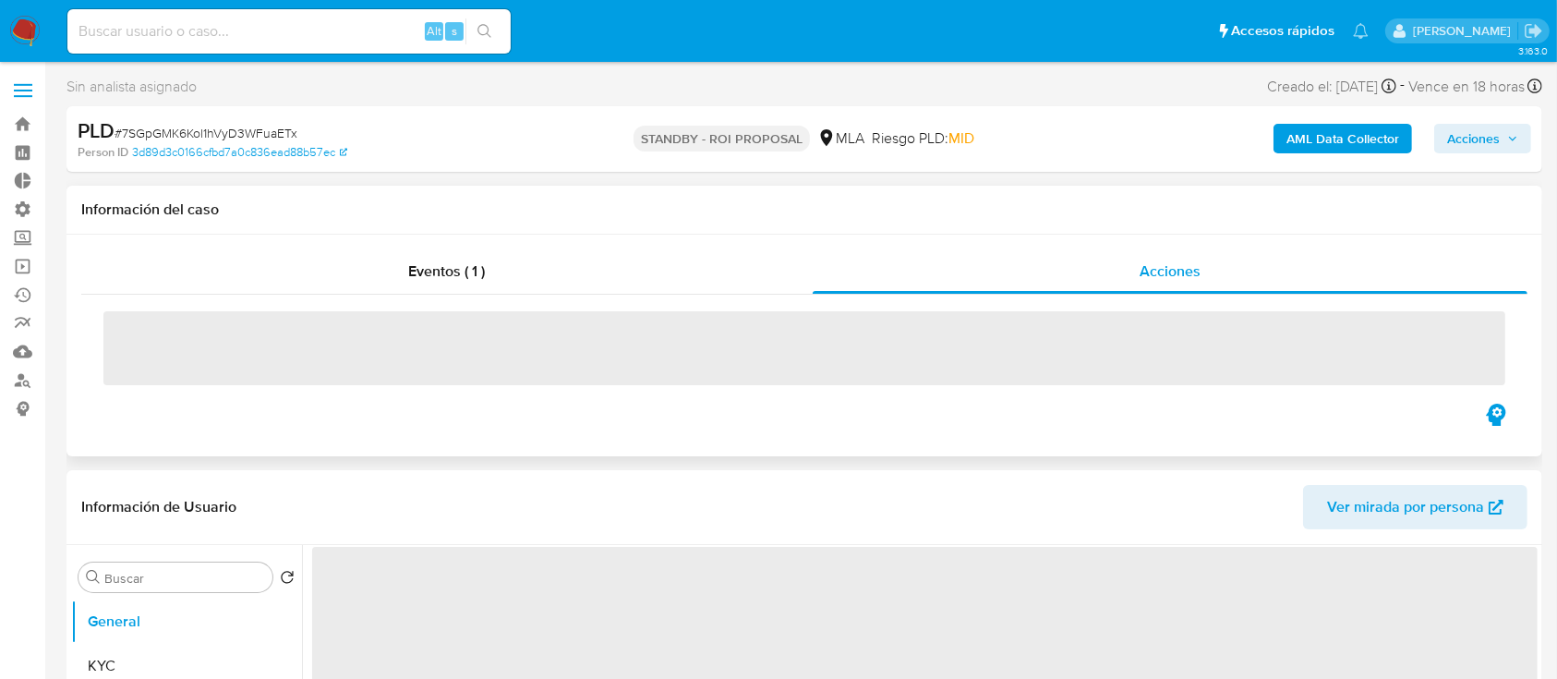
select select "10"
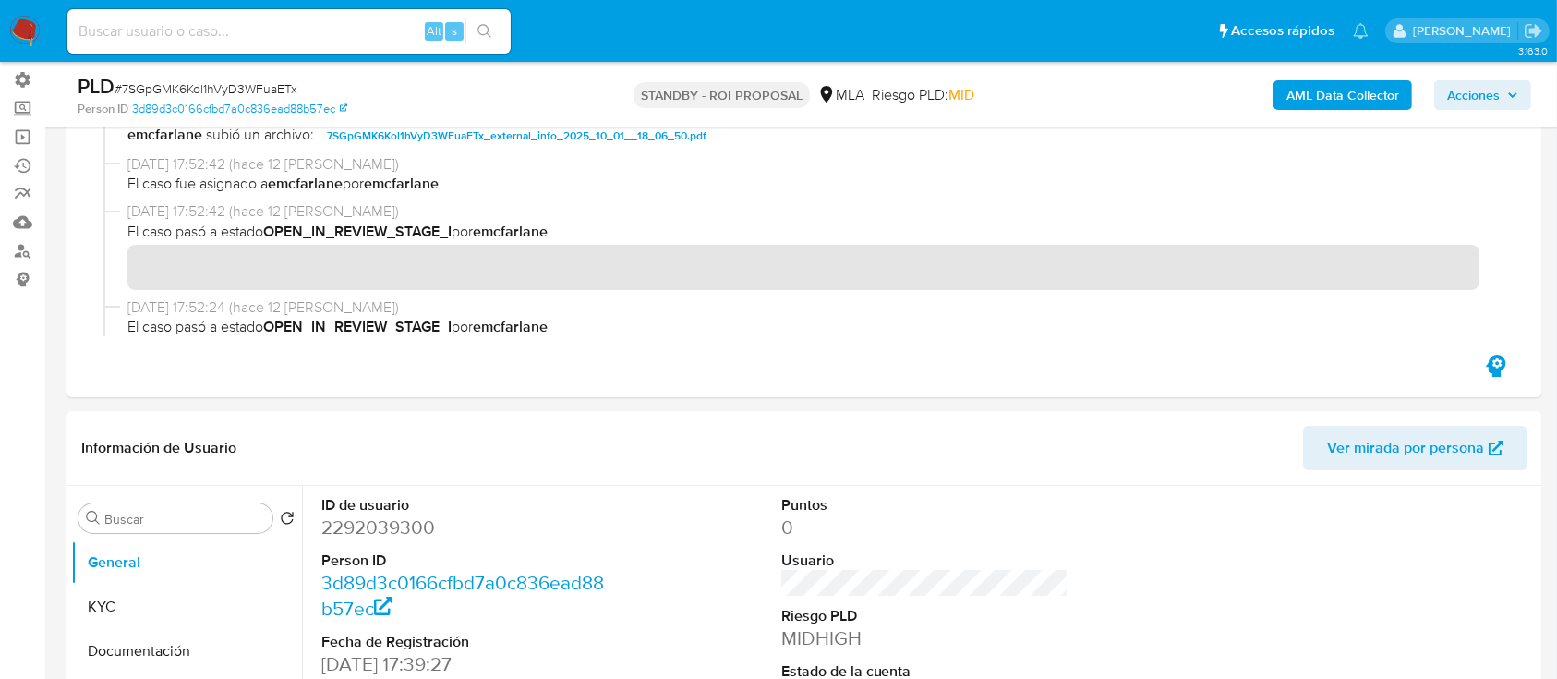
scroll to position [356, 0]
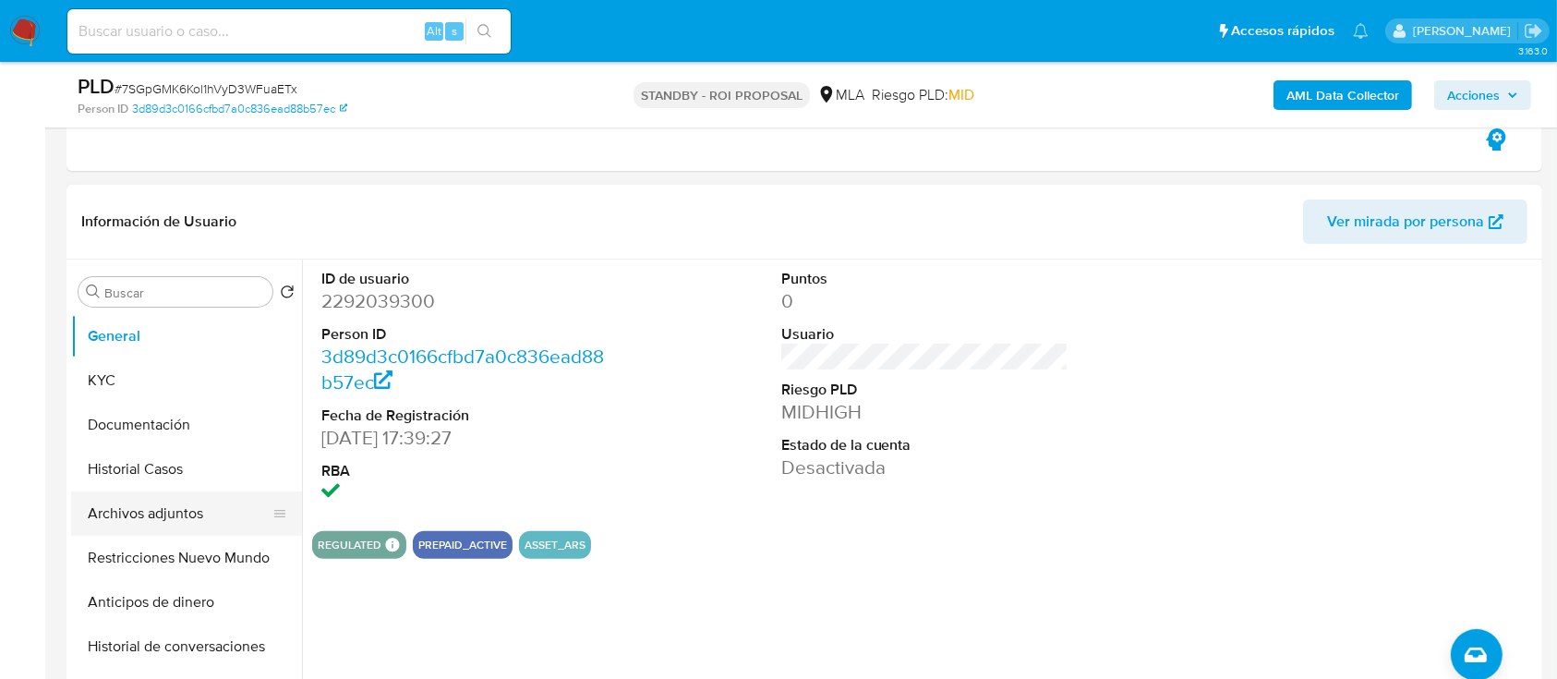
click at [173, 498] on button "Archivos adjuntos" at bounding box center [179, 513] width 216 height 44
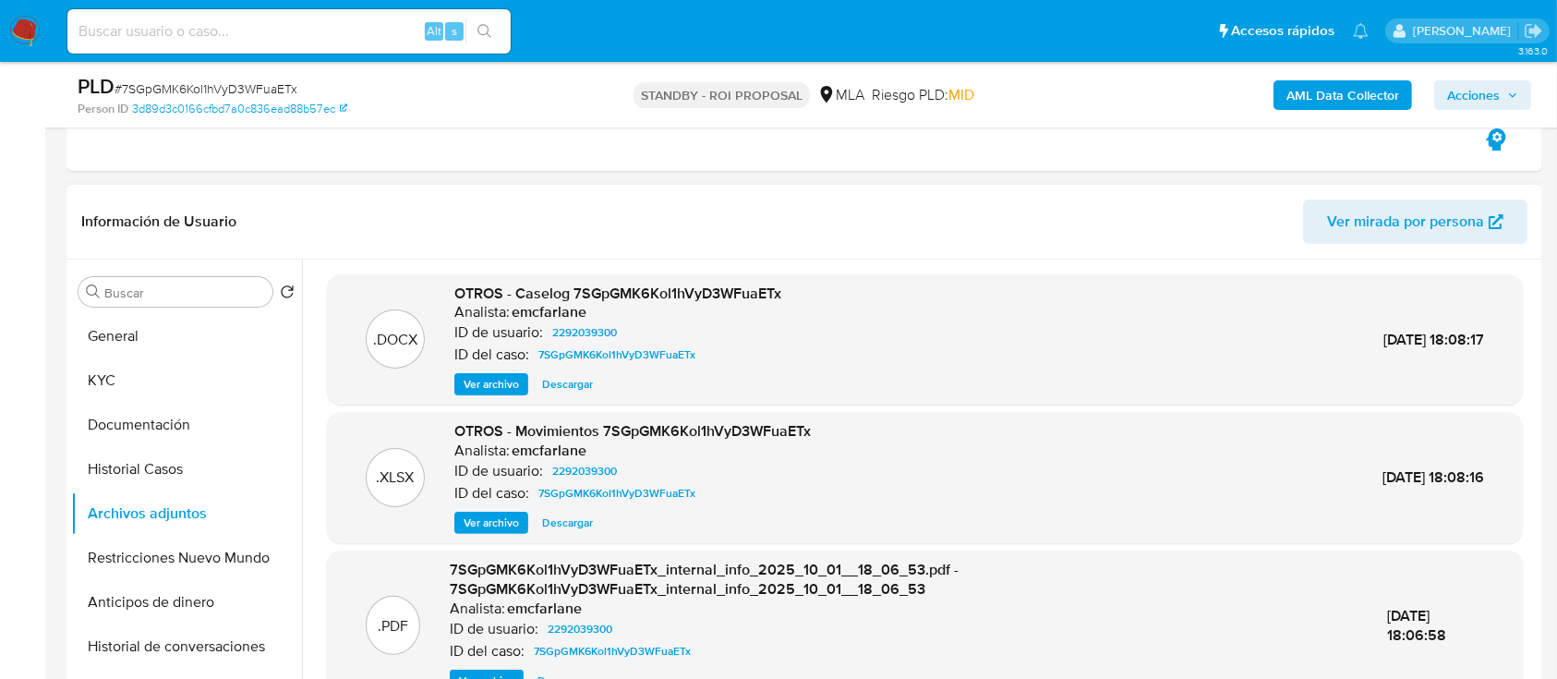
click at [551, 380] on span "Descargar" at bounding box center [567, 384] width 51 height 18
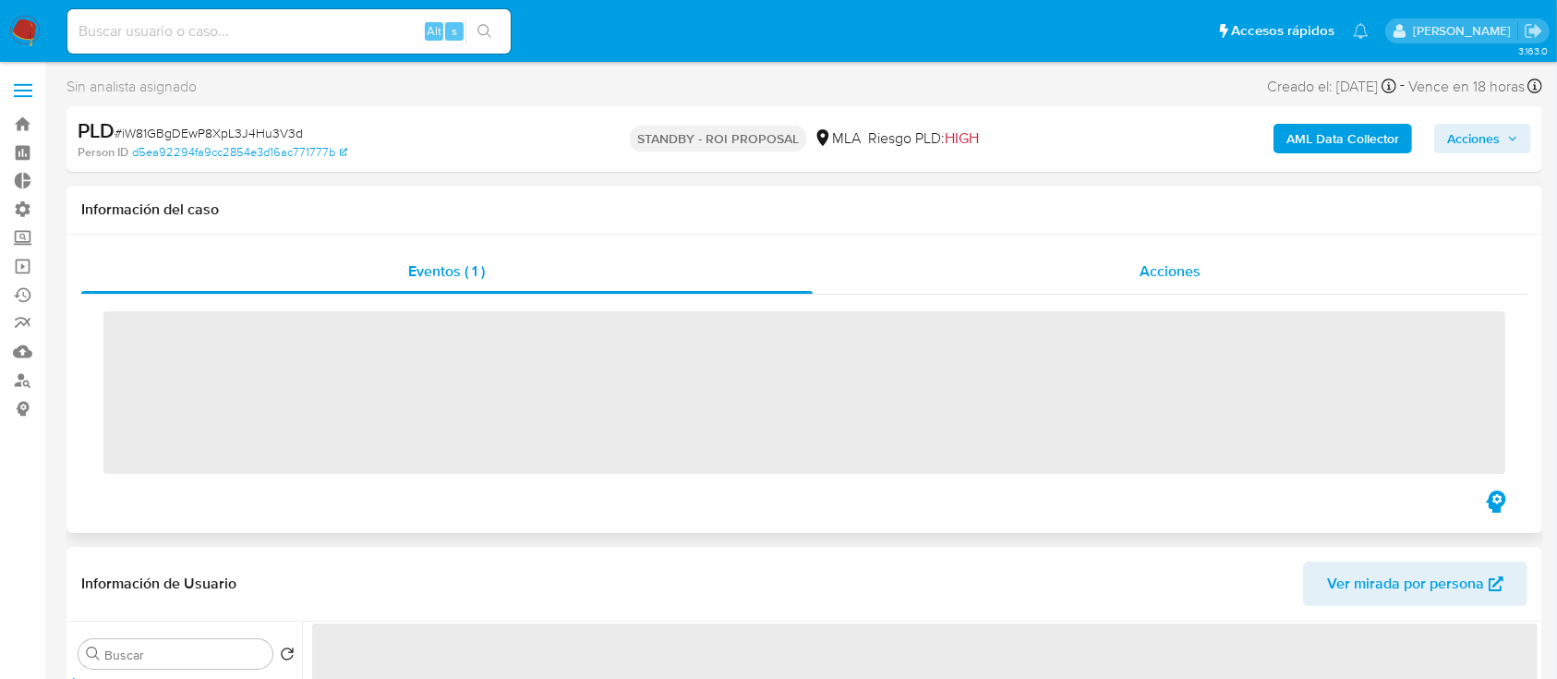
click at [1150, 263] on span "Acciones" at bounding box center [1169, 270] width 61 height 21
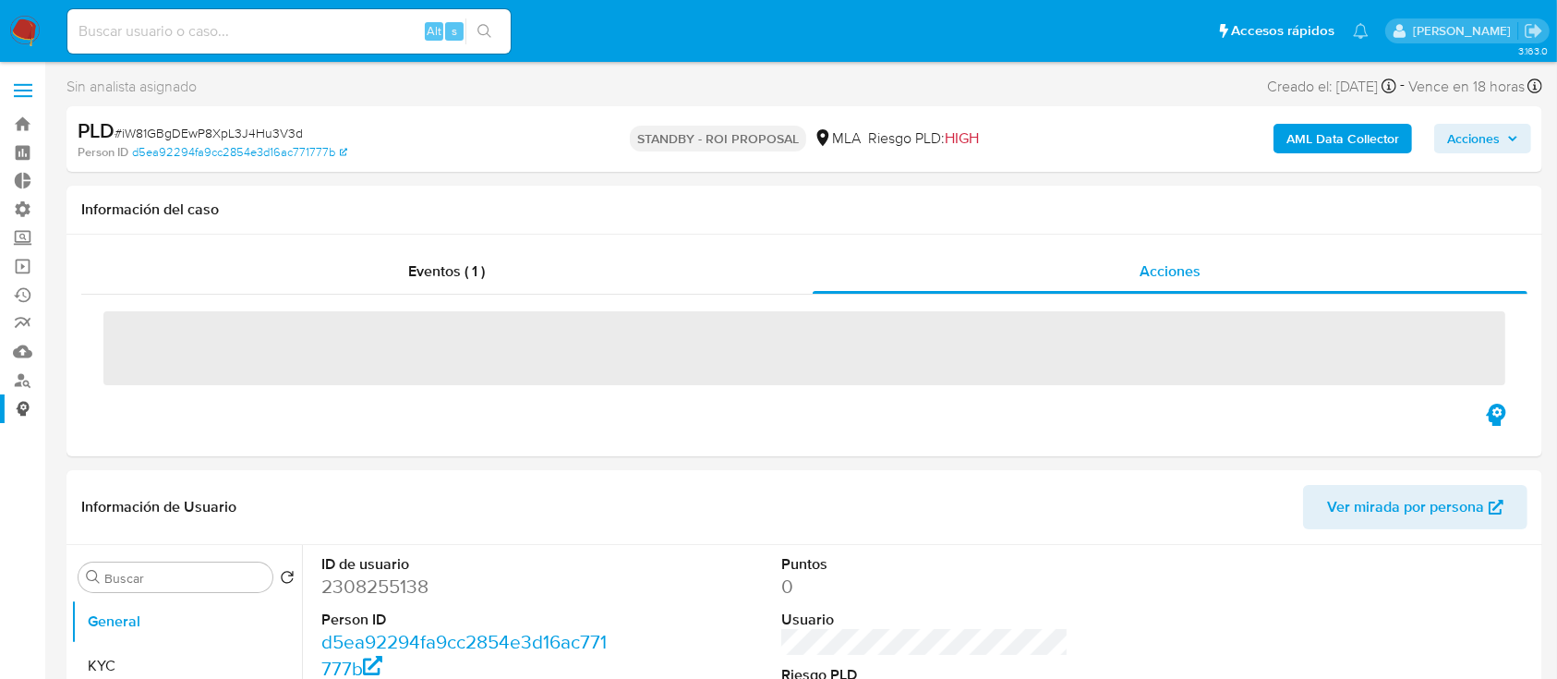
select select "10"
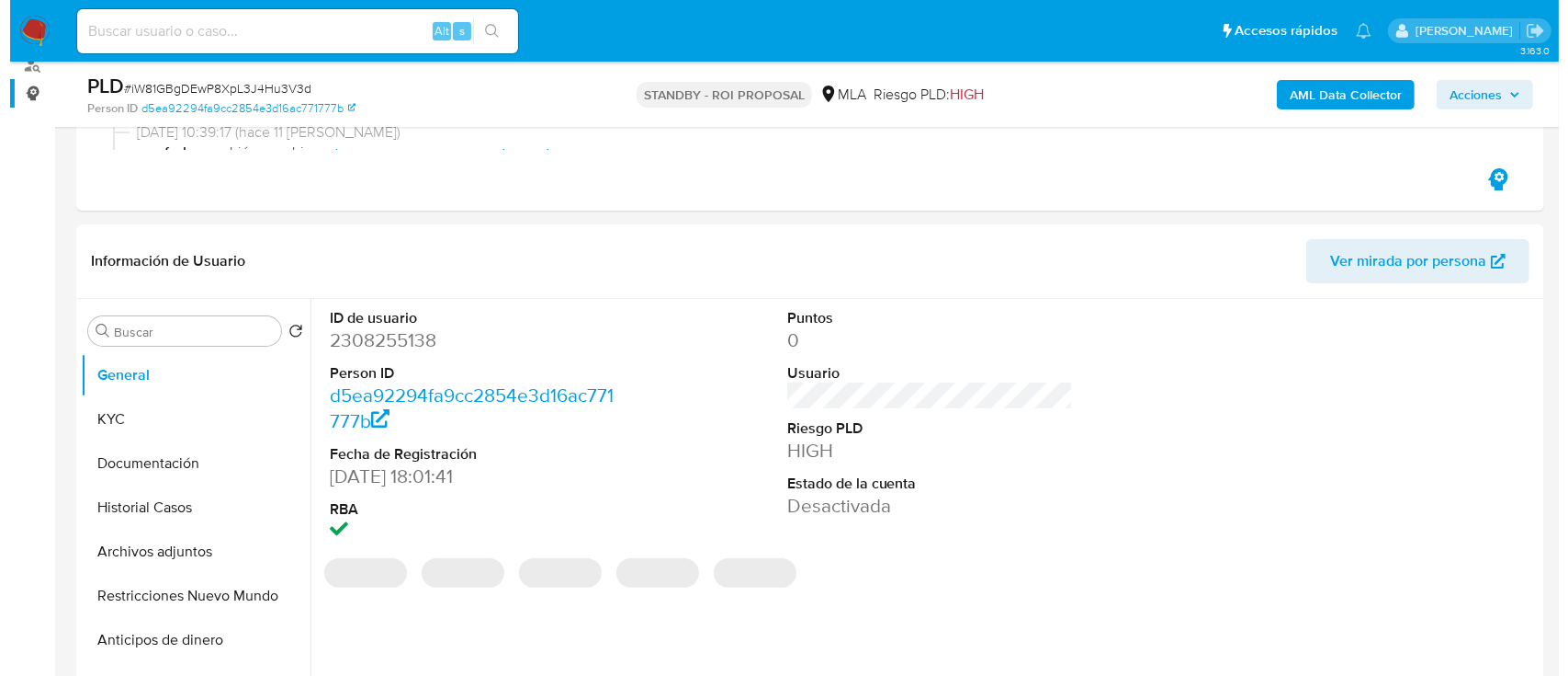
scroll to position [438, 0]
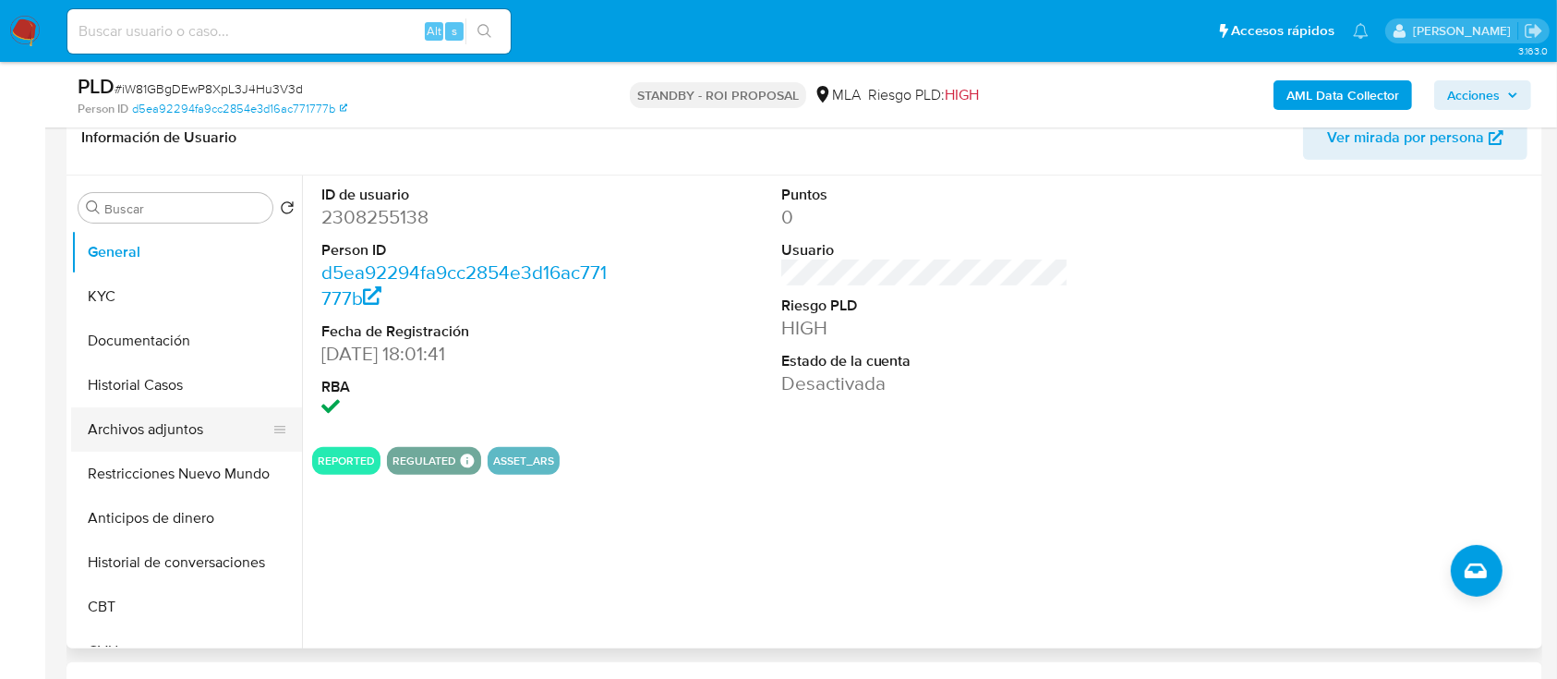
click at [127, 425] on button "Archivos adjuntos" at bounding box center [179, 429] width 216 height 44
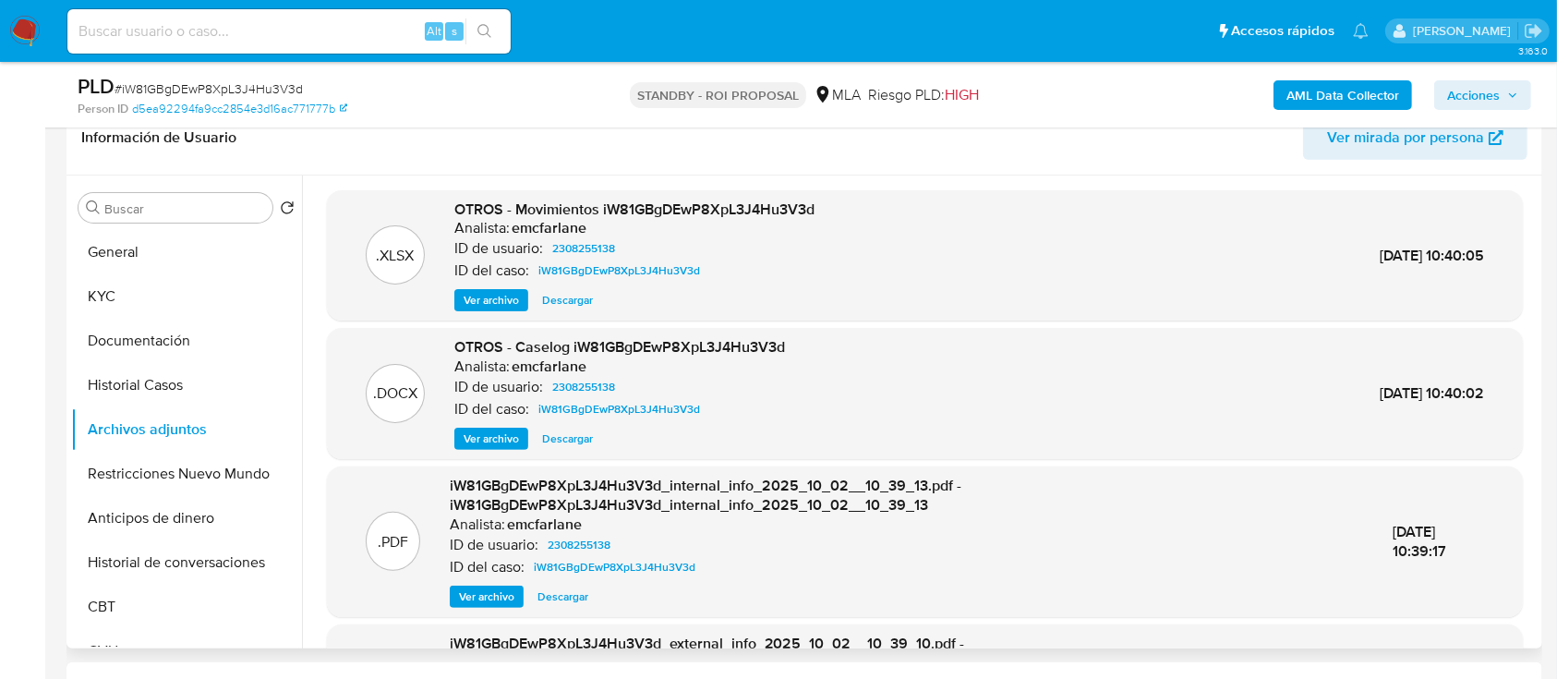
click at [497, 440] on span "Ver archivo" at bounding box center [491, 438] width 55 height 18
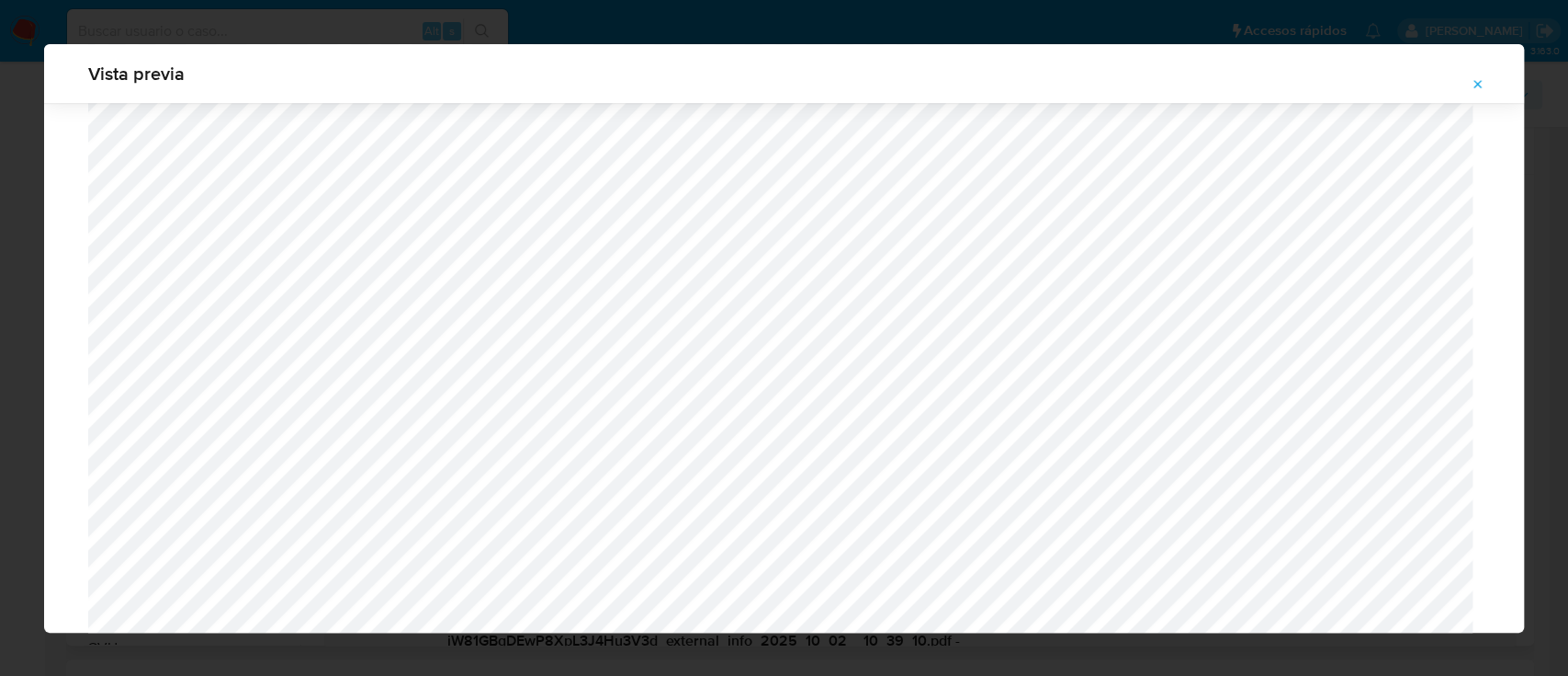
scroll to position [1588, 0]
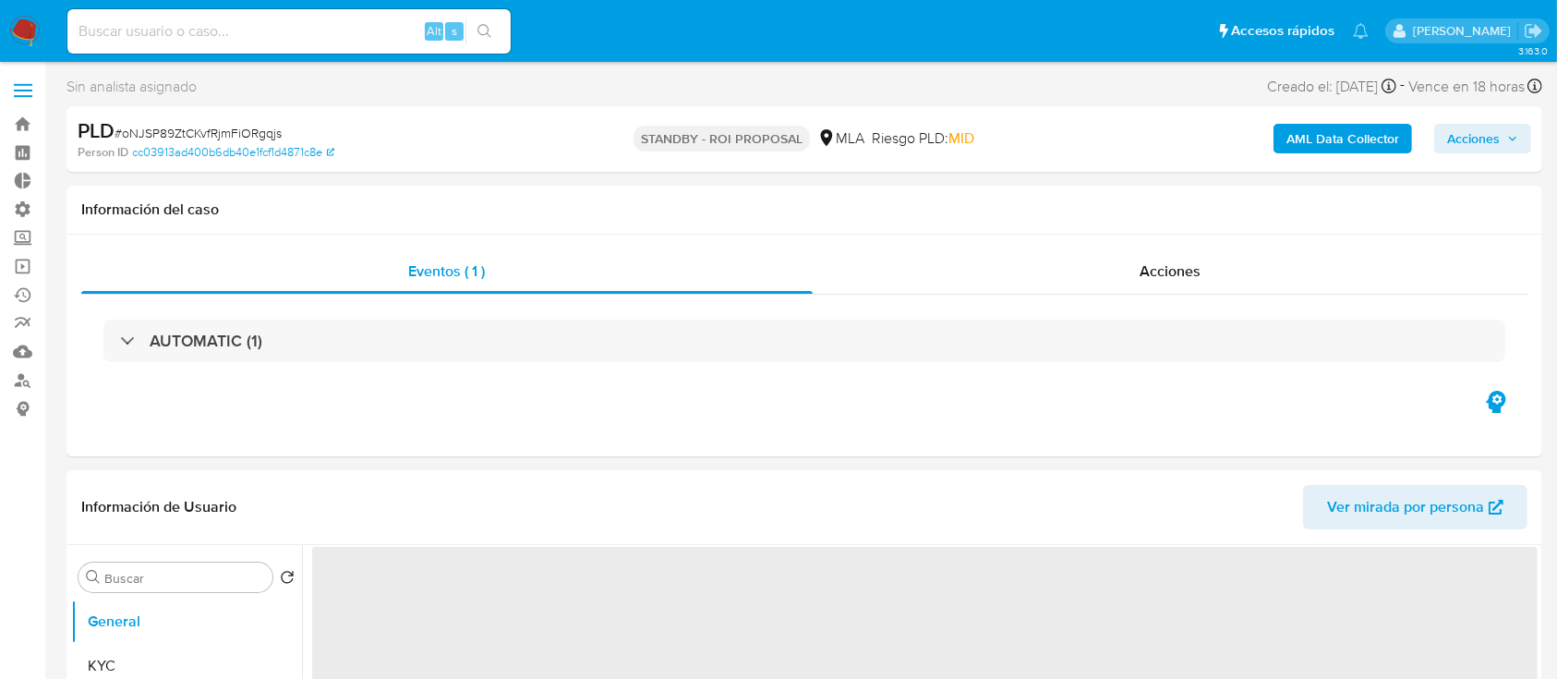
select select "10"
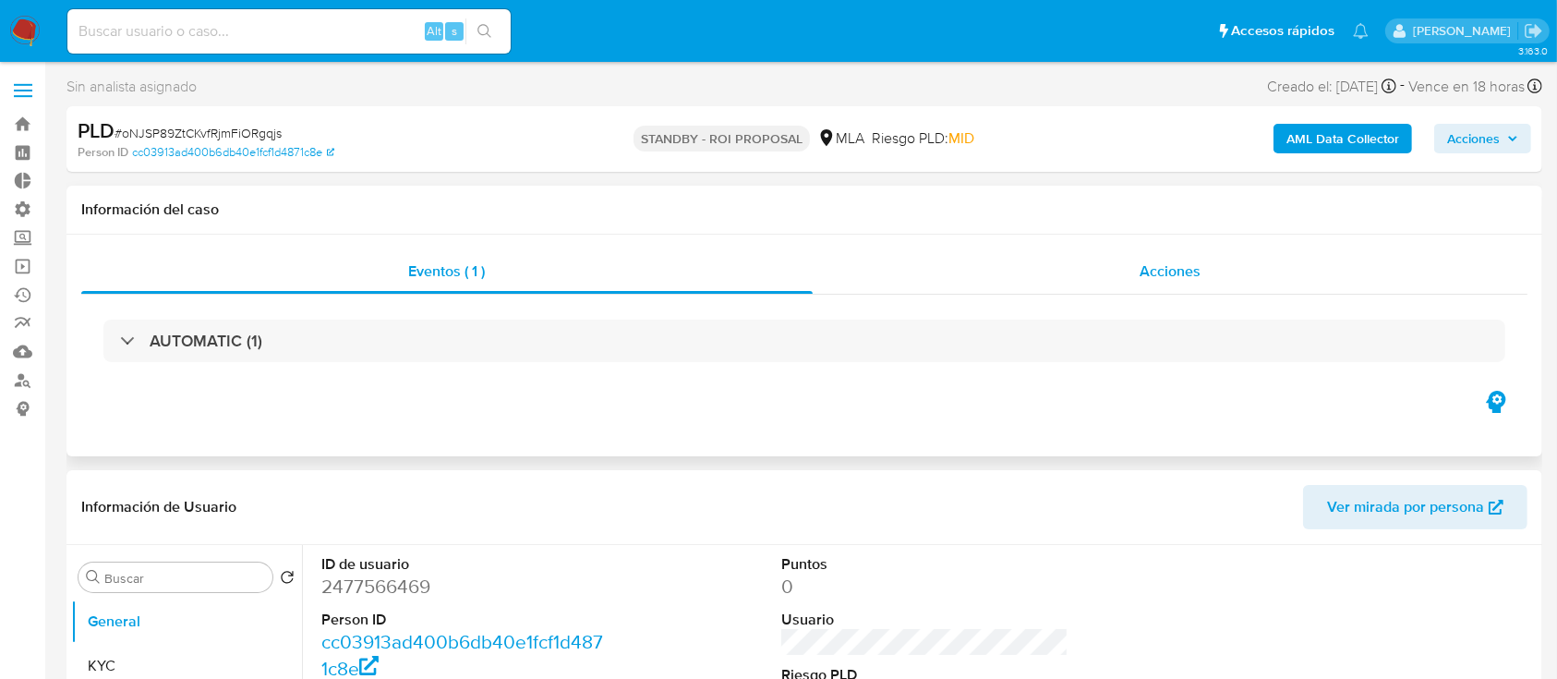
click at [1037, 270] on div "Acciones" at bounding box center [1171, 271] width 716 height 44
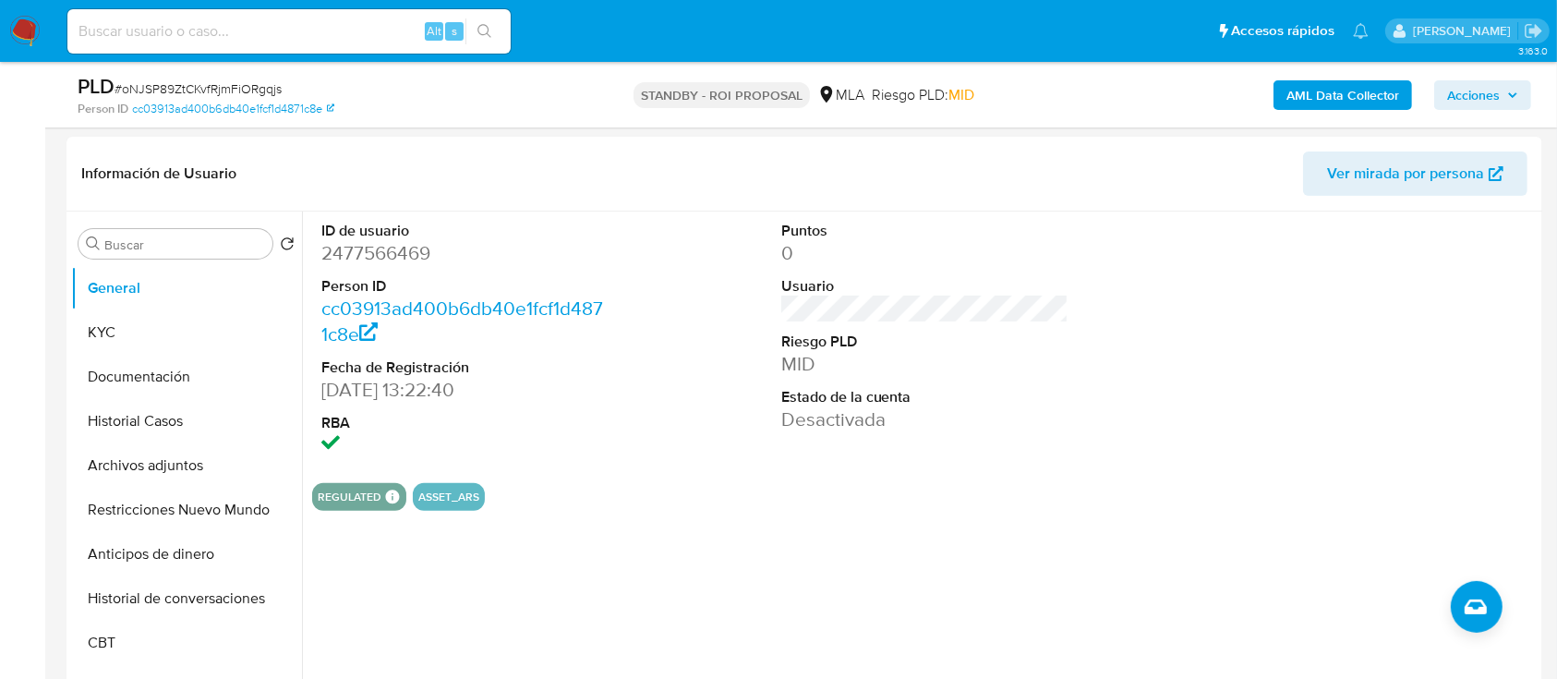
scroll to position [405, 0]
click at [176, 473] on button "Archivos adjuntos" at bounding box center [179, 463] width 216 height 44
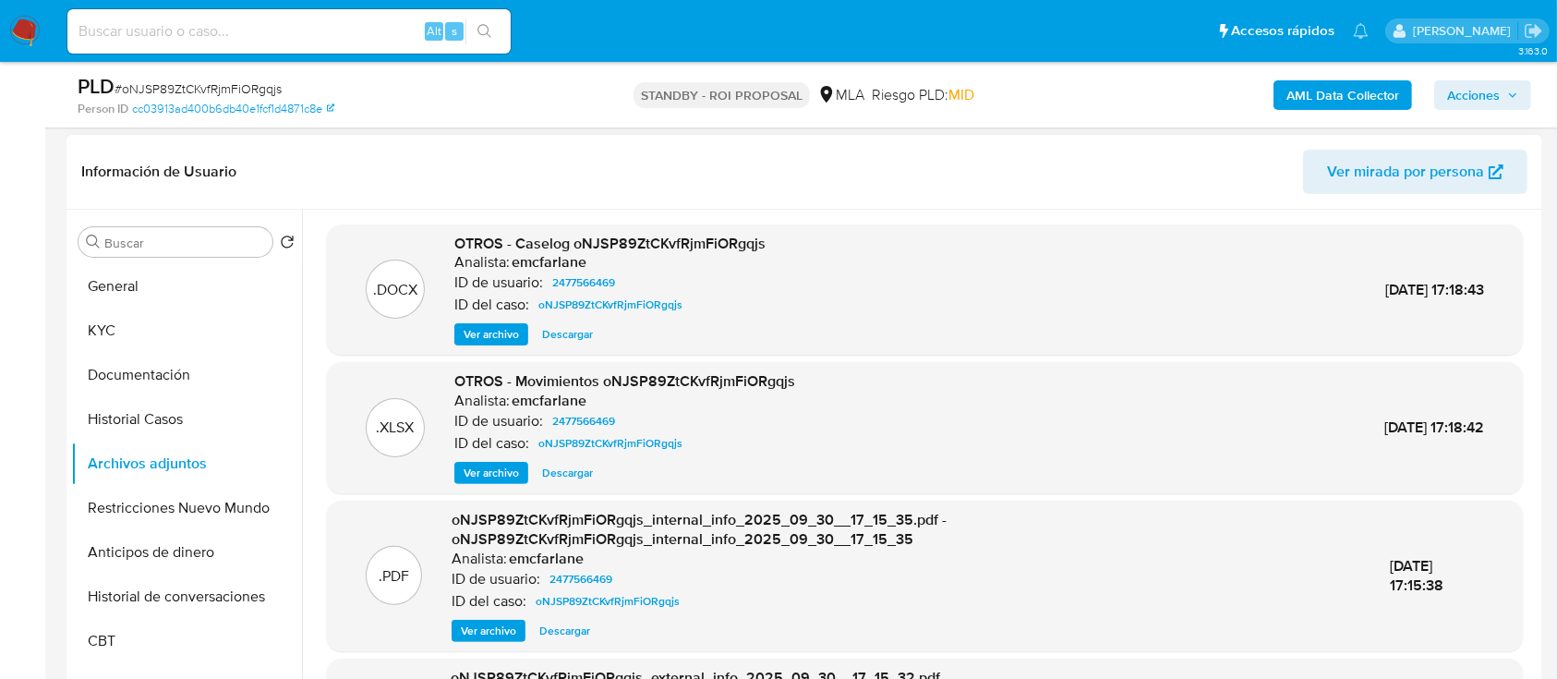
click at [568, 341] on span "Descargar" at bounding box center [567, 334] width 51 height 18
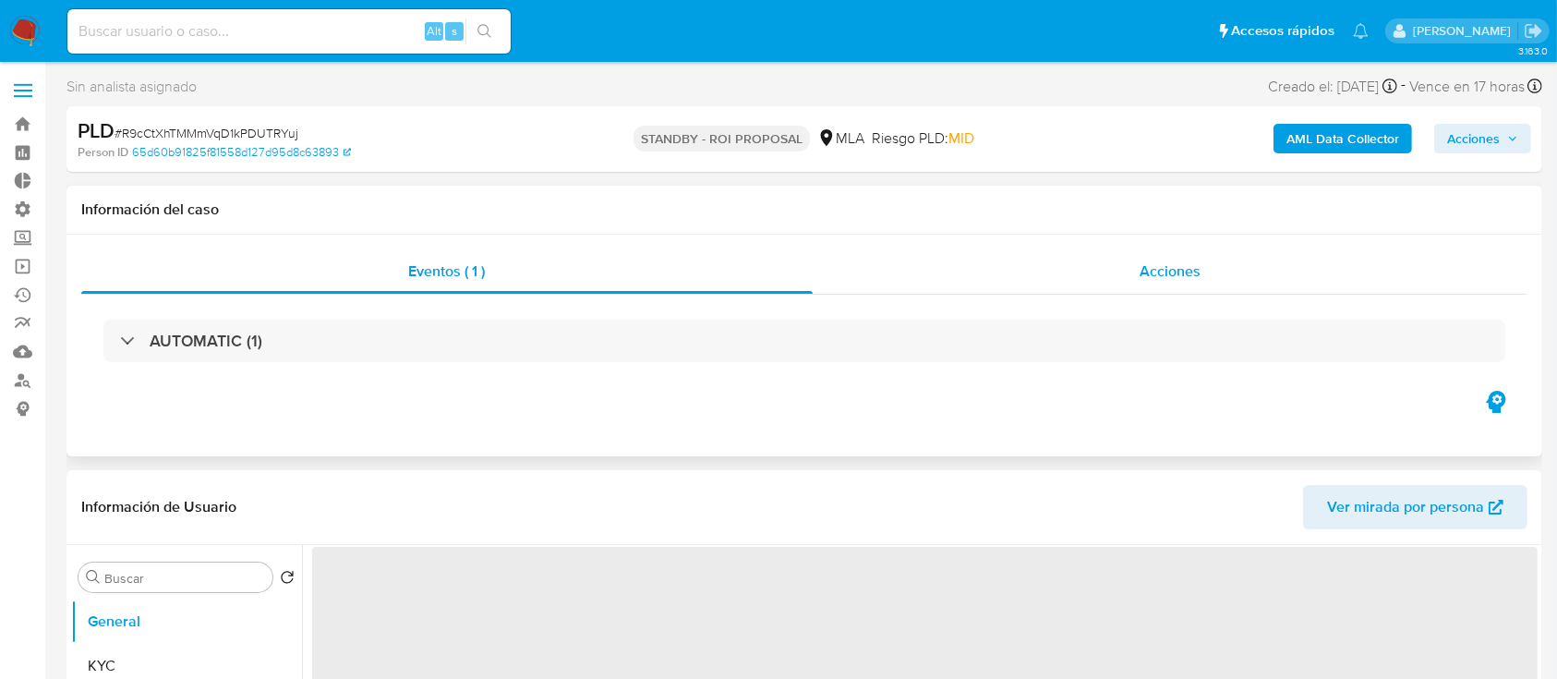
click at [1208, 258] on div "Acciones" at bounding box center [1171, 271] width 716 height 44
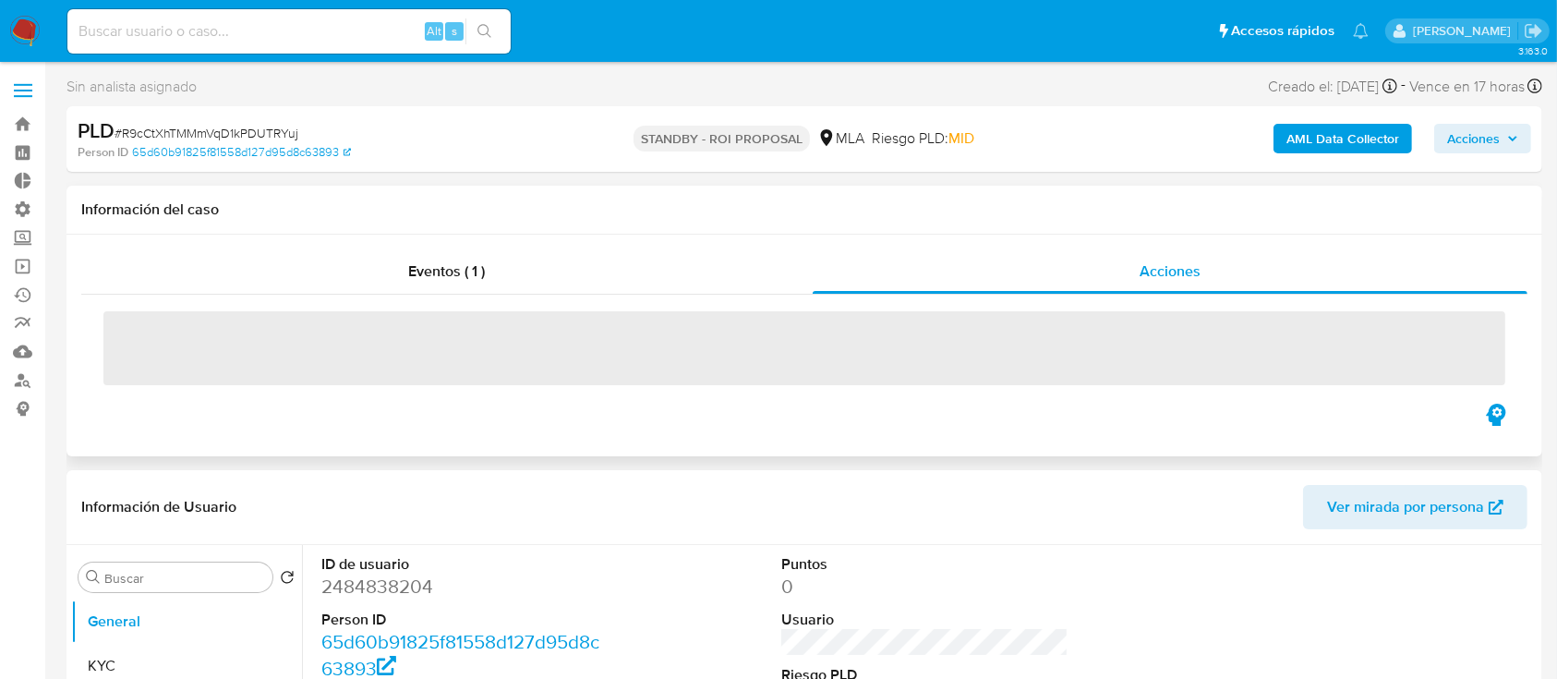
select select "10"
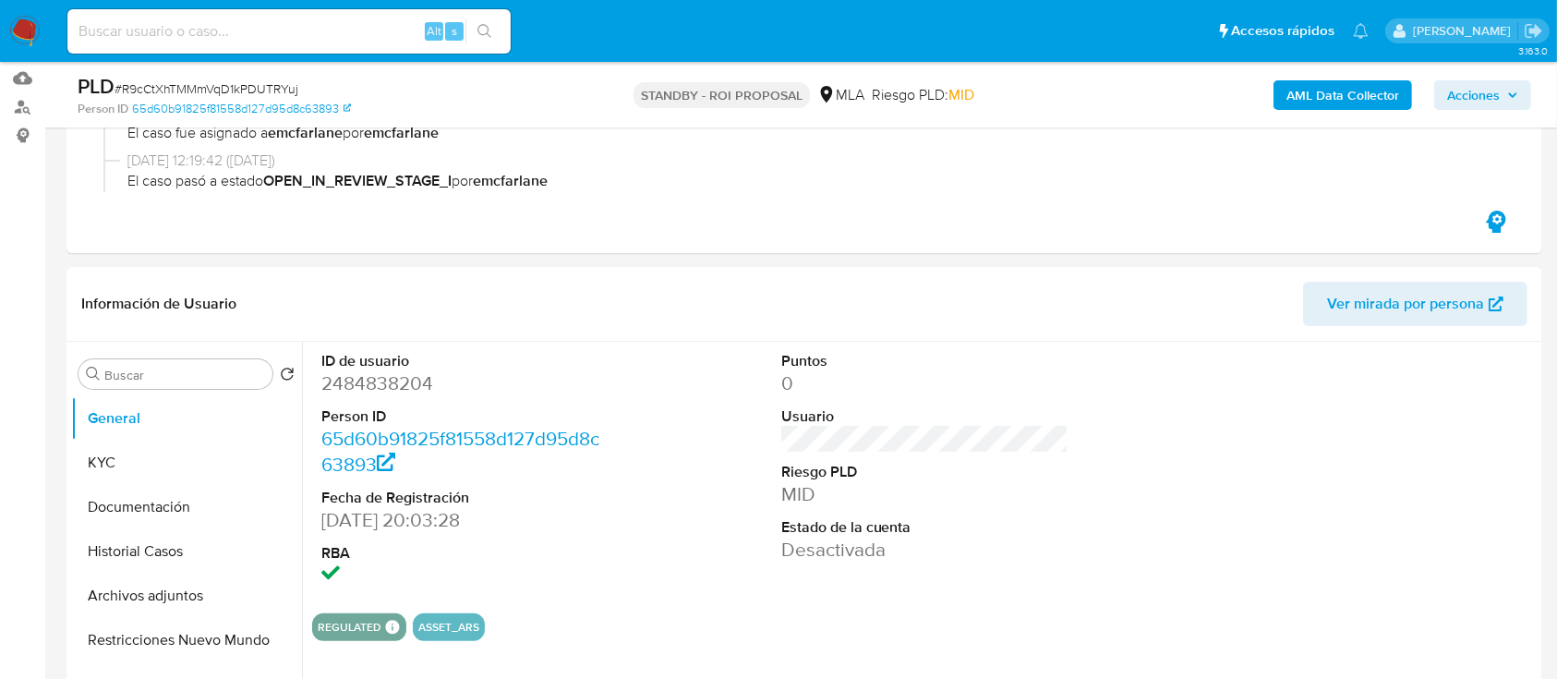
scroll to position [283, 0]
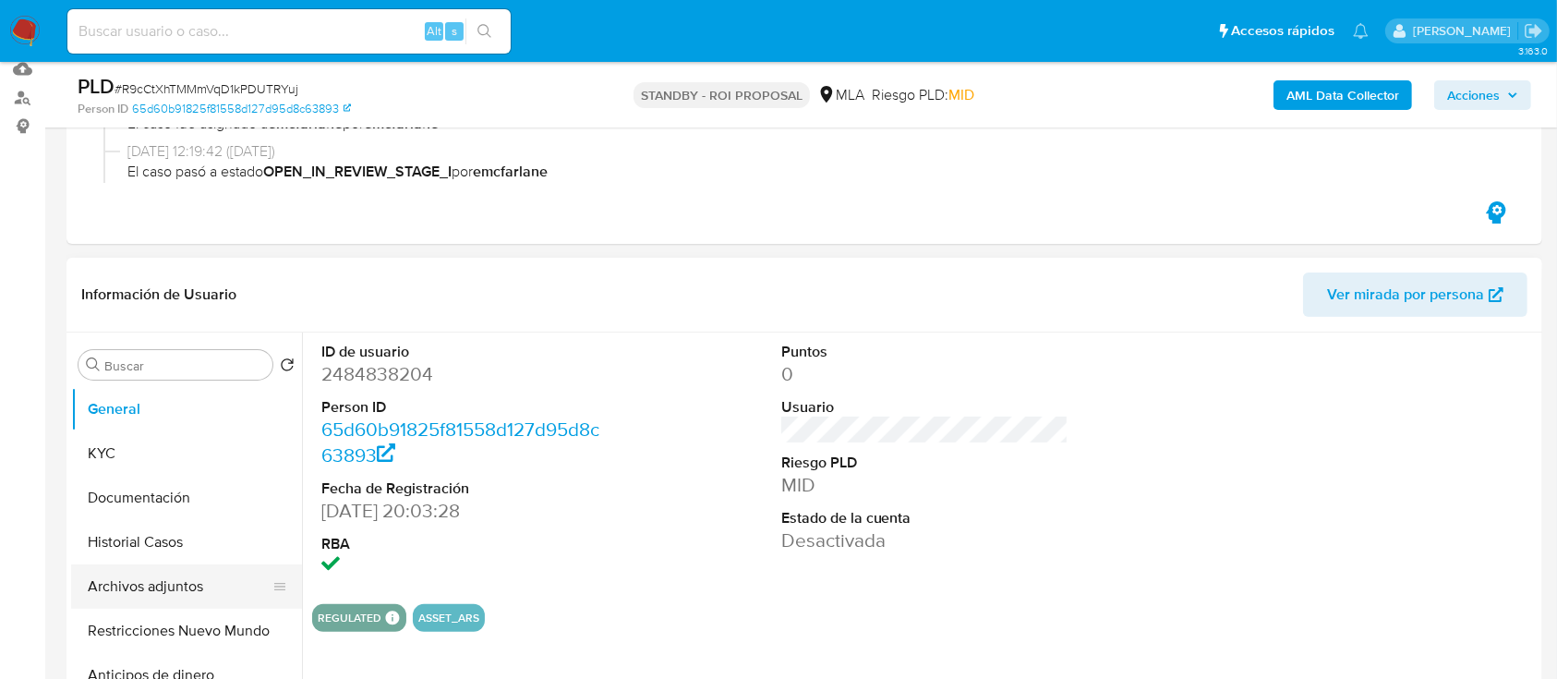
click at [102, 572] on button "Archivos adjuntos" at bounding box center [179, 586] width 216 height 44
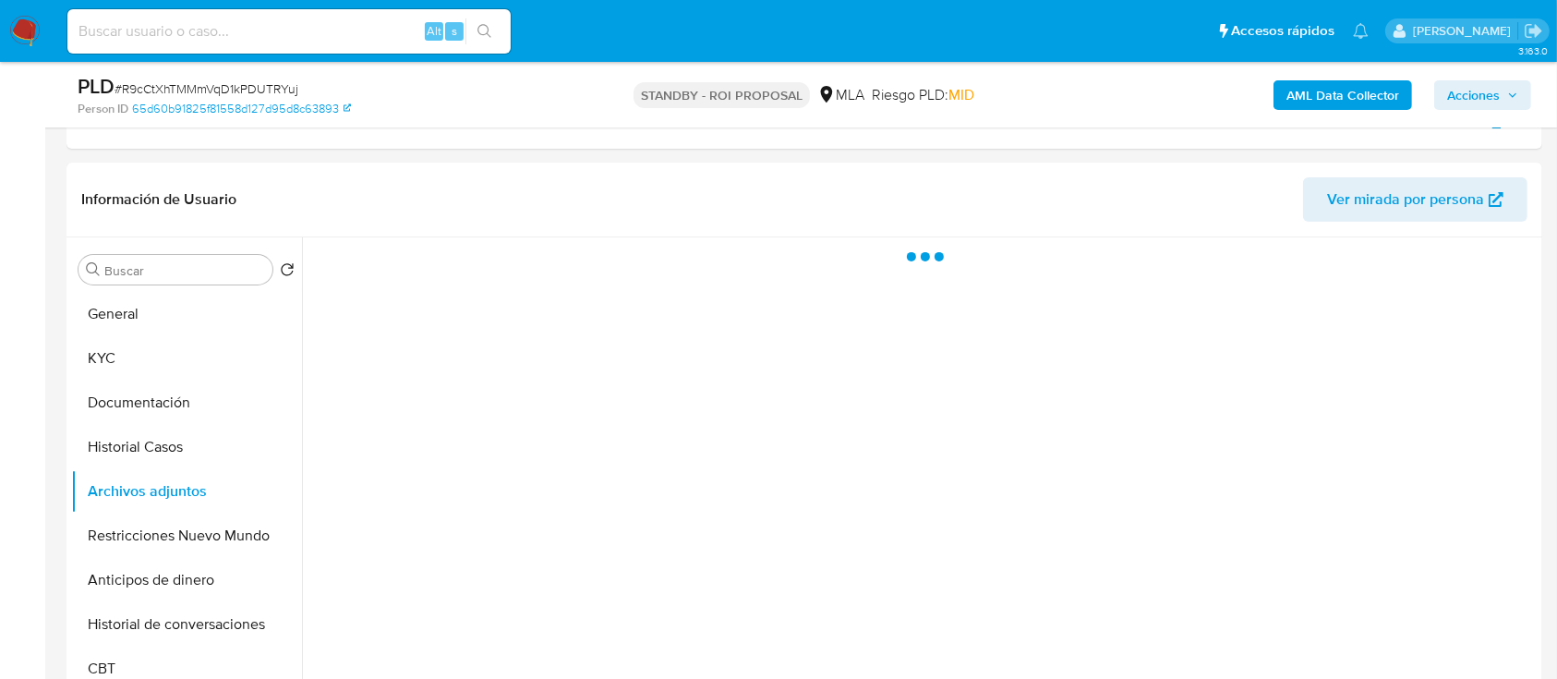
scroll to position [380, 0]
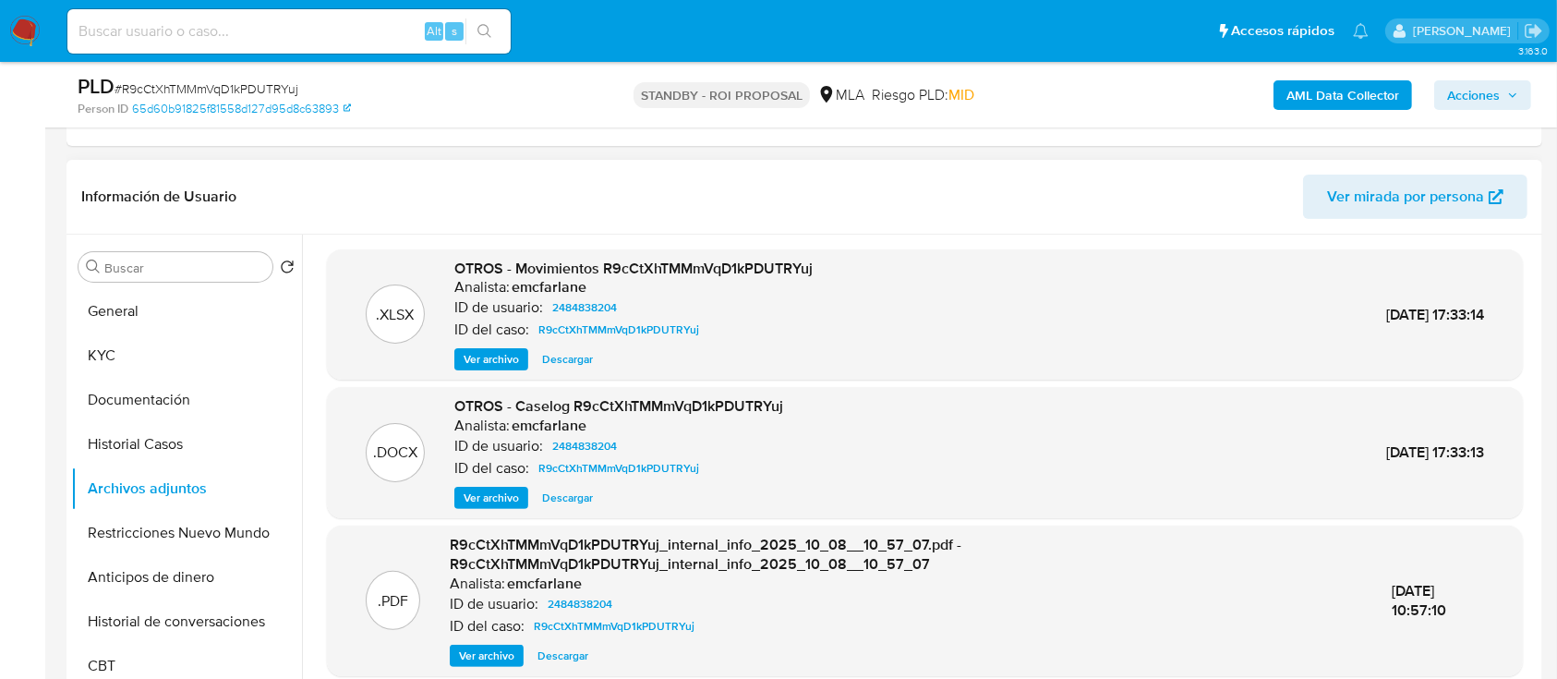
click at [572, 505] on span "Descargar" at bounding box center [567, 497] width 51 height 18
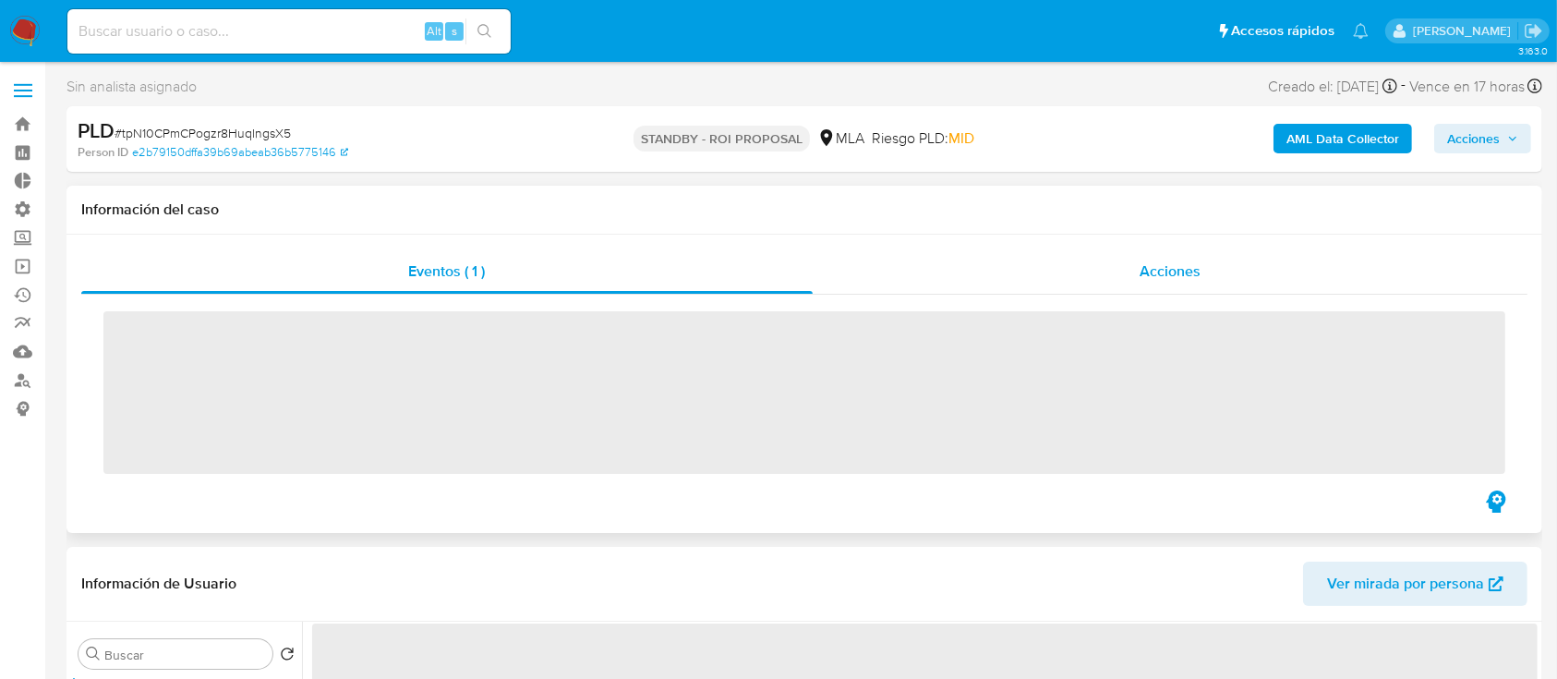
click at [1116, 276] on div "Acciones" at bounding box center [1171, 271] width 716 height 44
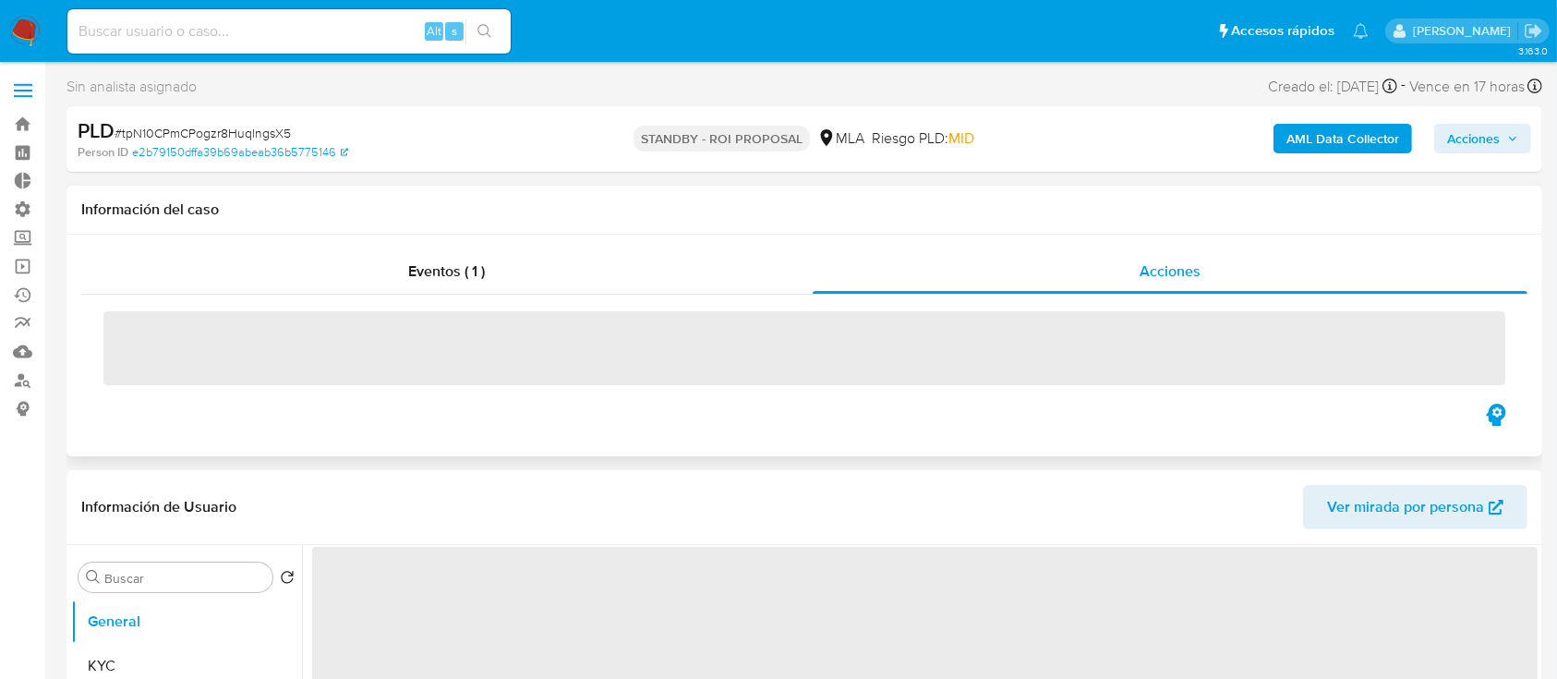
select select "10"
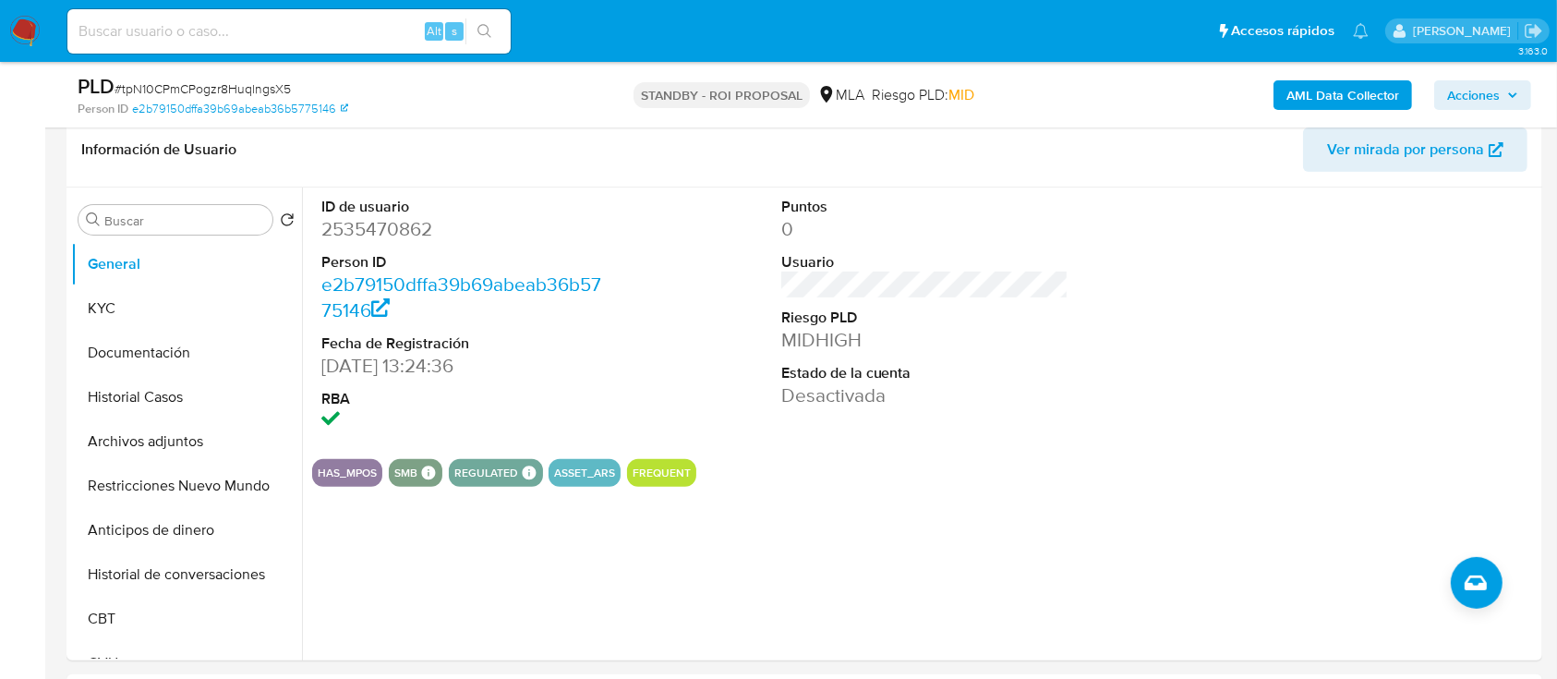
scroll to position [438, 0]
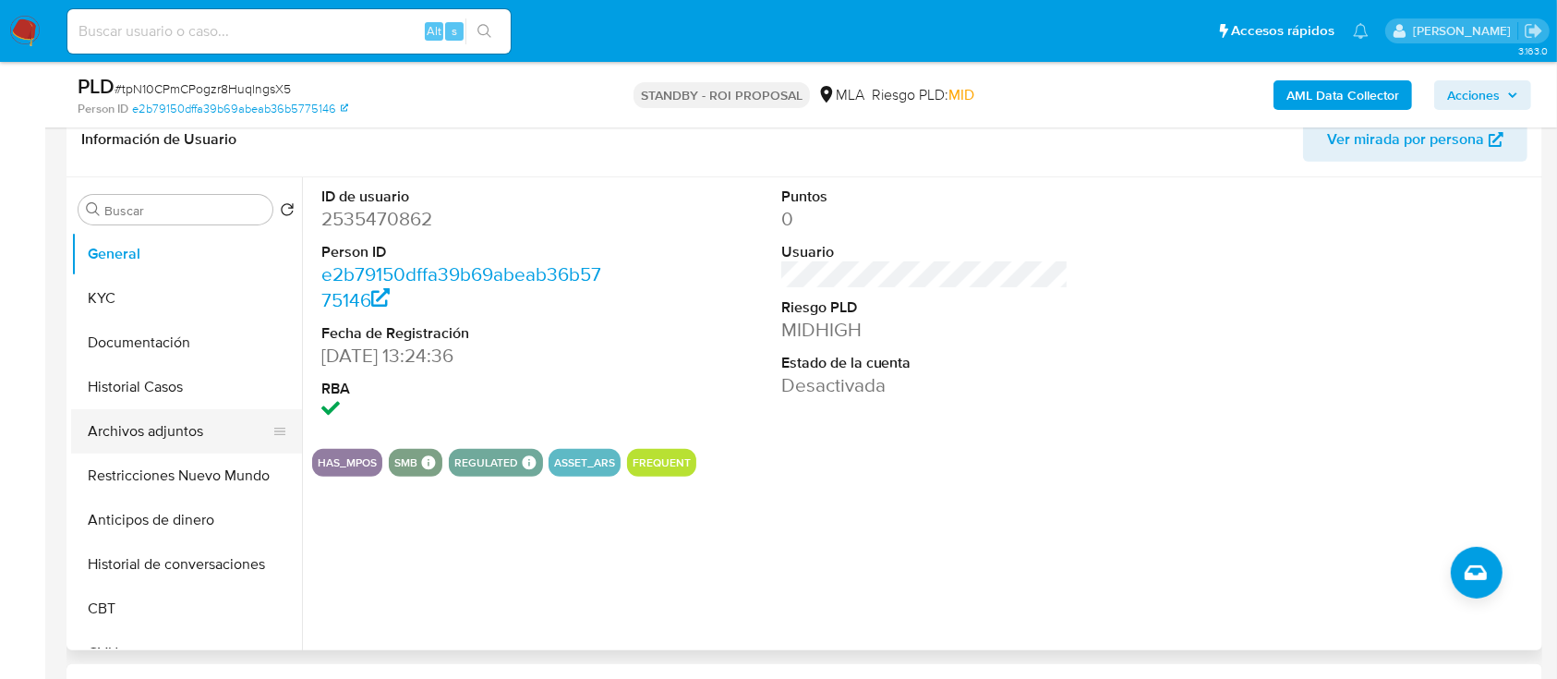
click at [151, 430] on button "Archivos adjuntos" at bounding box center [179, 431] width 216 height 44
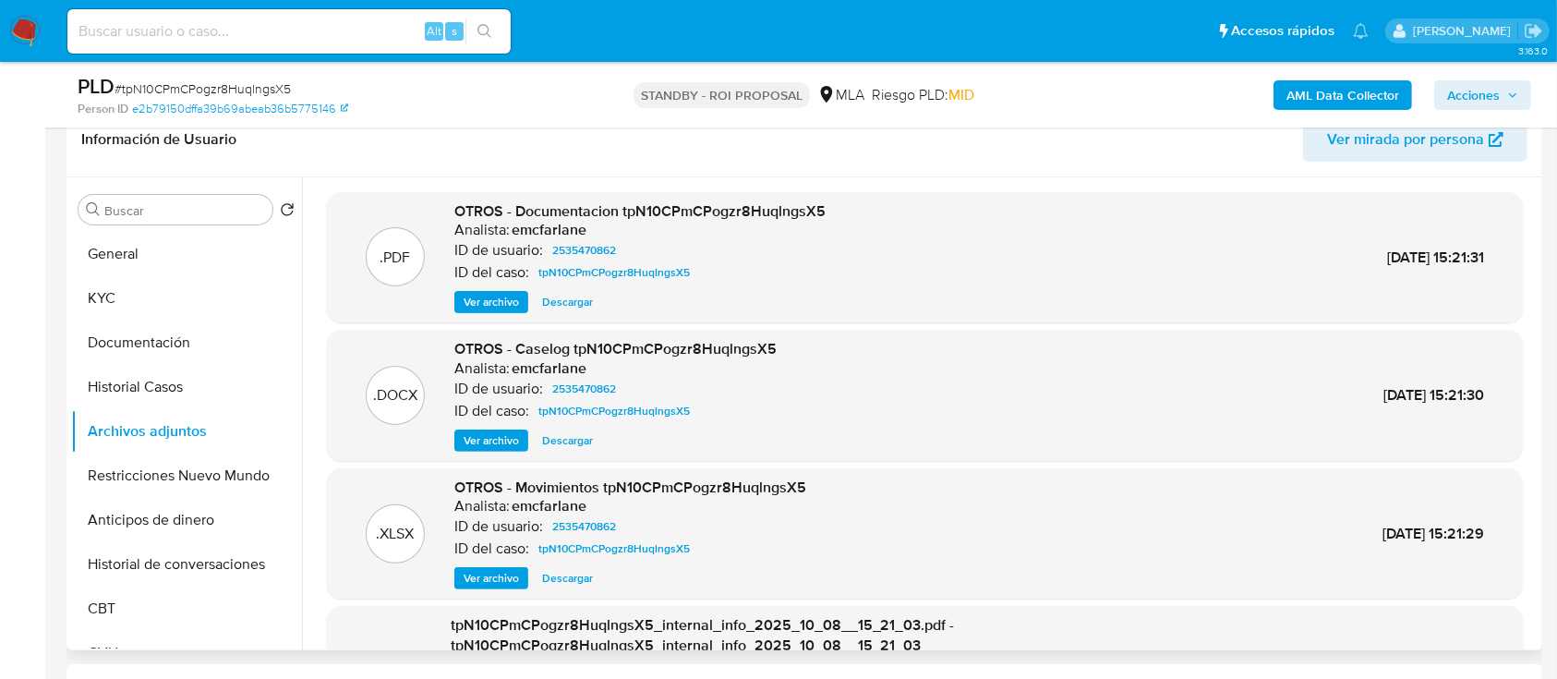
click at [555, 443] on span "Descargar" at bounding box center [567, 440] width 51 height 18
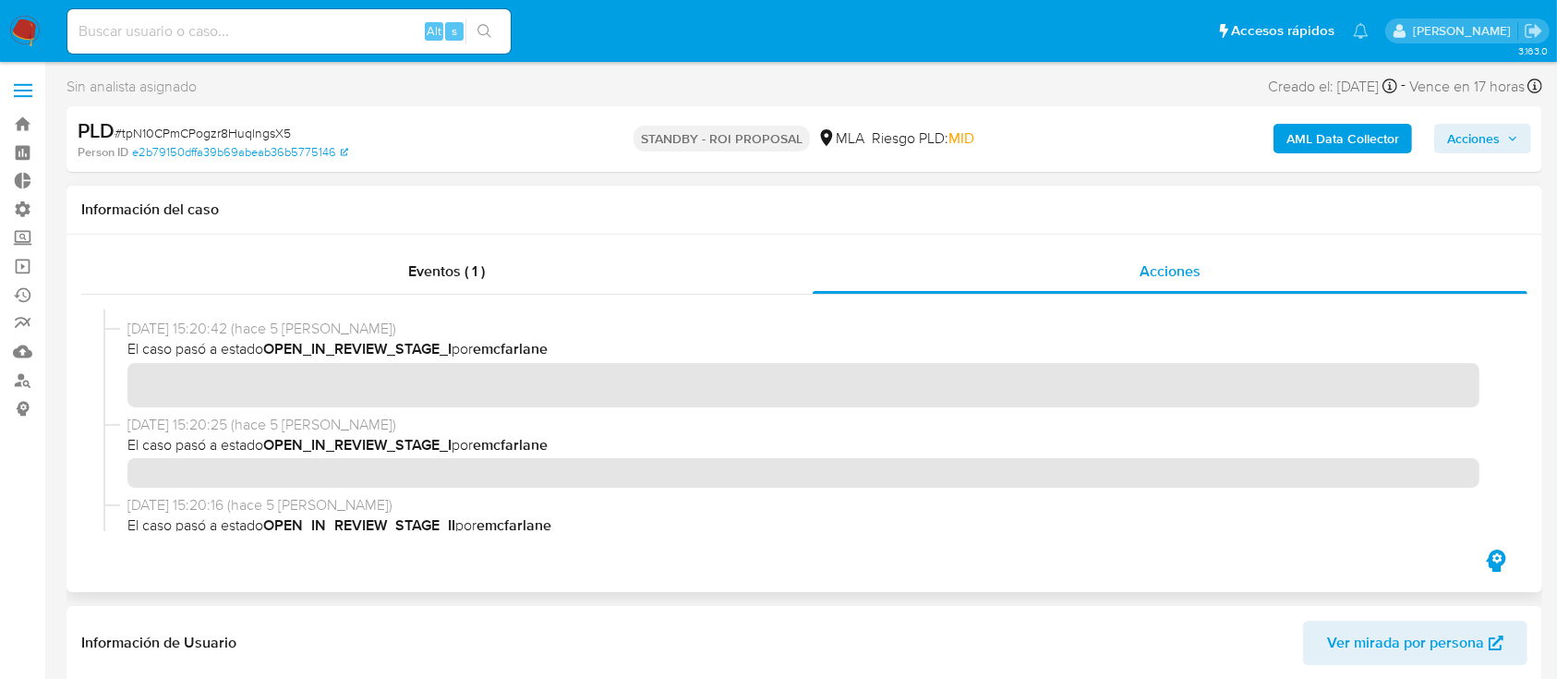
scroll to position [381, 0]
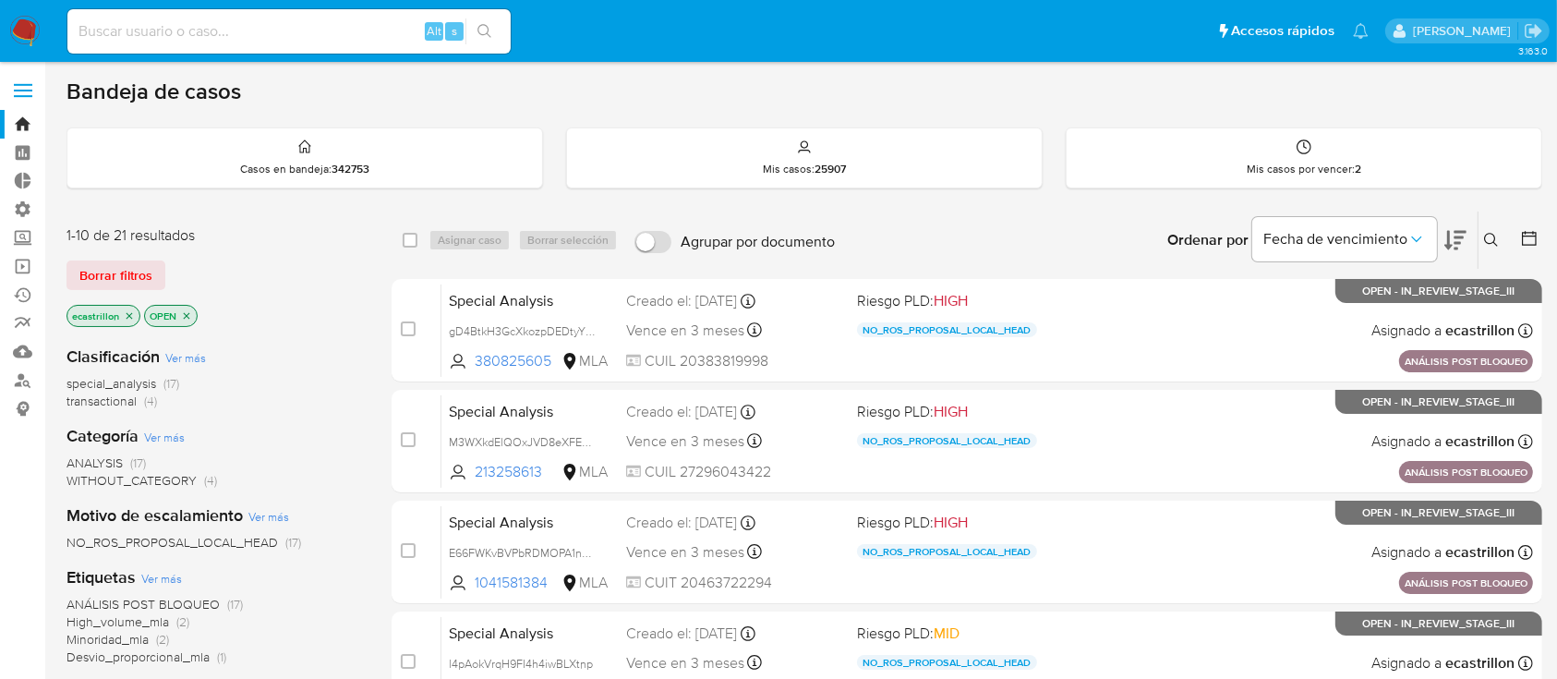
click at [356, 30] on input at bounding box center [288, 31] width 443 height 24
paste input "Dpz4WTCYyYNf9BNxlYWEqzL3"
type input "Dpz4WTCYyYNf9BNxlYWEqzL3Dpz4WTCYyYNf9BNxlYWEqzL3"
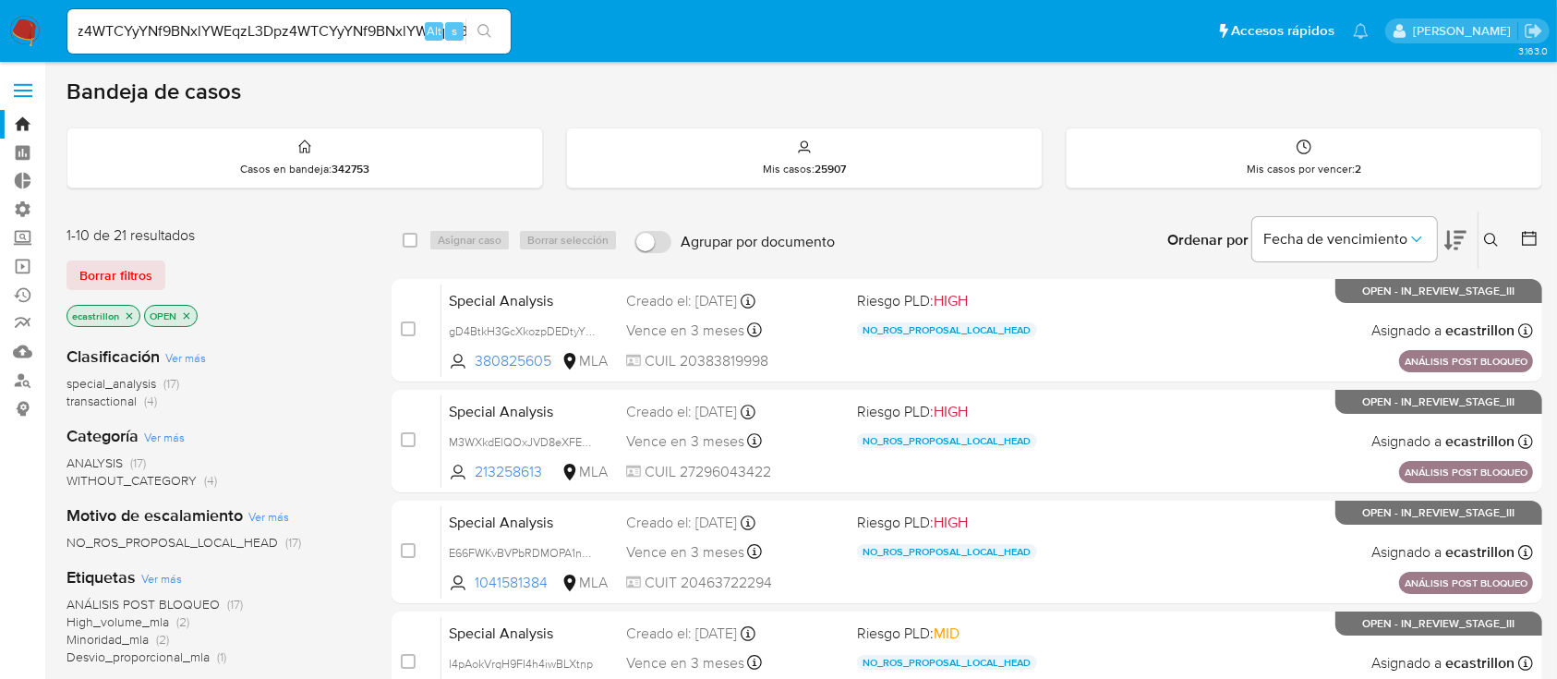
scroll to position [0, 0]
click at [356, 30] on input "Dpz4WTCYyYNf9BNxlYWEqzL3Dpz4WTCYyYNf9BNxlYWEqzL3" at bounding box center [288, 31] width 443 height 24
paste input "Dpz4WTCYyYNf9BNxlYWEqzL3"
type input "Dpz4WTCYyYNf9BNxlYWEqzL3"
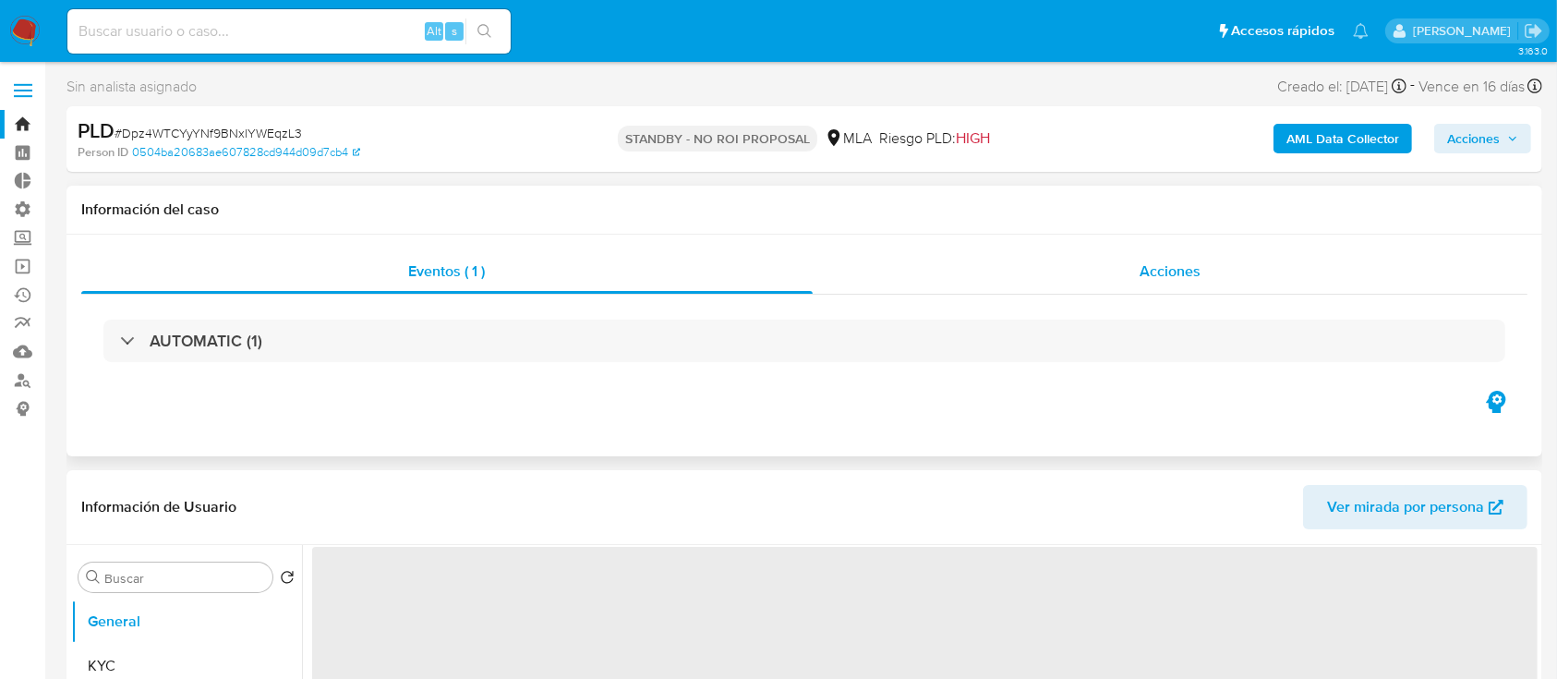
click at [1096, 268] on div "Acciones" at bounding box center [1171, 271] width 716 height 44
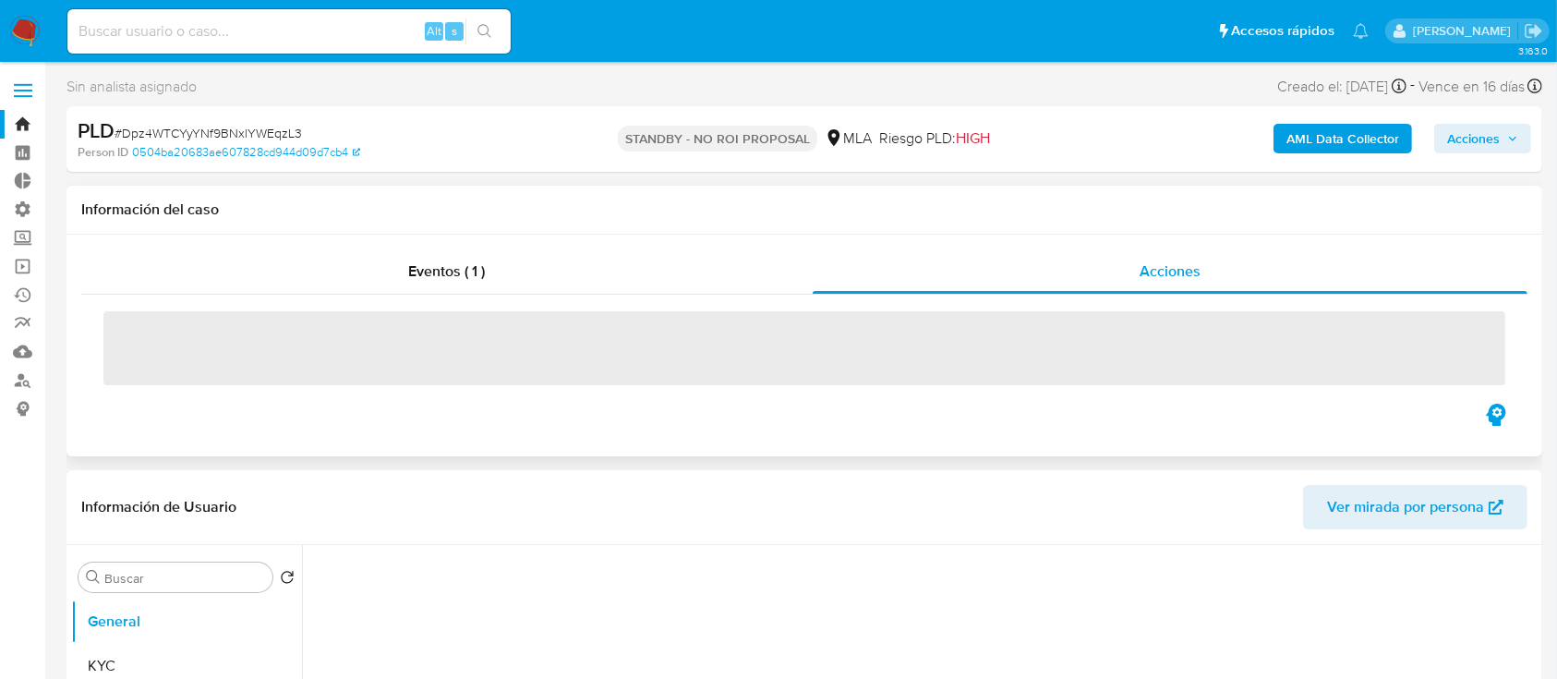
select select "10"
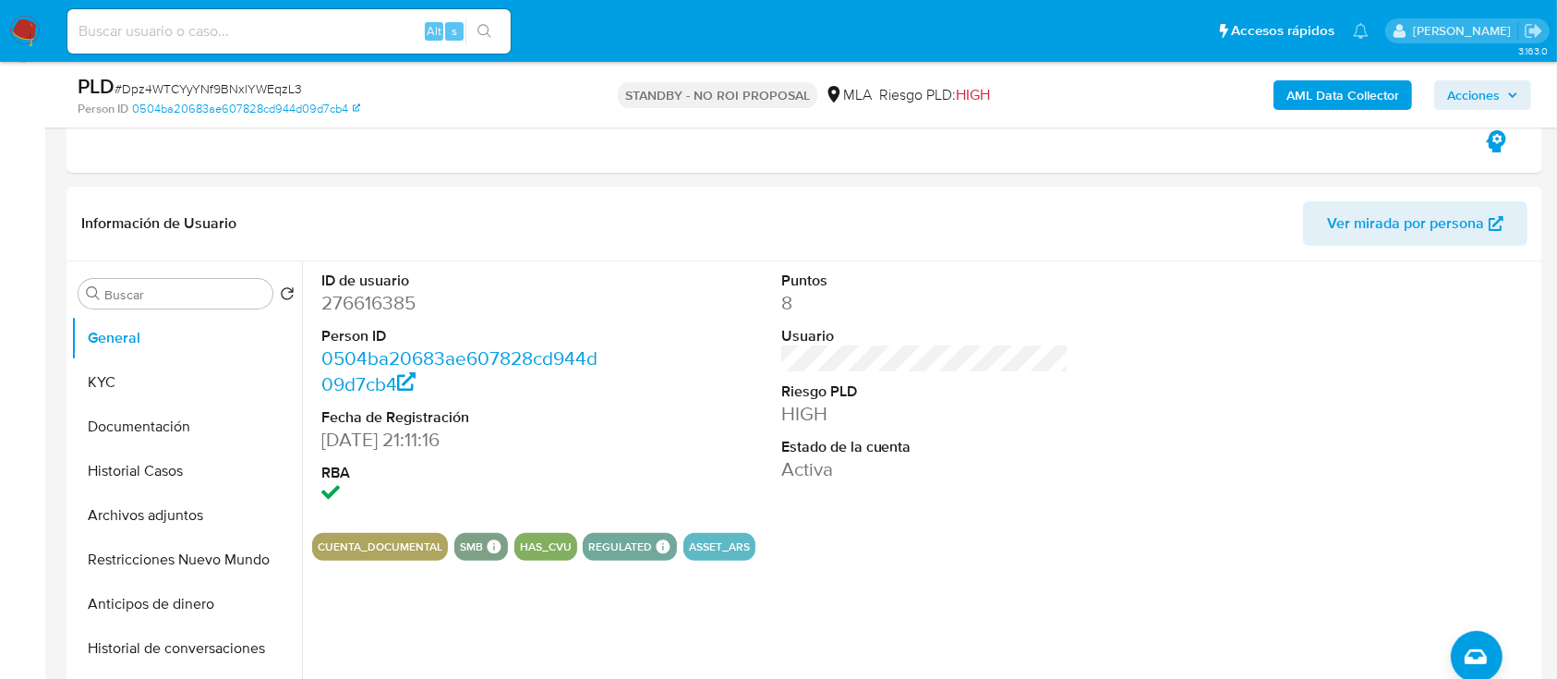
scroll to position [356, 0]
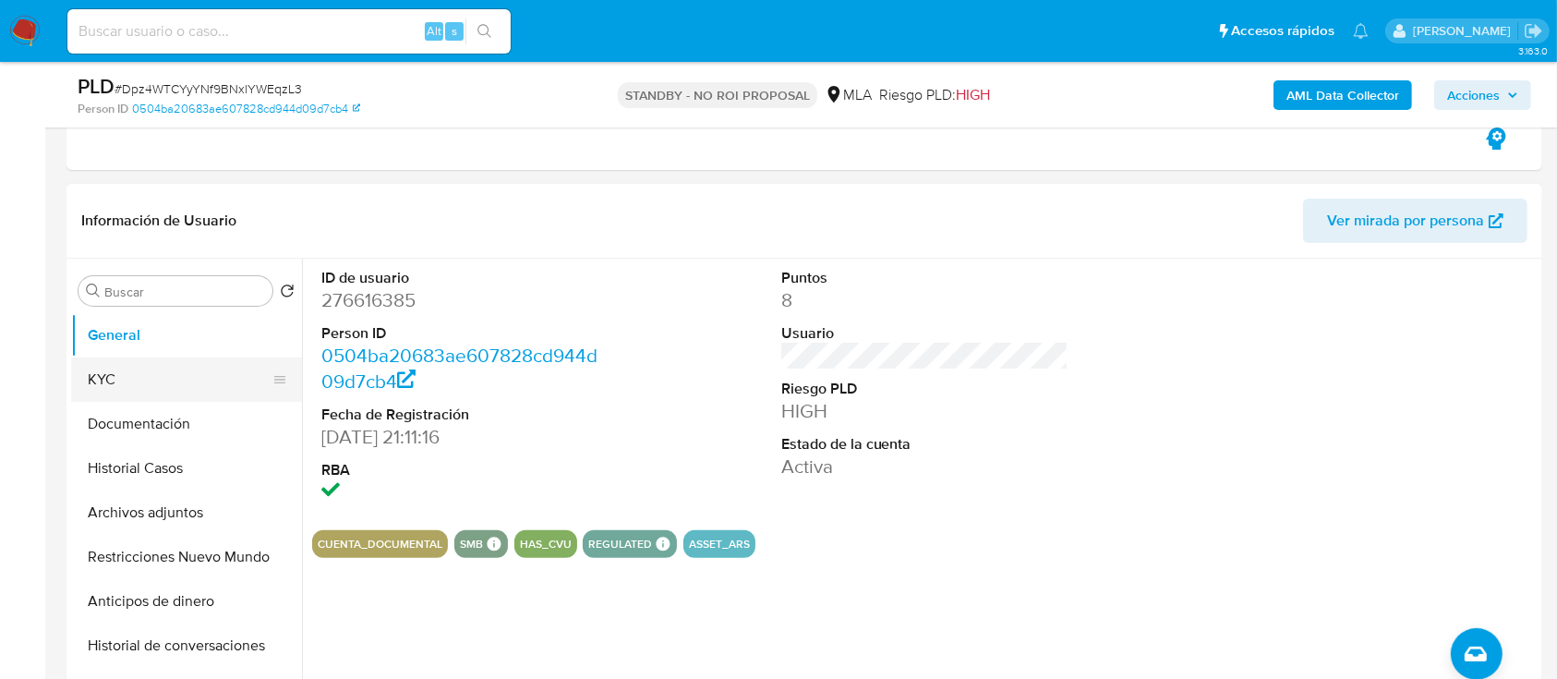
click at [140, 363] on button "KYC" at bounding box center [179, 379] width 216 height 44
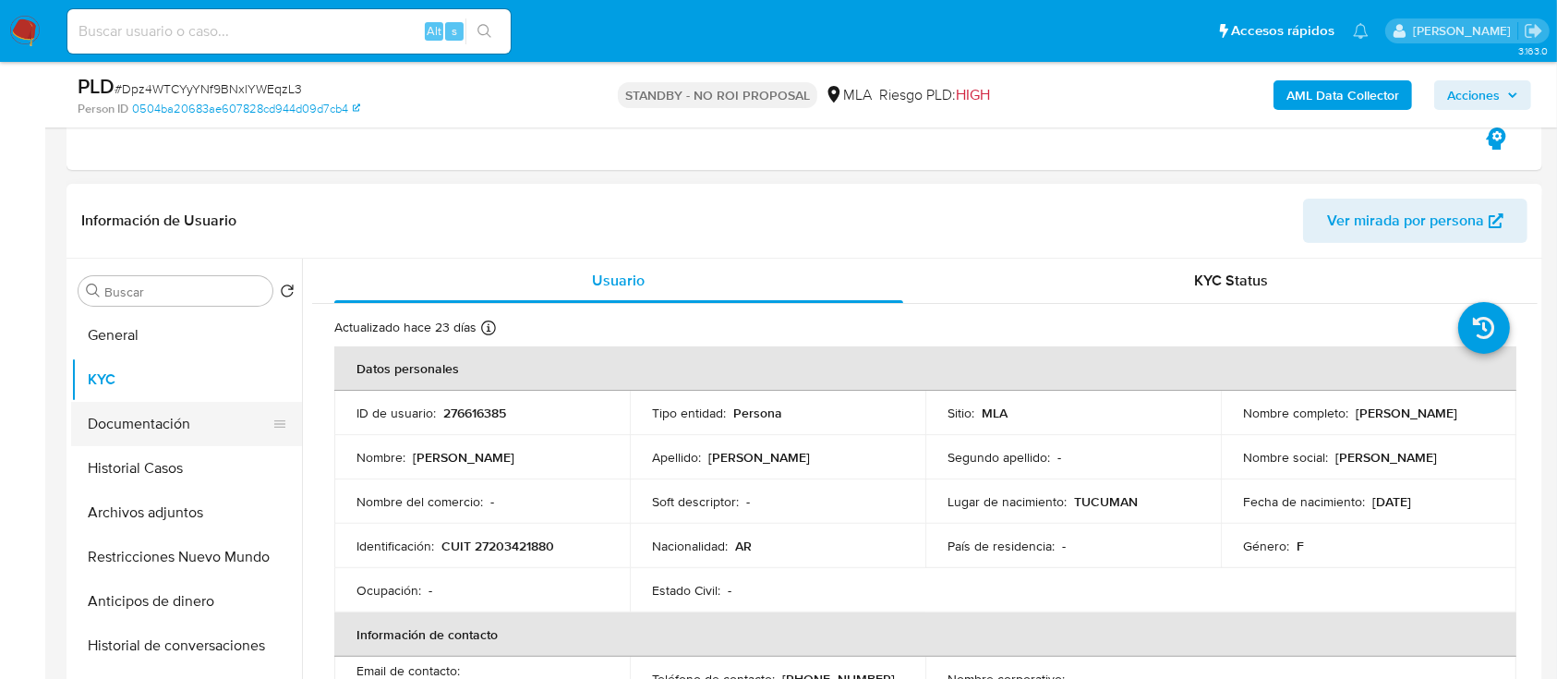
click at [159, 417] on button "Documentación" at bounding box center [179, 424] width 216 height 44
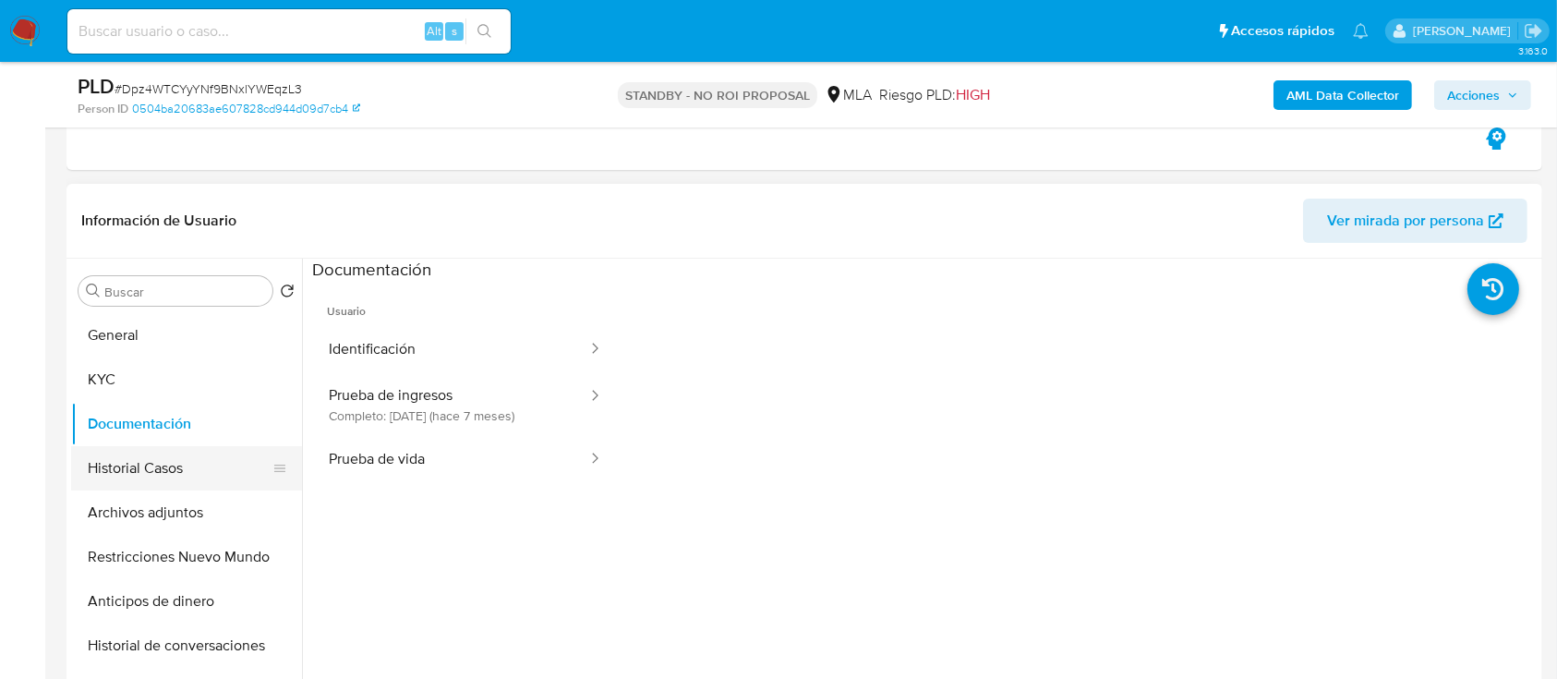
click at [159, 468] on button "Historial Casos" at bounding box center [179, 468] width 216 height 44
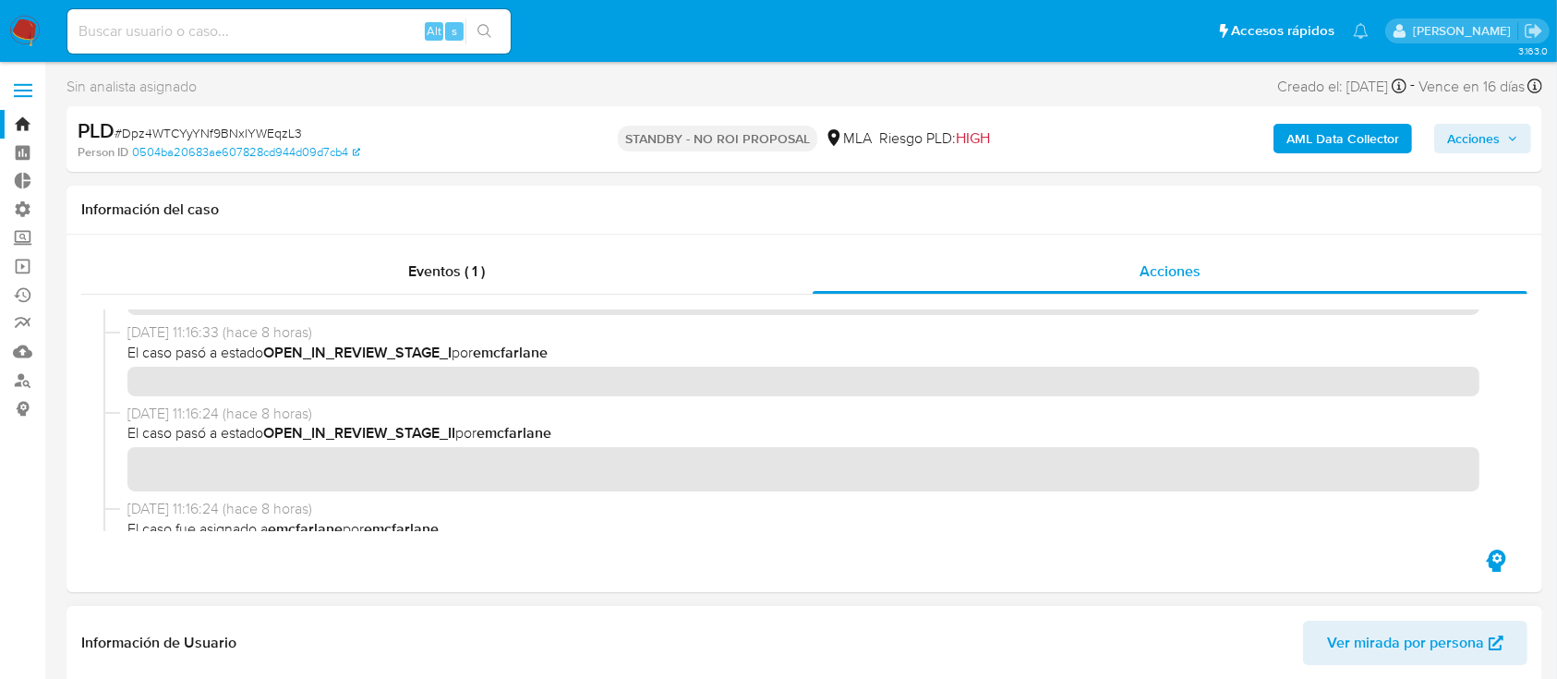
scroll to position [0, 0]
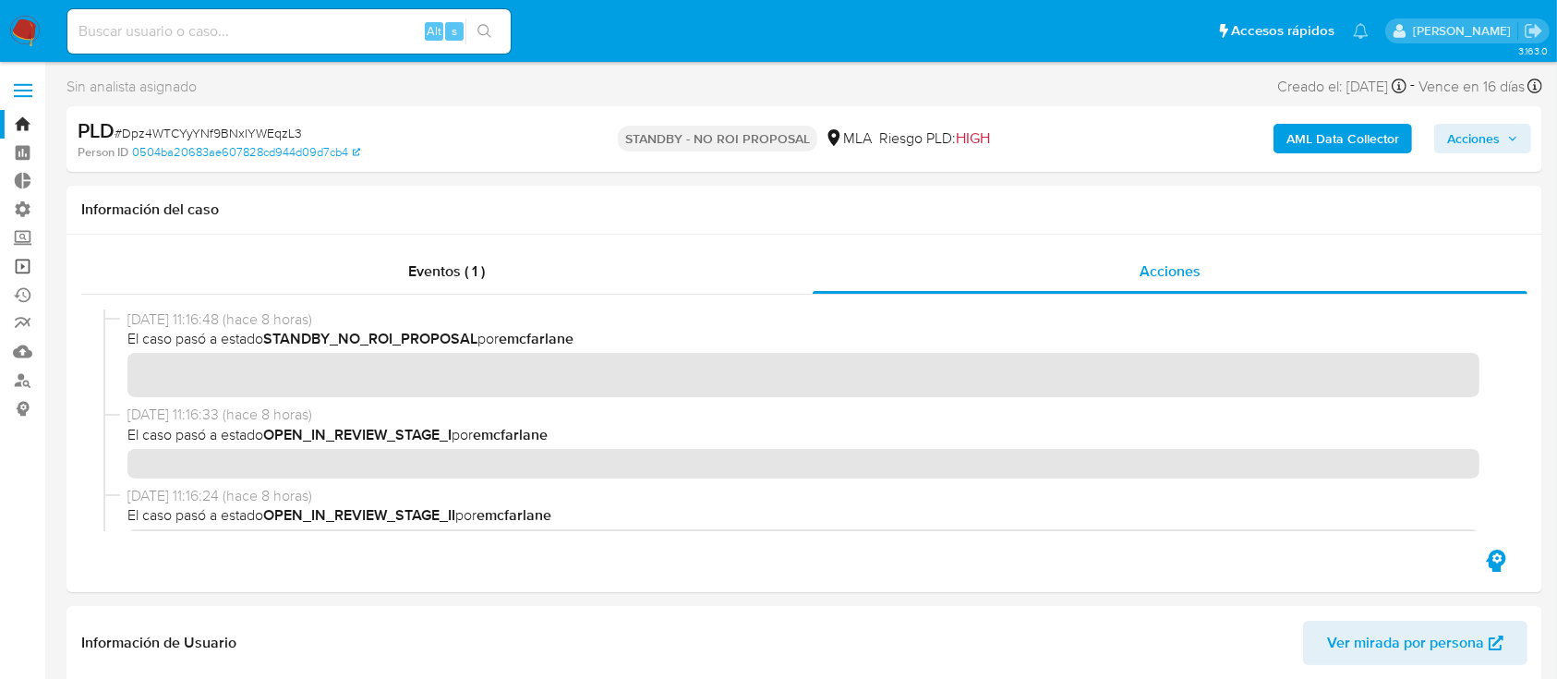
click at [7, 265] on link "Operaciones masivas" at bounding box center [110, 266] width 220 height 29
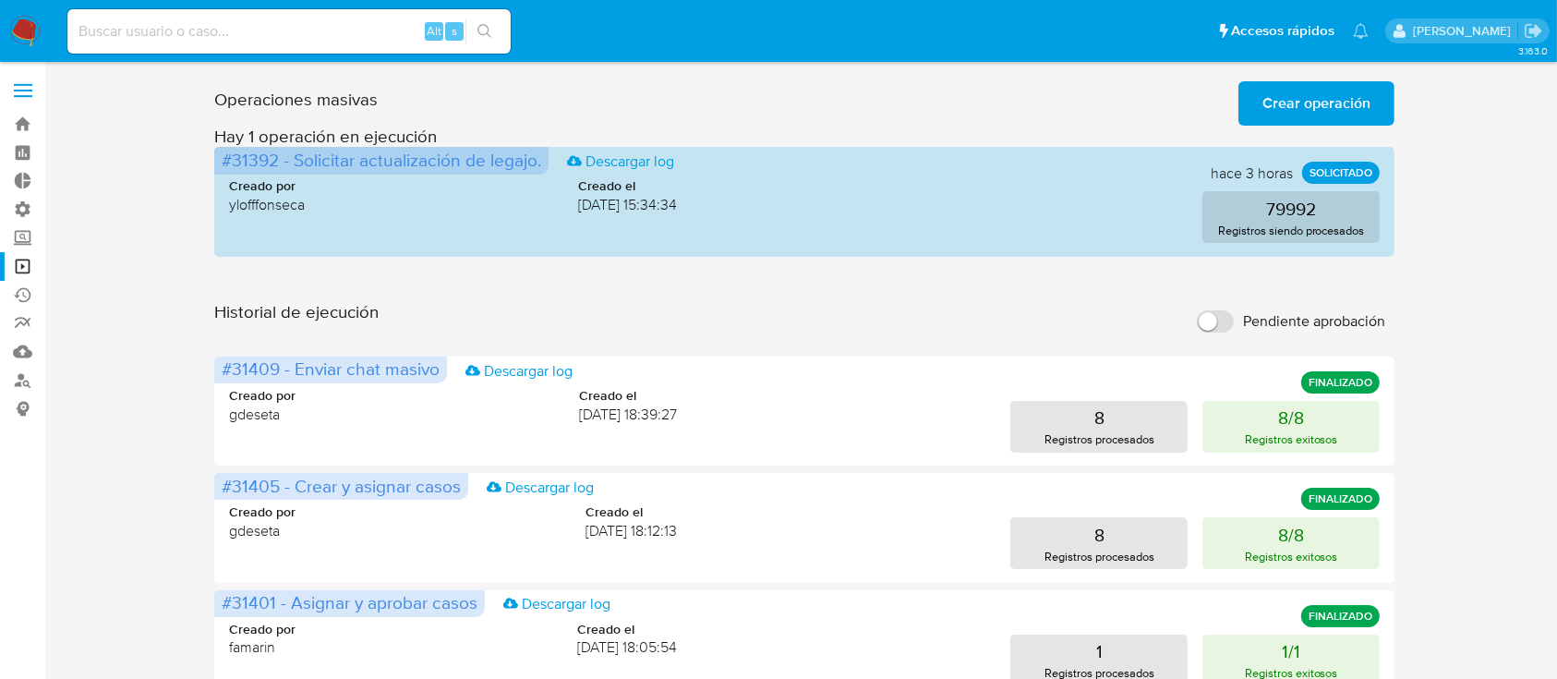
click at [1363, 89] on span "Crear operación" at bounding box center [1316, 103] width 108 height 41
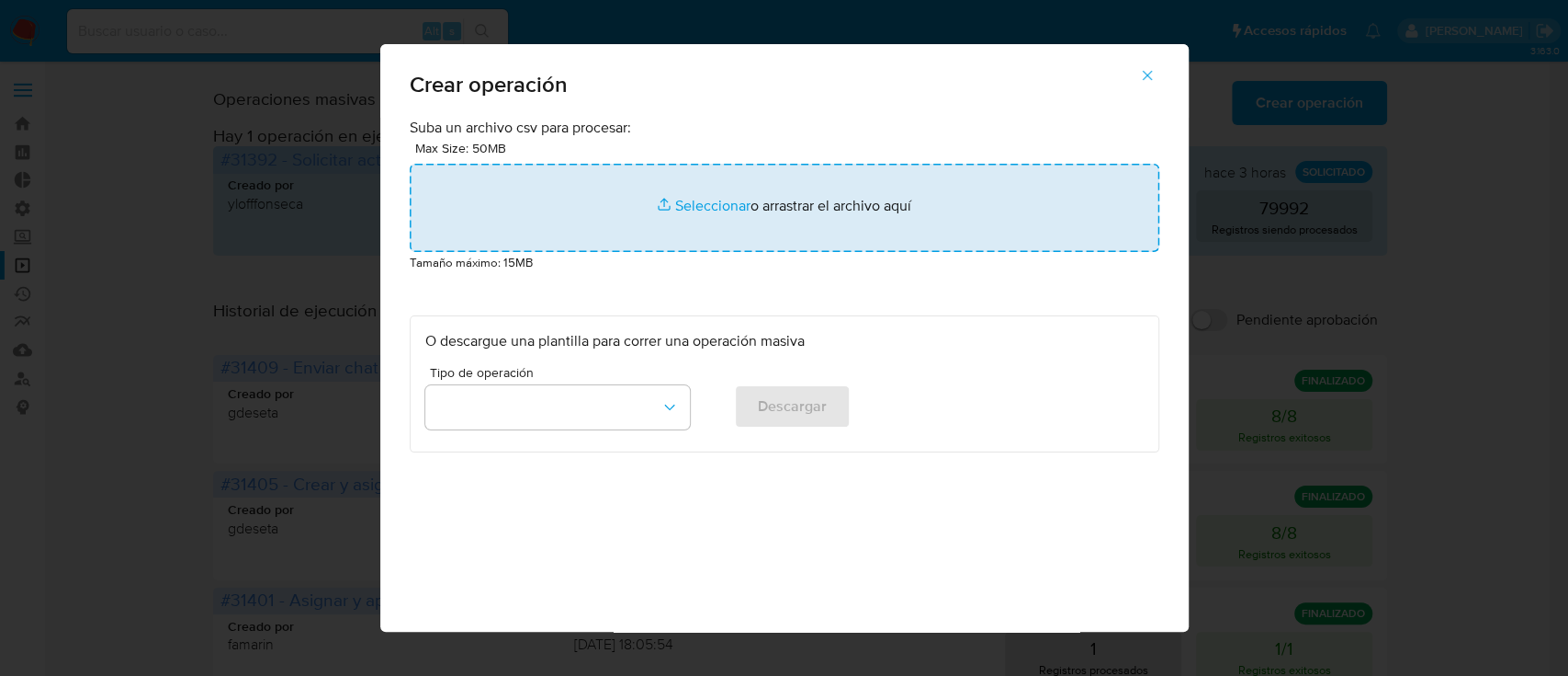
click at [976, 173] on input "file" at bounding box center [785, 207] width 750 height 89
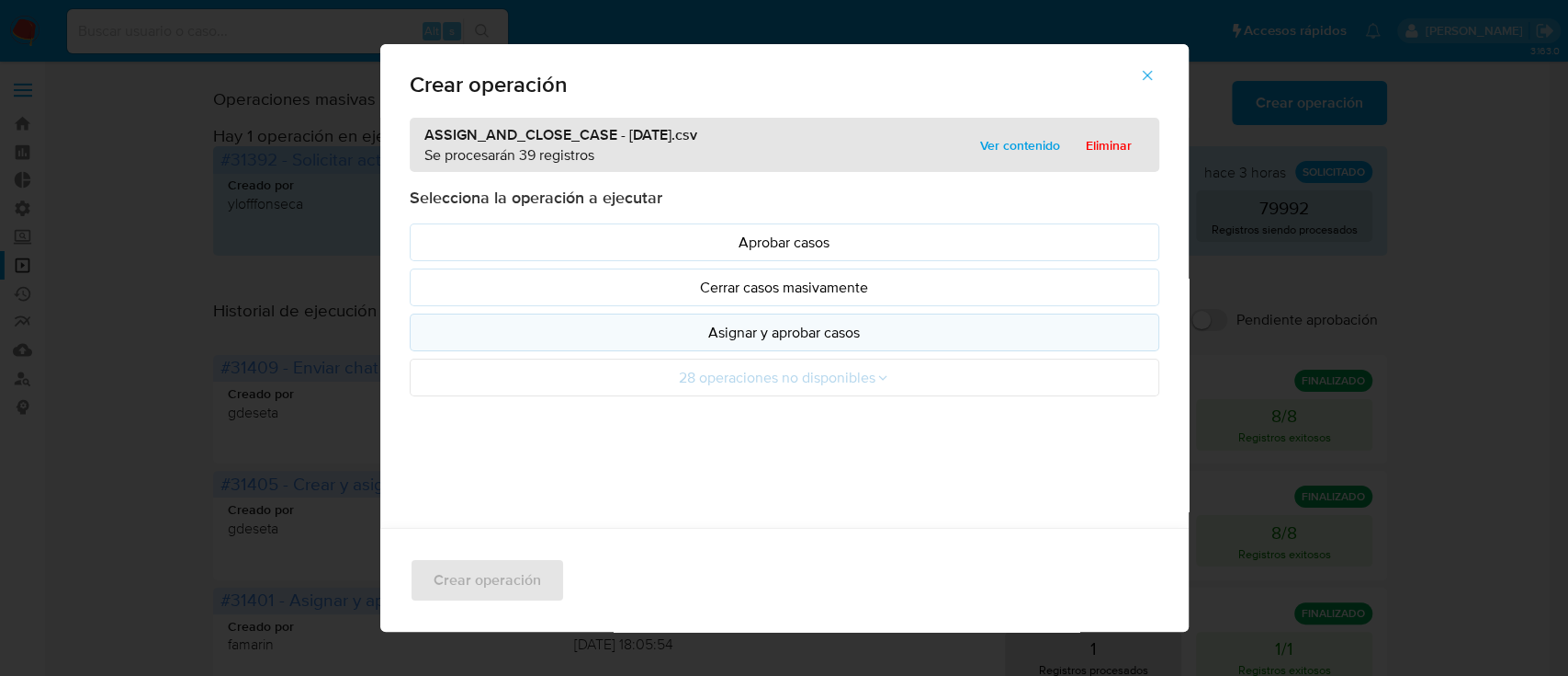
click at [527, 338] on p "Asignar y aprobar casos" at bounding box center [785, 332] width 718 height 21
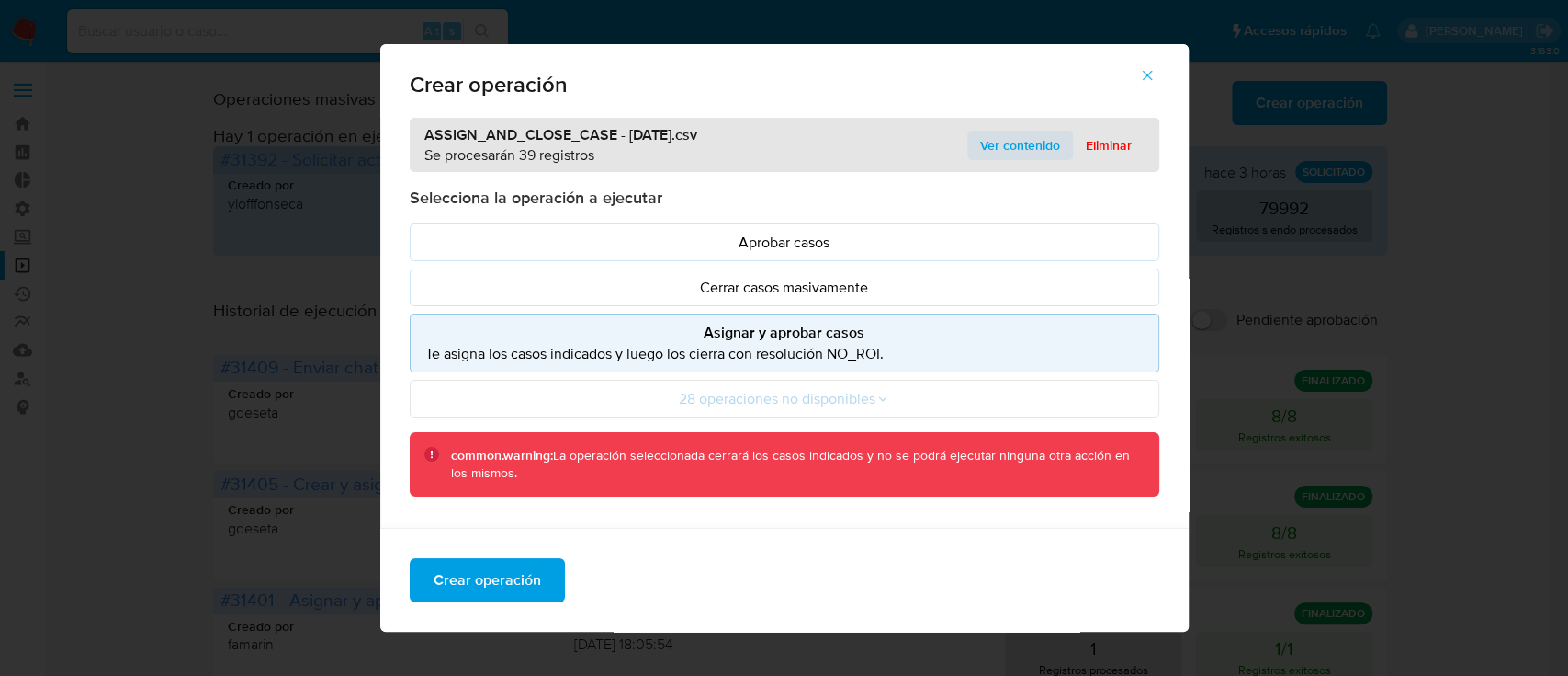
click at [986, 145] on span "Ver contenido" at bounding box center [1020, 145] width 80 height 26
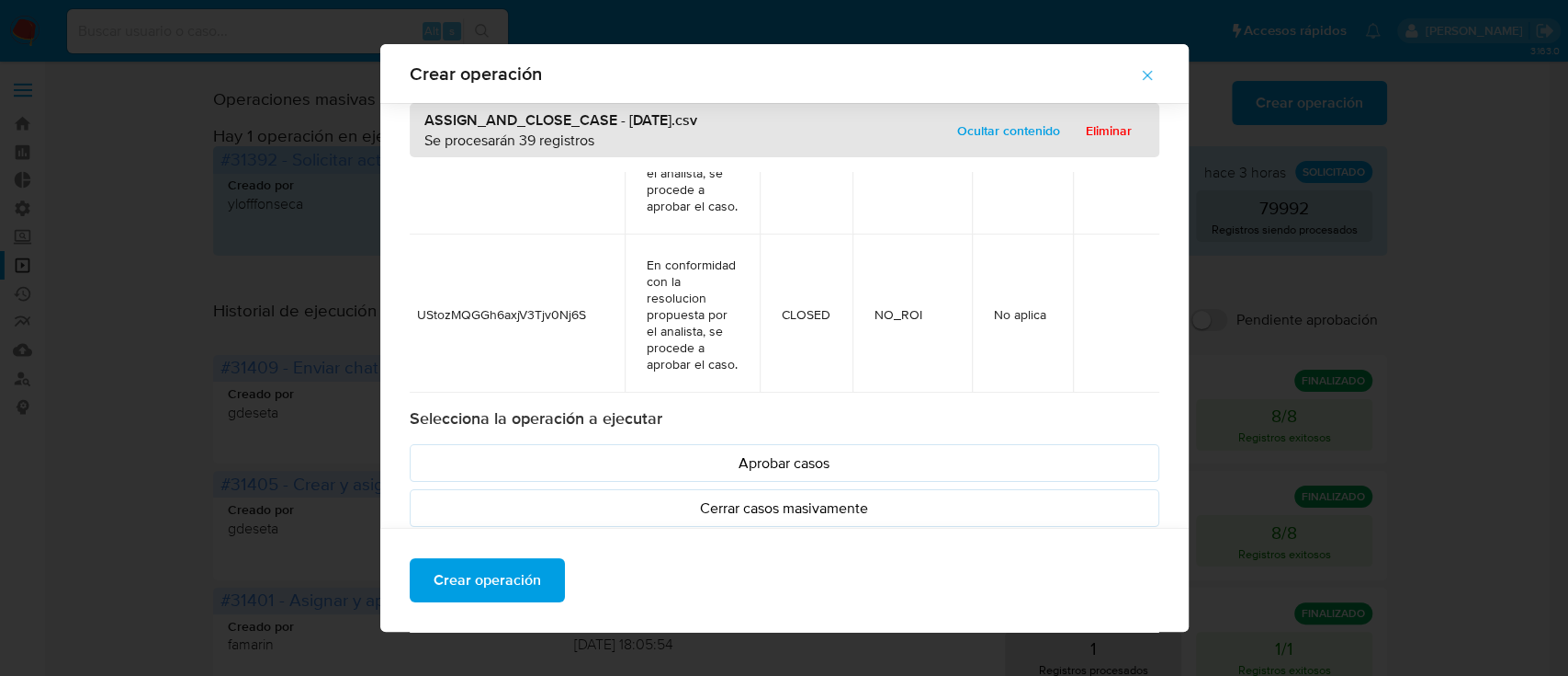
scroll to position [213, 0]
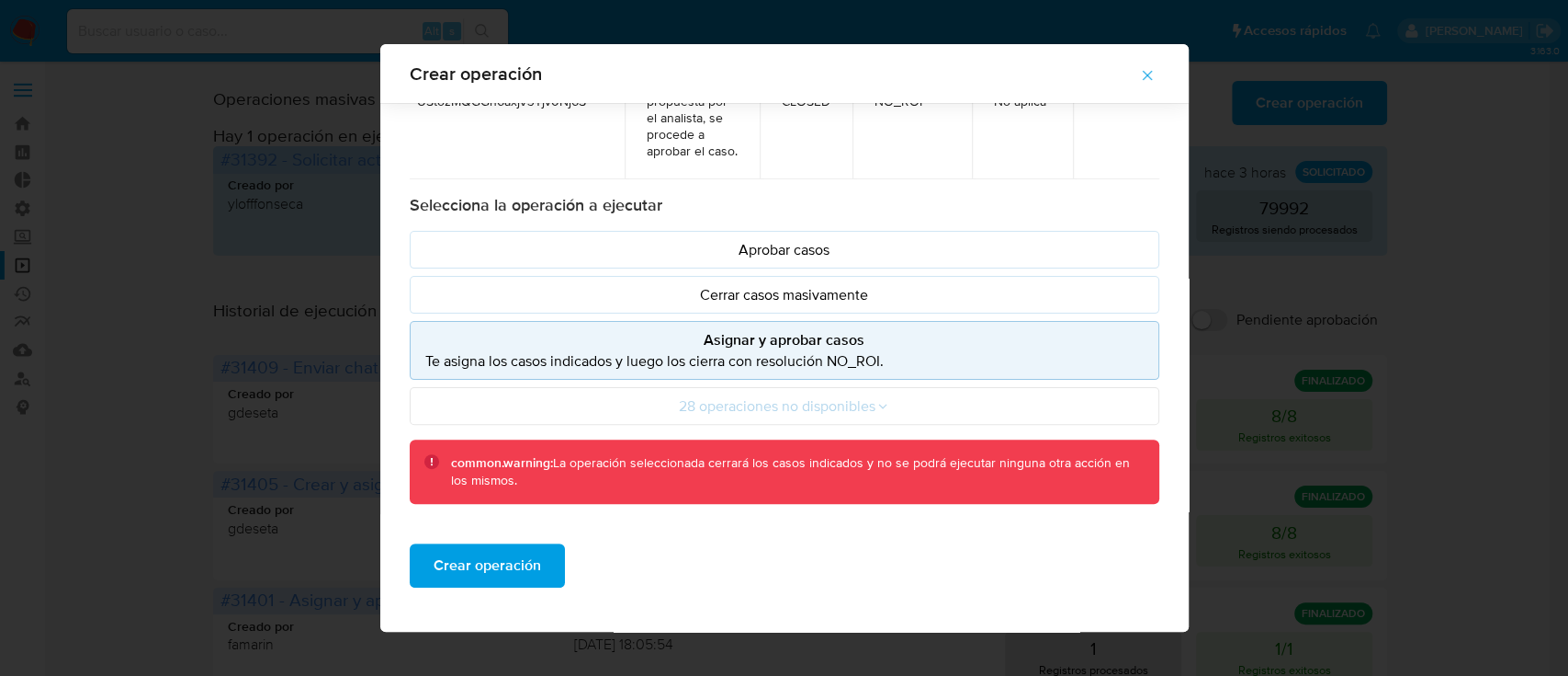
click at [750, 342] on p "Asignar y aprobar casos" at bounding box center [785, 339] width 718 height 21
click at [488, 584] on span "Crear operación" at bounding box center [488, 565] width 107 height 41
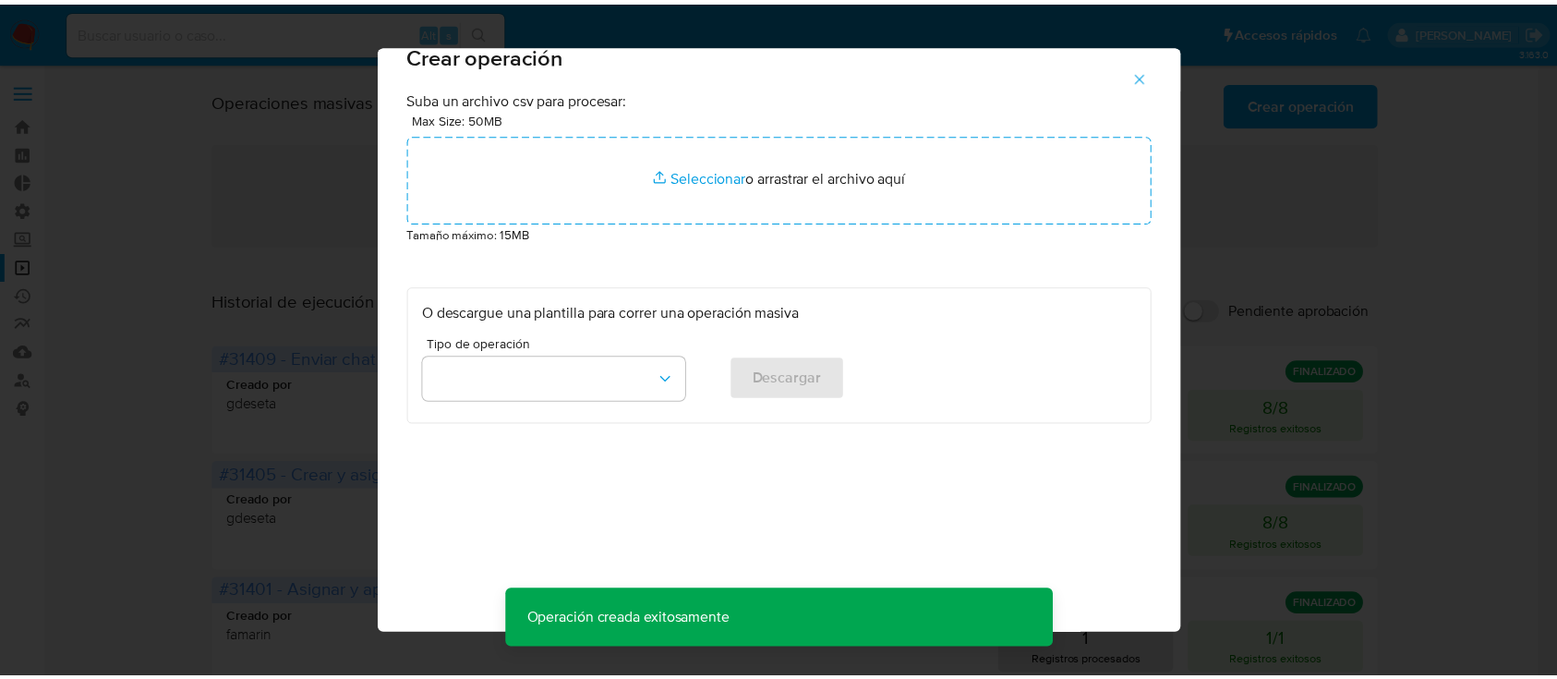
scroll to position [15, 0]
